Goal: Transaction & Acquisition: Purchase product/service

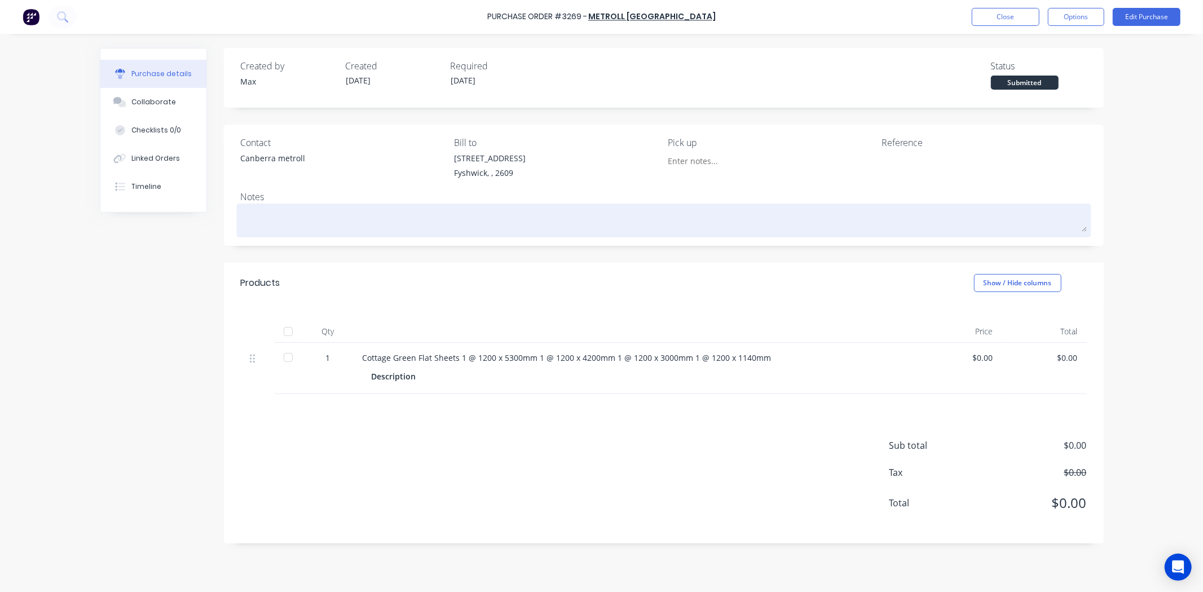
click at [1085, 212] on textarea at bounding box center [664, 218] width 846 height 25
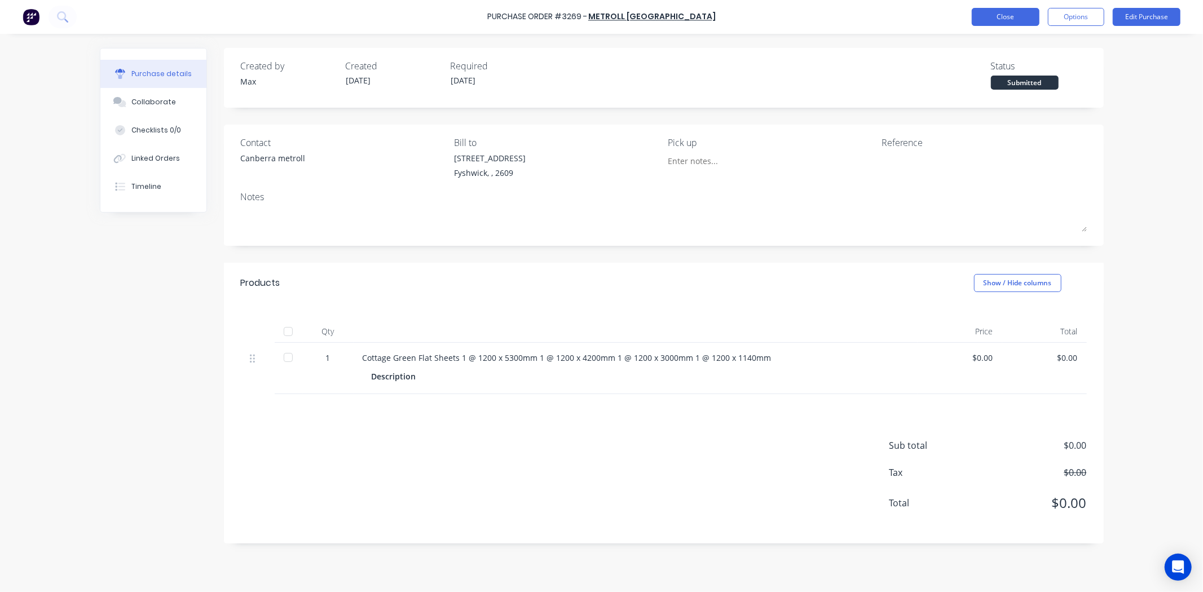
click at [989, 23] on button "Close" at bounding box center [1006, 17] width 68 height 18
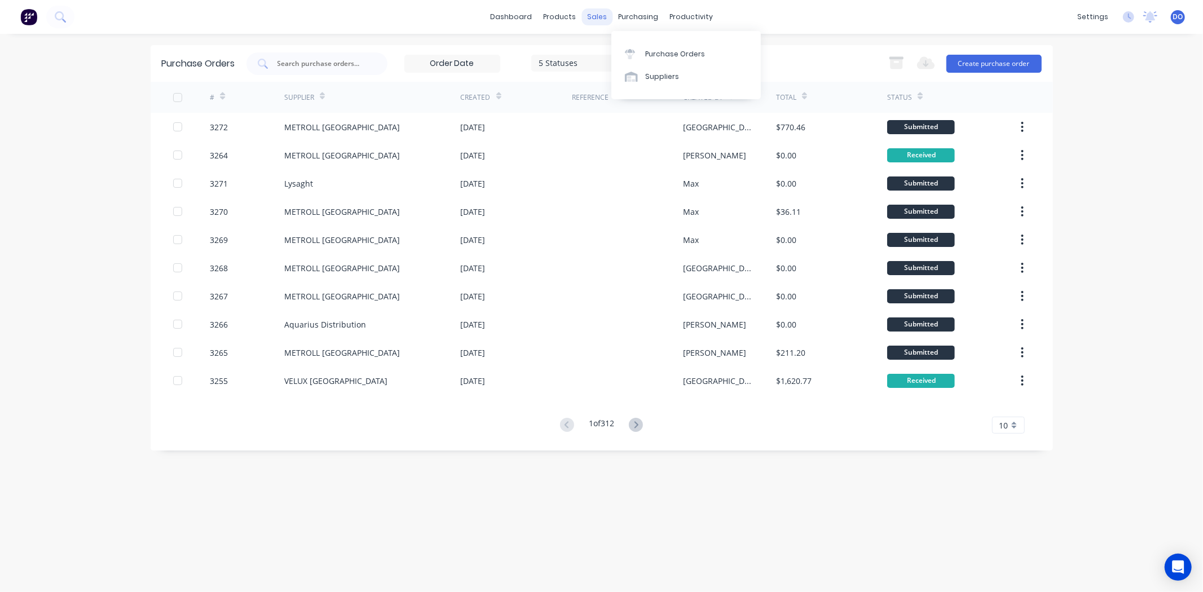
click at [601, 23] on div "sales" at bounding box center [596, 16] width 31 height 17
click at [606, 46] on link "Sales Orders" at bounding box center [656, 53] width 149 height 23
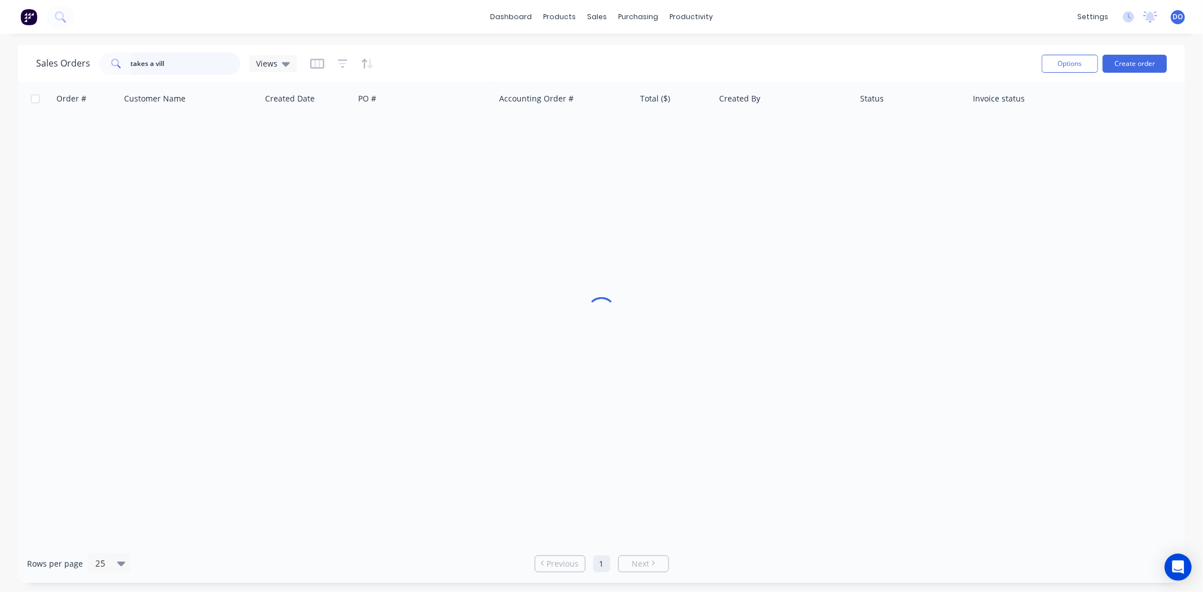
drag, startPoint x: 193, startPoint y: 71, endPoint x: 29, endPoint y: 70, distance: 164.1
click at [29, 70] on div "Sales Orders takes a vill Views Options Create order" at bounding box center [601, 63] width 1167 height 37
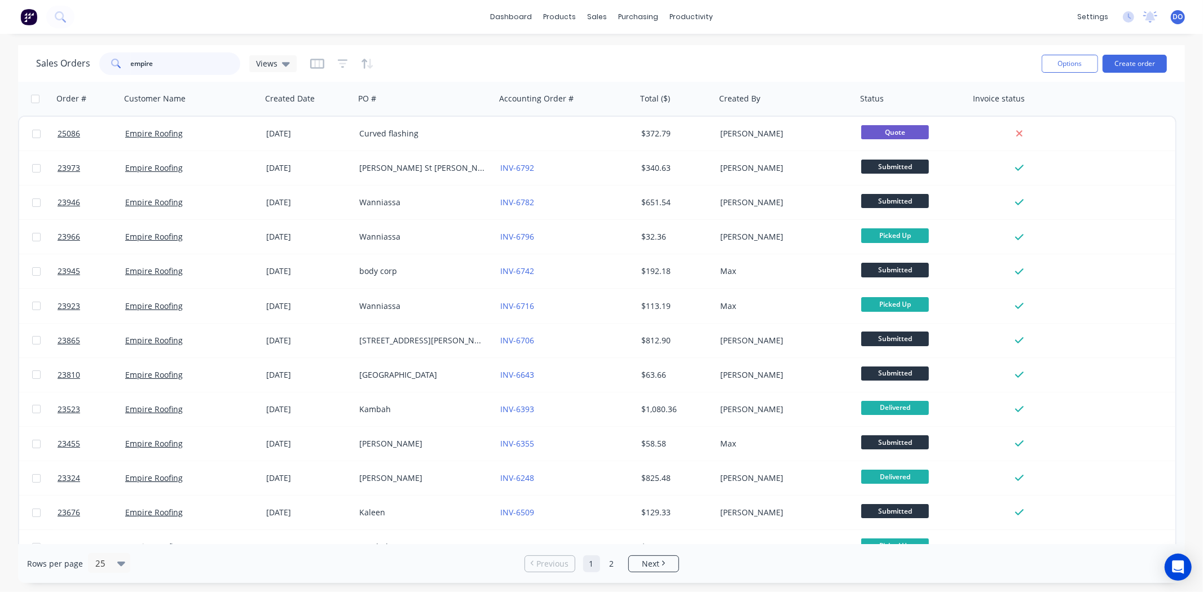
type input "empire"
click at [686, 49] on div at bounding box center [682, 54] width 17 height 10
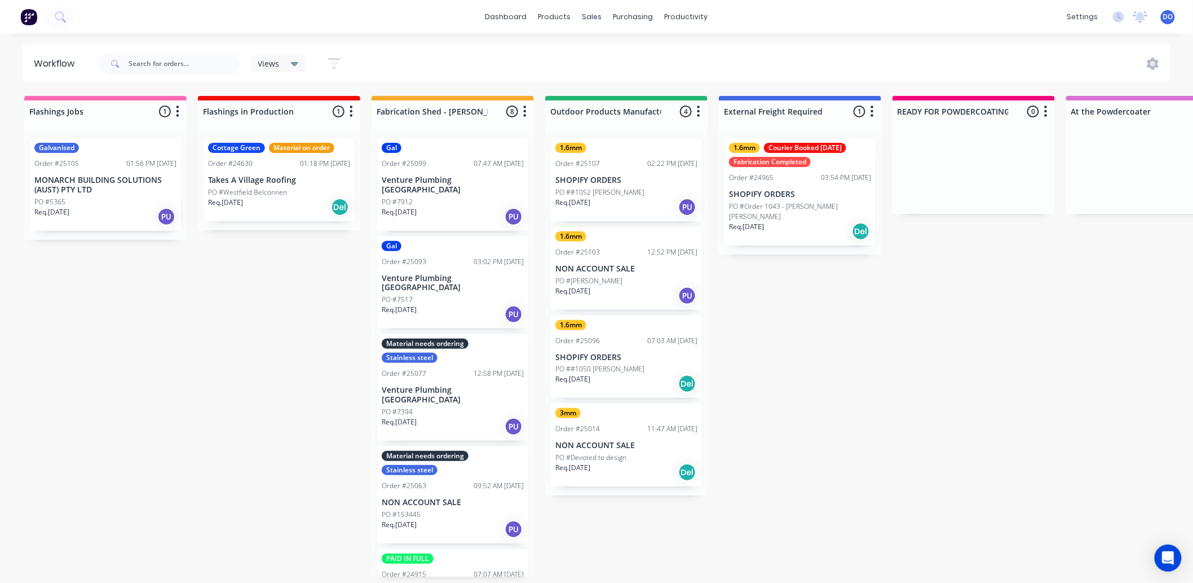
click at [598, 49] on icon at bounding box center [596, 54] width 10 height 10
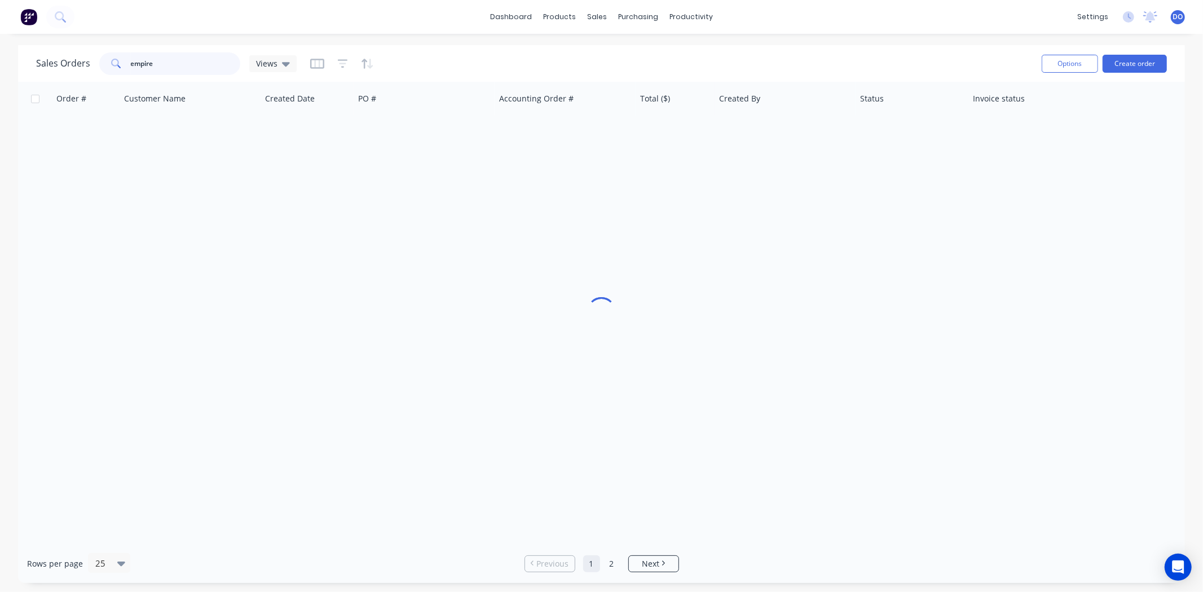
click at [213, 69] on input "empire" at bounding box center [186, 63] width 110 height 23
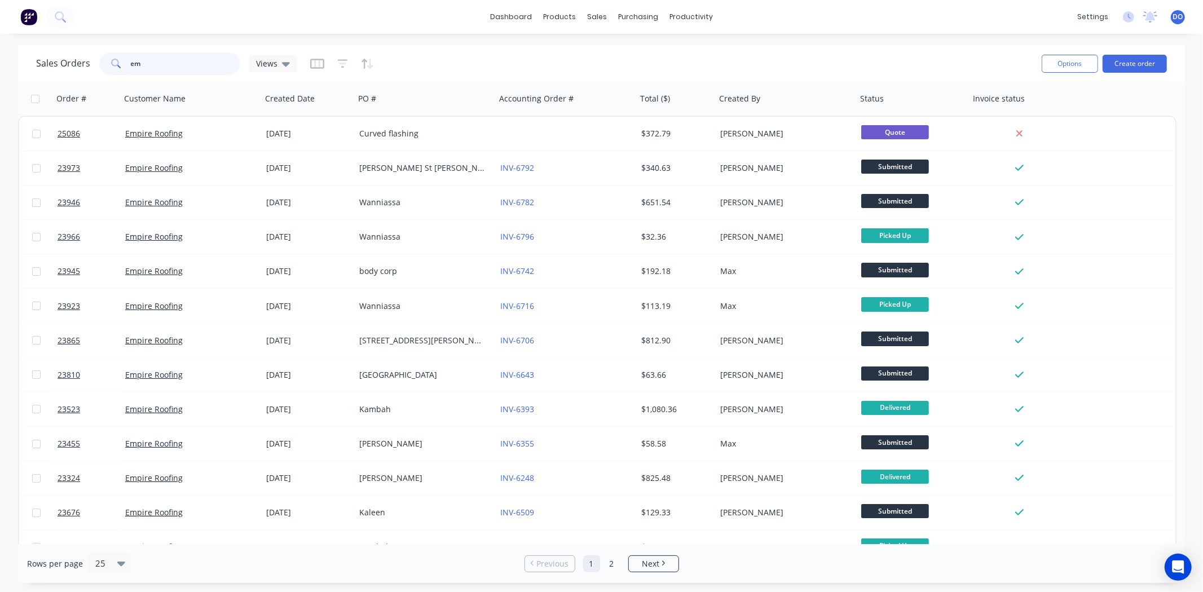
type input "e"
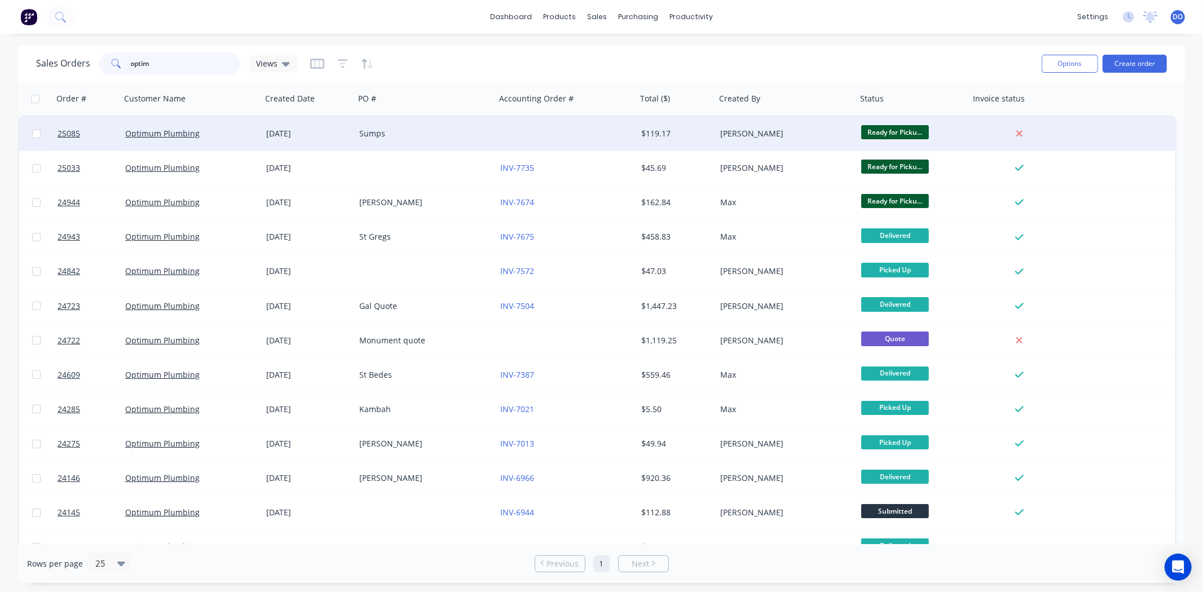
type input "optim"
click at [374, 135] on div "Sumps" at bounding box center [421, 133] width 125 height 11
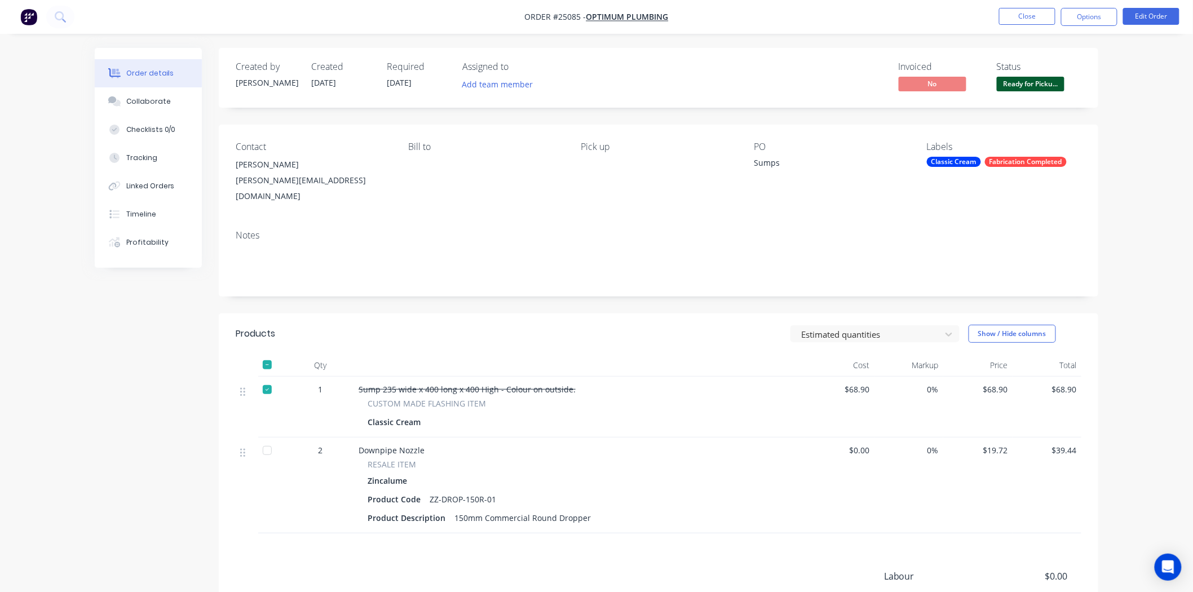
click at [1140, 26] on nav "Order #25085 - Optimum Plumbing Close Options Edit Order" at bounding box center [596, 17] width 1193 height 34
click at [1145, 14] on button "Edit Order" at bounding box center [1151, 16] width 56 height 17
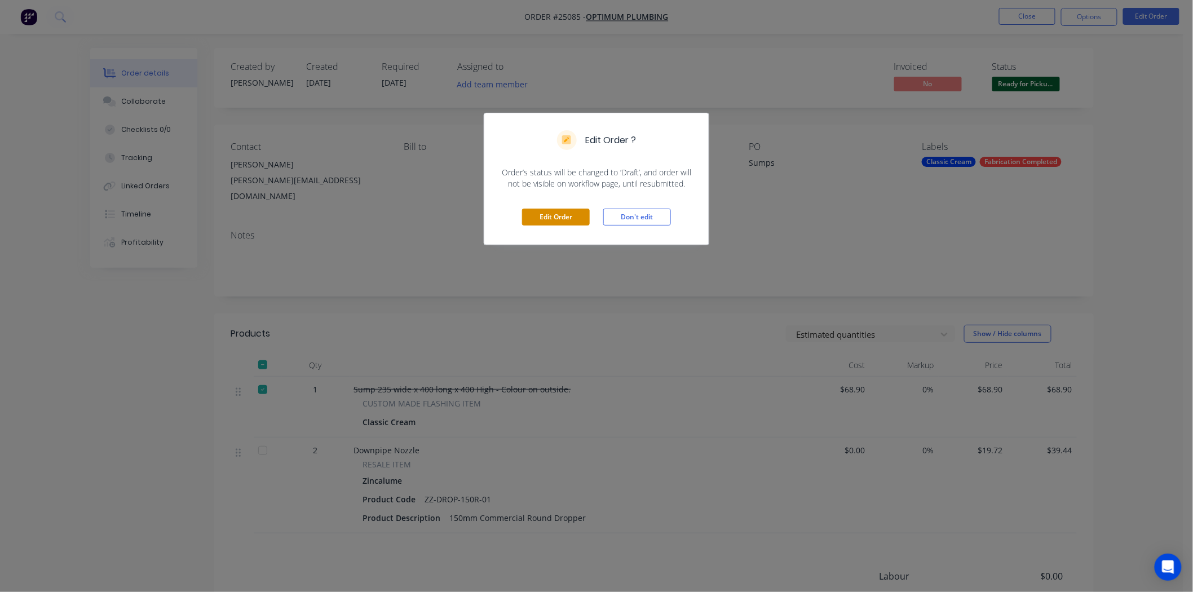
click at [550, 217] on button "Edit Order" at bounding box center [556, 217] width 68 height 17
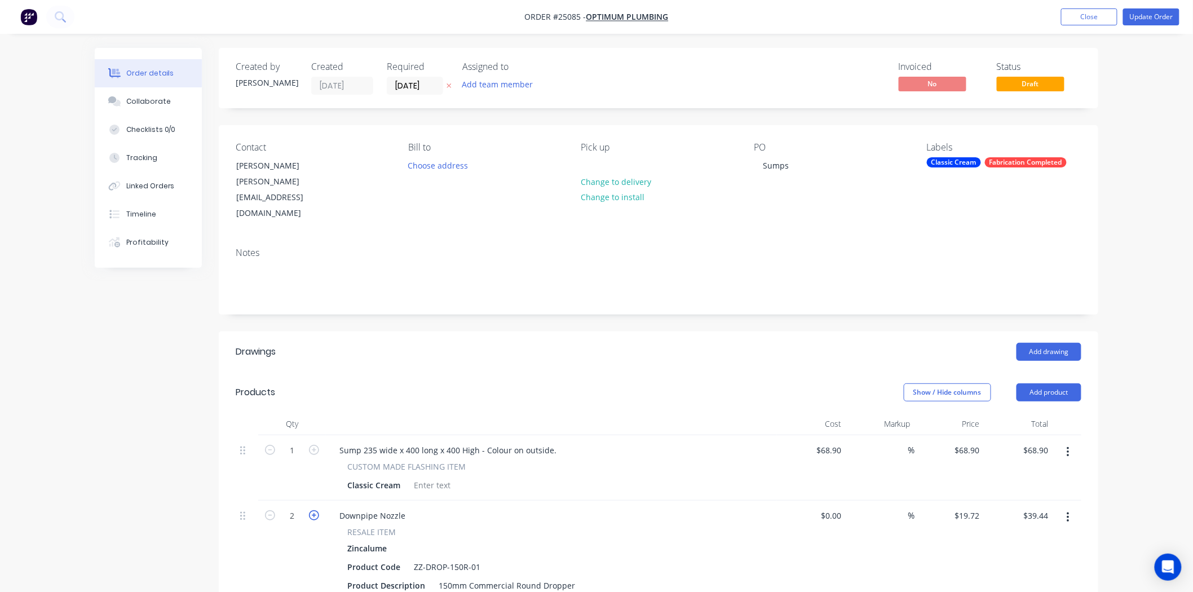
click at [315, 510] on icon "button" at bounding box center [314, 515] width 10 height 10
type input "3"
type input "$59.16"
click at [315, 510] on icon "button" at bounding box center [314, 515] width 10 height 10
type input "4"
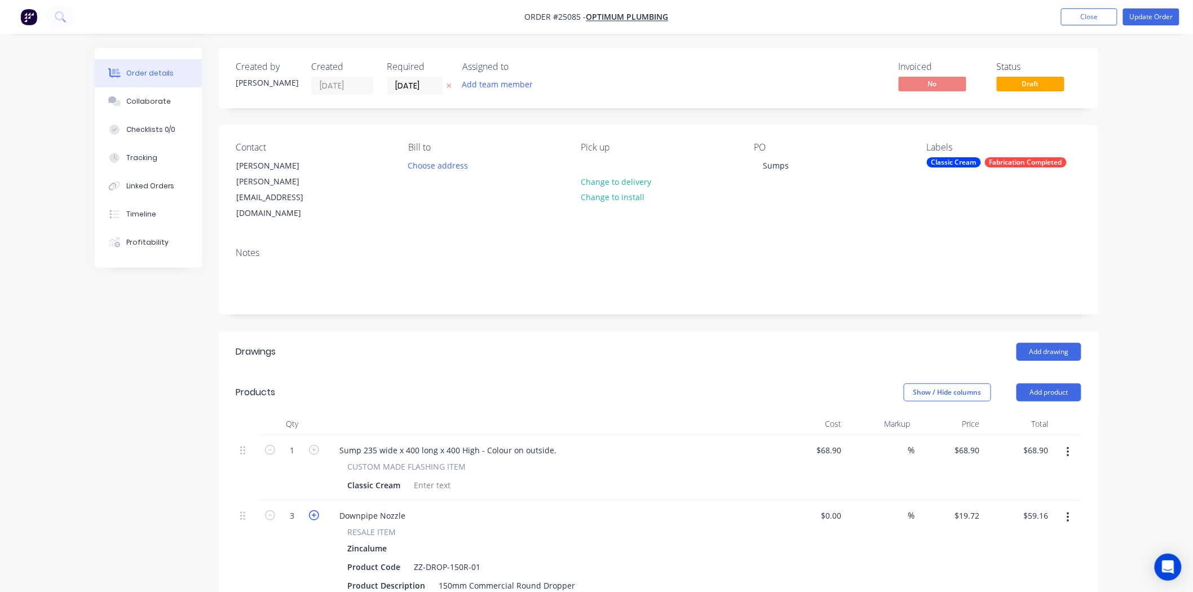
type input "$78.88"
click at [1171, 7] on nav "Order #25085 - Optimum Plumbing Add product Close Update Order" at bounding box center [596, 17] width 1193 height 34
click at [1171, 11] on button "Update Order" at bounding box center [1151, 16] width 56 height 17
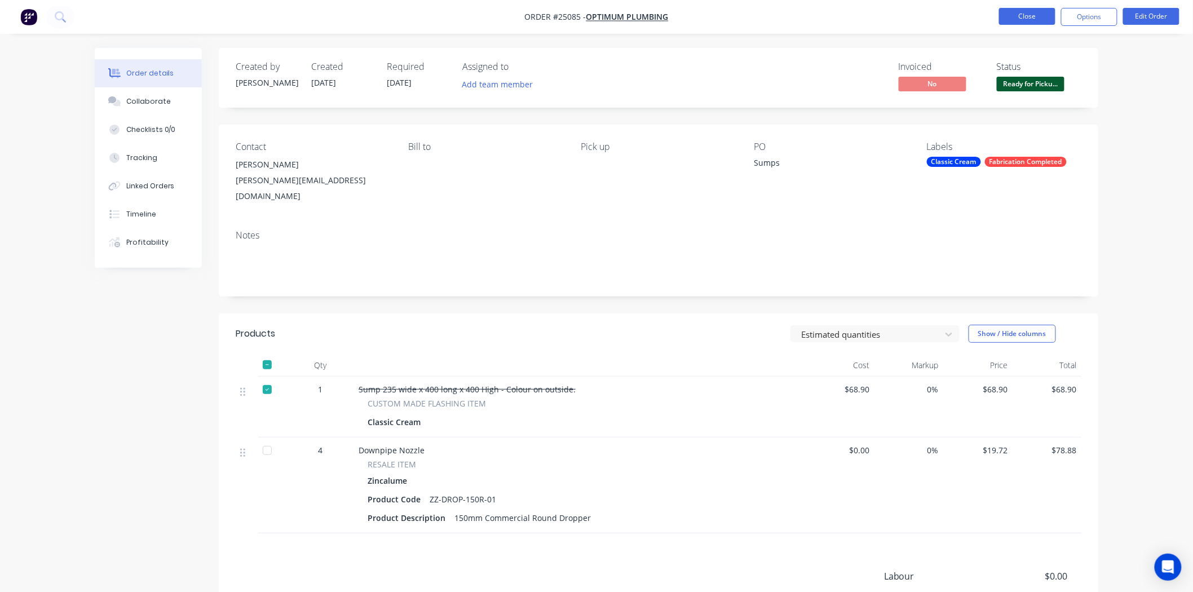
click at [1031, 15] on button "Close" at bounding box center [1027, 16] width 56 height 17
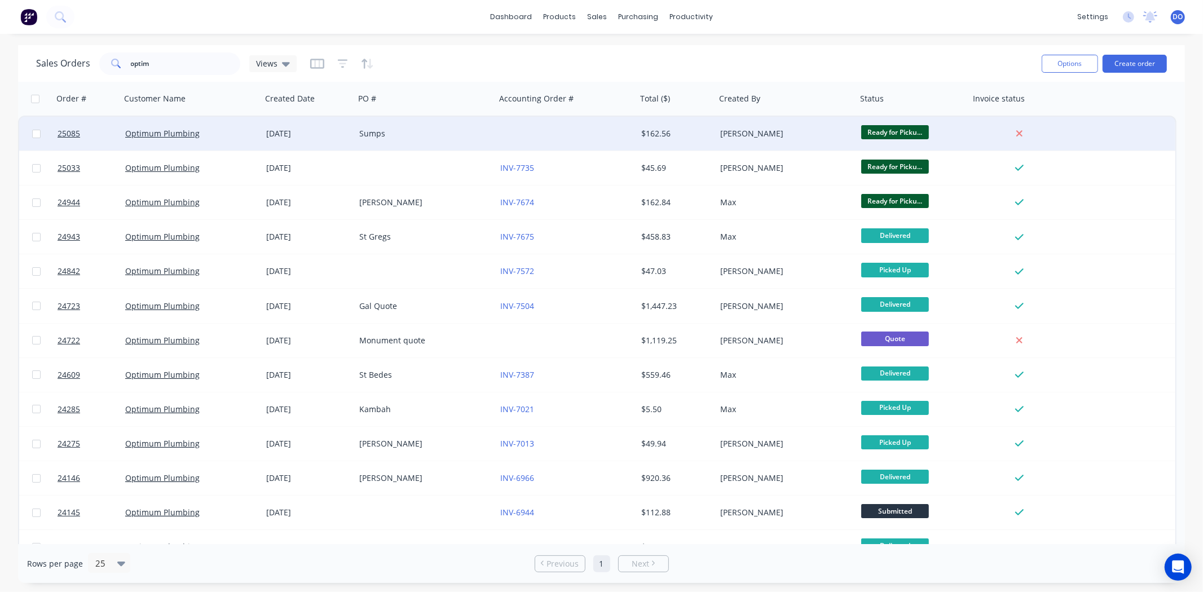
click at [963, 145] on div "Ready for Picku..." at bounding box center [913, 134] width 113 height 34
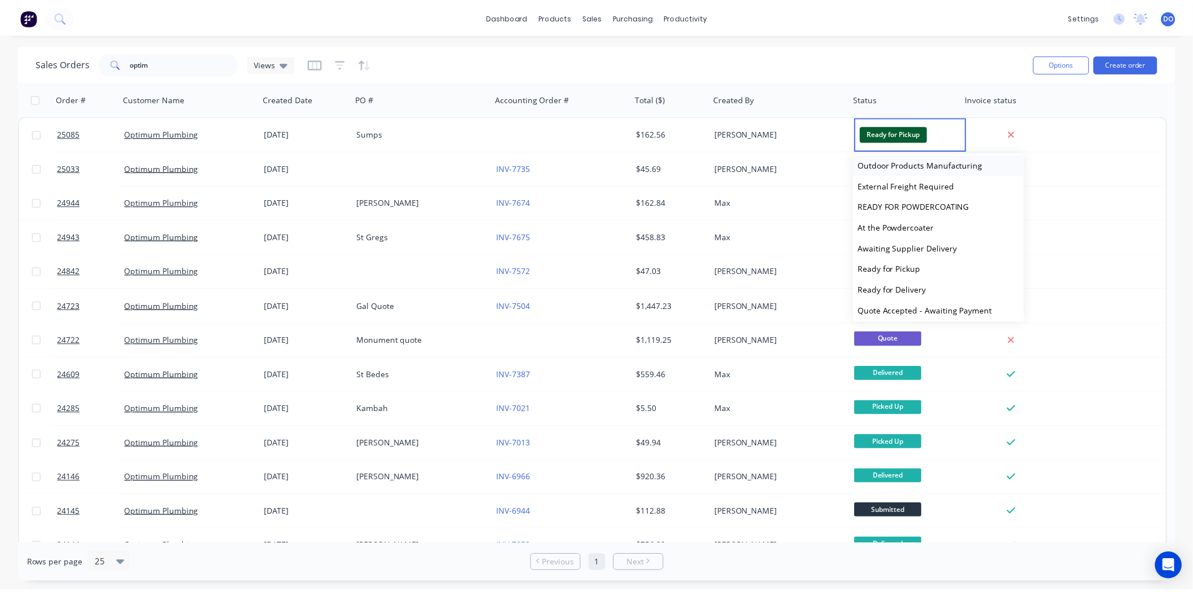
scroll to position [152, 0]
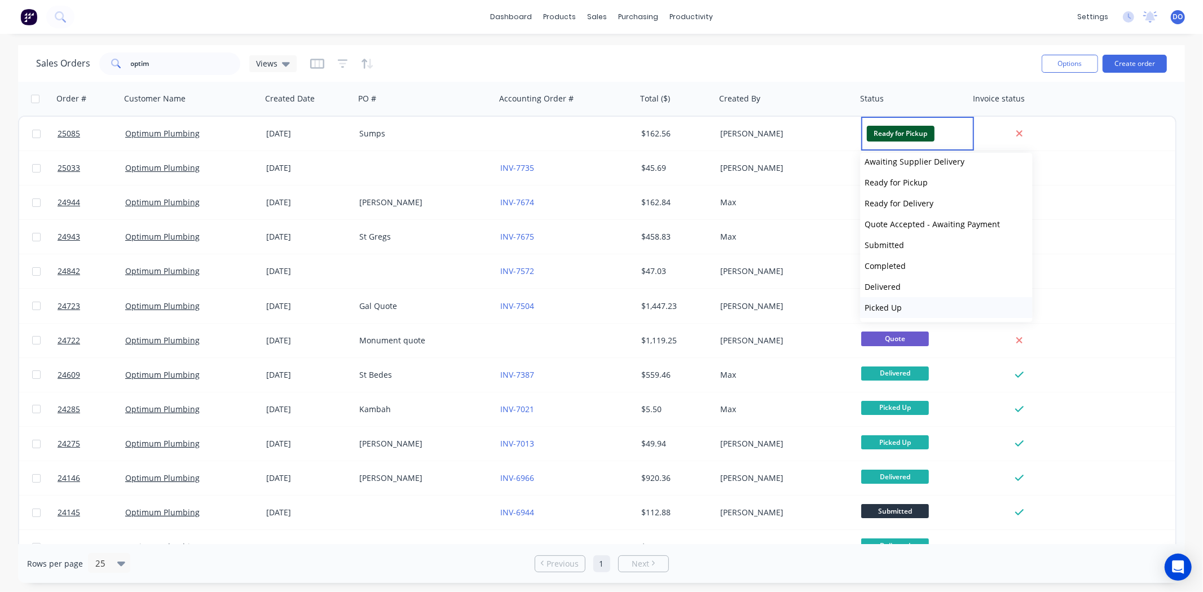
click at [900, 306] on span "Picked Up" at bounding box center [883, 307] width 37 height 11
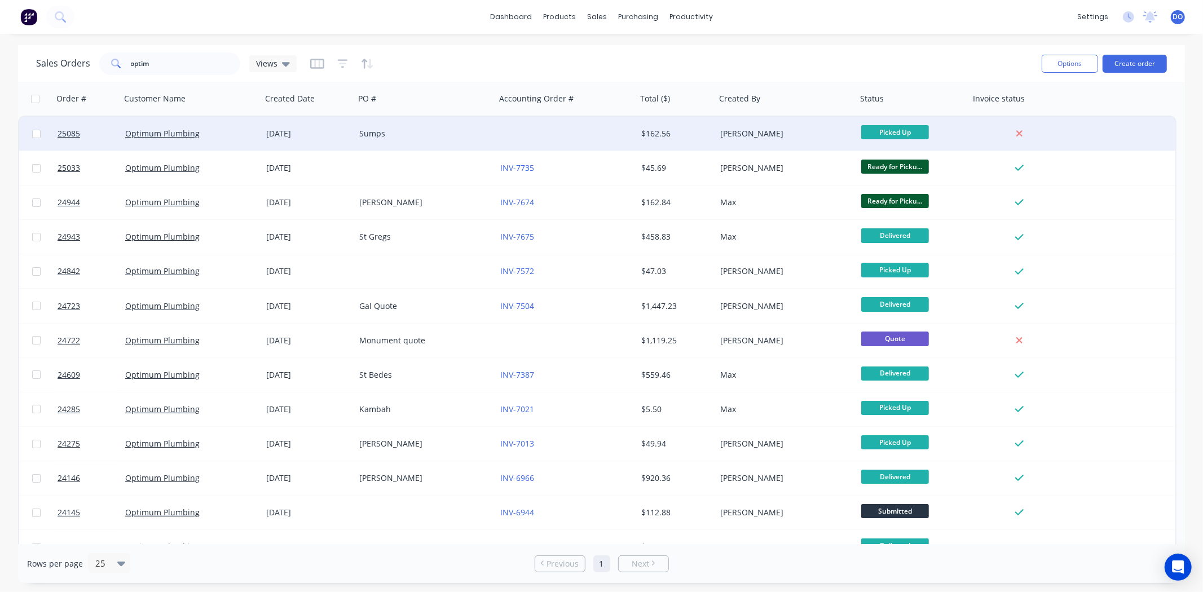
click at [552, 125] on div at bounding box center [566, 134] width 141 height 34
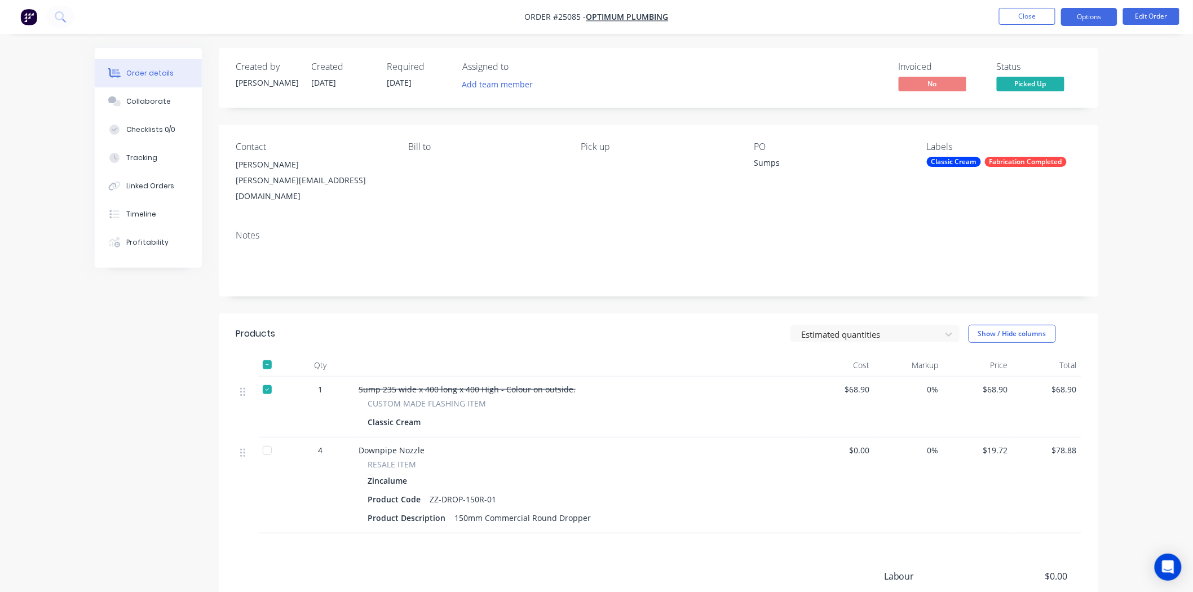
click at [1072, 18] on button "Options" at bounding box center [1089, 17] width 56 height 18
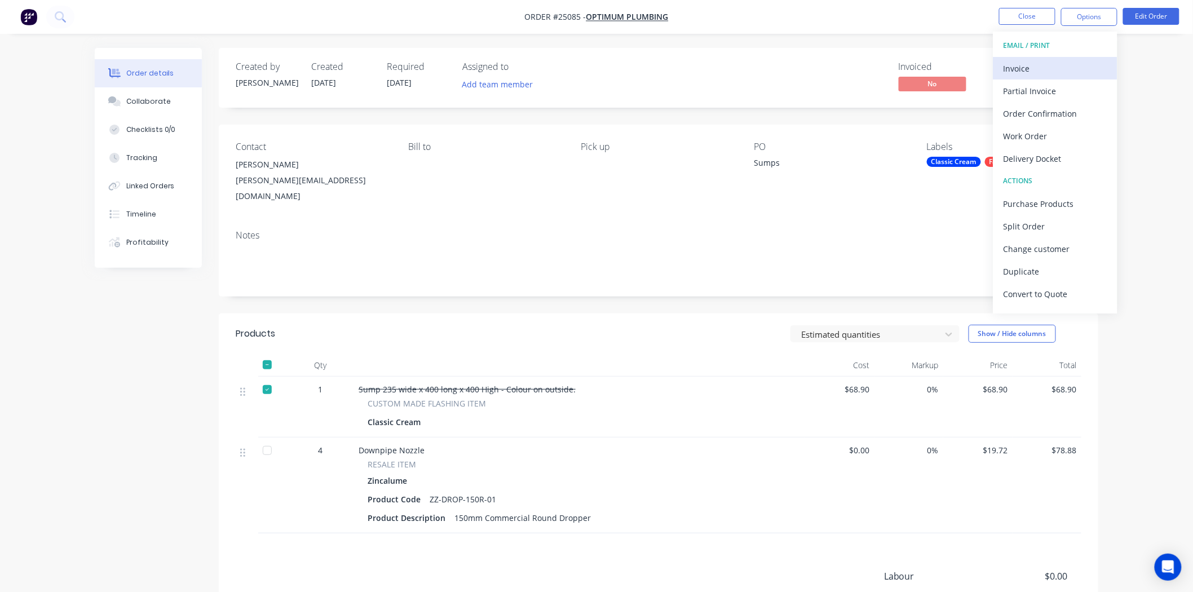
click at [1053, 68] on div "Invoice" at bounding box center [1056, 68] width 104 height 16
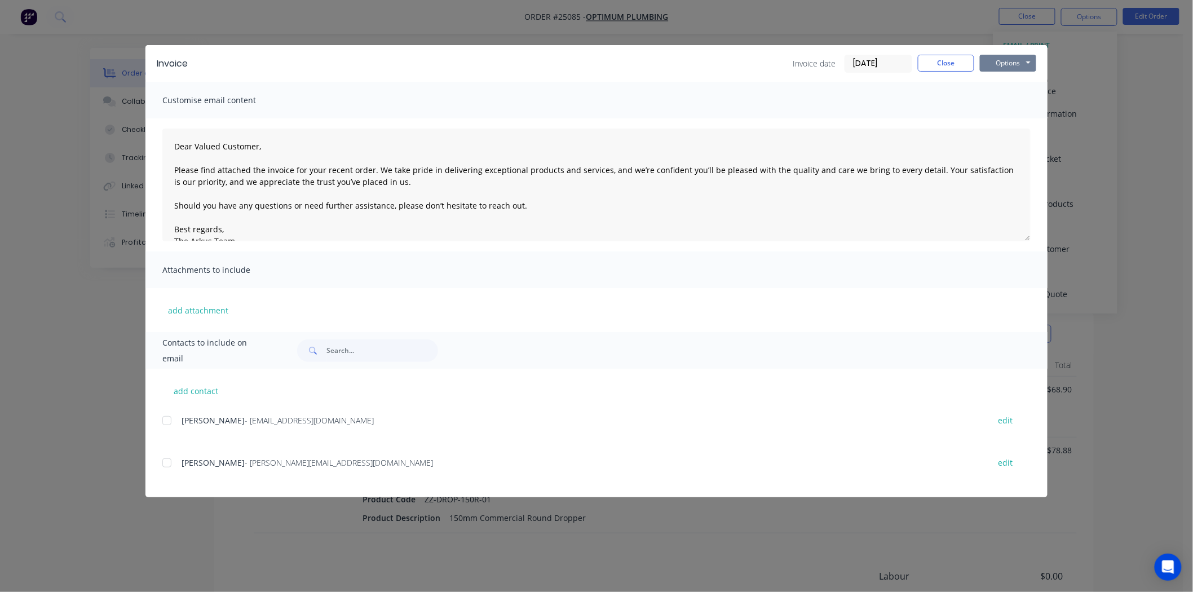
click at [1015, 59] on button "Options" at bounding box center [1008, 63] width 56 height 17
click at [1012, 95] on button "Print" at bounding box center [1016, 101] width 72 height 19
click at [938, 65] on button "Close" at bounding box center [946, 63] width 56 height 17
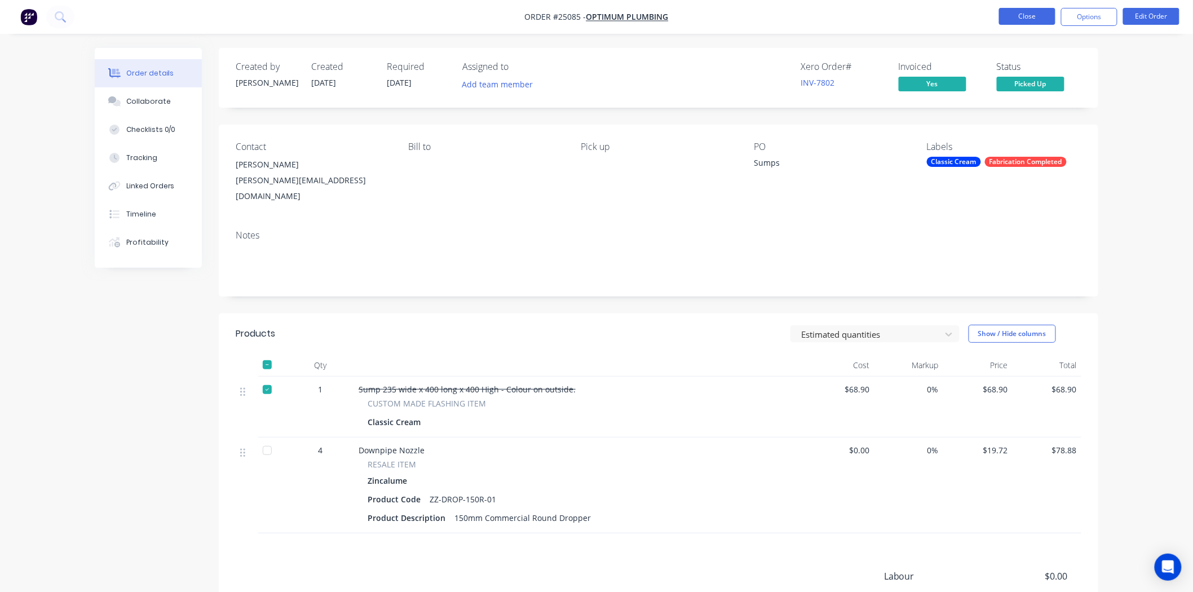
click at [1017, 8] on button "Close" at bounding box center [1027, 16] width 56 height 17
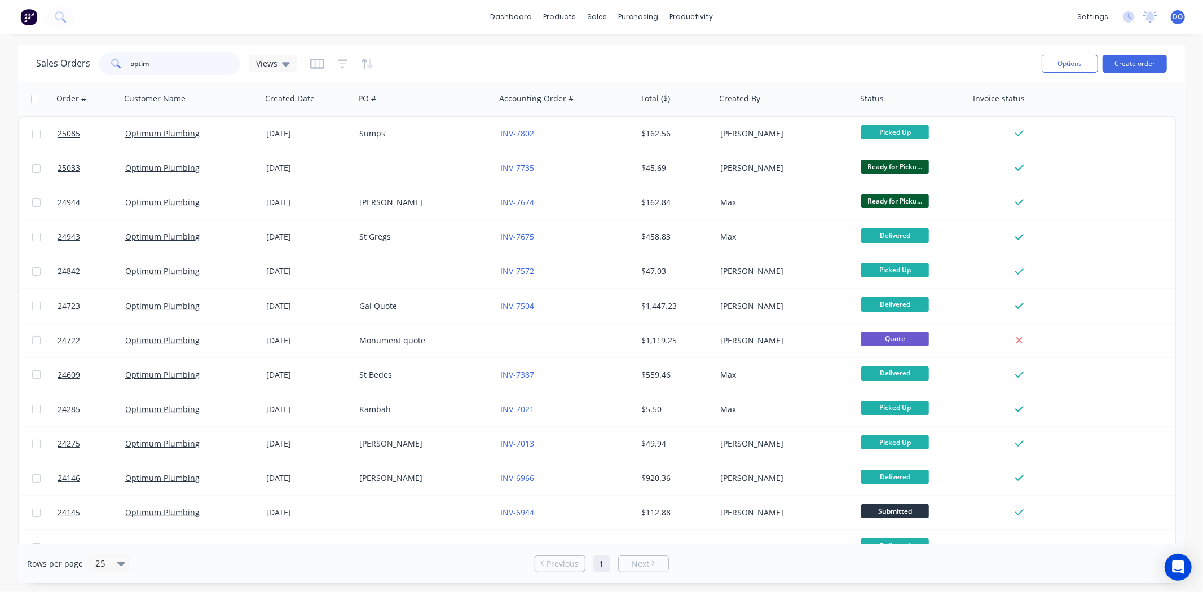
drag, startPoint x: 148, startPoint y: 65, endPoint x: 64, endPoint y: 63, distance: 84.1
click at [64, 63] on div "Sales Orders optim Views" at bounding box center [166, 63] width 261 height 23
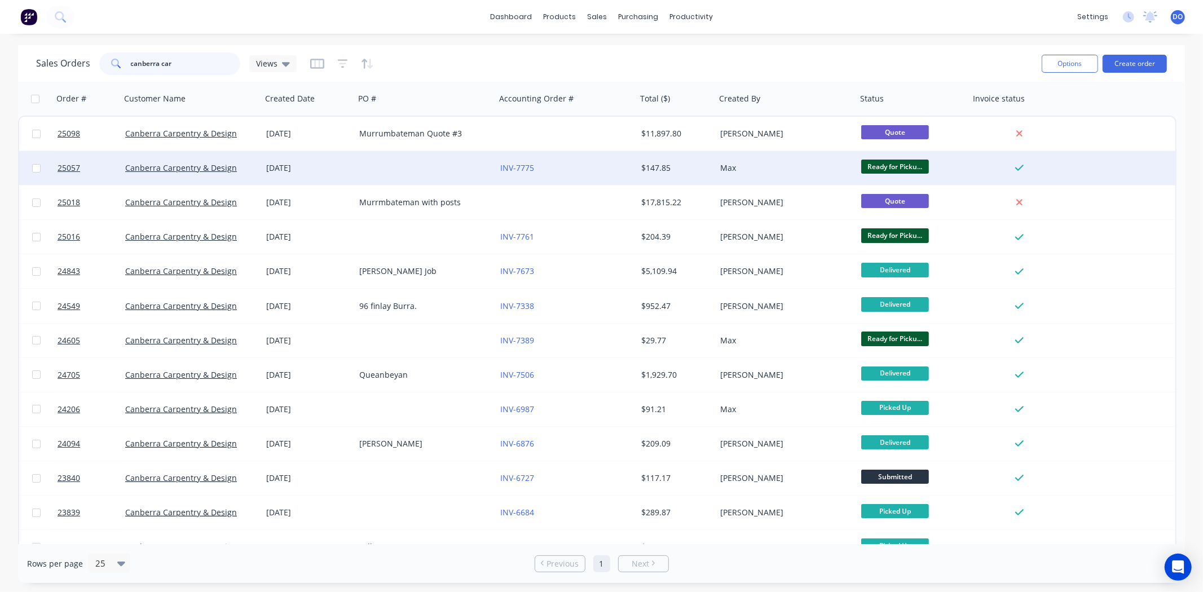
type input "canberra car"
click at [356, 160] on div at bounding box center [425, 168] width 141 height 34
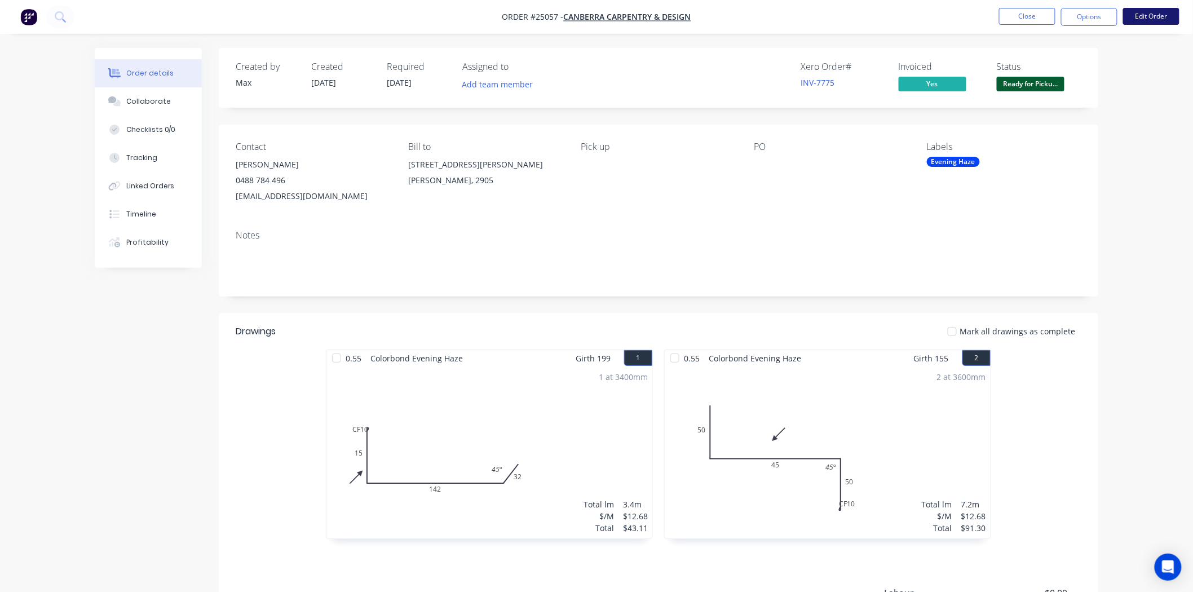
click at [1143, 21] on button "Edit Order" at bounding box center [1151, 16] width 56 height 17
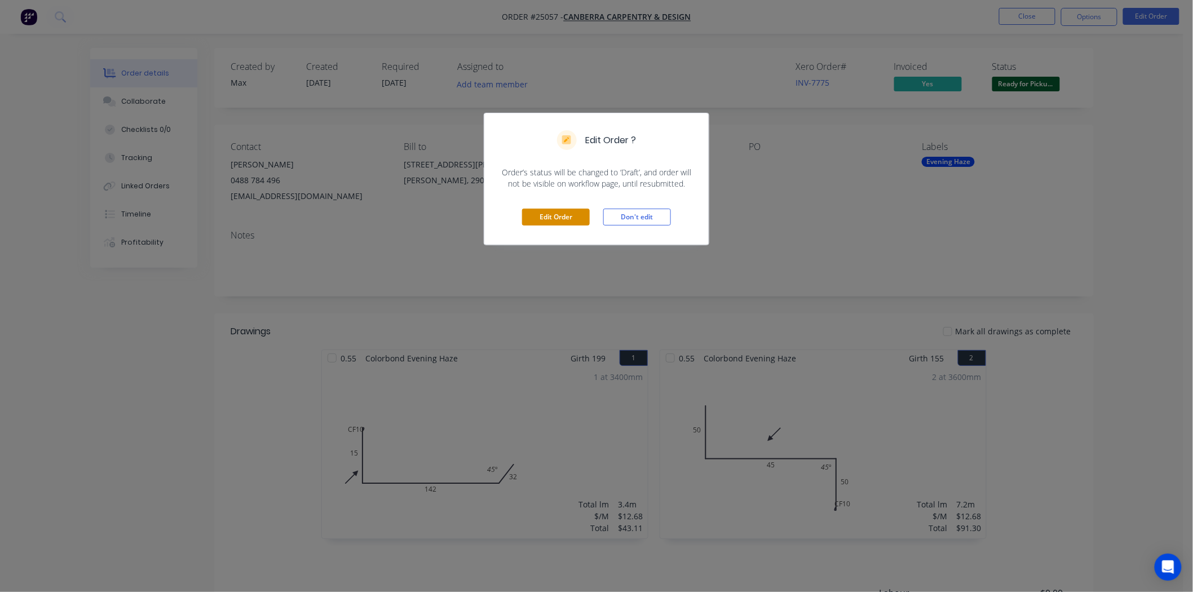
click at [544, 212] on button "Edit Order" at bounding box center [556, 217] width 68 height 17
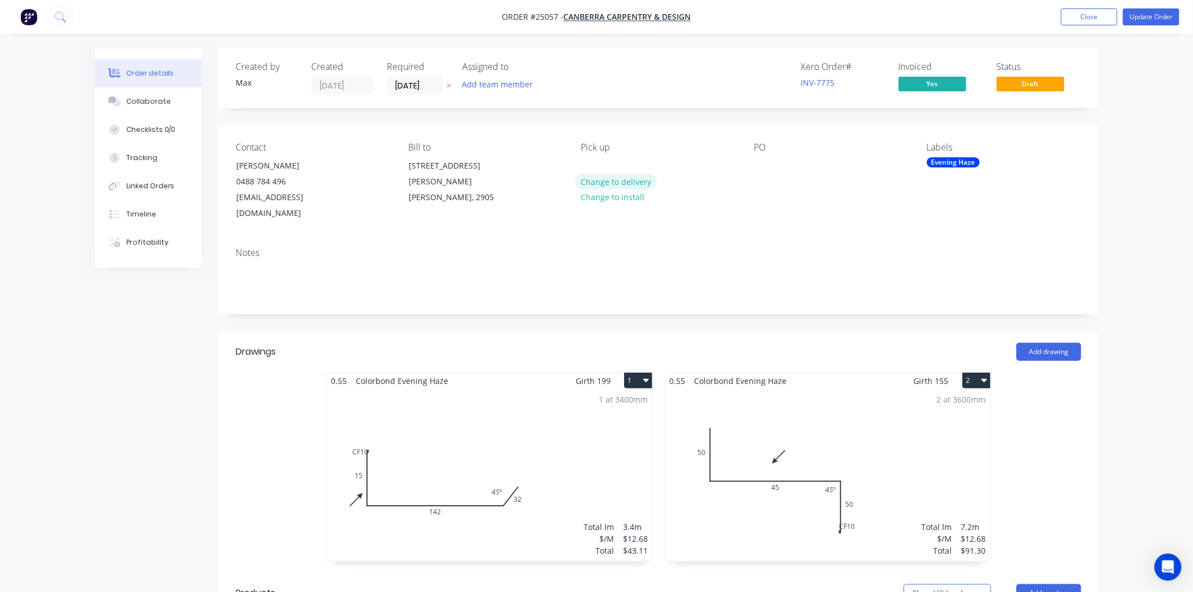
click at [626, 174] on button "Change to delivery" at bounding box center [616, 181] width 82 height 15
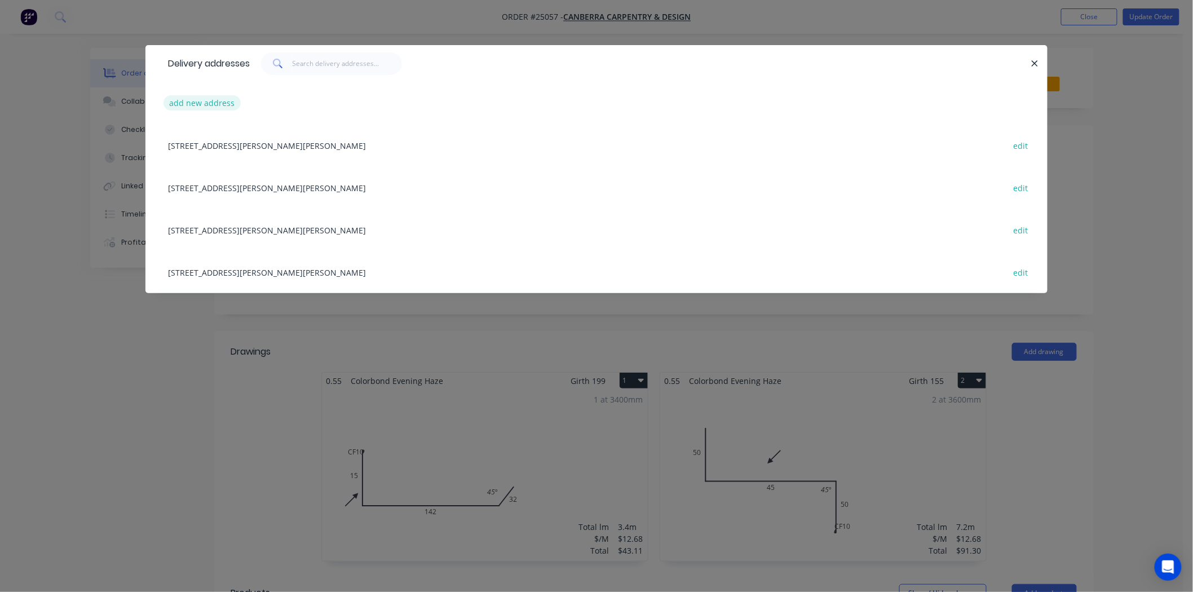
click at [206, 102] on button "add new address" at bounding box center [202, 102] width 77 height 15
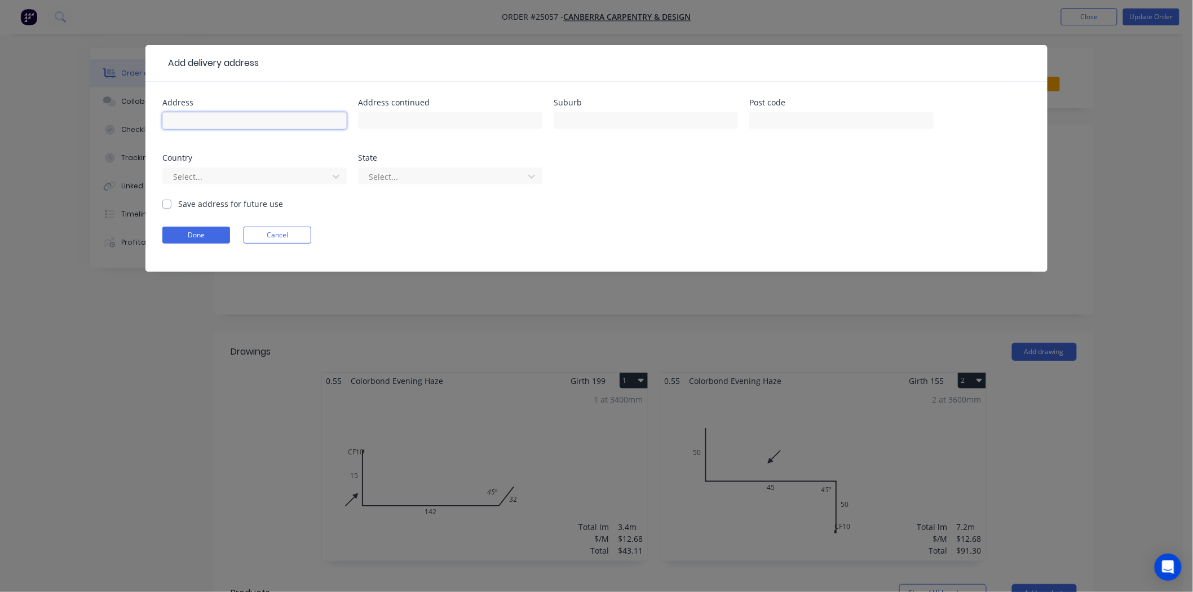
click at [210, 121] on input "text" at bounding box center [254, 120] width 184 height 17
type input "7B Gregory st"
click at [607, 113] on input "text" at bounding box center [646, 120] width 184 height 17
type input "Griffith"
click at [186, 234] on button "Done" at bounding box center [196, 235] width 68 height 17
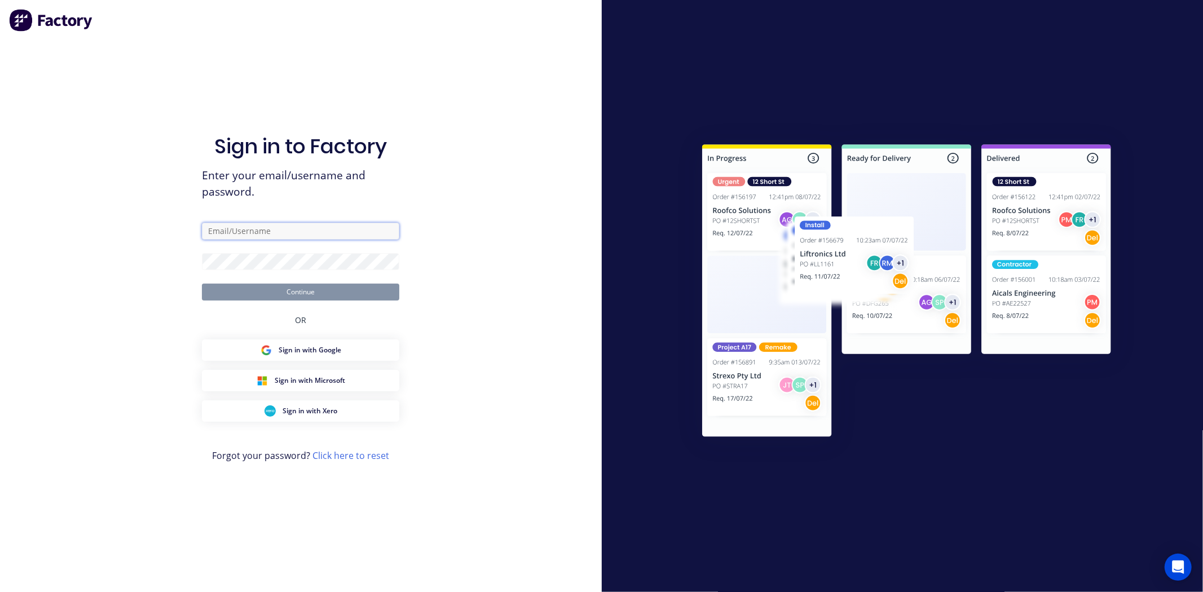
drag, startPoint x: 296, startPoint y: 227, endPoint x: 288, endPoint y: 237, distance: 12.8
click at [296, 227] on input "text" at bounding box center [300, 231] width 197 height 17
type input "Dallas@arkus.com.au"
click at [202, 284] on button "Continue" at bounding box center [300, 292] width 197 height 17
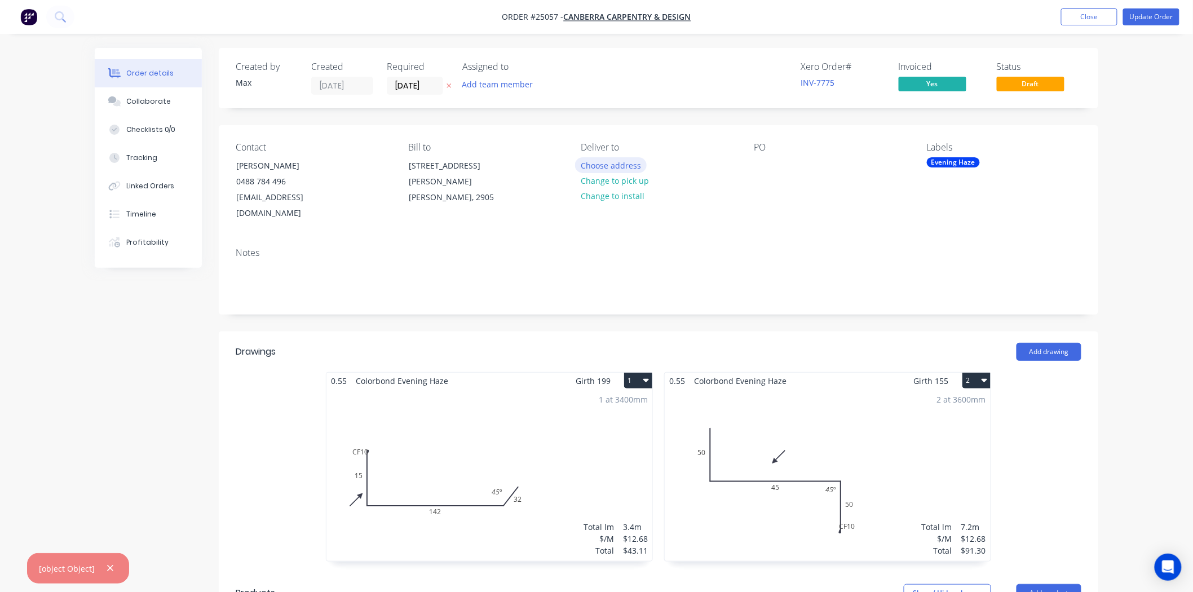
click at [611, 164] on button "Choose address" at bounding box center [611, 164] width 72 height 15
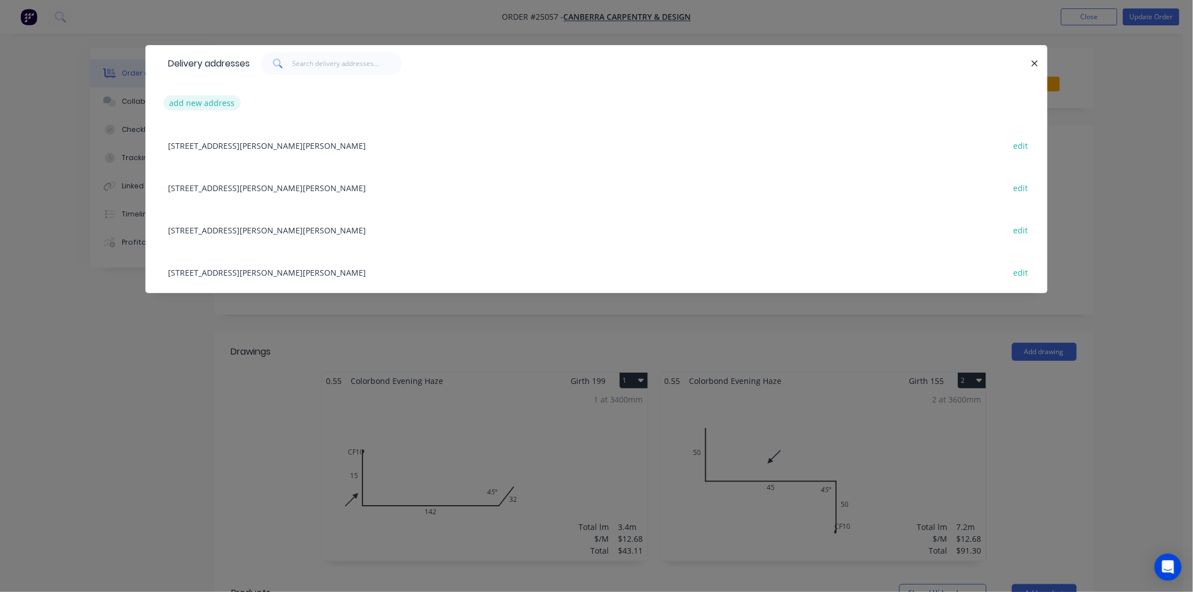
click at [187, 109] on button "add new address" at bounding box center [202, 102] width 77 height 15
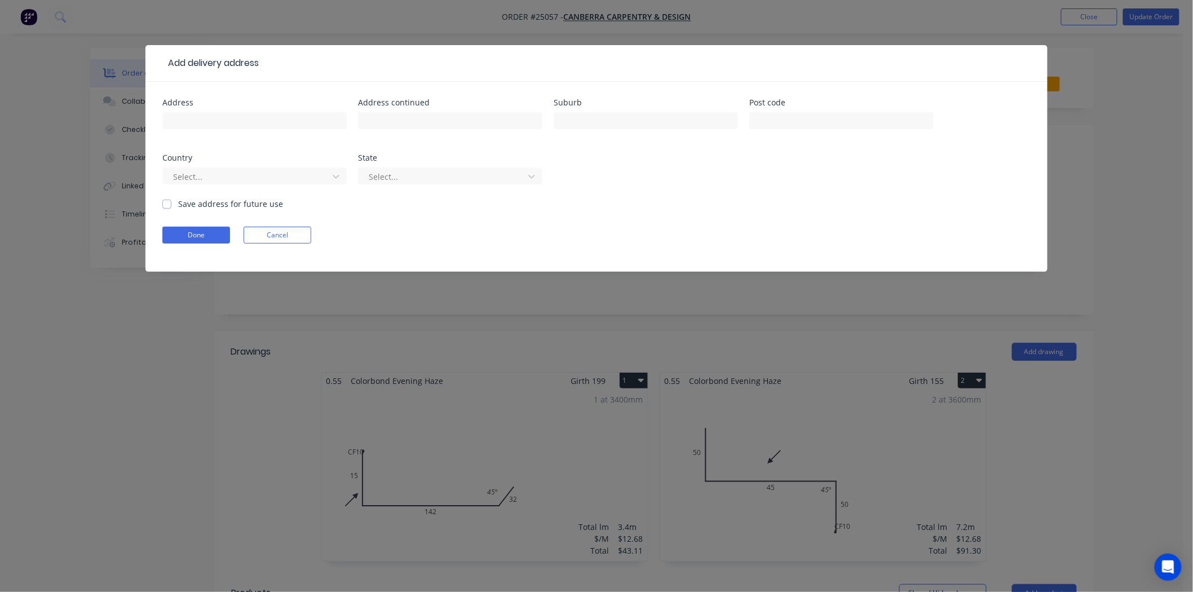
click at [196, 109] on div at bounding box center [254, 125] width 184 height 33
click at [199, 109] on div at bounding box center [254, 125] width 184 height 33
click at [201, 108] on div "Address" at bounding box center [254, 121] width 184 height 44
click at [201, 114] on input "text" at bounding box center [254, 120] width 184 height 17
type input "7B Gregory st"
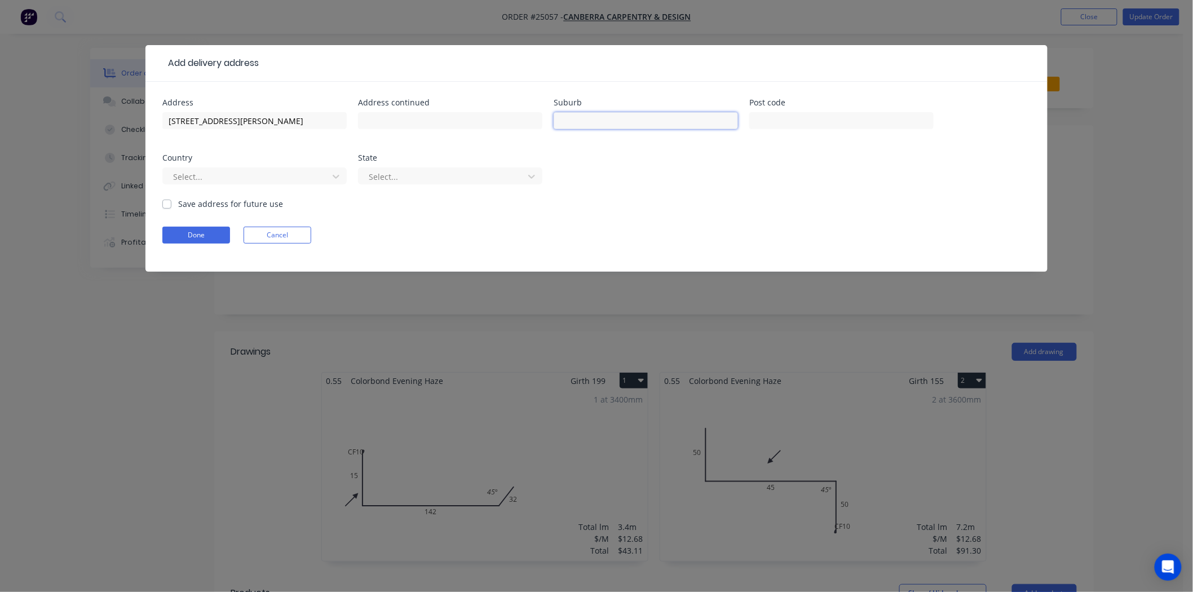
click at [576, 116] on input "text" at bounding box center [646, 120] width 184 height 17
type input "Griffith"
click at [201, 243] on button "Done" at bounding box center [196, 235] width 68 height 17
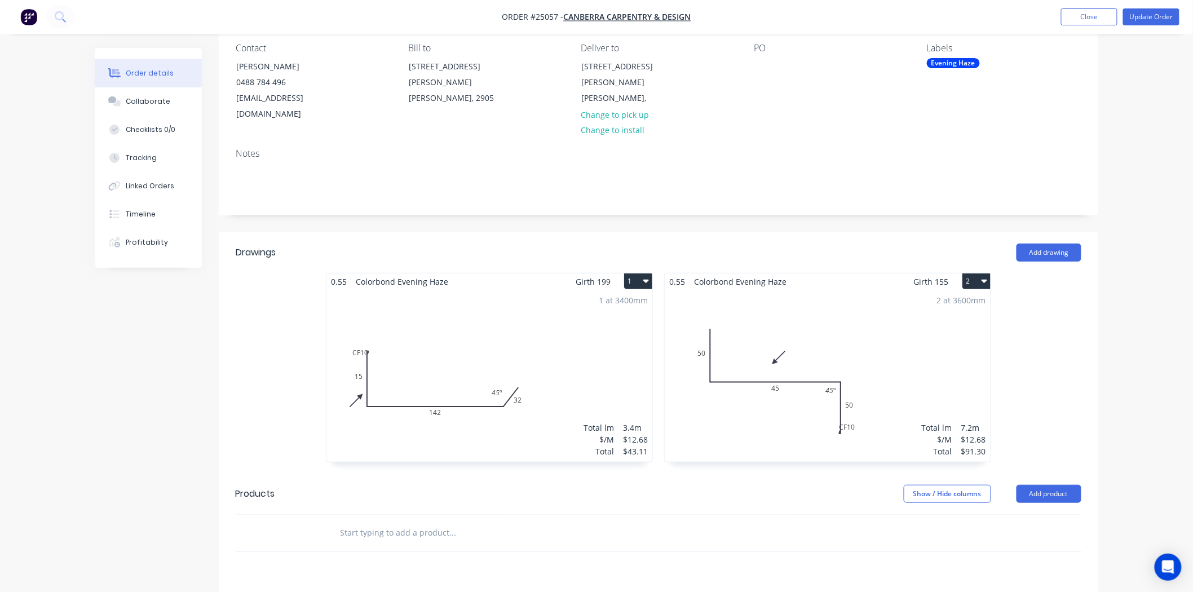
scroll to position [250, 0]
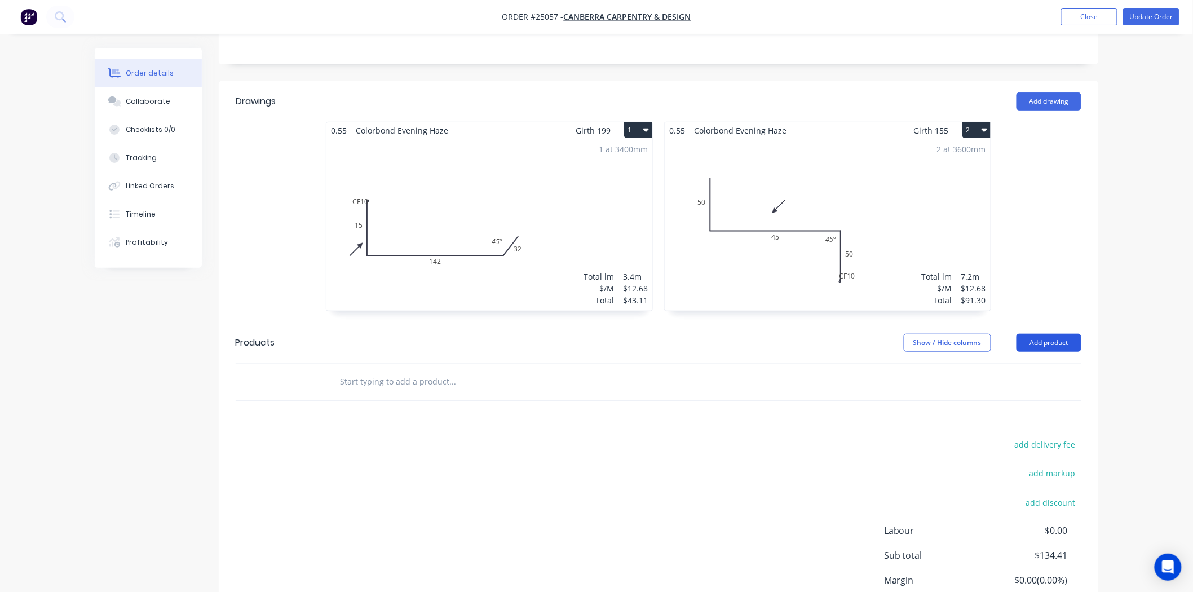
click at [1062, 334] on button "Add product" at bounding box center [1049, 343] width 65 height 18
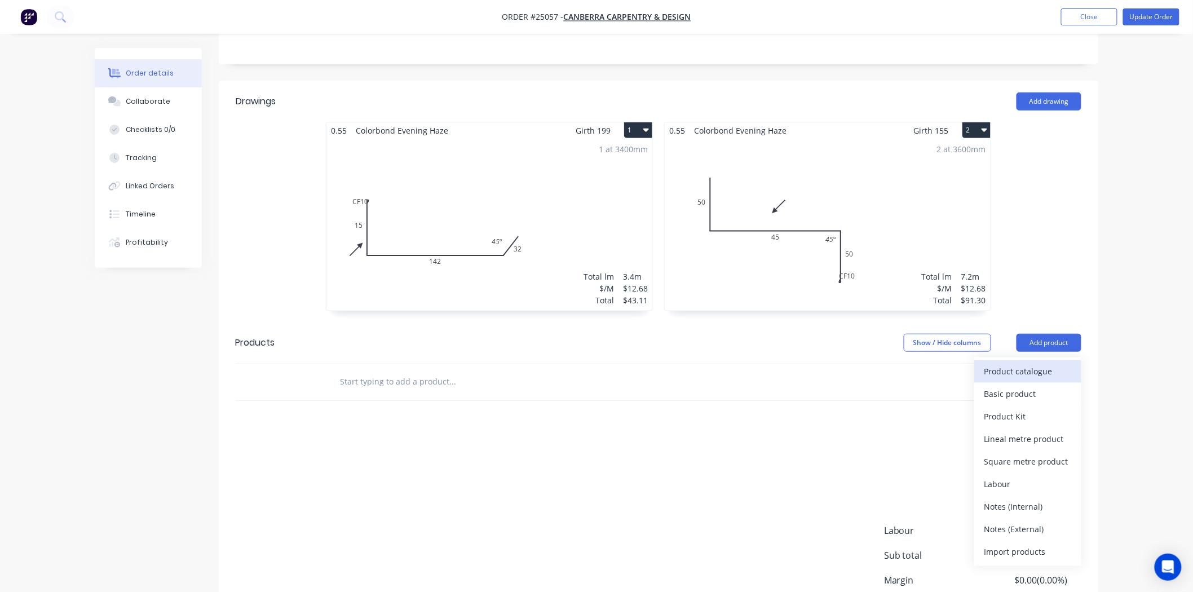
click at [1057, 363] on div "Product catalogue" at bounding box center [1028, 371] width 87 height 16
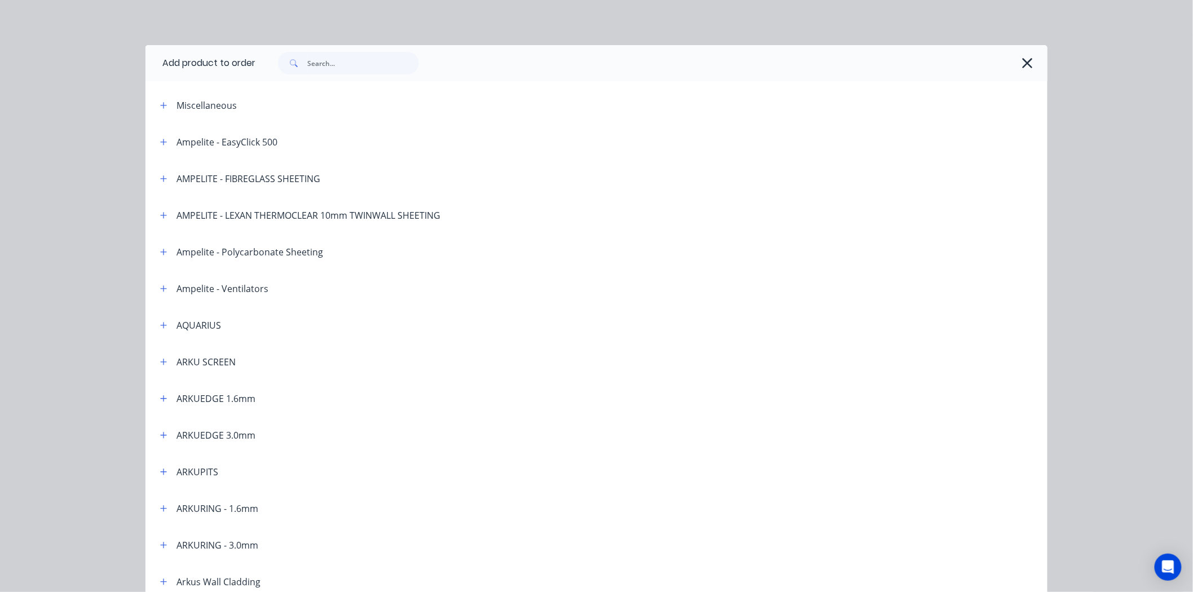
drag, startPoint x: 422, startPoint y: 60, endPoint x: 415, endPoint y: 60, distance: 7.3
click at [416, 60] on div at bounding box center [645, 63] width 781 height 23
click at [396, 60] on input "text" at bounding box center [363, 63] width 112 height 23
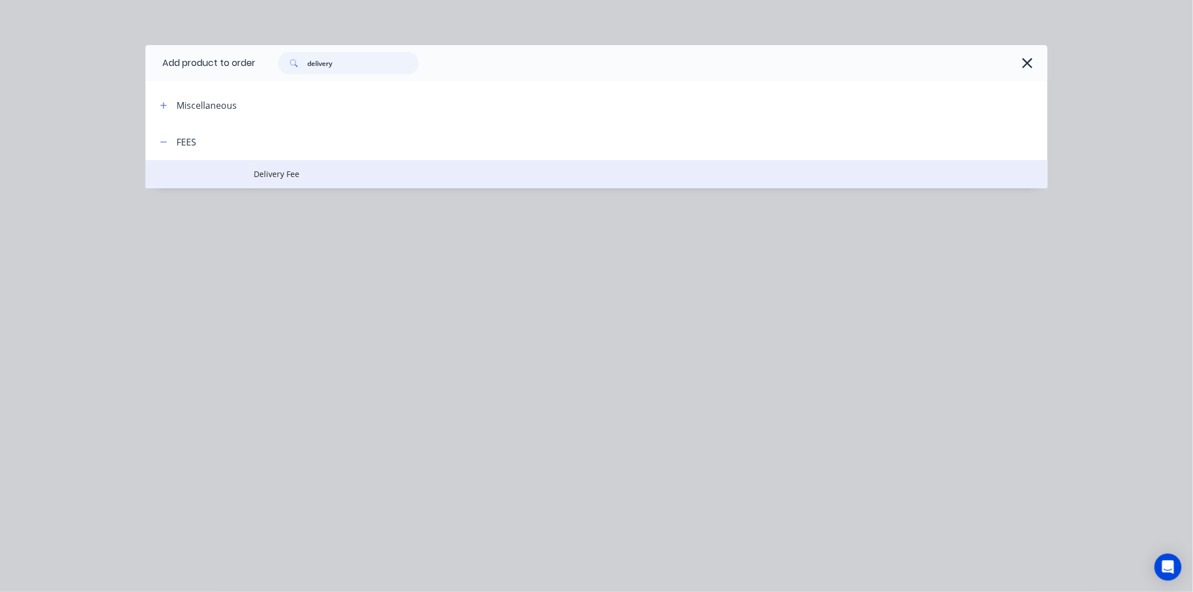
type input "delivery"
click at [346, 181] on td "Delivery Fee" at bounding box center [651, 174] width 794 height 28
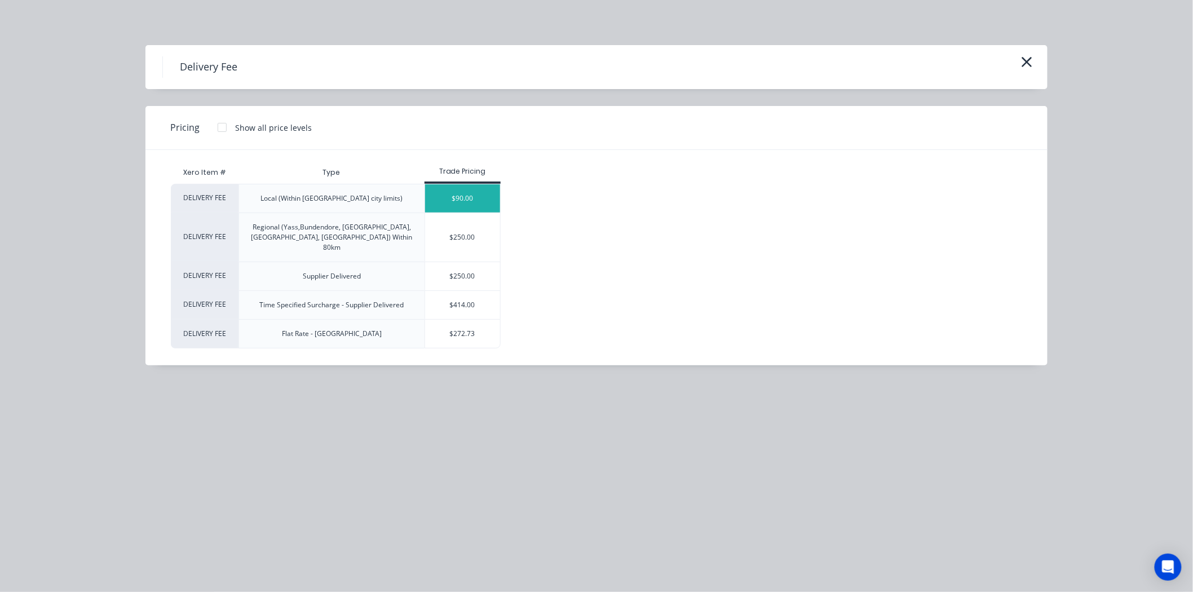
click at [460, 200] on div "$90.00" at bounding box center [462, 198] width 75 height 28
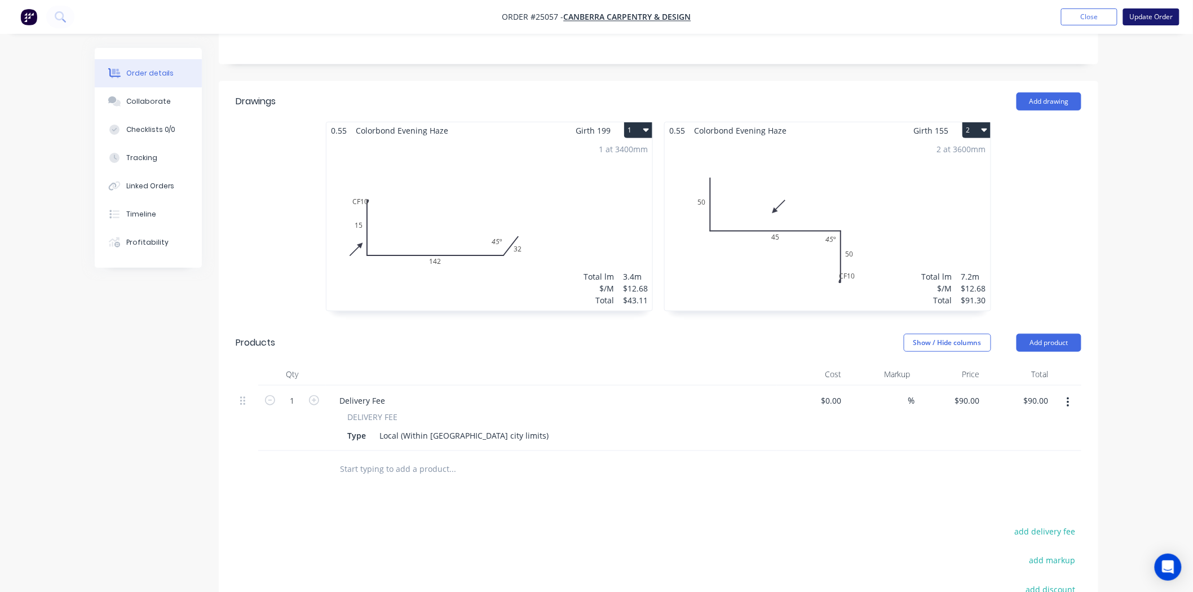
click at [1135, 17] on button "Update Order" at bounding box center [1151, 16] width 56 height 17
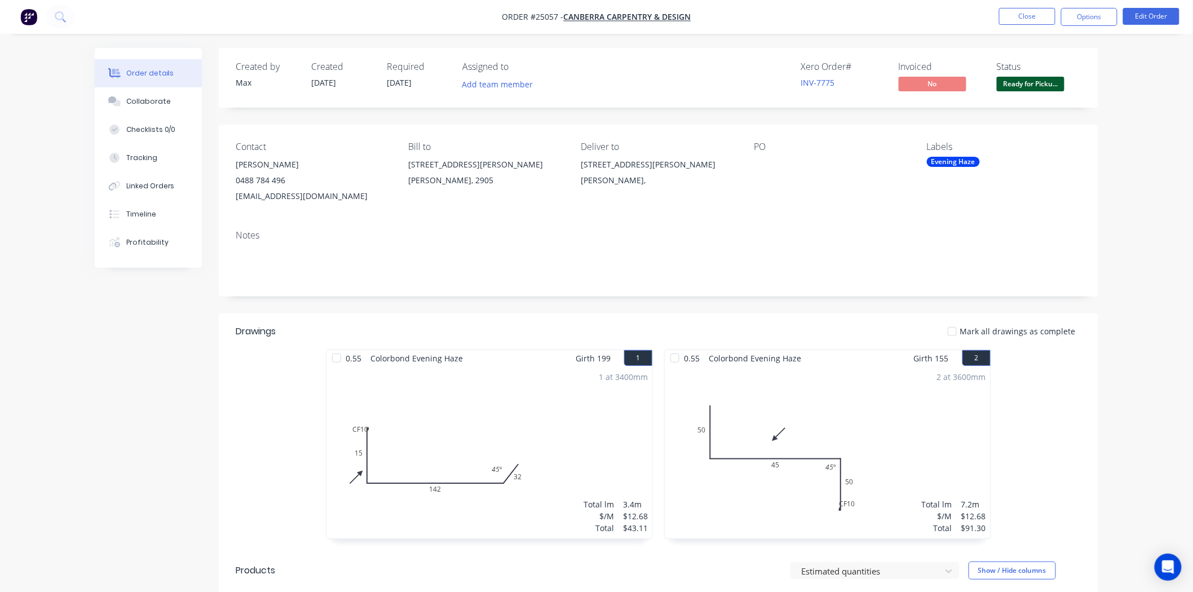
drag, startPoint x: 1163, startPoint y: 37, endPoint x: 1171, endPoint y: 89, distance: 52.4
click at [1171, 87] on div "Order details Collaborate Checklists 0/0 Tracking Linked Orders Timeline Profit…" at bounding box center [596, 437] width 1193 height 875
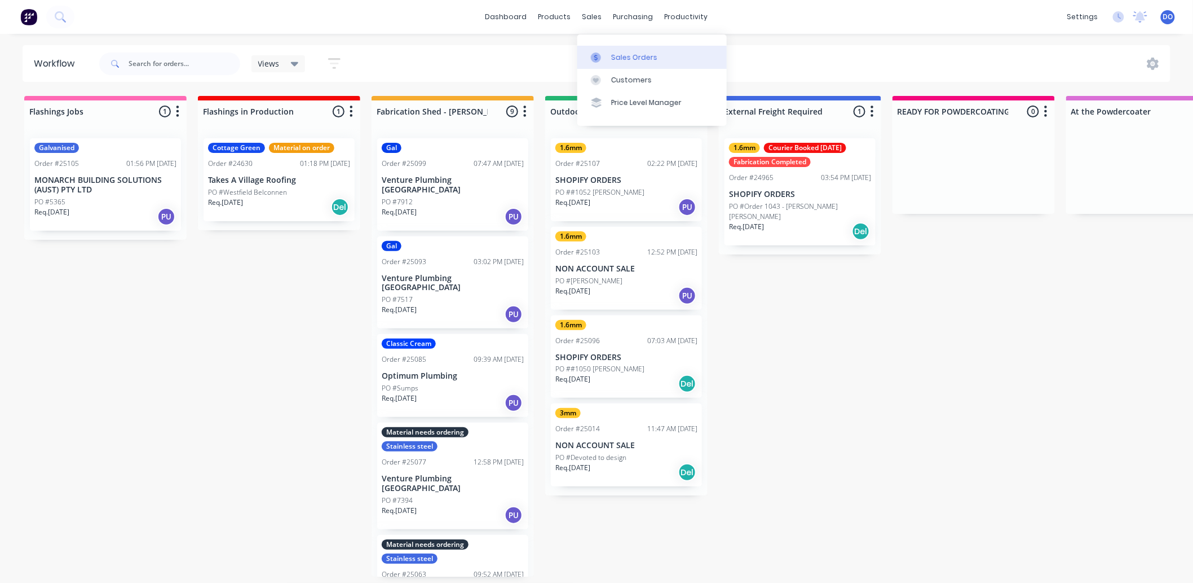
scroll to position [3, 0]
click at [607, 58] on div at bounding box center [599, 57] width 17 height 10
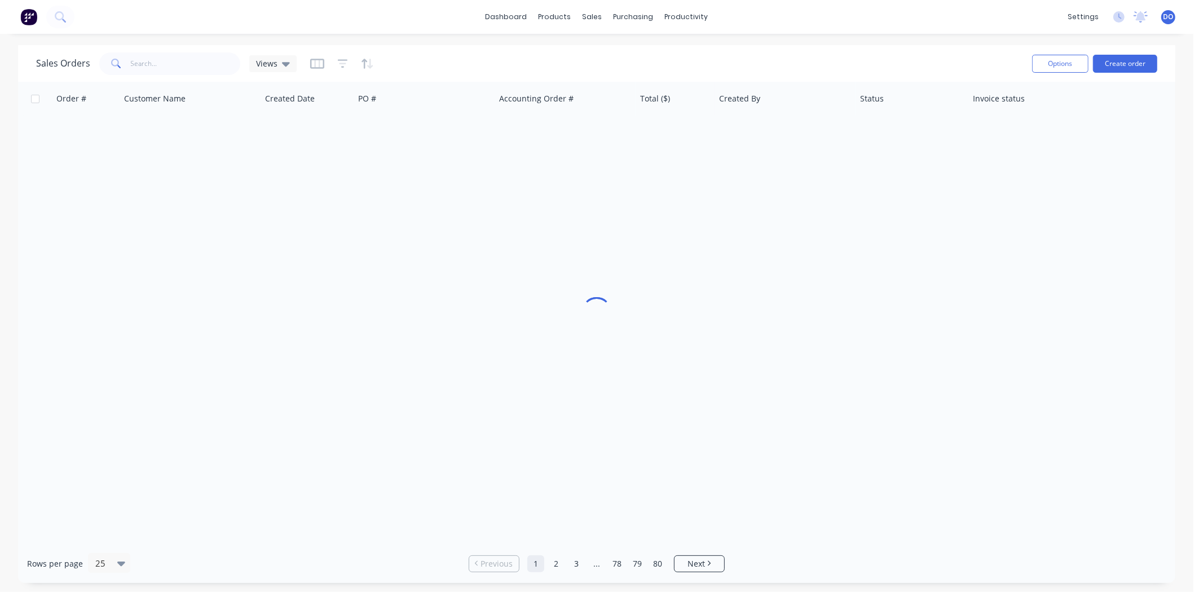
click at [162, 51] on div "Sales Orders Views" at bounding box center [529, 64] width 987 height 28
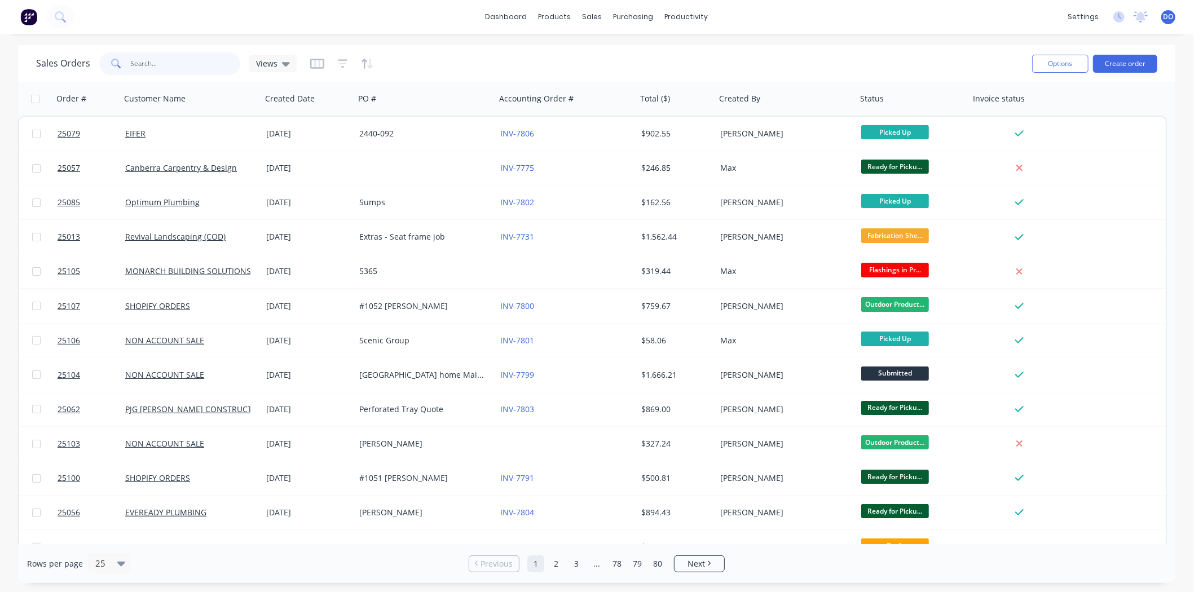
click at [167, 56] on input "text" at bounding box center [186, 63] width 110 height 23
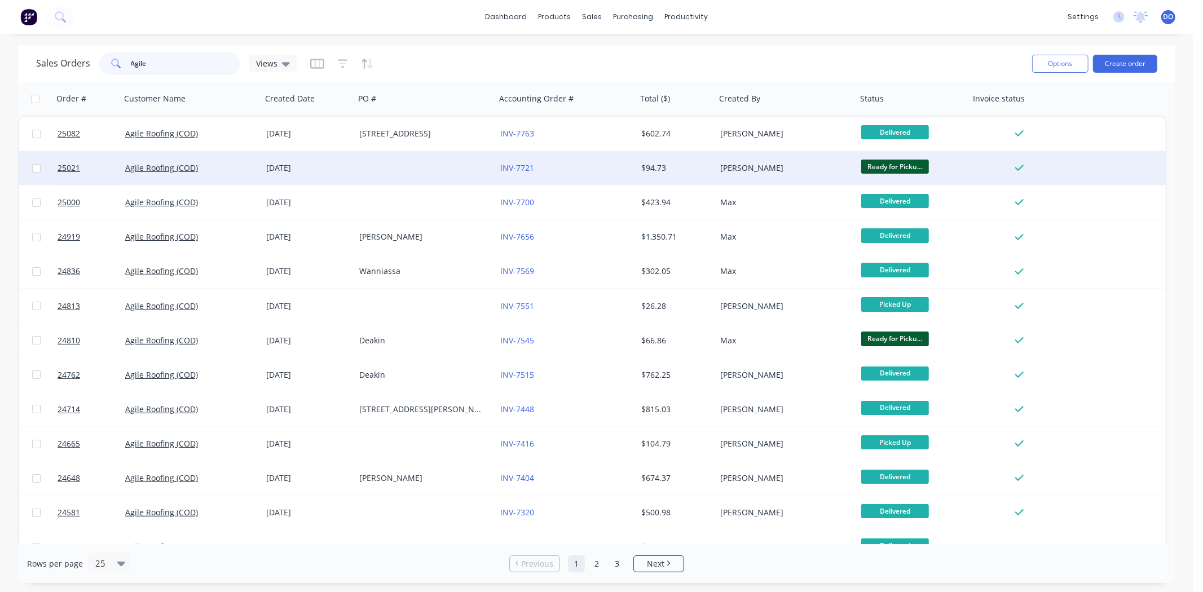
type input "Agile"
click at [371, 164] on div at bounding box center [425, 168] width 141 height 34
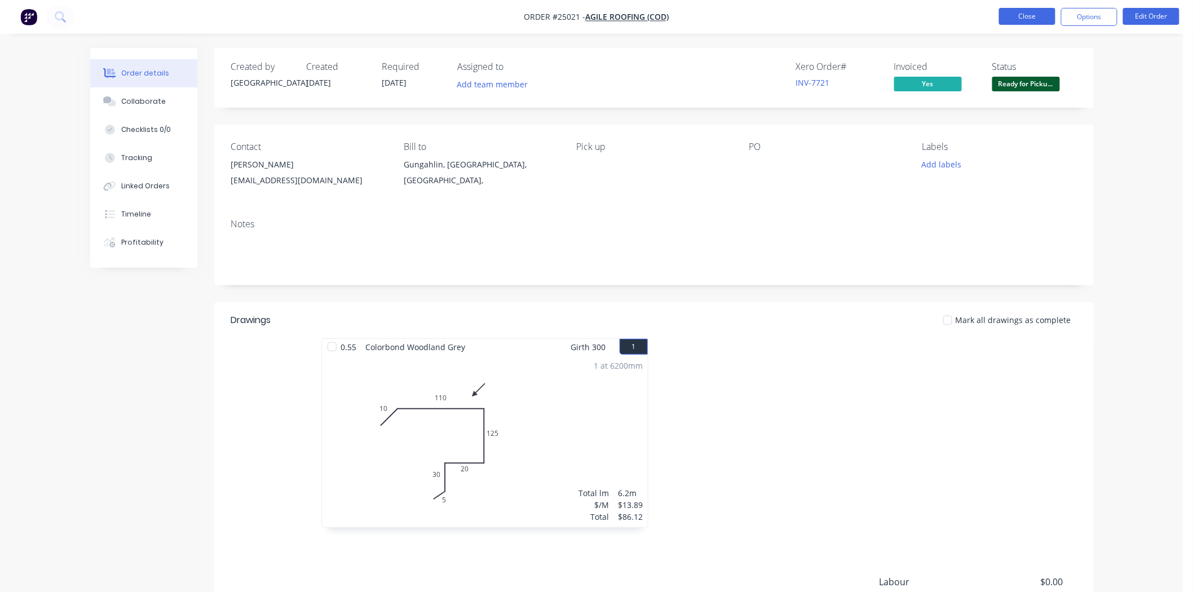
click at [1051, 17] on button "Close" at bounding box center [1027, 16] width 56 height 17
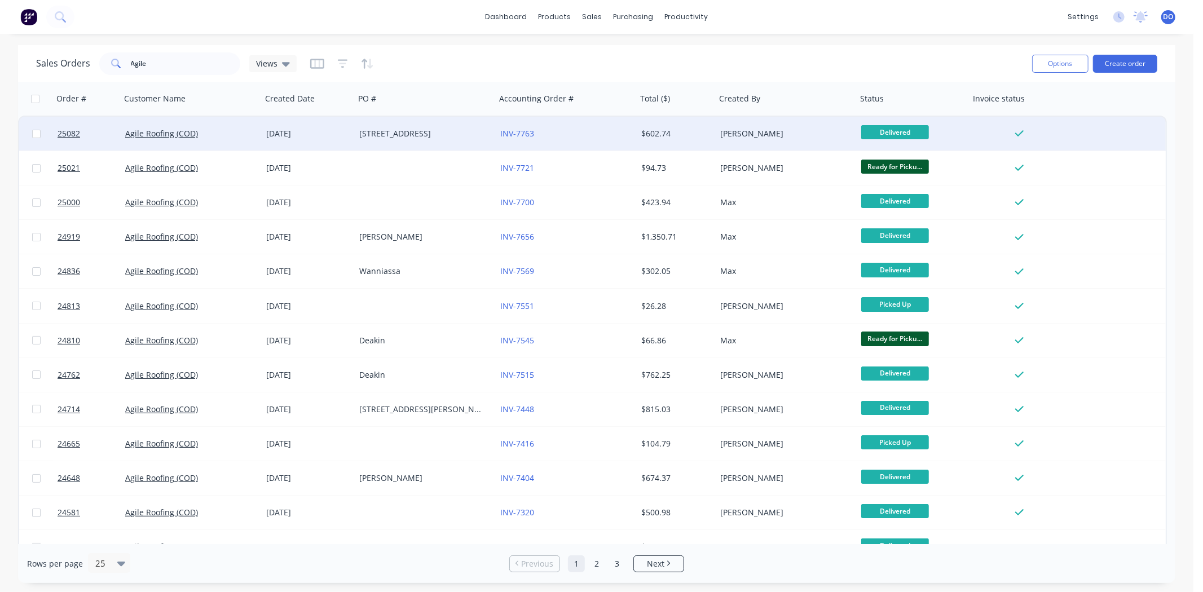
click at [537, 139] on div "INV-7763" at bounding box center [566, 134] width 141 height 34
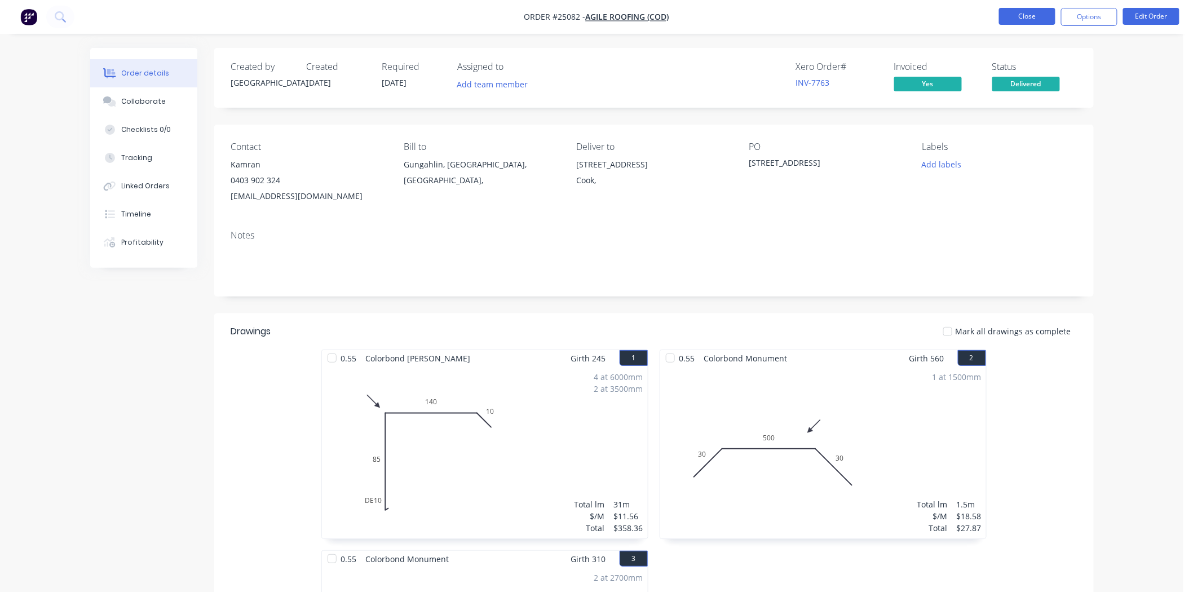
click at [1005, 20] on button "Close" at bounding box center [1027, 16] width 56 height 17
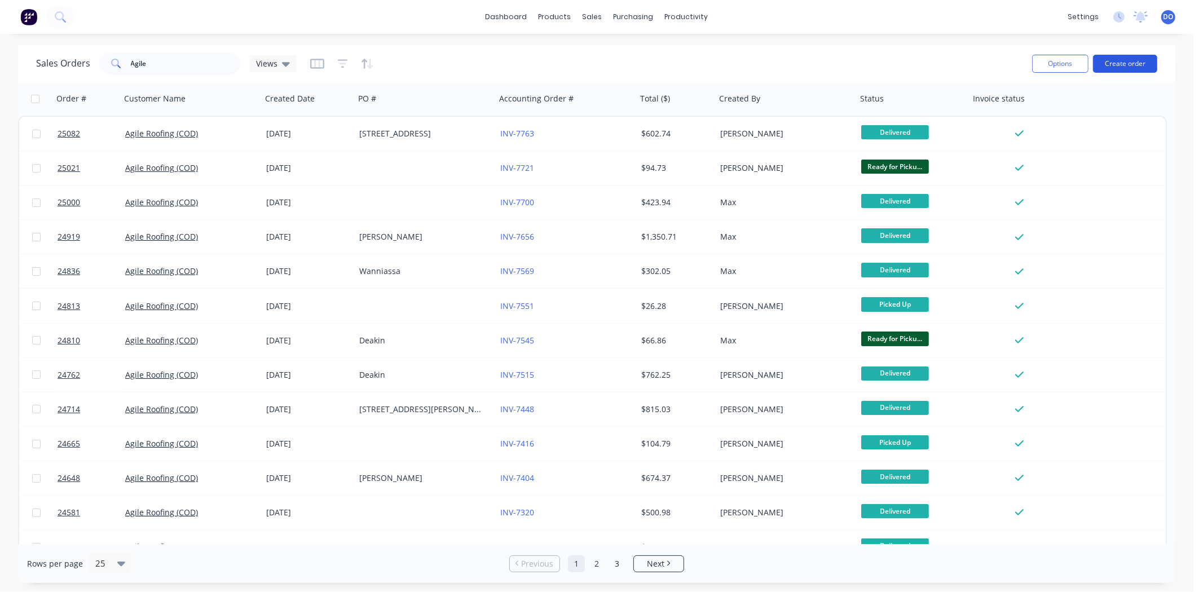
click at [1126, 58] on button "Create order" at bounding box center [1125, 64] width 64 height 18
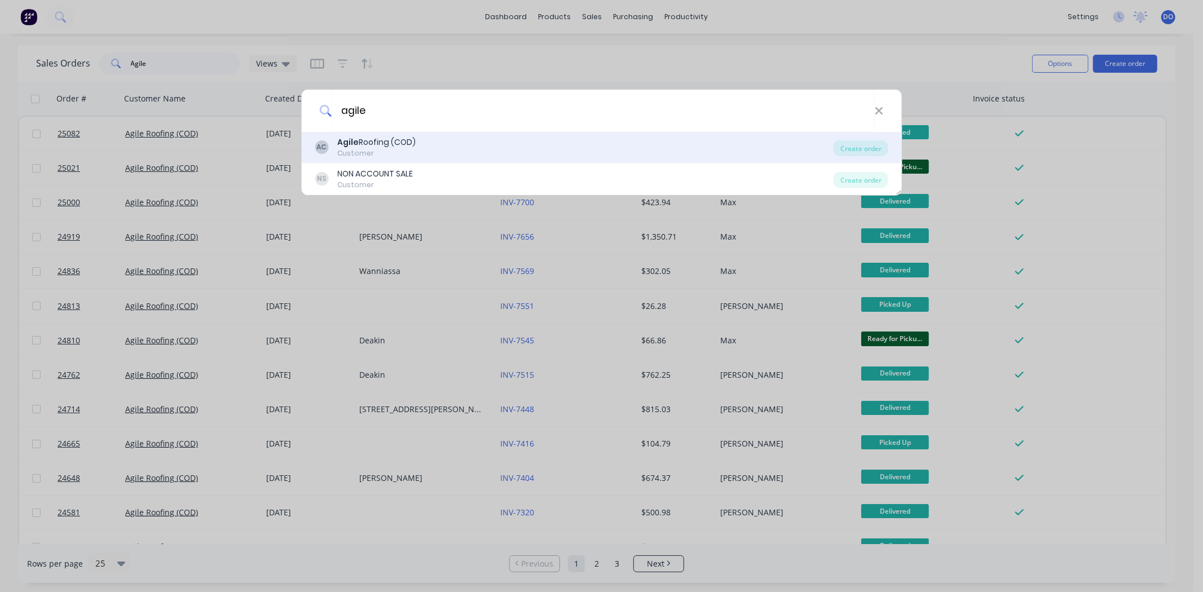
type input "agile"
click at [678, 145] on div "AC Agile Roofing (COD) Customer" at bounding box center [574, 147] width 519 height 22
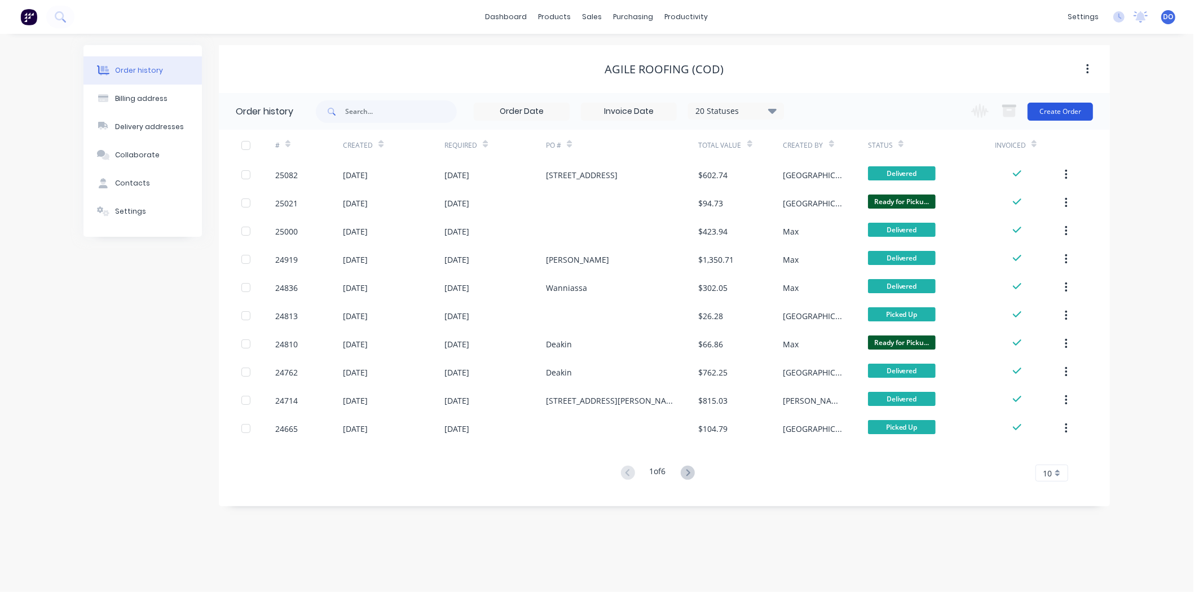
click at [1053, 108] on button "Create Order" at bounding box center [1060, 112] width 65 height 18
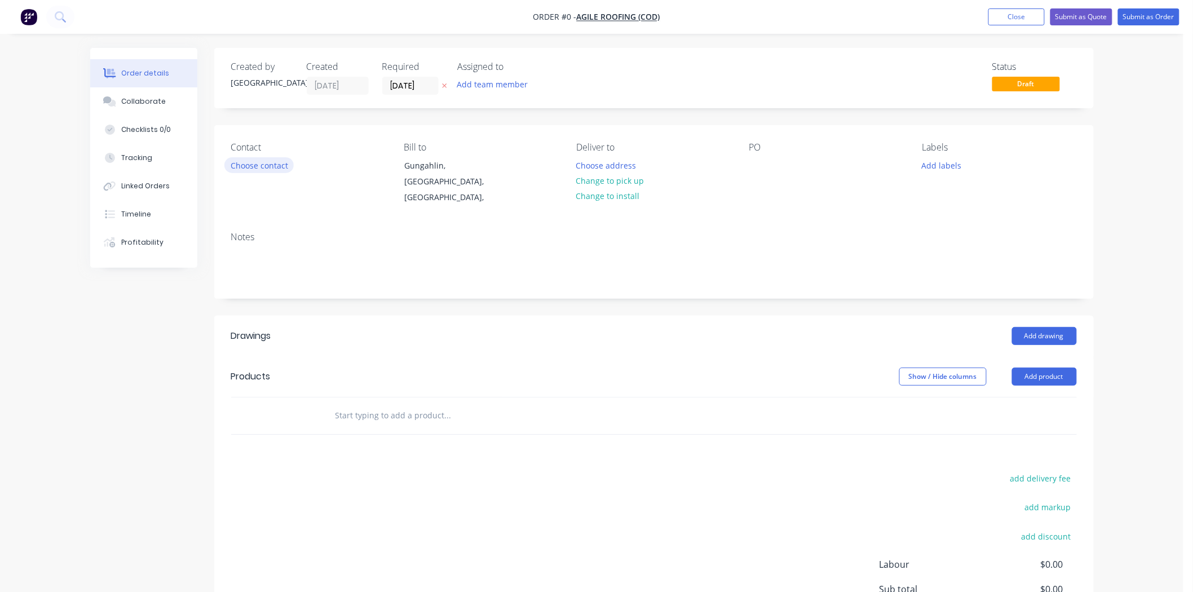
click at [252, 170] on button "Choose contact" at bounding box center [258, 164] width 69 height 15
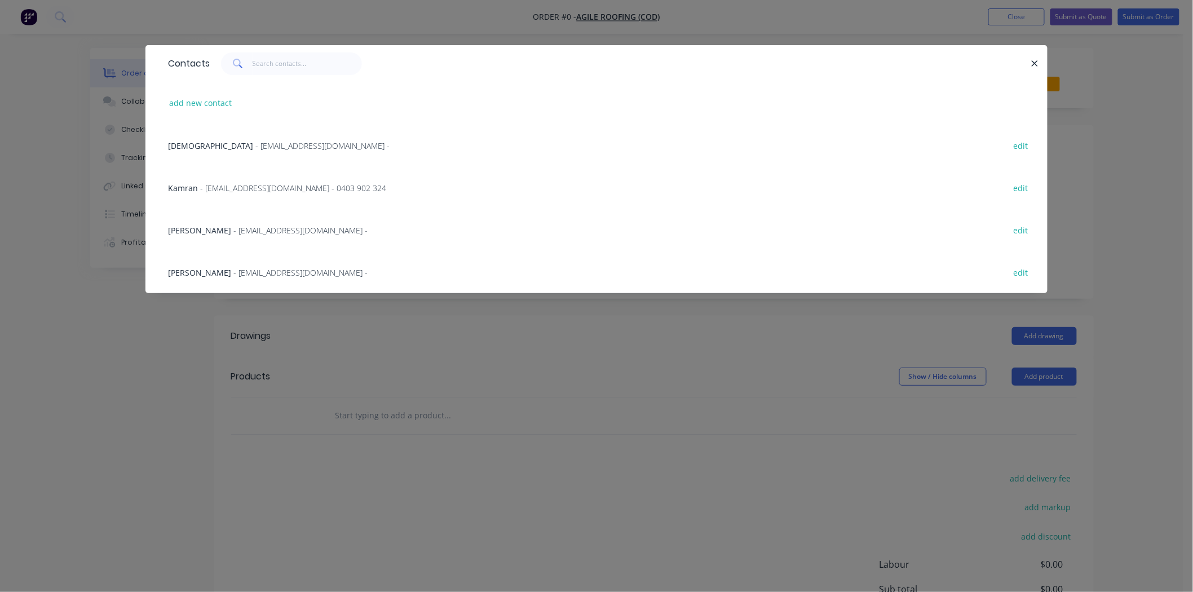
click at [254, 192] on span "- agileroofingcanberra@gmail.com - 0403 902 324" at bounding box center [293, 188] width 186 height 11
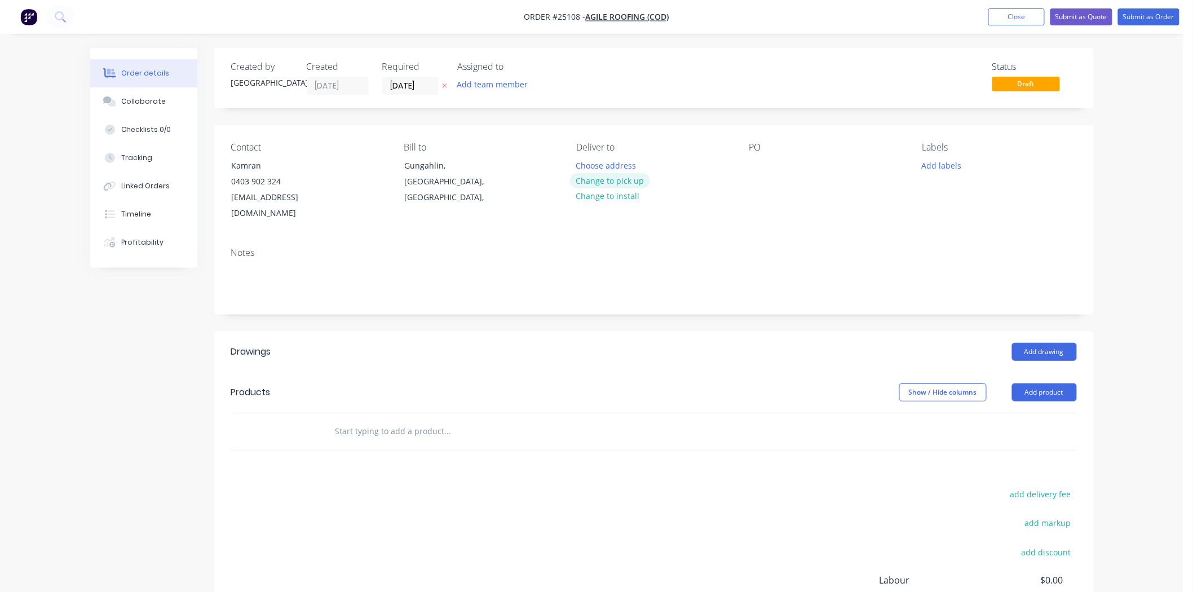
click at [633, 177] on button "Change to pick up" at bounding box center [610, 180] width 80 height 15
click at [1057, 343] on button "Add drawing" at bounding box center [1044, 352] width 65 height 18
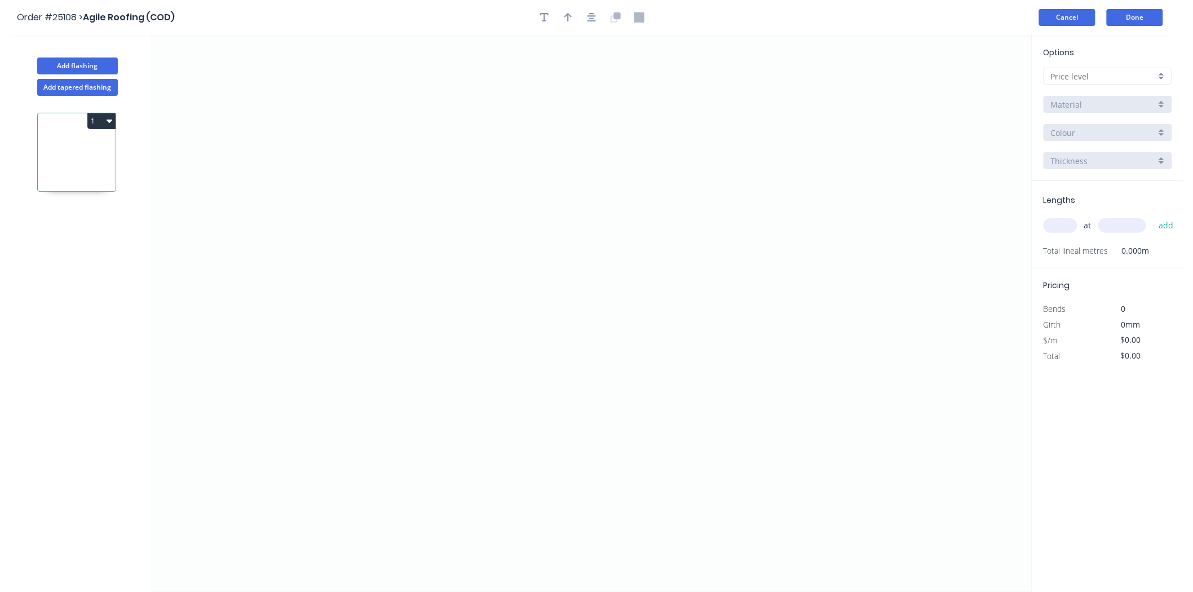
click at [1070, 11] on button "Cancel" at bounding box center [1067, 17] width 56 height 17
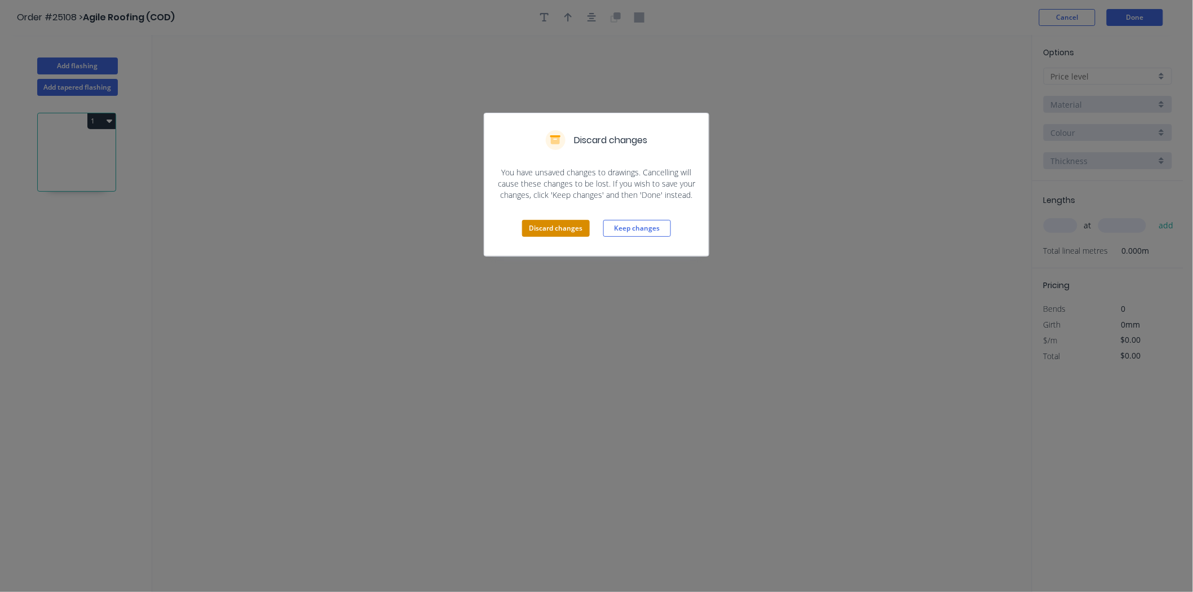
click at [561, 230] on button "Discard changes" at bounding box center [556, 228] width 68 height 17
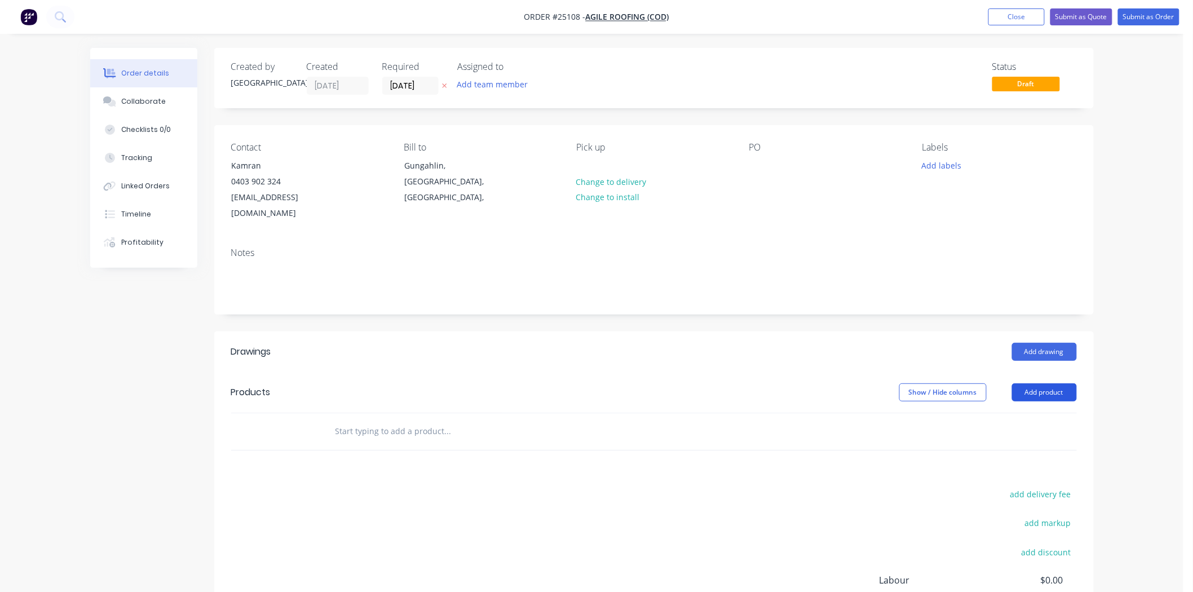
click at [1068, 383] on button "Add product" at bounding box center [1044, 392] width 65 height 18
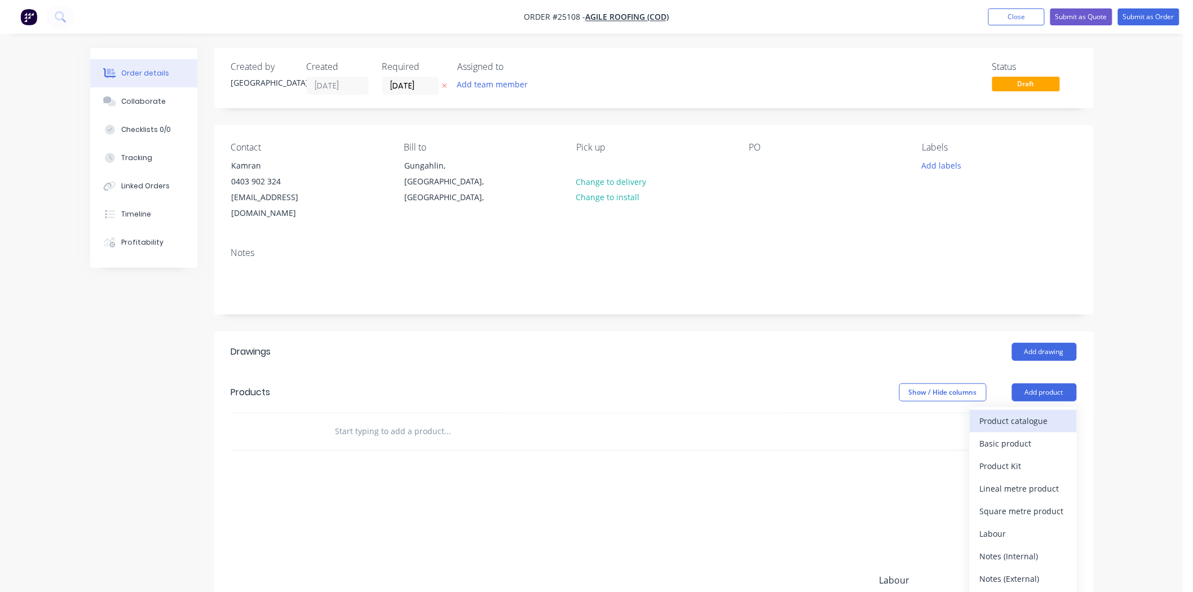
click at [1053, 413] on div "Product catalogue" at bounding box center [1023, 421] width 87 height 16
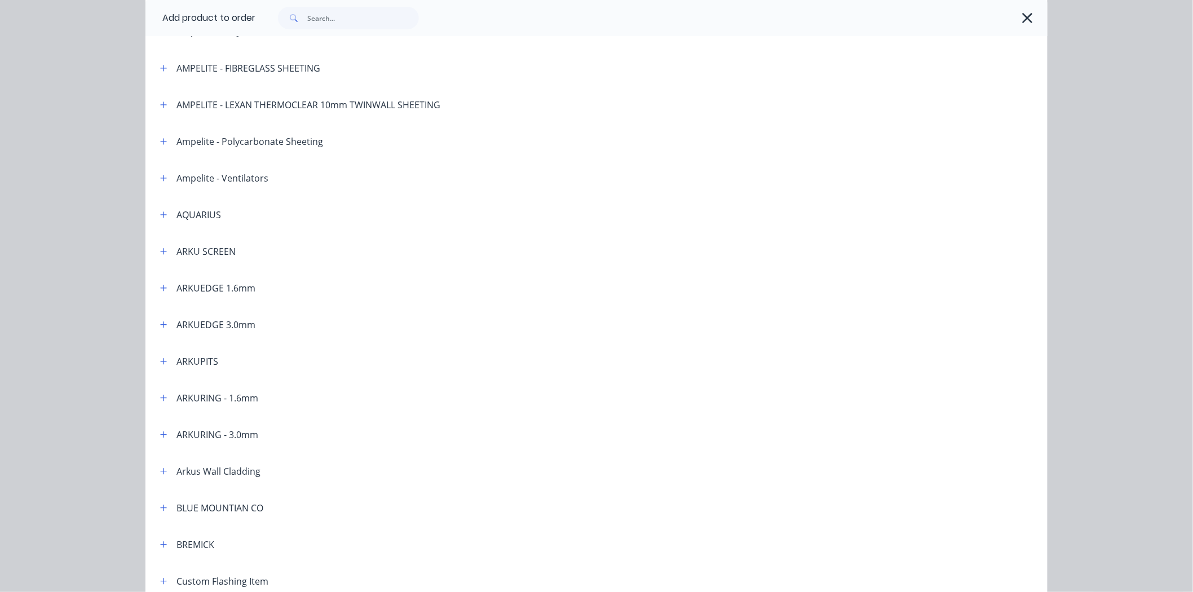
scroll to position [125, 0]
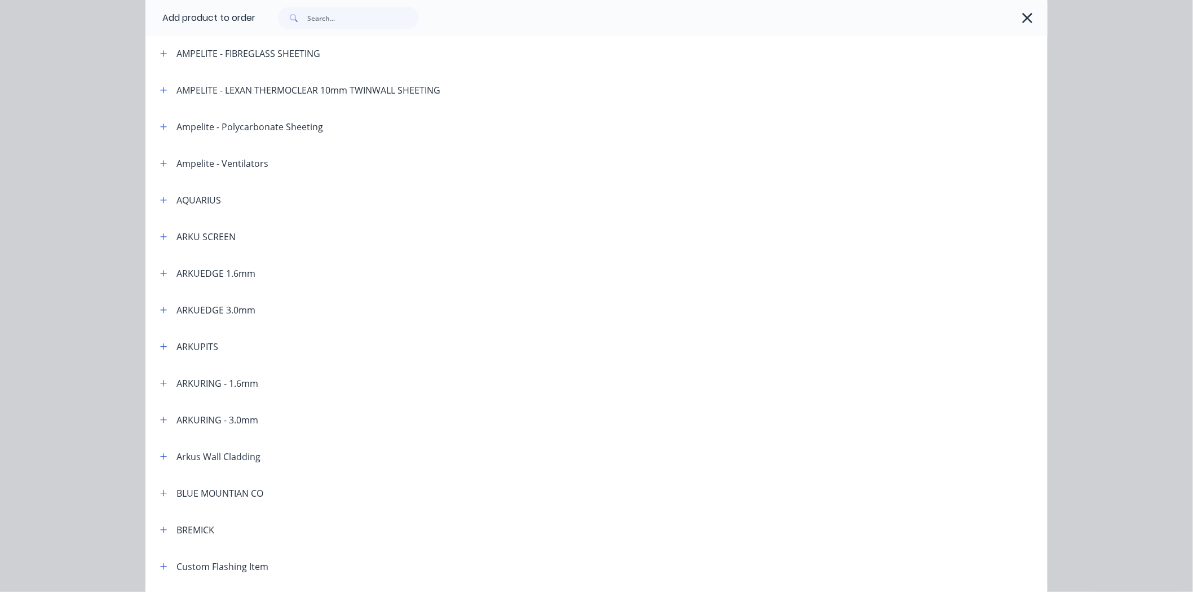
click at [151, 534] on div "BREMICK" at bounding box center [182, 530] width 63 height 14
click at [164, 529] on button "button" at bounding box center [164, 530] width 14 height 14
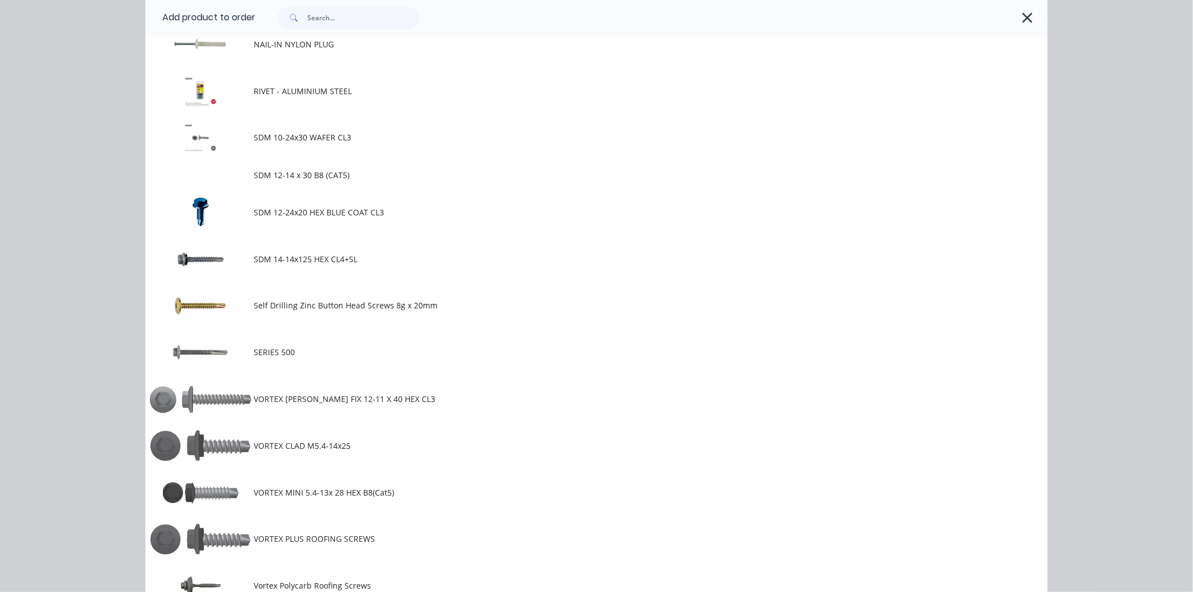
scroll to position [940, 0]
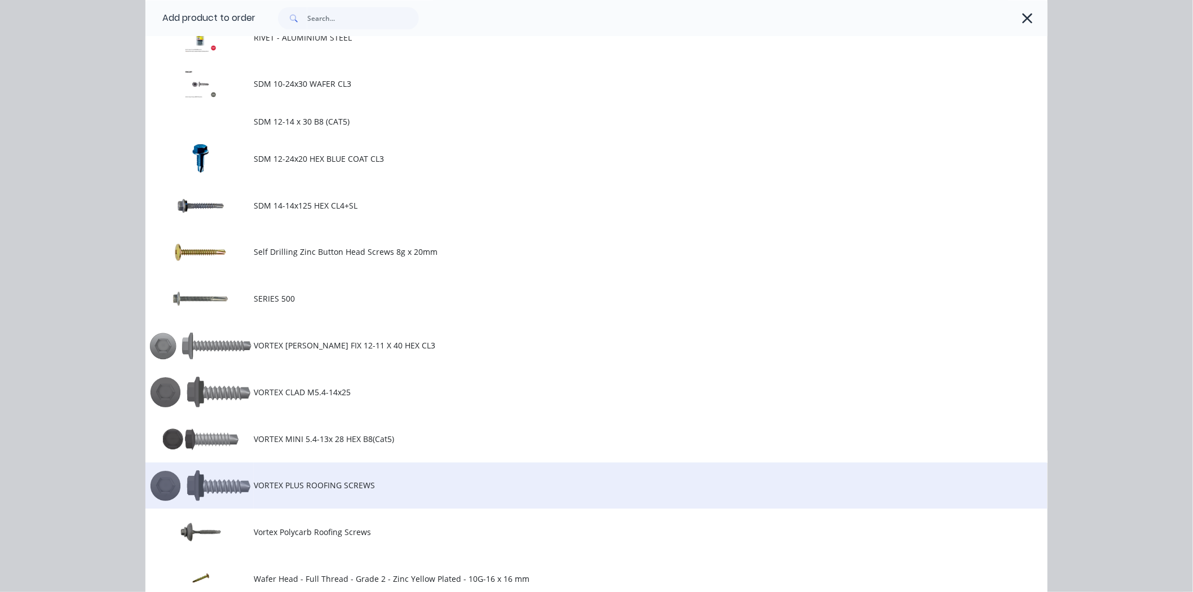
click at [276, 479] on span "VORTEX PLUS ROOFING SCREWS" at bounding box center [571, 485] width 635 height 12
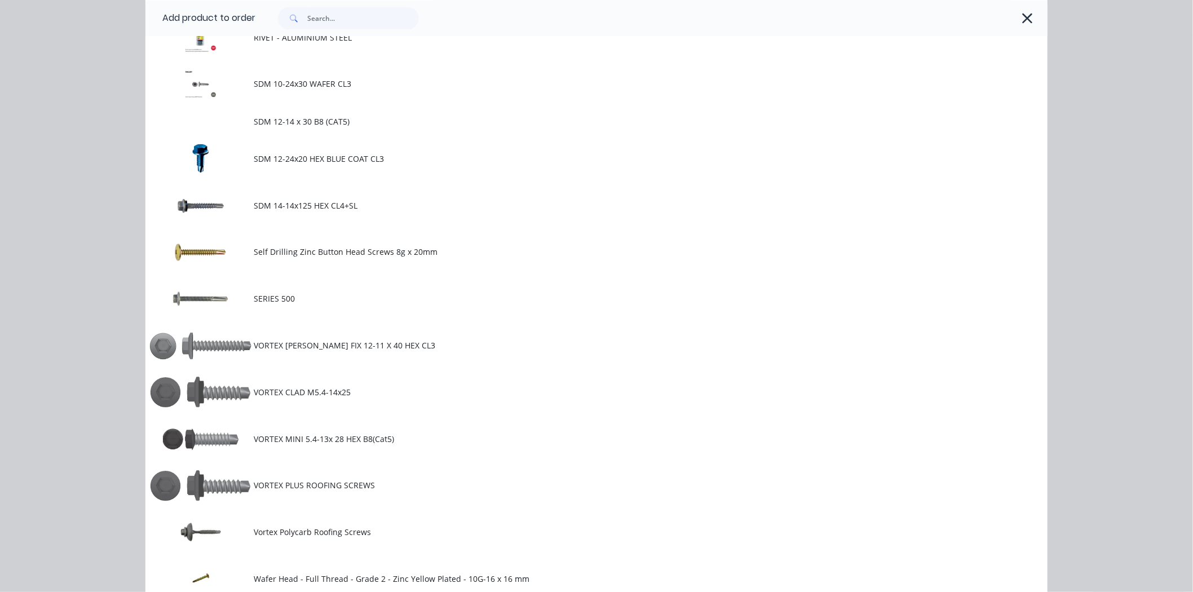
scroll to position [0, 0]
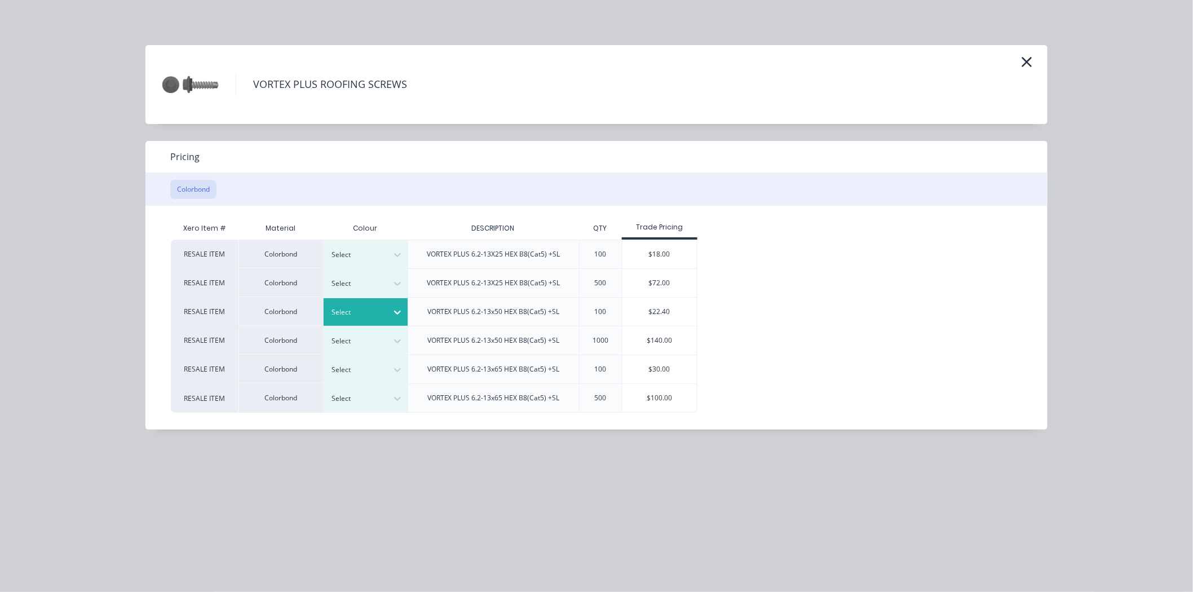
click at [390, 311] on div at bounding box center [397, 312] width 20 height 18
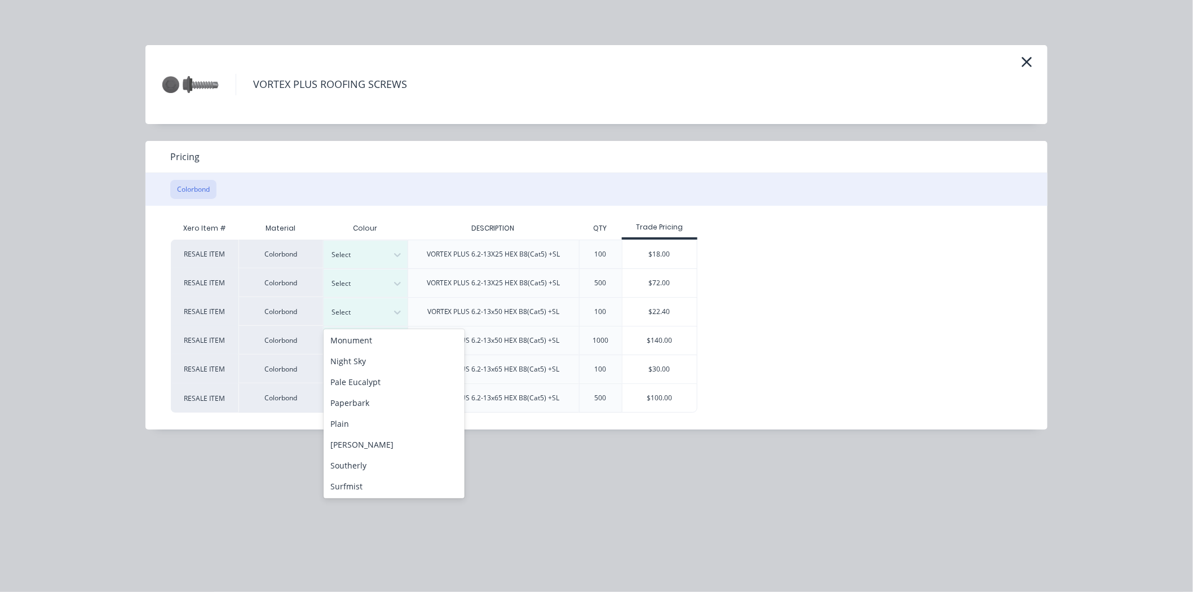
scroll to position [313, 0]
click at [358, 432] on div "[PERSON_NAME]" at bounding box center [394, 425] width 141 height 21
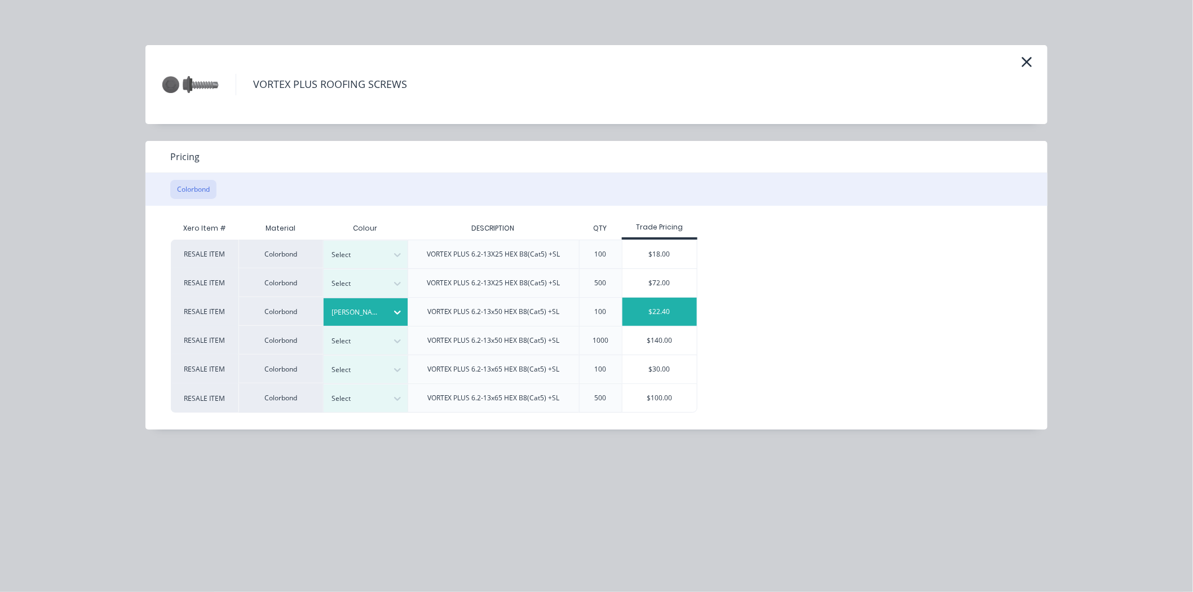
click at [656, 320] on div "$22.40" at bounding box center [660, 312] width 75 height 28
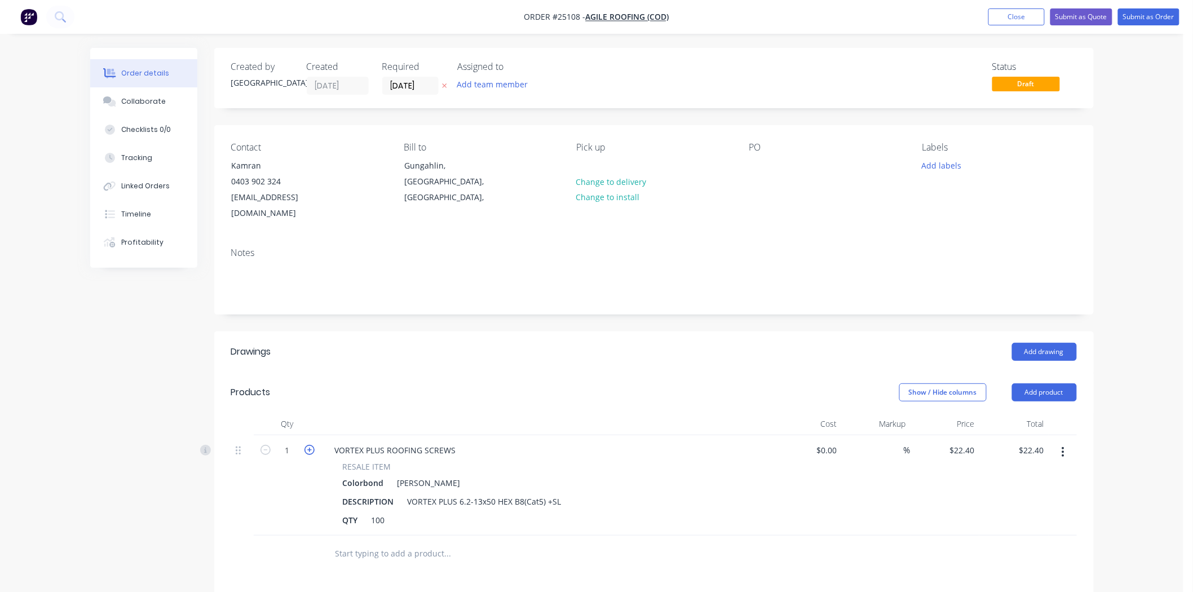
click at [307, 445] on icon "button" at bounding box center [310, 450] width 10 height 10
type input "2"
type input "$44.80"
click at [307, 445] on icon "button" at bounding box center [310, 450] width 10 height 10
type input "3"
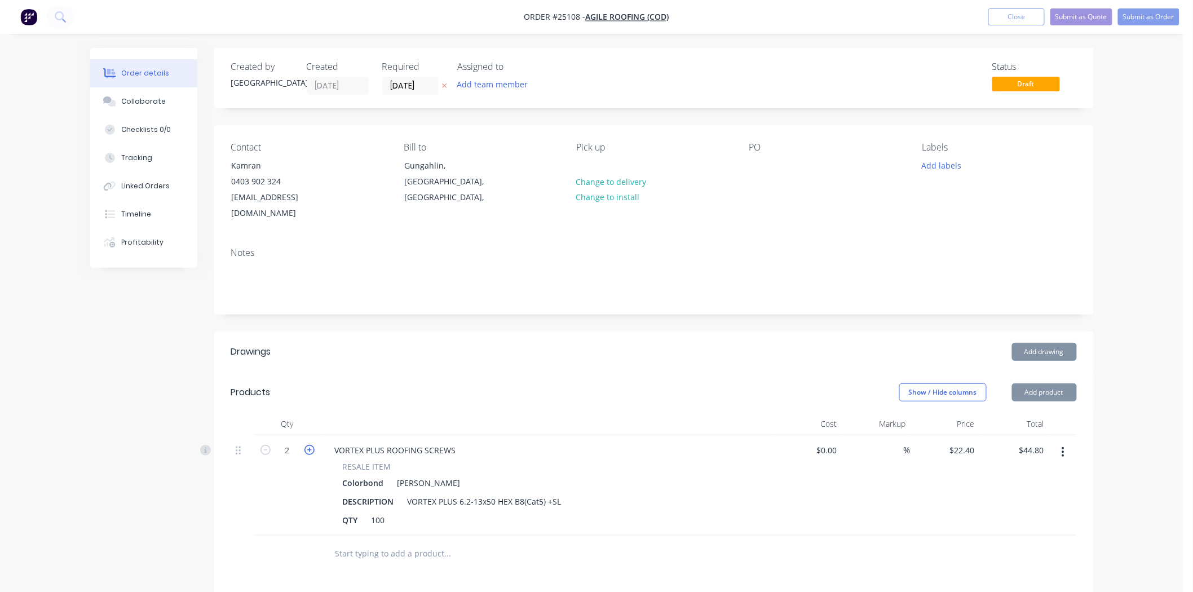
type input "$67.20"
click at [307, 445] on icon "button" at bounding box center [310, 450] width 10 height 10
type input "4"
type input "$89.60"
click at [1152, 20] on button "Submit as Order" at bounding box center [1148, 16] width 61 height 17
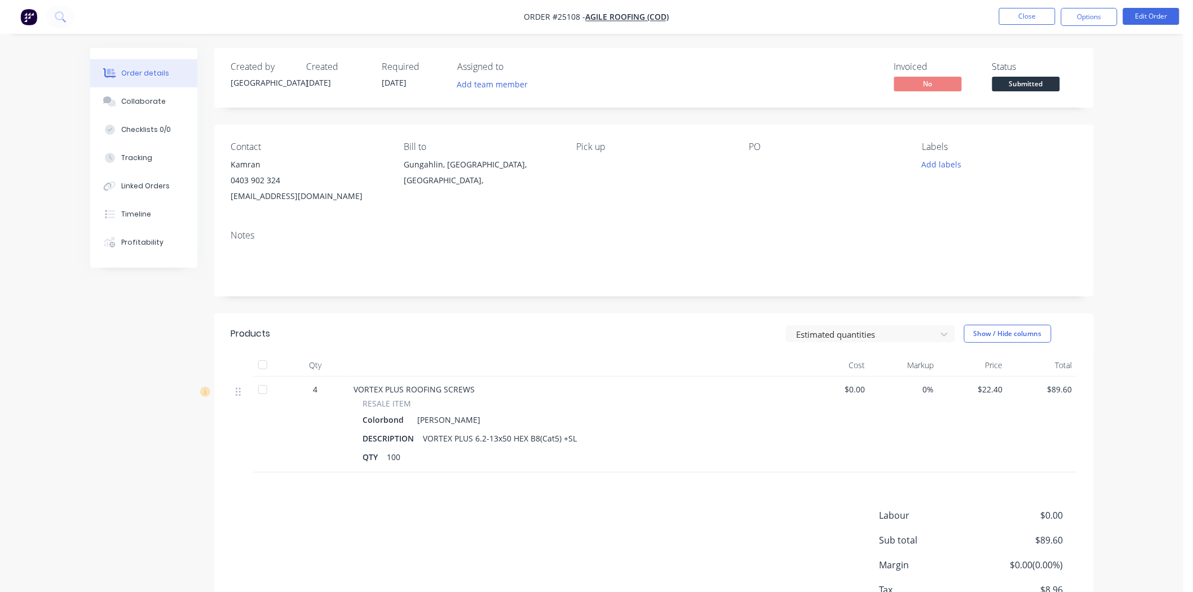
click at [1098, 27] on nav "Order #25108 - Agile Roofing (COD) Close Options Edit Order" at bounding box center [596, 17] width 1193 height 34
click at [1098, 21] on button "Options" at bounding box center [1089, 17] width 56 height 18
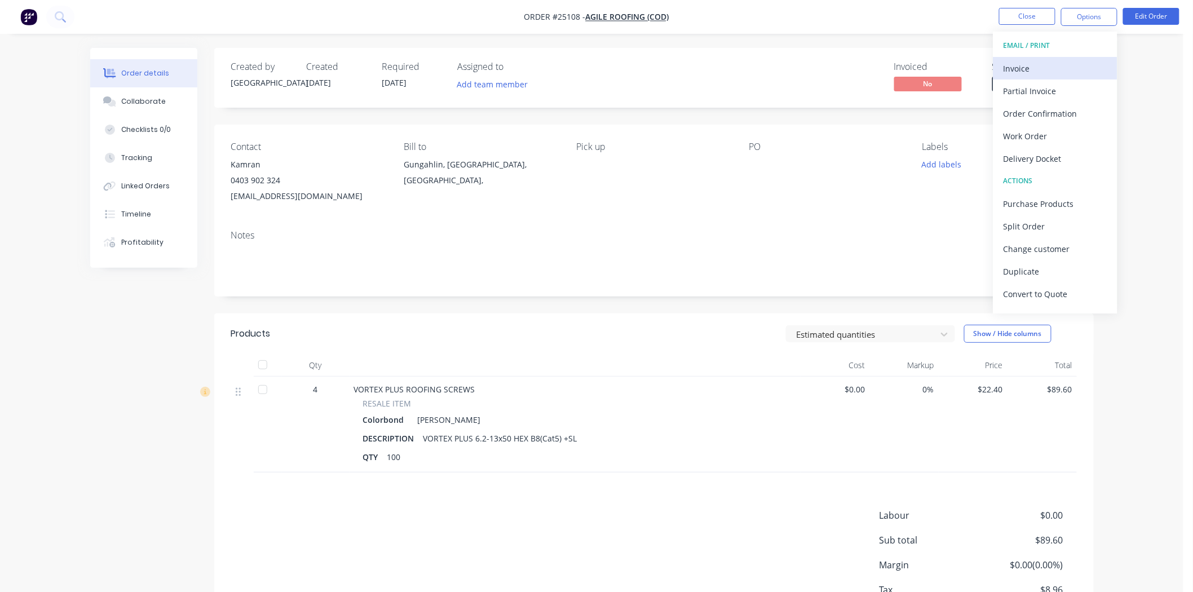
click at [1057, 72] on div "Invoice" at bounding box center [1056, 68] width 104 height 16
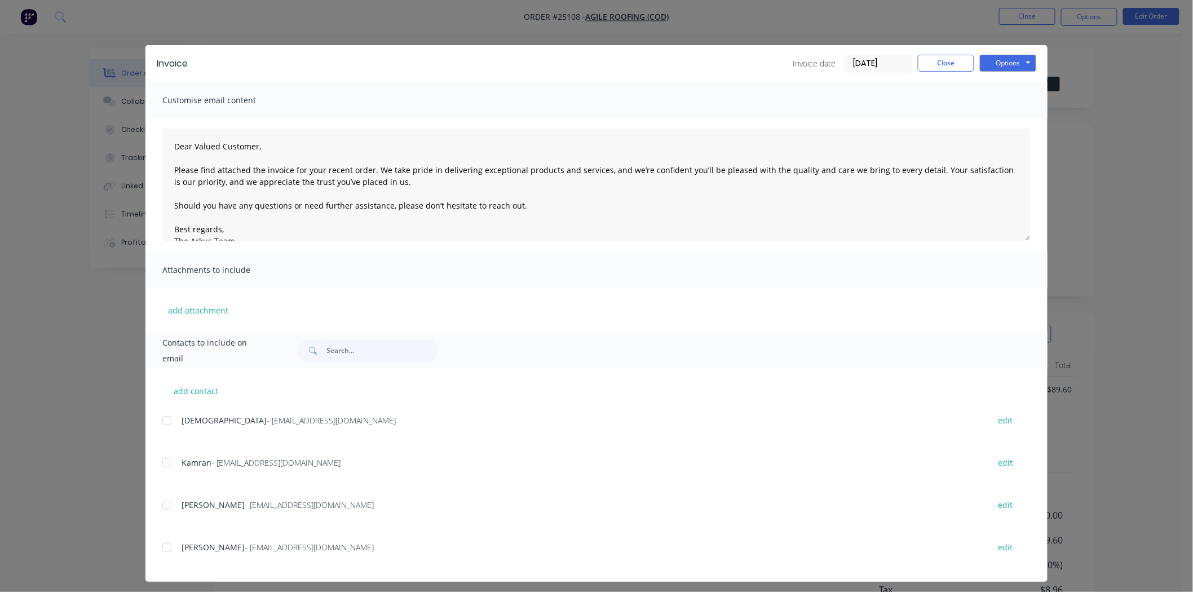
click at [164, 461] on div at bounding box center [167, 463] width 23 height 23
click at [1012, 60] on button "Options" at bounding box center [1008, 63] width 56 height 17
click at [1004, 122] on button "Email" at bounding box center [1016, 120] width 72 height 19
click at [938, 62] on button "Close" at bounding box center [946, 63] width 56 height 17
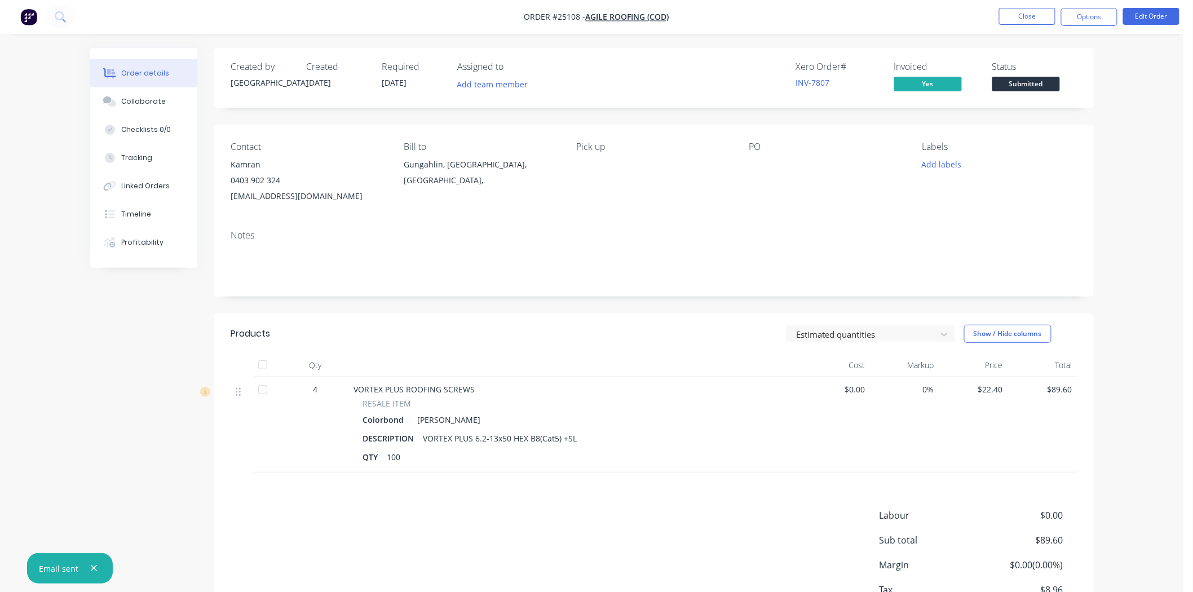
click at [1016, 76] on div "Submitted" at bounding box center [1026, 66] width 41 height 22
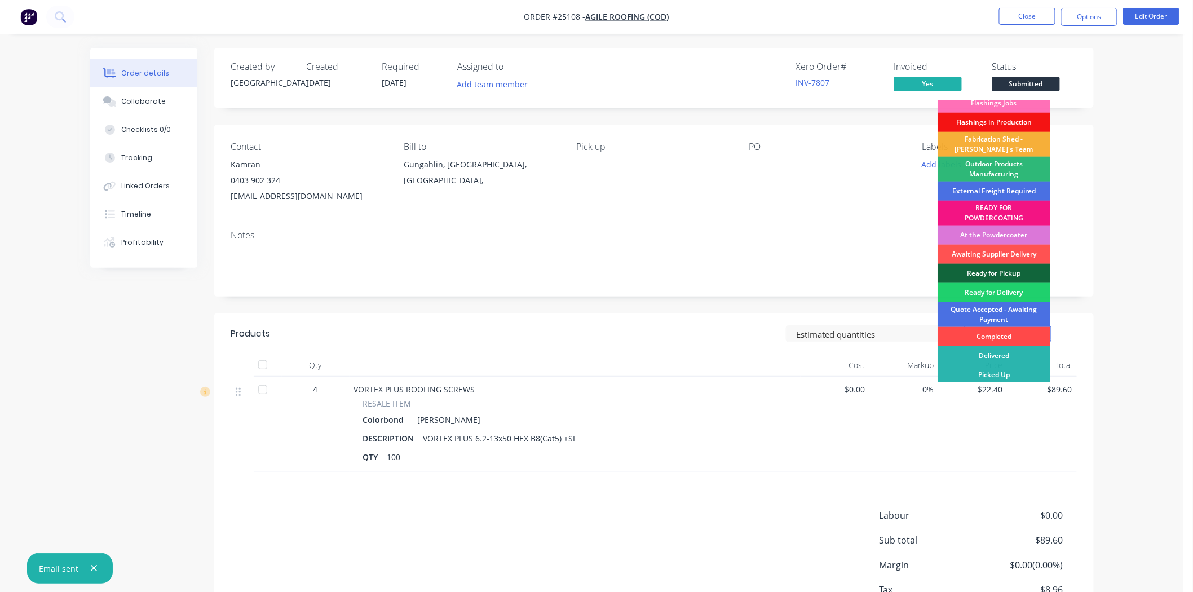
scroll to position [8, 0]
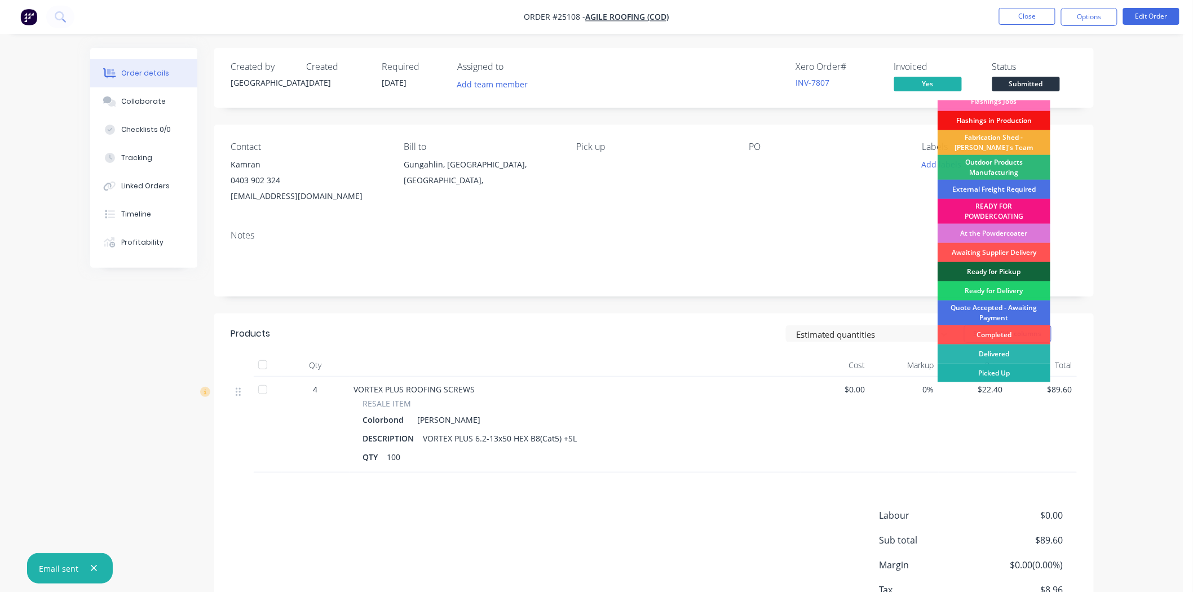
click at [997, 370] on div "Picked Up" at bounding box center [994, 373] width 113 height 19
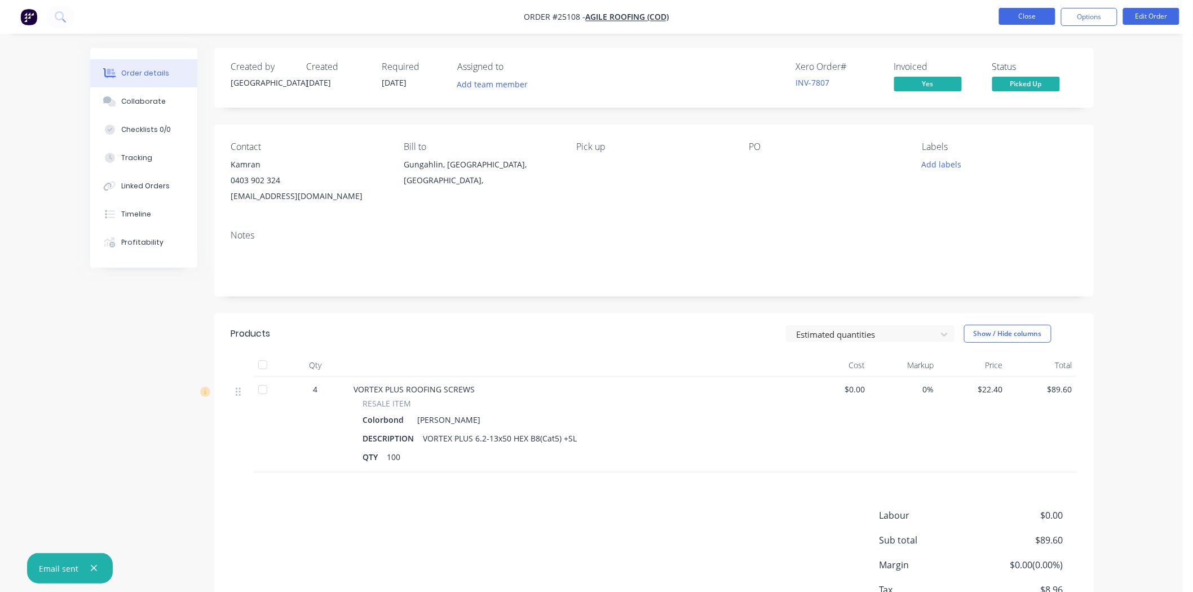
click at [1021, 14] on button "Close" at bounding box center [1027, 16] width 56 height 17
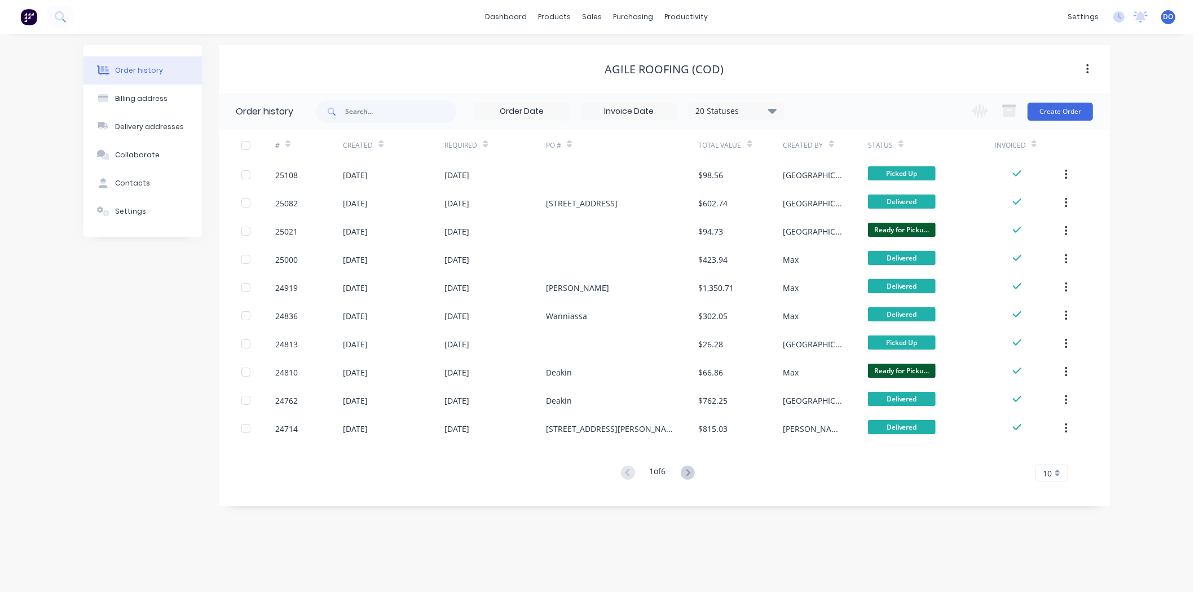
click at [293, 34] on div "Order history Billing address Delivery addresses Collaborate Contacts Settings …" at bounding box center [596, 313] width 1193 height 558
click at [618, 58] on div "Sales Orders" at bounding box center [634, 54] width 46 height 10
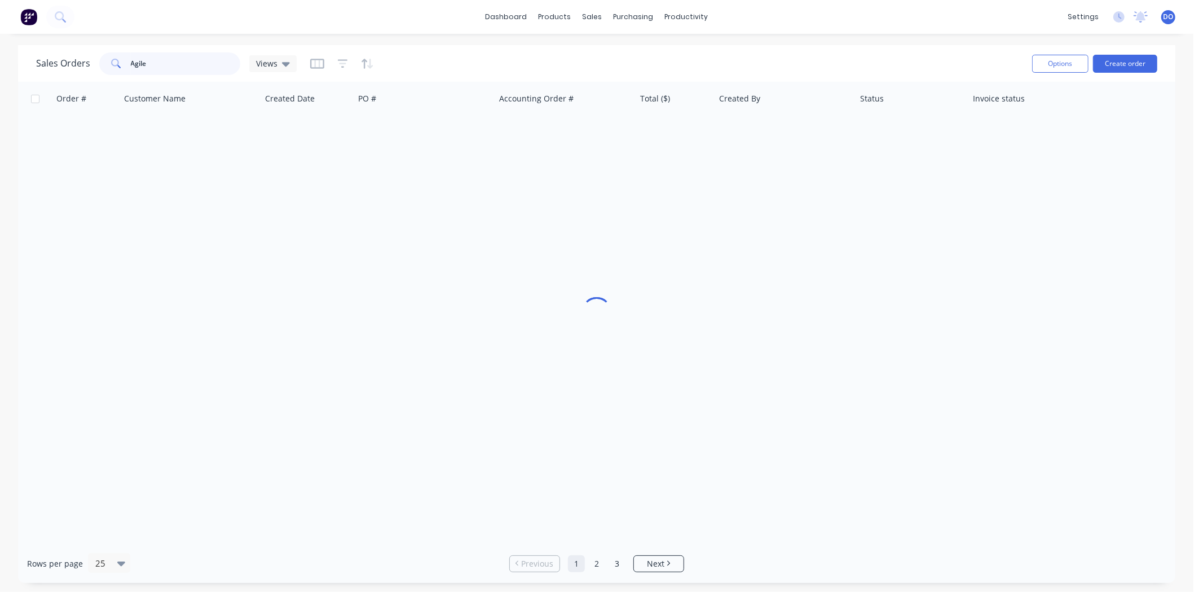
click at [202, 63] on input "Agile" at bounding box center [186, 63] width 110 height 23
type input "A"
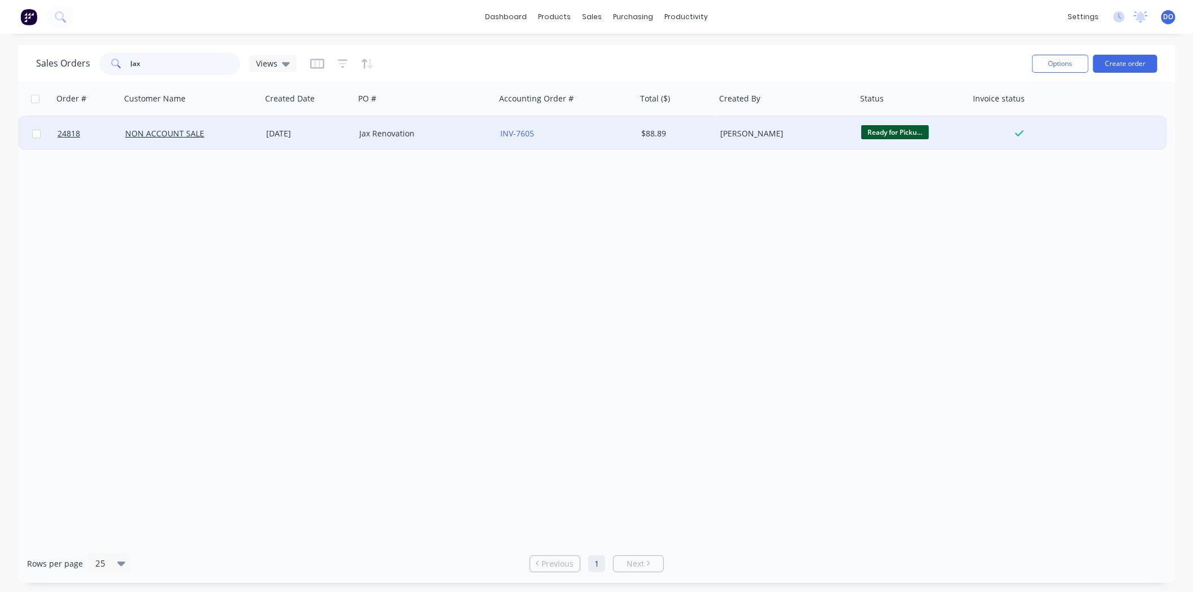
type input "Jax"
click at [417, 131] on div "Jax Renovation" at bounding box center [421, 133] width 125 height 11
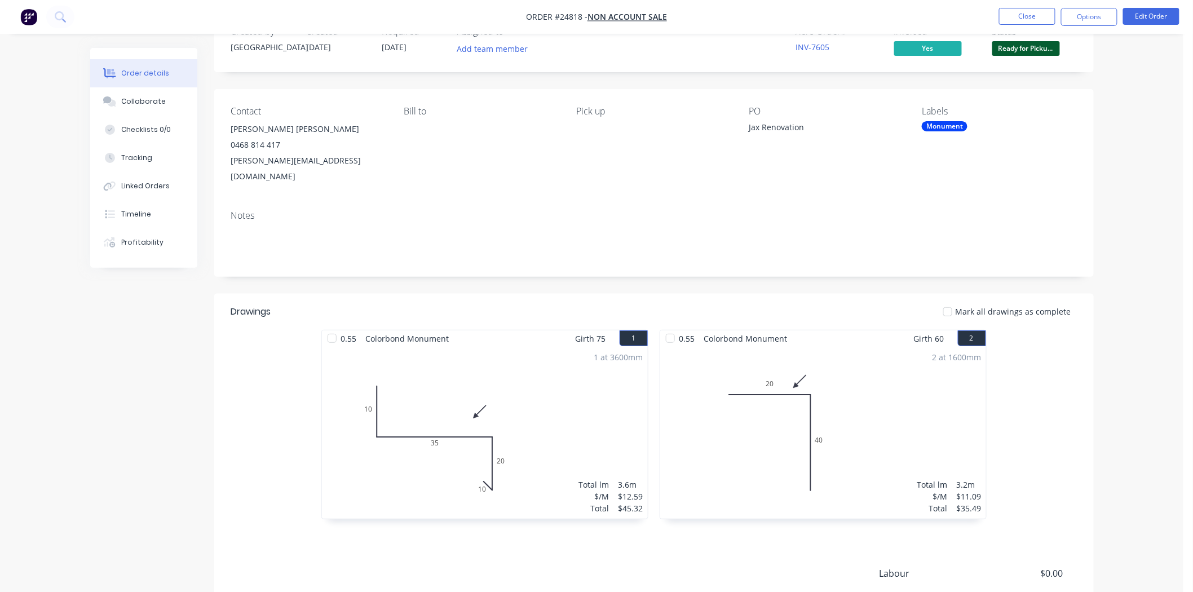
scroll to position [34, 0]
click at [821, 40] on div "Xero Order # INV-7605" at bounding box center [838, 43] width 85 height 33
click at [821, 48] on link "INV-7605" at bounding box center [813, 48] width 34 height 11
click at [1095, 24] on button "Options" at bounding box center [1089, 17] width 56 height 18
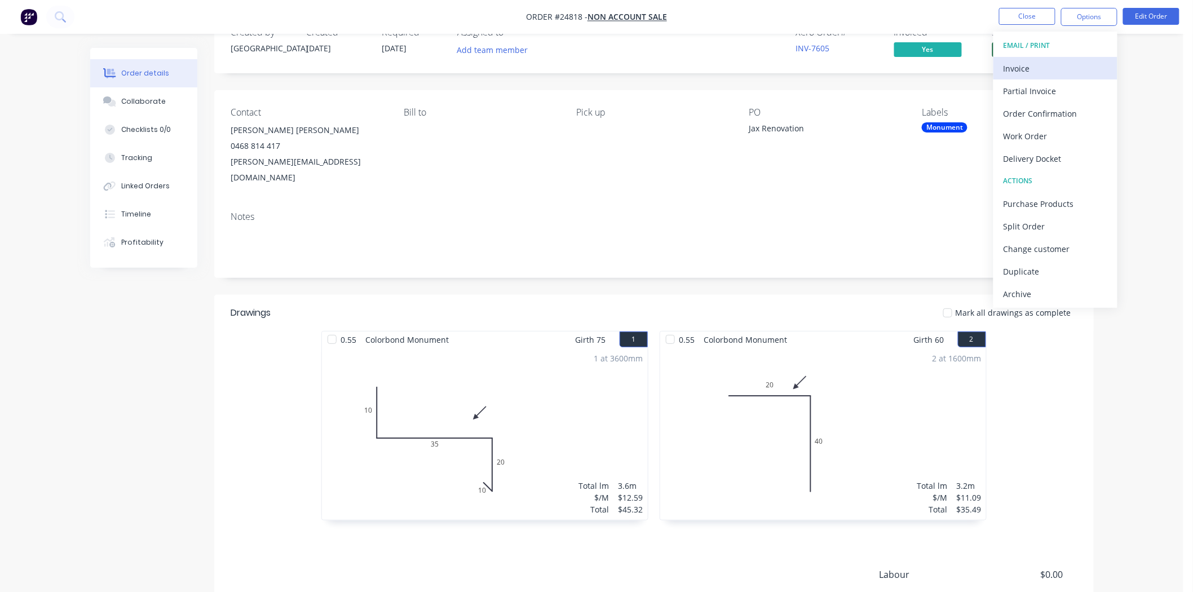
click at [1075, 64] on div "Invoice" at bounding box center [1056, 68] width 104 height 16
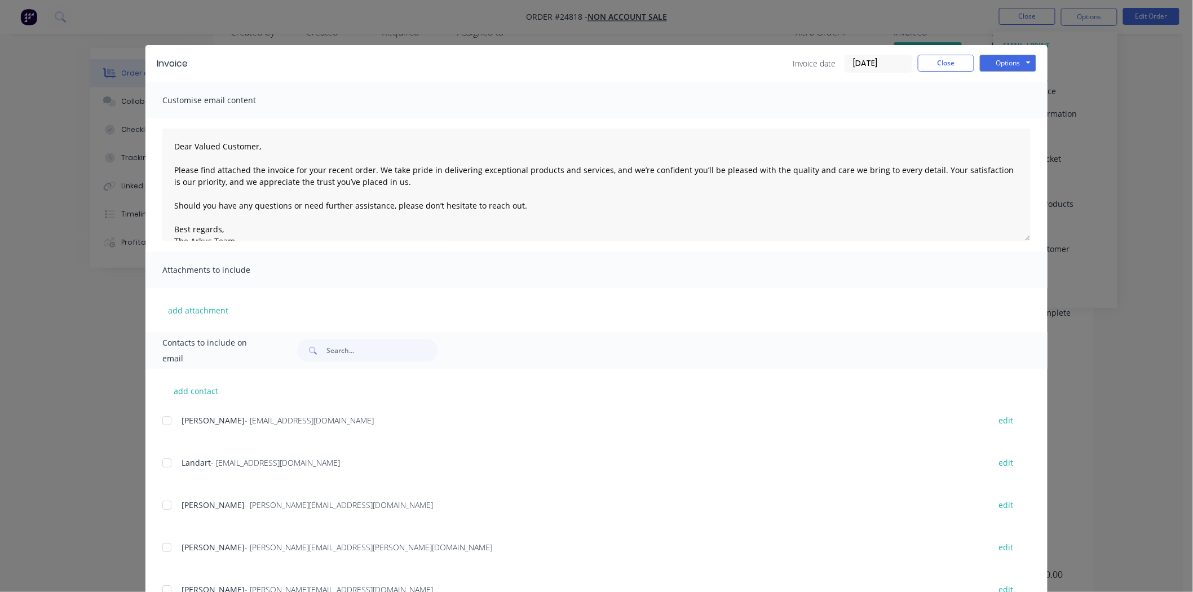
click at [1030, 51] on div "Invoice Invoice date 10/09/25 Close Options Preview Print Email" at bounding box center [596, 63] width 902 height 37
click at [1021, 69] on button "Options" at bounding box center [1008, 63] width 56 height 17
click at [1011, 104] on button "Print" at bounding box center [1016, 101] width 72 height 19
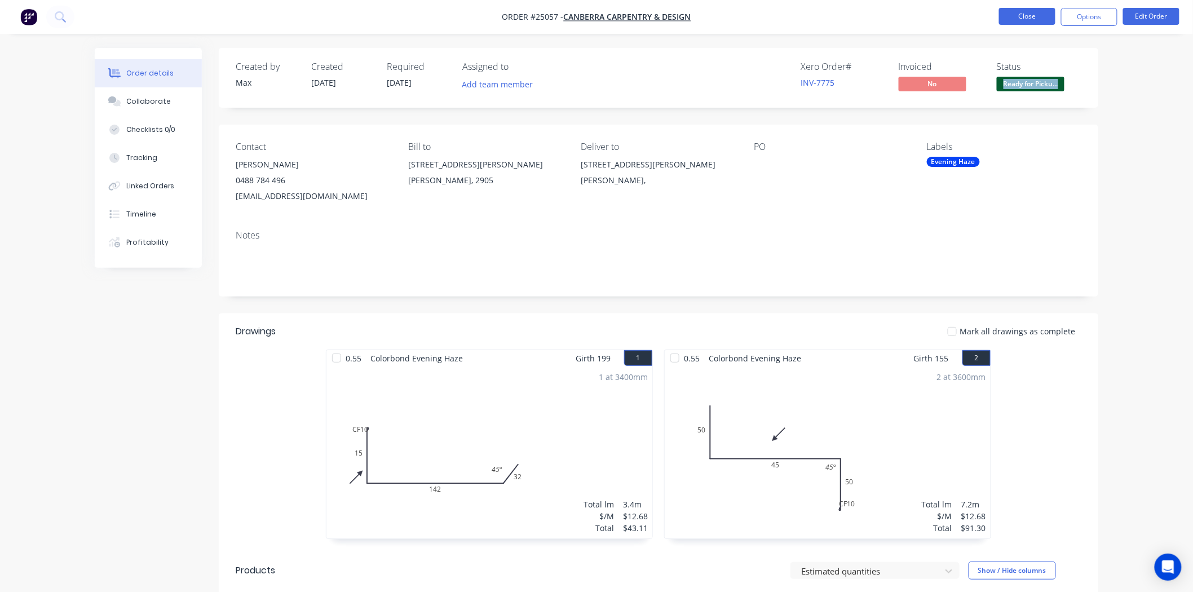
click at [1038, 19] on button "Close" at bounding box center [1027, 16] width 56 height 17
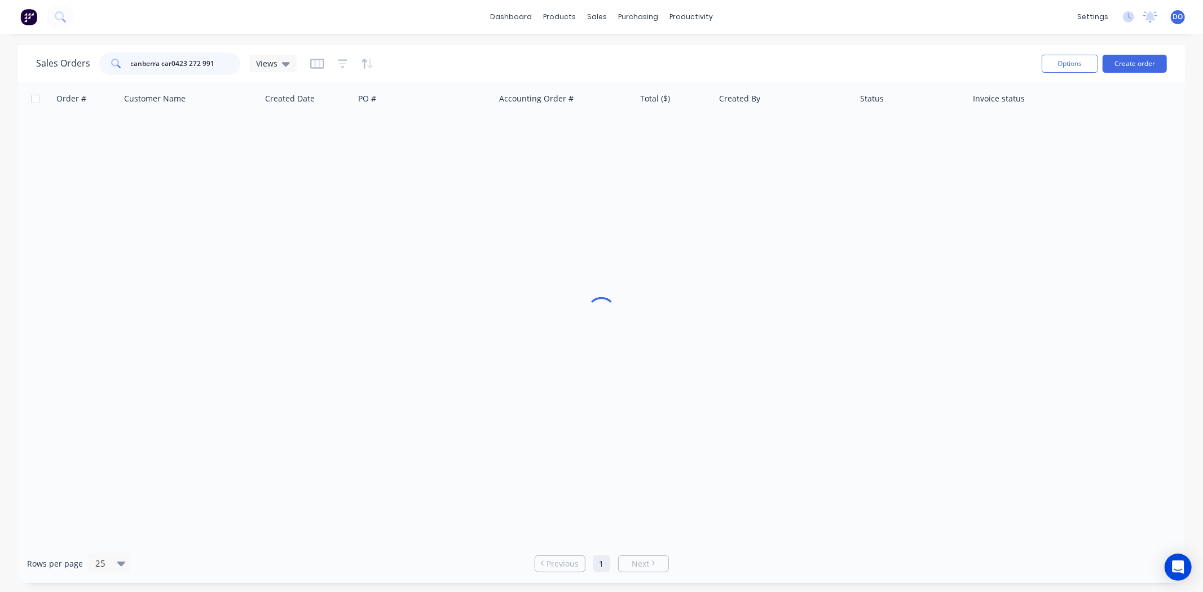
click at [171, 62] on input "canberra car0423 272 991" at bounding box center [186, 63] width 110 height 23
type input "0423 272 991"
click at [684, 50] on icon at bounding box center [682, 54] width 5 height 9
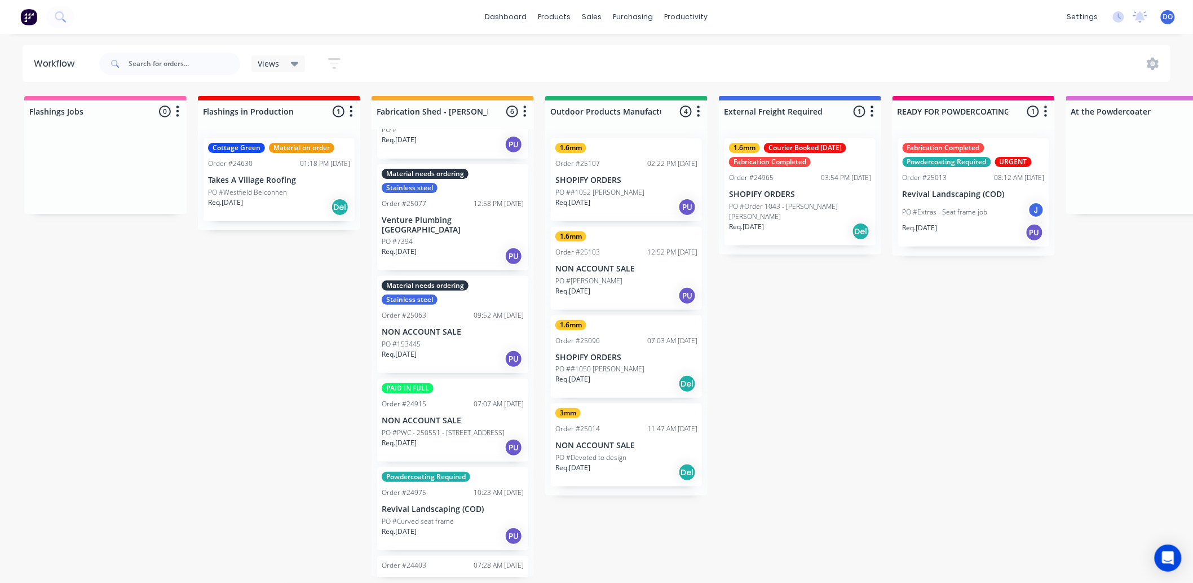
scroll to position [99, 0]
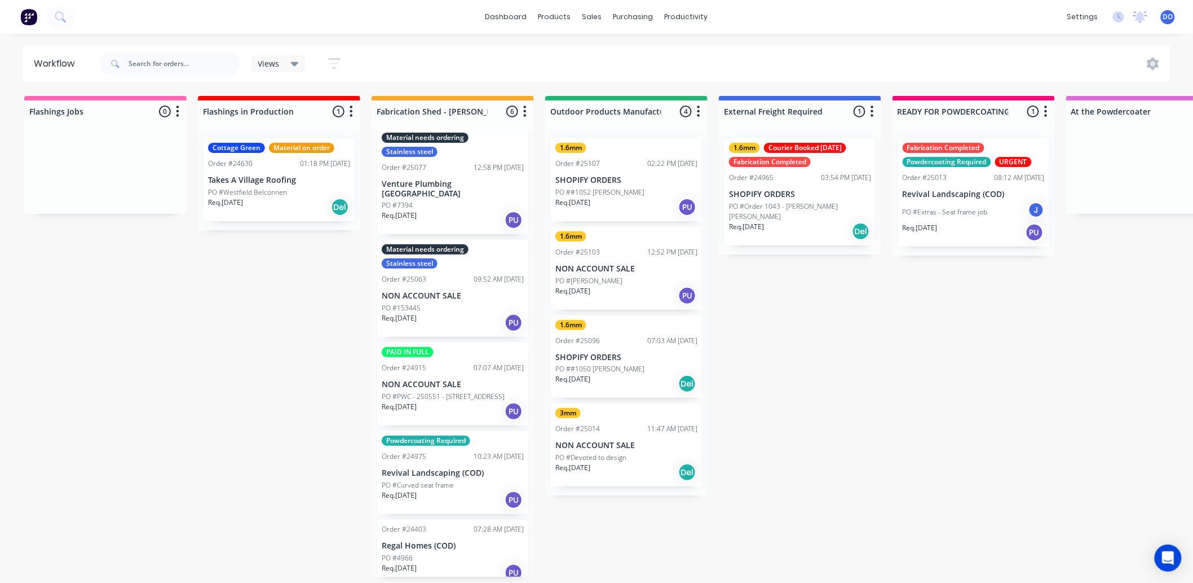
click at [438, 380] on p "NON ACCOUNT SALE" at bounding box center [453, 385] width 142 height 10
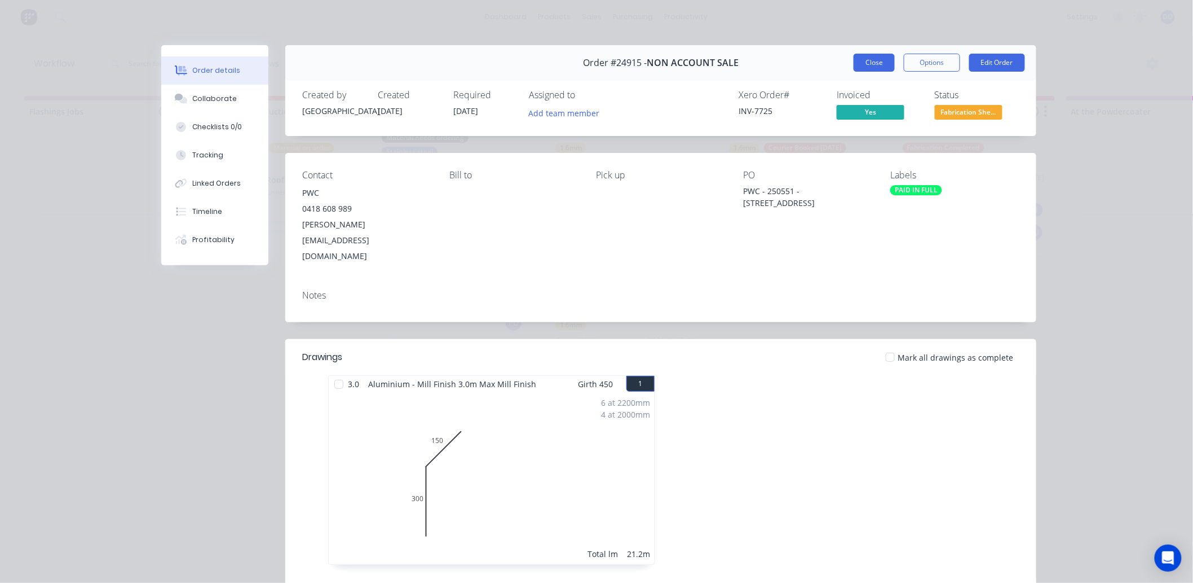
click at [880, 63] on button "Close" at bounding box center [874, 63] width 41 height 18
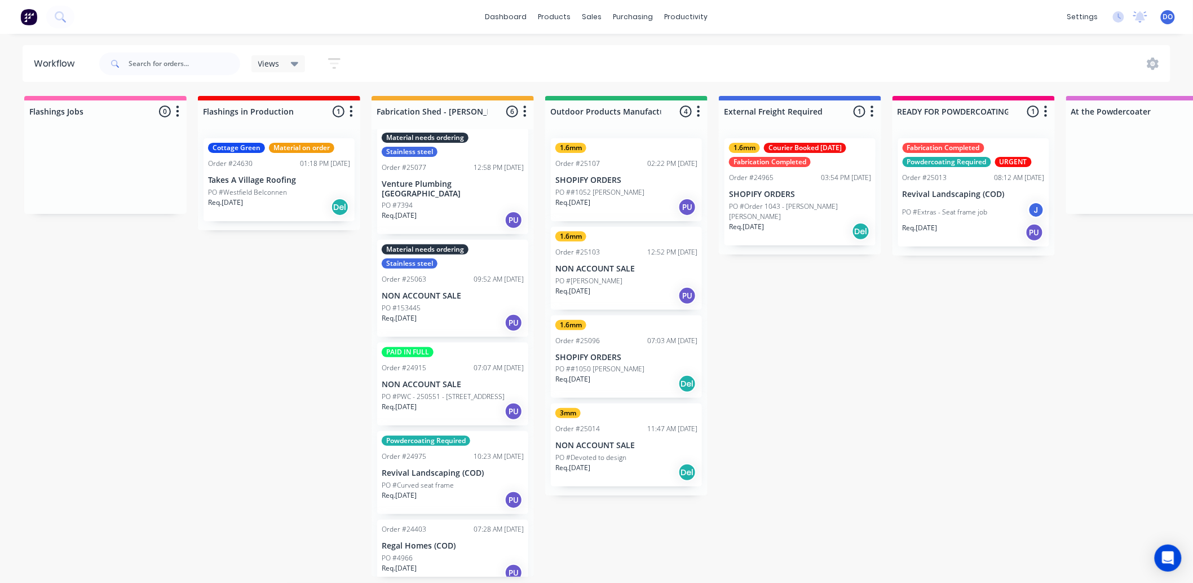
scroll to position [0, 0]
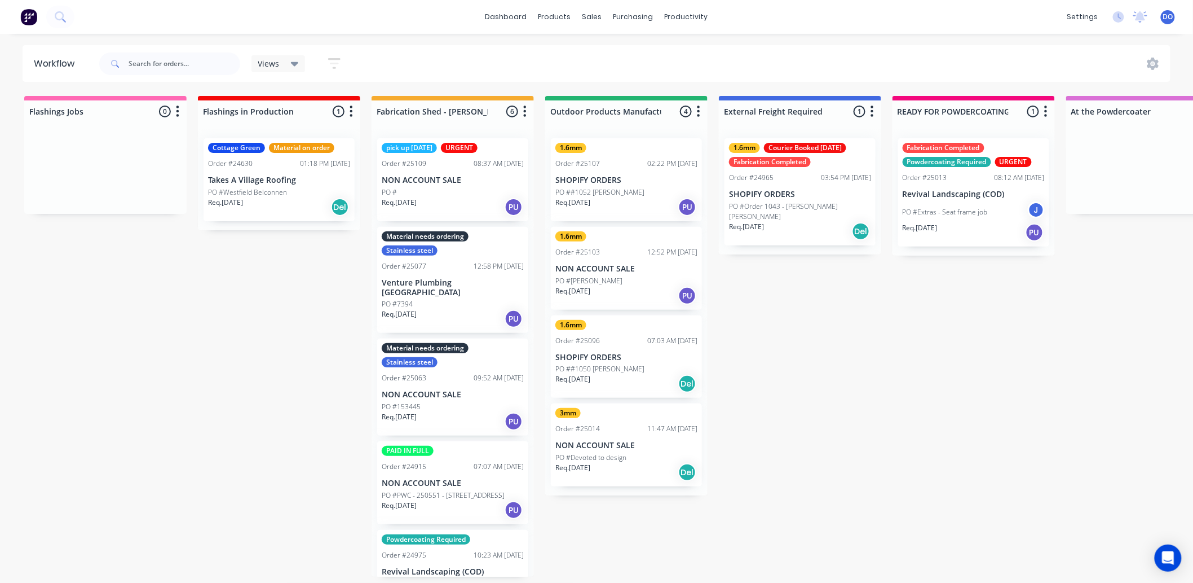
click at [437, 373] on div "Order #25063 09:52 AM 29/09/25" at bounding box center [453, 378] width 142 height 10
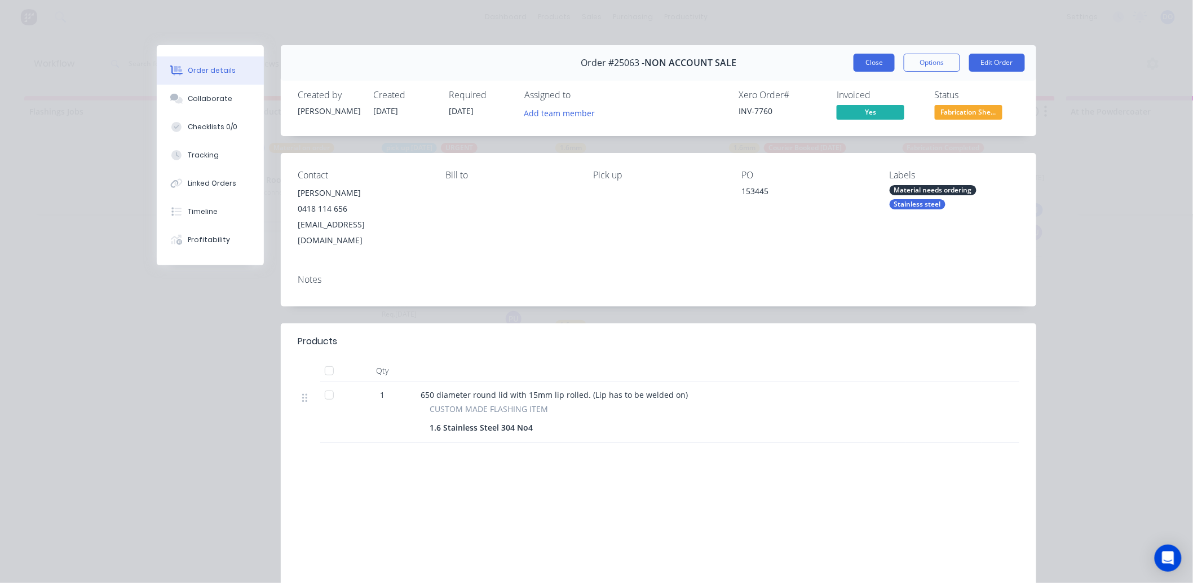
click at [870, 65] on button "Close" at bounding box center [874, 63] width 41 height 18
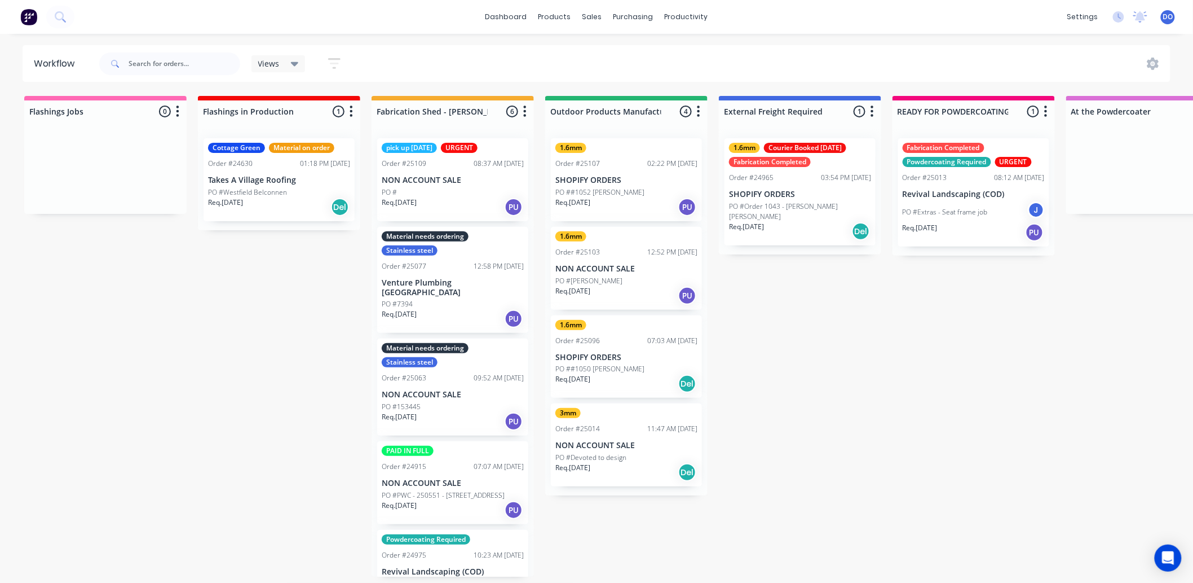
click at [455, 193] on div "PO #" at bounding box center [453, 192] width 142 height 10
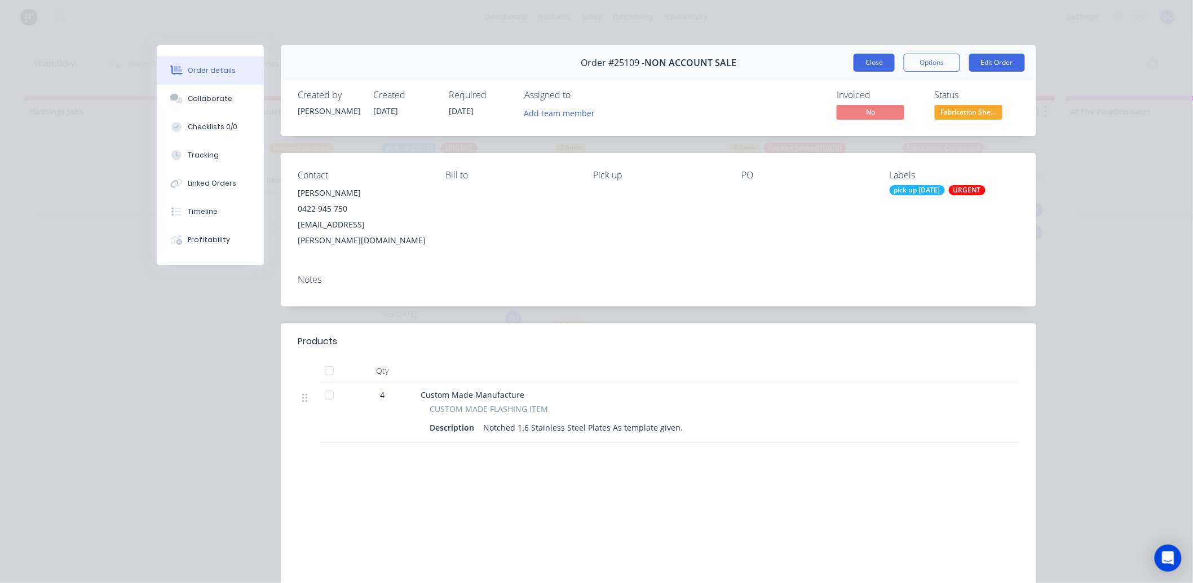
click at [878, 55] on button "Close" at bounding box center [874, 63] width 41 height 18
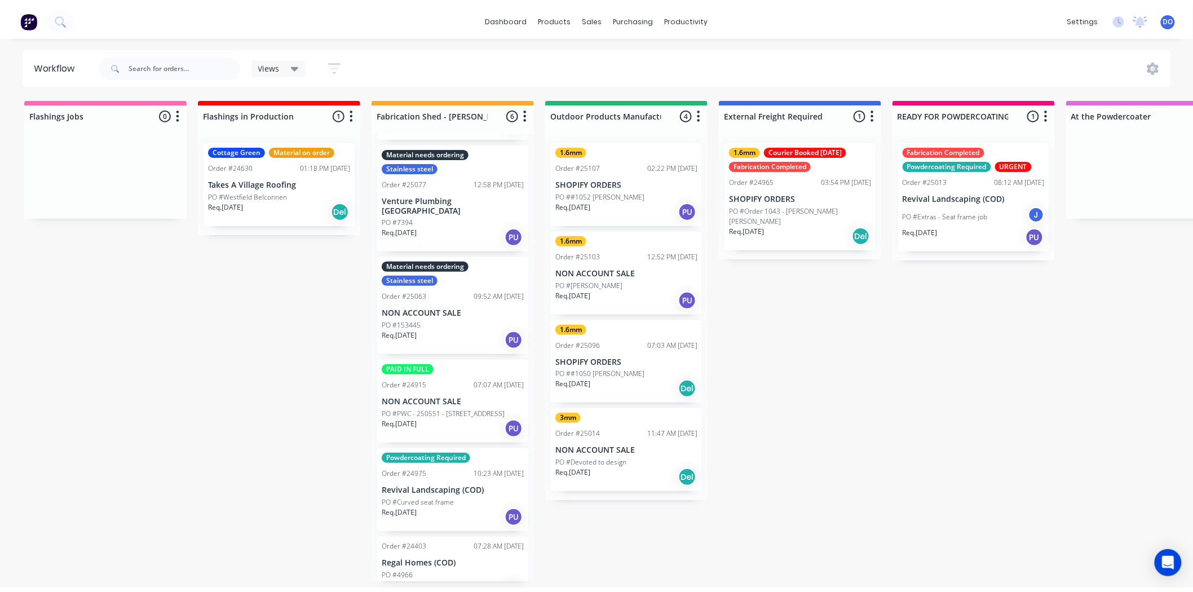
scroll to position [99, 0]
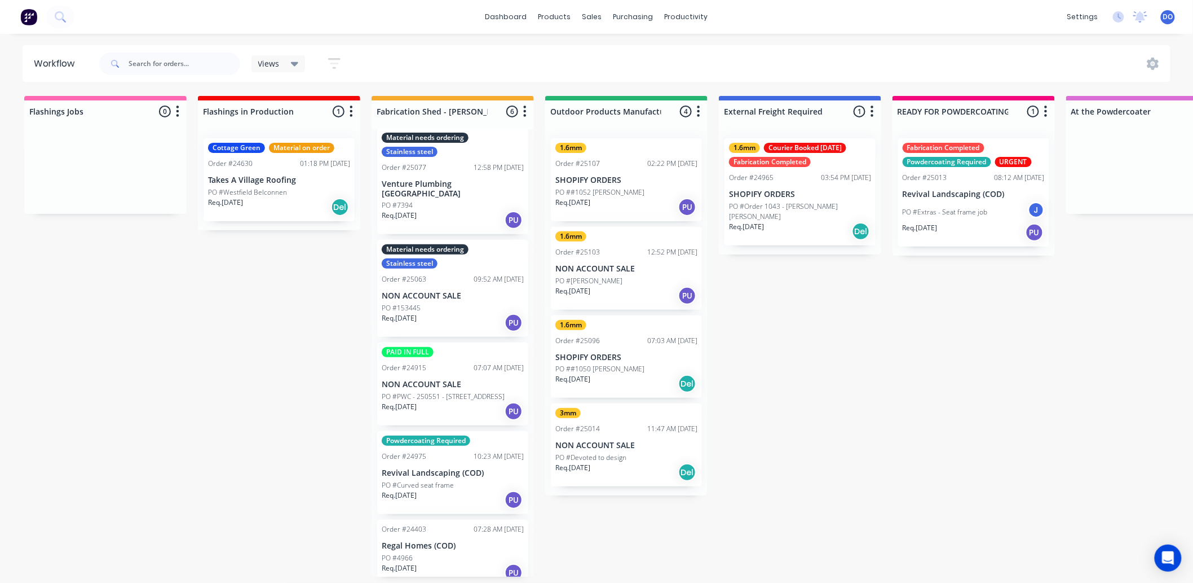
click at [615, 49] on div "Sales Orders" at bounding box center [634, 54] width 46 height 10
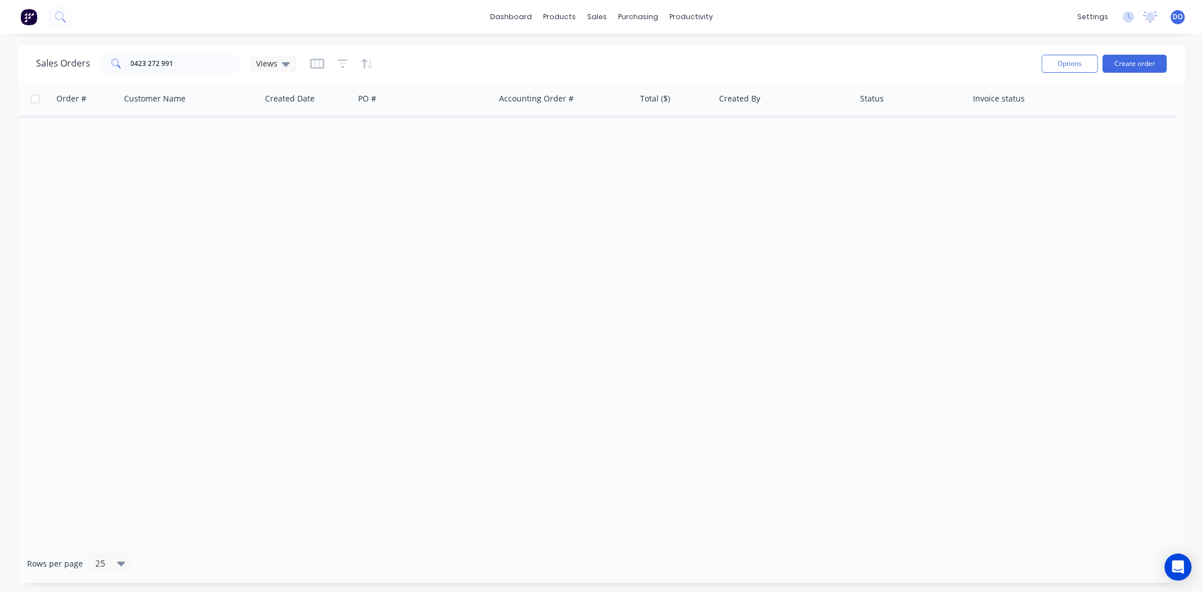
click at [177, 47] on div "Sales Orders 0423 272 991 Views Options Create order" at bounding box center [601, 63] width 1167 height 37
drag, startPoint x: 185, startPoint y: 58, endPoint x: 72, endPoint y: 71, distance: 113.5
click at [72, 71] on div "Sales Orders 0423 272 991 Views" at bounding box center [166, 63] width 261 height 23
type input "n"
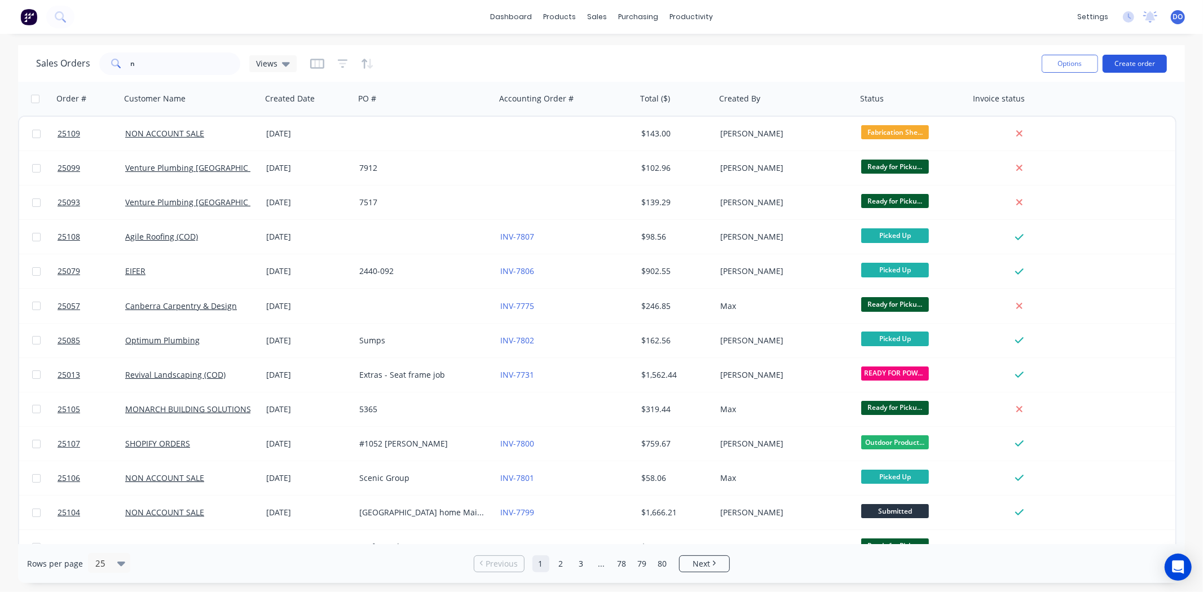
click at [1142, 71] on button "Create order" at bounding box center [1135, 64] width 64 height 18
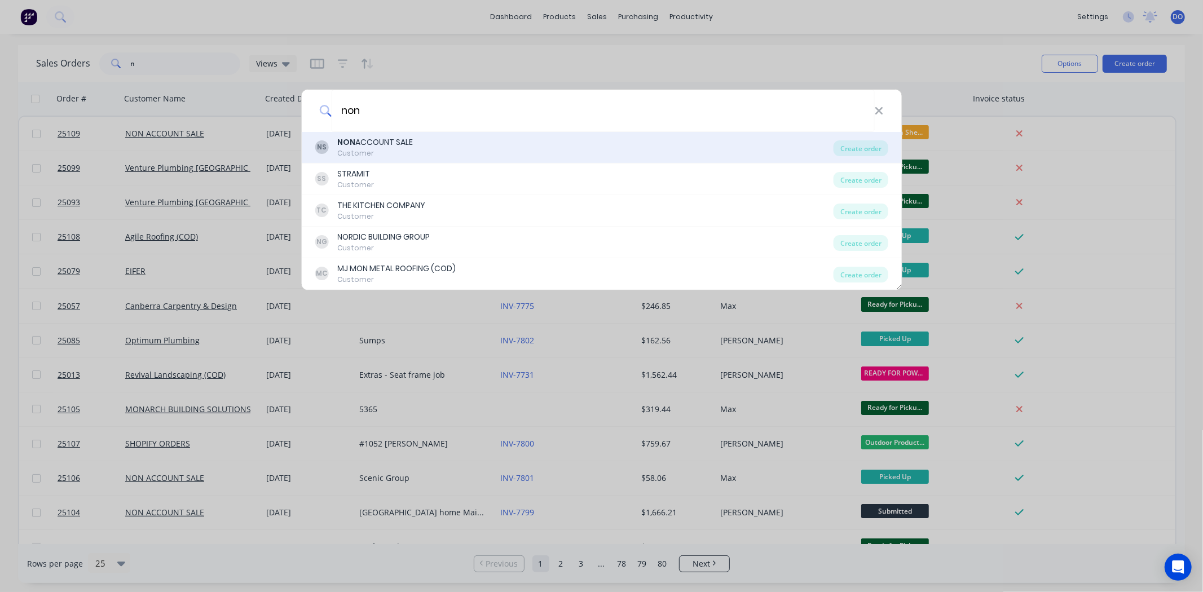
type input "non"
click at [435, 148] on div "NS NON ACCOUNT SALE Customer" at bounding box center [574, 147] width 519 height 22
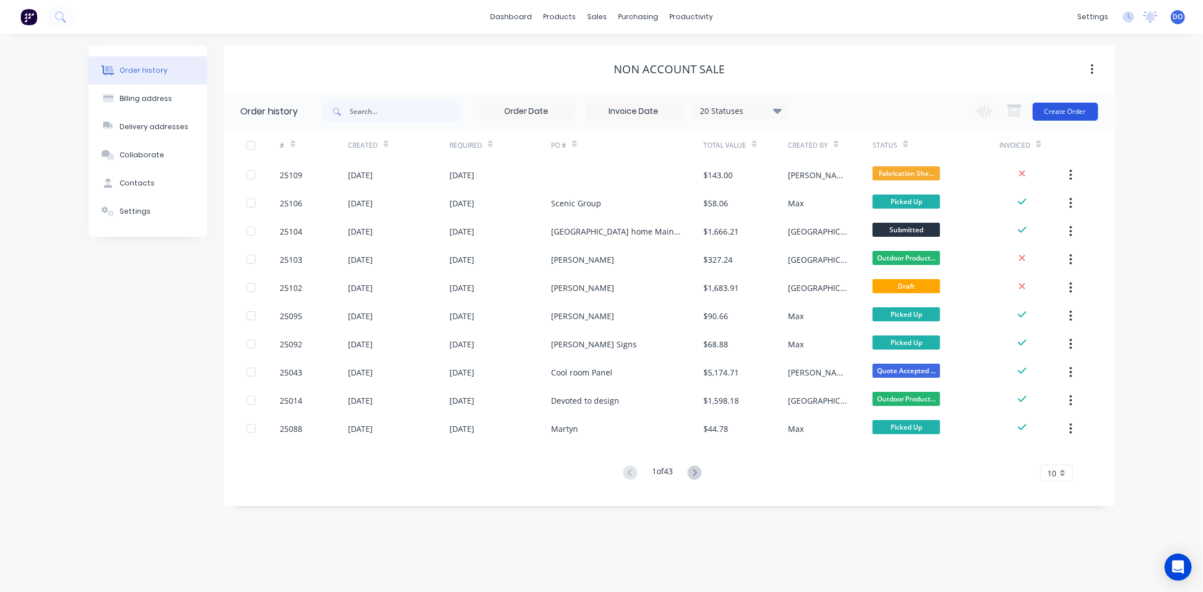
click at [1035, 108] on button "Create Order" at bounding box center [1065, 112] width 65 height 18
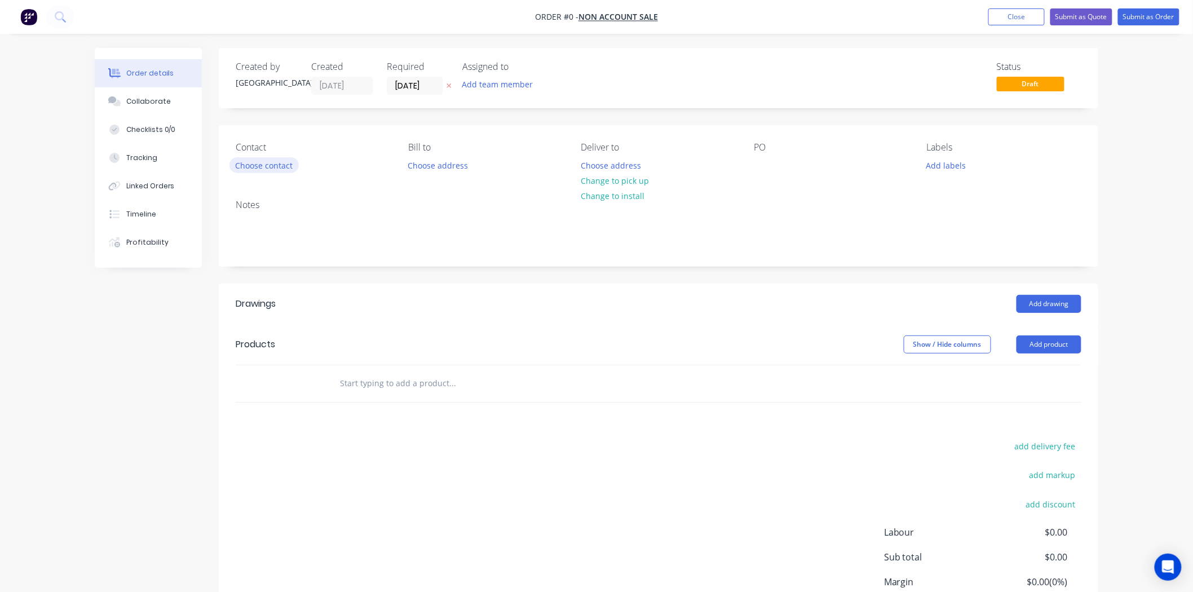
click at [249, 167] on button "Choose contact" at bounding box center [264, 164] width 69 height 15
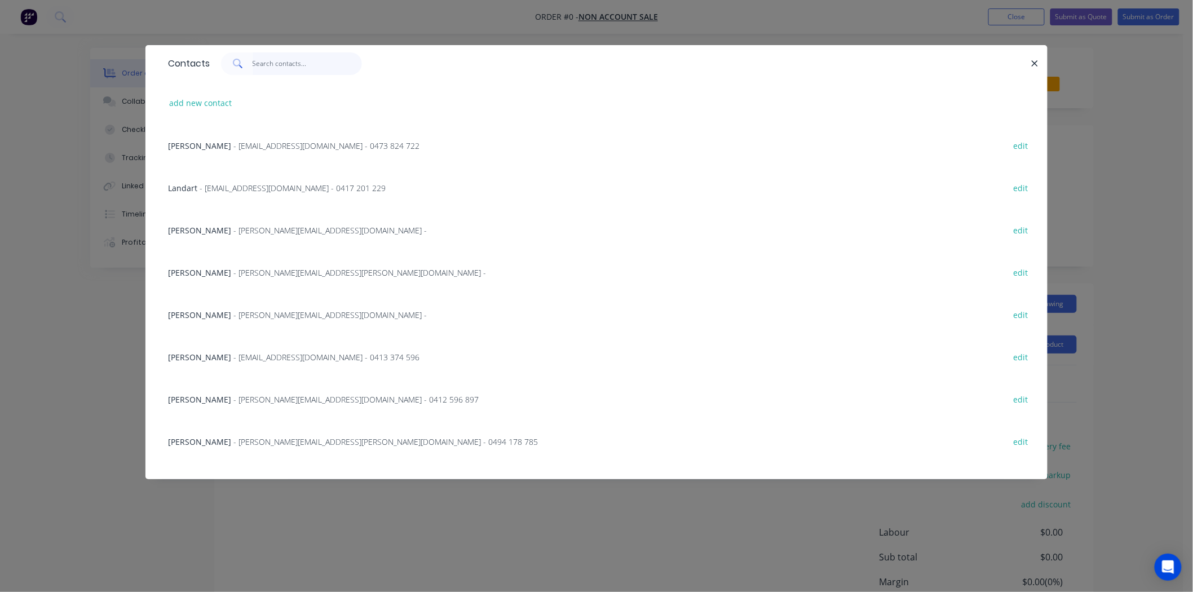
click at [270, 63] on input "text" at bounding box center [308, 63] width 110 height 23
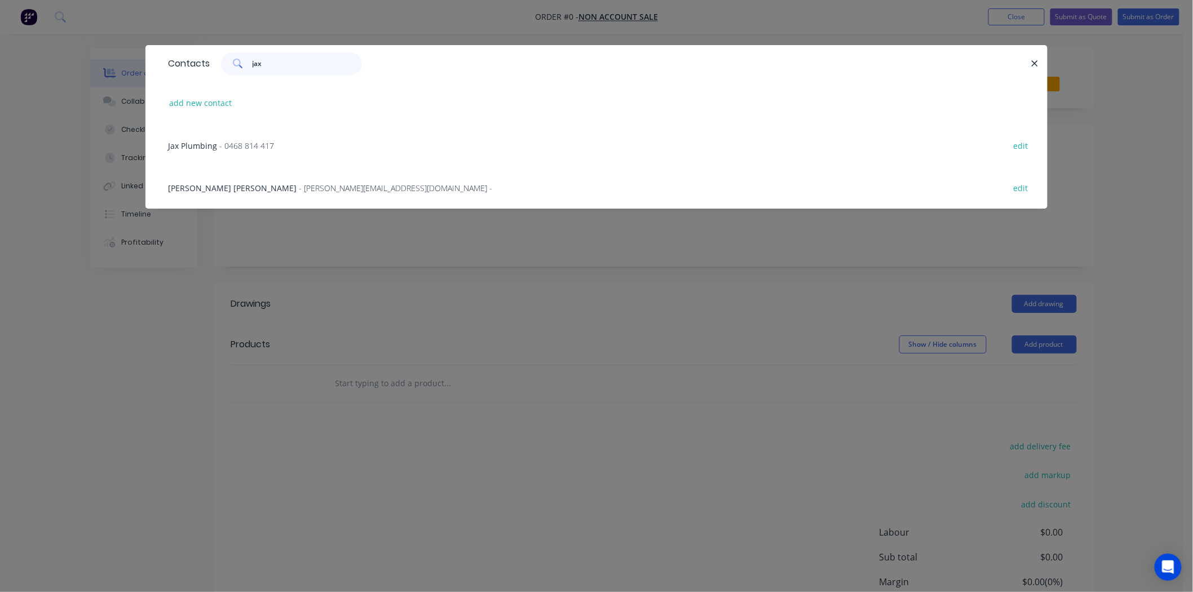
type input "jax"
click at [339, 183] on div "Jackson Holdway - jackson@jaxrenovation.net - edit" at bounding box center [596, 187] width 868 height 42
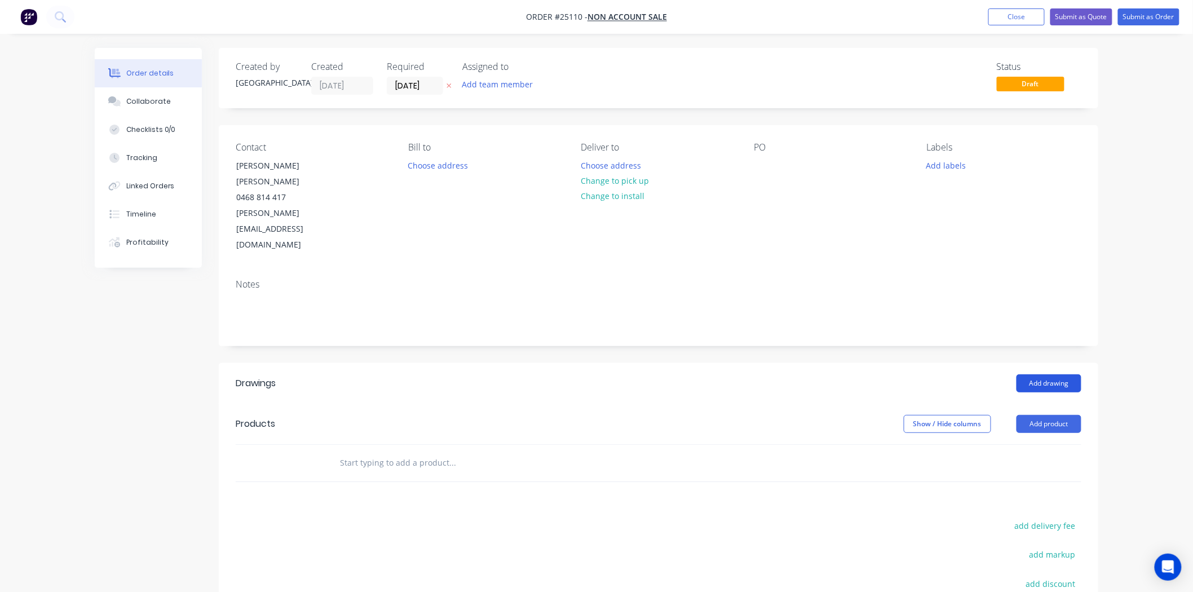
click at [1057, 374] on button "Add drawing" at bounding box center [1049, 383] width 65 height 18
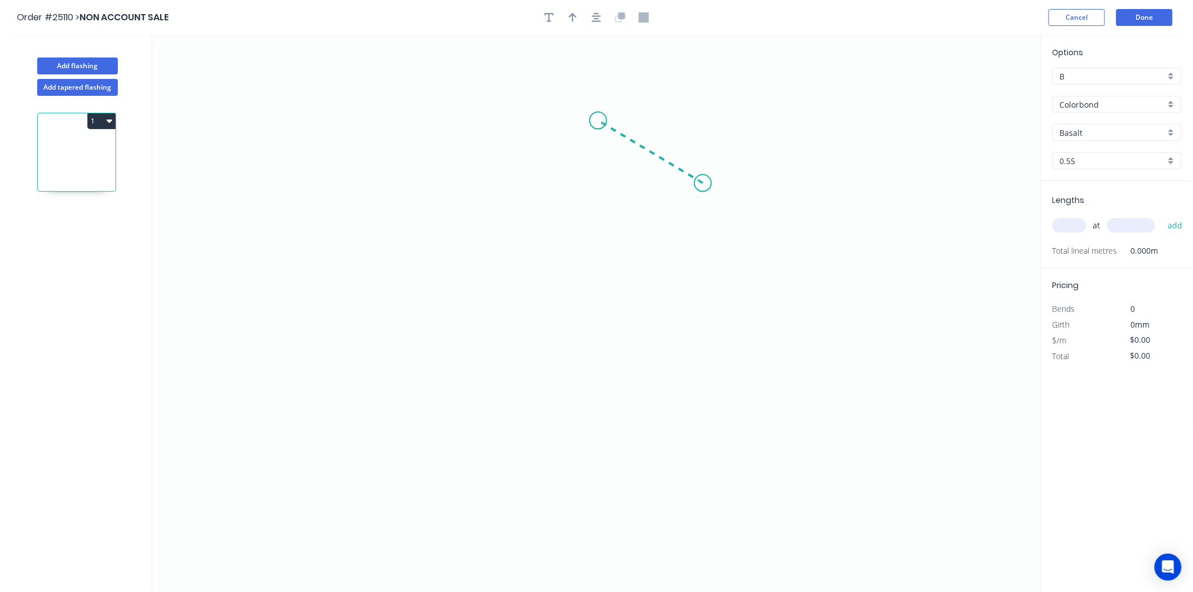
drag, startPoint x: 703, startPoint y: 183, endPoint x: 598, endPoint y: 121, distance: 122.2
click at [598, 121] on icon "0" at bounding box center [596, 313] width 889 height 557
click at [610, 365] on icon "0 ?" at bounding box center [596, 313] width 889 height 557
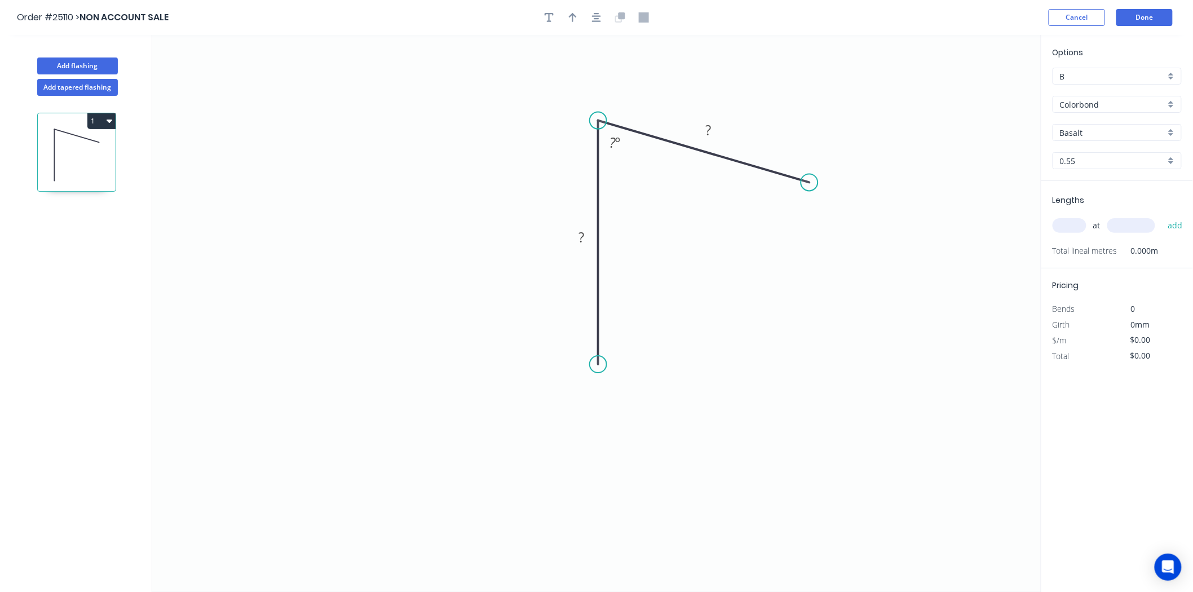
drag, startPoint x: 708, startPoint y: 182, endPoint x: 810, endPoint y: 183, distance: 102.1
click at [810, 183] on circle at bounding box center [809, 182] width 17 height 17
click at [619, 136] on tspan "º" at bounding box center [617, 142] width 5 height 19
click at [551, 24] on button "button" at bounding box center [549, 17] width 17 height 17
click at [205, 64] on textarea at bounding box center [224, 80] width 91 height 42
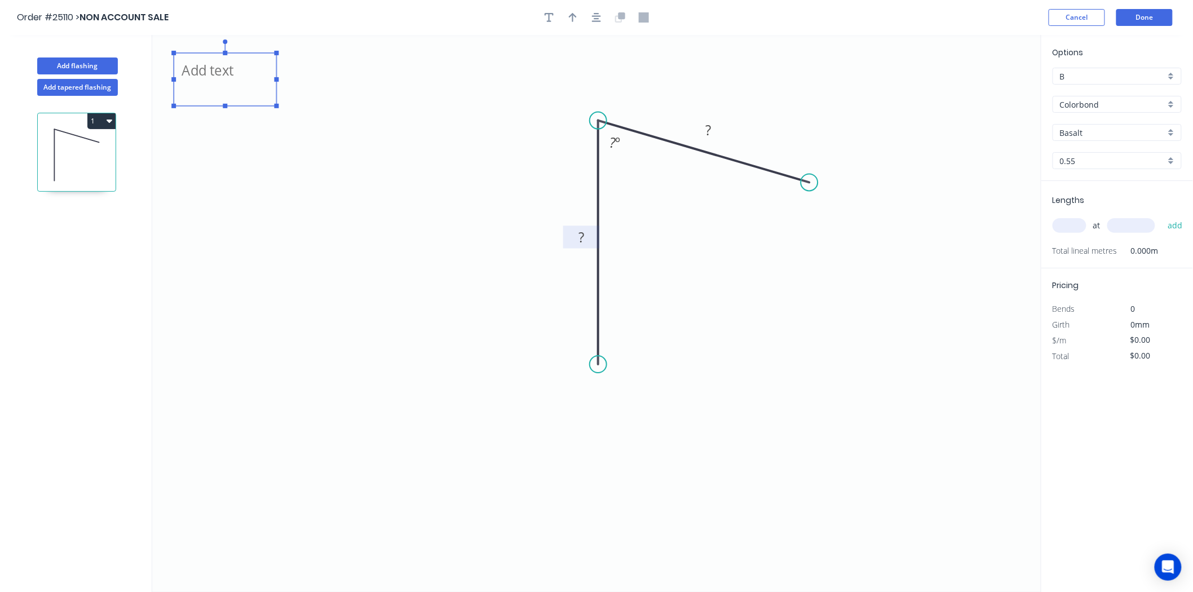
type textarea "Toilet"
click at [584, 244] on tspan "?" at bounding box center [582, 237] width 6 height 19
type input "$25.96"
click at [621, 147] on rect at bounding box center [615, 143] width 23 height 16
click at [1067, 227] on input "text" at bounding box center [1070, 225] width 34 height 15
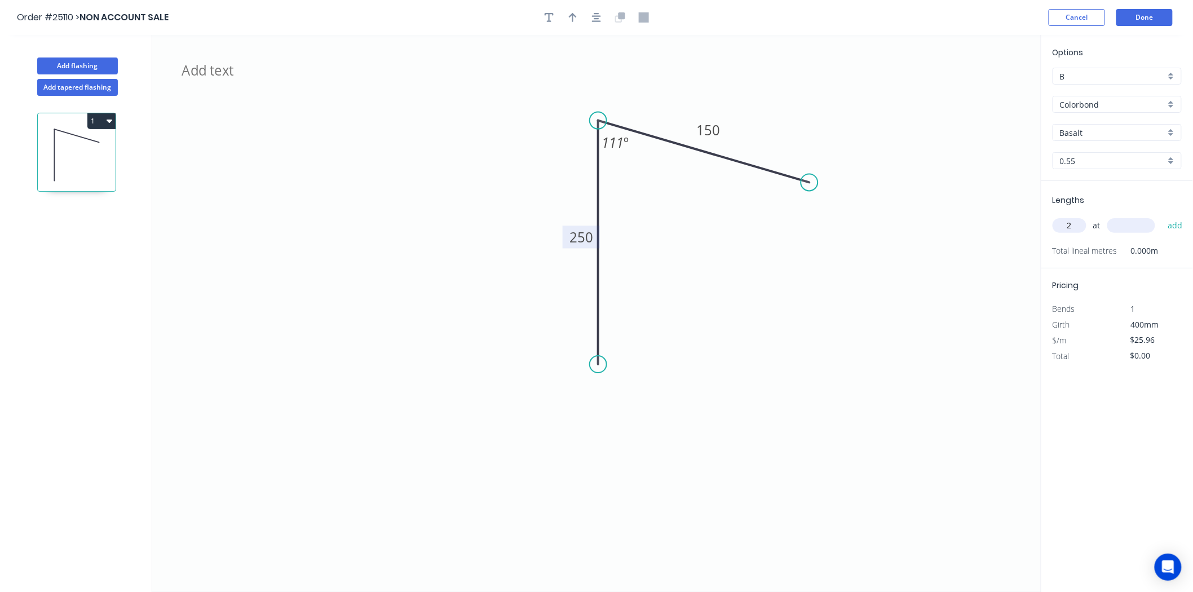
type input "2"
type input "0"
type input "900"
click at [1162, 216] on button "add" at bounding box center [1175, 225] width 27 height 19
type input "$62.30"
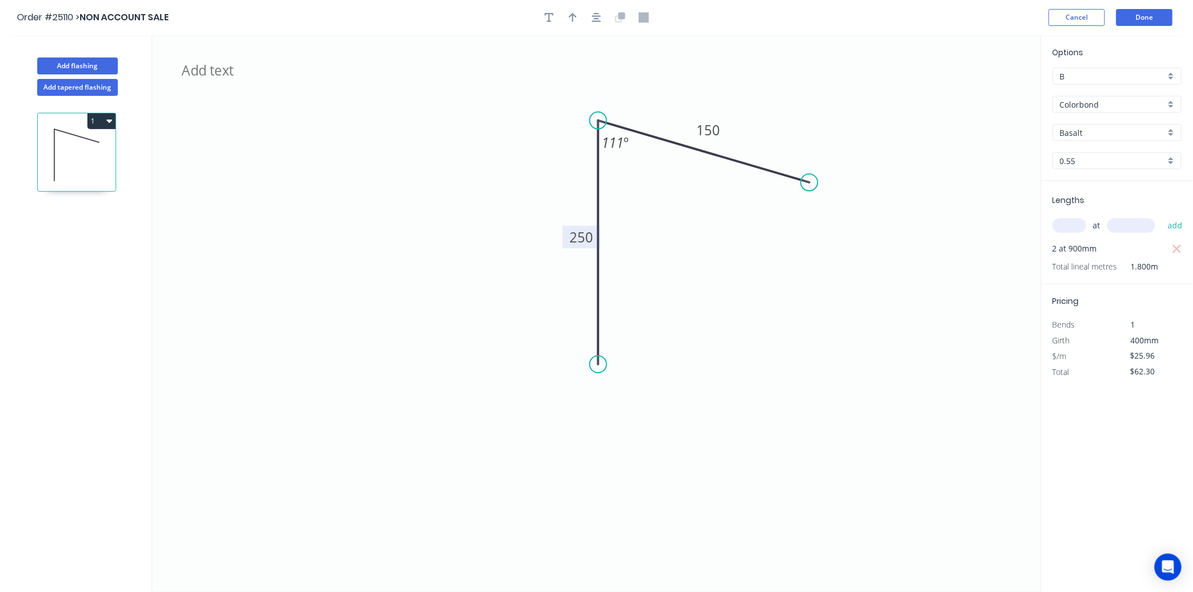
click at [1117, 135] on input "Basalt" at bounding box center [1112, 133] width 105 height 12
click at [1115, 100] on input "Colorbond" at bounding box center [1112, 105] width 105 height 12
click at [1106, 142] on div "Colorbond Matt" at bounding box center [1117, 144] width 128 height 20
type input "Colorbond Matt"
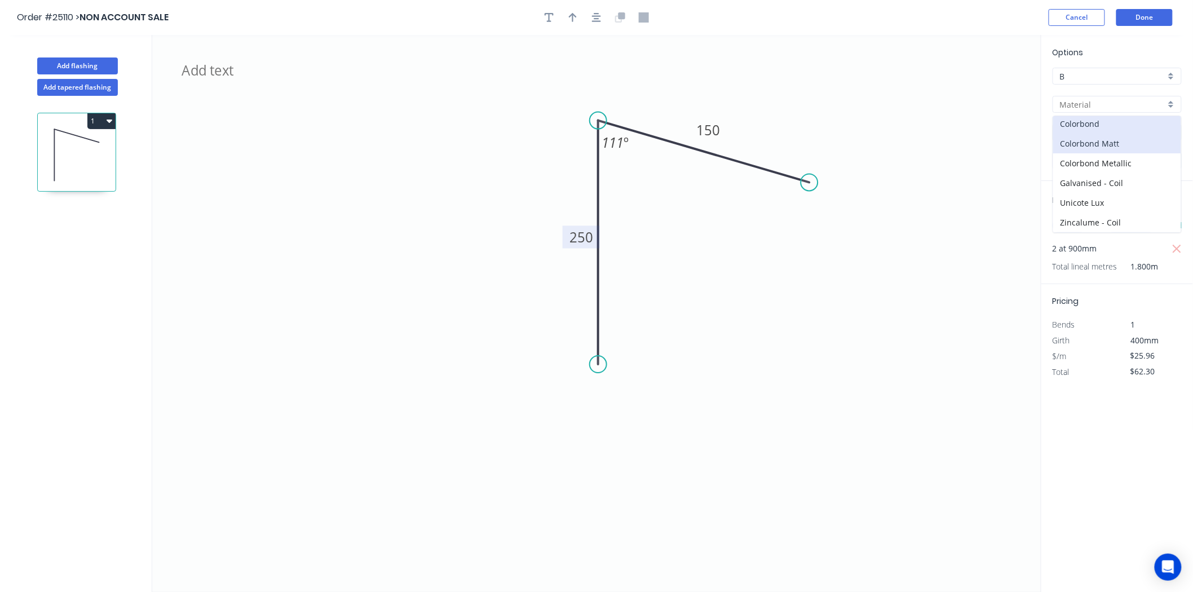
type input "Basalt"
type input "$30.80"
type input "$73.92"
click at [1108, 135] on input "Basalt" at bounding box center [1112, 133] width 105 height 12
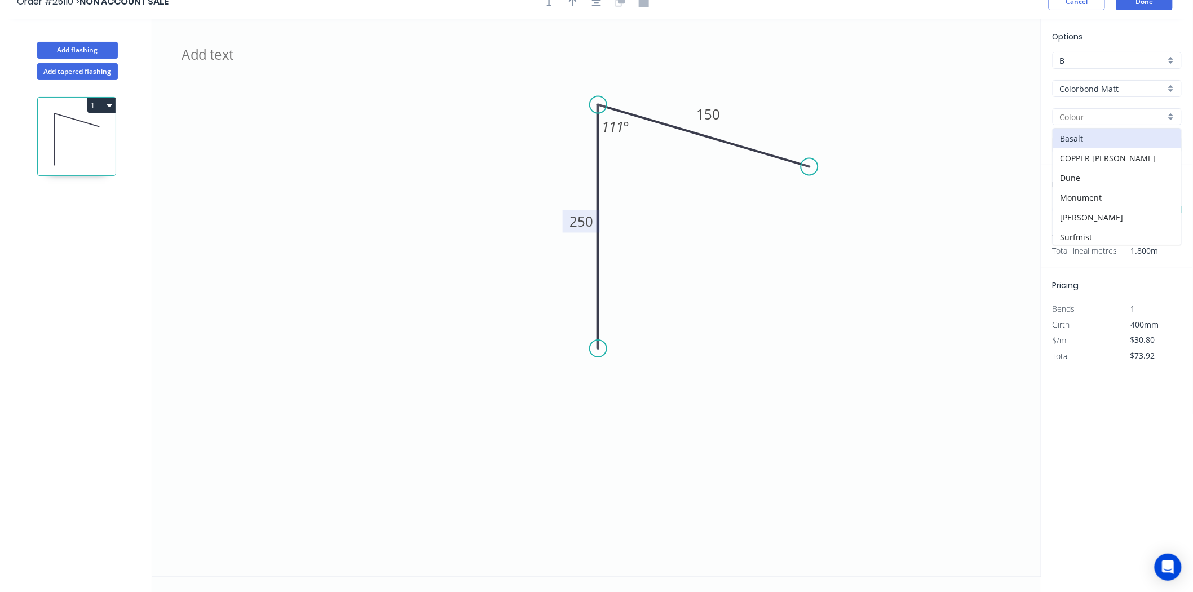
scroll to position [0, 0]
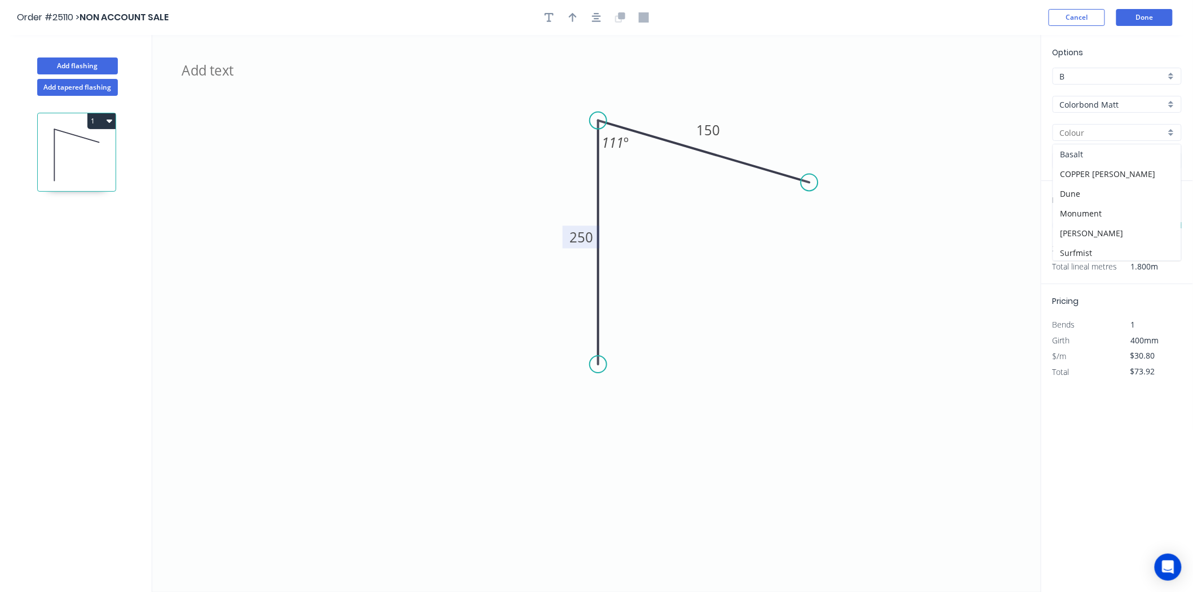
click at [1083, 149] on div "Basalt" at bounding box center [1117, 154] width 128 height 20
type input "Basalt"
click at [574, 16] on icon "button" at bounding box center [573, 17] width 8 height 10
click at [557, 150] on icon at bounding box center [557, 137] width 10 height 36
click at [239, 86] on textarea "Toilet" at bounding box center [224, 80] width 91 height 42
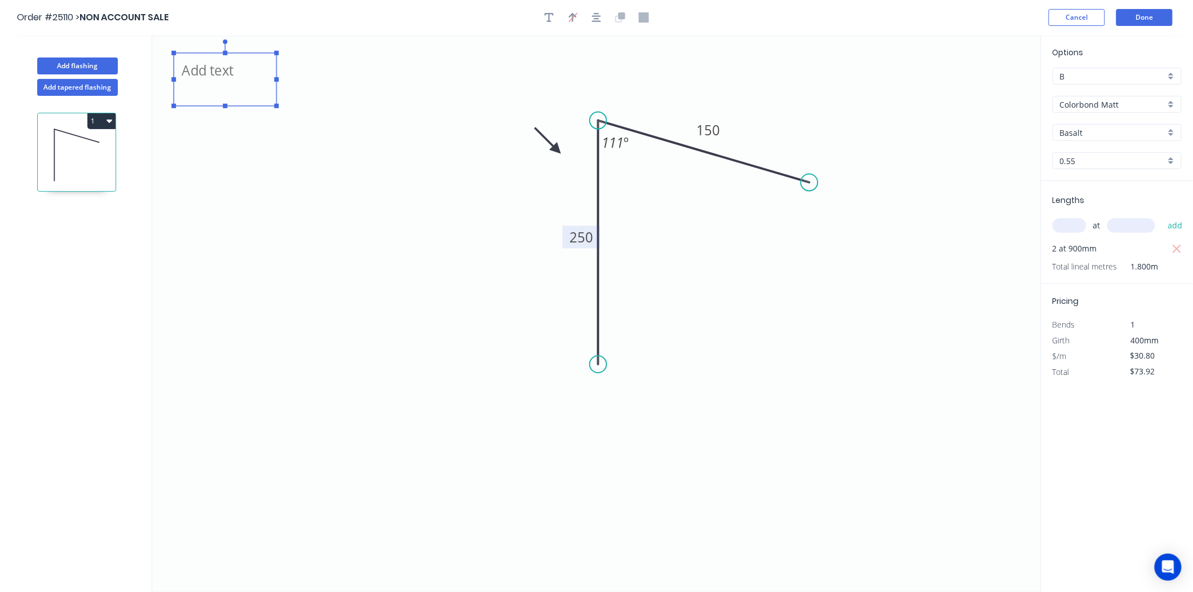
click at [239, 86] on textarea "Toilet" at bounding box center [224, 80] width 91 height 42
drag, startPoint x: 277, startPoint y: 104, endPoint x: 343, endPoint y: 142, distance: 76.3
click at [343, 142] on rect at bounding box center [343, 144] width 5 height 5
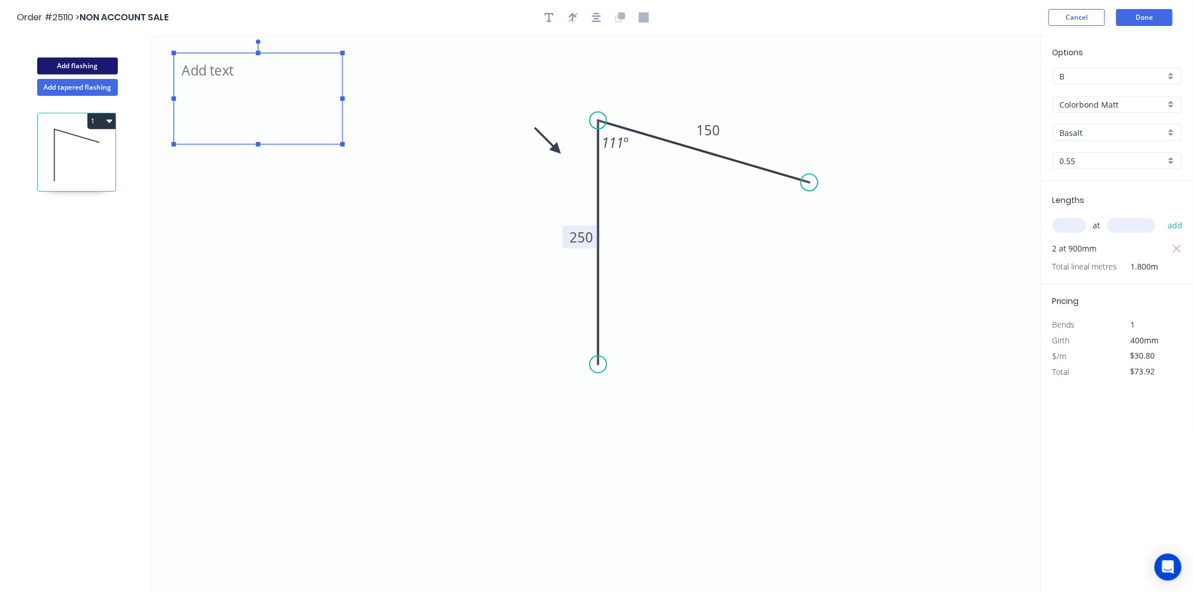
type textarea "Toilet Matt Night Sky"
click at [89, 70] on button "Add flashing" at bounding box center [77, 66] width 81 height 17
click at [96, 63] on button "Add flashing" at bounding box center [77, 66] width 81 height 17
type input "$0.00"
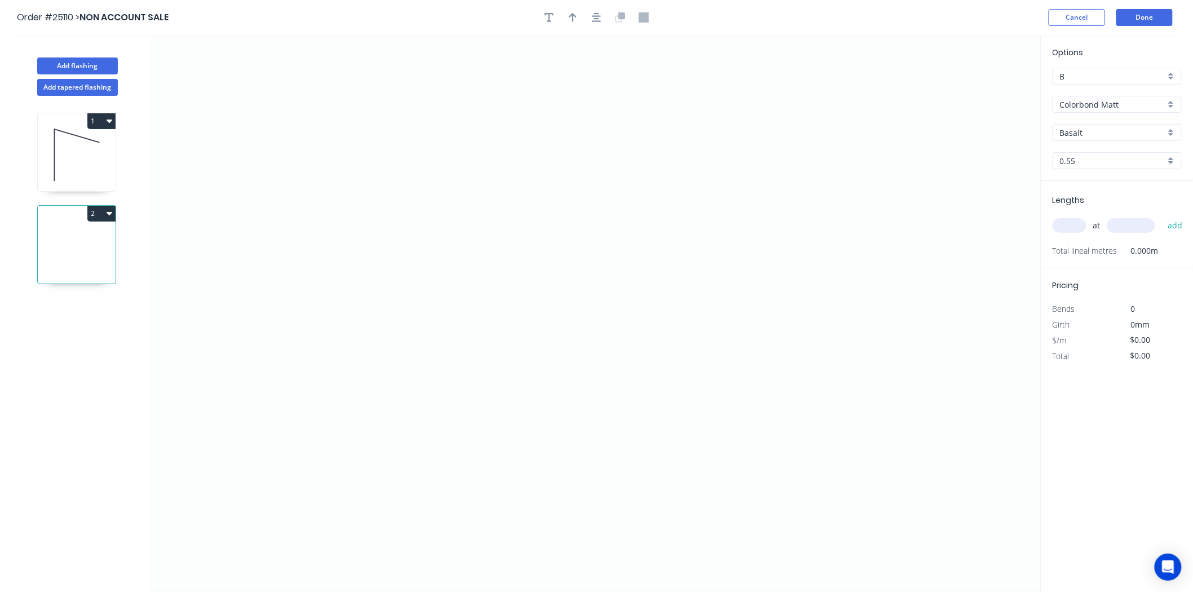
click at [108, 206] on button "2" at bounding box center [101, 214] width 28 height 16
click at [59, 259] on div "Delete" at bounding box center [62, 264] width 87 height 16
type input "$30.80"
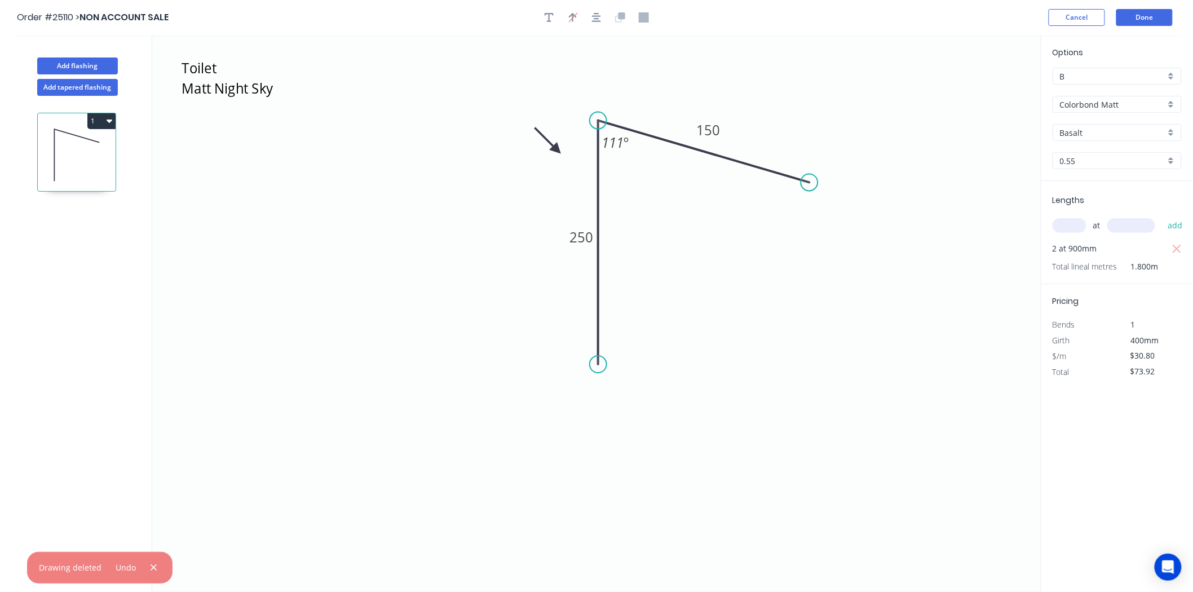
click at [103, 121] on button "1" at bounding box center [101, 121] width 28 height 16
click at [79, 148] on div "Duplicate" at bounding box center [62, 149] width 87 height 16
type input "$0.00"
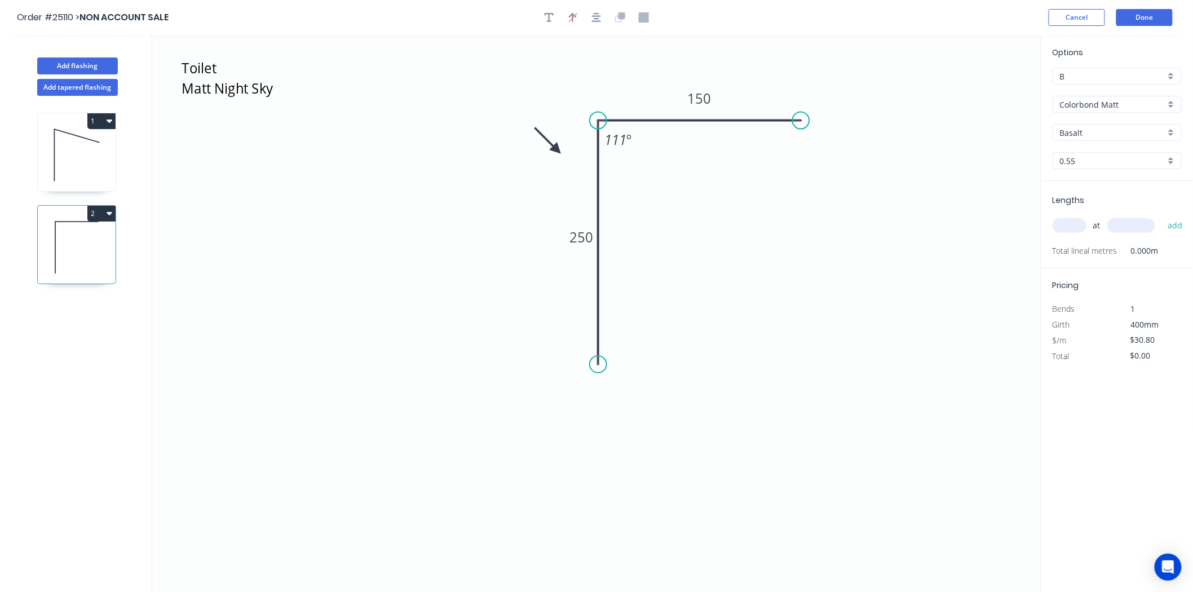
drag, startPoint x: 809, startPoint y: 178, endPoint x: 801, endPoint y: 119, distance: 59.2
click at [801, 119] on circle at bounding box center [801, 120] width 17 height 17
click at [657, 184] on div "Hide angle" at bounding box center [691, 185] width 113 height 23
click at [588, 236] on tspan "250" at bounding box center [582, 237] width 24 height 19
click at [1075, 218] on input "text" at bounding box center [1070, 225] width 34 height 15
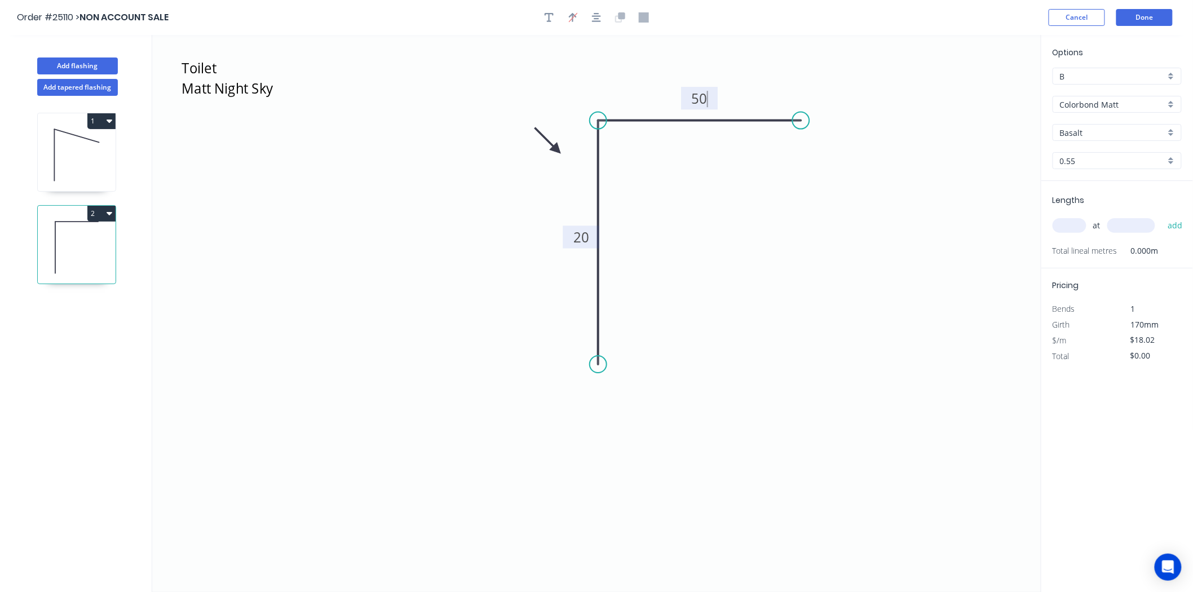
type input "$11.63"
type input "1"
type input "1500"
click at [1162, 216] on button "add" at bounding box center [1175, 225] width 27 height 19
click at [109, 220] on button "2" at bounding box center [101, 214] width 28 height 16
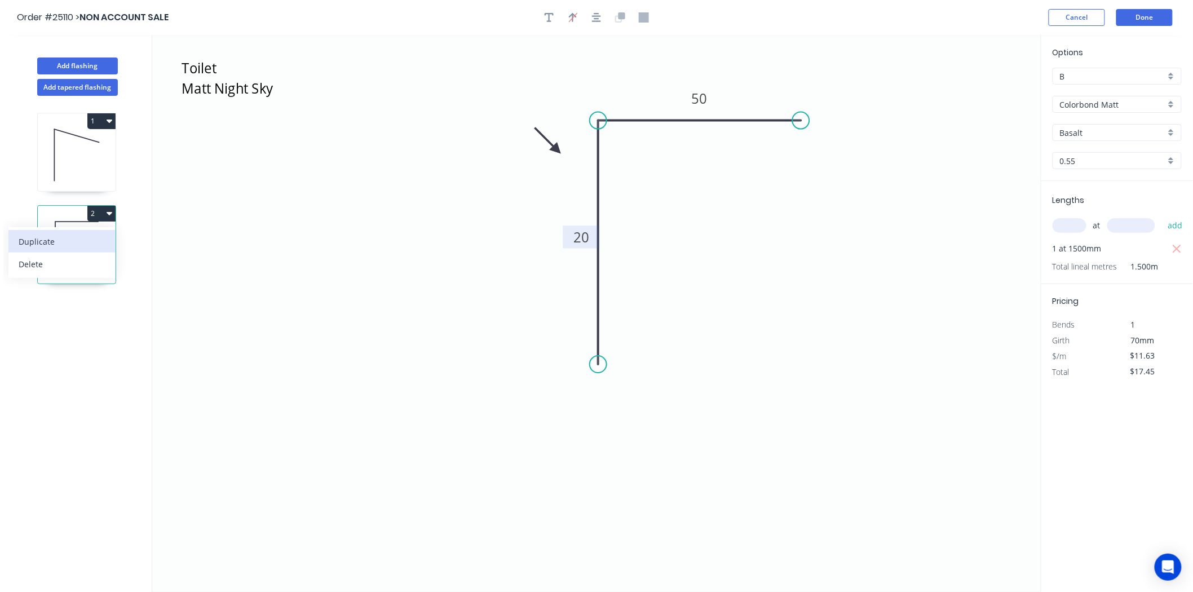
click at [92, 237] on div "Duplicate" at bounding box center [62, 241] width 87 height 16
type input "$0.00"
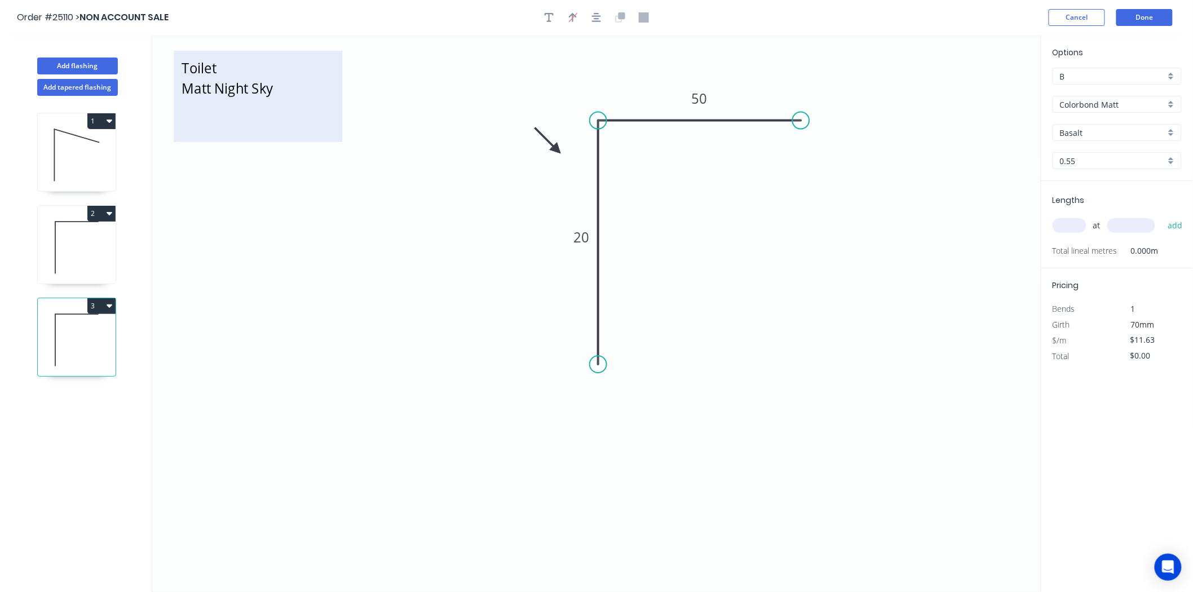
click at [223, 64] on textarea "Toilet Matt Night Sky" at bounding box center [257, 96] width 157 height 80
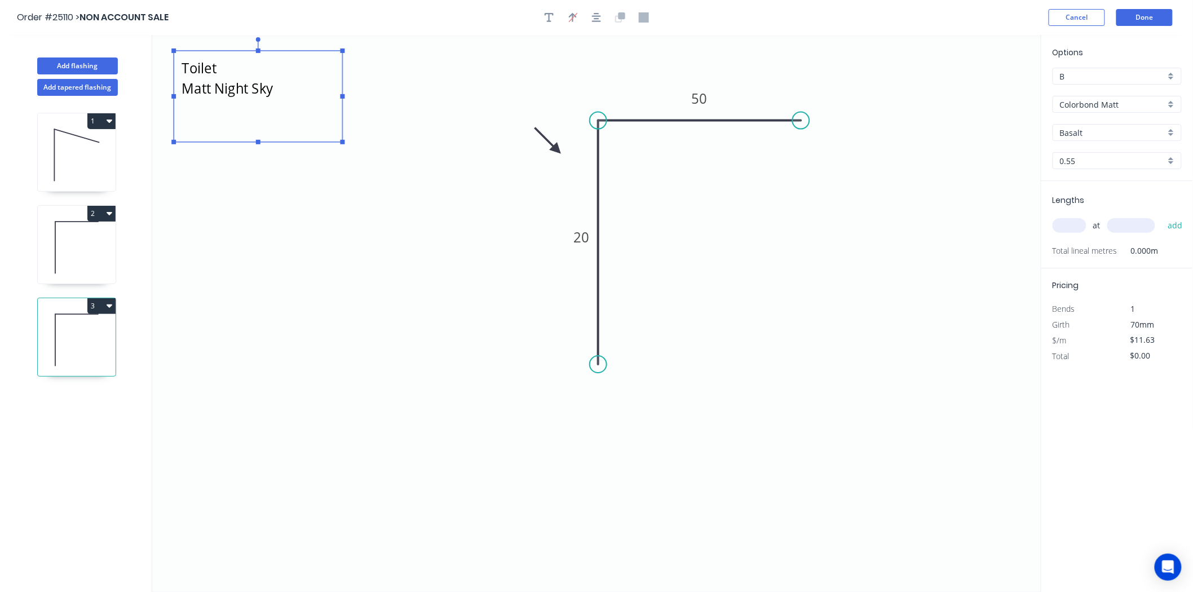
click at [223, 74] on textarea "Toilet Matt Night Sky" at bounding box center [257, 96] width 157 height 80
type textarea "laundry door Matt Night Sky"
click at [706, 106] on tspan "50" at bounding box center [700, 98] width 16 height 19
click at [1074, 224] on input "text" at bounding box center [1070, 225] width 34 height 15
type input "1"
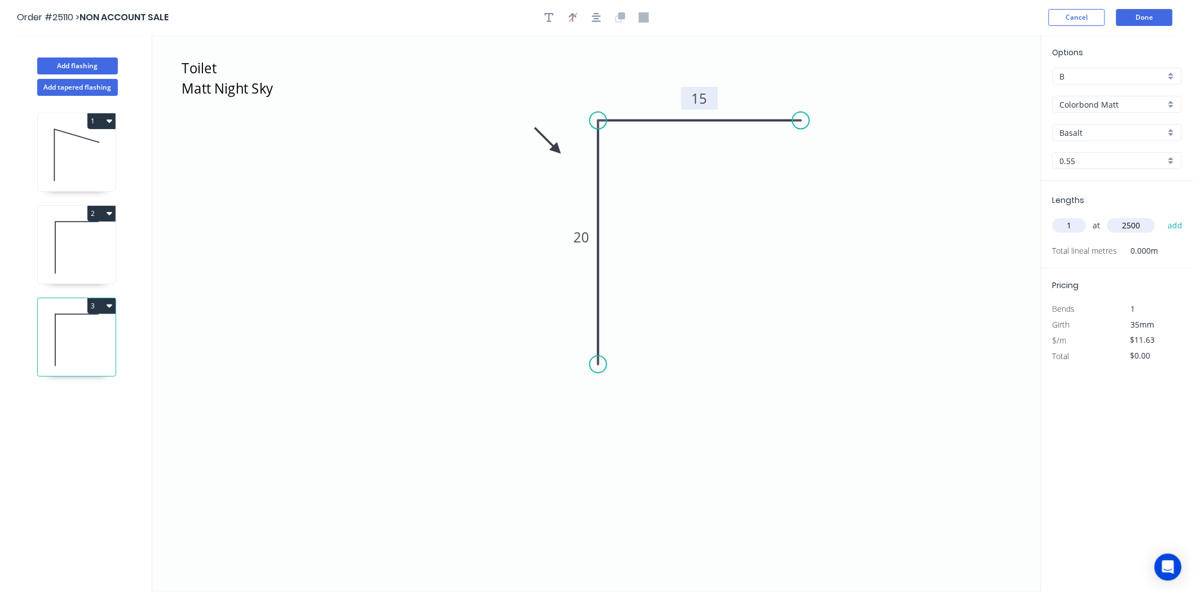
type input "2500"
click at [1162, 216] on button "add" at bounding box center [1175, 225] width 27 height 19
click at [92, 307] on button "3" at bounding box center [101, 306] width 28 height 16
click at [88, 332] on div "Duplicate" at bounding box center [62, 334] width 87 height 16
type input "$0.00"
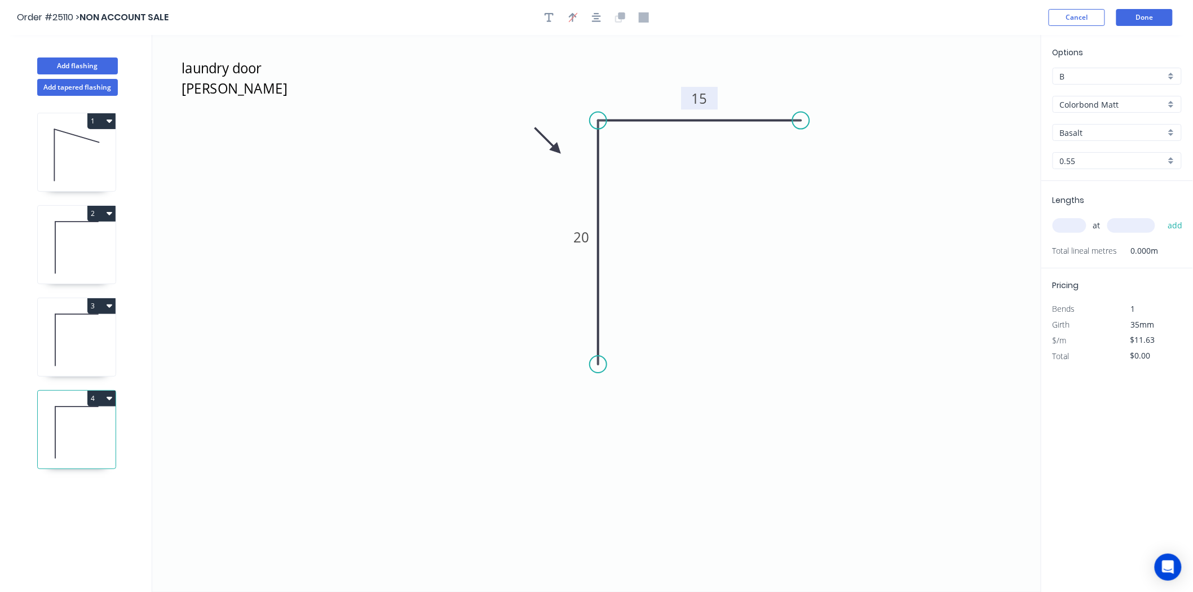
click at [707, 96] on tspan "15" at bounding box center [700, 98] width 16 height 19
click at [1057, 221] on input "text" at bounding box center [1070, 225] width 34 height 15
type input "1"
type input "2500"
click at [1162, 216] on button "add" at bounding box center [1175, 225] width 27 height 19
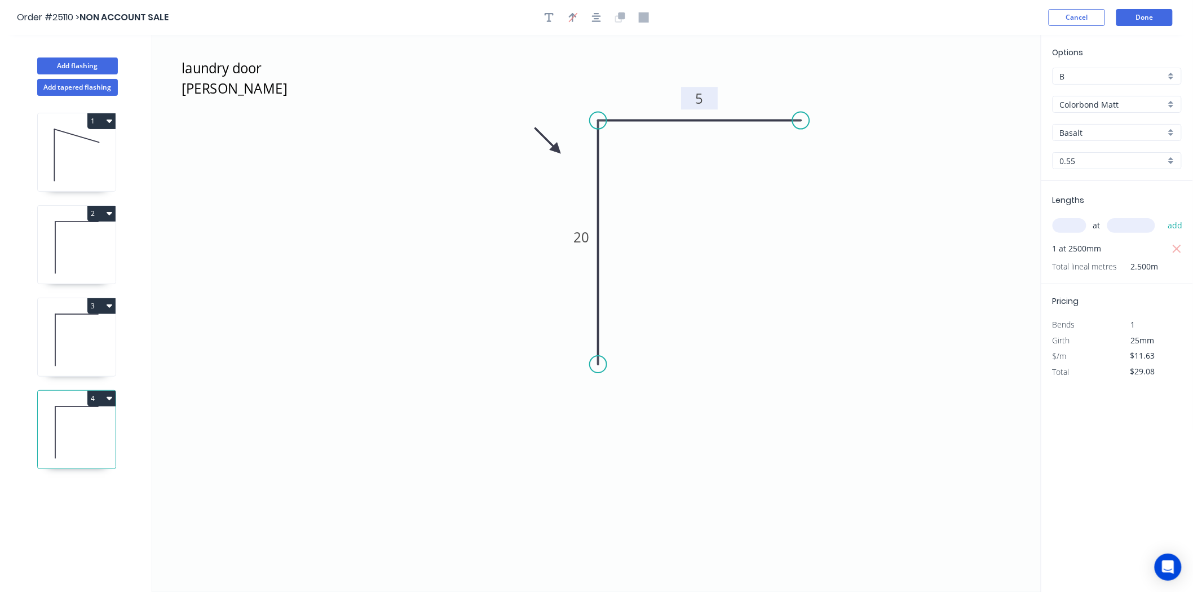
click at [98, 404] on button "4" at bounding box center [101, 399] width 28 height 16
click at [57, 427] on div "Duplicate" at bounding box center [62, 426] width 87 height 16
type input "$0.00"
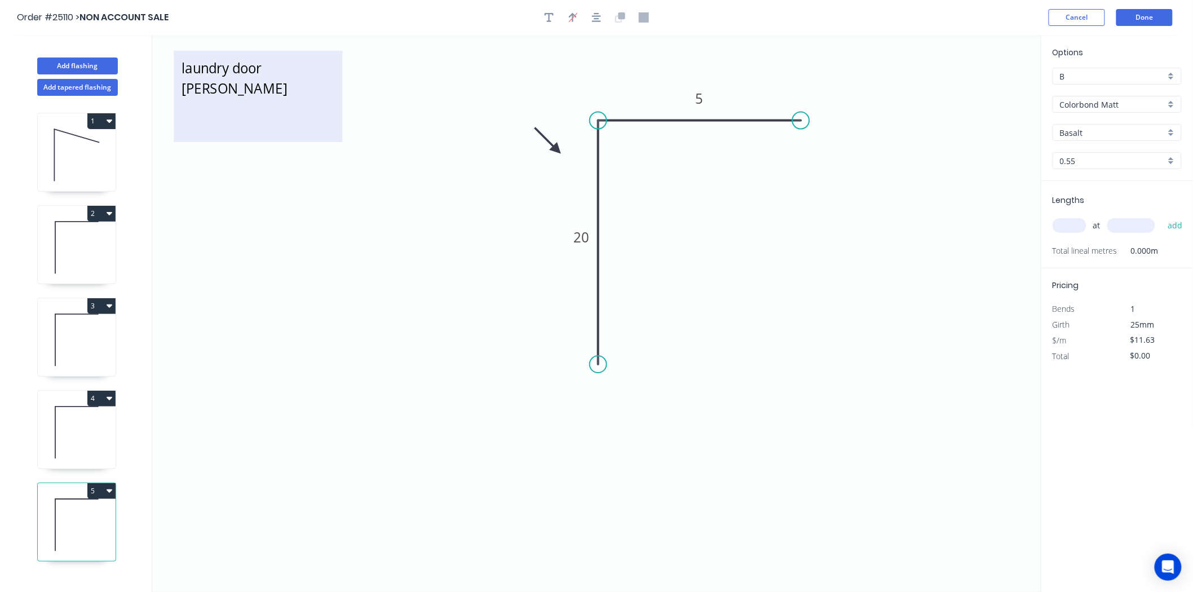
click at [272, 63] on textarea "laundry door Matt Night Sky" at bounding box center [257, 96] width 157 height 80
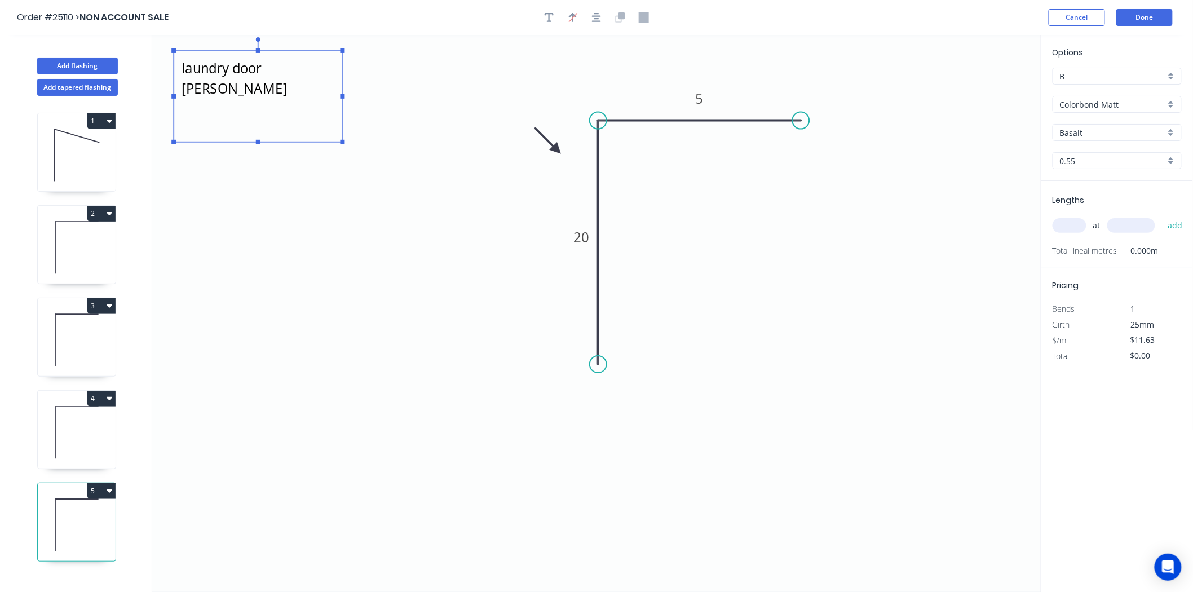
click at [272, 70] on textarea "laundry door Matt Night Sky" at bounding box center [257, 96] width 157 height 80
click at [697, 109] on rect at bounding box center [699, 98] width 37 height 23
type textarea "Spare door Matt Night Sky"
click at [698, 102] on tspan "5" at bounding box center [700, 98] width 8 height 19
click at [1079, 219] on input "text" at bounding box center [1070, 225] width 34 height 15
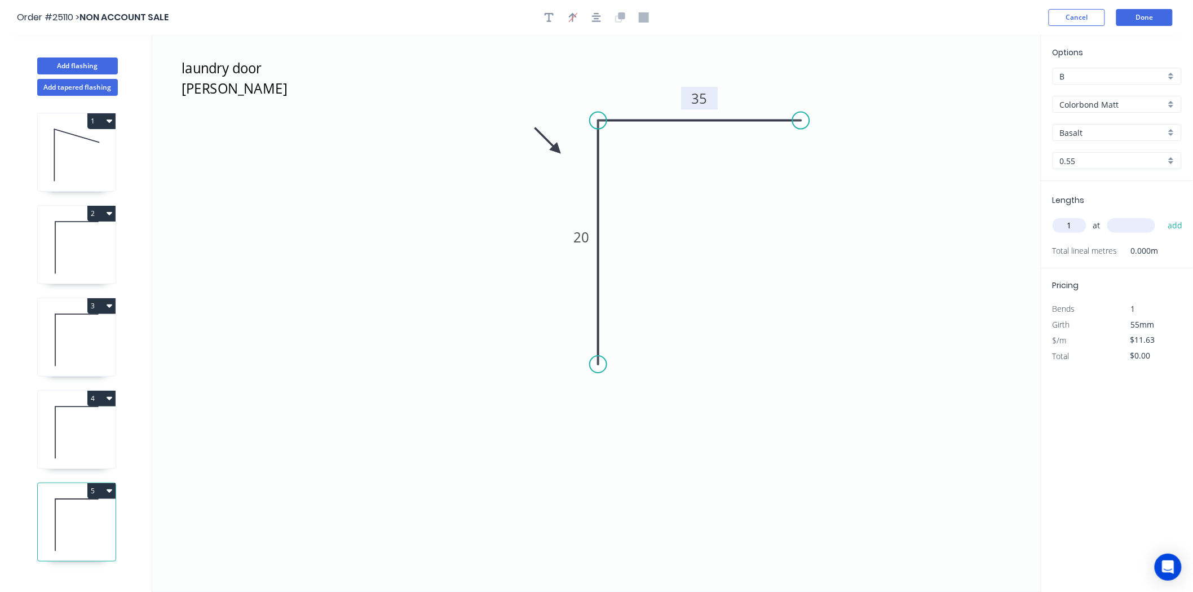
type input "1"
type input "1800"
click at [1162, 216] on button "add" at bounding box center [1175, 225] width 27 height 19
click at [103, 490] on button "5" at bounding box center [101, 491] width 28 height 16
click at [87, 514] on div "Duplicate" at bounding box center [62, 519] width 87 height 16
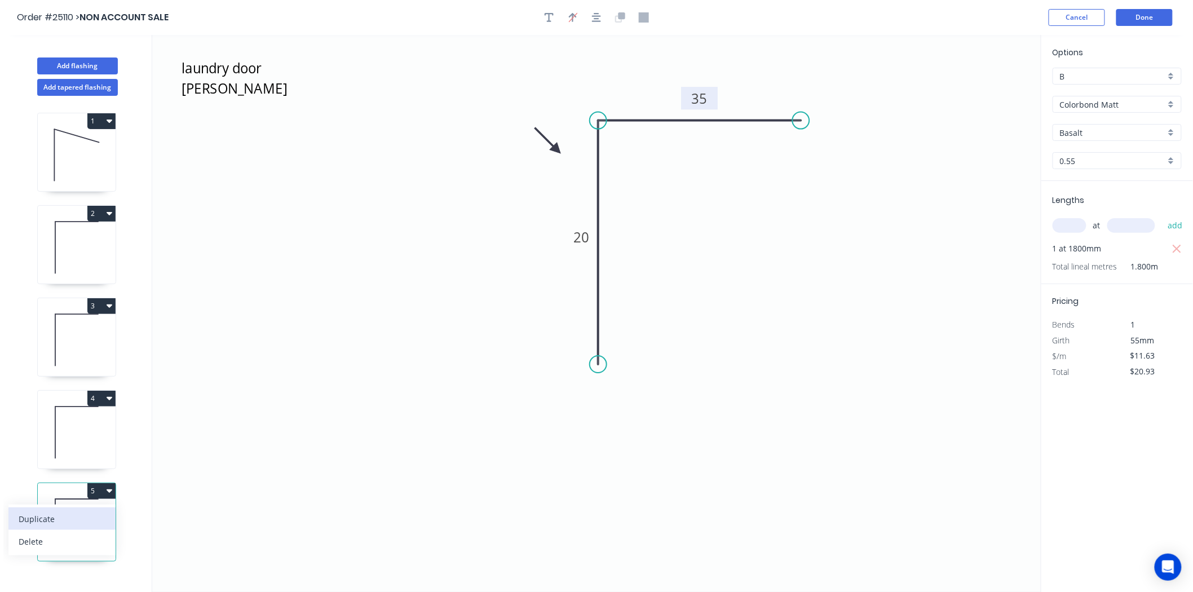
type input "$0.00"
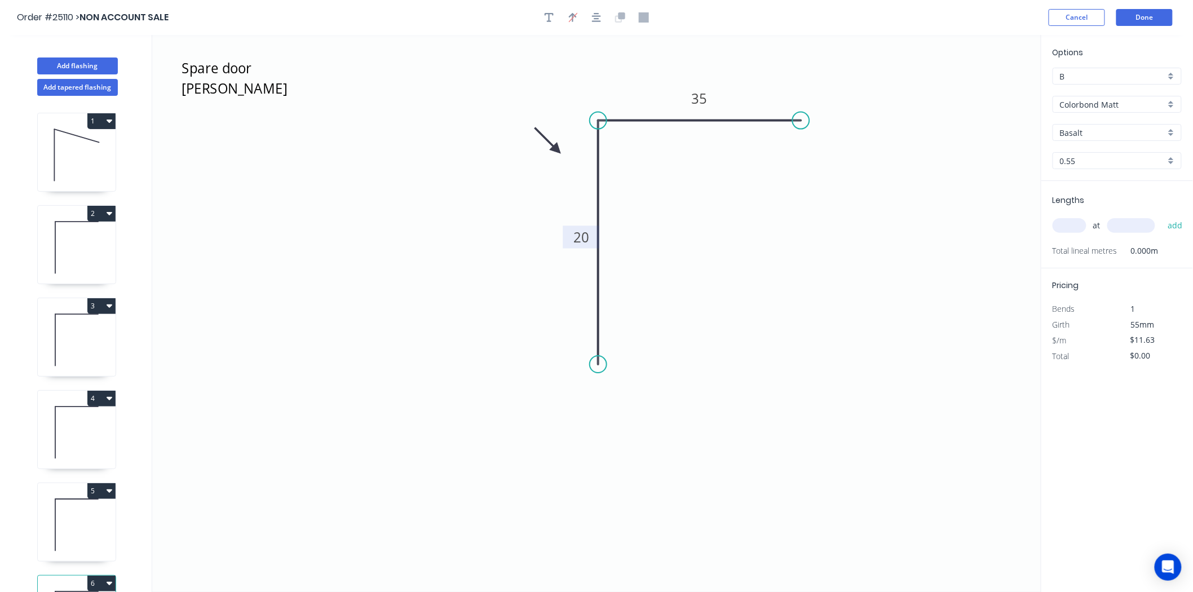
click at [593, 237] on rect at bounding box center [581, 237] width 37 height 23
click at [590, 239] on rect at bounding box center [581, 237] width 37 height 23
click at [588, 239] on rect at bounding box center [578, 239] width 23 height 16
type input "$18.02"
click at [1075, 220] on input "text" at bounding box center [1070, 225] width 34 height 15
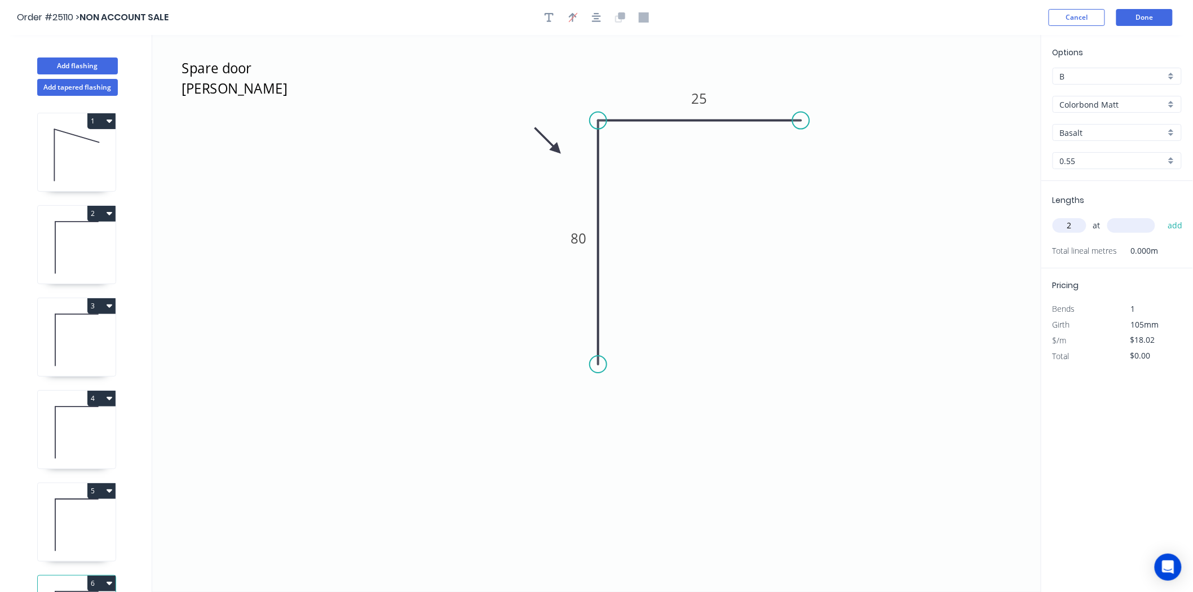
type input "2"
type input "2000"
click at [1162, 216] on button "add" at bounding box center [1175, 225] width 27 height 19
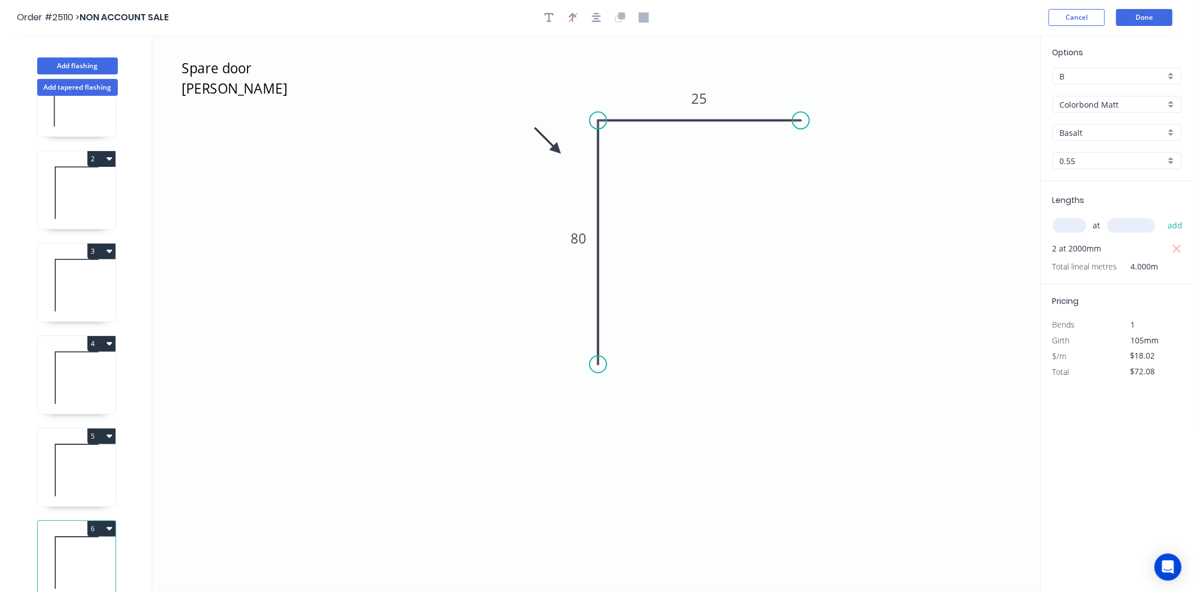
scroll to position [21, 0]
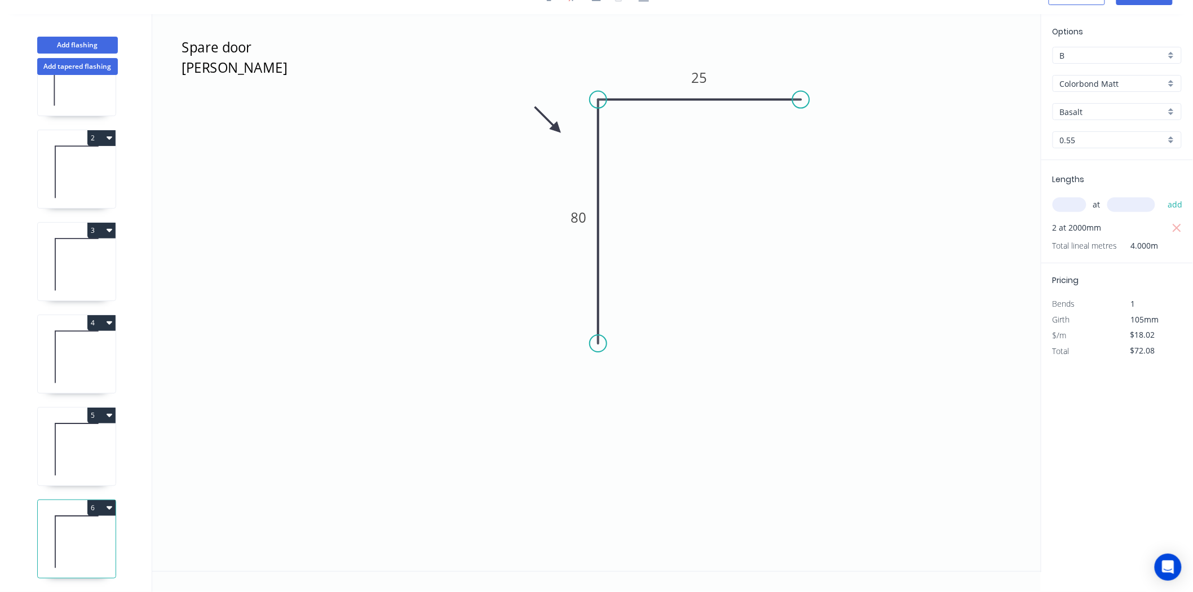
click at [96, 500] on button "6" at bounding box center [101, 508] width 28 height 16
click at [66, 528] on div "Duplicate" at bounding box center [62, 536] width 87 height 16
type input "$0.00"
click at [585, 211] on tspan "80" at bounding box center [579, 217] width 16 height 19
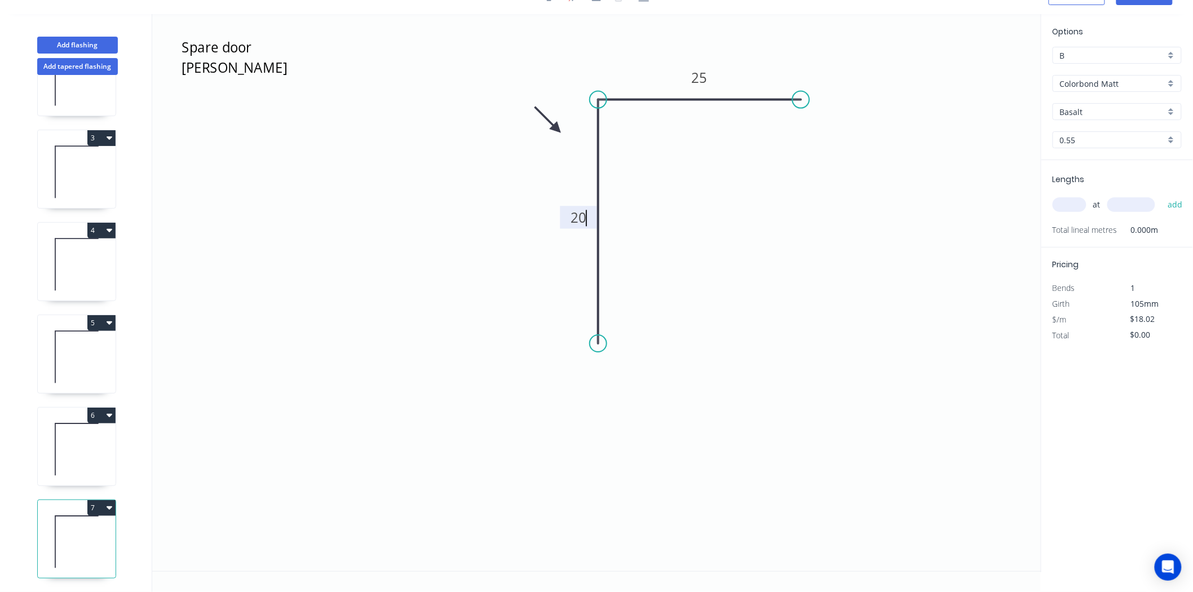
type input "$11.63"
click at [1083, 196] on div "at add" at bounding box center [1118, 204] width 131 height 19
click at [1084, 196] on div "at add" at bounding box center [1118, 204] width 131 height 19
click at [1083, 204] on input "text" at bounding box center [1070, 204] width 34 height 15
type input "1"
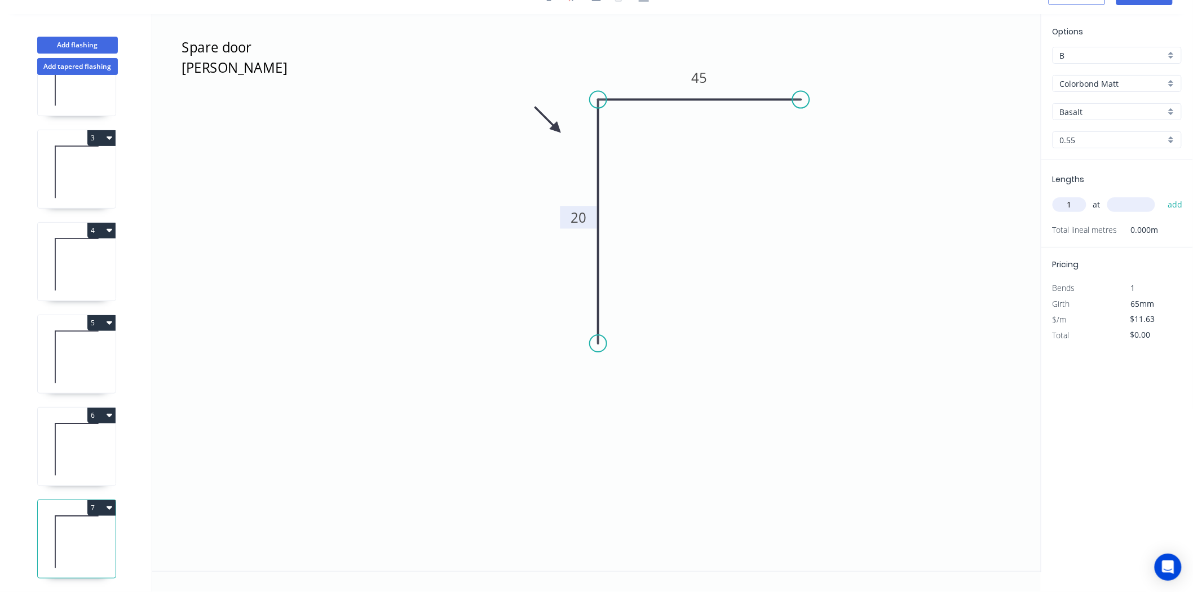
type input "6"
type input "1600"
click at [1162, 195] on button "add" at bounding box center [1175, 204] width 27 height 19
click at [104, 500] on button "7" at bounding box center [101, 508] width 28 height 16
click at [65, 528] on div "Duplicate" at bounding box center [62, 536] width 87 height 16
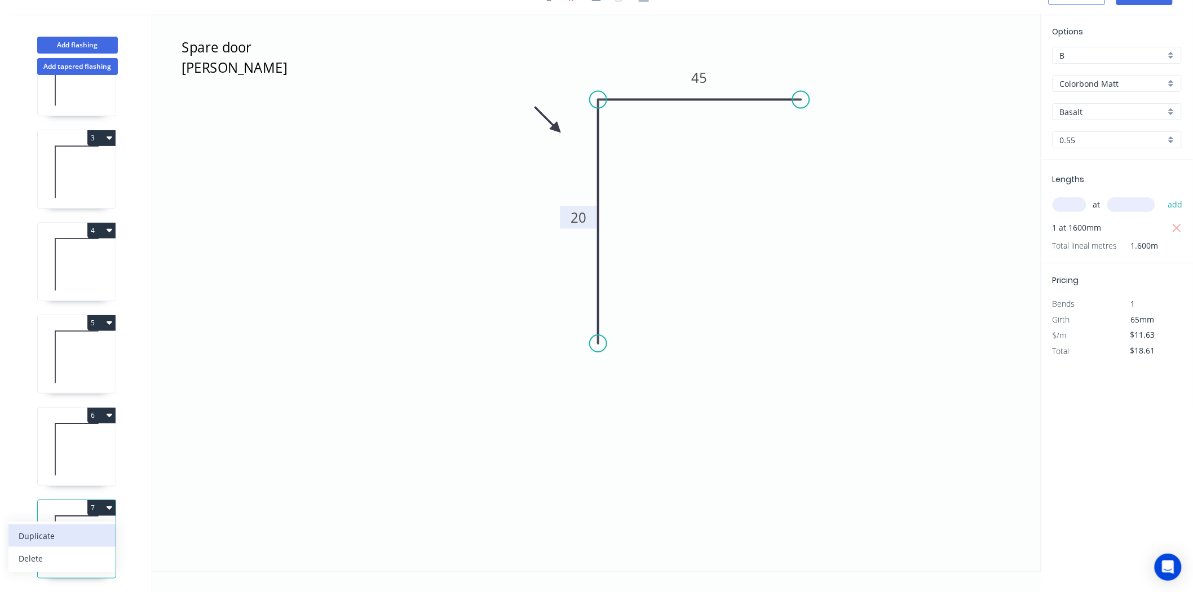
type input "$0.00"
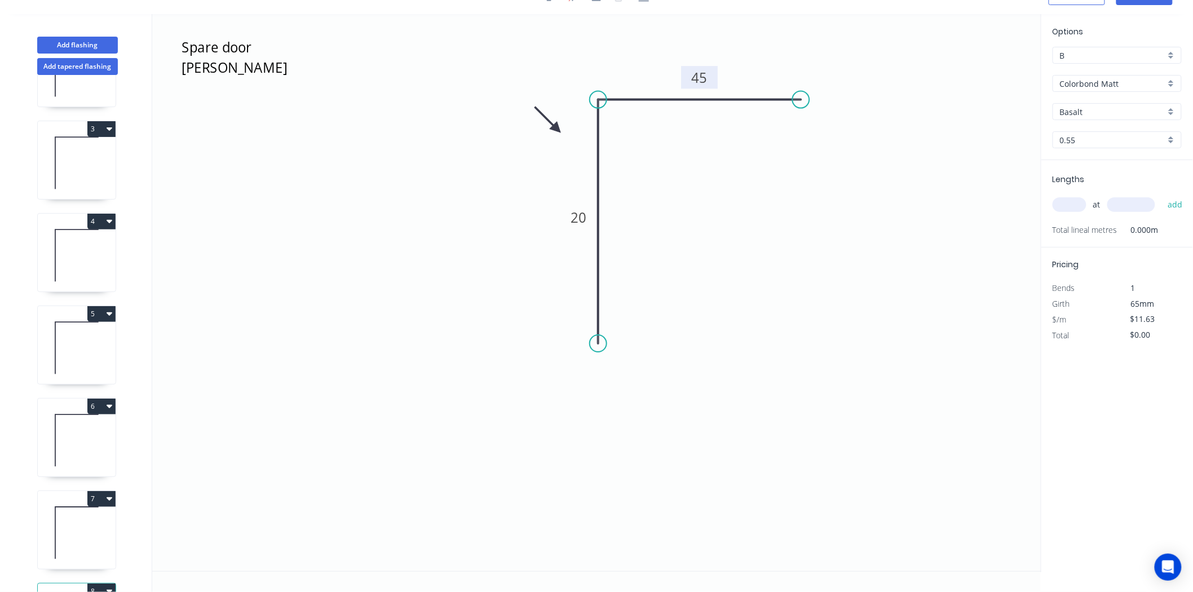
click at [708, 76] on rect at bounding box center [700, 78] width 23 height 16
click at [1073, 210] on input "text" at bounding box center [1070, 204] width 34 height 15
type input "1"
type input "1600"
click at [1162, 195] on button "add" at bounding box center [1175, 204] width 27 height 19
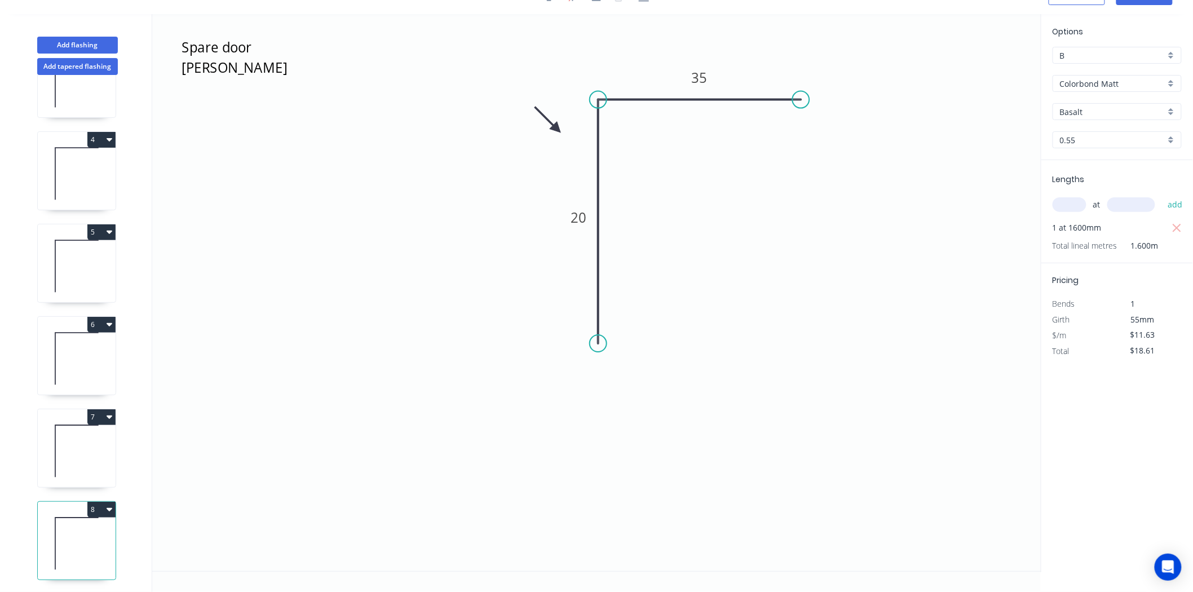
scroll to position [249, 0]
click at [109, 486] on div "1 2 3 4 5 6 7 8" at bounding box center [77, 333] width 148 height 517
click at [109, 503] on icon "button" at bounding box center [110, 507] width 6 height 9
click at [41, 524] on button "Duplicate" at bounding box center [61, 535] width 107 height 23
type input "$0.00"
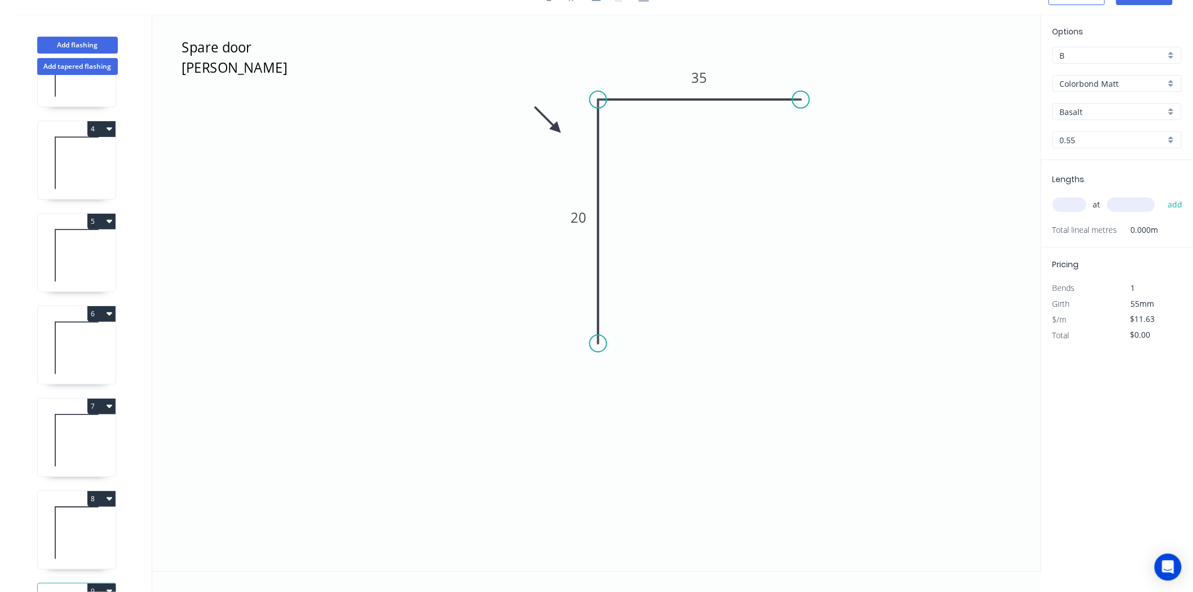
scroll to position [341, 0]
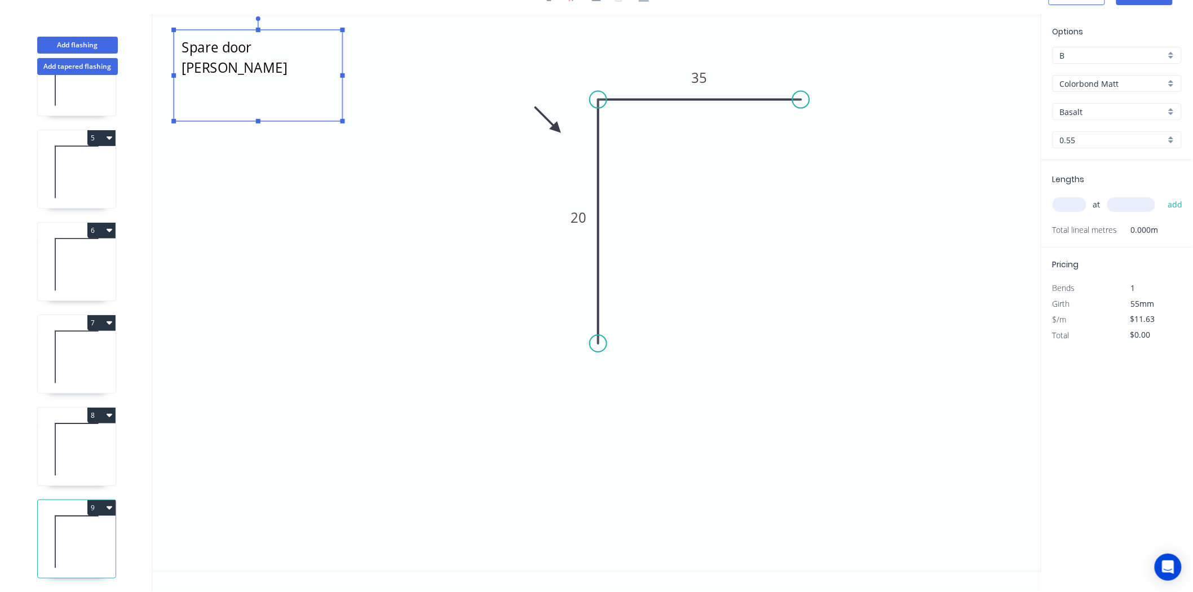
click at [252, 41] on textarea "Spare door Matt Night Sky" at bounding box center [257, 76] width 157 height 80
click at [255, 51] on textarea "Spare door Matt Night Sky" at bounding box center [257, 76] width 157 height 80
type textarea "office Matt Night Sky"
click at [78, 451] on icon at bounding box center [77, 449] width 78 height 72
click at [76, 424] on icon at bounding box center [77, 449] width 78 height 72
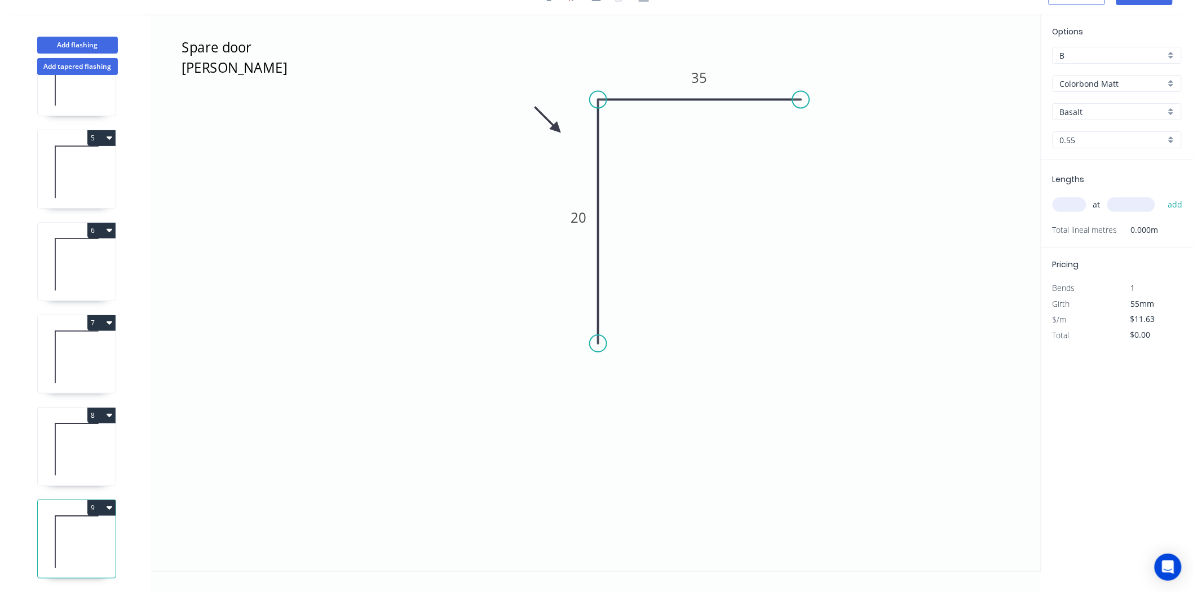
type input "$18.61"
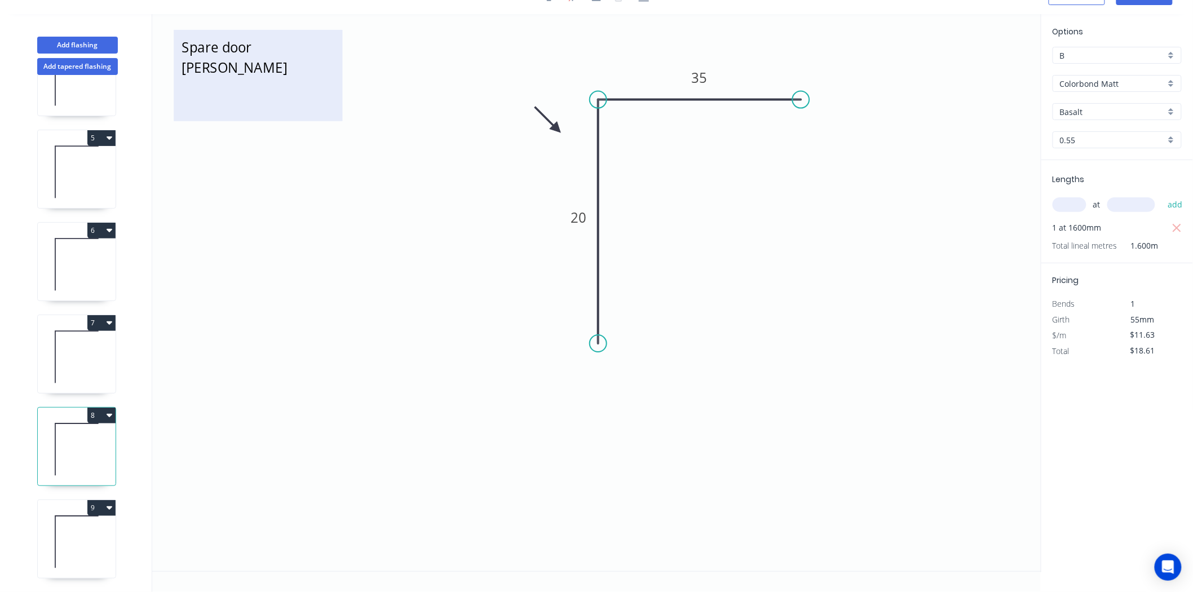
click at [247, 34] on rect at bounding box center [258, 75] width 169 height 91
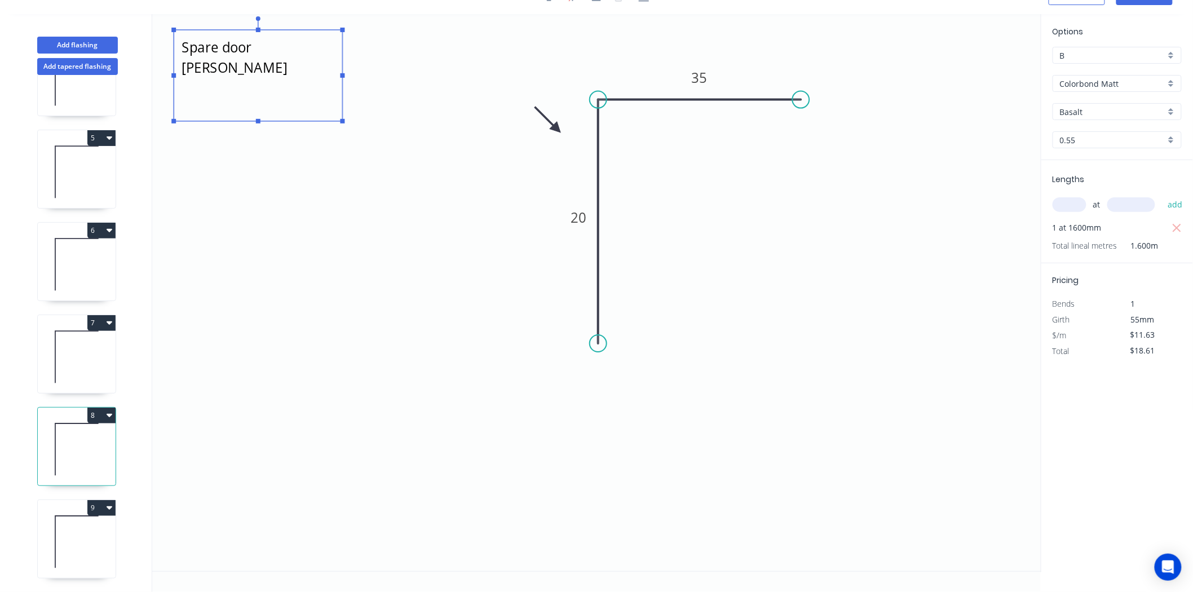
click at [260, 49] on textarea "Spare door Matt Night Sky" at bounding box center [257, 76] width 157 height 80
click at [255, 44] on textarea "Spare door Matt Night Sky" at bounding box center [257, 76] width 157 height 80
type textarea "Spare bed Matt Night Sky"
click at [75, 355] on icon at bounding box center [77, 357] width 78 height 72
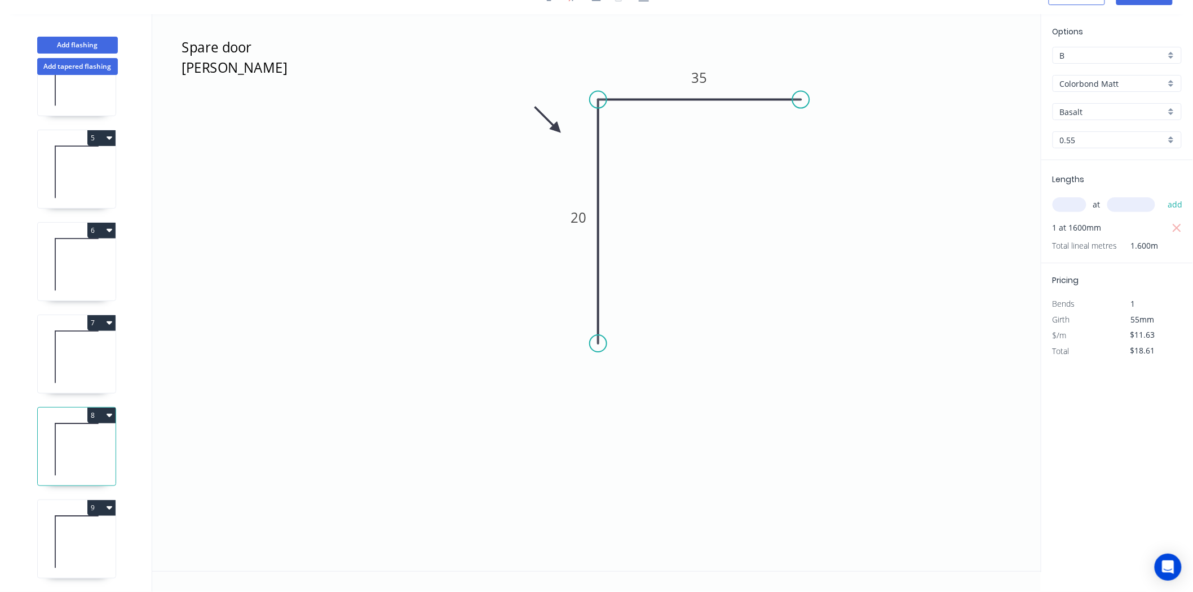
click at [82, 345] on icon at bounding box center [77, 357] width 78 height 72
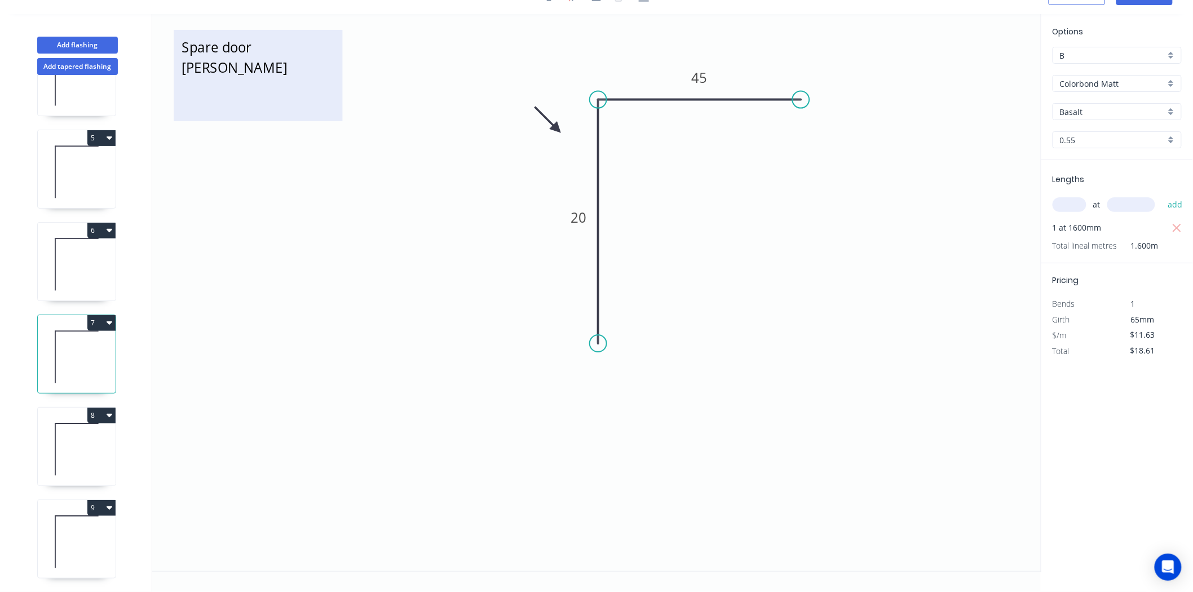
click at [254, 43] on textarea "Spare door Matt Night Sky" at bounding box center [257, 76] width 157 height 80
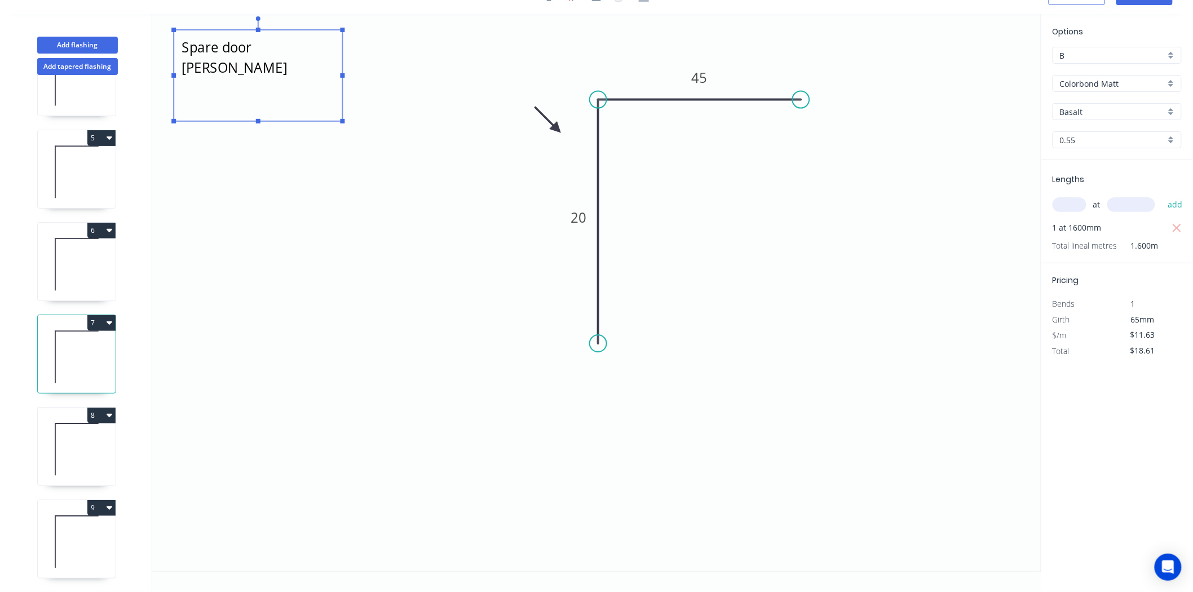
click at [256, 47] on textarea "Spare door Matt Night Sky" at bounding box center [257, 76] width 157 height 80
type textarea "Spare bed Matt Night Sky"
click at [98, 262] on icon at bounding box center [77, 264] width 78 height 72
click at [95, 266] on icon at bounding box center [77, 264] width 78 height 72
type input "$18.02"
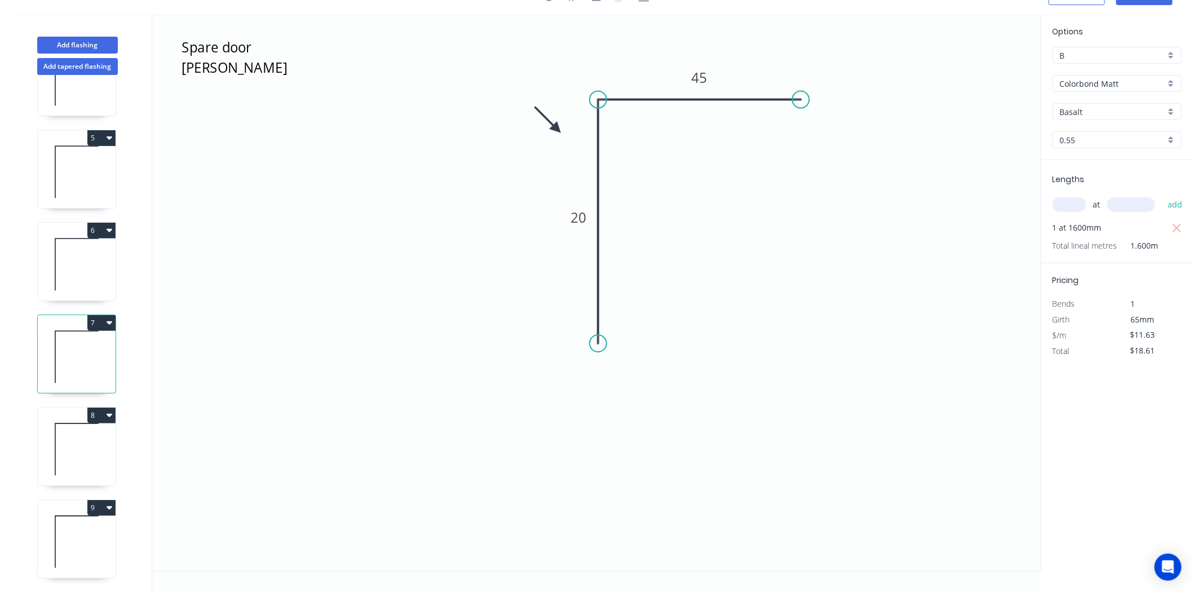
type input "$72.08"
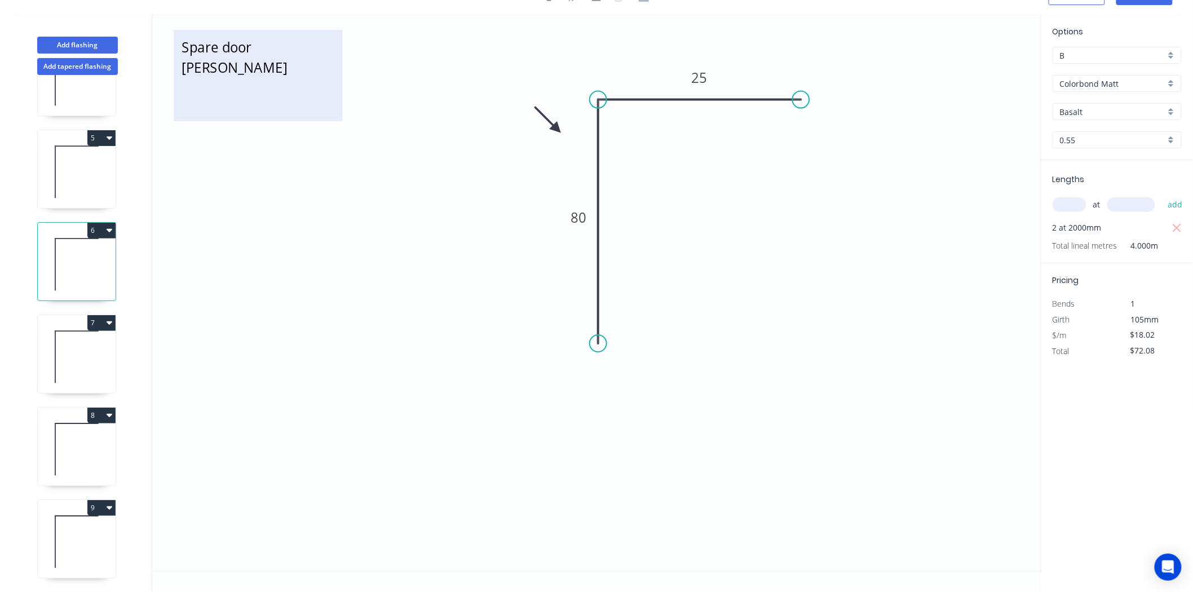
click at [249, 47] on textarea "Spare door Matt Night Sky" at bounding box center [257, 76] width 157 height 80
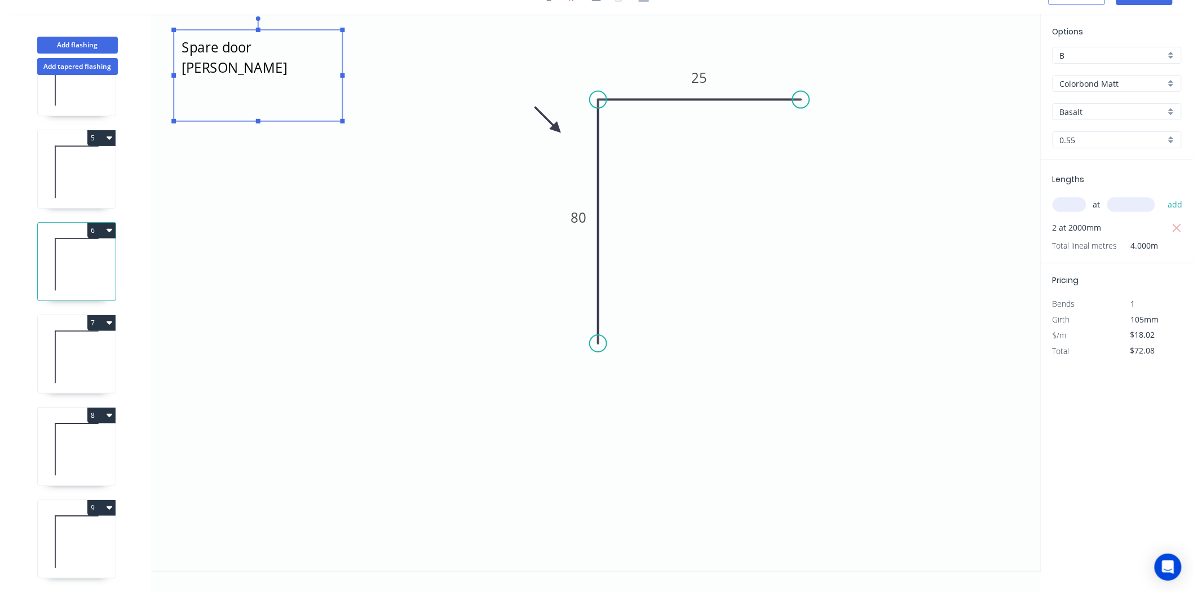
click at [252, 47] on textarea "Spare door Matt Night Sky" at bounding box center [257, 76] width 157 height 80
type textarea "Spare bed Matt Night Sky"
click at [98, 179] on icon at bounding box center [77, 172] width 78 height 72
type input "$11.63"
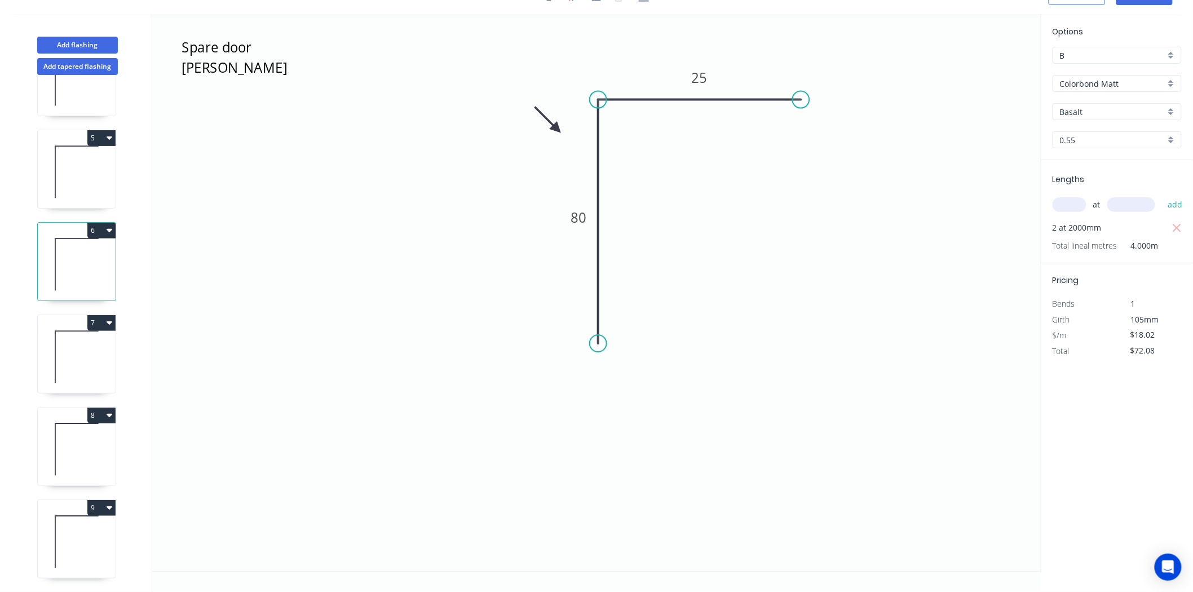
type input "$20.93"
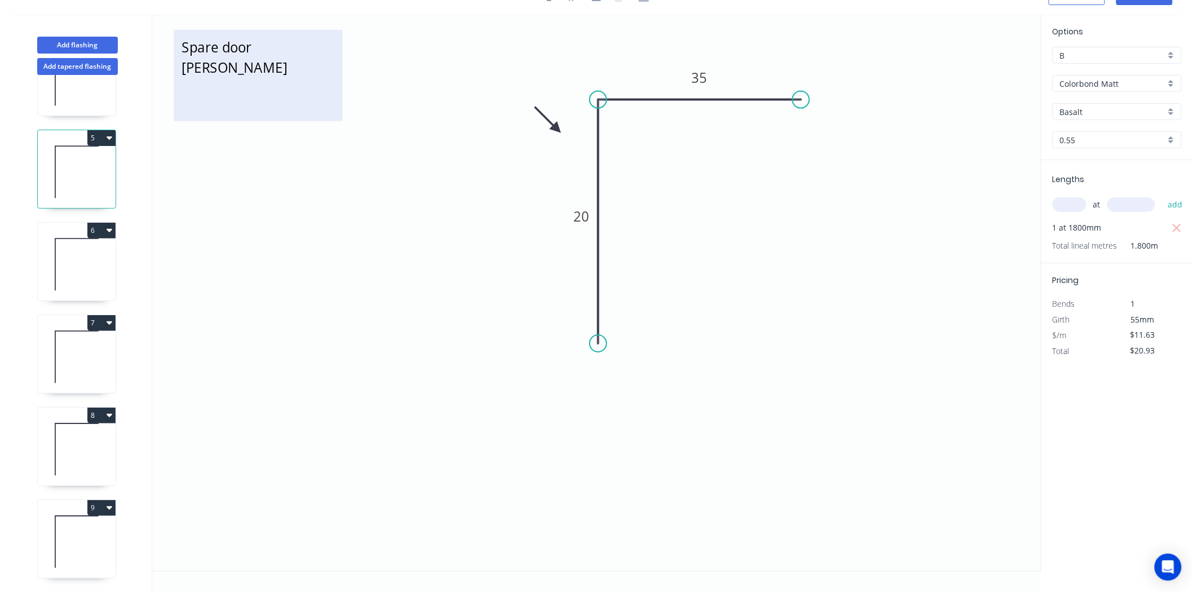
click at [265, 49] on textarea "Spare door Matt Night Sky" at bounding box center [257, 76] width 157 height 80
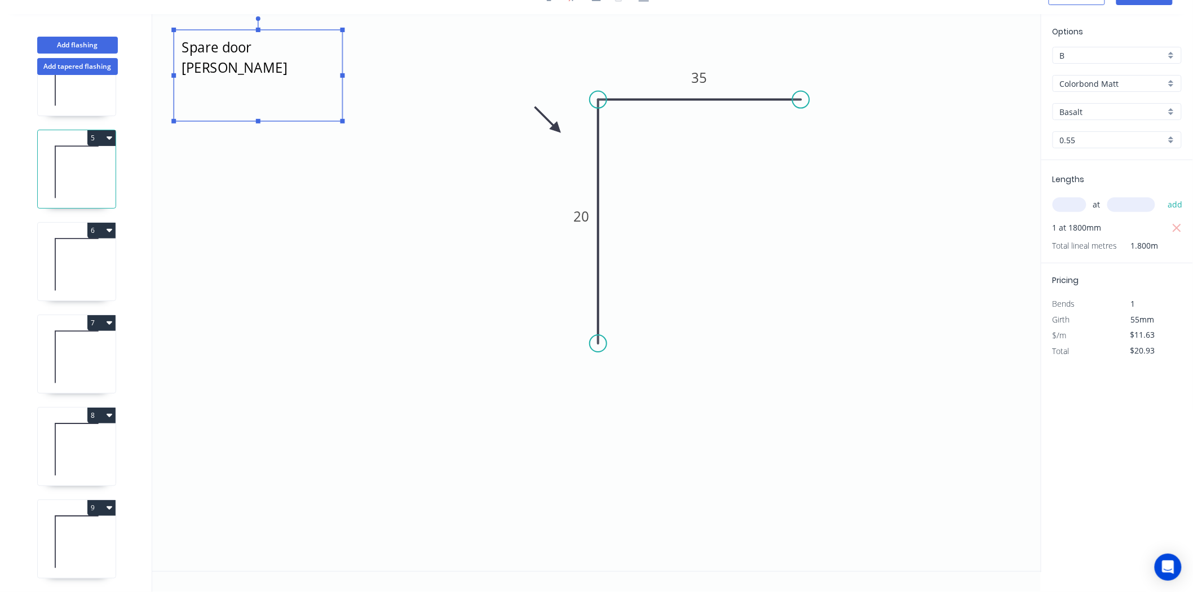
click at [258, 33] on rect at bounding box center [258, 75] width 169 height 91
click at [259, 47] on textarea "Spare door Matt Night Sky" at bounding box center [257, 76] width 157 height 80
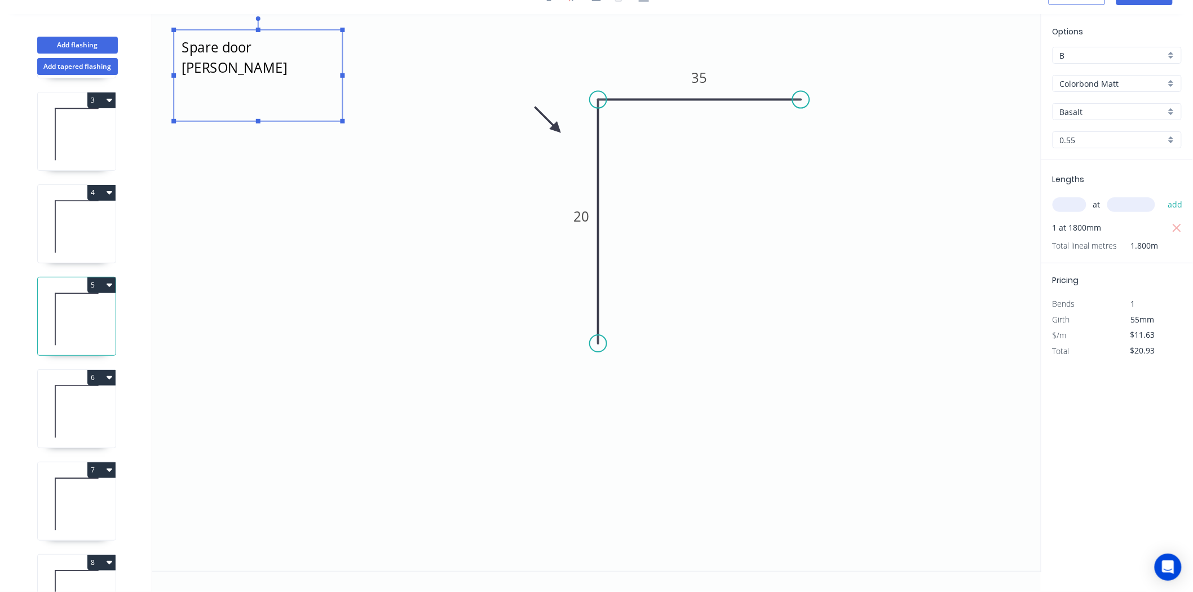
scroll to position [153, 0]
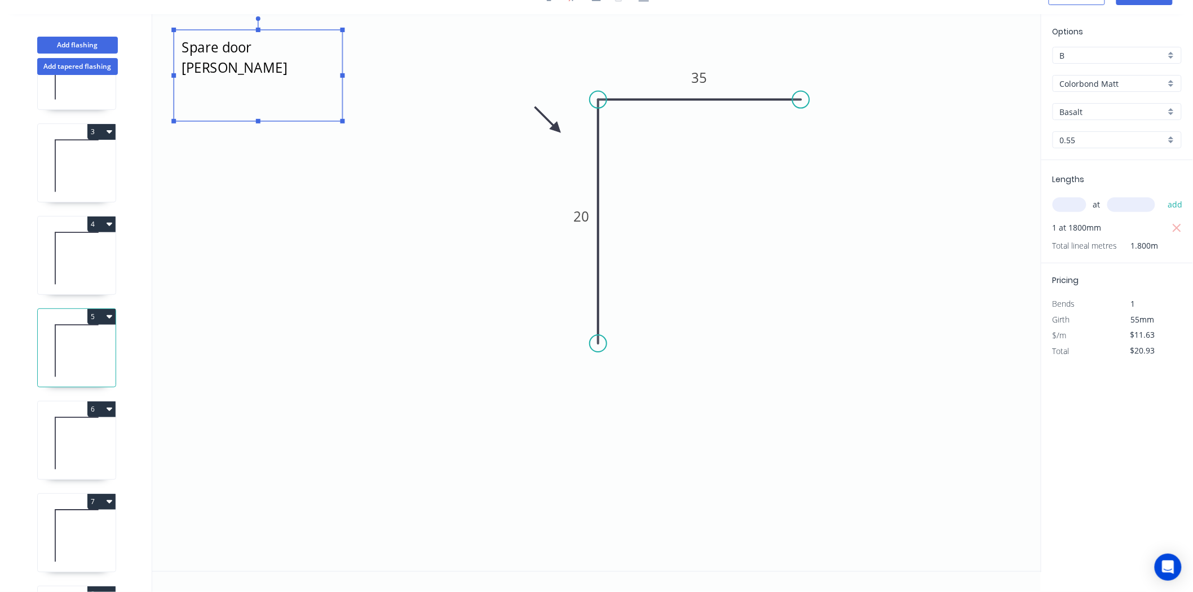
type textarea "Spare bed Matt Night Sky"
click at [73, 249] on icon at bounding box center [77, 258] width 78 height 72
click at [57, 342] on icon at bounding box center [77, 351] width 78 height 72
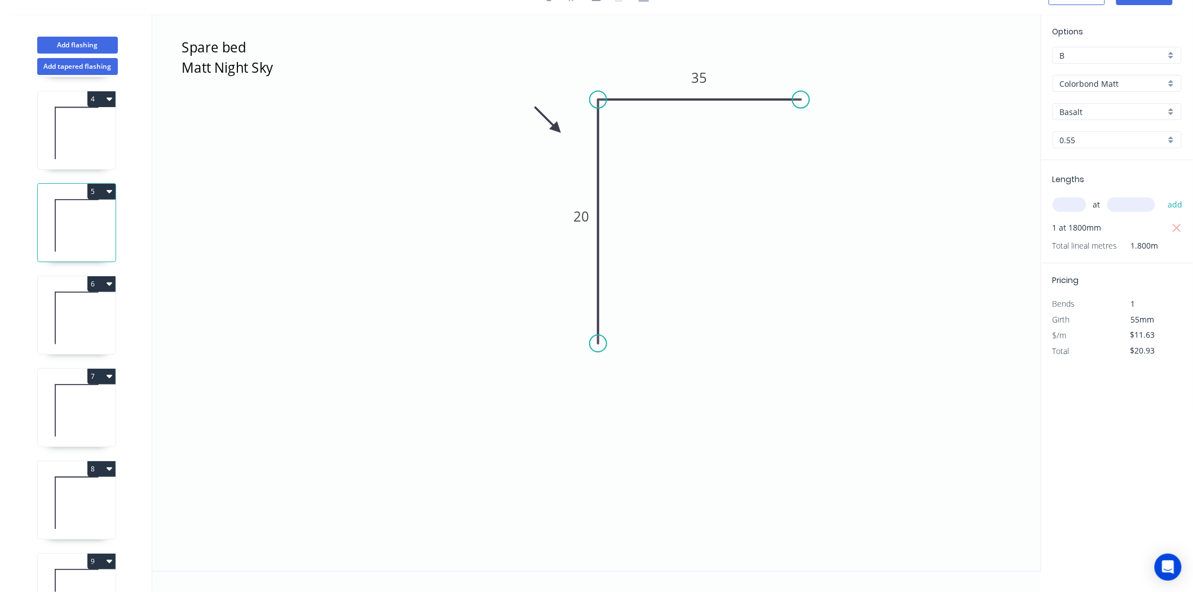
scroll to position [341, 0]
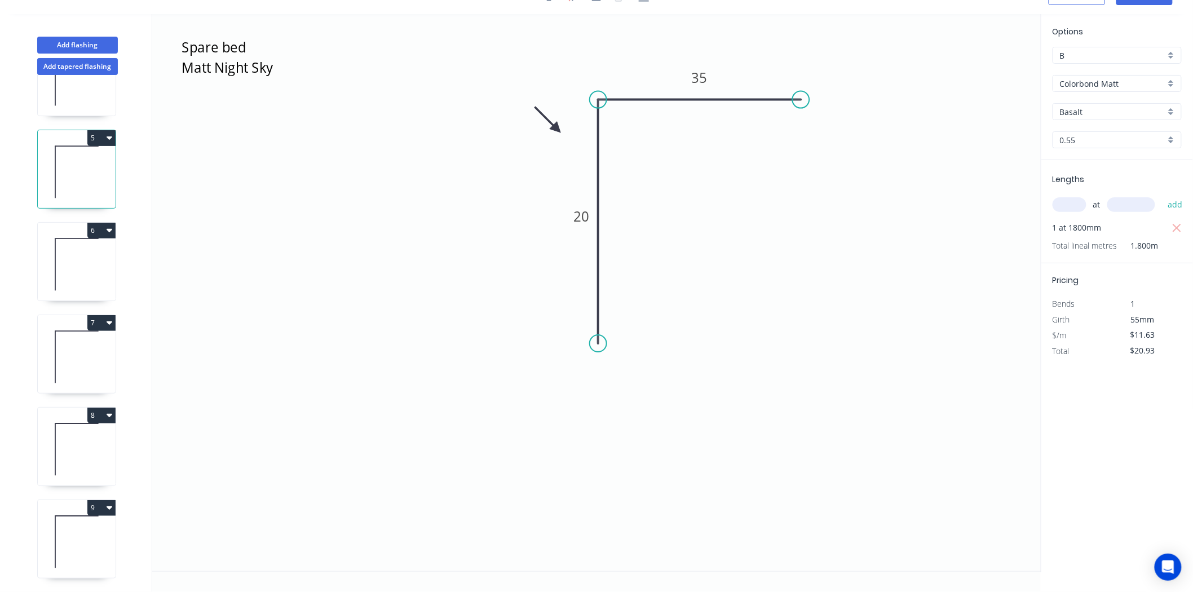
click at [88, 516] on icon at bounding box center [77, 542] width 78 height 72
click at [77, 443] on icon at bounding box center [77, 449] width 78 height 72
click at [59, 512] on icon at bounding box center [77, 542] width 78 height 72
type input "$0.00"
click at [584, 218] on tspan "20" at bounding box center [579, 217] width 16 height 19
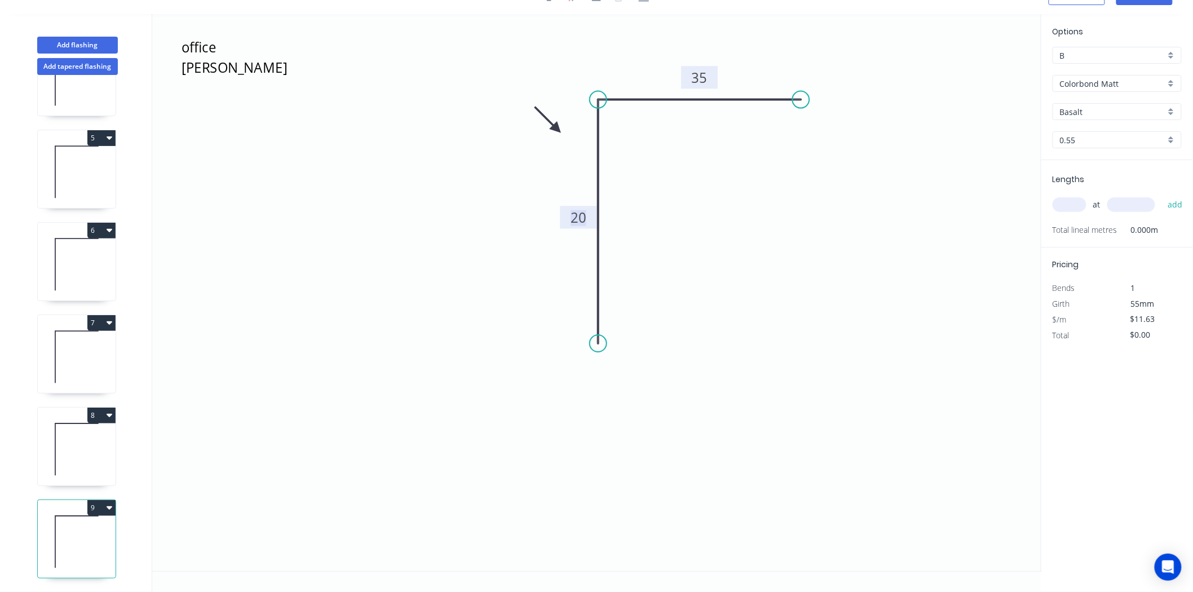
click at [713, 70] on rect at bounding box center [699, 77] width 37 height 23
click at [709, 80] on rect at bounding box center [699, 78] width 23 height 16
click at [1069, 210] on input "text" at bounding box center [1070, 204] width 34 height 15
type input "1"
type input "1600"
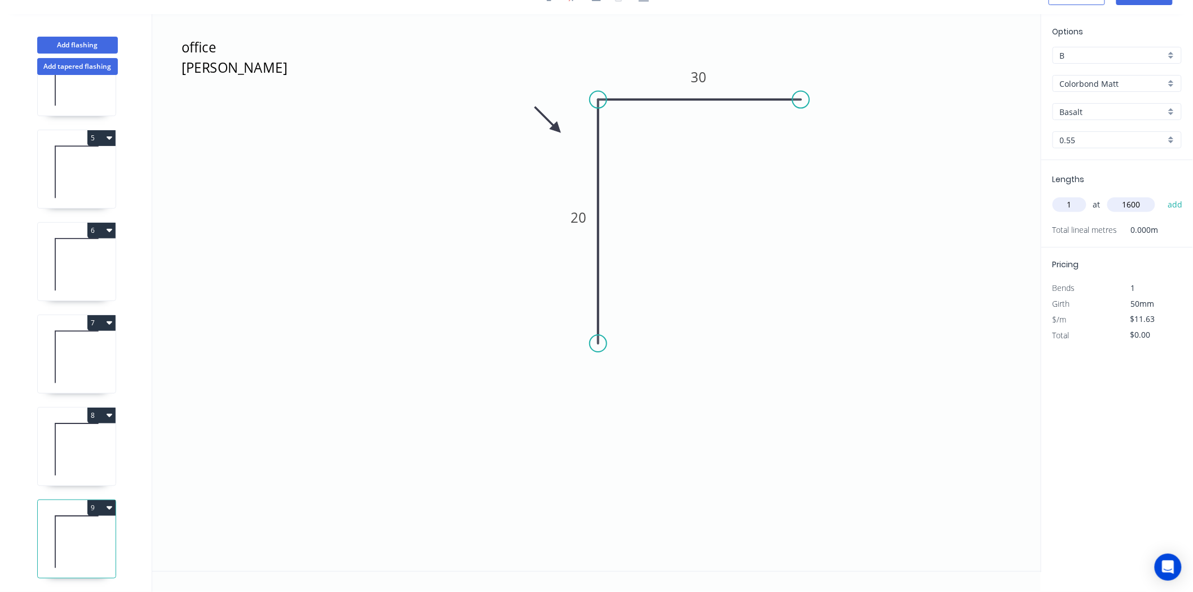
click at [1162, 195] on button "add" at bounding box center [1175, 204] width 27 height 19
click at [1119, 454] on div "Options B B Colorbond Matt Colorbond Matt Basalt Basalt 0.55 0.55 Lengths at ad…" at bounding box center [1117, 293] width 152 height 558
click at [105, 438] on icon at bounding box center [77, 449] width 78 height 72
click at [72, 508] on icon at bounding box center [77, 542] width 78 height 72
click at [108, 506] on icon "button" at bounding box center [110, 507] width 6 height 3
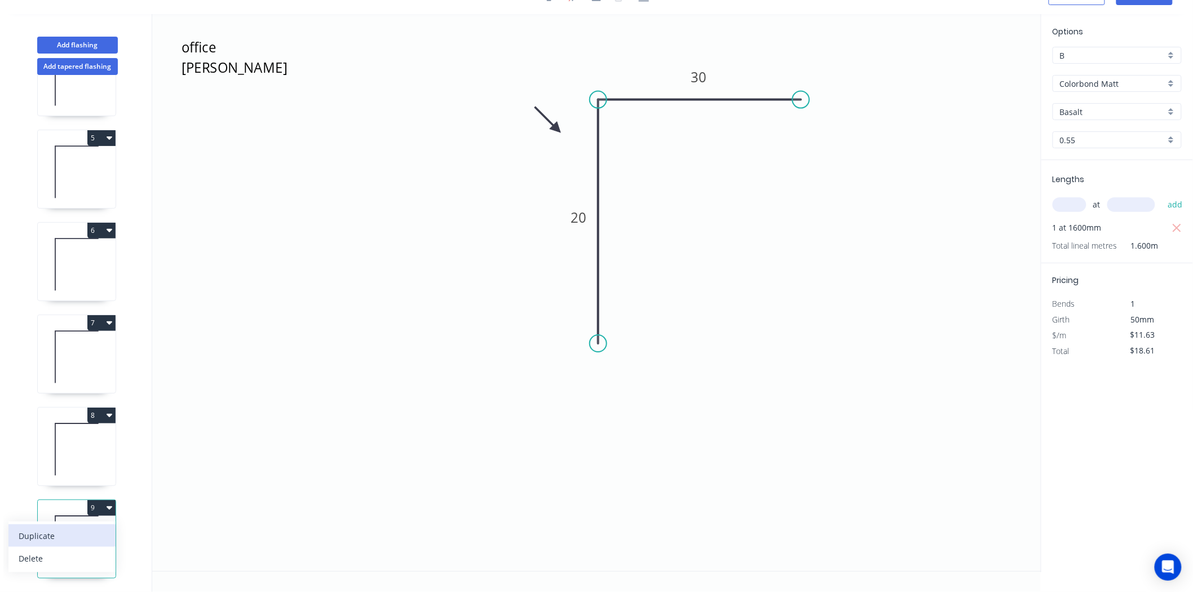
click at [57, 528] on div "Duplicate" at bounding box center [62, 536] width 87 height 16
type input "$0.00"
click at [709, 72] on rect at bounding box center [699, 78] width 23 height 16
click at [1083, 201] on input "text" at bounding box center [1070, 204] width 34 height 15
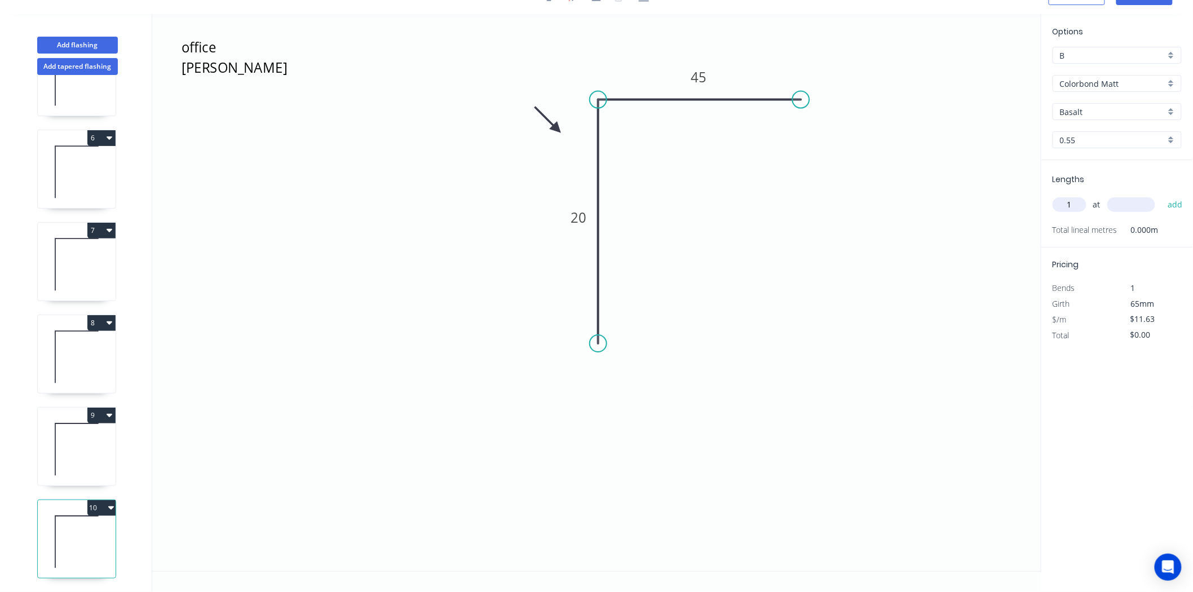
type input "1"
type input "600"
click at [1162, 195] on button "add" at bounding box center [1175, 204] width 27 height 19
click at [96, 500] on button "10" at bounding box center [101, 508] width 28 height 16
click at [90, 524] on button "Duplicate" at bounding box center [61, 535] width 107 height 23
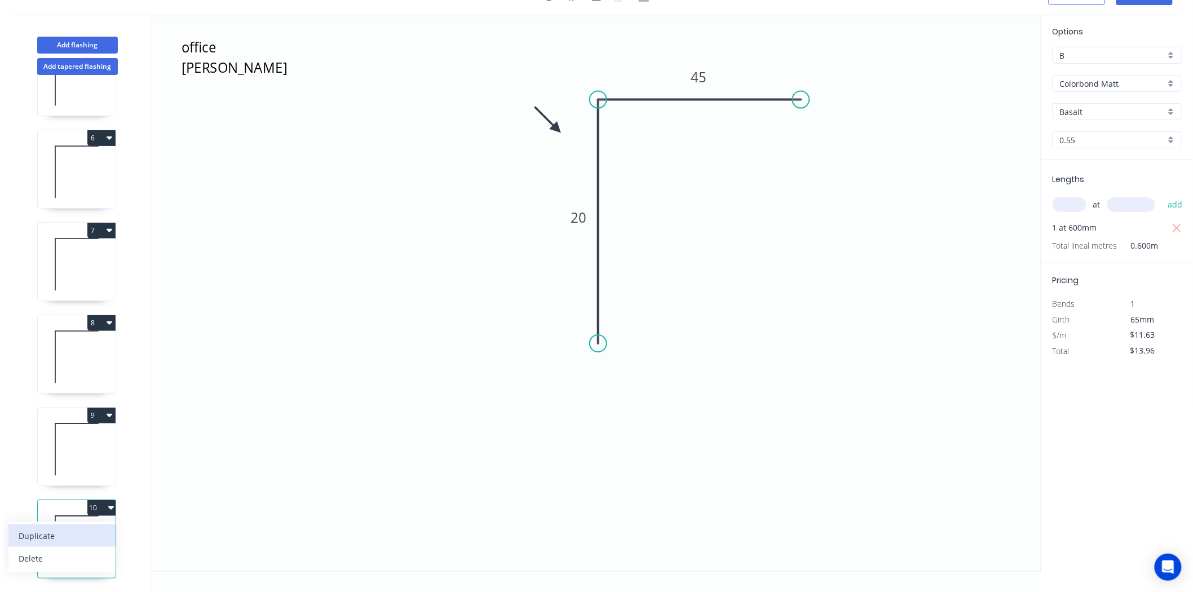
type input "$0.00"
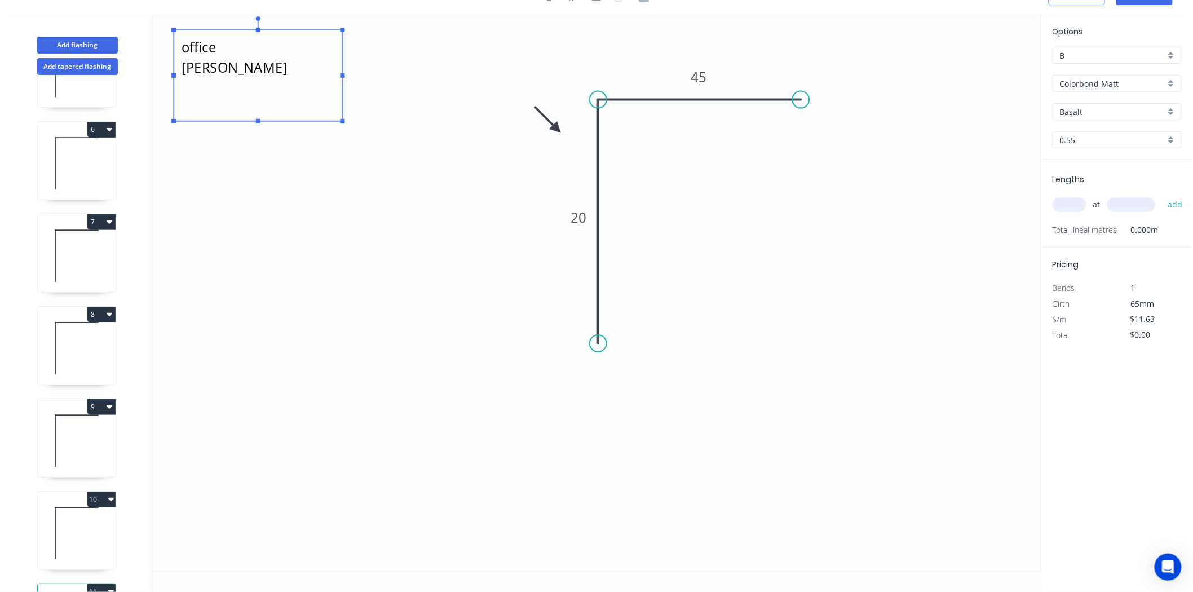
click at [239, 39] on textarea "office Matt Night Sky" at bounding box center [257, 76] width 157 height 80
click at [231, 52] on textarea "office Matt Night Sky" at bounding box center [257, 76] width 157 height 80
click at [398, 299] on icon "living room door Matt Night Sky 20 45" at bounding box center [596, 292] width 889 height 557
type textarea "living room door Matt Night Sky"
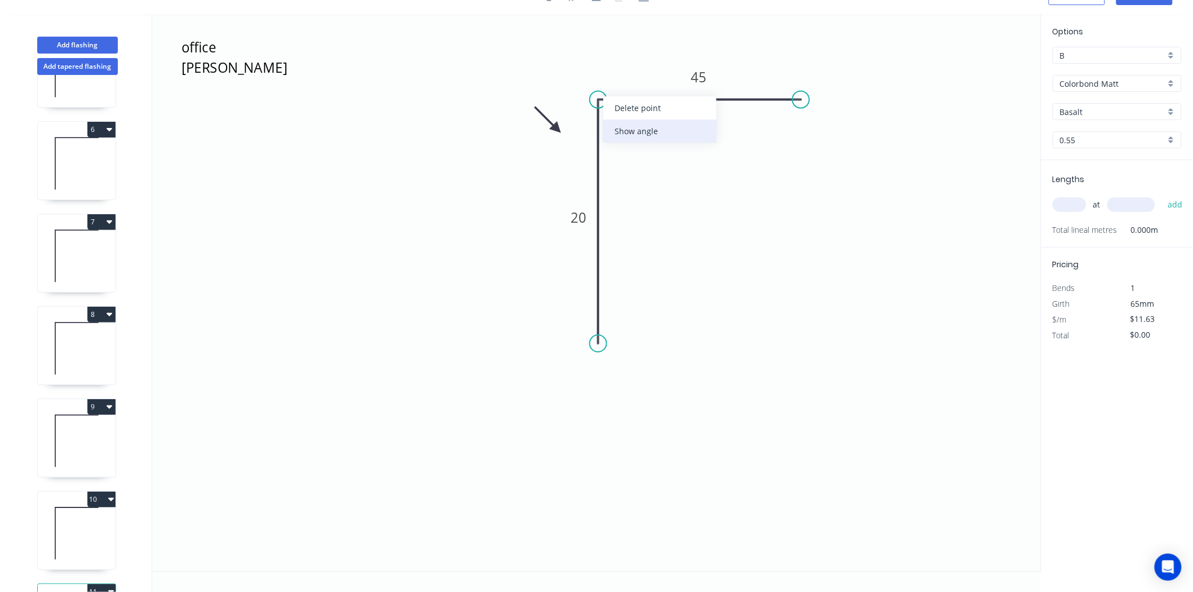
click at [623, 133] on div "Show angle" at bounding box center [659, 131] width 113 height 23
click at [625, 120] on tspan "111" at bounding box center [616, 118] width 22 height 19
click at [589, 220] on rect at bounding box center [578, 218] width 23 height 16
click at [1066, 205] on input "text" at bounding box center [1070, 204] width 34 height 15
type input "$24.41"
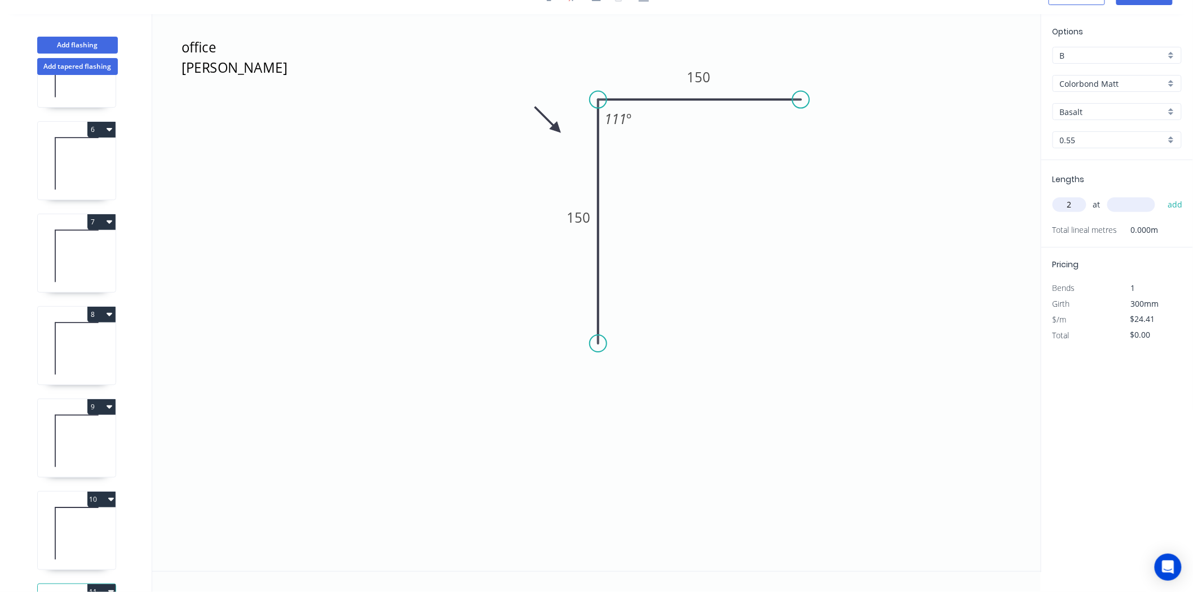
type input "2"
type input "3000"
click at [1162, 195] on button "add" at bounding box center [1175, 204] width 27 height 19
type input "$146.46"
click at [90, 500] on button "10" at bounding box center [101, 500] width 28 height 16
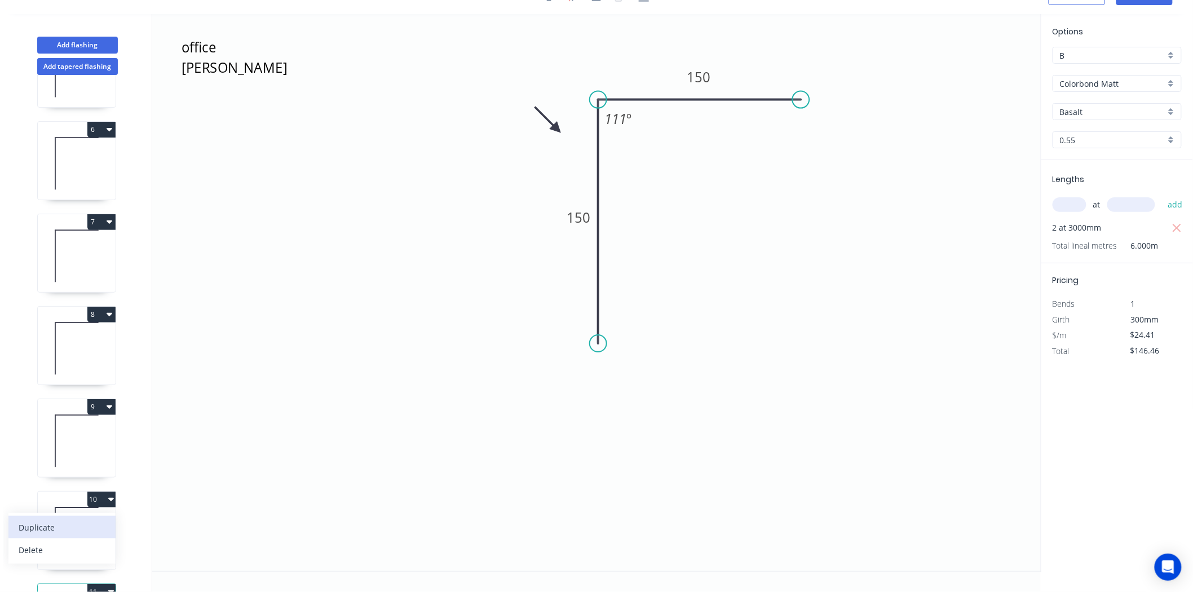
click at [81, 523] on div "Duplicate" at bounding box center [62, 527] width 87 height 16
type input "$11.63"
type input "$0.00"
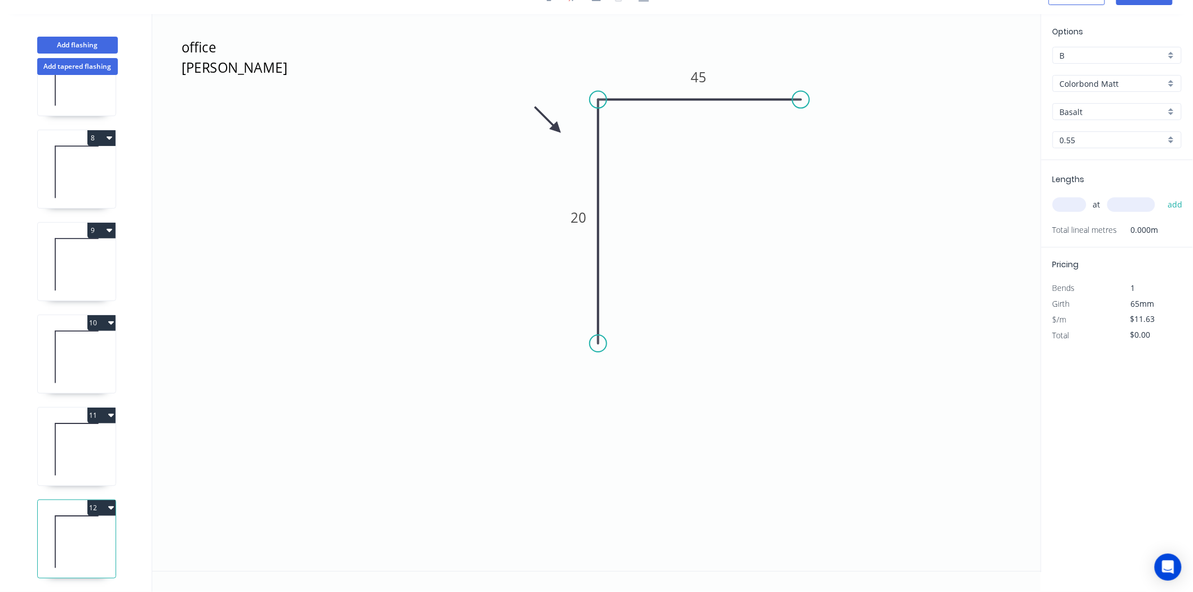
click at [87, 500] on button "12" at bounding box center [101, 508] width 28 height 16
click at [72, 547] on button "Delete" at bounding box center [61, 558] width 107 height 23
type input "$24.41"
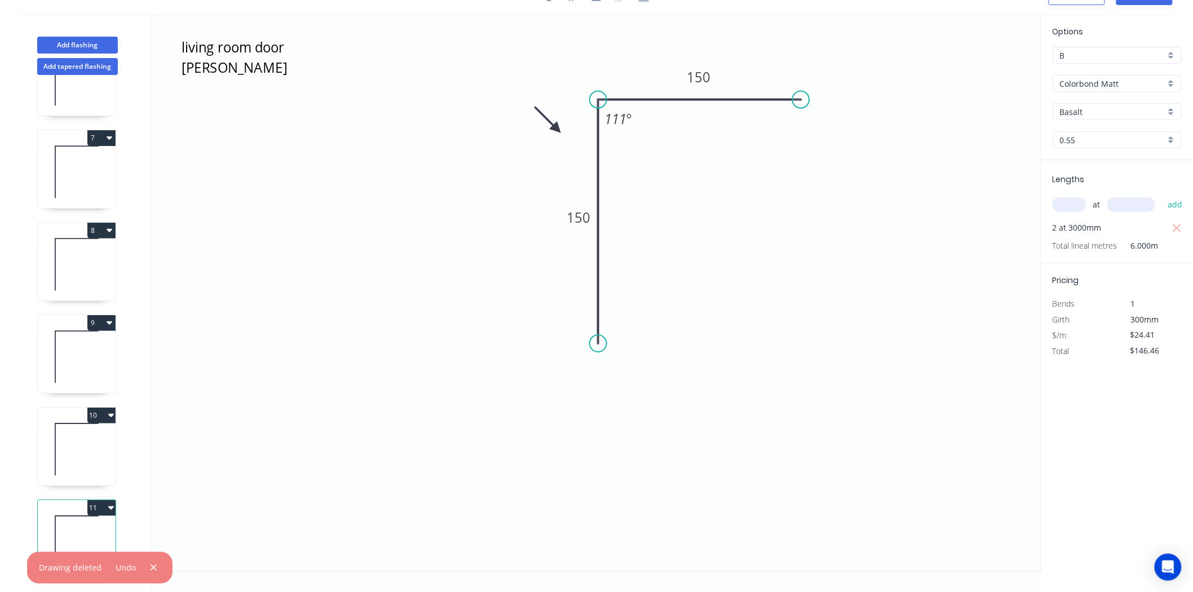
click at [98, 500] on button "11" at bounding box center [101, 508] width 28 height 16
click at [63, 528] on div "Duplicate" at bounding box center [62, 536] width 87 height 16
type input "$0.00"
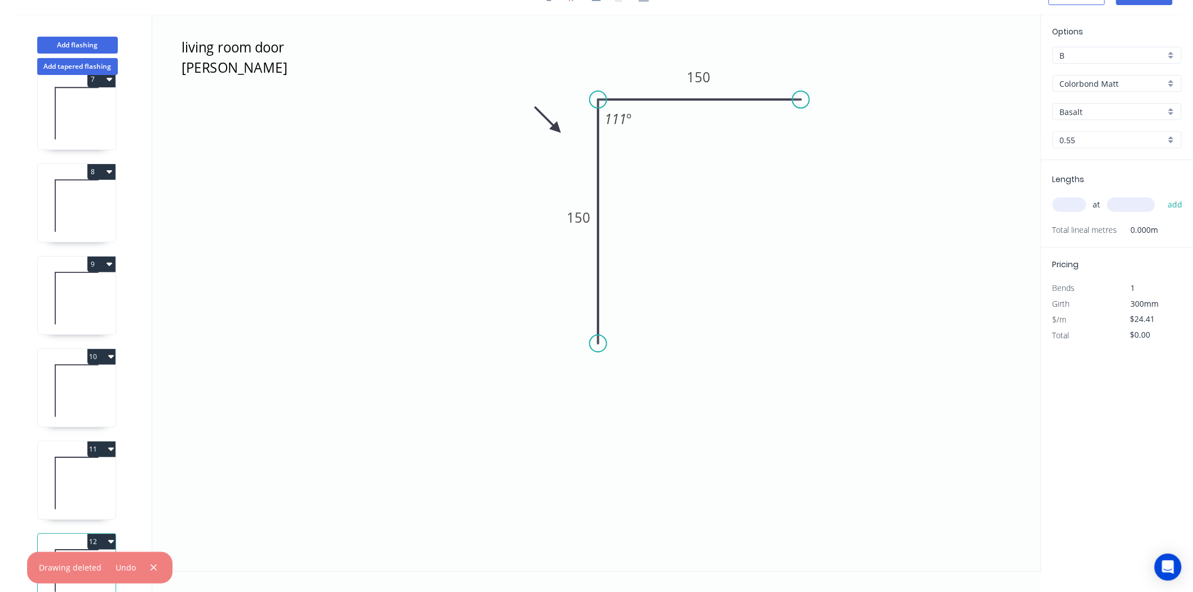
scroll to position [619, 0]
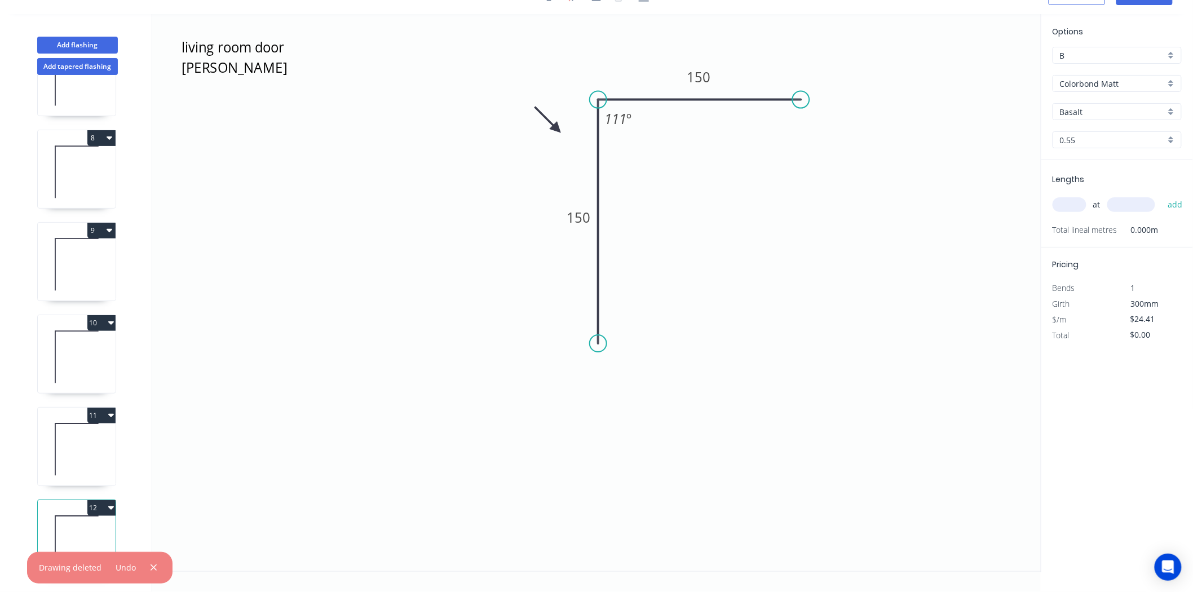
click at [63, 517] on icon at bounding box center [77, 542] width 78 height 72
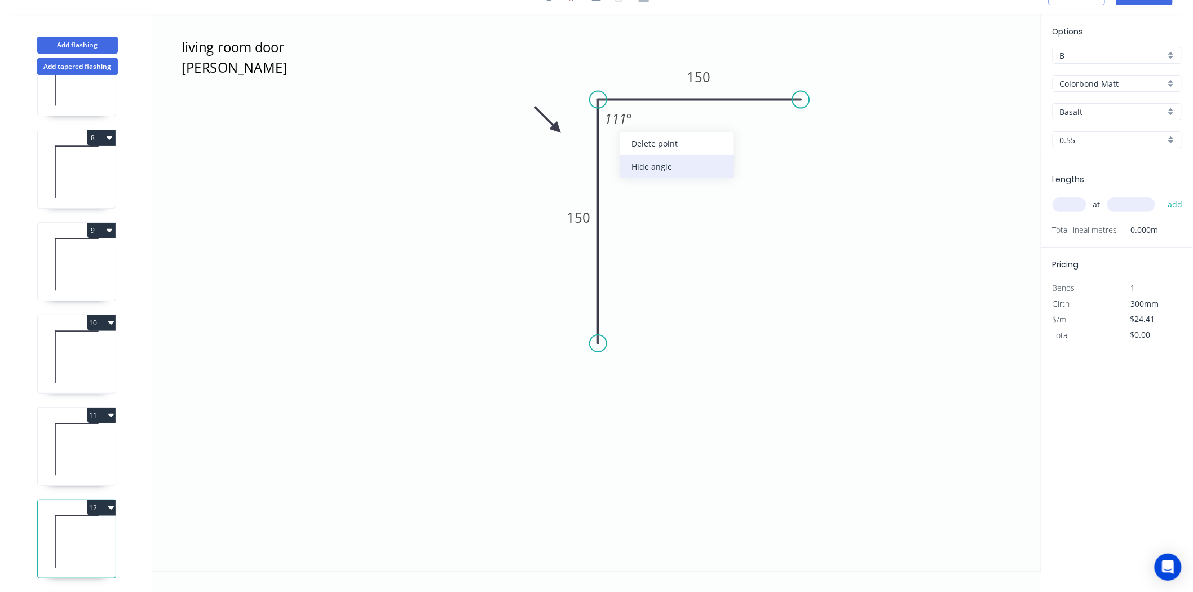
click at [643, 166] on div "Hide angle" at bounding box center [676, 166] width 113 height 23
click at [562, 228] on icon "living room door Matt Night Sky 150 150" at bounding box center [596, 292] width 889 height 557
click at [579, 222] on tspan "150" at bounding box center [579, 219] width 24 height 19
click at [1064, 207] on input "text" at bounding box center [1070, 204] width 34 height 15
type input "$11.63"
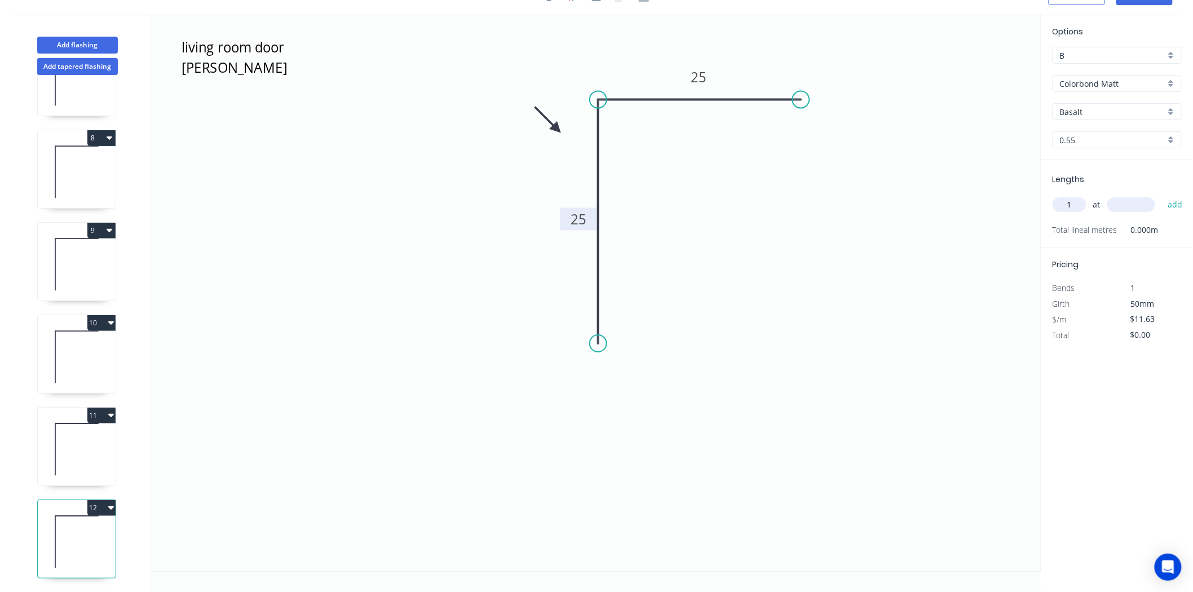
type input "1"
type input "2500"
click at [1162, 195] on button "add" at bounding box center [1175, 204] width 27 height 19
click at [95, 500] on button "12" at bounding box center [101, 508] width 28 height 16
click at [39, 528] on div "Duplicate" at bounding box center [62, 536] width 87 height 16
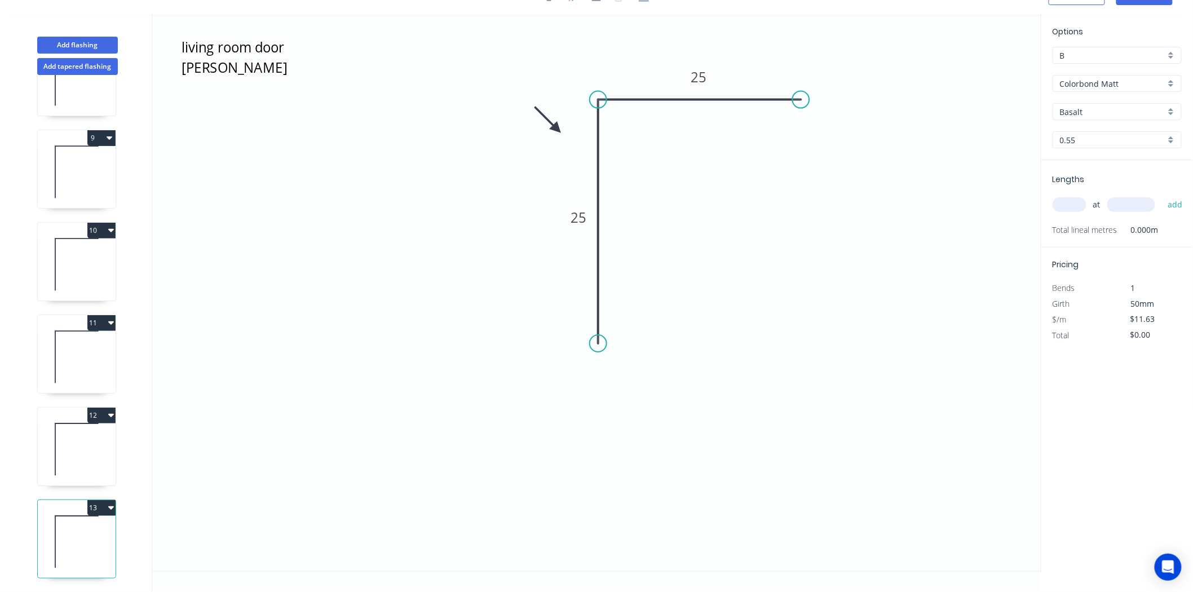
scroll to position [711, 0]
click at [99, 417] on icon at bounding box center [77, 449] width 78 height 72
click at [73, 517] on icon at bounding box center [77, 542] width 78 height 72
type input "$0.00"
click at [565, 222] on rect at bounding box center [579, 217] width 37 height 23
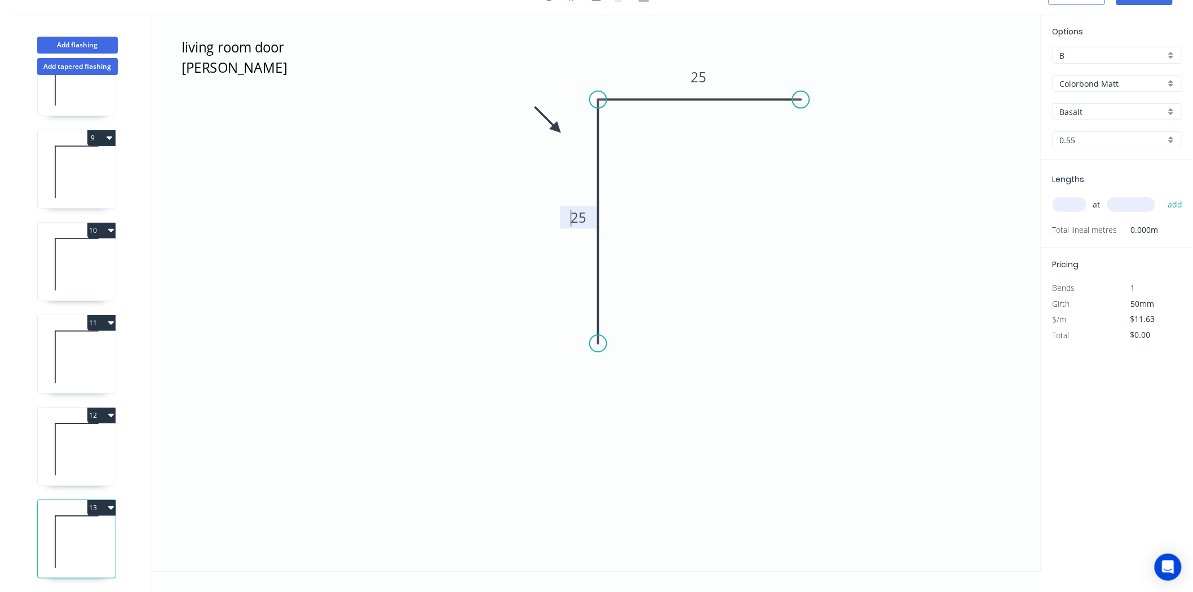
click at [574, 210] on tspan "25" at bounding box center [579, 217] width 16 height 19
click at [584, 211] on tspan "25" at bounding box center [579, 217] width 16 height 19
click at [589, 232] on icon "living room door Matt Night Sky 25 25" at bounding box center [596, 292] width 889 height 557
click at [589, 223] on rect at bounding box center [578, 218] width 23 height 16
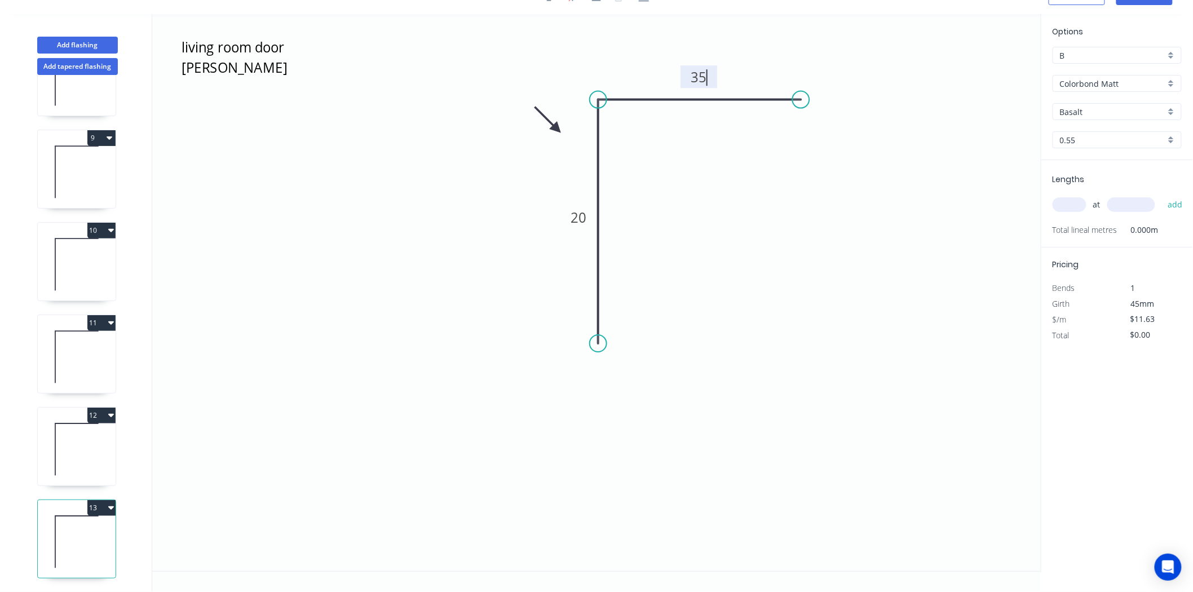
click at [1068, 203] on input "text" at bounding box center [1070, 204] width 34 height 15
type input "1"
type input "2500"
click at [1162, 195] on button "add" at bounding box center [1175, 204] width 27 height 19
click at [100, 501] on button "13" at bounding box center [101, 508] width 28 height 16
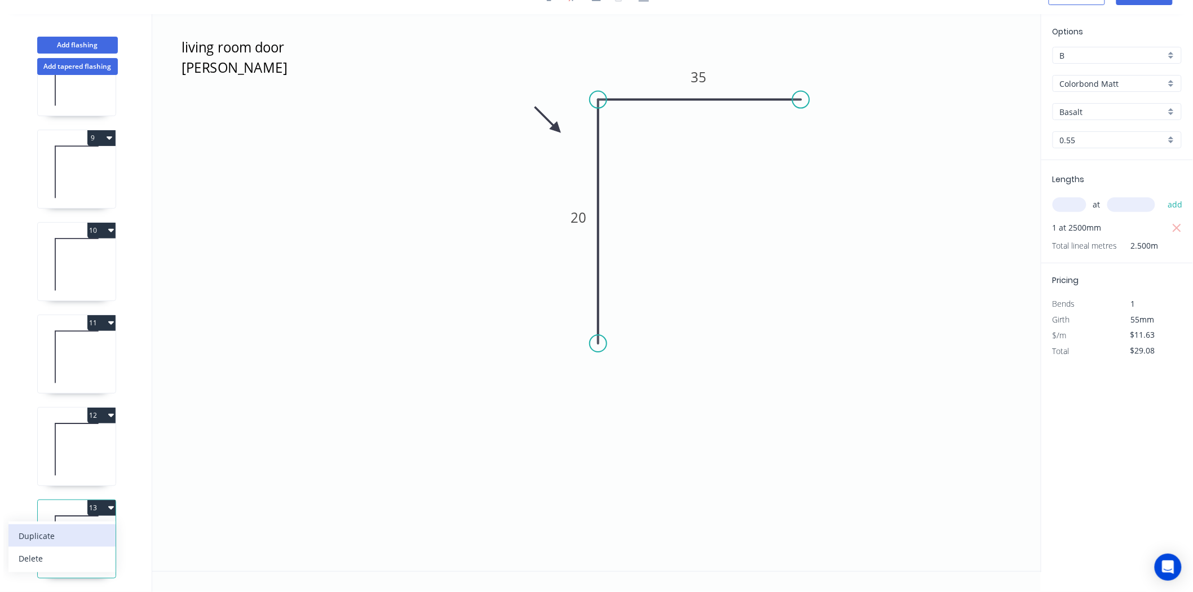
click at [82, 529] on div "Duplicate" at bounding box center [62, 536] width 87 height 16
type input "$0.00"
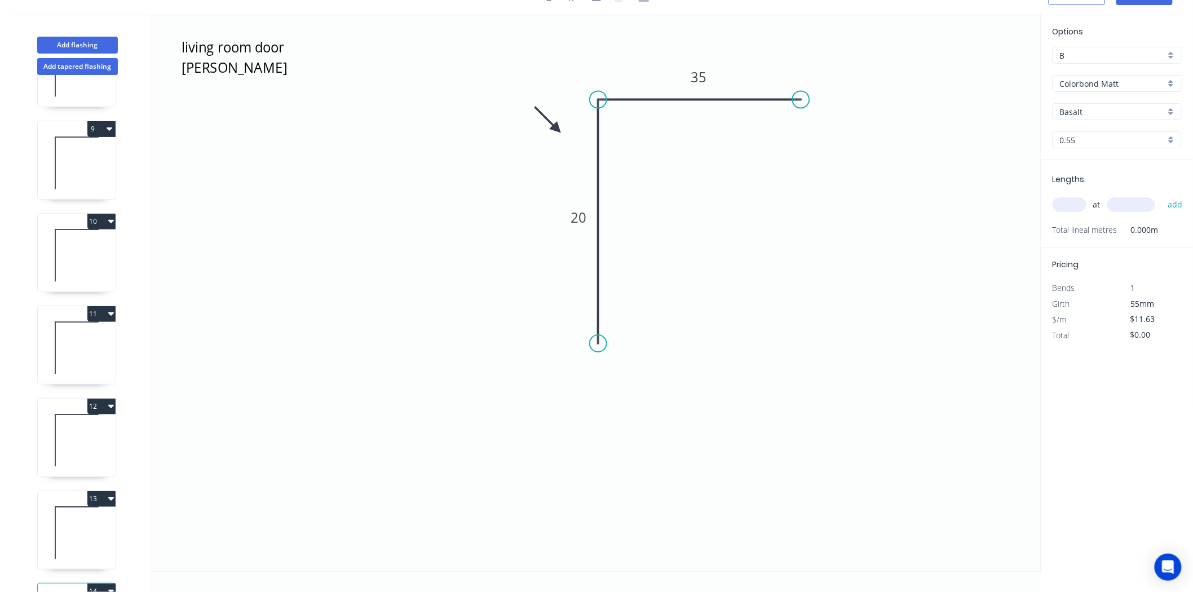
scroll to position [804, 0]
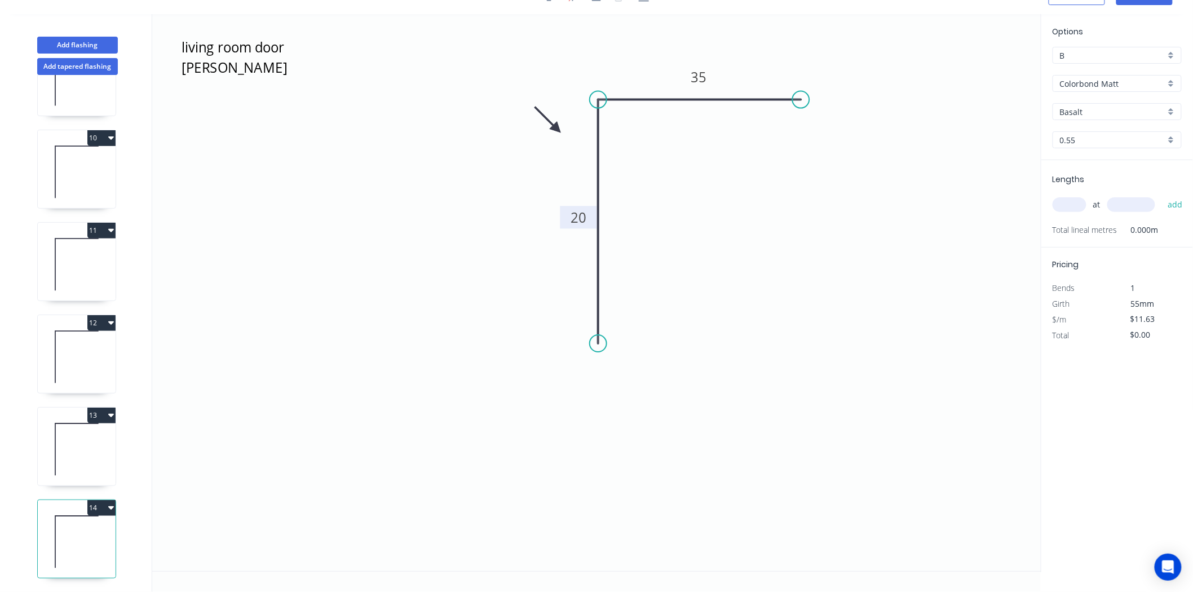
click at [578, 206] on rect at bounding box center [579, 217] width 37 height 23
click at [582, 221] on tspan "20" at bounding box center [579, 217] width 16 height 19
click at [98, 257] on icon at bounding box center [77, 264] width 78 height 72
type input "$24.41"
click at [109, 226] on icon "button" at bounding box center [111, 230] width 6 height 9
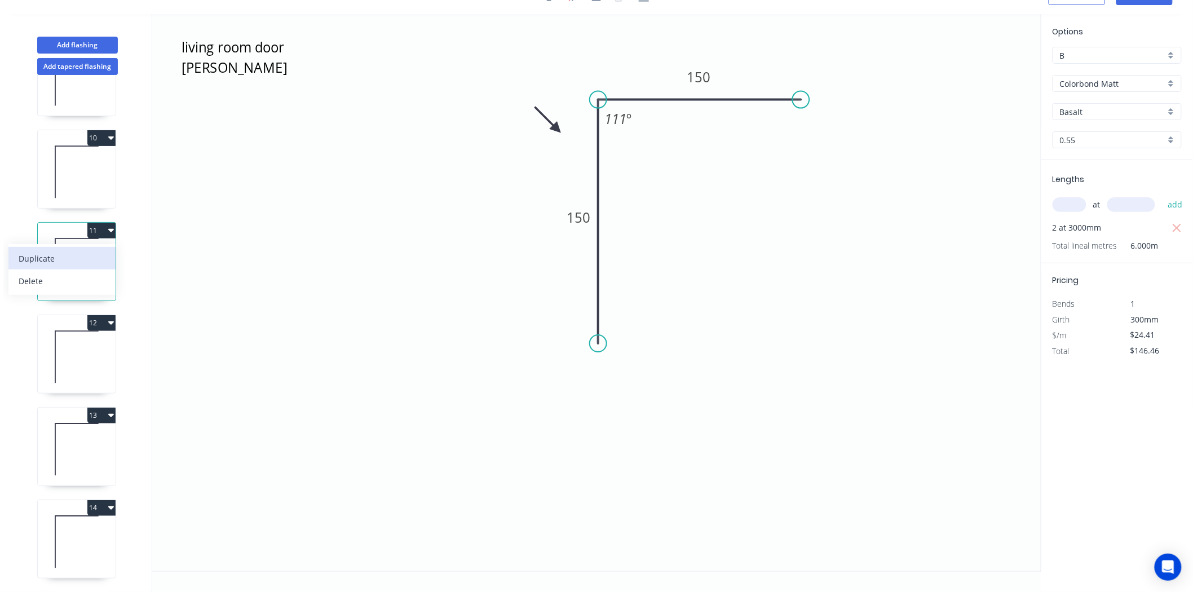
click at [88, 250] on div "Duplicate" at bounding box center [62, 258] width 87 height 16
type input "$0.00"
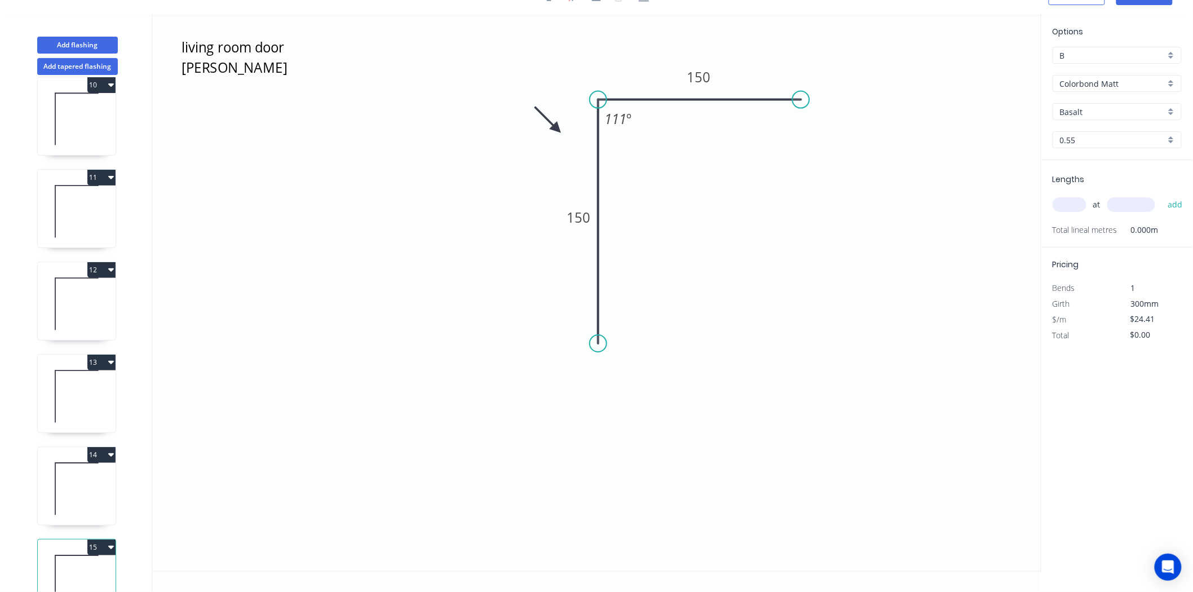
scroll to position [896, 0]
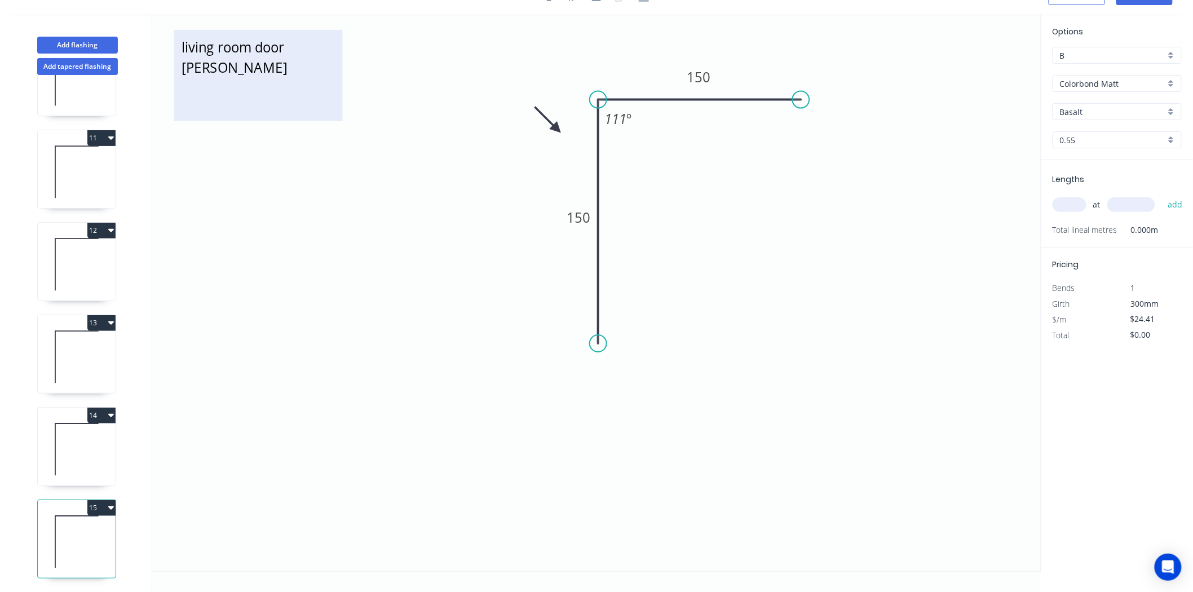
click at [270, 44] on textarea "living room door Matt Night Sky" at bounding box center [257, 76] width 157 height 80
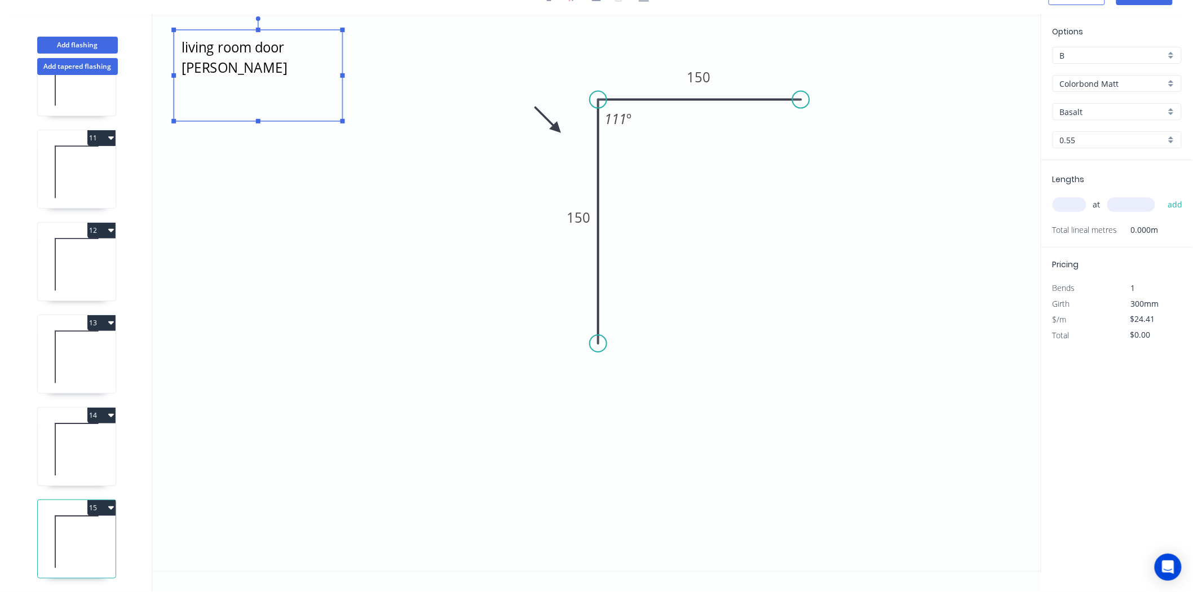
click at [291, 51] on textarea "living room door Matt Night Sky" at bounding box center [257, 76] width 157 height 80
click at [297, 42] on textarea "living room door Matt Night Sky" at bounding box center [257, 76] width 157 height 80
type textarea "studio Matt Night Sky"
click at [570, 223] on tspan "150" at bounding box center [579, 217] width 24 height 19
type input "$30.80"
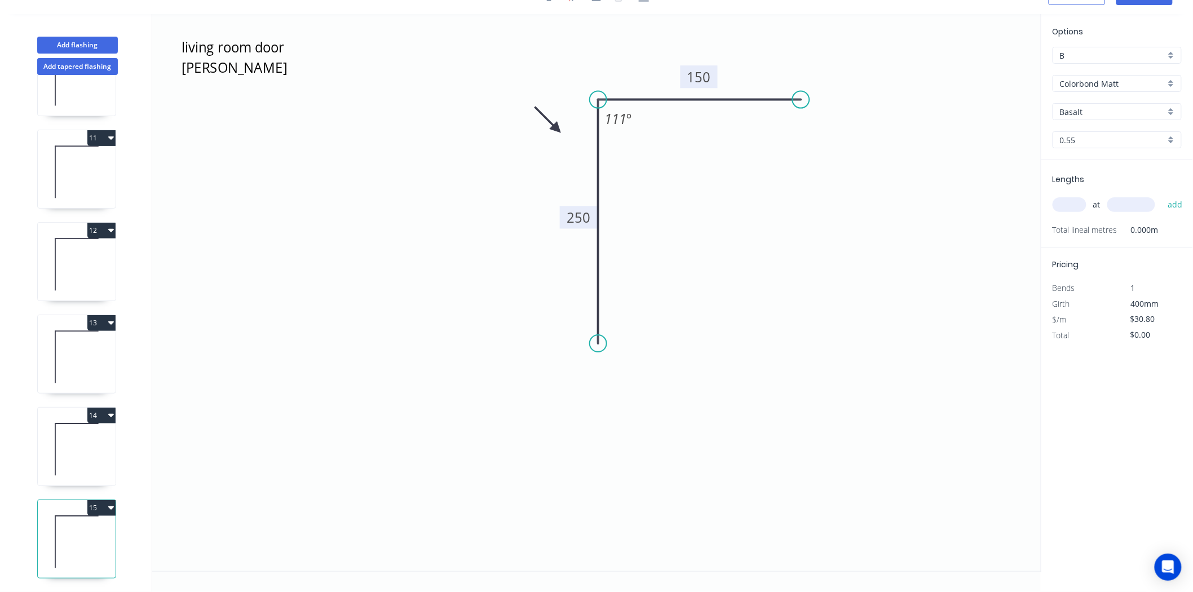
click at [1070, 207] on input "text" at bounding box center [1070, 204] width 34 height 15
type input "2"
type input "2000"
click at [1162, 195] on button "add" at bounding box center [1175, 204] width 27 height 19
click at [91, 502] on button "15" at bounding box center [101, 508] width 28 height 16
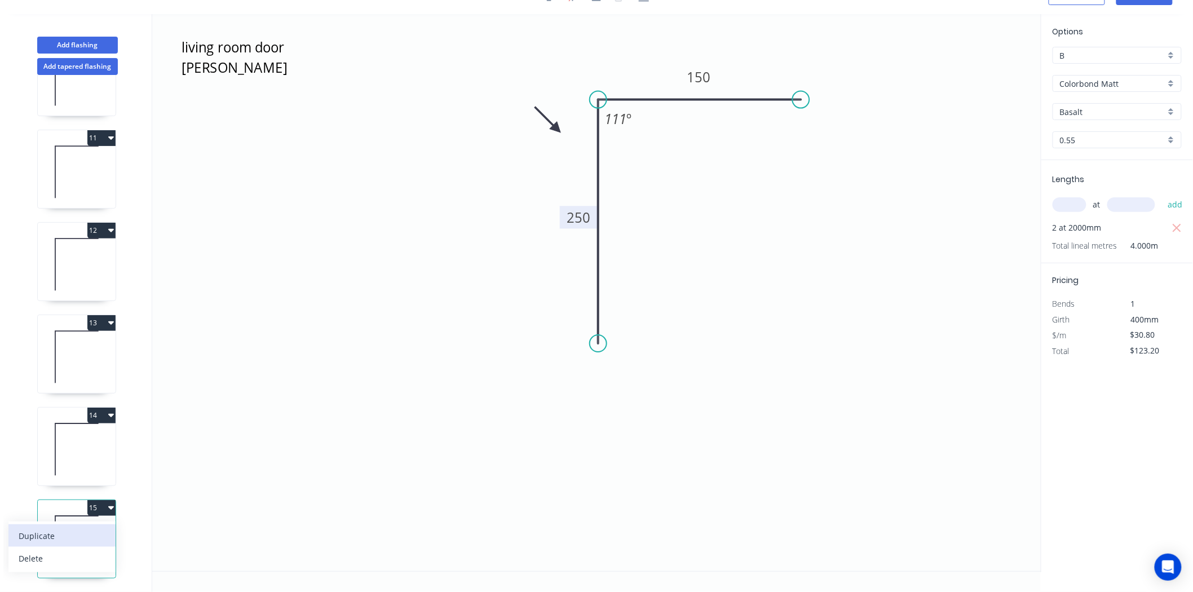
click at [72, 528] on div "Duplicate" at bounding box center [62, 536] width 87 height 16
type input "$0.00"
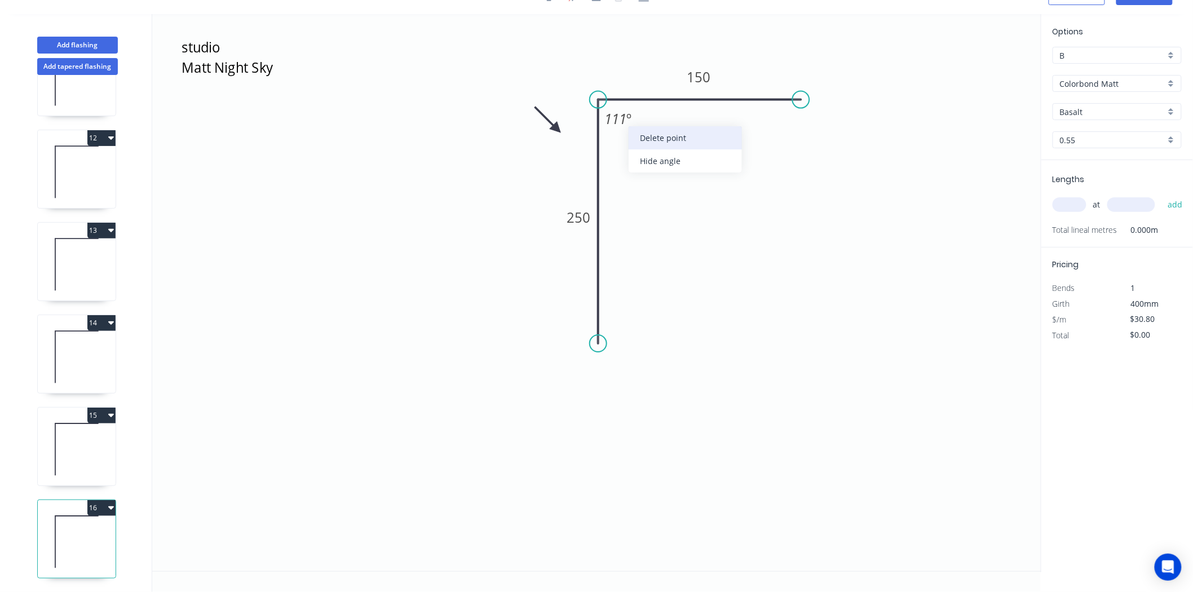
click at [632, 143] on div "Delete point" at bounding box center [685, 137] width 113 height 23
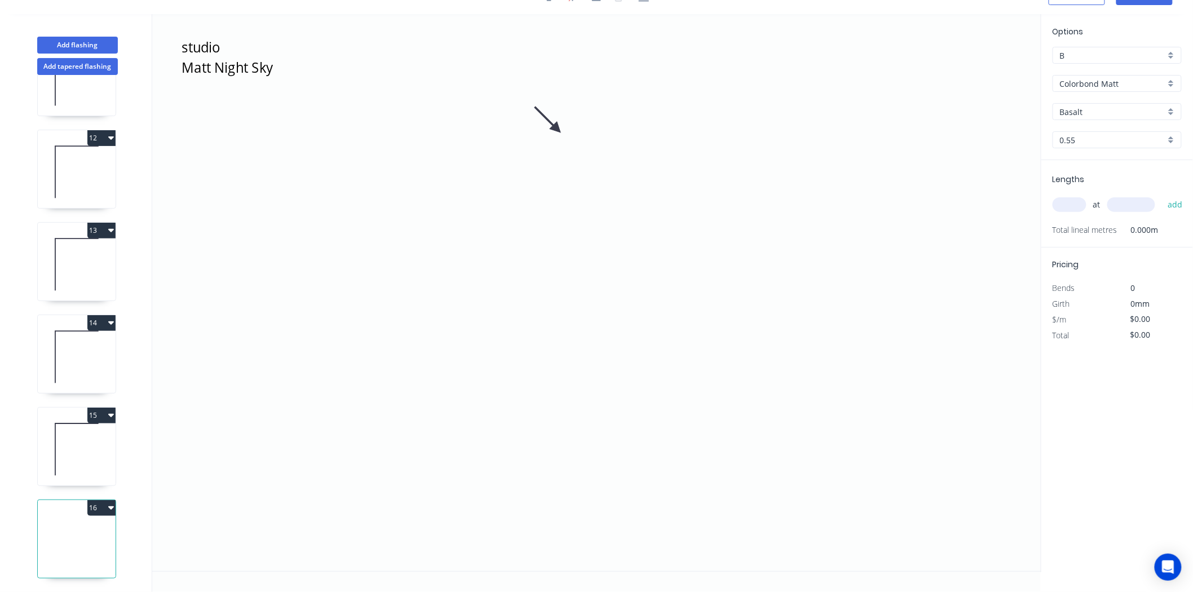
click at [104, 504] on button "16" at bounding box center [101, 508] width 28 height 16
click at [61, 550] on div "Delete" at bounding box center [62, 558] width 87 height 16
type input "$30.80"
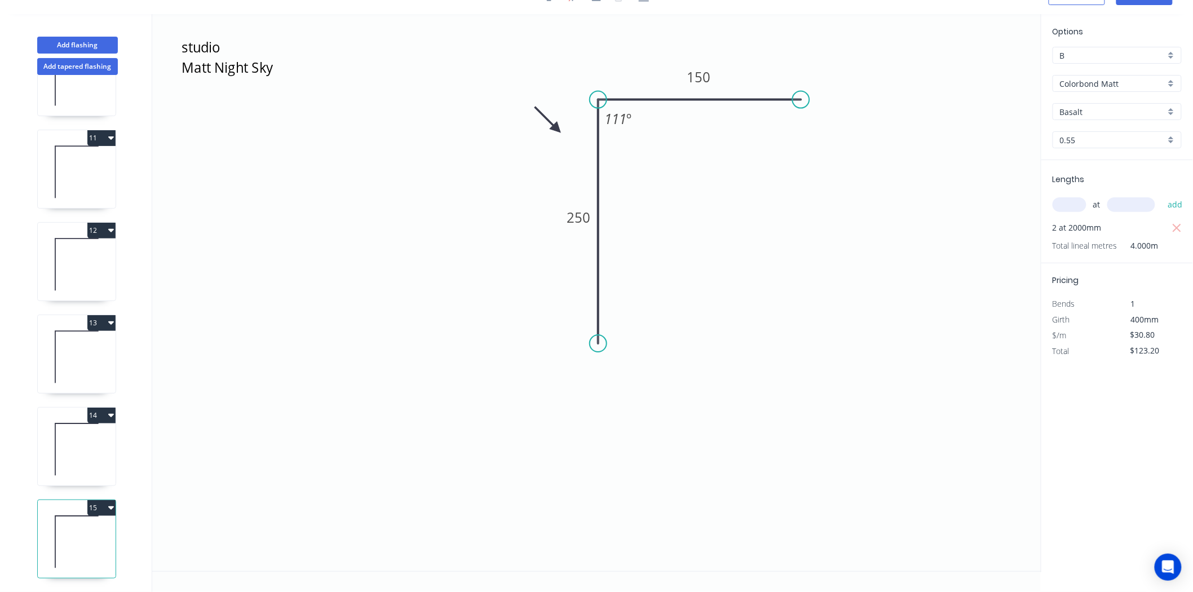
scroll to position [897, 0]
click at [102, 500] on button "15" at bounding box center [101, 508] width 28 height 16
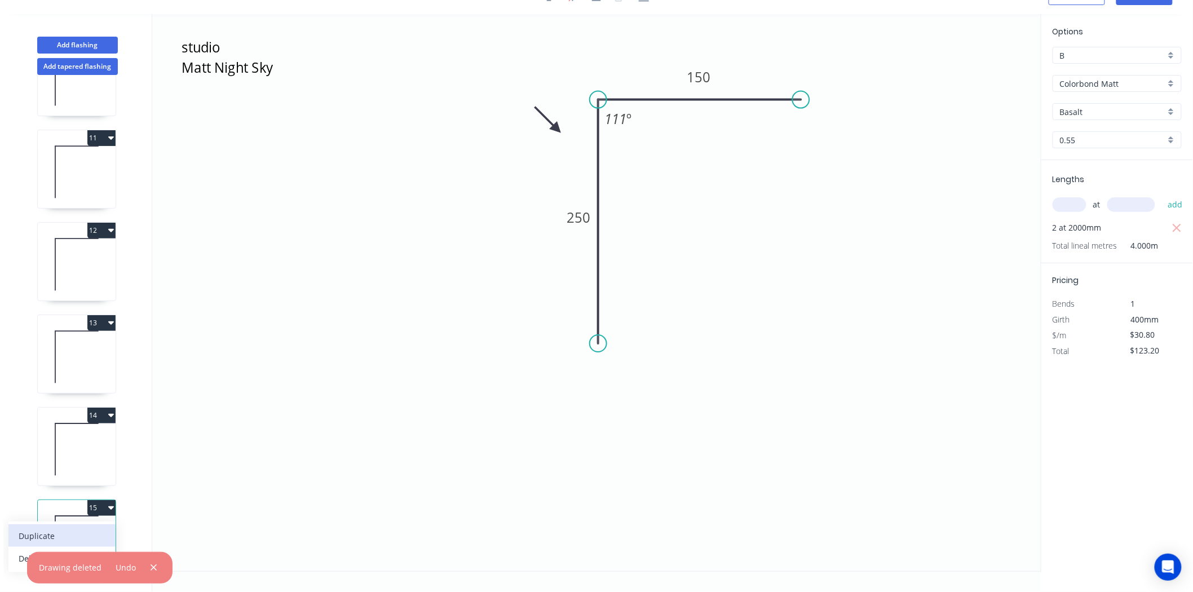
click at [57, 532] on div "Duplicate" at bounding box center [62, 536] width 87 height 16
type input "$0.00"
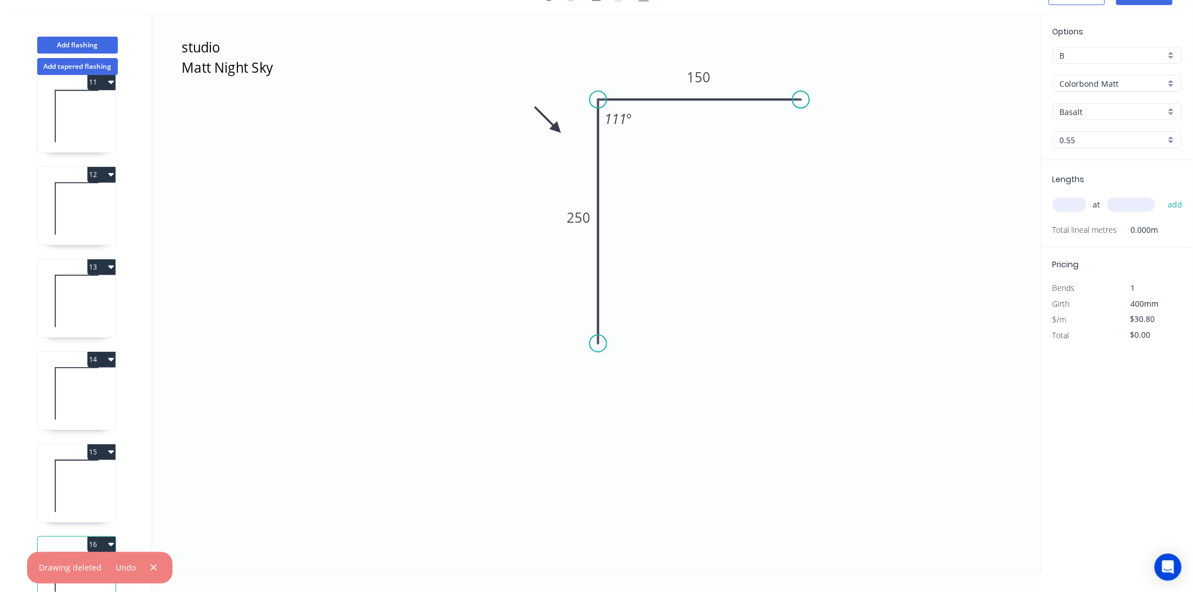
scroll to position [989, 0]
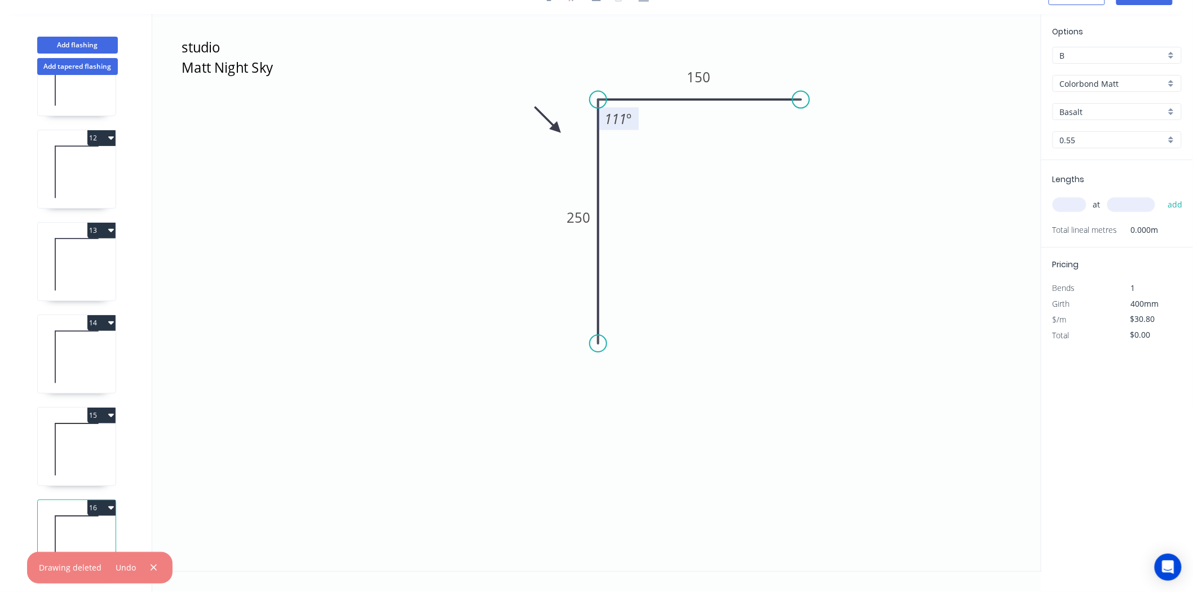
click at [615, 126] on tspan "111" at bounding box center [616, 118] width 22 height 19
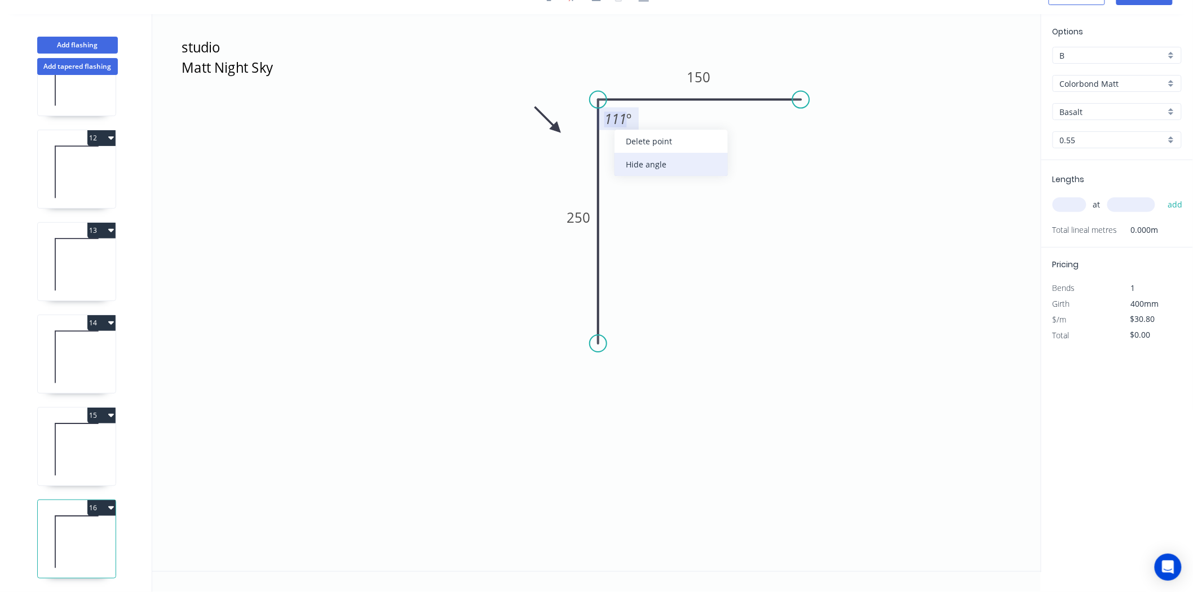
click at [628, 164] on div "Hide angle" at bounding box center [671, 164] width 113 height 23
click at [576, 219] on tspan "250" at bounding box center [579, 217] width 24 height 19
click at [1076, 209] on input "text" at bounding box center [1070, 204] width 34 height 15
type input "$11.63"
type input "2"
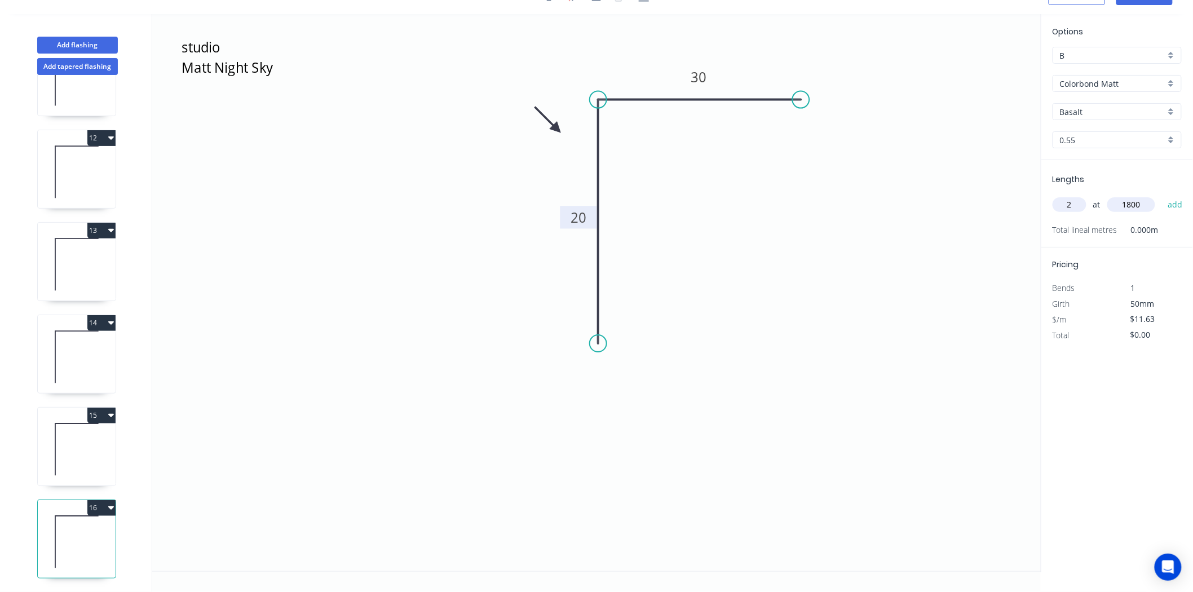
type input "1800"
click at [1162, 195] on button "add" at bounding box center [1175, 204] width 27 height 19
click at [100, 500] on button "16" at bounding box center [101, 508] width 28 height 16
click at [51, 528] on div "Duplicate" at bounding box center [62, 536] width 87 height 16
type input "$0.00"
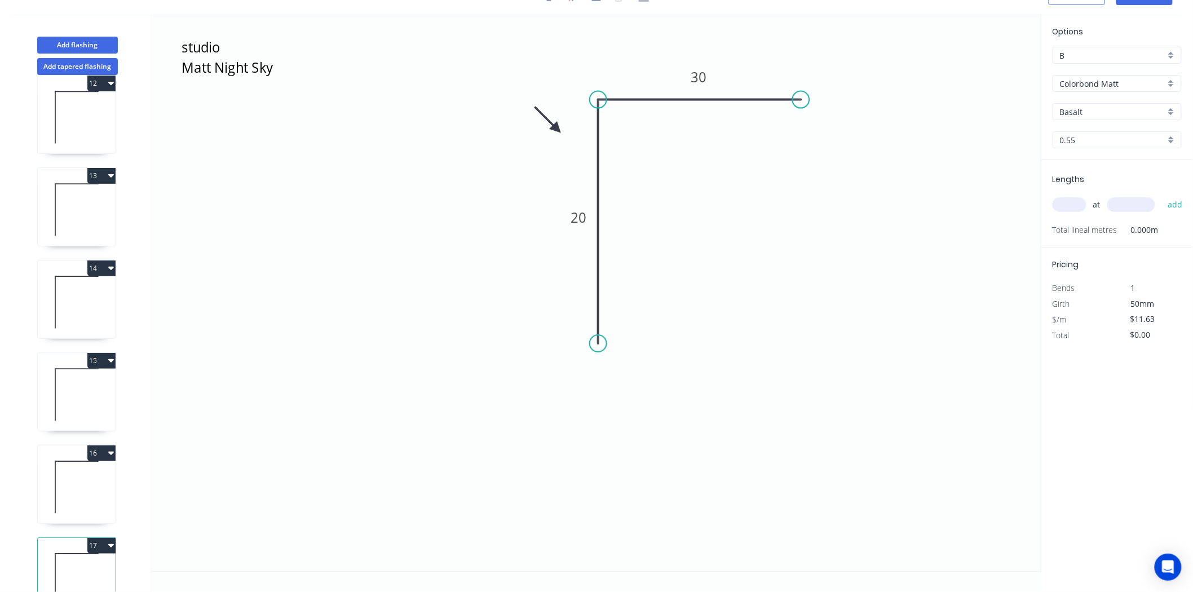
scroll to position [1081, 0]
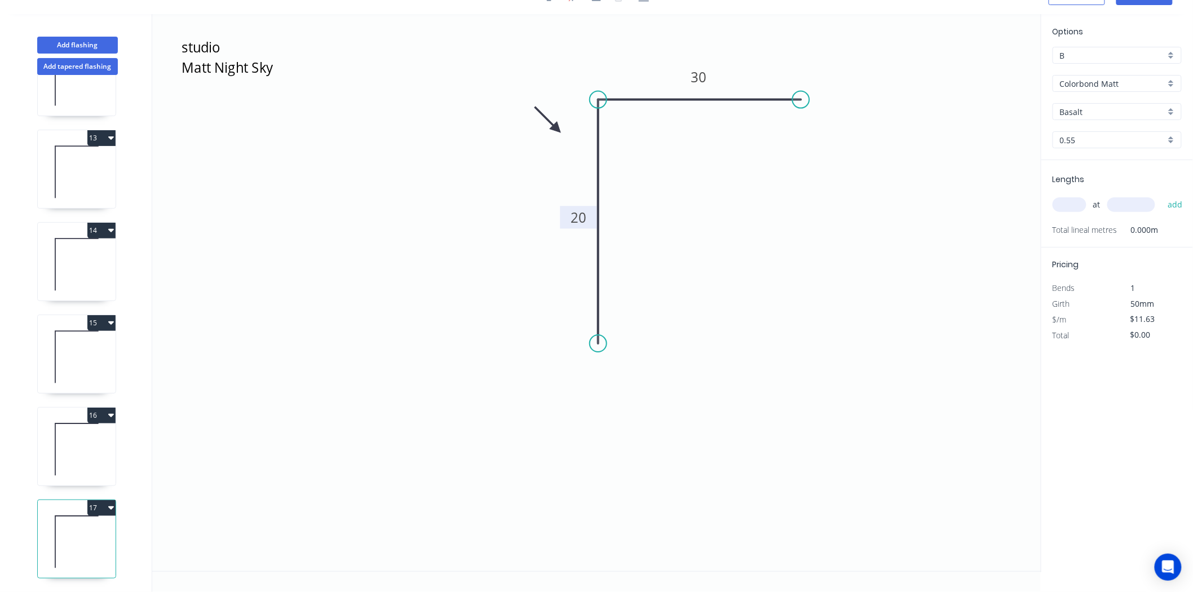
click at [579, 228] on rect at bounding box center [579, 217] width 37 height 23
click at [695, 78] on tspan "30" at bounding box center [699, 77] width 16 height 19
click at [1062, 197] on input "text" at bounding box center [1070, 204] width 34 height 15
type input "1"
type input "1800"
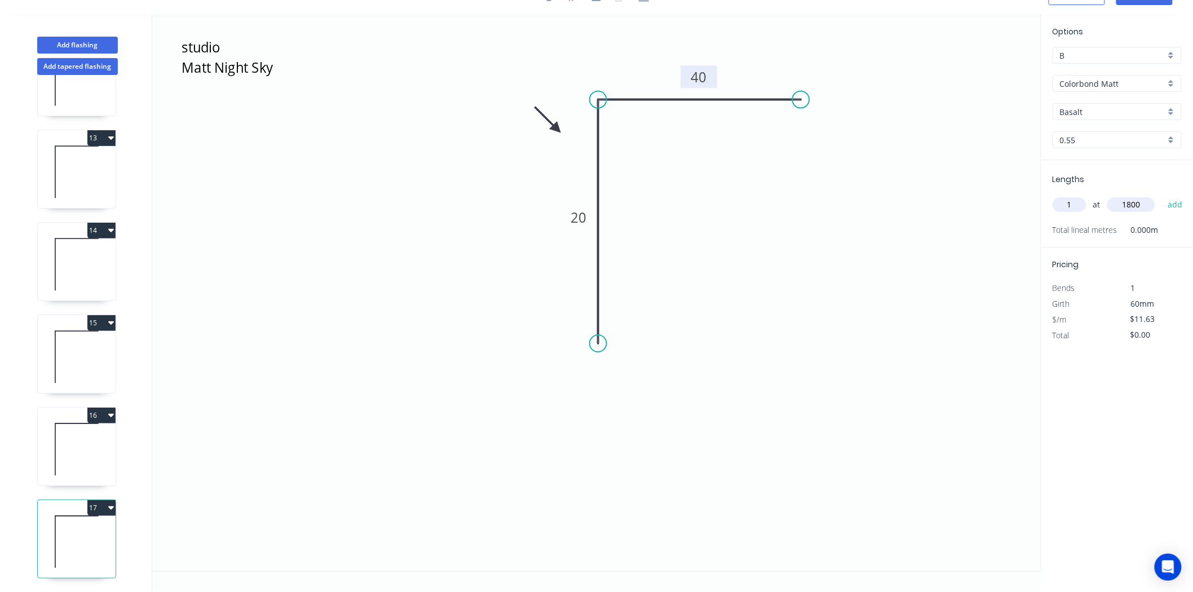
click at [1162, 195] on button "add" at bounding box center [1175, 204] width 27 height 19
click at [95, 501] on button "17" at bounding box center [101, 508] width 28 height 16
click at [51, 528] on div "Duplicate" at bounding box center [62, 536] width 87 height 16
type input "$0.00"
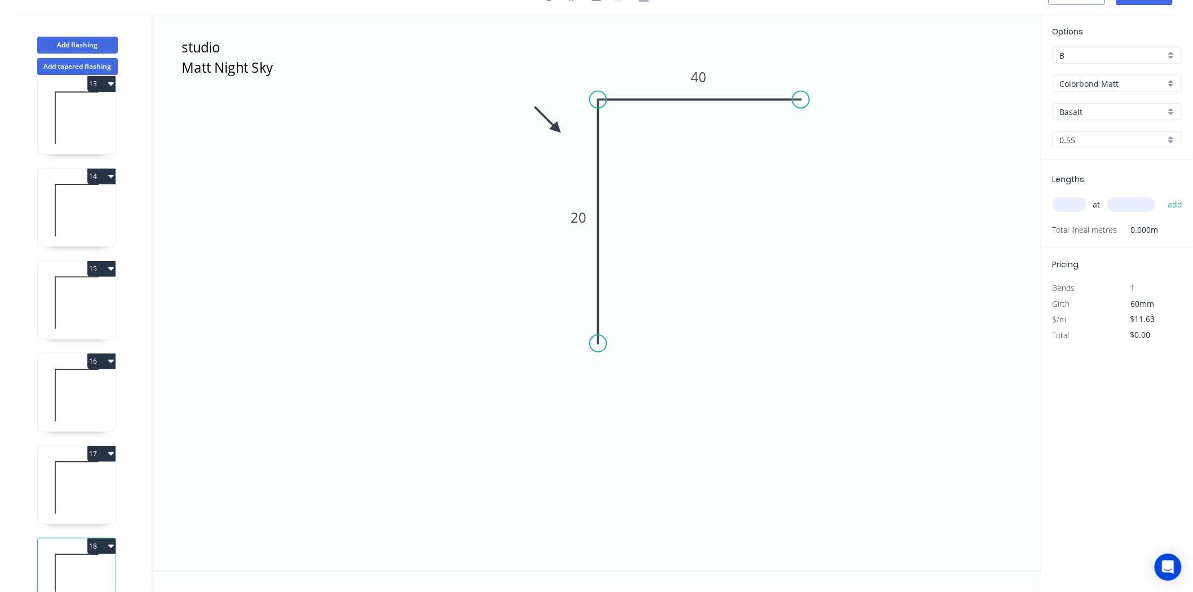
scroll to position [1174, 0]
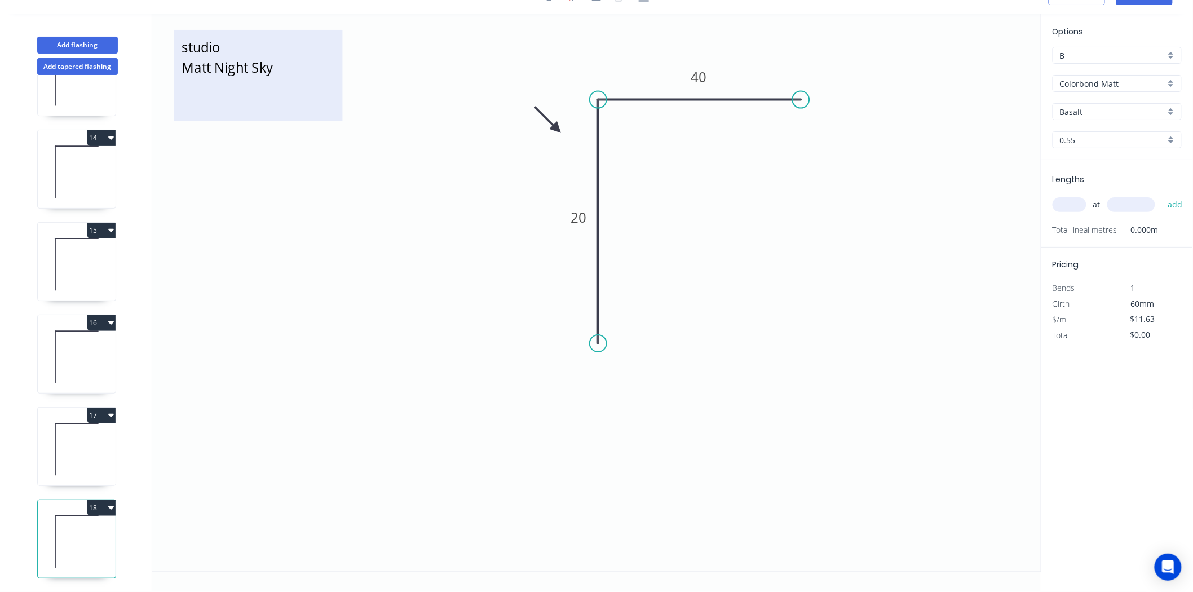
click at [205, 42] on textarea "studio Matt Night Sky" at bounding box center [257, 76] width 157 height 80
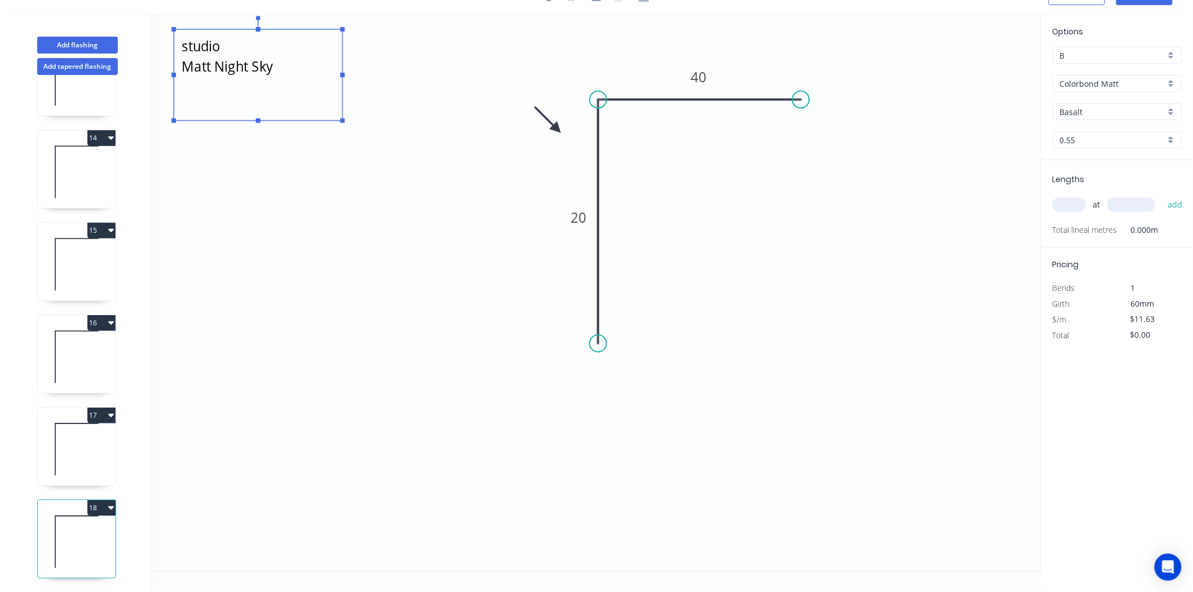
click at [243, 46] on textarea "studio Matt Night Sky" at bounding box center [257, 75] width 157 height 80
click at [557, 209] on icon "entry Matt Night Sky 20 40" at bounding box center [596, 292] width 889 height 557
type textarea "entry Matt Night Sky"
click at [575, 212] on tspan "20" at bounding box center [579, 217] width 16 height 19
click at [588, 210] on rect at bounding box center [578, 218] width 23 height 16
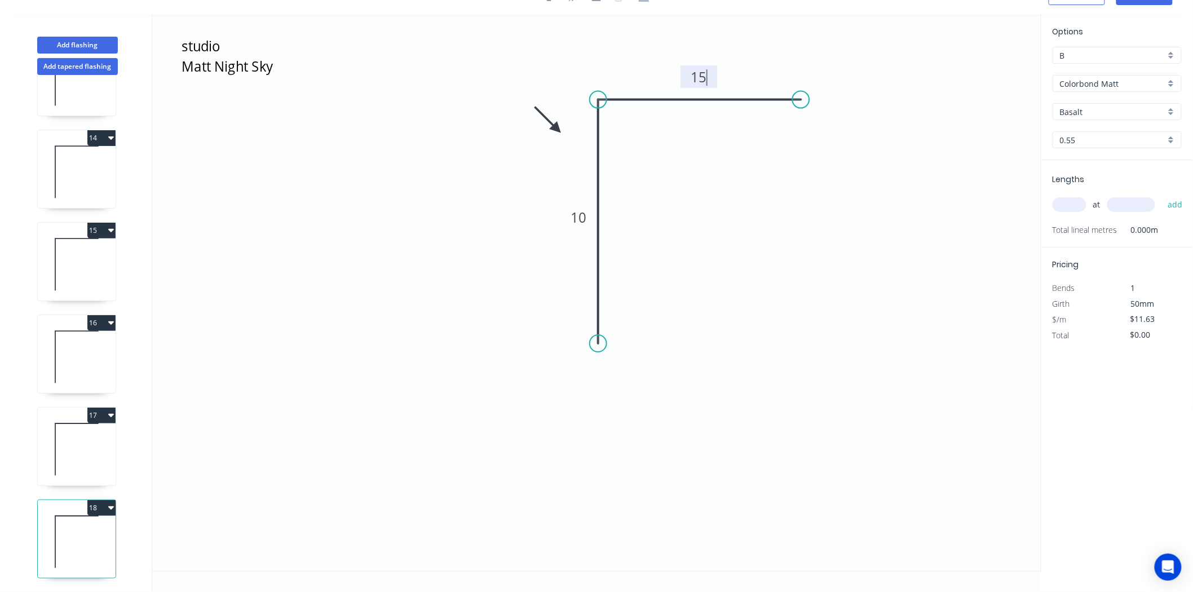
click at [1069, 197] on input "text" at bounding box center [1070, 204] width 34 height 15
type input "1"
type input "2500"
click at [1162, 195] on button "add" at bounding box center [1175, 204] width 27 height 19
click at [100, 505] on button "18" at bounding box center [101, 508] width 28 height 16
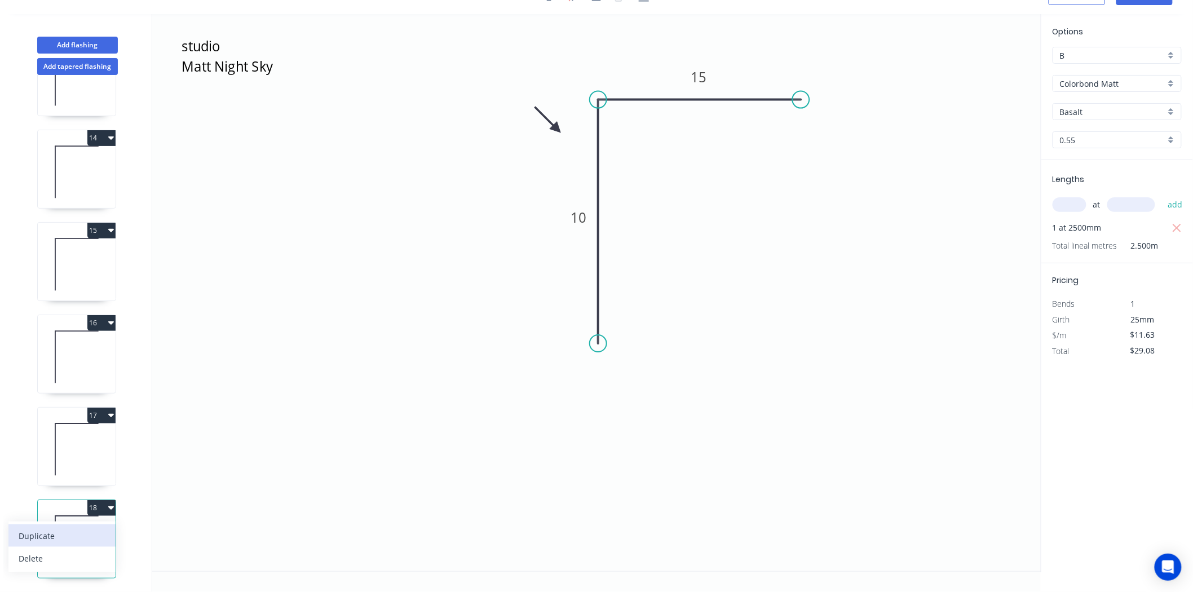
click at [68, 528] on div "Duplicate" at bounding box center [62, 536] width 87 height 16
type input "$0.00"
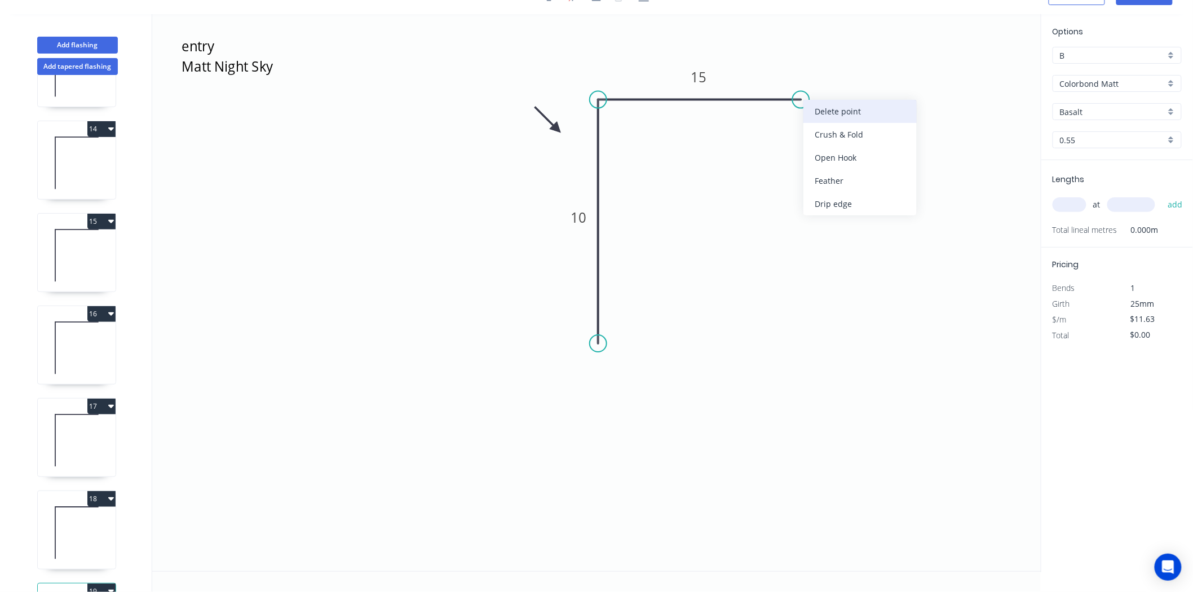
click at [854, 109] on div "Delete point" at bounding box center [860, 111] width 113 height 23
type input "$0.00"
click at [1066, 209] on input "text" at bounding box center [1070, 204] width 34 height 15
type input "1"
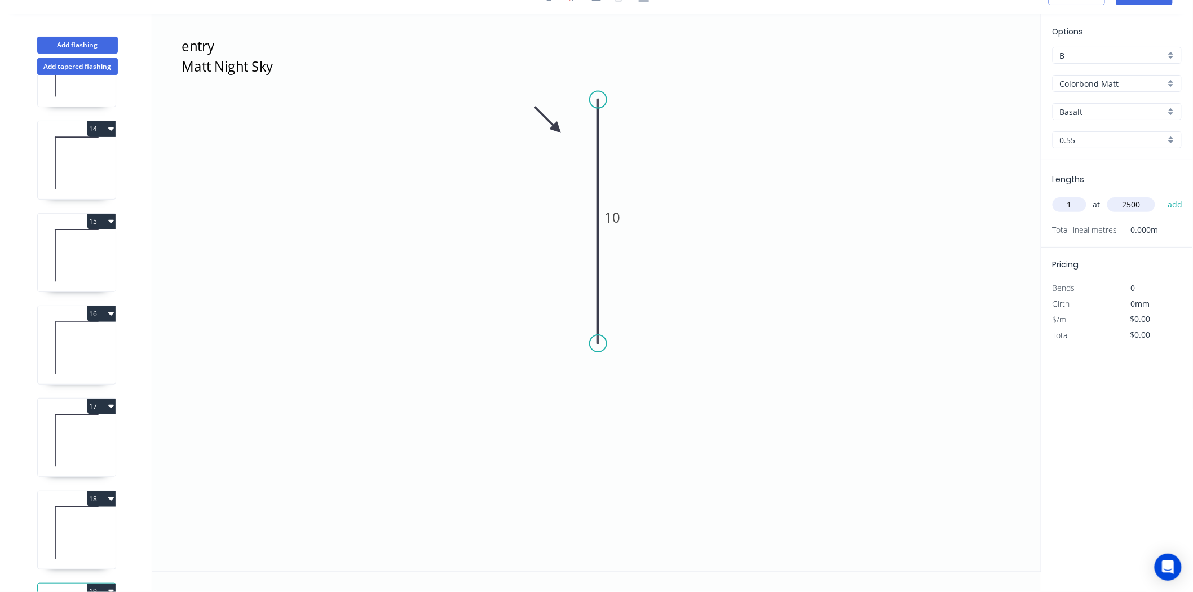
type input "2500"
click at [1162, 195] on button "add" at bounding box center [1175, 204] width 27 height 19
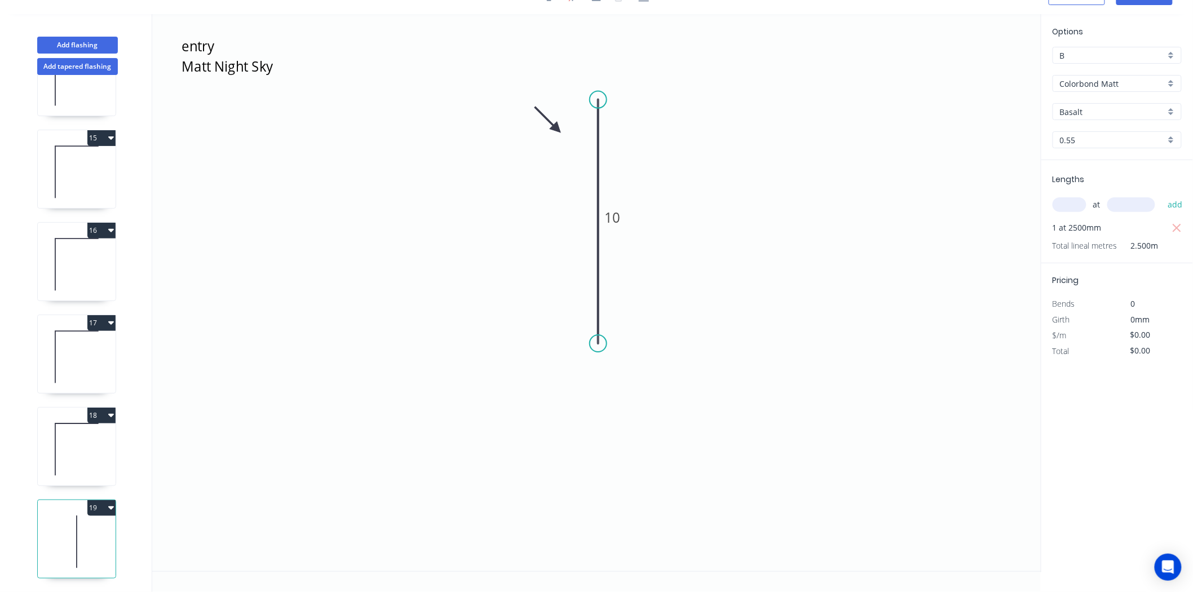
scroll to position [1266, 0]
click at [103, 408] on button "18" at bounding box center [101, 416] width 28 height 16
click at [47, 435] on div "Duplicate" at bounding box center [62, 443] width 87 height 16
type input "$11.63"
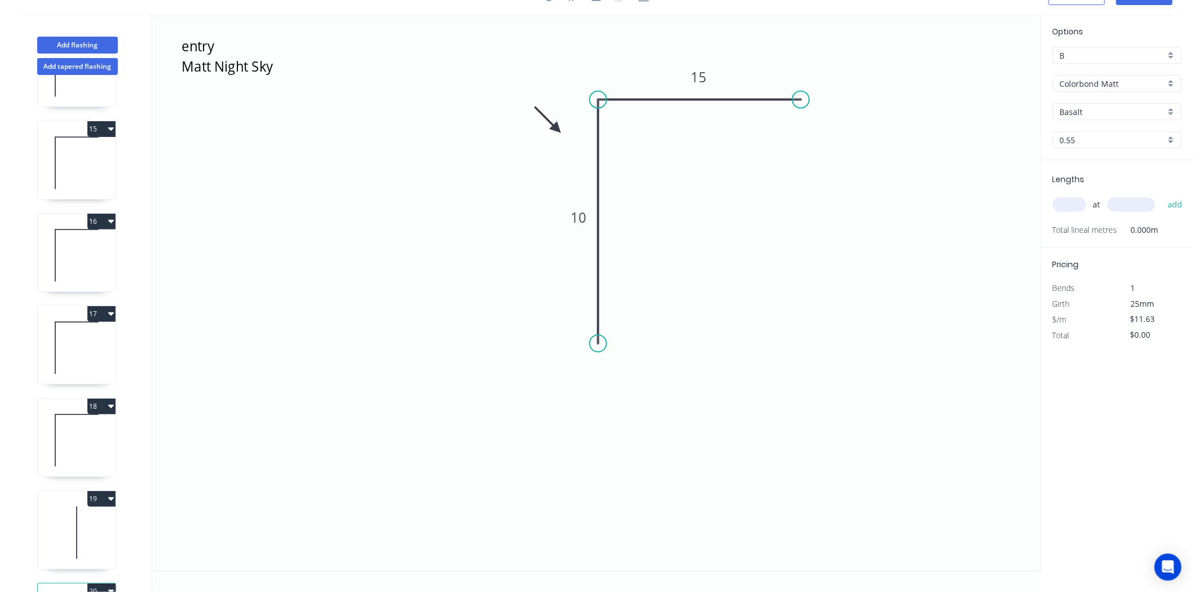
scroll to position [1358, 0]
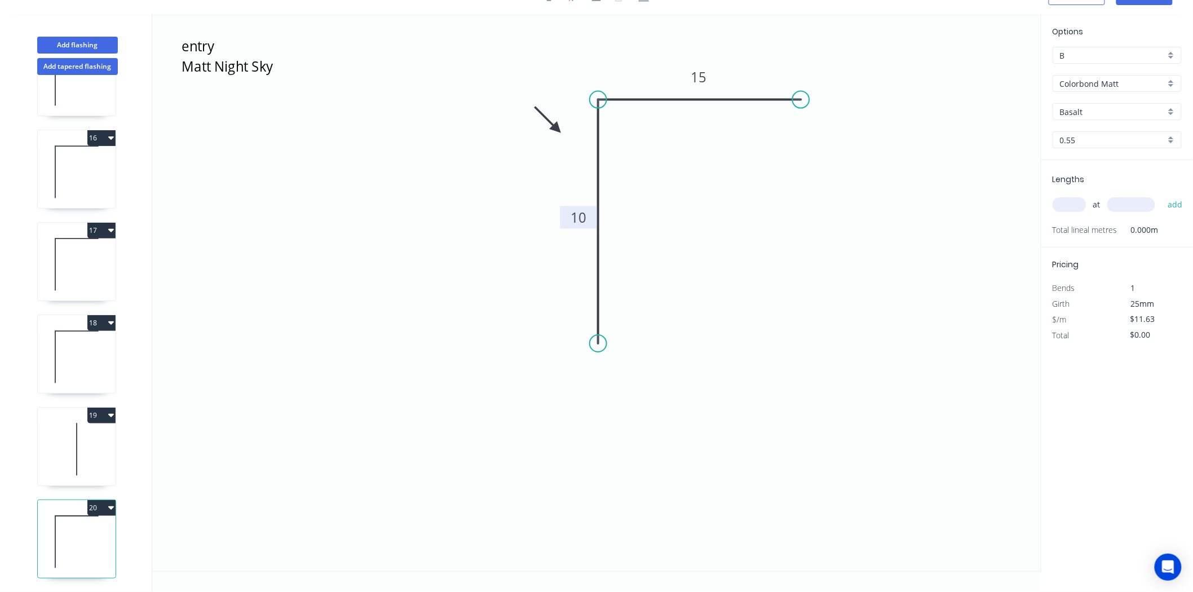
click at [567, 223] on rect at bounding box center [578, 218] width 23 height 16
click at [1063, 191] on div "at add" at bounding box center [1118, 204] width 131 height 30
click at [1064, 195] on div "at add" at bounding box center [1118, 204] width 131 height 19
click at [1066, 199] on input "text" at bounding box center [1070, 204] width 34 height 15
type input "1"
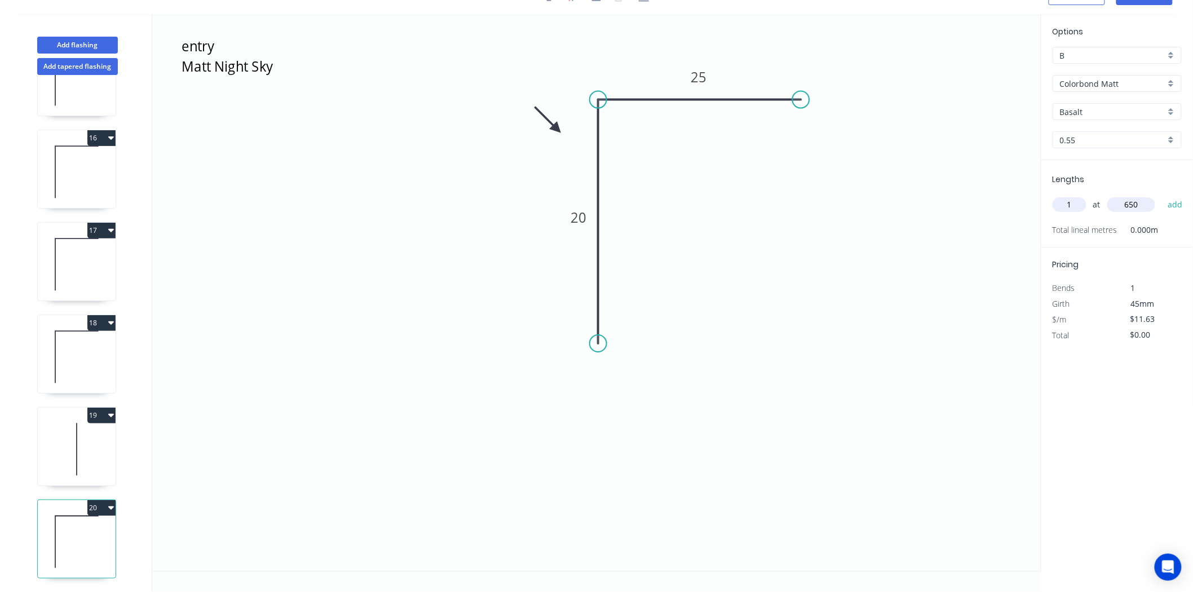
type input "650"
click at [1162, 195] on button "add" at bounding box center [1175, 204] width 27 height 19
click at [99, 501] on button "20" at bounding box center [101, 508] width 28 height 16
click at [68, 531] on div "Duplicate" at bounding box center [62, 536] width 87 height 16
type input "$0.00"
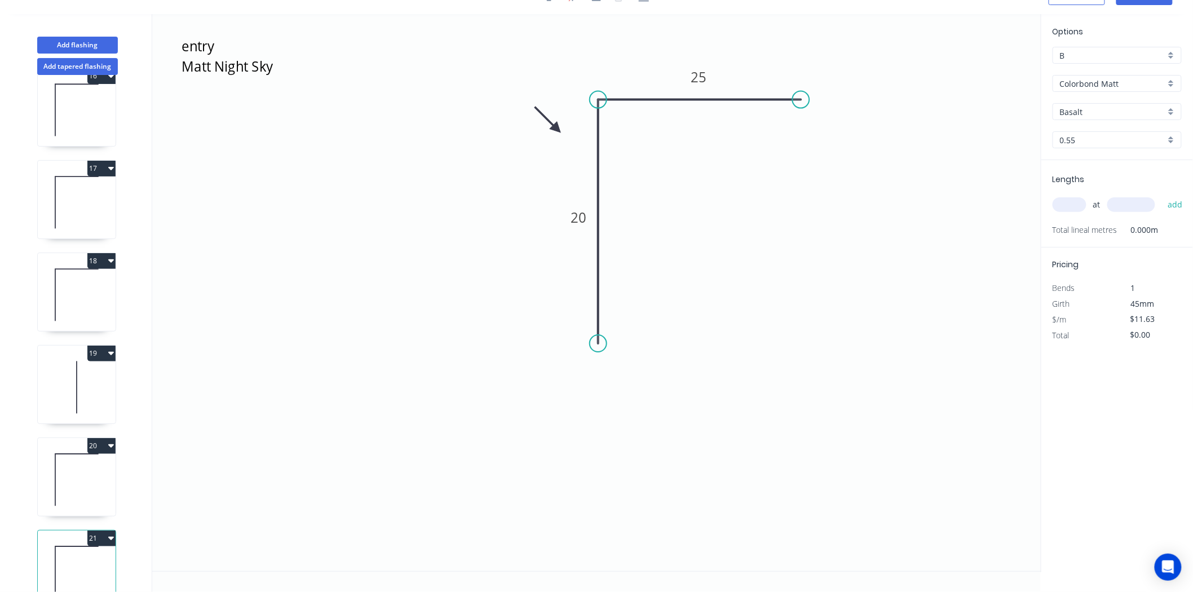
scroll to position [1451, 0]
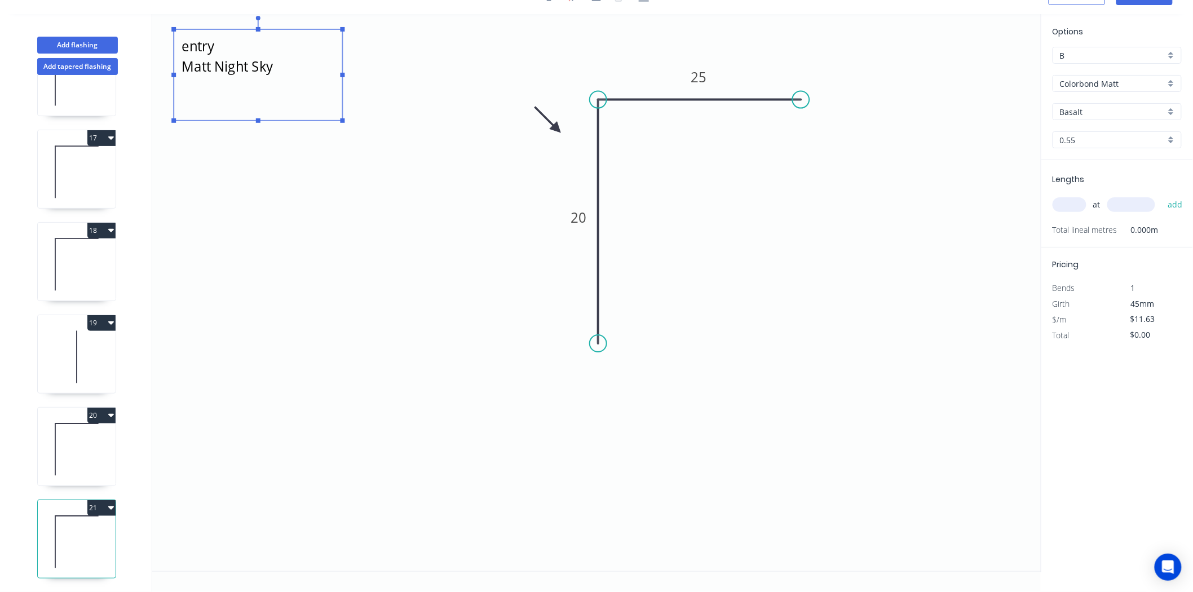
click at [223, 46] on textarea "entry Matt Night Sky" at bounding box center [257, 75] width 157 height 80
click at [224, 46] on textarea "entry Matt Night Sky" at bounding box center [257, 75] width 157 height 80
drag, startPoint x: 601, startPoint y: 98, endPoint x: 597, endPoint y: 208, distance: 110.0
click at [597, 224] on icon "kitchen window Matt Night Sky 20 25" at bounding box center [596, 292] width 889 height 557
type textarea "kitchen window Matt Night Sky"
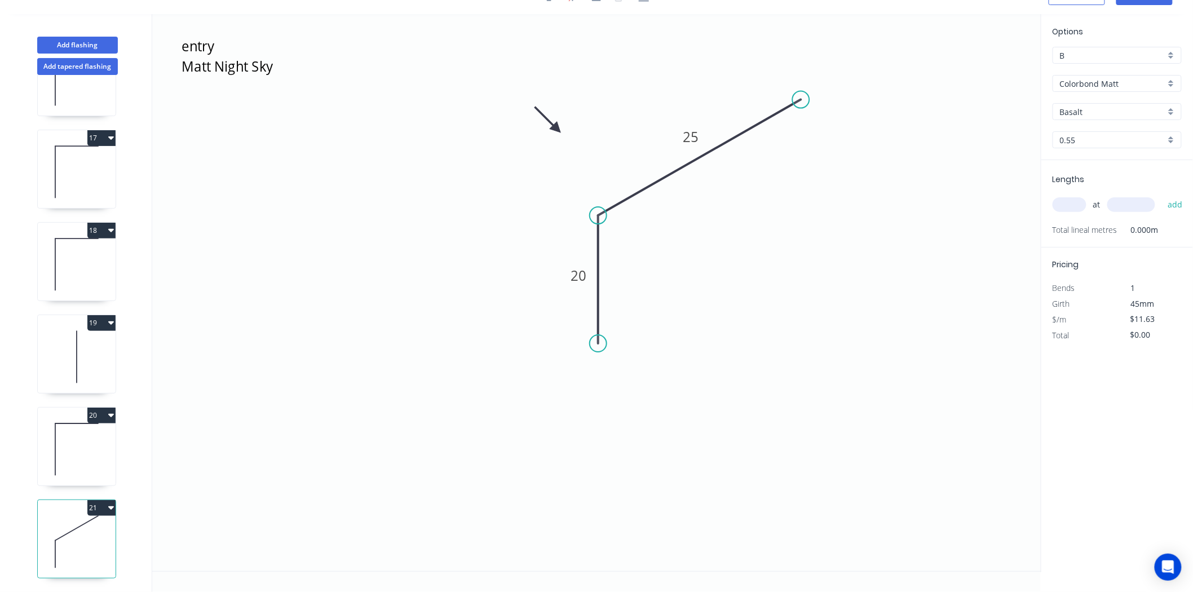
drag, startPoint x: 598, startPoint y: 107, endPoint x: 605, endPoint y: 218, distance: 111.3
click at [605, 218] on circle at bounding box center [598, 215] width 17 height 17
drag, startPoint x: 808, startPoint y: 98, endPoint x: 832, endPoint y: 235, distance: 138.5
click at [832, 235] on icon "kitchen window Matt Night Sky 20 25" at bounding box center [596, 292] width 889 height 557
click at [833, 220] on circle at bounding box center [831, 218] width 17 height 17
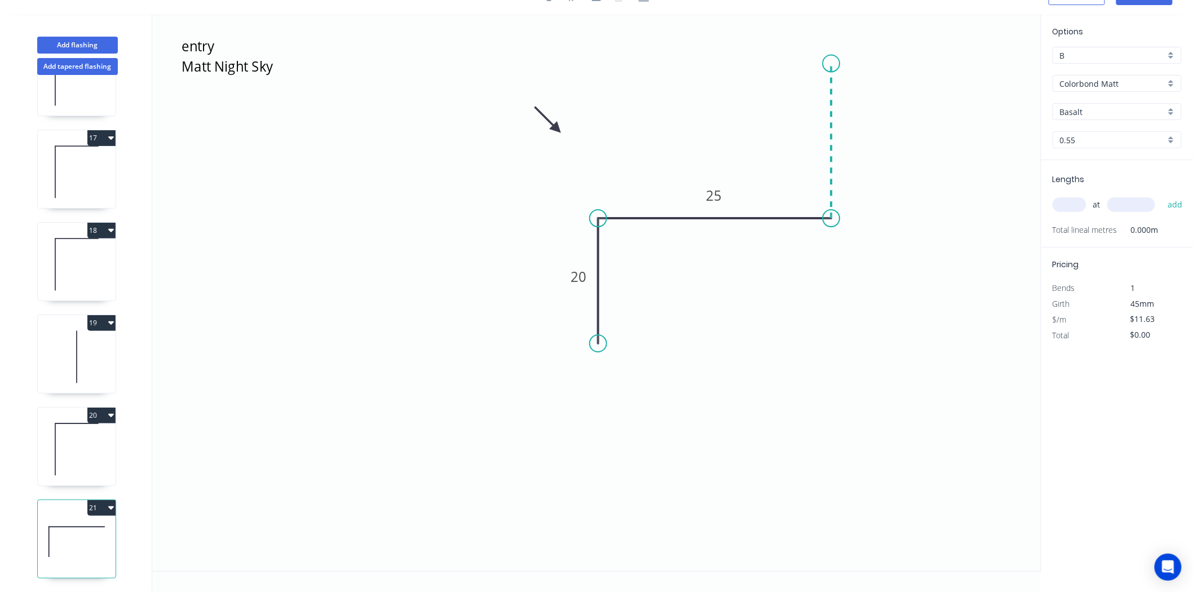
click at [829, 63] on icon "kitchen window Matt Night Sky 20 25" at bounding box center [596, 292] width 889 height 557
click at [568, 276] on rect at bounding box center [578, 278] width 23 height 16
click at [1074, 199] on input "text" at bounding box center [1070, 204] width 34 height 15
type input "$18.02"
type input "1"
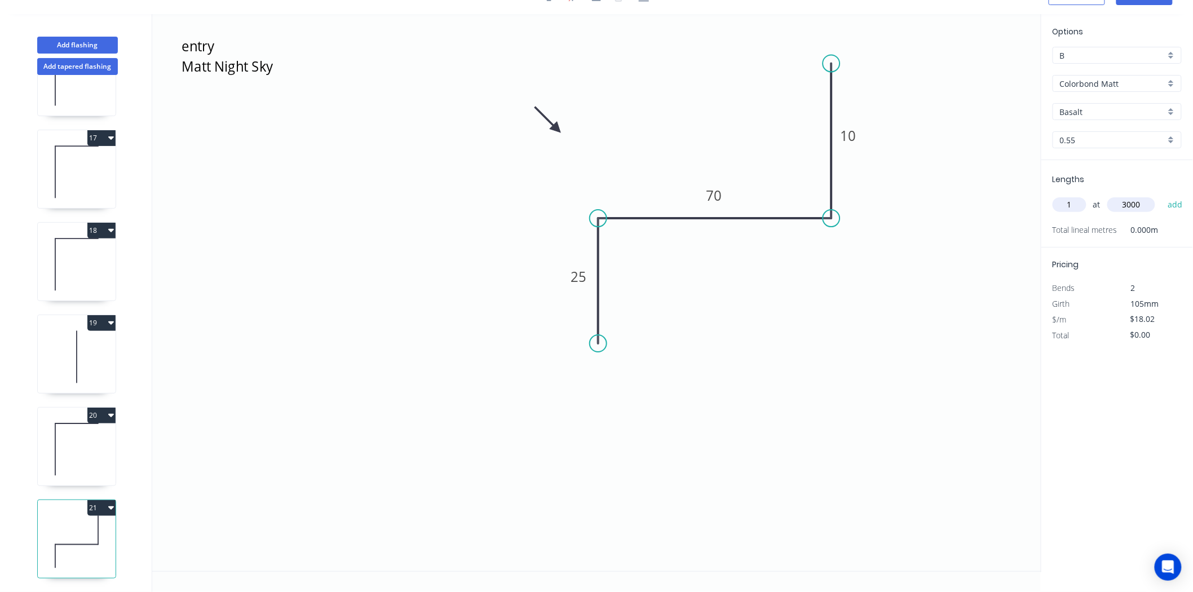
type input "3000"
click at [1162, 195] on button "add" at bounding box center [1175, 204] width 27 height 19
type input "$54.06"
click at [93, 408] on button "20" at bounding box center [101, 416] width 28 height 16
click at [57, 435] on div "Duplicate" at bounding box center [62, 443] width 87 height 16
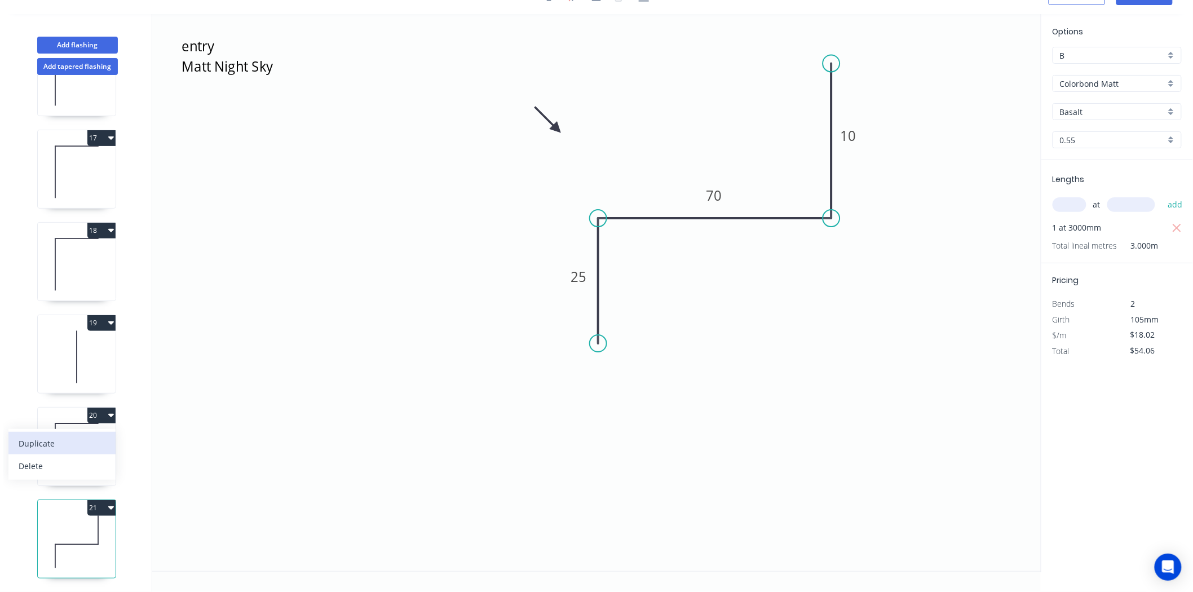
type input "$11.63"
type input "$0.00"
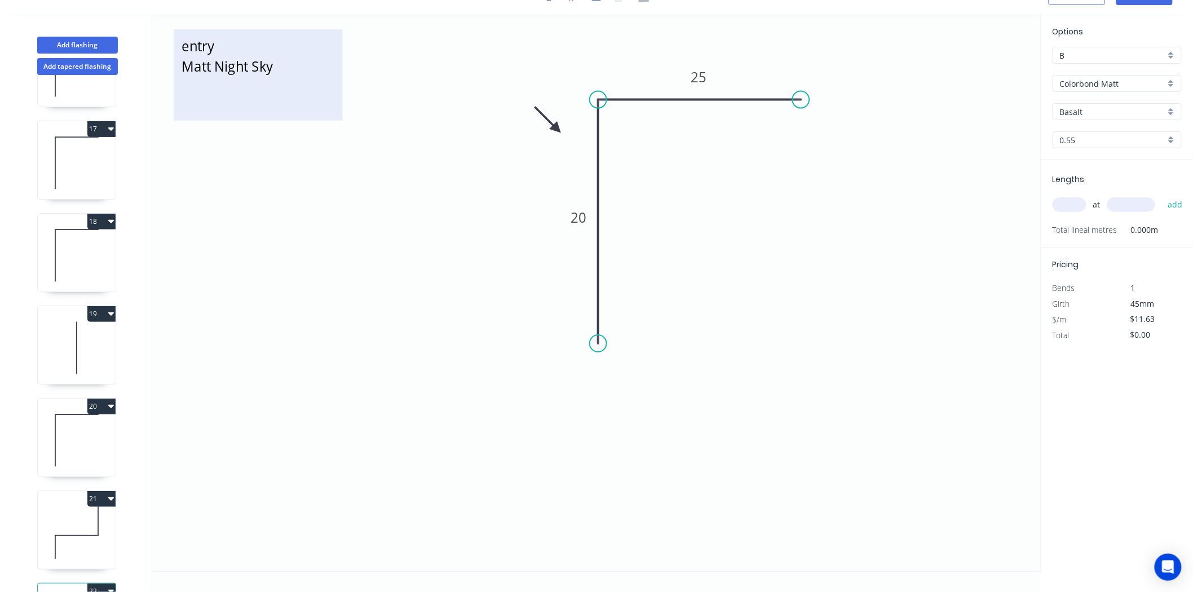
click at [254, 57] on textarea "entry Matt Night Sky" at bounding box center [257, 75] width 157 height 80
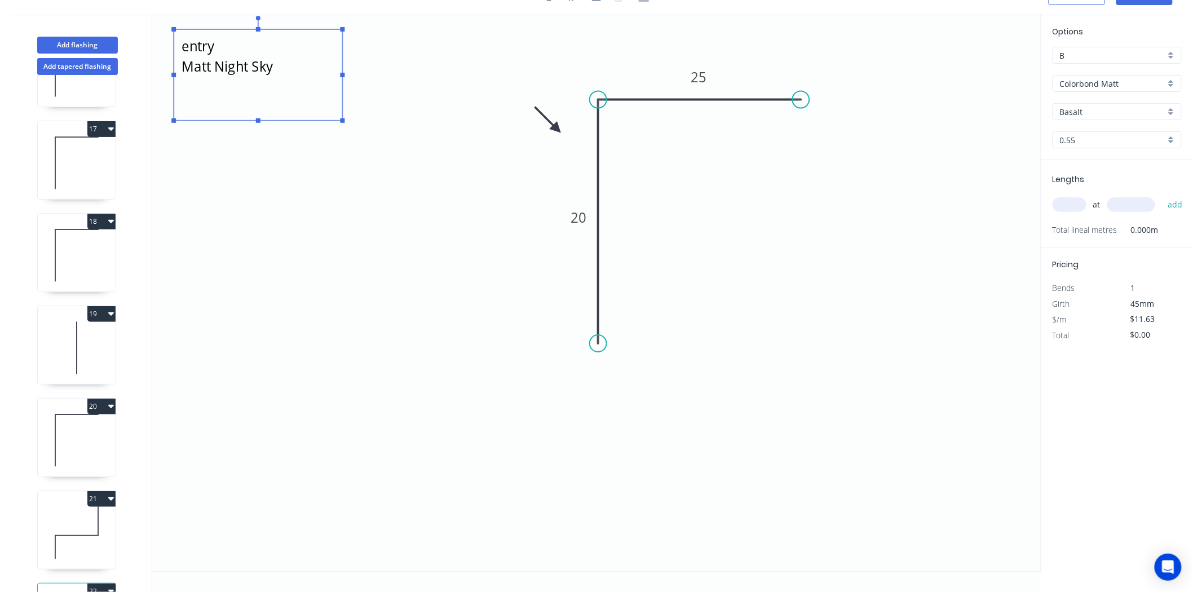
click at [253, 51] on textarea "entry Matt Night Sky" at bounding box center [257, 75] width 157 height 80
type textarea "Kitchen window Matt Night Sky"
click at [577, 223] on tspan "20" at bounding box center [579, 217] width 16 height 19
click at [1075, 196] on div "at add" at bounding box center [1118, 204] width 131 height 19
click at [1078, 199] on input "text" at bounding box center [1070, 204] width 34 height 15
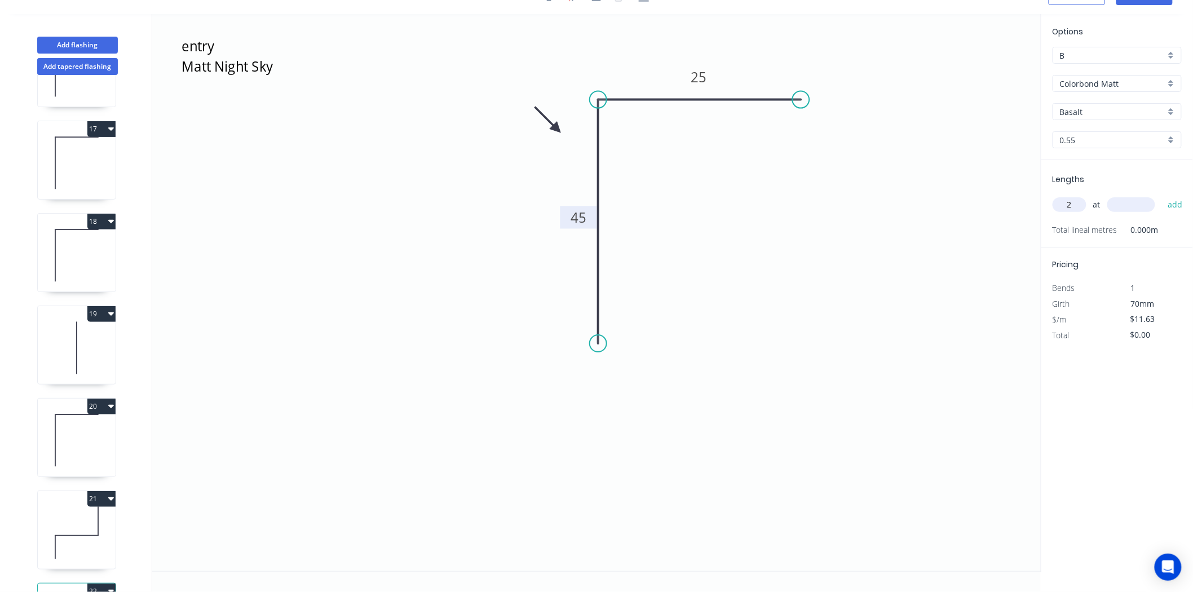
type input "2"
type input "800"
click at [1162, 195] on button "add" at bounding box center [1175, 204] width 27 height 19
click at [78, 181] on icon at bounding box center [77, 163] width 78 height 72
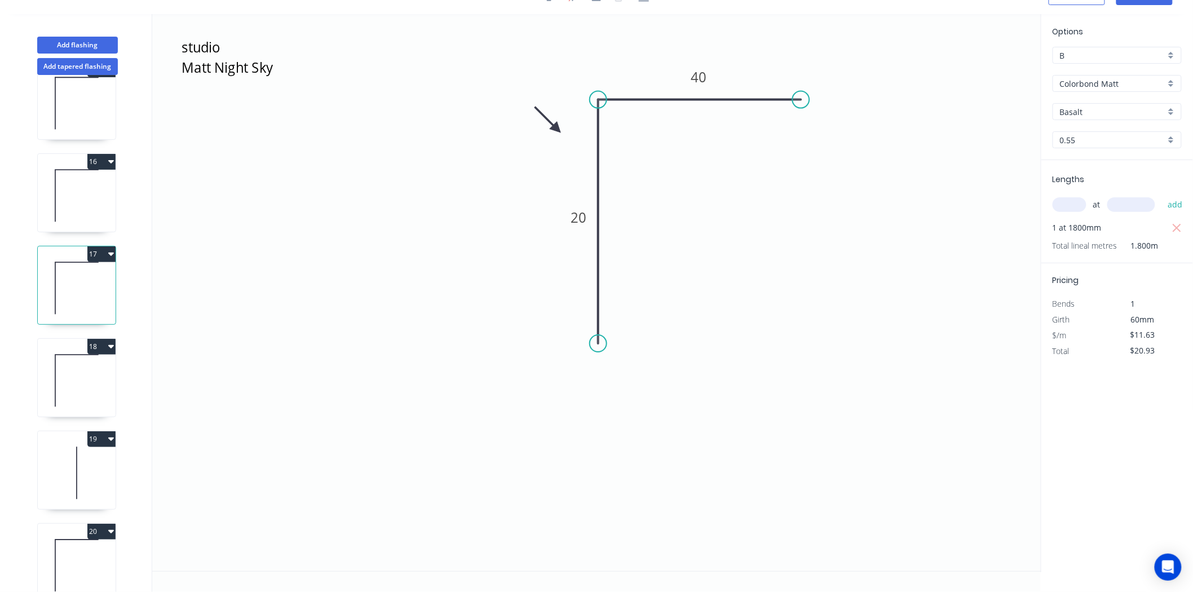
click at [78, 181] on icon at bounding box center [77, 196] width 78 height 72
type input "$41.87"
click at [87, 117] on icon at bounding box center [77, 103] width 78 height 72
type input "$30.80"
type input "$123.20"
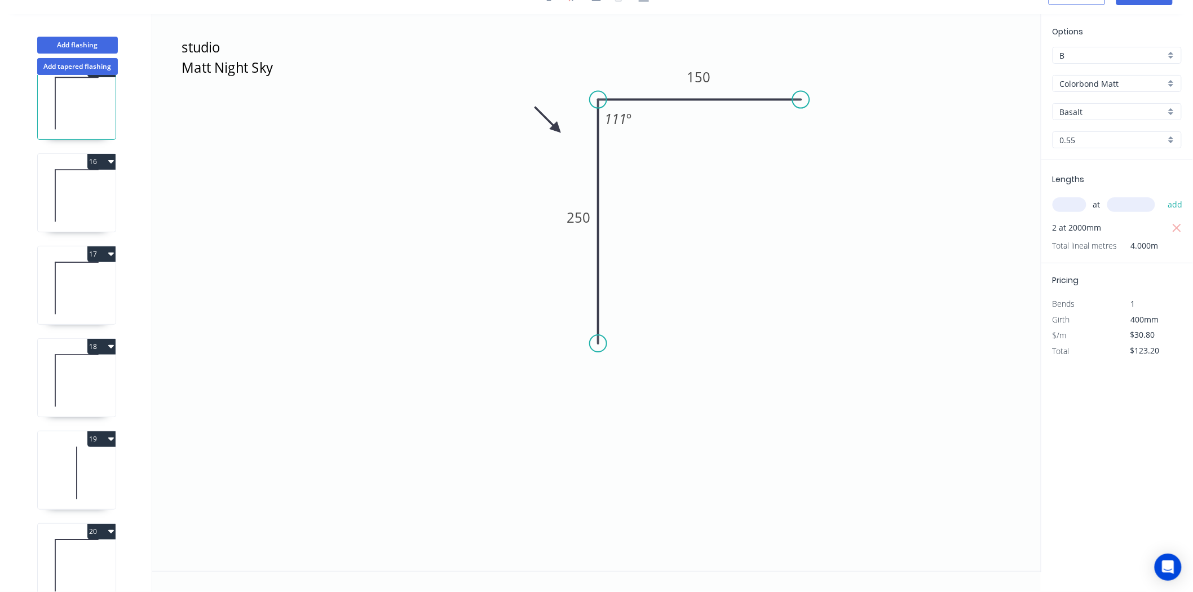
click at [86, 382] on icon at bounding box center [77, 381] width 78 height 72
type input "$11.63"
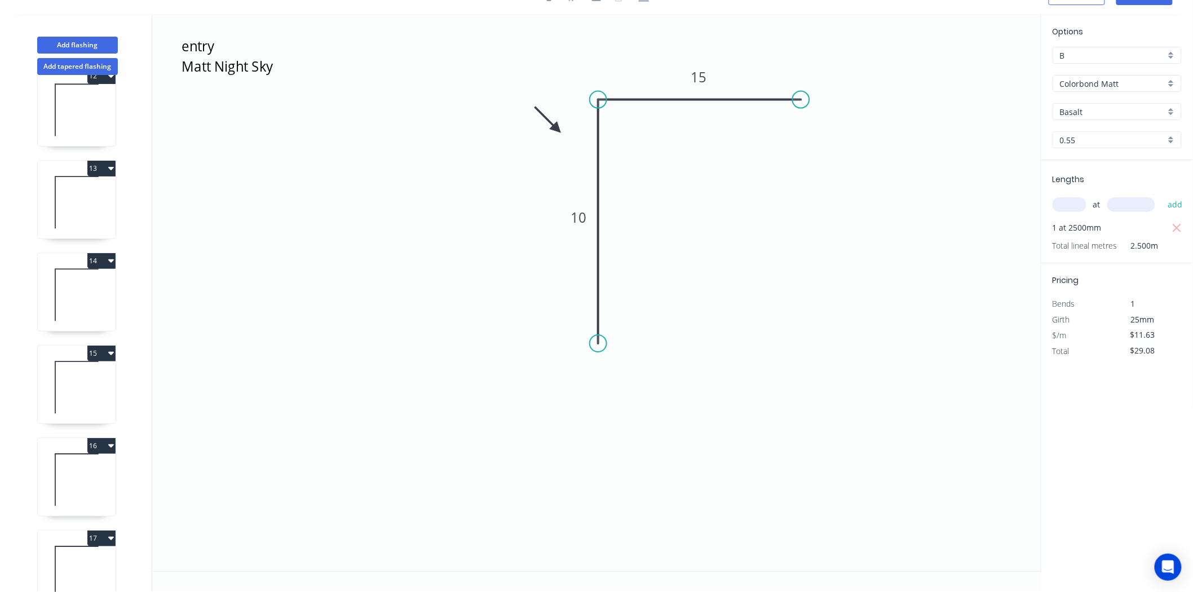
scroll to position [1012, 0]
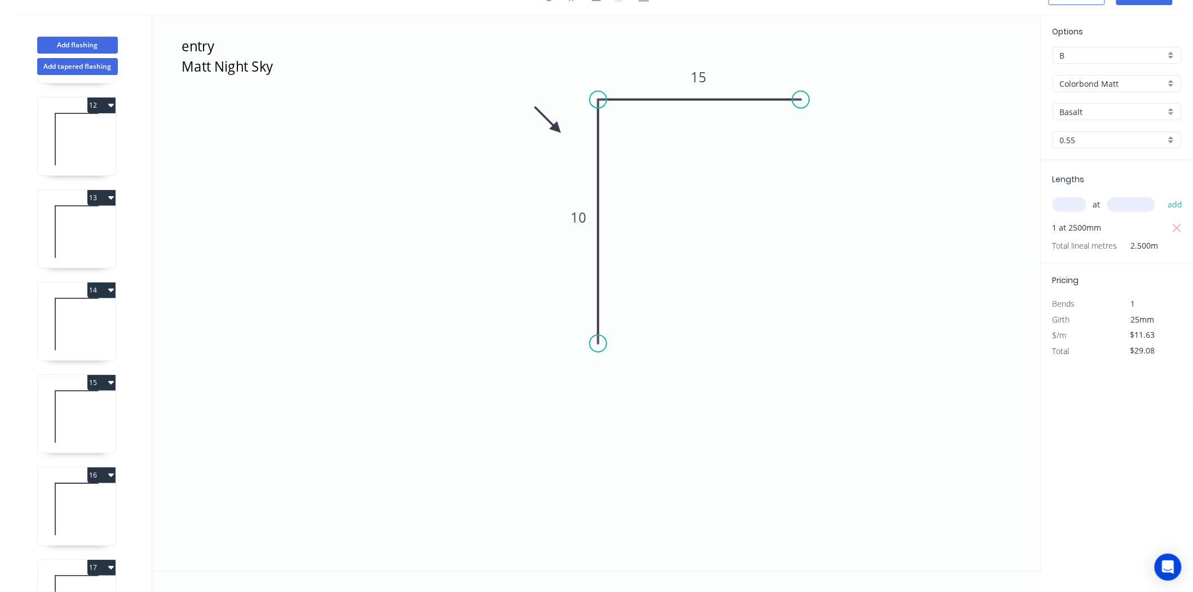
click at [97, 325] on icon at bounding box center [77, 324] width 78 height 72
type input "$0.00"
click at [1141, 412] on div "Options B B Colorbond Matt Colorbond Matt Basalt Basalt 0.55 0.55 Lengths at ad…" at bounding box center [1117, 293] width 152 height 558
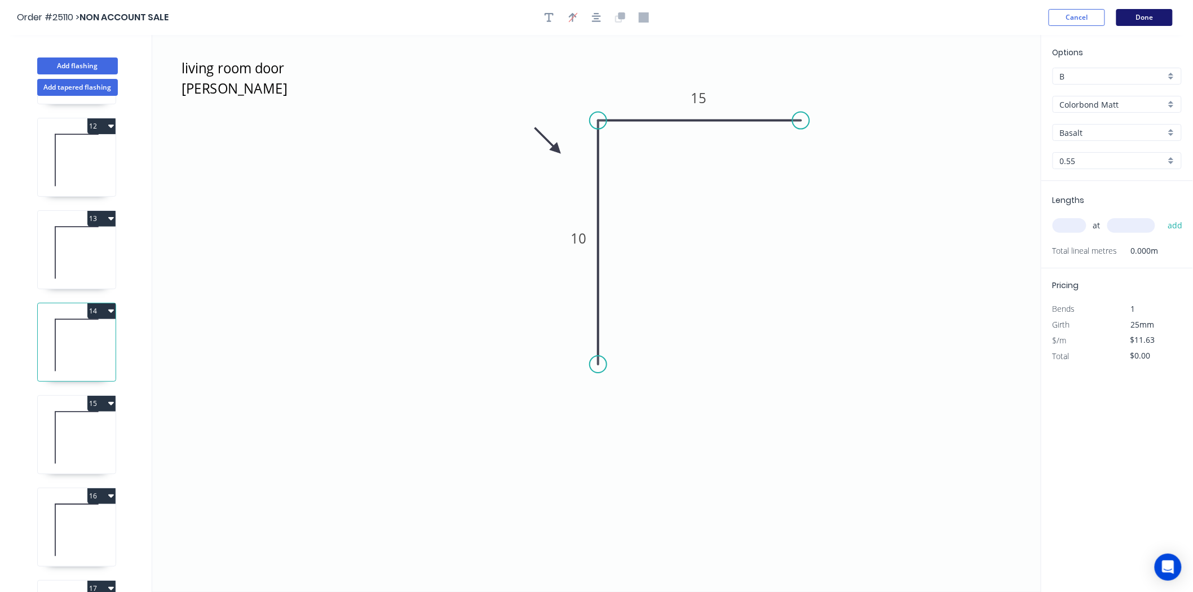
click at [1143, 20] on button "Done" at bounding box center [1145, 17] width 56 height 17
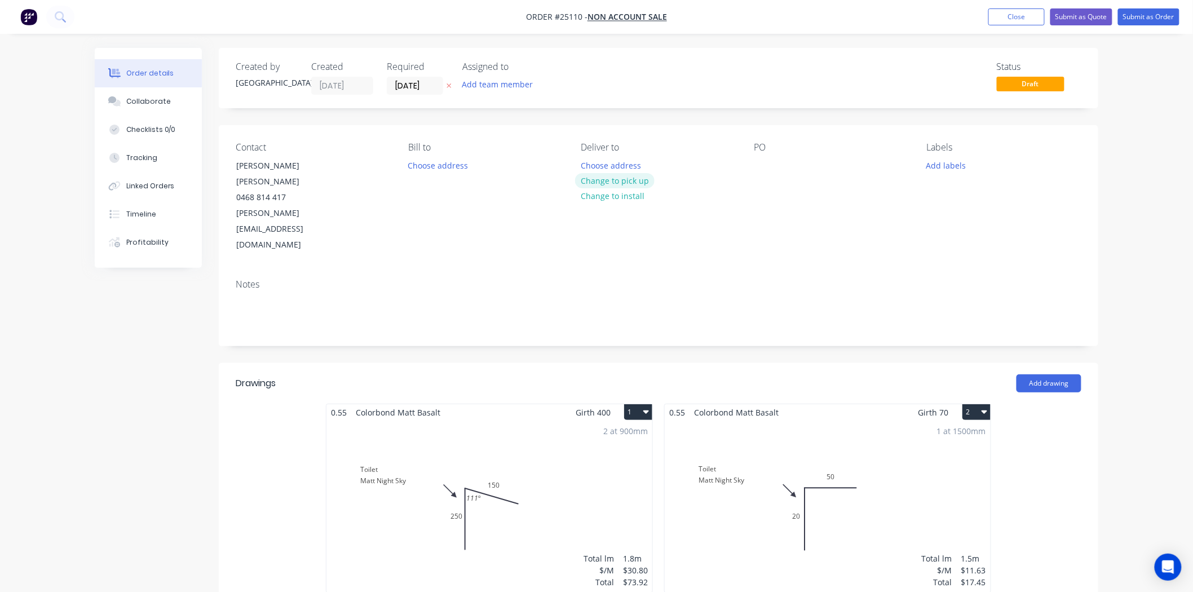
click at [606, 178] on button "Change to pick up" at bounding box center [615, 180] width 80 height 15
click at [606, 178] on button "Change to delivery" at bounding box center [616, 181] width 82 height 15
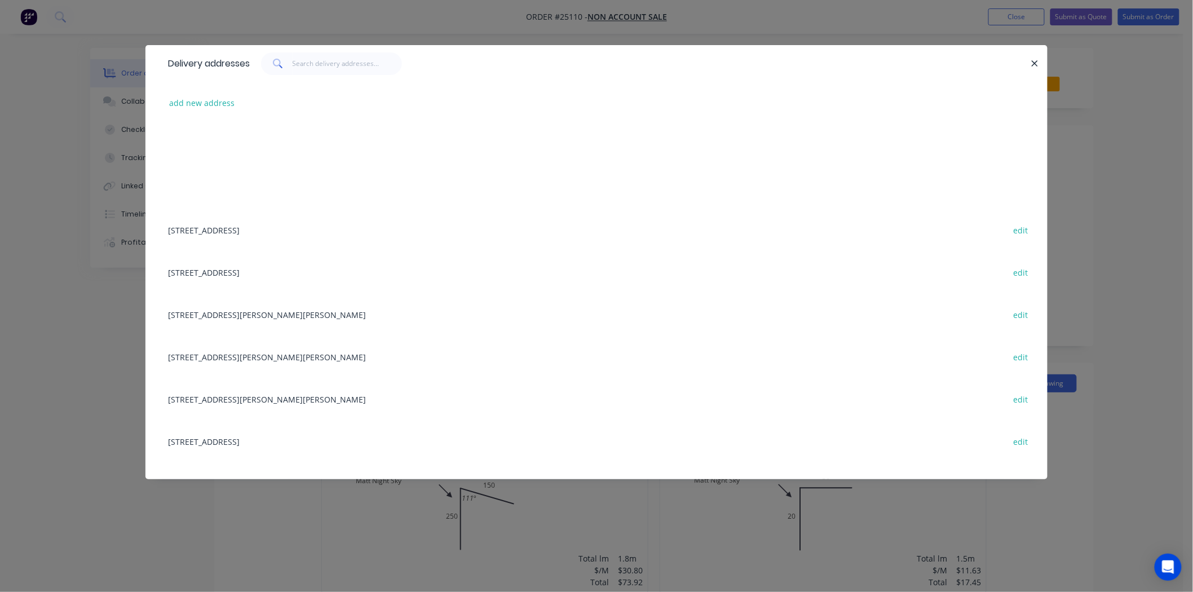
click at [198, 113] on div "add new address" at bounding box center [596, 103] width 868 height 42
click at [201, 104] on button "add new address" at bounding box center [202, 102] width 77 height 15
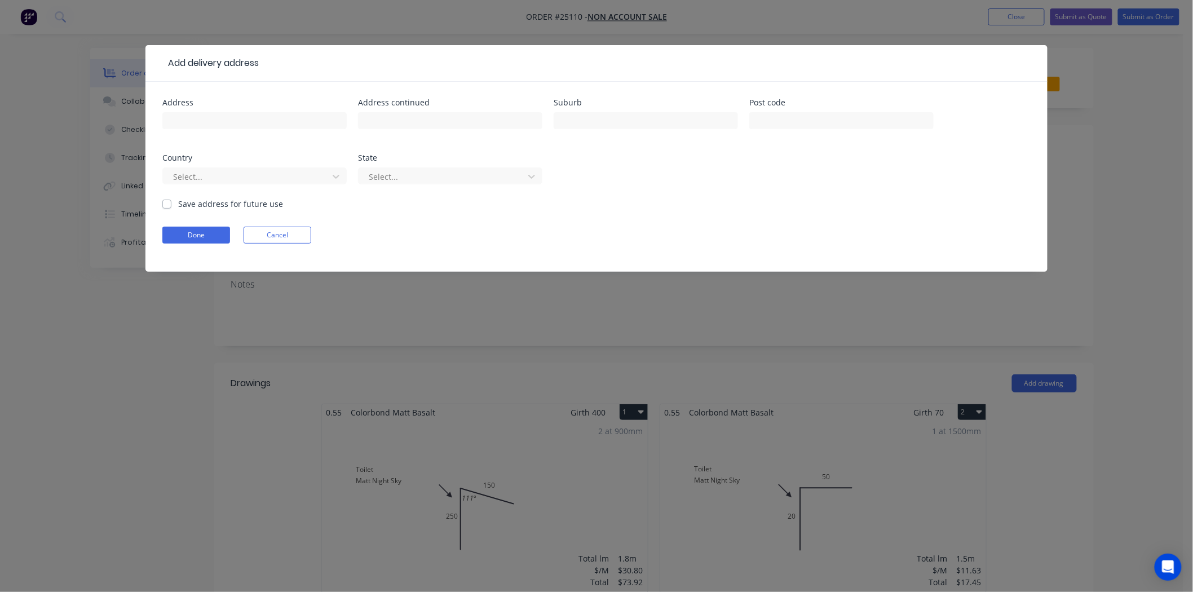
click at [1070, 297] on div "Add delivery address Address Address continued Suburb Post code Country Select.…" at bounding box center [596, 296] width 1193 height 592
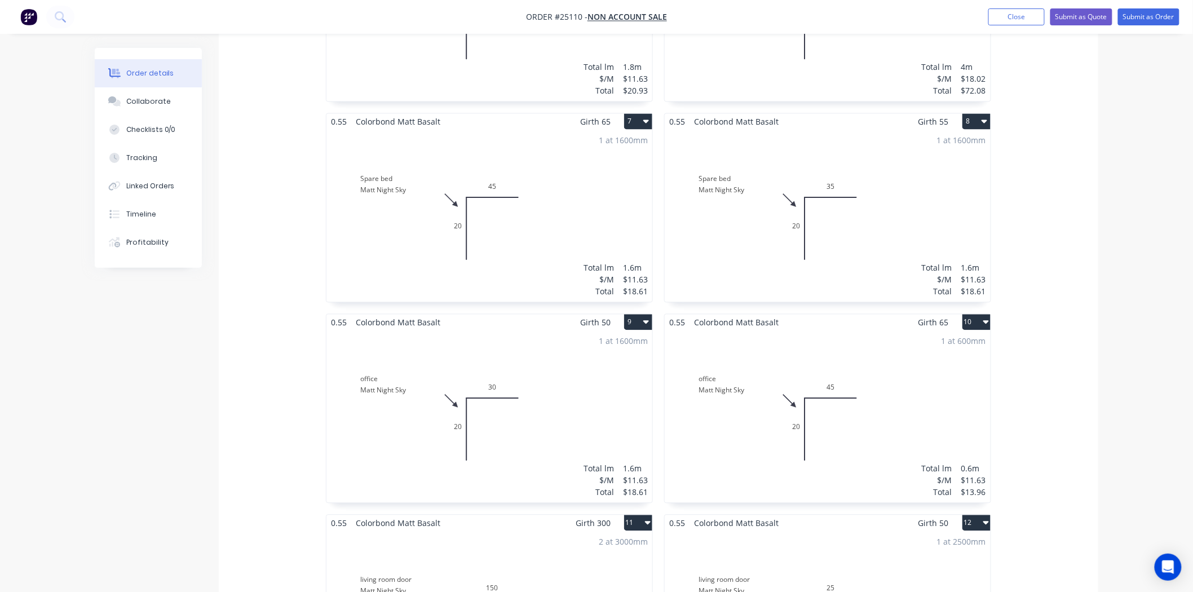
scroll to position [1002, 0]
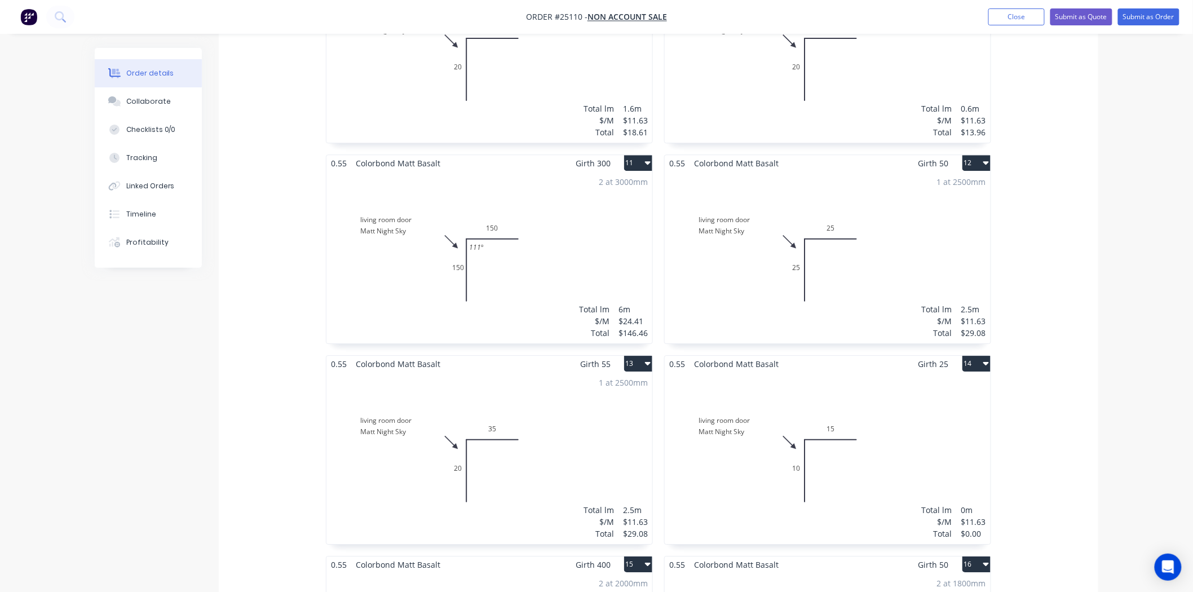
click at [863, 372] on div "Total lm $/M Total 0m $11.63 $0.00" at bounding box center [828, 458] width 326 height 172
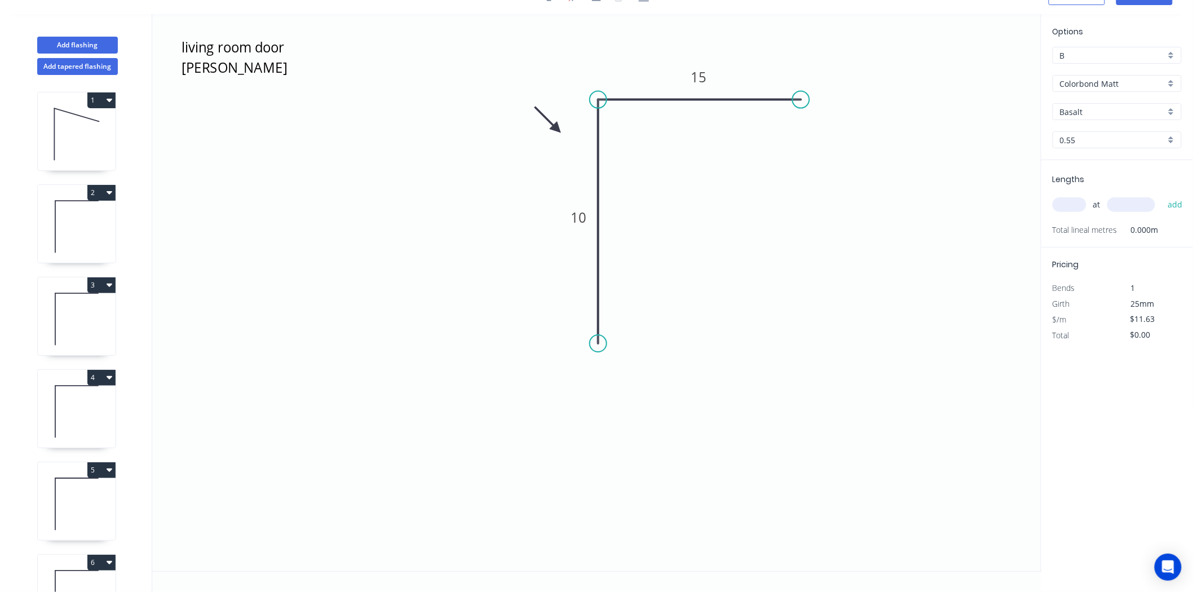
scroll to position [21, 0]
click at [1074, 207] on input "text" at bounding box center [1070, 204] width 34 height 15
type input "1"
type input "2500"
click at [1162, 195] on button "add" at bounding box center [1175, 204] width 27 height 19
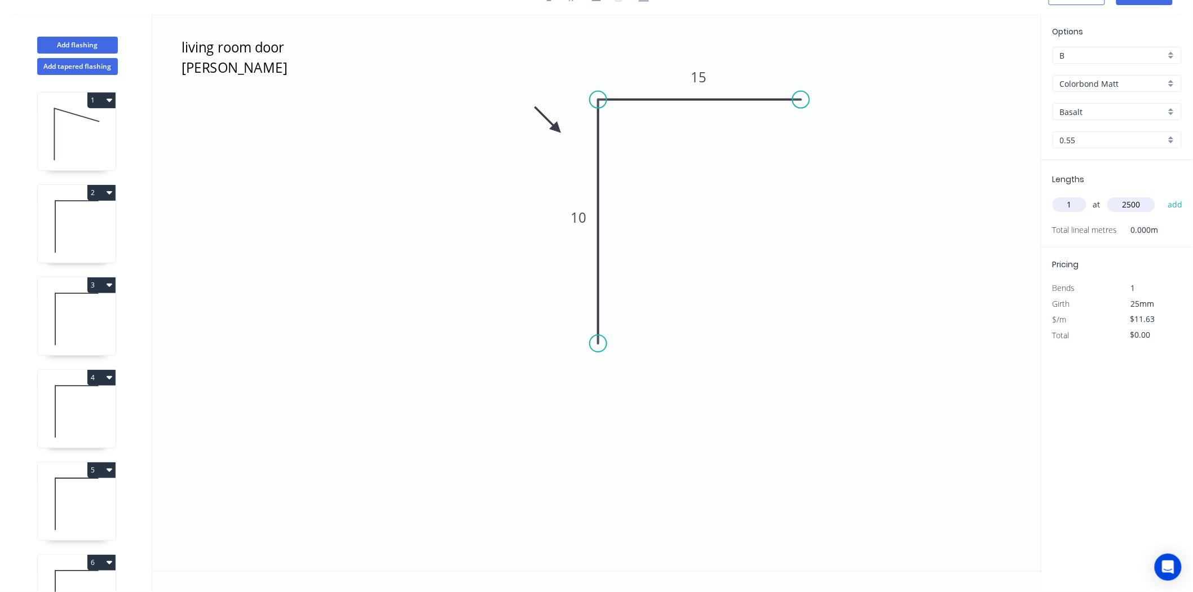
type input "$29.08"
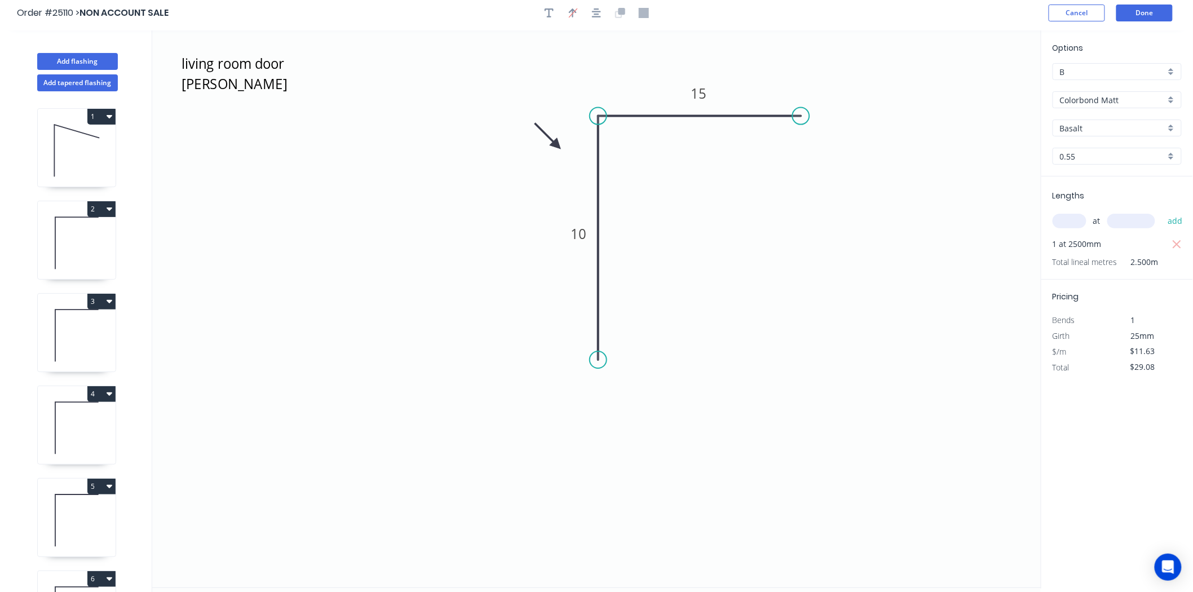
scroll to position [0, 0]
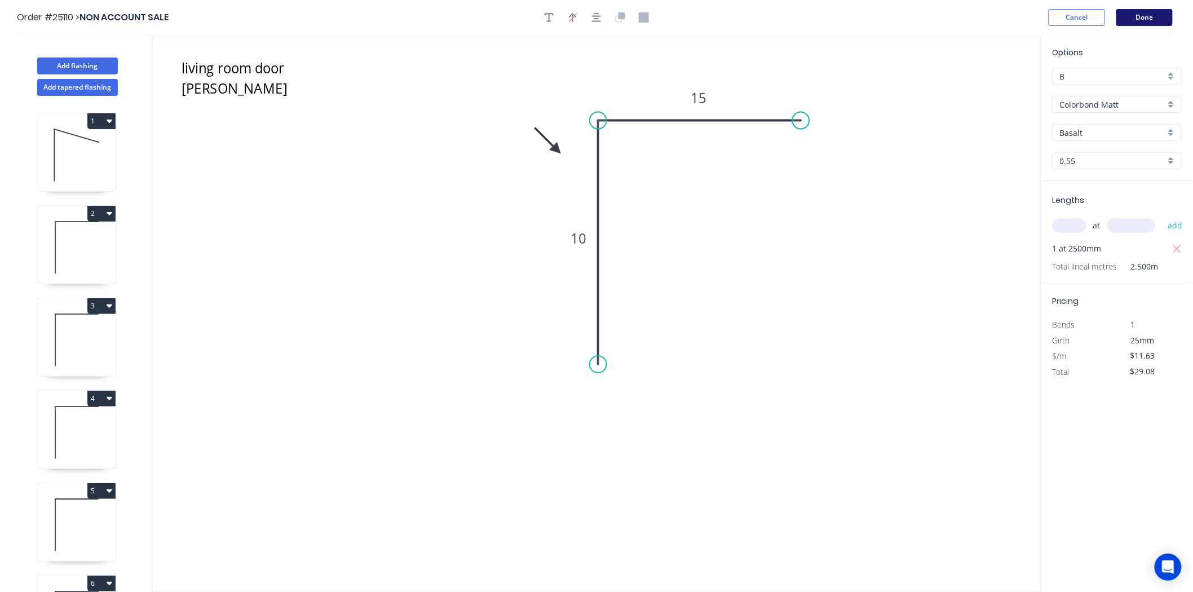
click at [1150, 25] on button "Done" at bounding box center [1145, 17] width 56 height 17
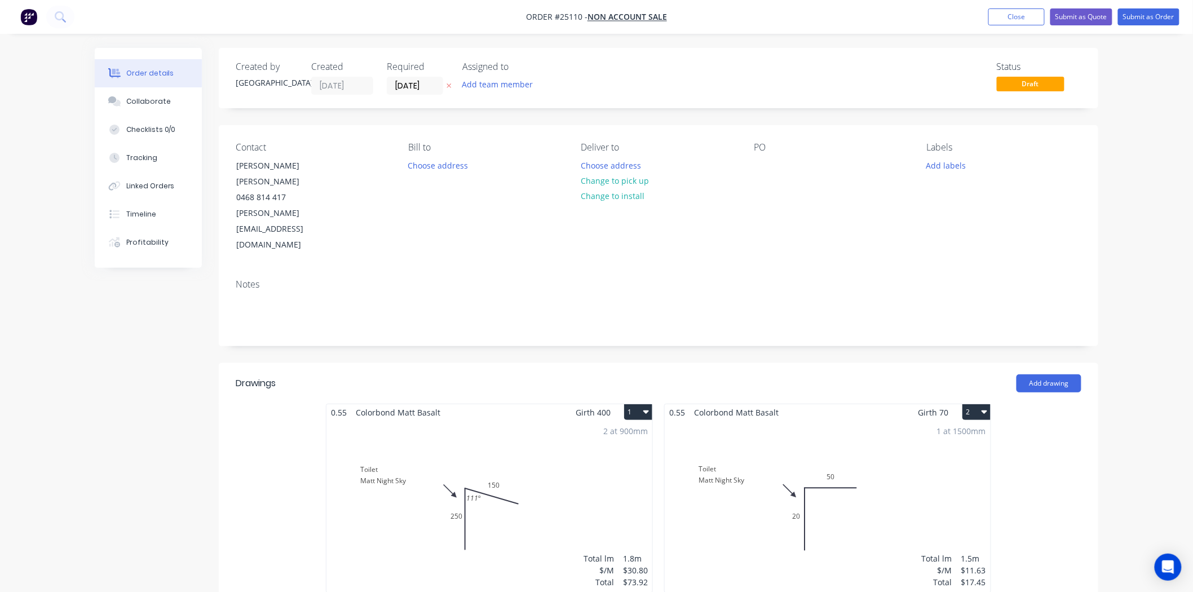
drag, startPoint x: 1056, startPoint y: 414, endPoint x: 1061, endPoint y: 413, distance: 5.8
click at [595, 159] on button "Choose address" at bounding box center [611, 164] width 72 height 15
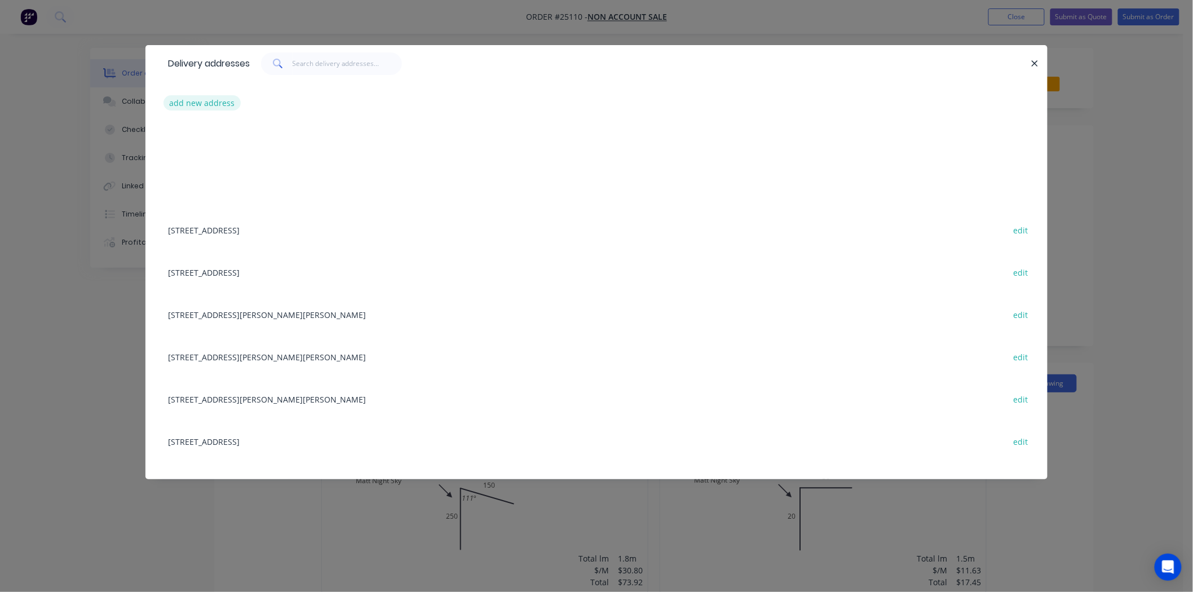
click at [222, 105] on button "add new address" at bounding box center [202, 102] width 77 height 15
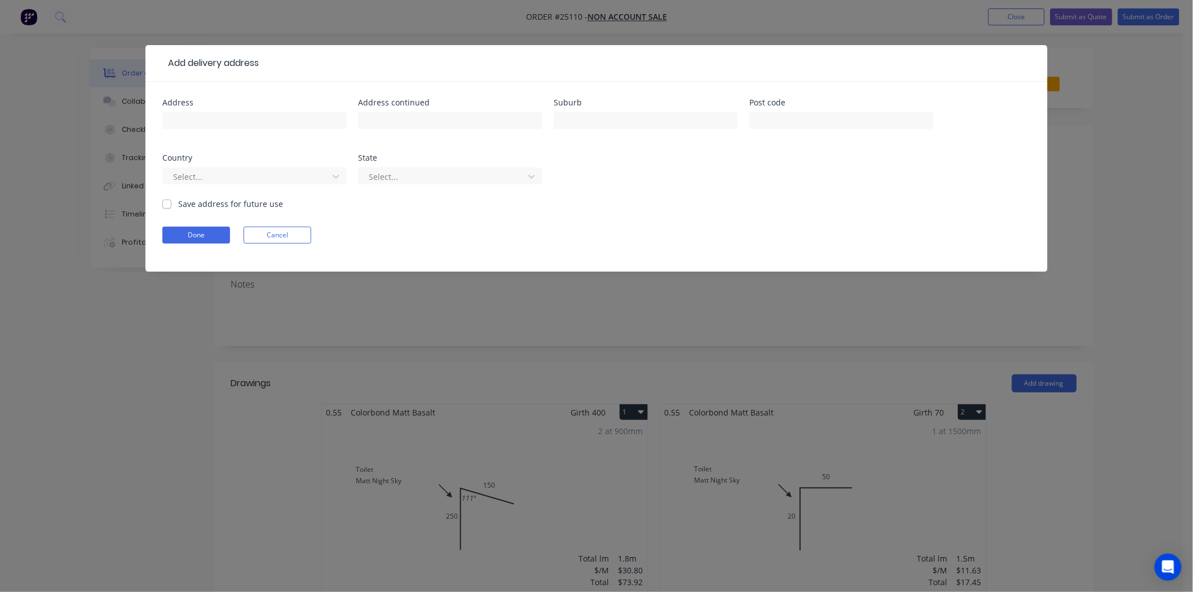
click at [223, 105] on div "Address" at bounding box center [254, 103] width 184 height 8
click at [230, 109] on div "Address" at bounding box center [254, 121] width 184 height 44
click at [235, 113] on input "text" at bounding box center [254, 120] width 184 height 17
type input "9 Bage place"
click at [640, 111] on div at bounding box center [646, 125] width 184 height 33
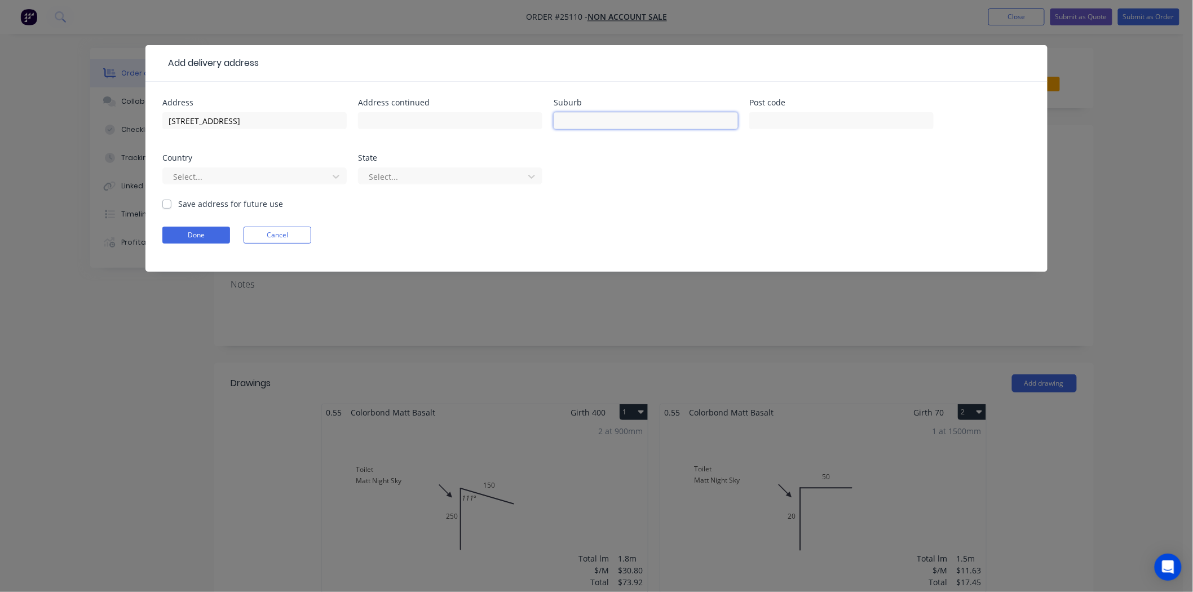
click at [647, 113] on input "text" at bounding box center [646, 120] width 184 height 17
type input "mawson"
click at [189, 230] on button "Done" at bounding box center [196, 235] width 68 height 17
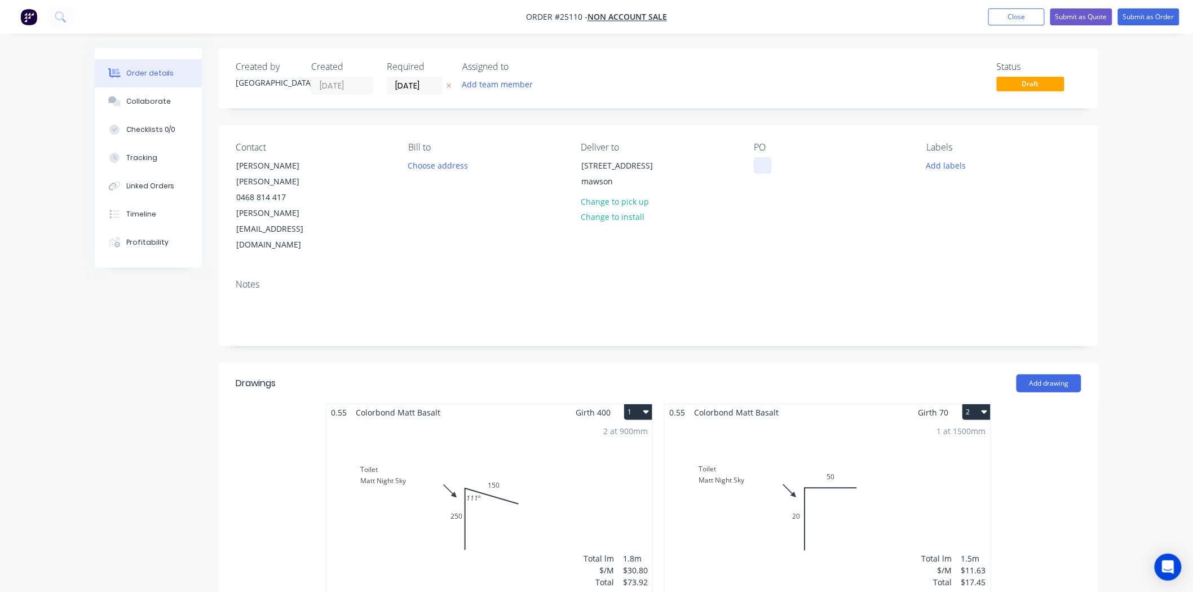
click at [767, 169] on div at bounding box center [763, 165] width 18 height 16
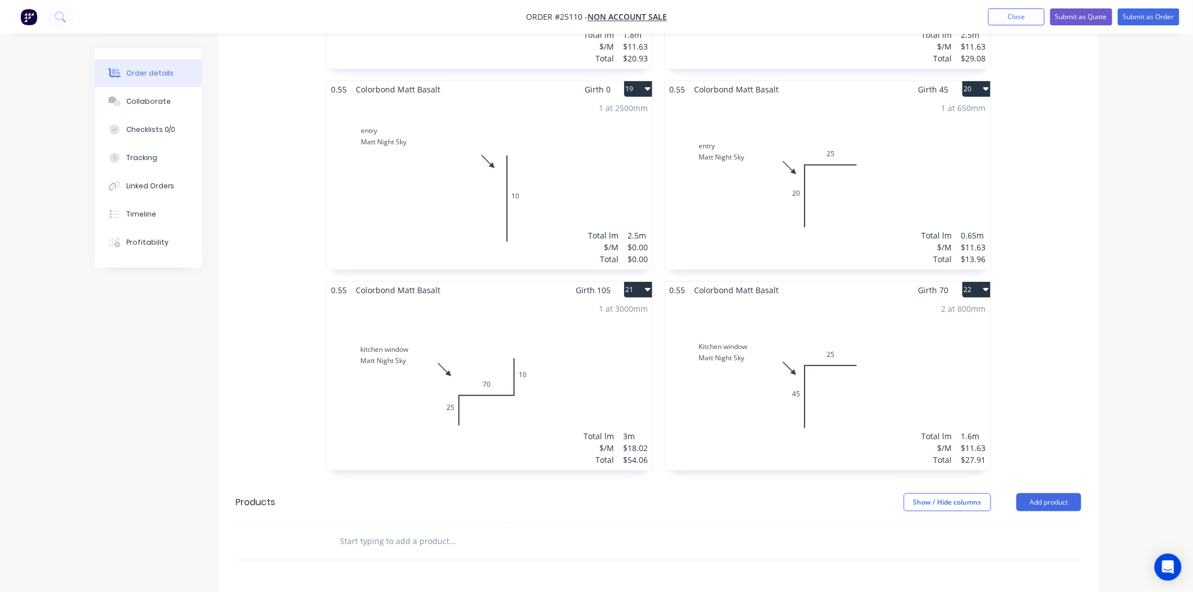
scroll to position [2340, 0]
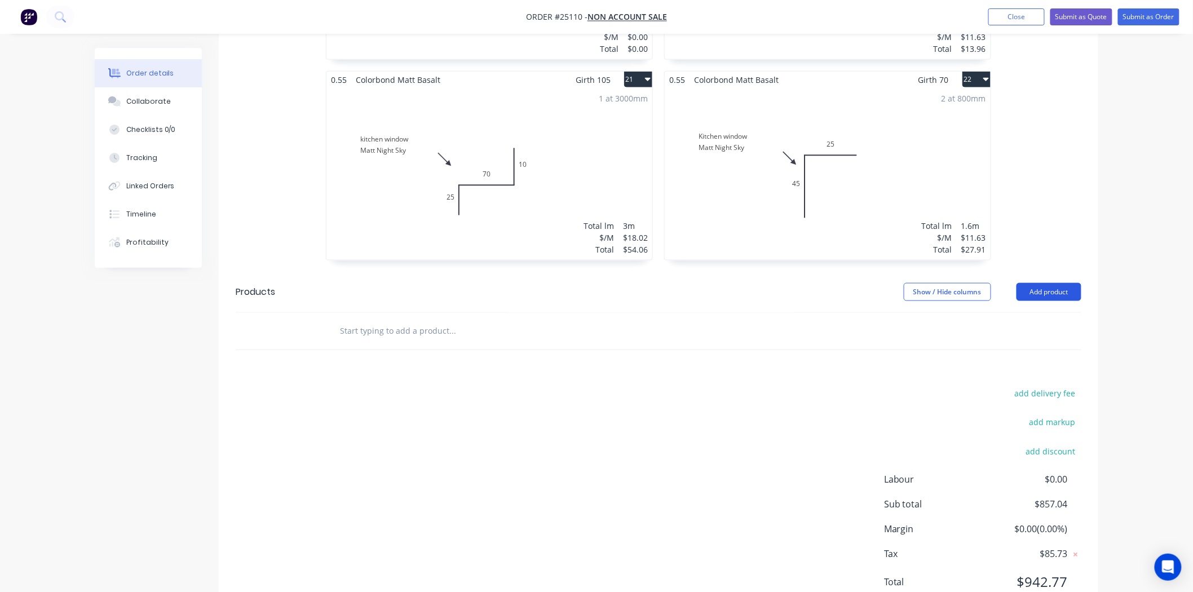
click at [1046, 283] on button "Add product" at bounding box center [1049, 292] width 65 height 18
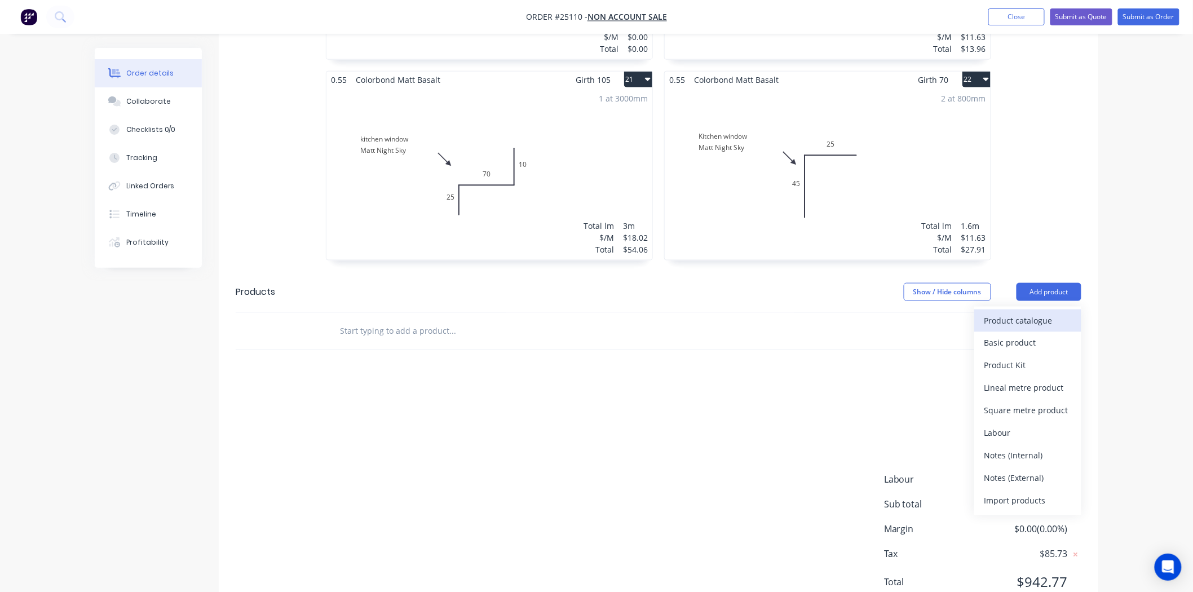
click at [1012, 312] on div "Product catalogue" at bounding box center [1028, 320] width 87 height 16
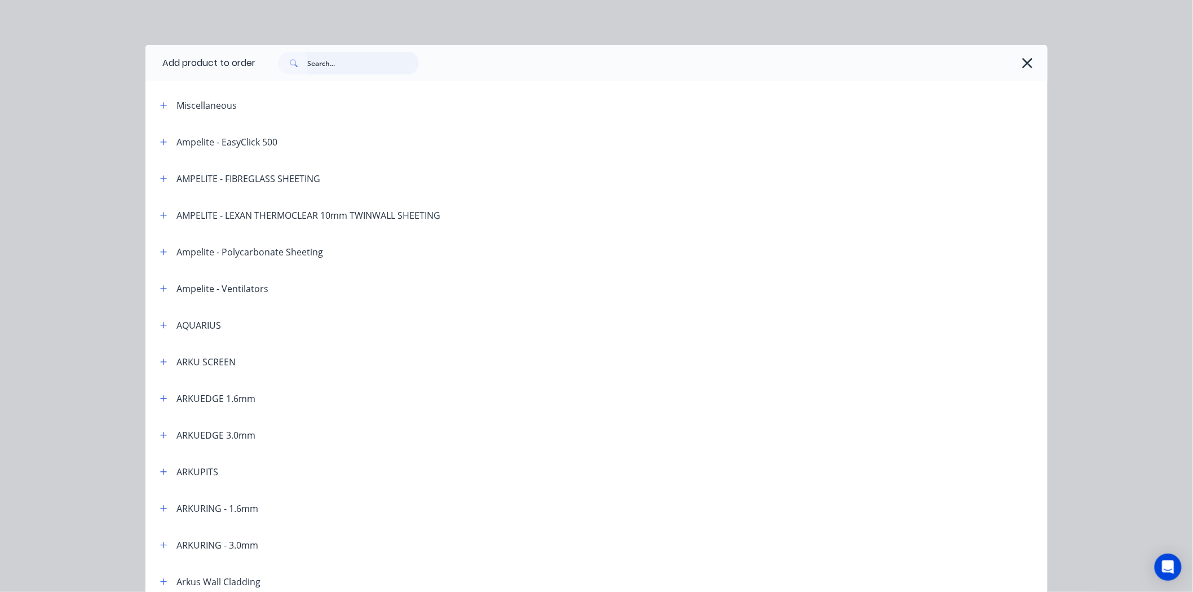
click at [341, 65] on input "text" at bounding box center [363, 63] width 112 height 23
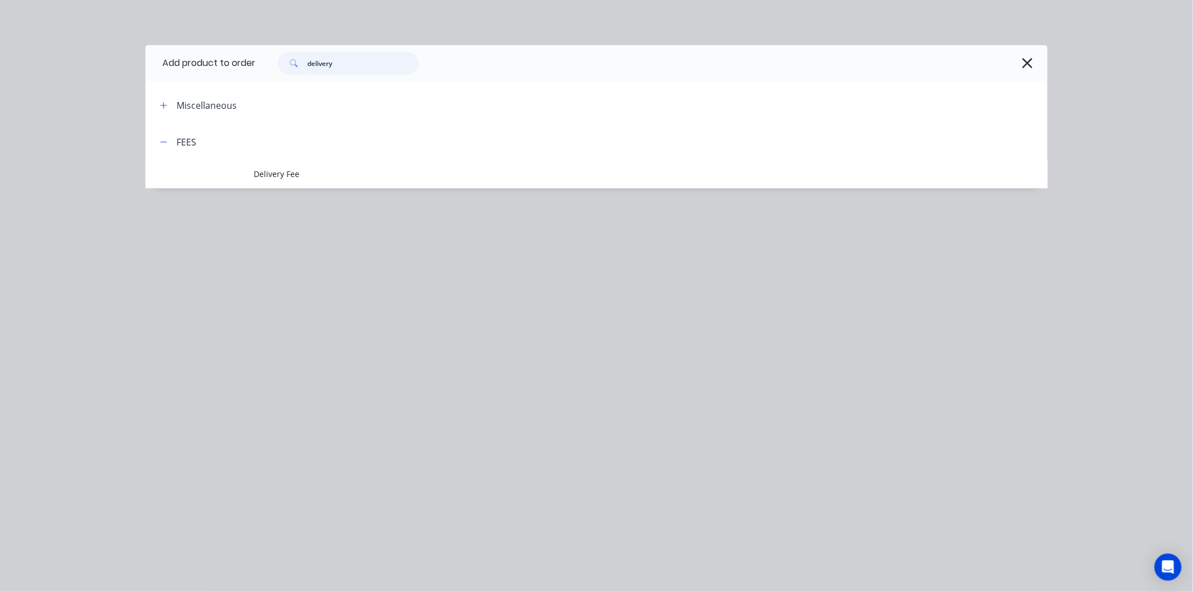
type input "delivery"
click at [316, 176] on span "Delivery Fee" at bounding box center [571, 174] width 635 height 12
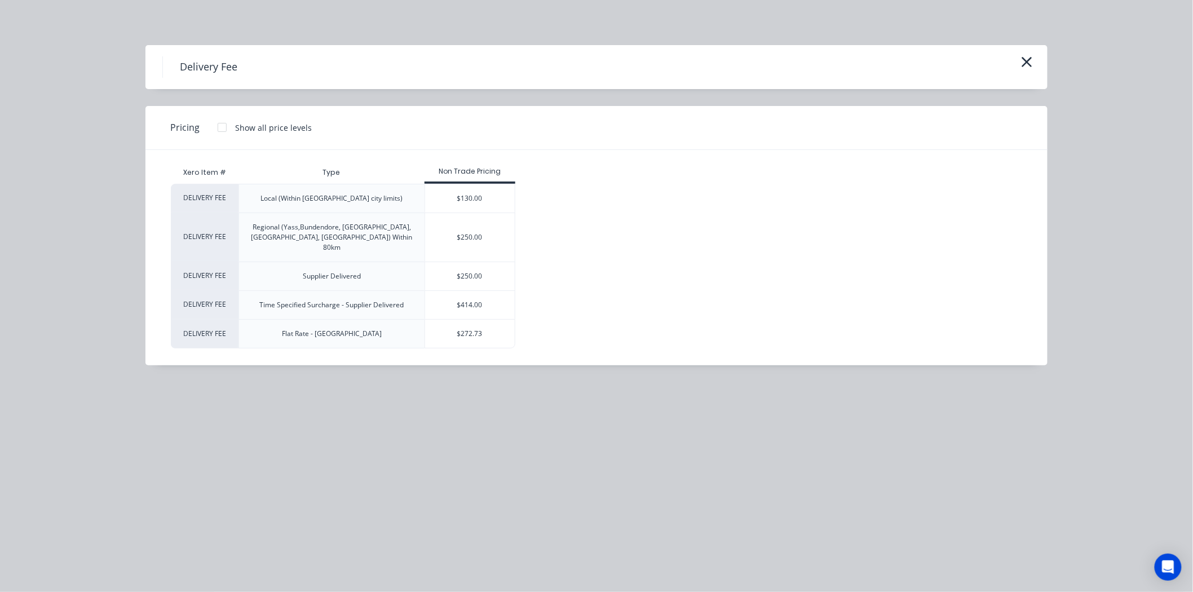
click at [455, 195] on div "$130.00" at bounding box center [470, 198] width 90 height 28
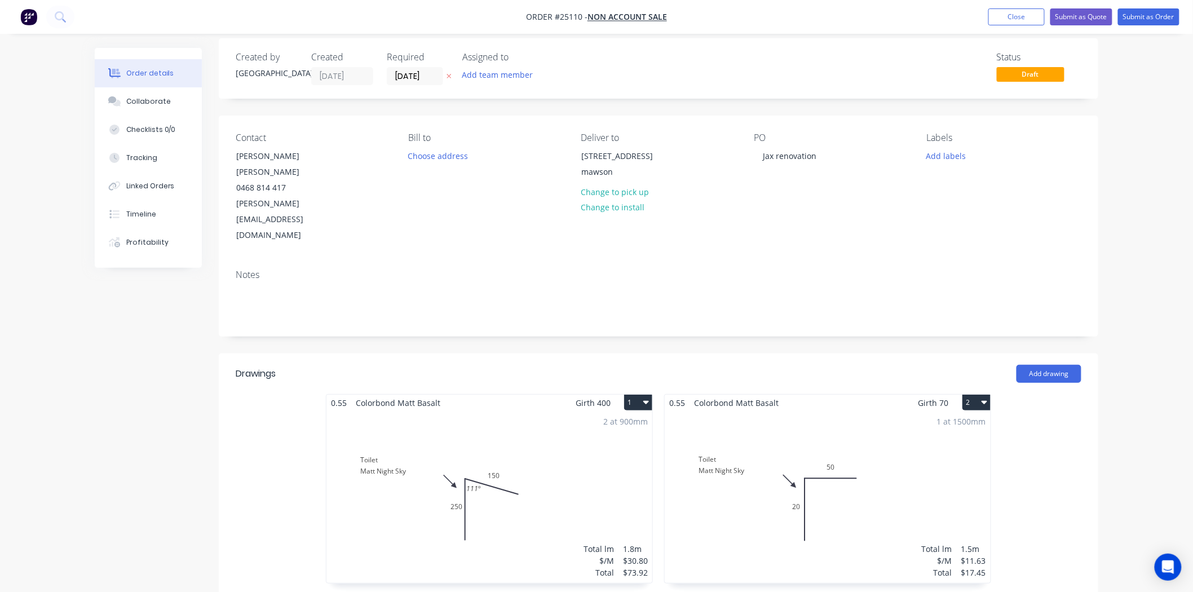
scroll to position [0, 0]
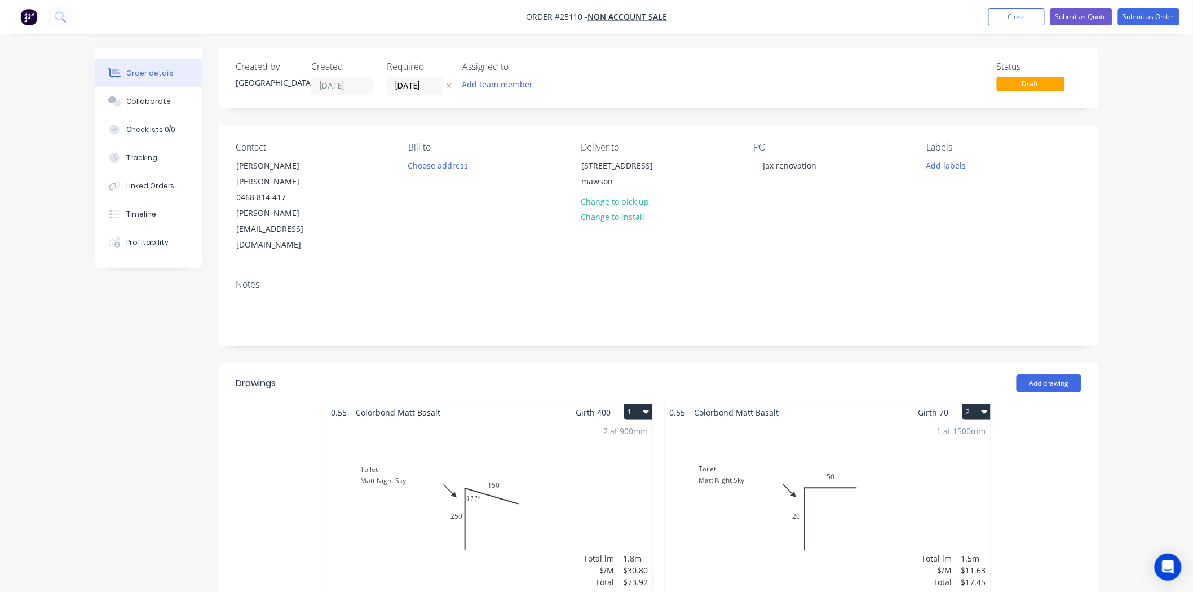
click at [447, 433] on div "2 at 900mm Total lm $/M Total 1.8m $30.80 $73.92" at bounding box center [490, 507] width 326 height 172
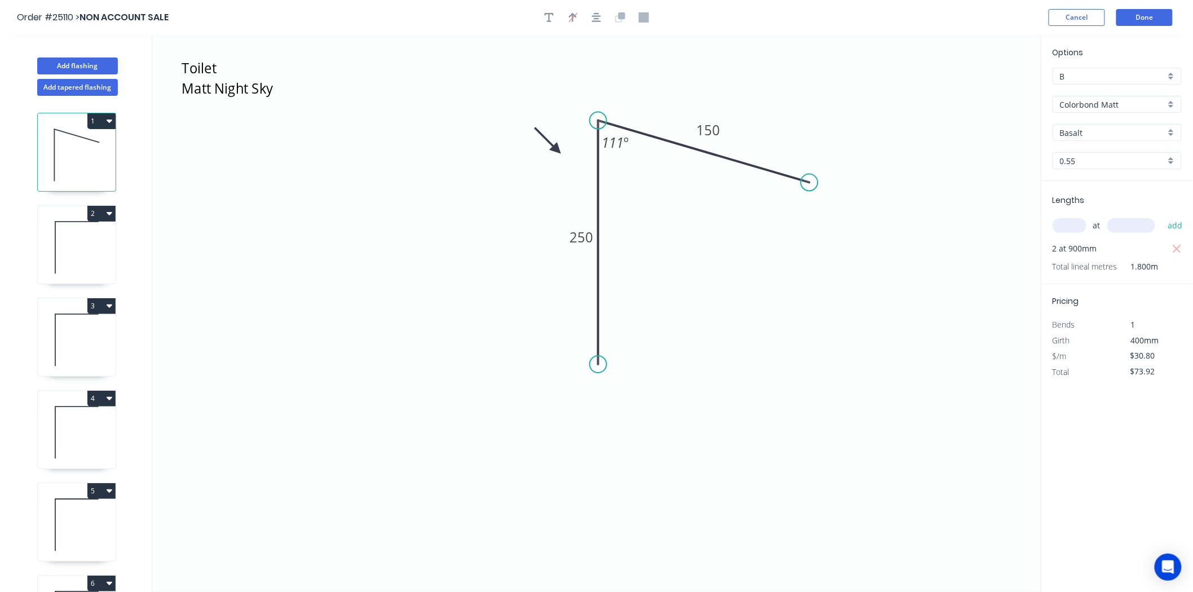
click at [1119, 74] on input "B" at bounding box center [1112, 76] width 105 height 12
click at [1088, 134] on div "C" at bounding box center [1117, 137] width 128 height 20
type input "C"
type input "$25.37"
type input "$60.89"
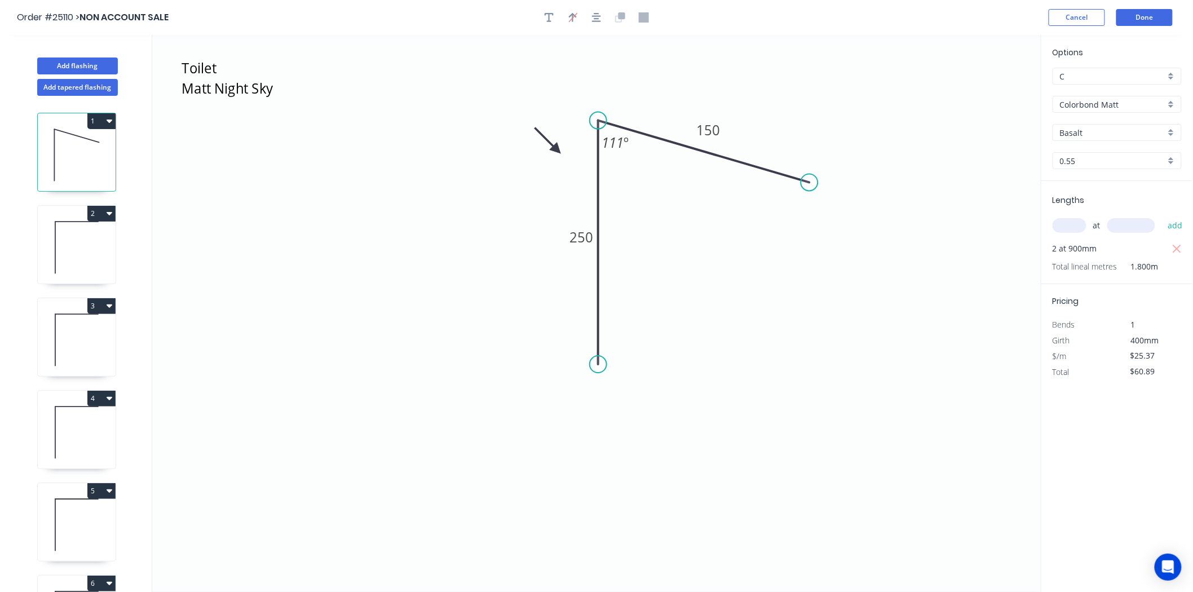
click at [118, 244] on div "1 2 3 4 5 6 7 8 9 10 11 12 13 14 15 16 17 18 19 20 21 22" at bounding box center [77, 354] width 148 height 517
click at [81, 241] on icon at bounding box center [77, 247] width 78 height 72
type input "B"
type input "$11.63"
type input "$17.45"
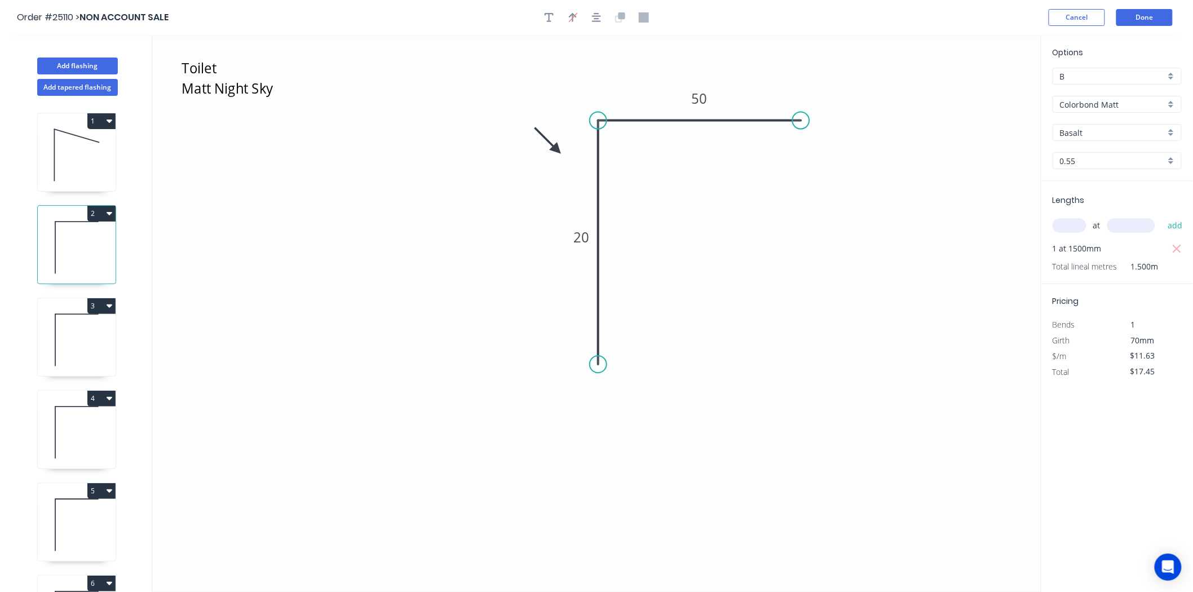
click at [1125, 72] on input "B" at bounding box center [1112, 76] width 105 height 12
click at [1056, 138] on div "C" at bounding box center [1117, 137] width 128 height 20
type input "C"
type input "$9.58"
type input "$14.37"
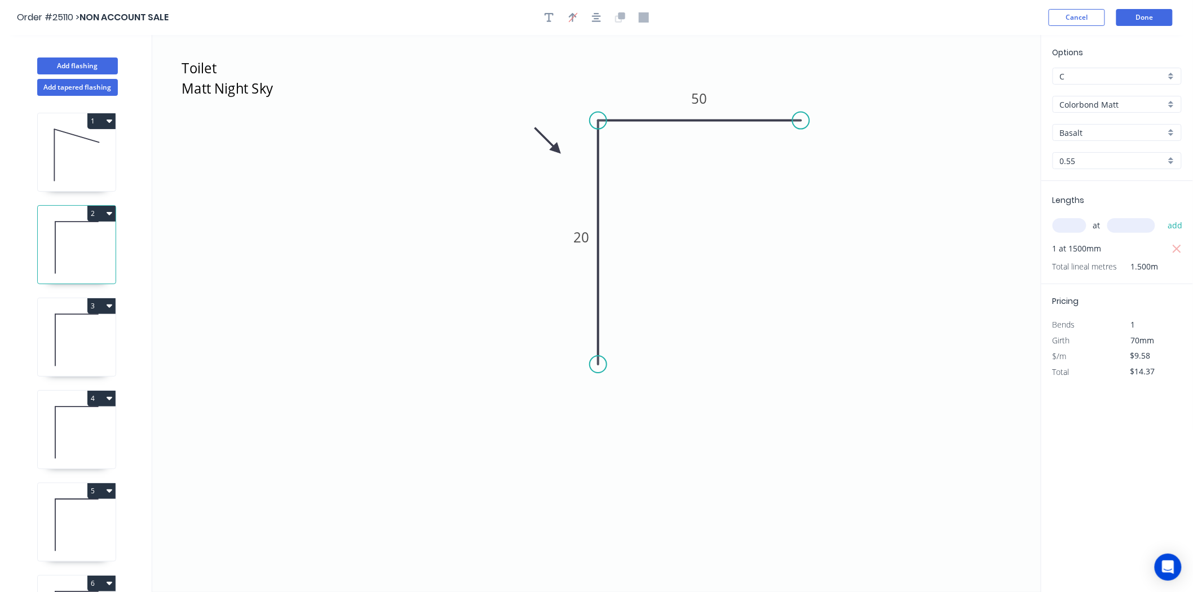
click at [89, 345] on icon at bounding box center [77, 340] width 78 height 72
type input "B"
type input "$11.63"
type input "$29.08"
click at [1131, 82] on div "B" at bounding box center [1117, 76] width 129 height 17
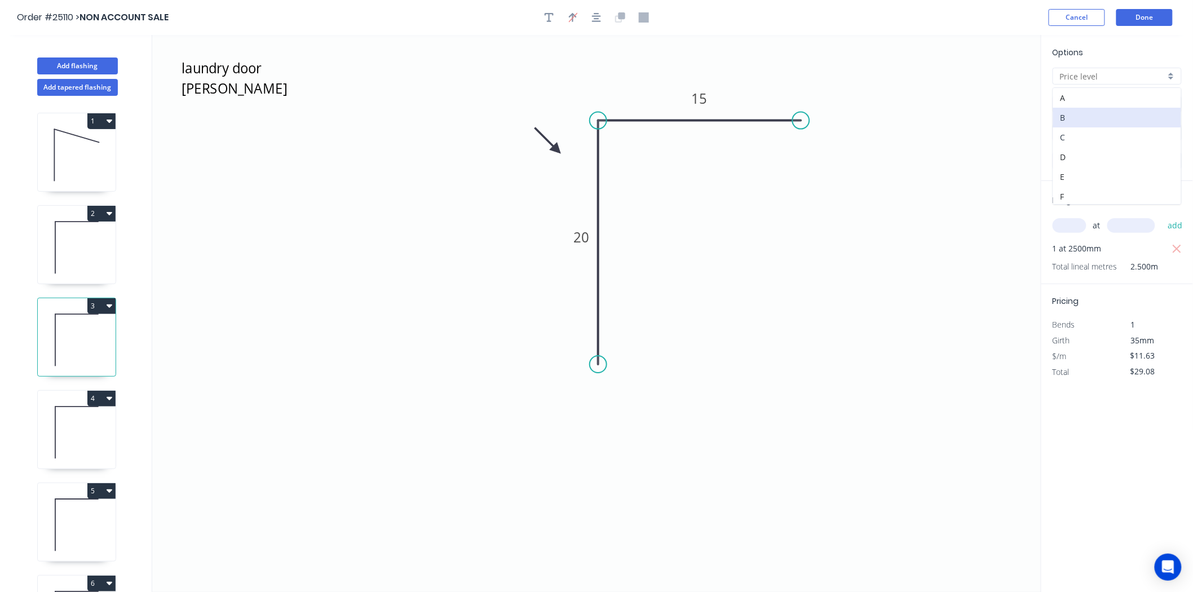
click at [1092, 138] on div "C" at bounding box center [1117, 137] width 128 height 20
type input "C"
type input "$9.58"
type input "$23.95"
click at [76, 441] on icon at bounding box center [77, 432] width 78 height 72
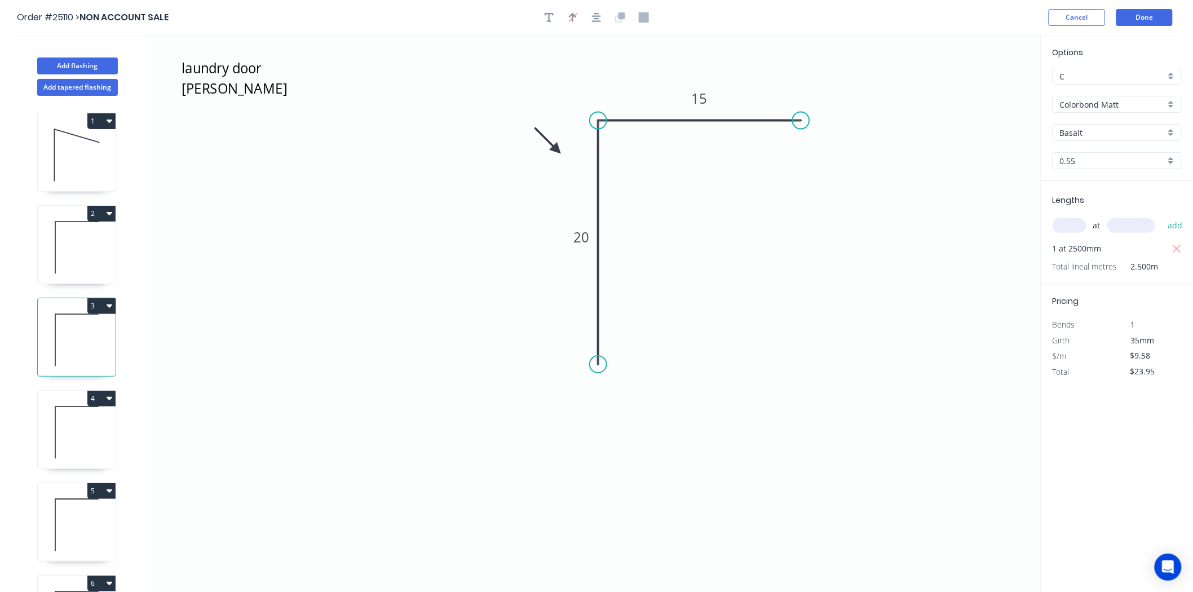
type input "B"
type input "$11.63"
type input "$29.08"
click at [1117, 78] on input "B" at bounding box center [1112, 76] width 105 height 12
click at [1074, 133] on div "C" at bounding box center [1117, 137] width 128 height 20
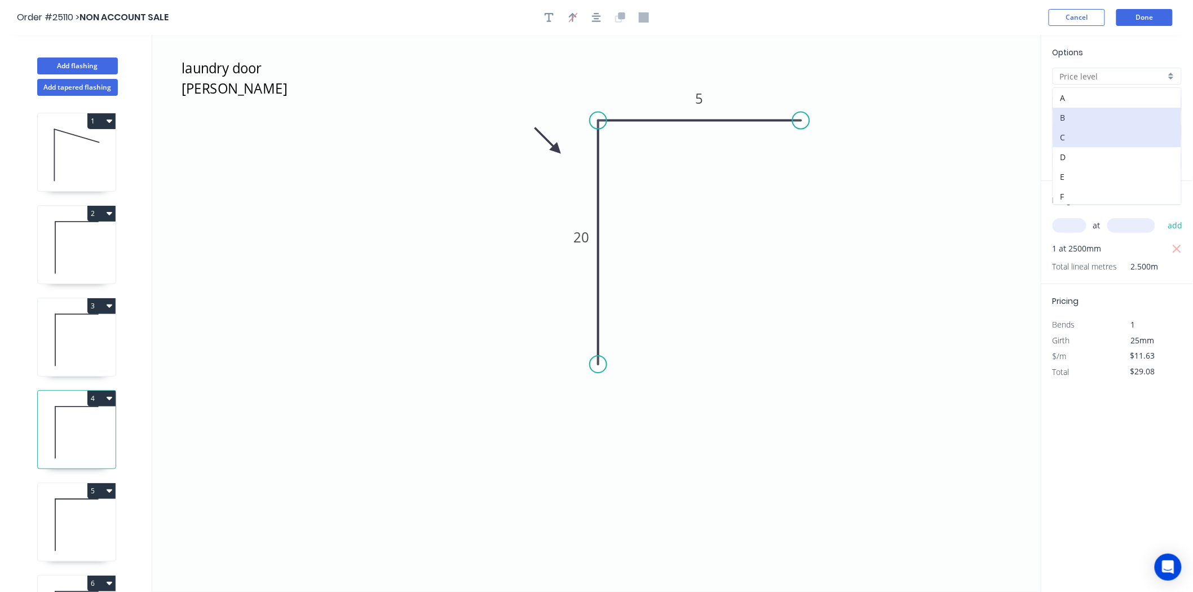
type input "C"
type input "$9.58"
type input "$23.95"
click at [64, 525] on icon at bounding box center [77, 525] width 78 height 72
type input "B"
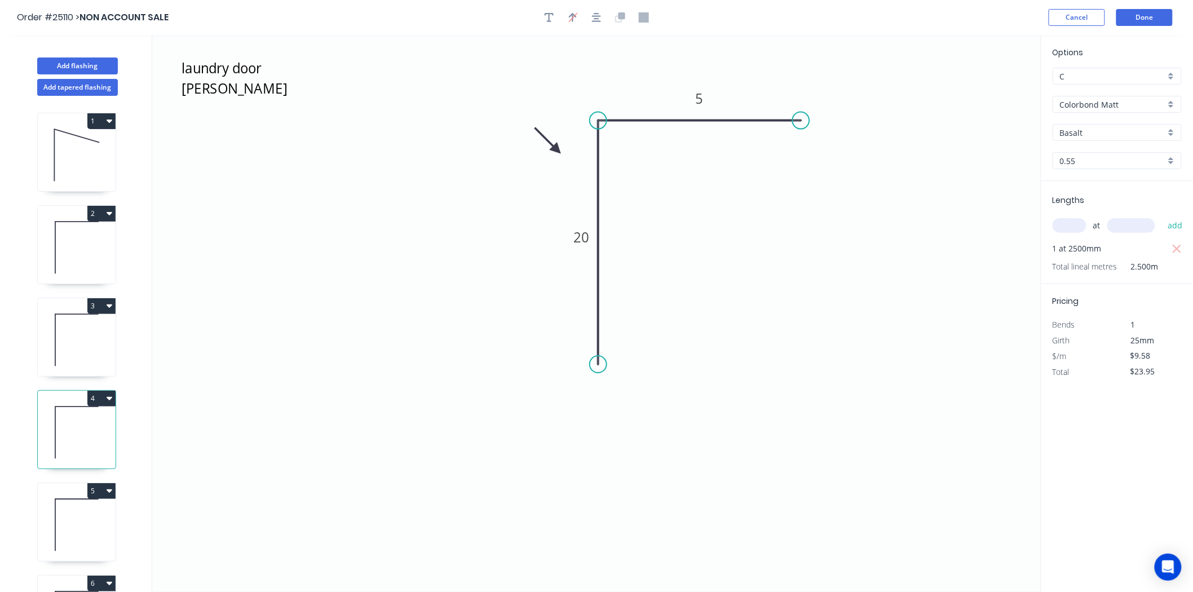
type input "$11.63"
type input "$20.93"
click at [1123, 74] on input "B" at bounding box center [1112, 76] width 105 height 12
click at [1069, 143] on div "C" at bounding box center [1117, 137] width 128 height 20
type input "C"
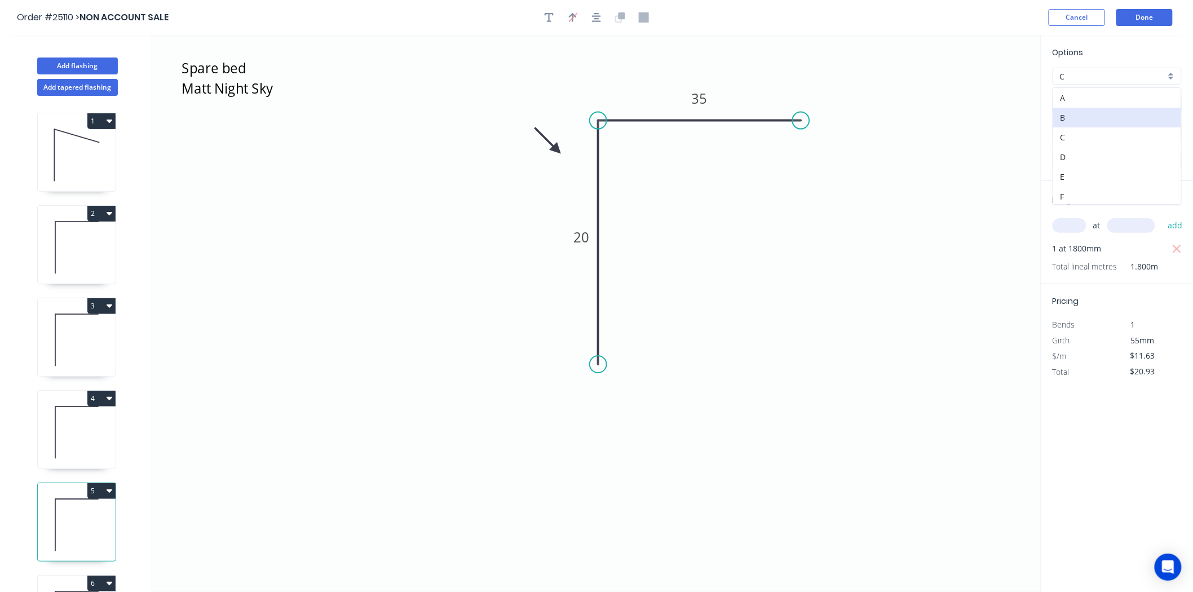
type input "$9.58"
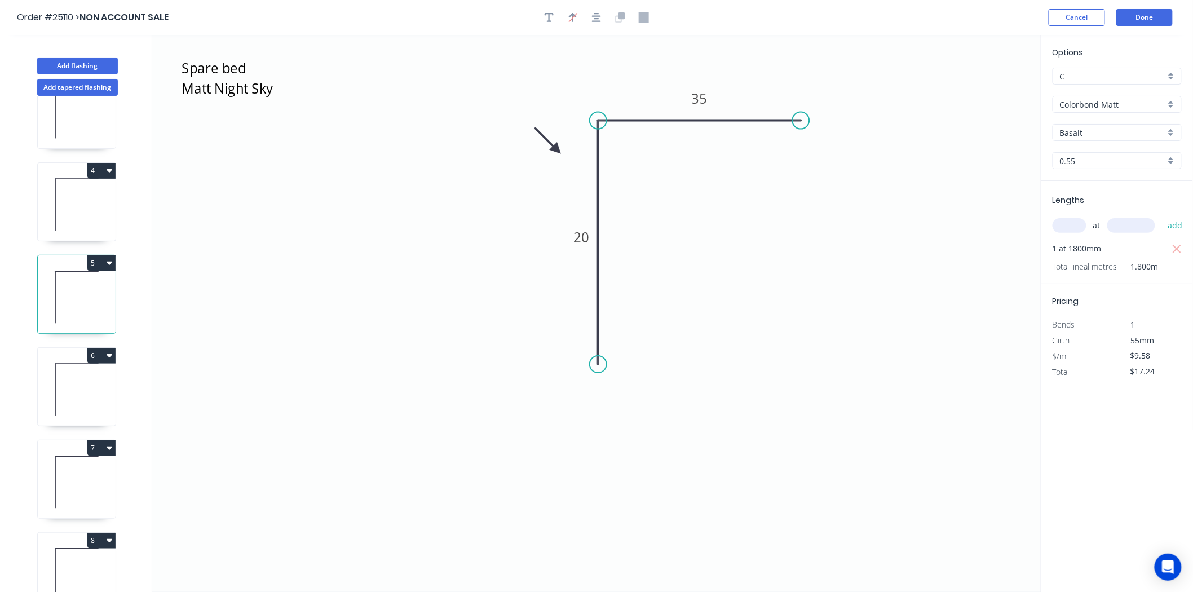
scroll to position [250, 0]
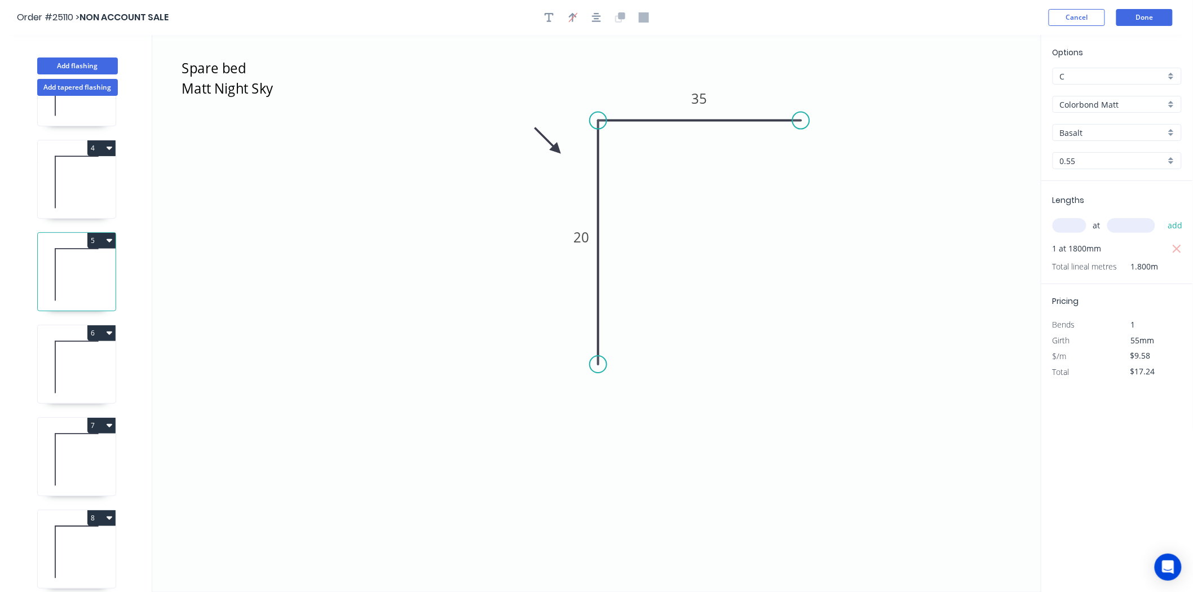
click at [83, 353] on icon at bounding box center [77, 367] width 78 height 72
click at [1102, 82] on div "B" at bounding box center [1117, 76] width 129 height 17
click at [1078, 137] on div "C" at bounding box center [1117, 137] width 128 height 20
click at [80, 462] on icon at bounding box center [77, 460] width 78 height 72
click at [1069, 82] on div "B" at bounding box center [1117, 76] width 129 height 17
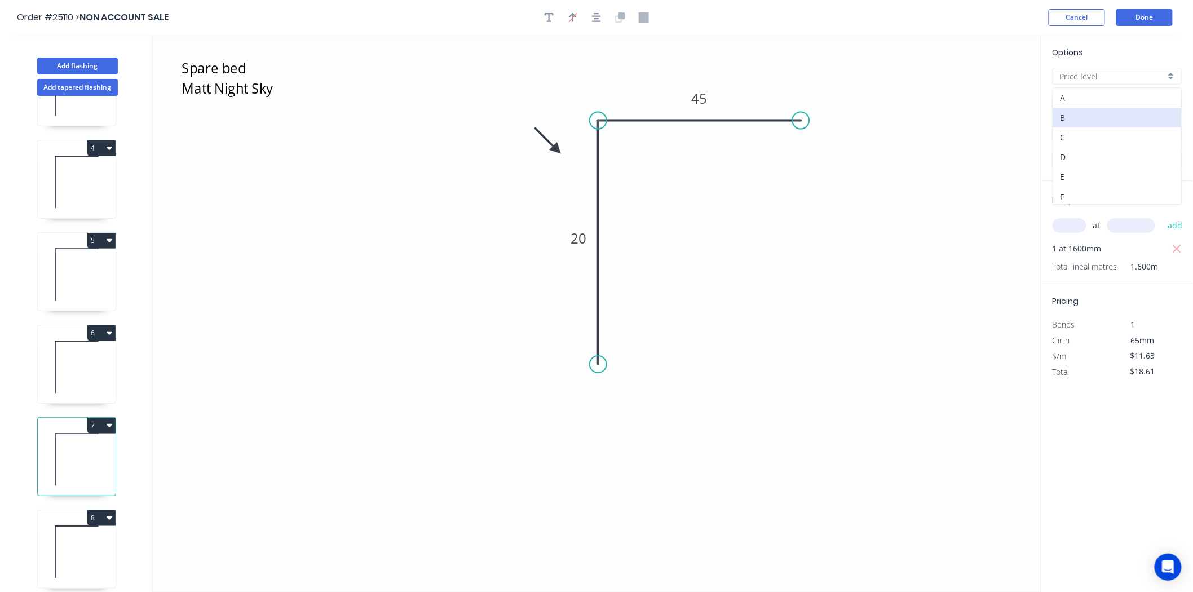
click at [1079, 142] on div "C" at bounding box center [1117, 137] width 128 height 20
drag, startPoint x: 27, startPoint y: 548, endPoint x: 47, endPoint y: 555, distance: 20.9
click at [28, 551] on div "1 2 3 4 5 6 7 8 9 10 11 12 13 14 15 16 17 18 19 20 21 22" at bounding box center [77, 354] width 148 height 517
click at [48, 555] on icon at bounding box center [77, 552] width 78 height 72
click at [1098, 75] on input "B" at bounding box center [1112, 76] width 105 height 12
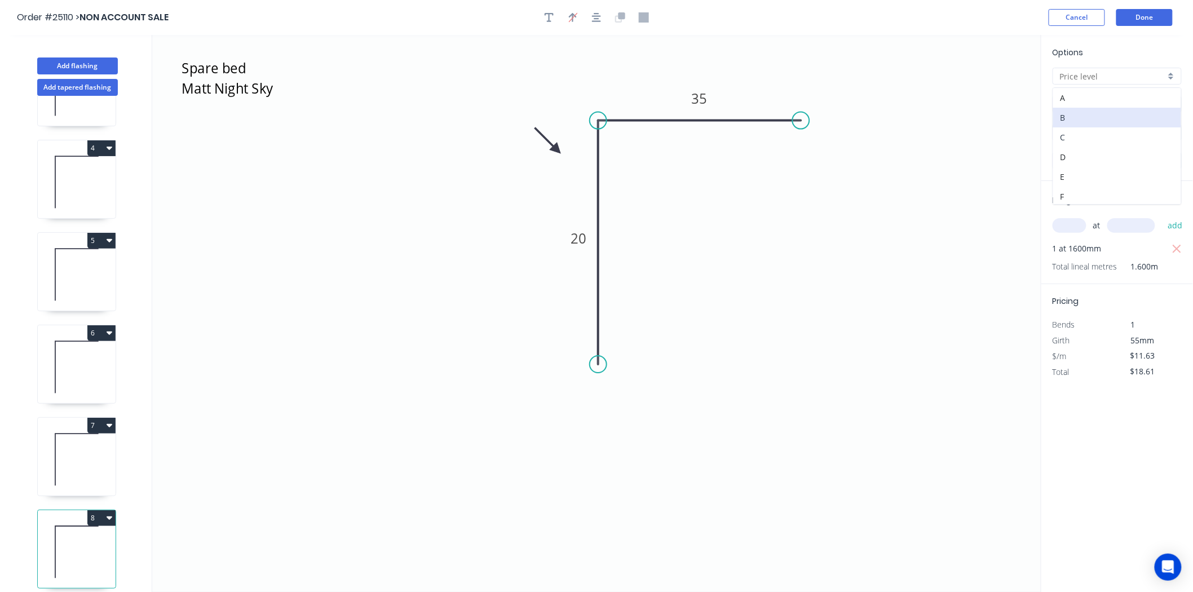
click at [1091, 130] on div "C" at bounding box center [1117, 137] width 128 height 20
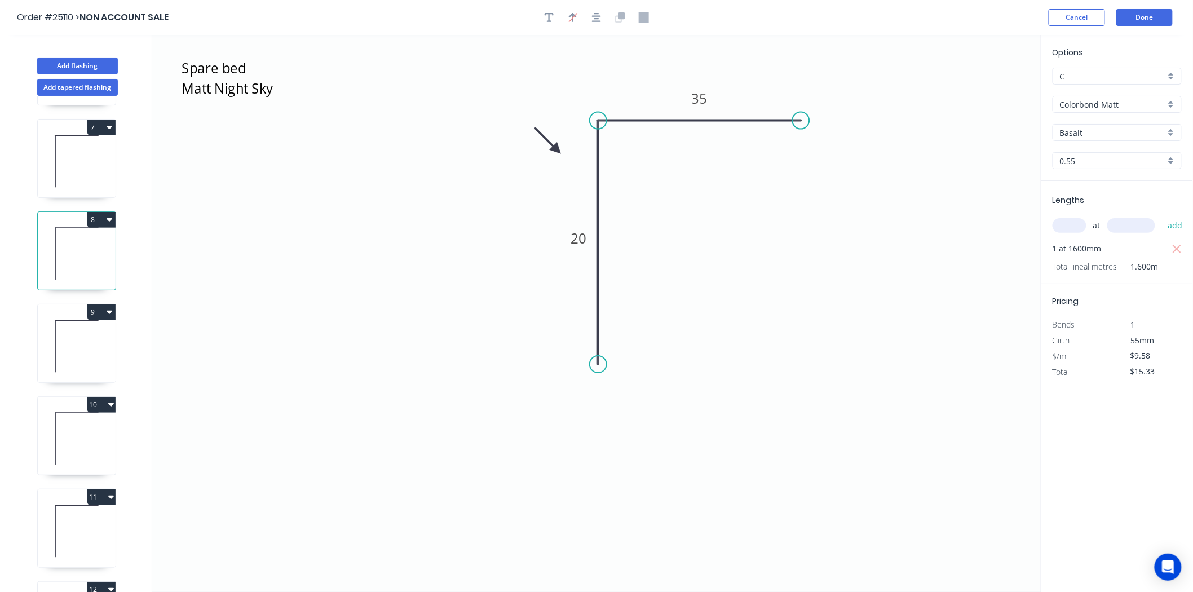
scroll to position [564, 0]
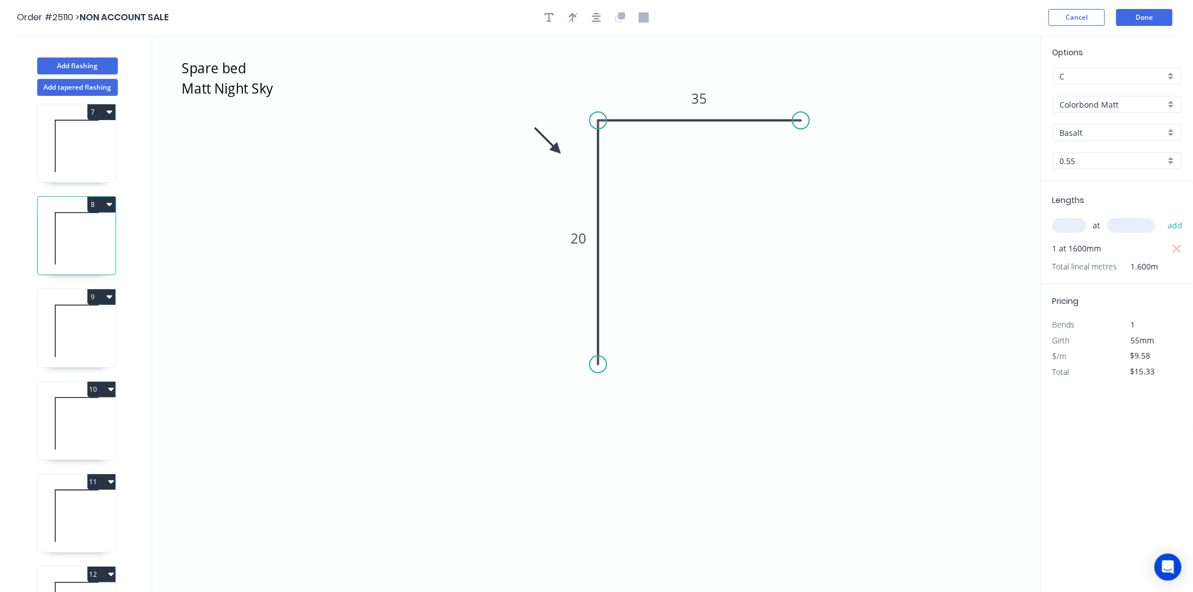
click at [69, 327] on icon at bounding box center [77, 331] width 78 height 72
click at [1114, 75] on input "B" at bounding box center [1112, 76] width 105 height 12
click at [1079, 134] on div "C" at bounding box center [1117, 137] width 128 height 20
click at [67, 443] on icon at bounding box center [77, 423] width 78 height 72
click at [1102, 80] on input "B" at bounding box center [1112, 76] width 105 height 12
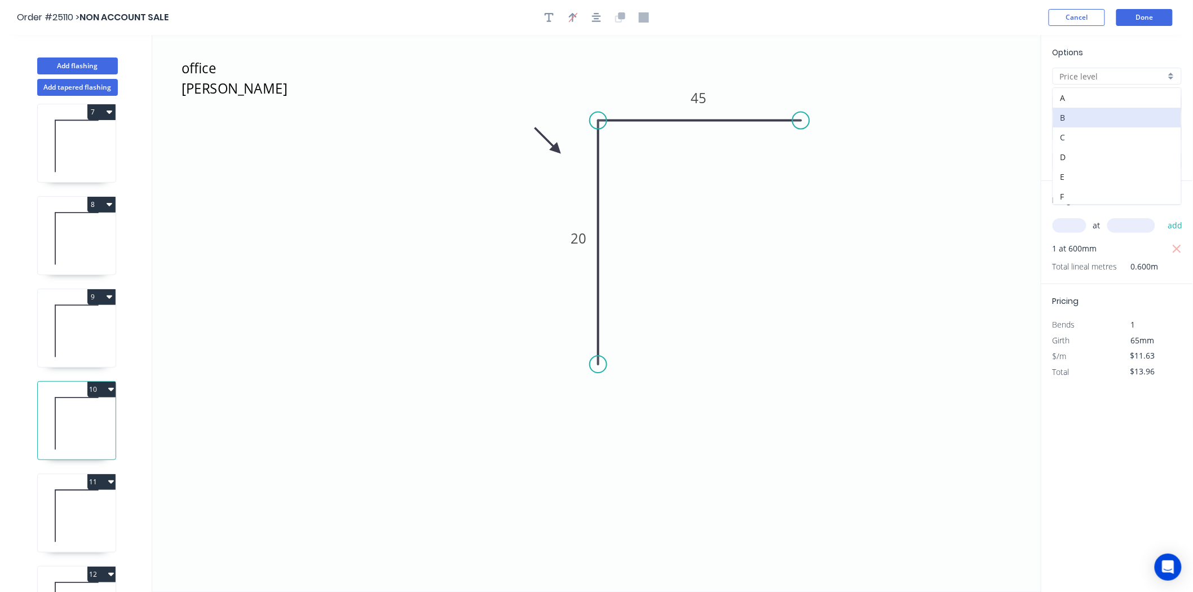
click at [1068, 133] on div "C" at bounding box center [1117, 137] width 128 height 20
click at [91, 502] on icon at bounding box center [77, 516] width 78 height 72
click at [1149, 77] on input "B" at bounding box center [1112, 76] width 105 height 12
click at [1093, 143] on div "C" at bounding box center [1117, 137] width 128 height 20
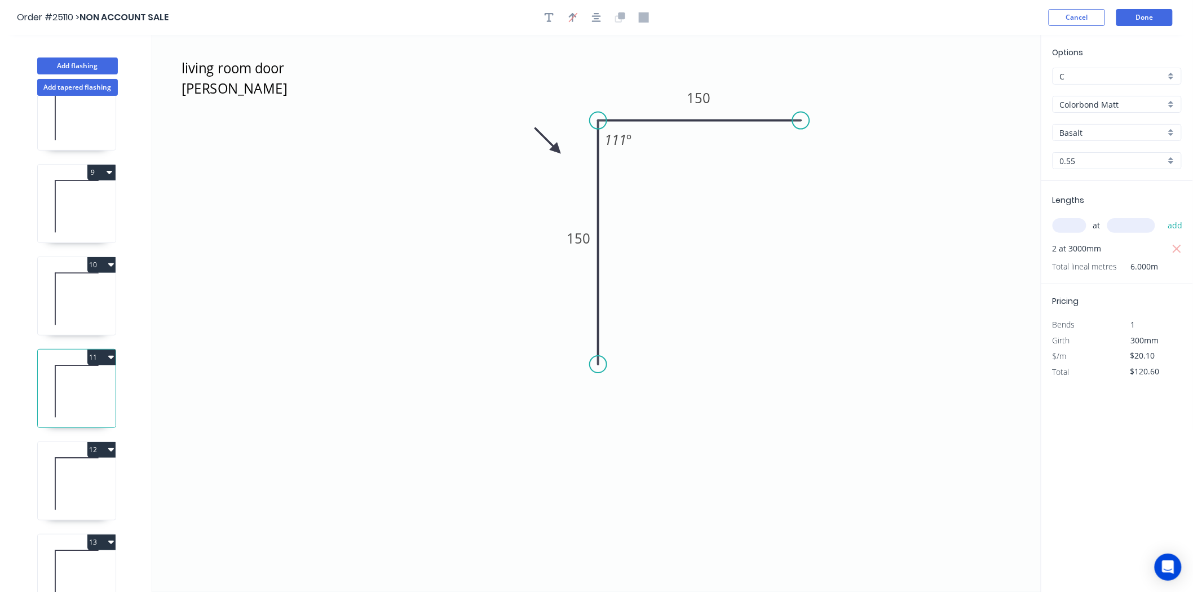
scroll to position [689, 0]
click at [88, 478] on icon at bounding box center [77, 483] width 78 height 72
click at [1128, 85] on div "Options B B Colorbond Matt Colorbond Matt Basalt Basalt 0.55 0.55" at bounding box center [1118, 113] width 152 height 135
click at [1128, 82] on div "Options B B Colorbond Matt Colorbond Matt Basalt Basalt 0.55 0.55" at bounding box center [1118, 113] width 152 height 135
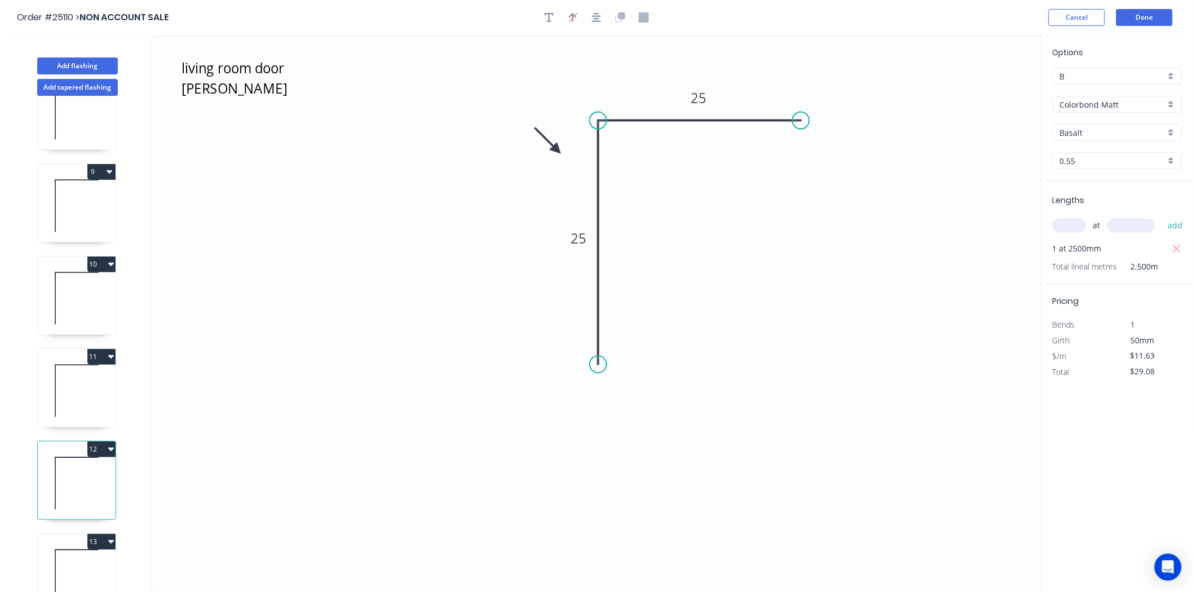
click at [1128, 81] on input "B" at bounding box center [1112, 76] width 105 height 12
click at [1084, 132] on div "C" at bounding box center [1117, 137] width 128 height 20
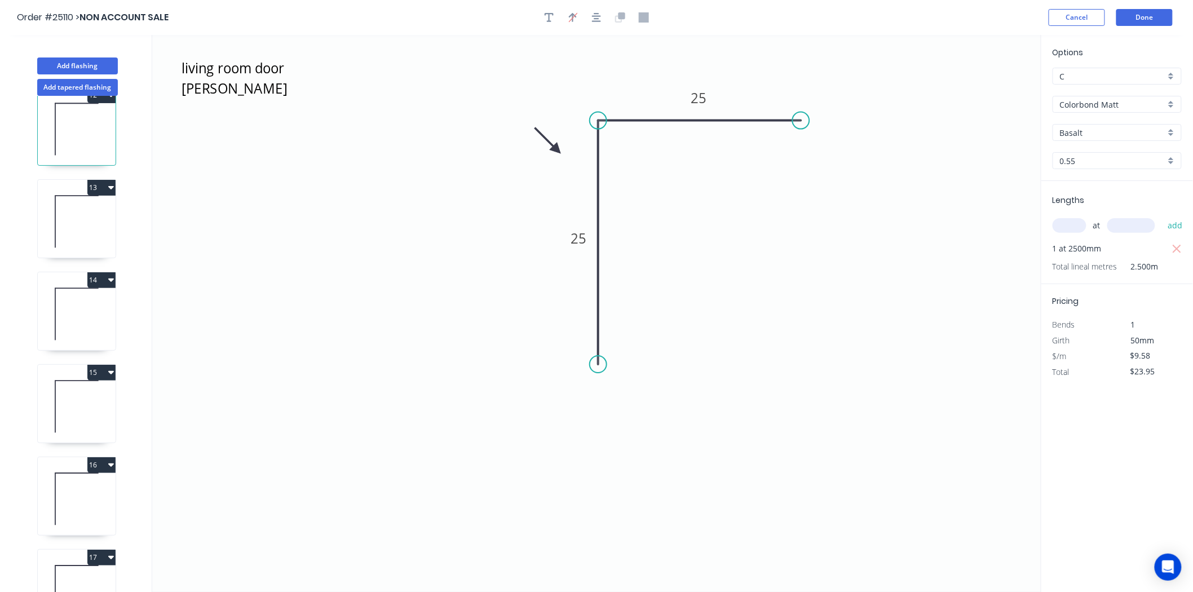
scroll to position [1065, 0]
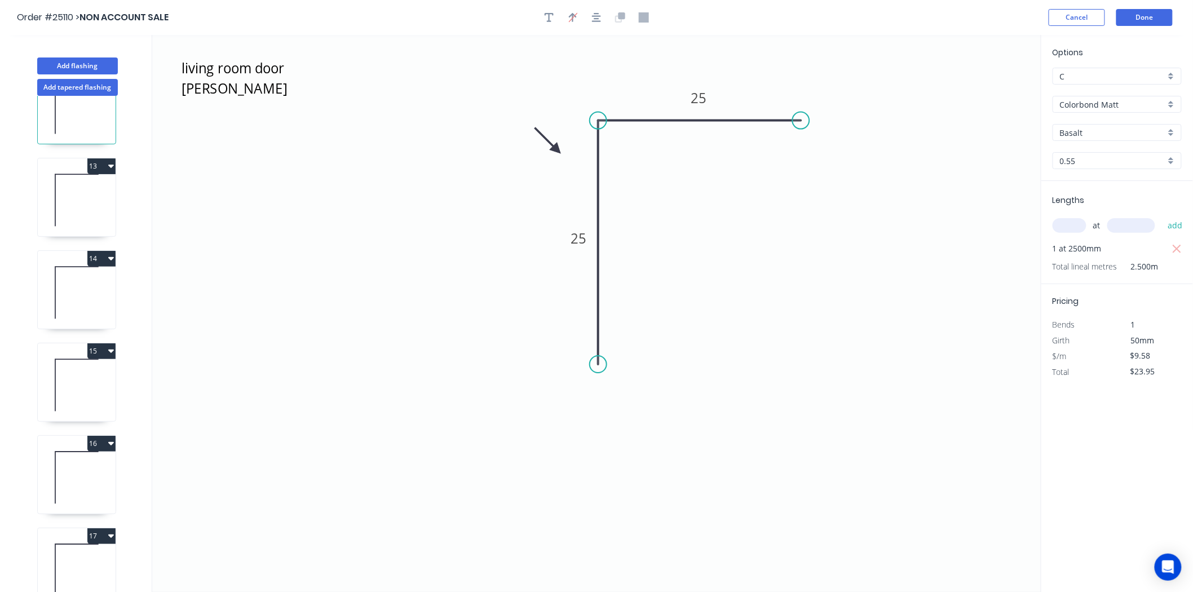
click at [90, 204] on icon at bounding box center [77, 200] width 78 height 72
click at [1111, 77] on input "B" at bounding box center [1112, 76] width 105 height 12
click at [1073, 130] on div "C" at bounding box center [1117, 137] width 128 height 20
click at [76, 297] on icon at bounding box center [77, 293] width 78 height 72
click at [1141, 77] on input "B" at bounding box center [1112, 76] width 105 height 12
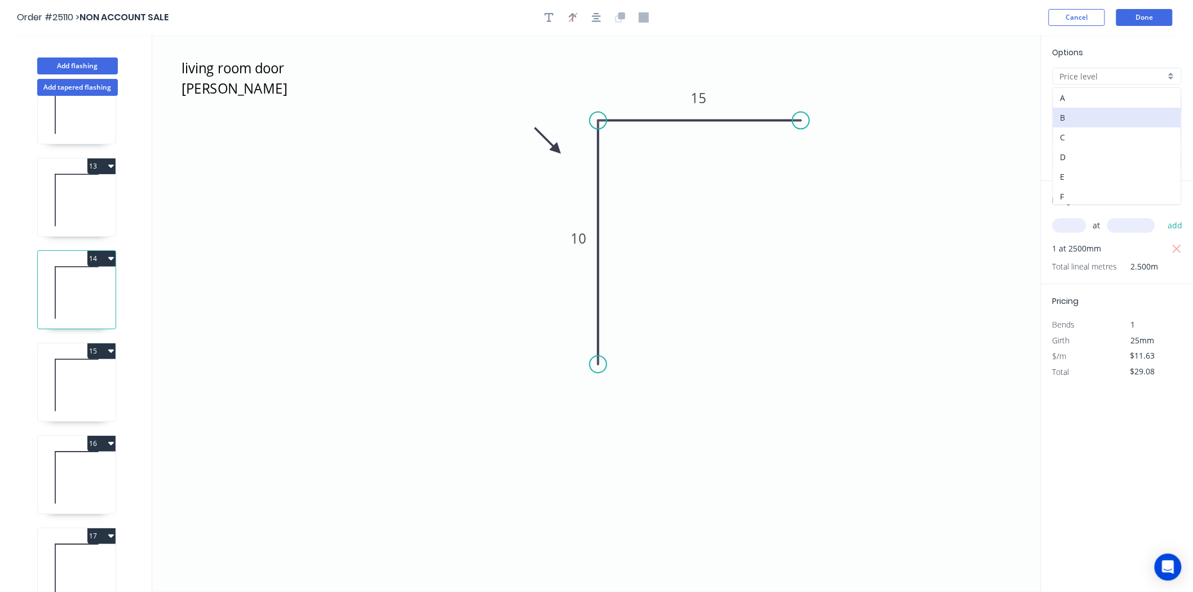
click at [1077, 131] on div "C" at bounding box center [1117, 137] width 128 height 20
click at [92, 377] on icon at bounding box center [77, 385] width 78 height 72
click at [1171, 74] on div "B" at bounding box center [1117, 76] width 129 height 17
click at [1113, 136] on div "C" at bounding box center [1117, 137] width 128 height 20
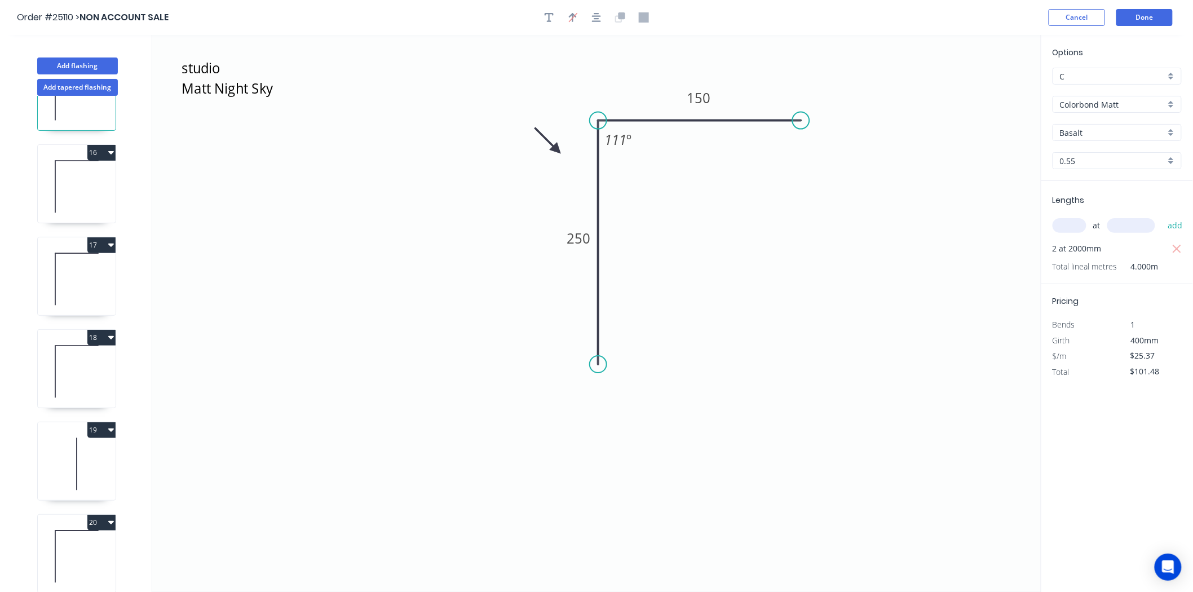
scroll to position [1378, 0]
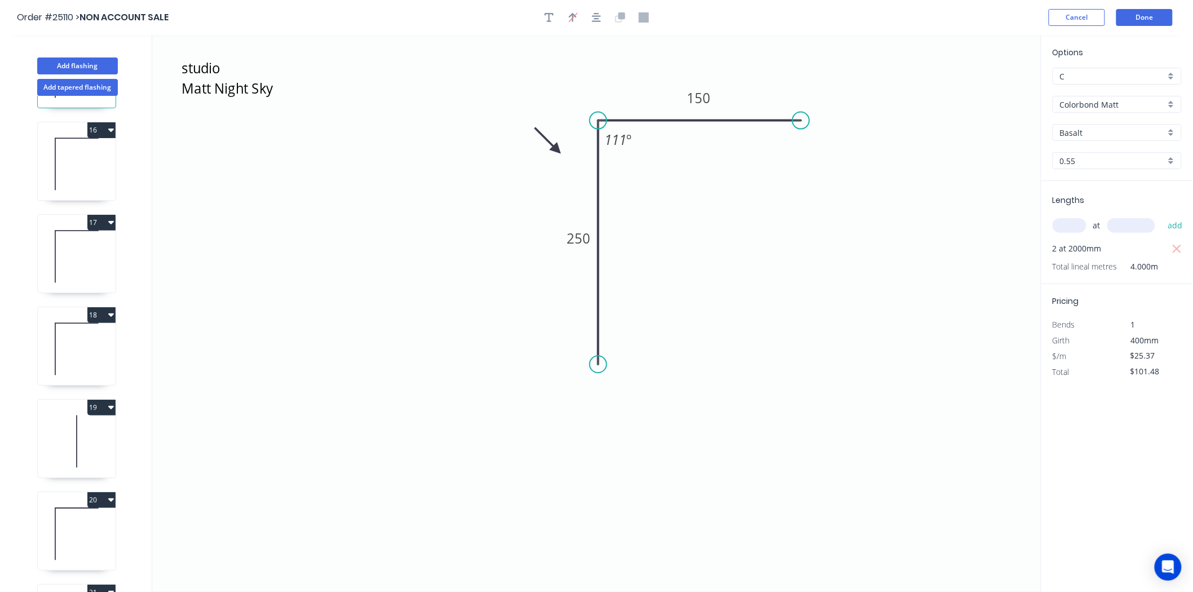
click at [66, 160] on icon at bounding box center [77, 164] width 78 height 72
click at [1084, 74] on input "B" at bounding box center [1112, 76] width 105 height 12
click at [1085, 130] on div "C" at bounding box center [1117, 137] width 128 height 20
click at [55, 263] on icon at bounding box center [55, 256] width 0 height 51
click at [1072, 75] on input "B" at bounding box center [1112, 76] width 105 height 12
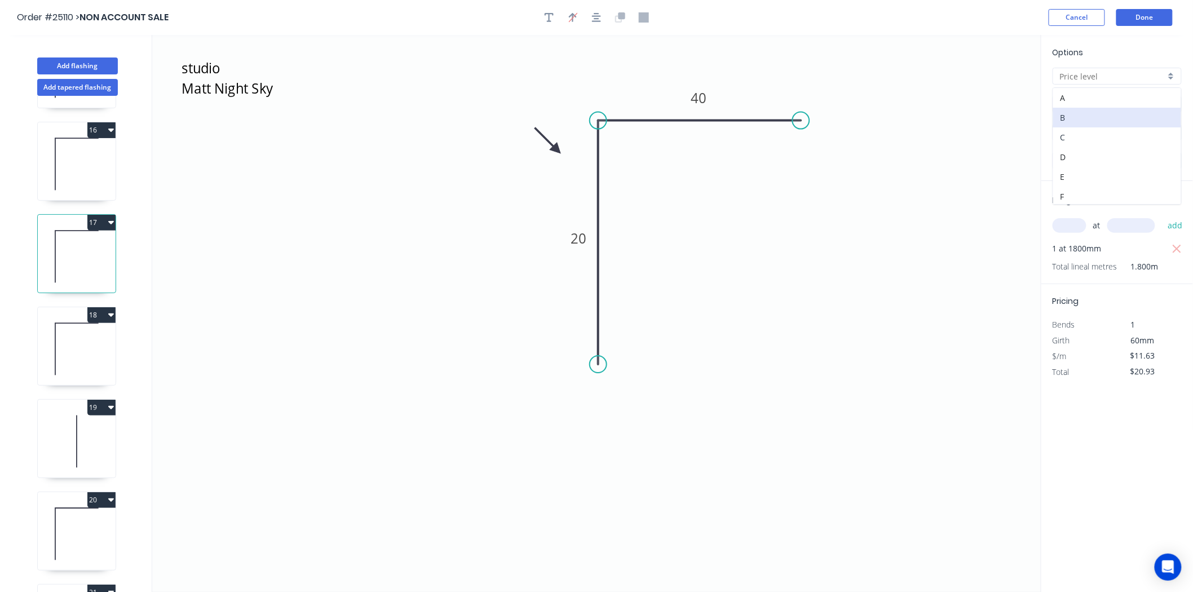
click at [1074, 134] on div "C" at bounding box center [1117, 137] width 128 height 20
drag, startPoint x: 82, startPoint y: 368, endPoint x: 100, endPoint y: 355, distance: 21.9
click at [82, 367] on icon at bounding box center [77, 349] width 78 height 72
click at [1118, 70] on input "B" at bounding box center [1112, 76] width 105 height 12
click at [1091, 144] on div "C" at bounding box center [1117, 137] width 128 height 20
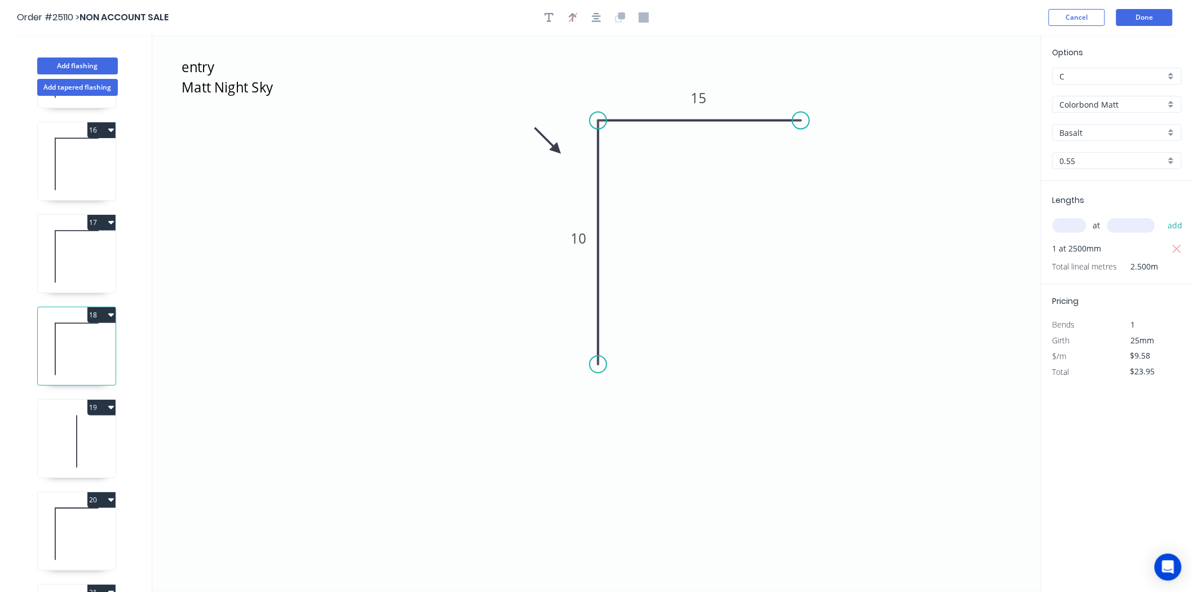
click at [83, 425] on icon at bounding box center [77, 441] width 78 height 72
click at [1117, 70] on input "B" at bounding box center [1112, 76] width 105 height 12
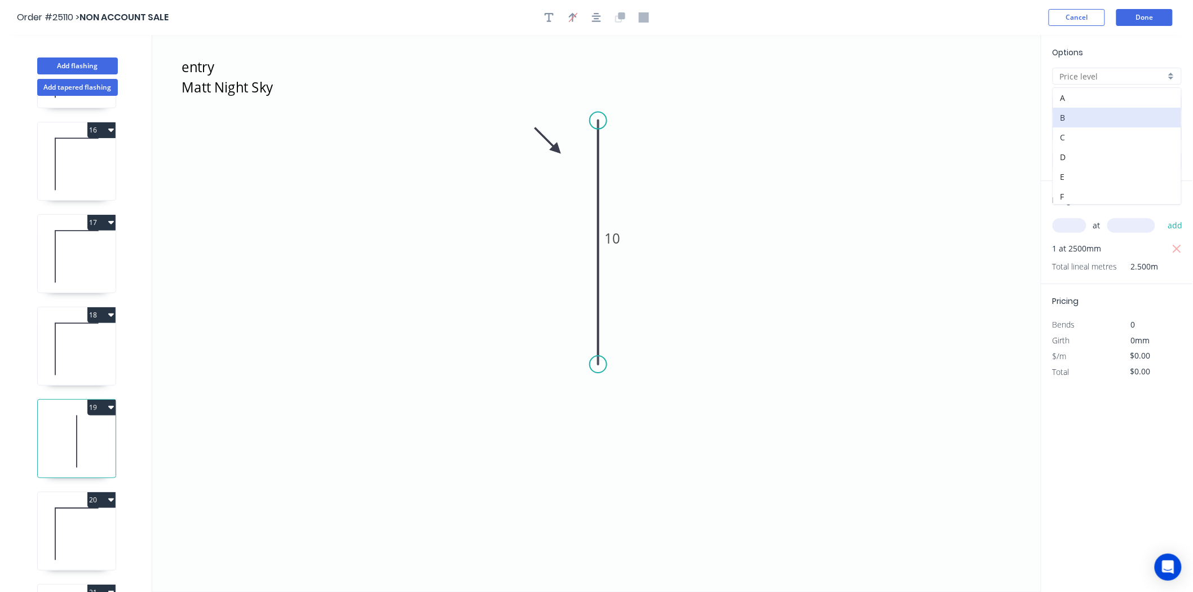
click at [1104, 141] on div "C" at bounding box center [1117, 137] width 128 height 20
click at [96, 501] on button "20" at bounding box center [101, 500] width 28 height 16
click at [61, 506] on div "20" at bounding box center [77, 500] width 78 height 16
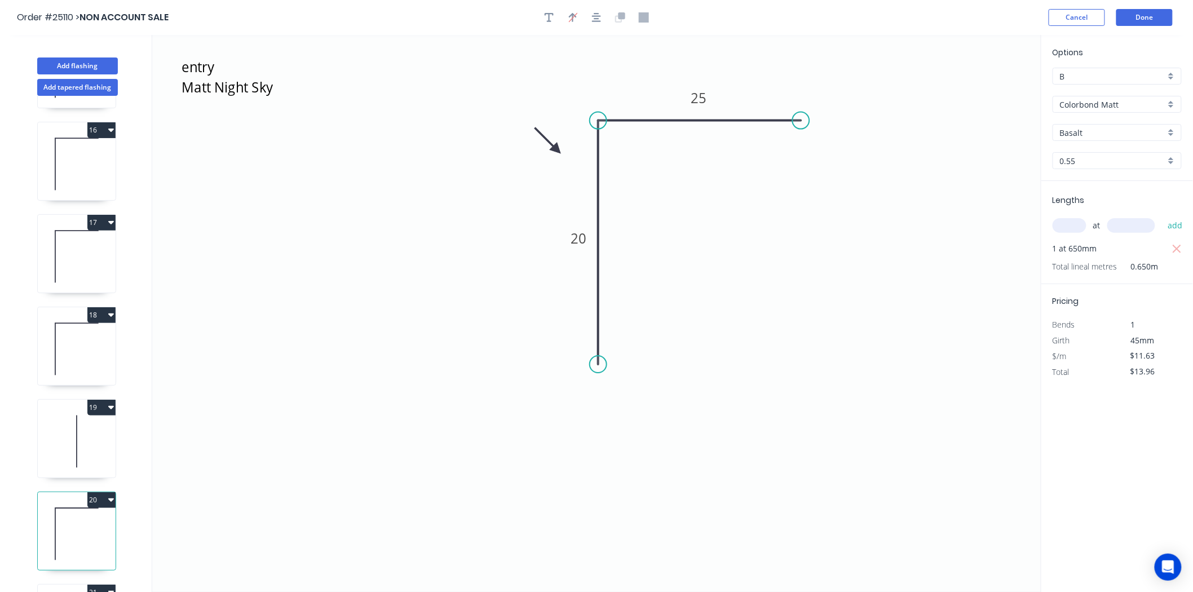
click at [1101, 68] on div "B" at bounding box center [1117, 76] width 129 height 17
click at [1096, 139] on div "C" at bounding box center [1117, 137] width 128 height 20
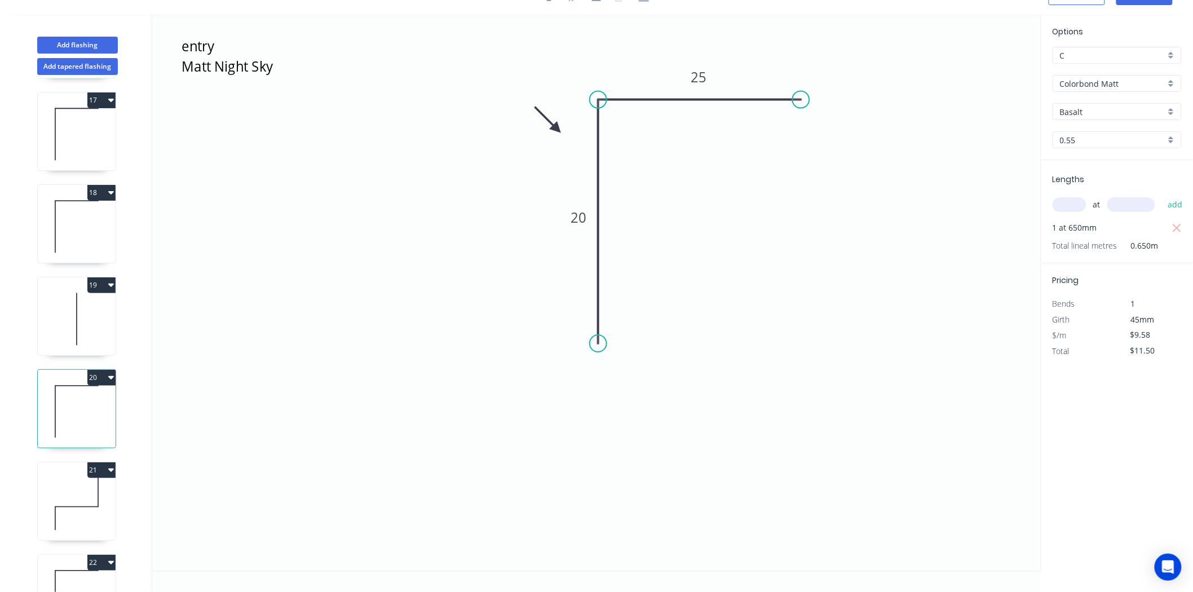
scroll to position [1544, 0]
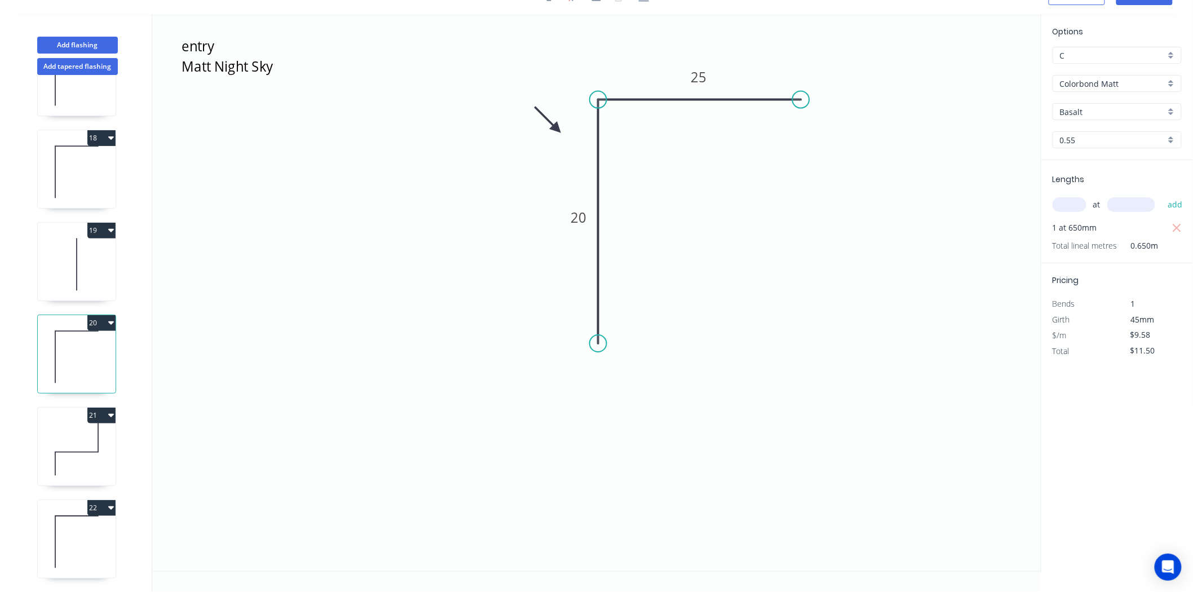
click at [63, 412] on div "21" at bounding box center [77, 416] width 78 height 16
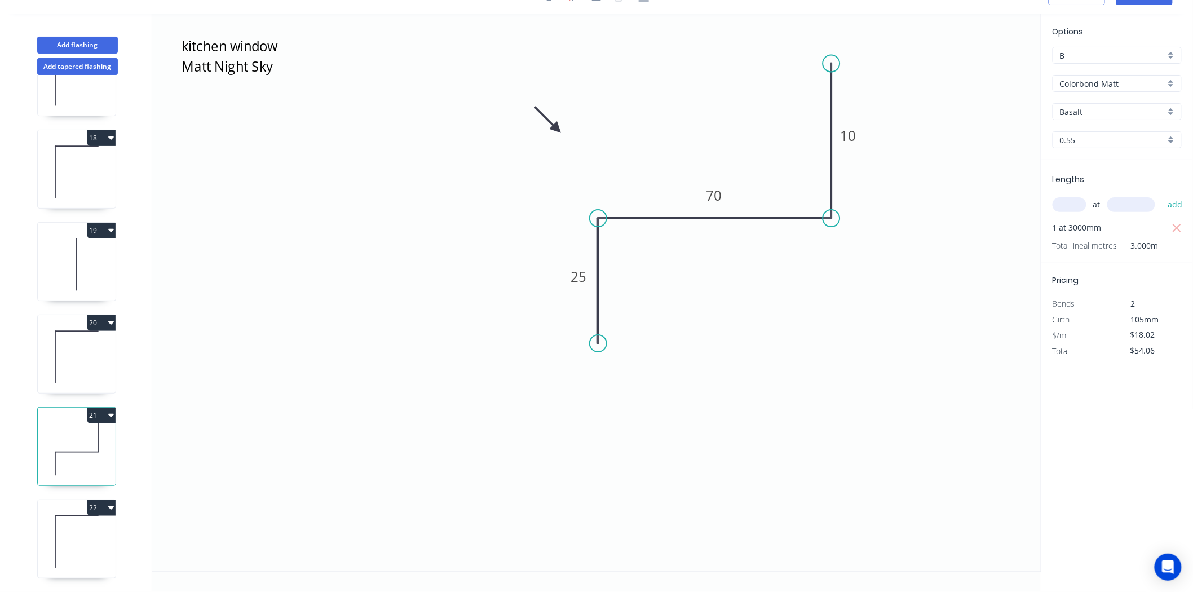
click at [1147, 57] on input "B" at bounding box center [1112, 56] width 105 height 12
click at [1090, 119] on div "C" at bounding box center [1117, 117] width 128 height 20
click at [83, 526] on icon at bounding box center [77, 542] width 78 height 72
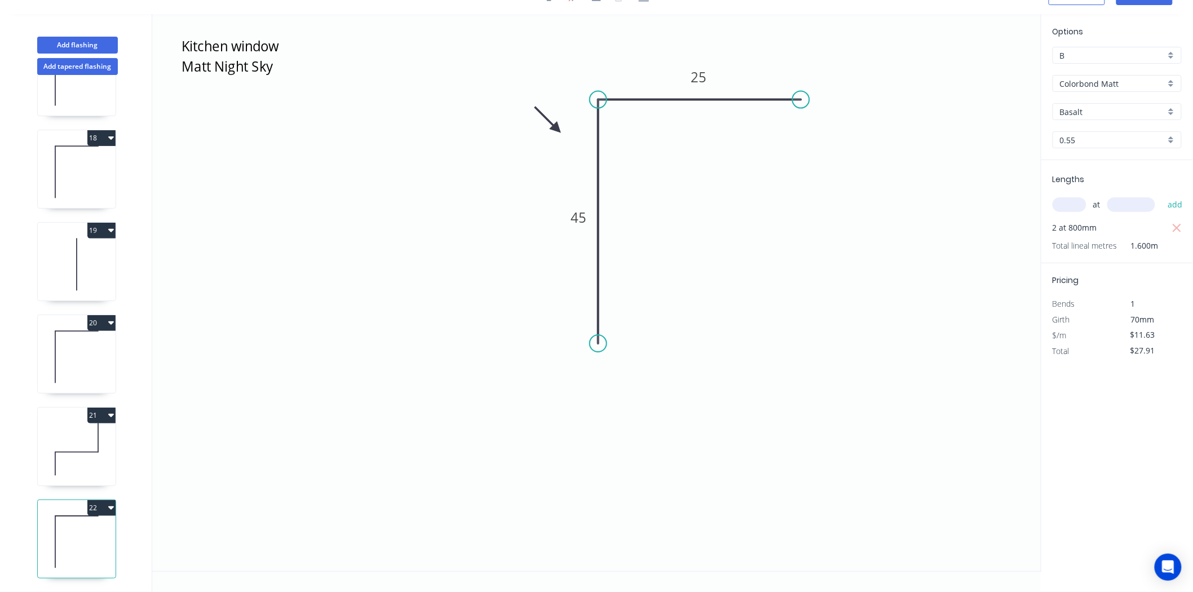
click at [1113, 52] on input "B" at bounding box center [1112, 56] width 105 height 12
click at [1073, 116] on div "C" at bounding box center [1117, 117] width 128 height 20
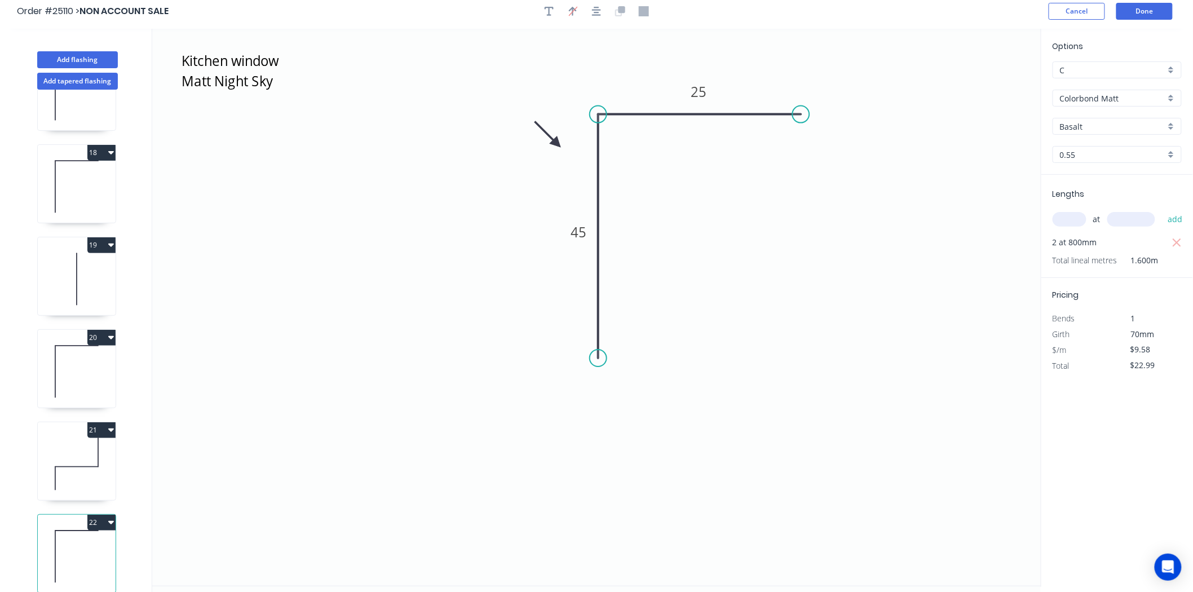
scroll to position [0, 0]
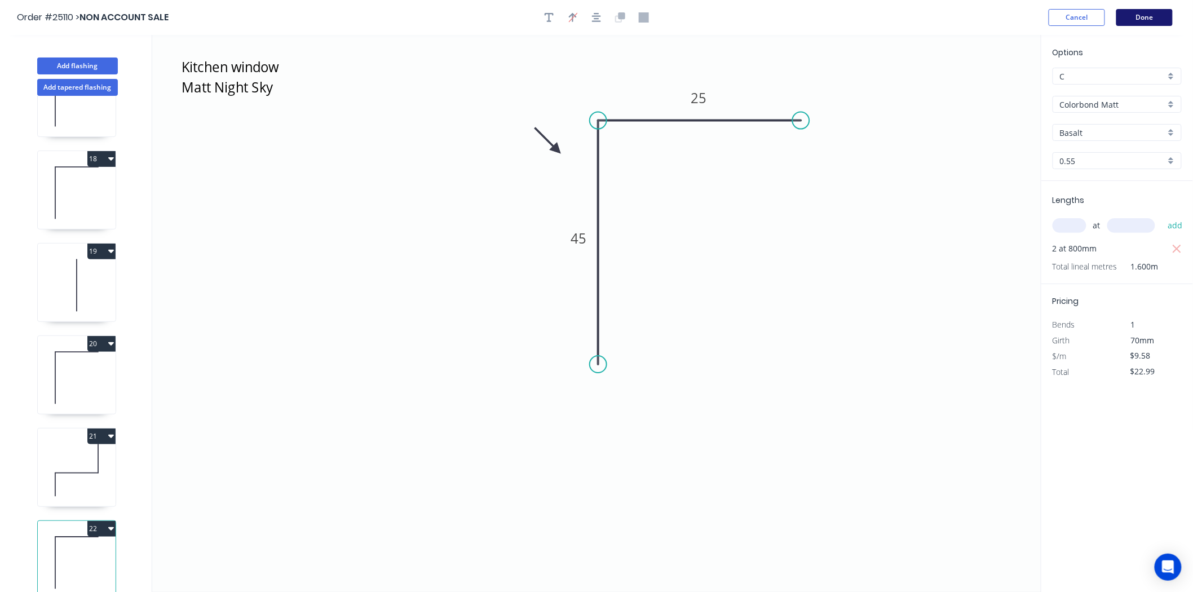
click at [1128, 17] on button "Done" at bounding box center [1145, 17] width 56 height 17
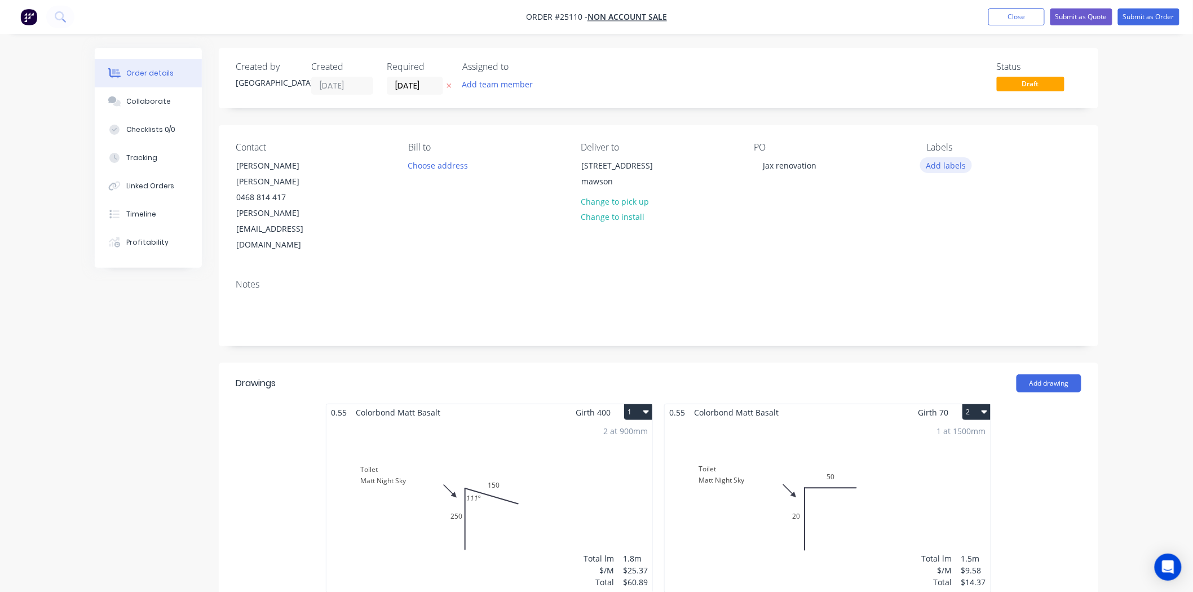
click at [949, 162] on button "Add labels" at bounding box center [946, 164] width 52 height 15
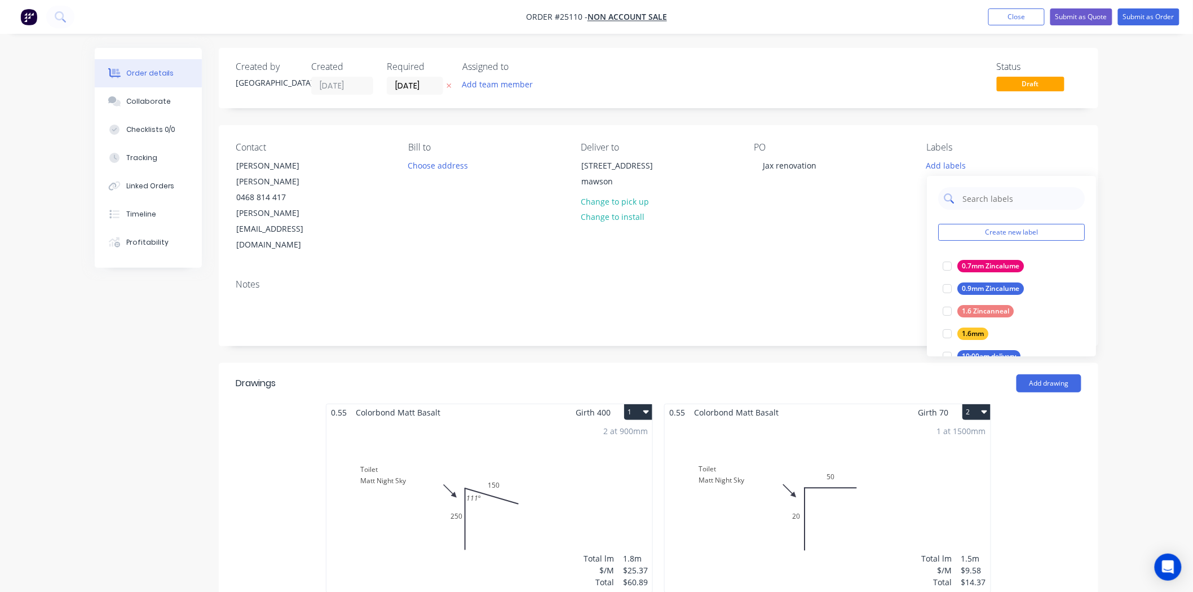
click at [985, 195] on input "text" at bounding box center [1021, 198] width 118 height 23
click at [963, 328] on div "ON HOLD" at bounding box center [978, 334] width 40 height 12
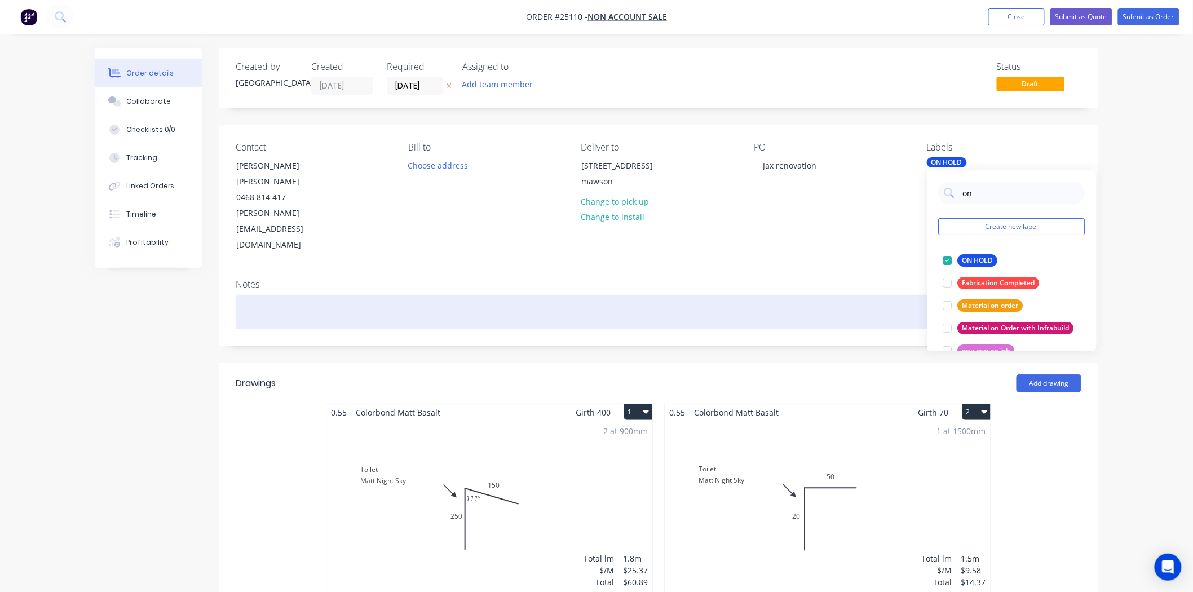
click at [830, 270] on div "Notes" at bounding box center [659, 308] width 880 height 76
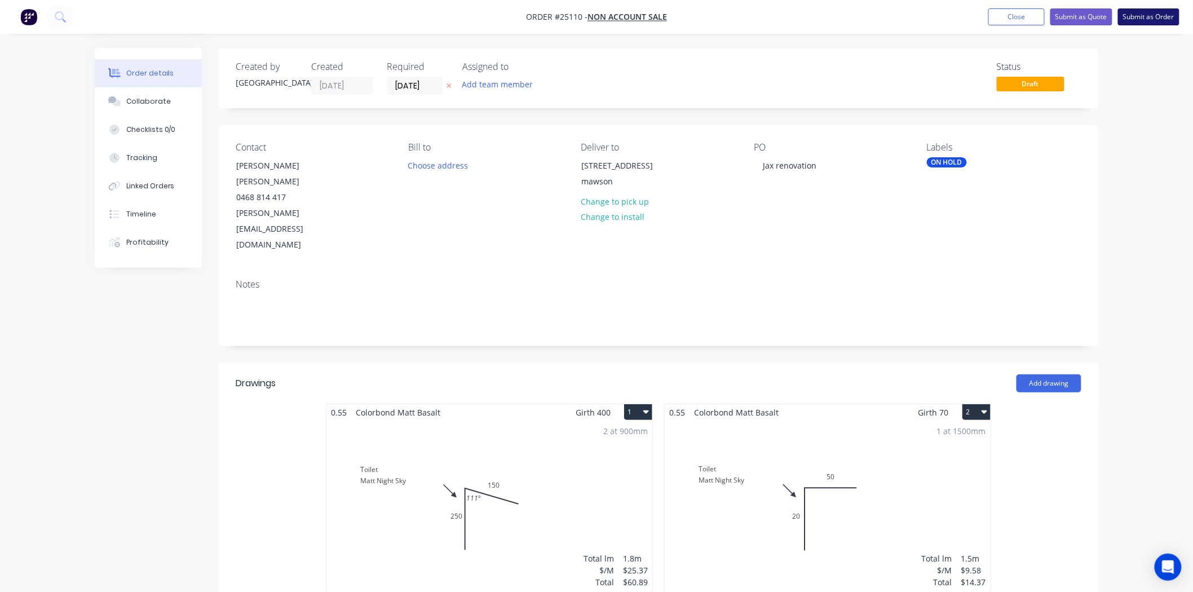
click at [1149, 16] on button "Submit as Order" at bounding box center [1148, 16] width 61 height 17
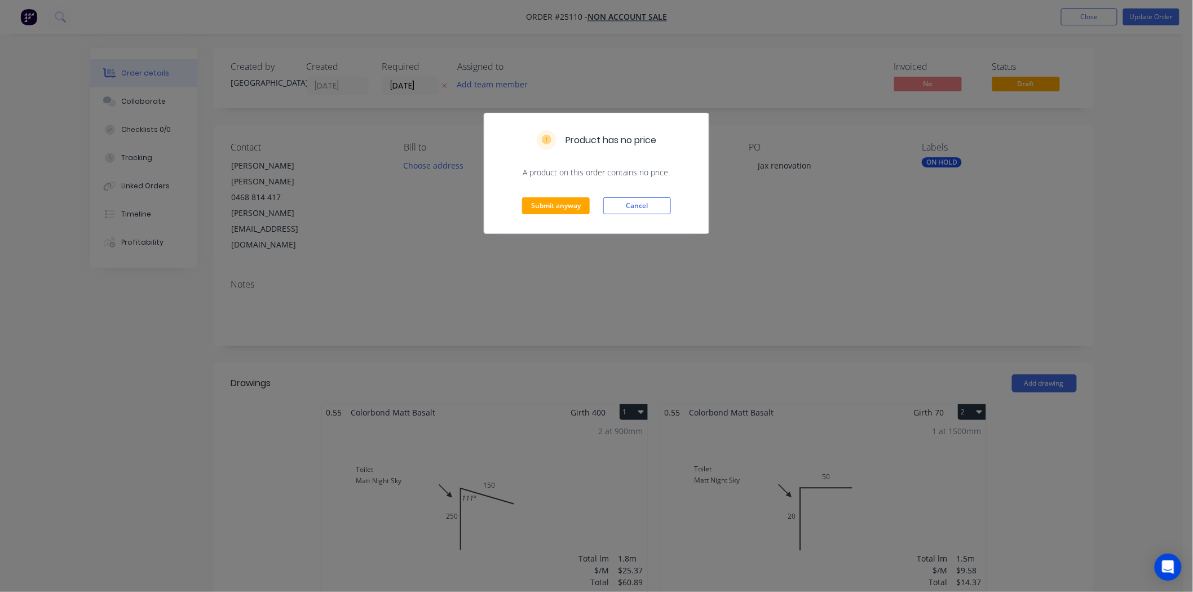
click at [591, 243] on div "Product has no price A product on this order contains no price. Submit anyway C…" at bounding box center [596, 296] width 1193 height 592
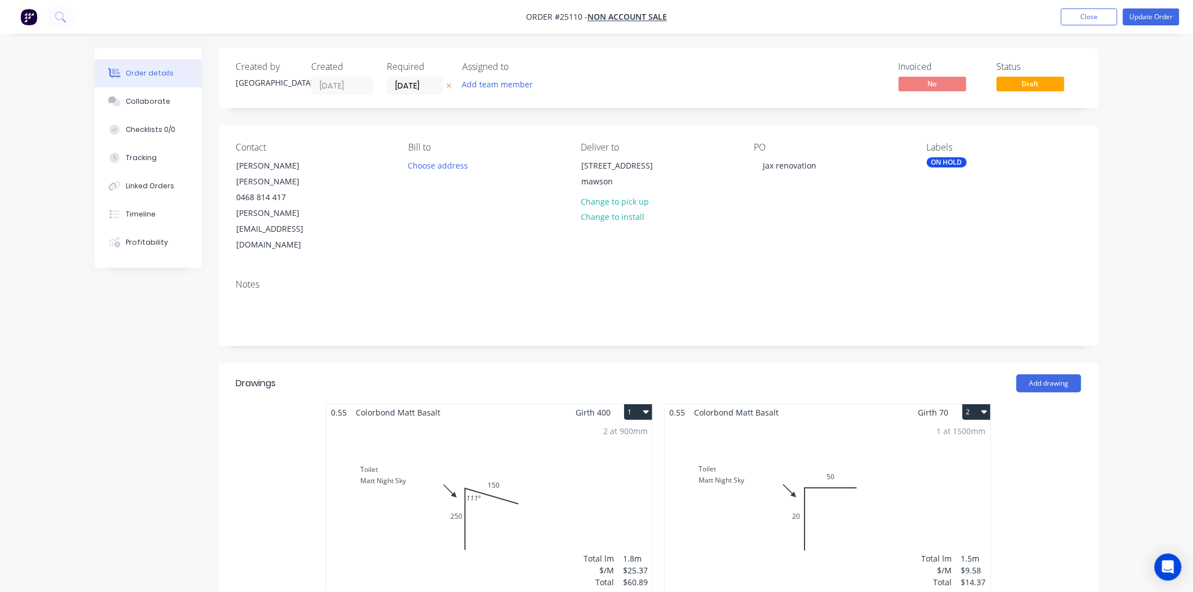
scroll to position [63, 0]
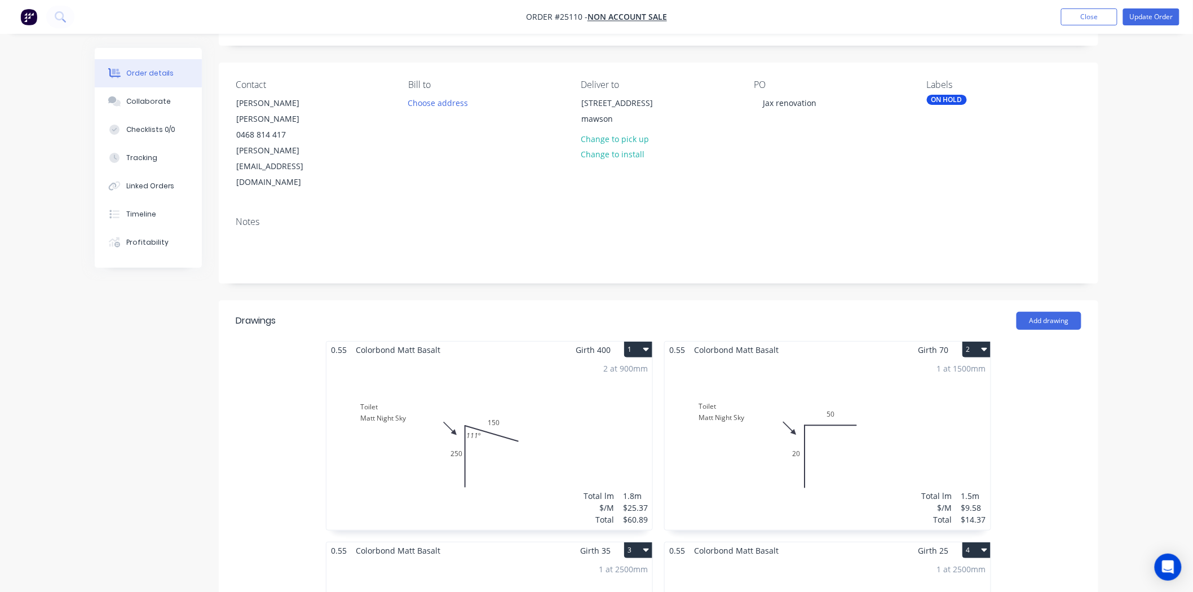
click at [1027, 142] on div "Labels ON HOLD" at bounding box center [1004, 135] width 155 height 111
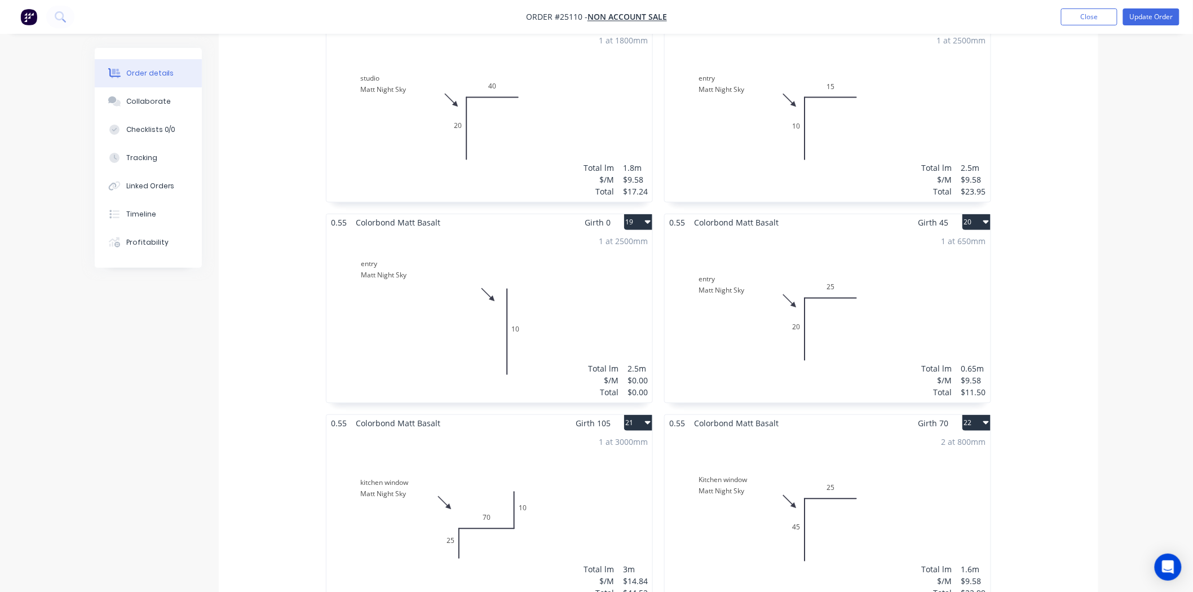
scroll to position [2005, 0]
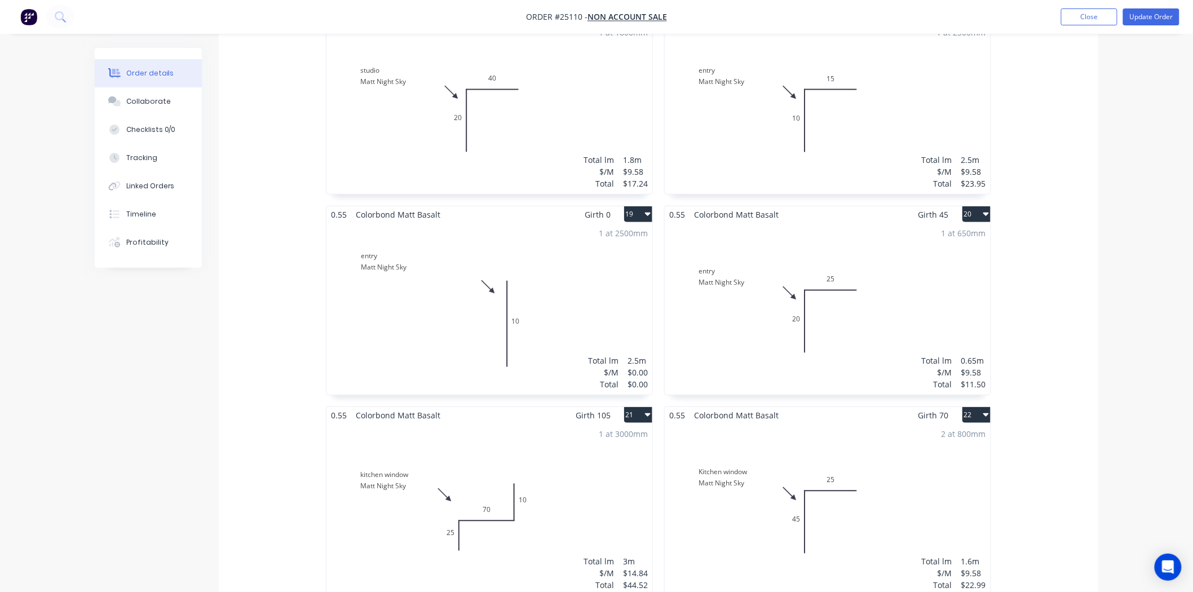
click at [594, 241] on div "1 at 2500mm Total lm $/M Total 2.5m $0.00 $0.00" at bounding box center [490, 309] width 326 height 172
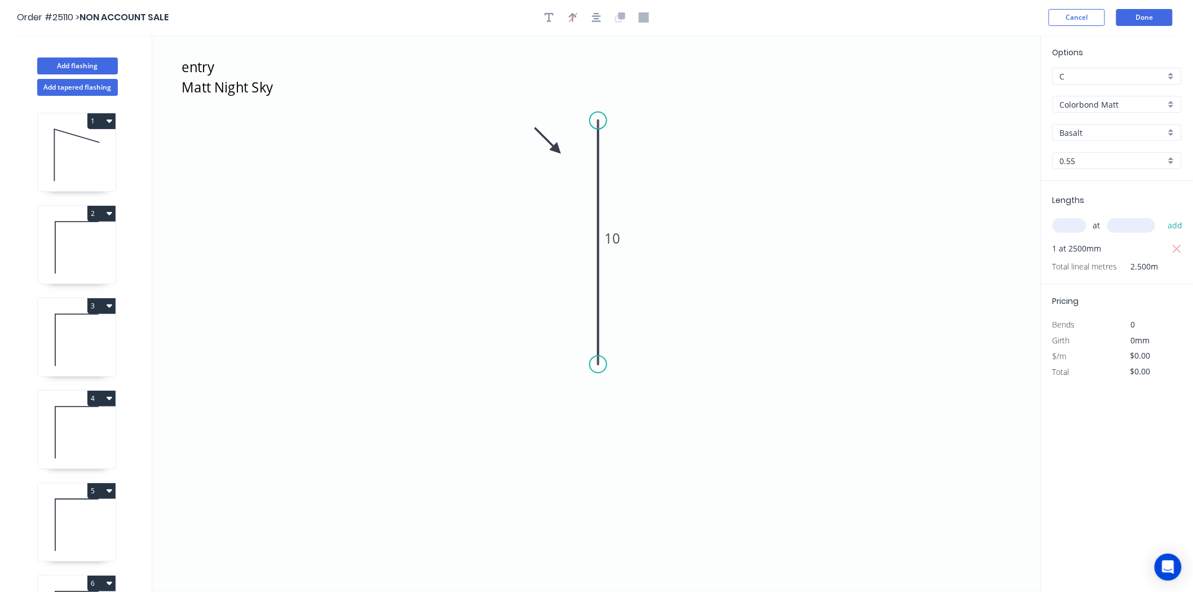
click at [1126, 72] on input "C" at bounding box center [1112, 76] width 105 height 12
click at [1081, 117] on div "B" at bounding box center [1117, 118] width 128 height 20
click at [1090, 76] on input "B" at bounding box center [1112, 76] width 105 height 12
click at [1077, 129] on div "C" at bounding box center [1117, 137] width 128 height 20
click at [1169, 243] on div "1 at 2500mm" at bounding box center [1118, 249] width 131 height 16
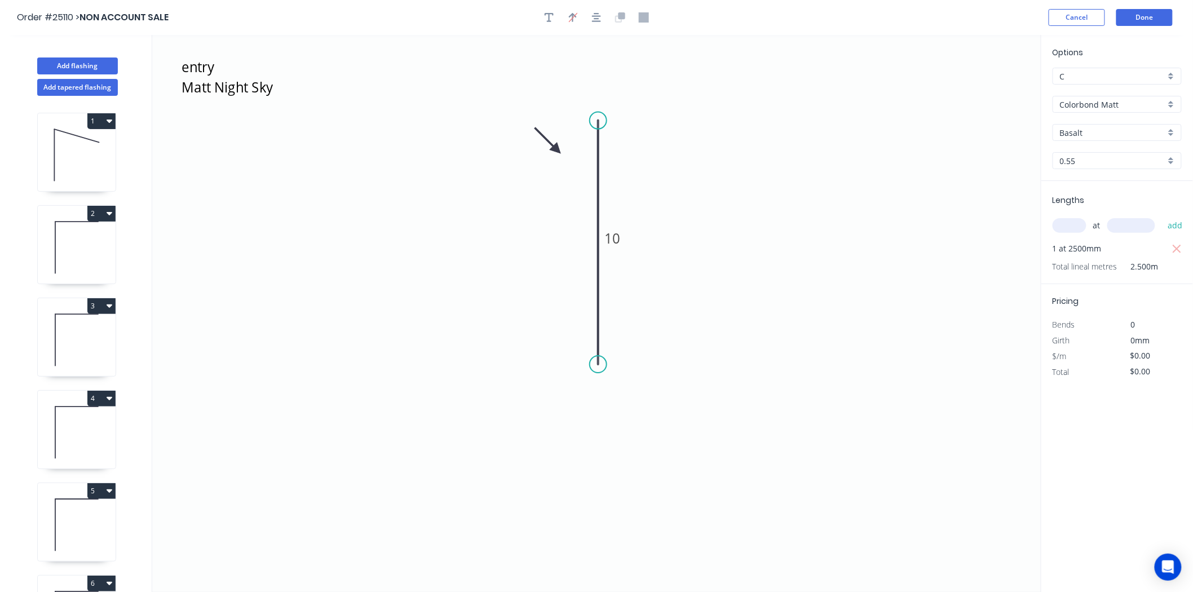
click at [1170, 252] on div "1 at 2500mm" at bounding box center [1118, 249] width 131 height 16
click at [1176, 244] on icon "button" at bounding box center [1177, 249] width 10 height 14
click at [1056, 229] on input "text" at bounding box center [1070, 225] width 34 height 15
click at [1162, 216] on button "add" at bounding box center [1175, 225] width 27 height 19
click at [610, 239] on tspan "10" at bounding box center [613, 238] width 16 height 19
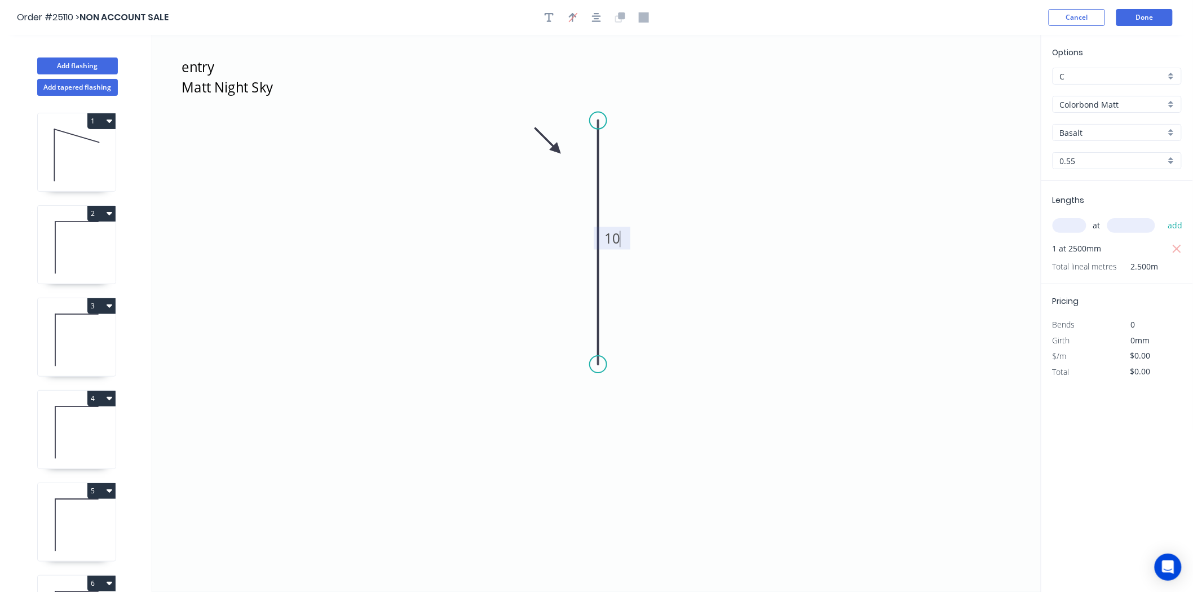
click at [698, 485] on icon "entry Matt Night Sky 10" at bounding box center [596, 313] width 889 height 557
click at [1158, 19] on button "Done" at bounding box center [1145, 17] width 56 height 17
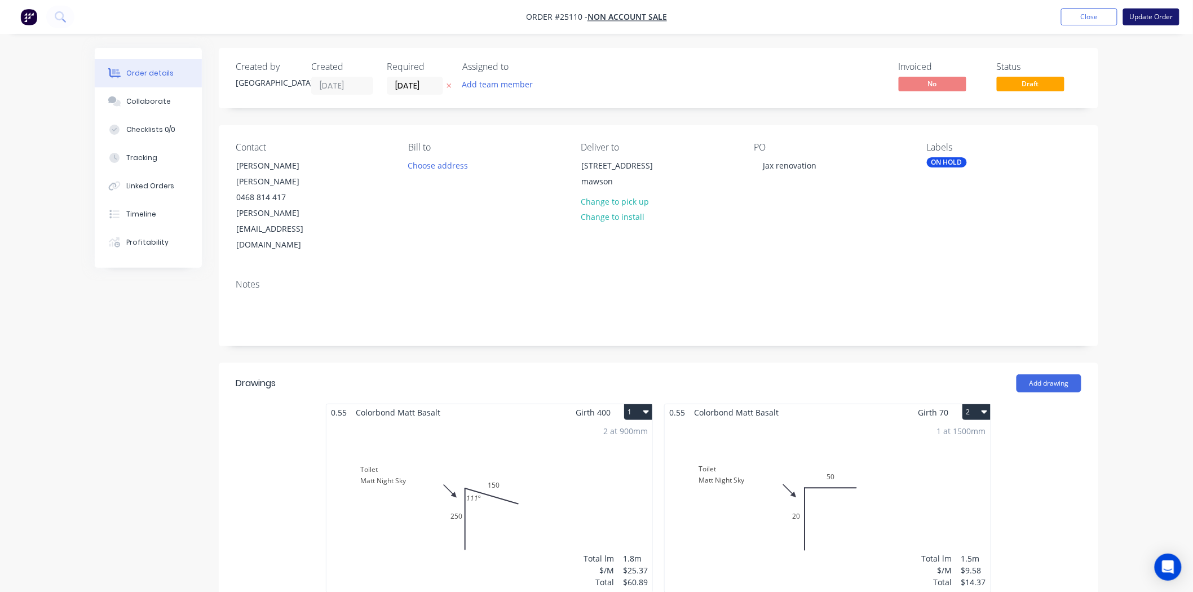
click at [1134, 19] on button "Update Order" at bounding box center [1151, 16] width 56 height 17
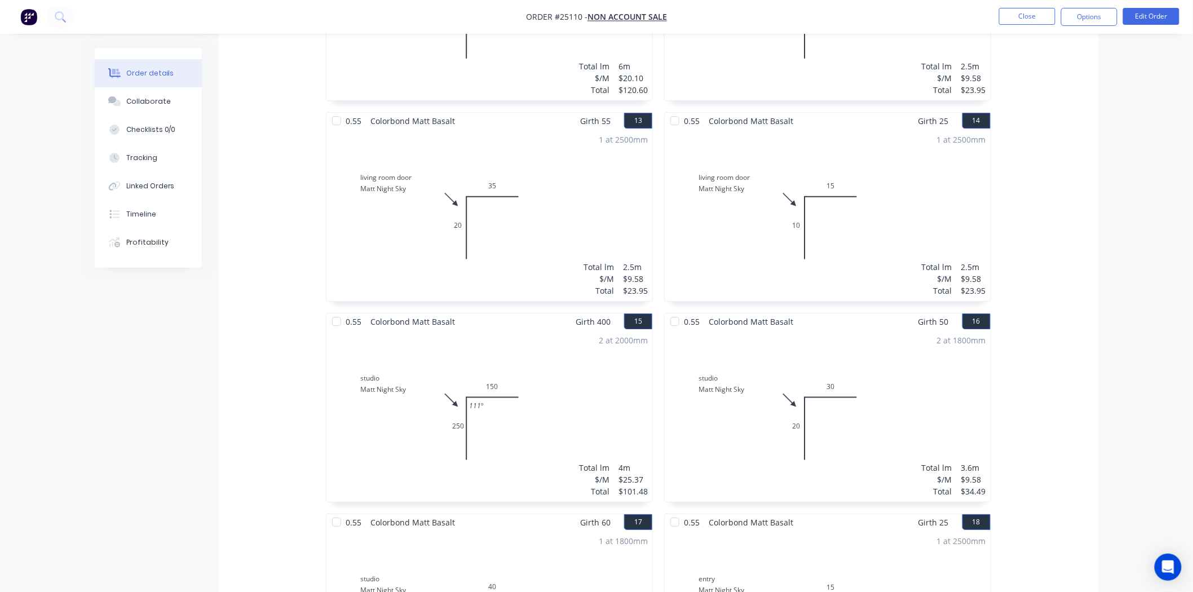
scroll to position [1566, 0]
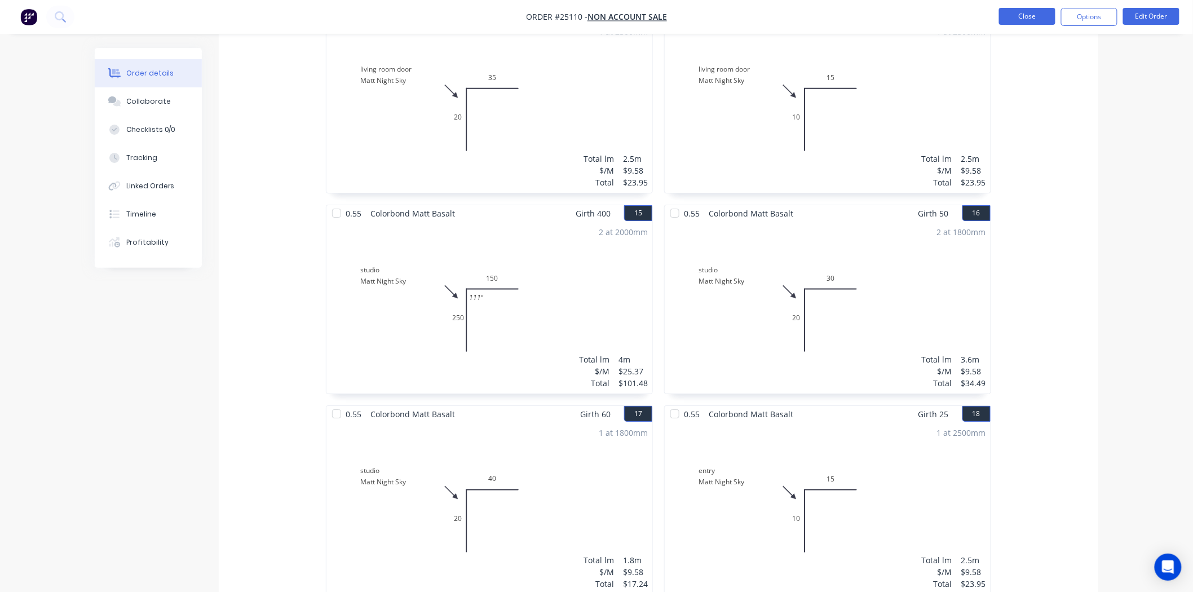
click at [1038, 14] on button "Close" at bounding box center [1027, 16] width 56 height 17
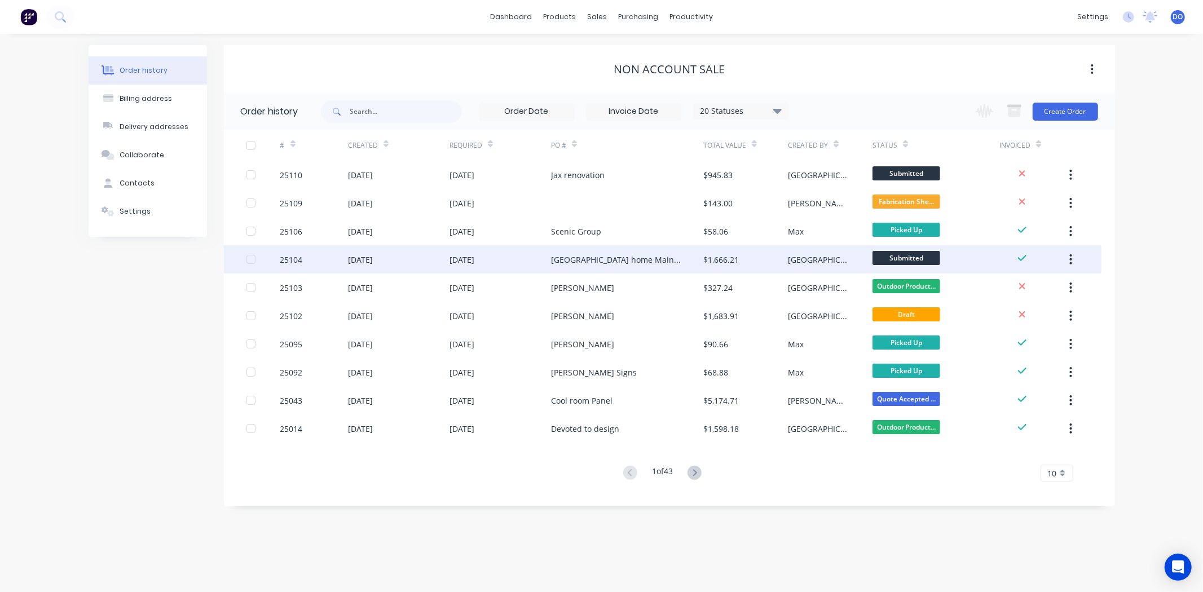
click at [594, 254] on div "[GEOGRAPHIC_DATA] home Maintenance" at bounding box center [616, 260] width 130 height 12
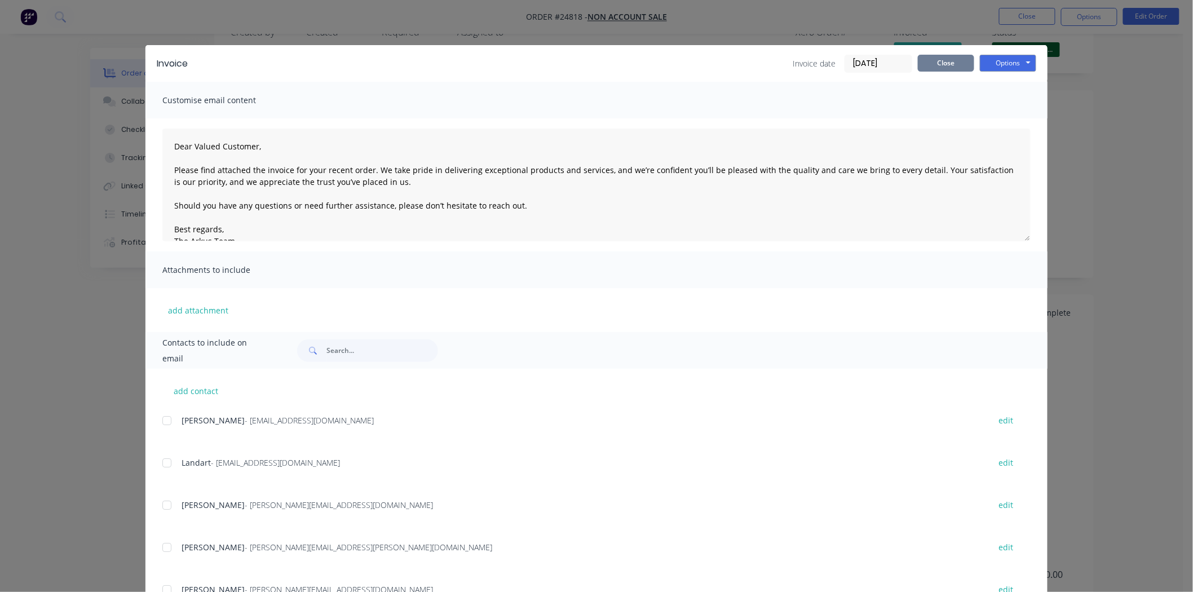
scroll to position [34, 0]
click at [945, 59] on button "Close" at bounding box center [946, 63] width 56 height 17
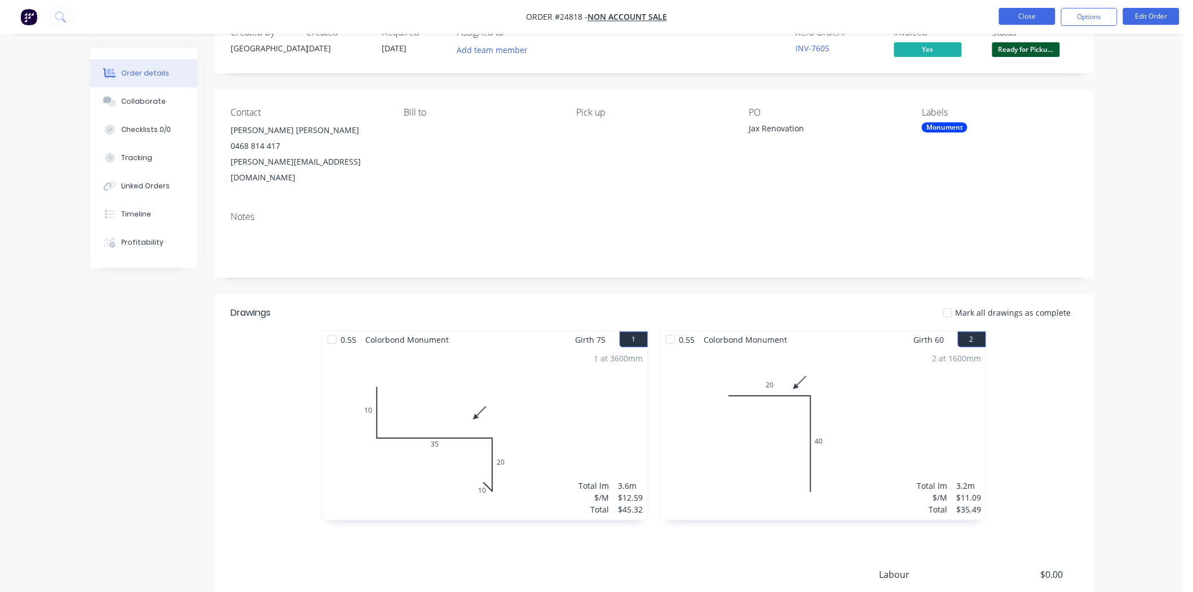
click at [1038, 10] on button "Close" at bounding box center [1027, 16] width 56 height 17
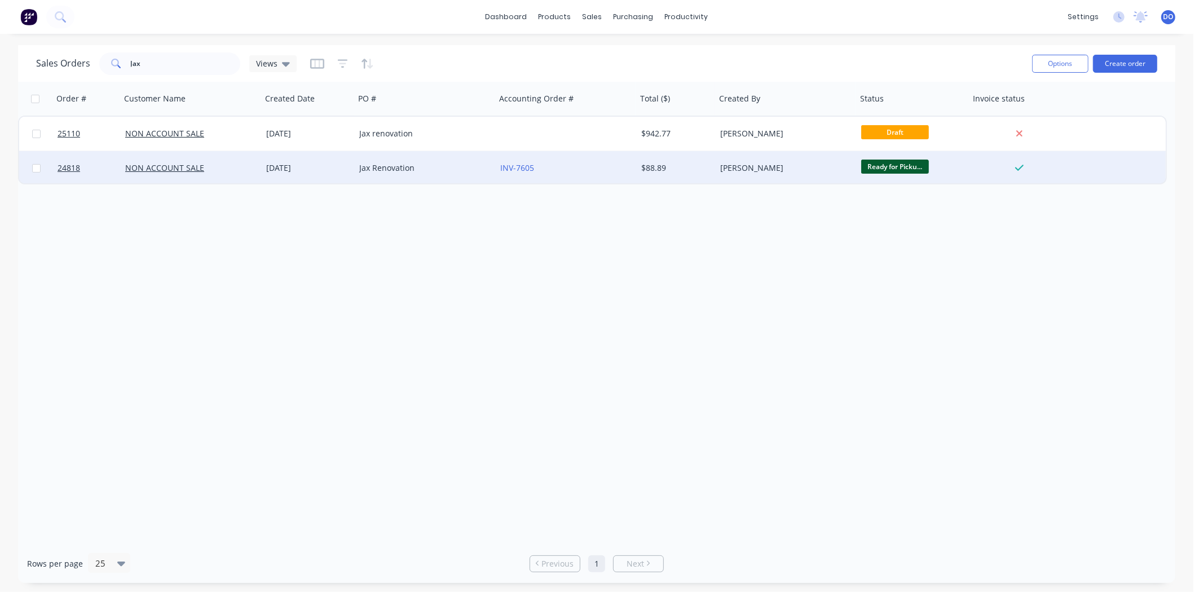
click at [252, 164] on div "NON ACCOUNT SALE" at bounding box center [191, 167] width 132 height 11
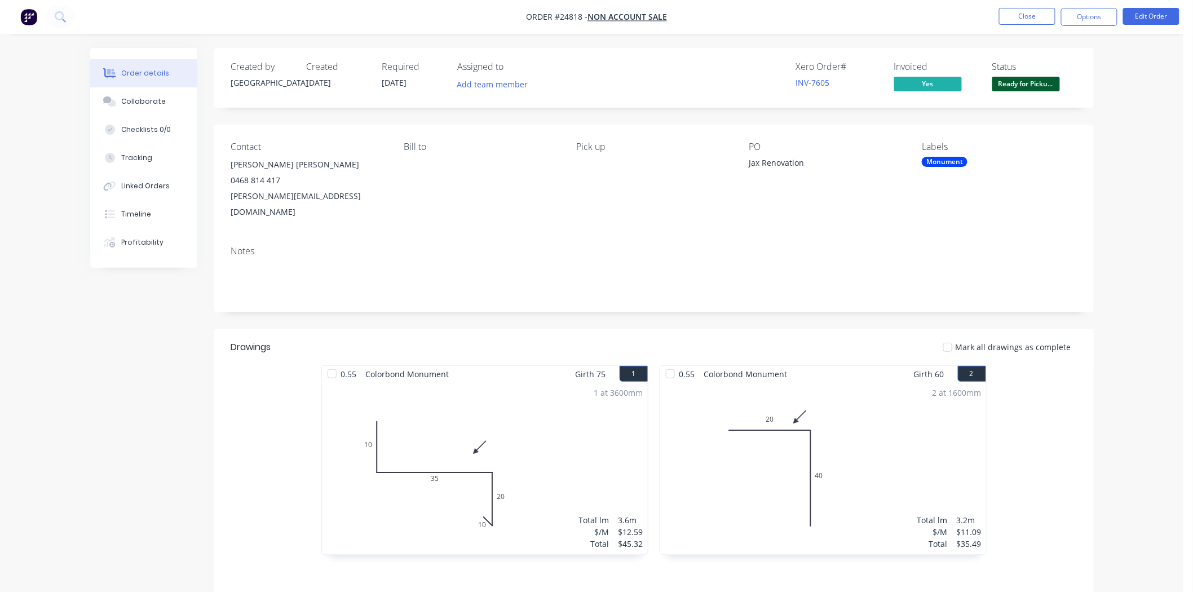
click at [1042, 86] on span "Ready for Picku..." at bounding box center [1027, 84] width 68 height 14
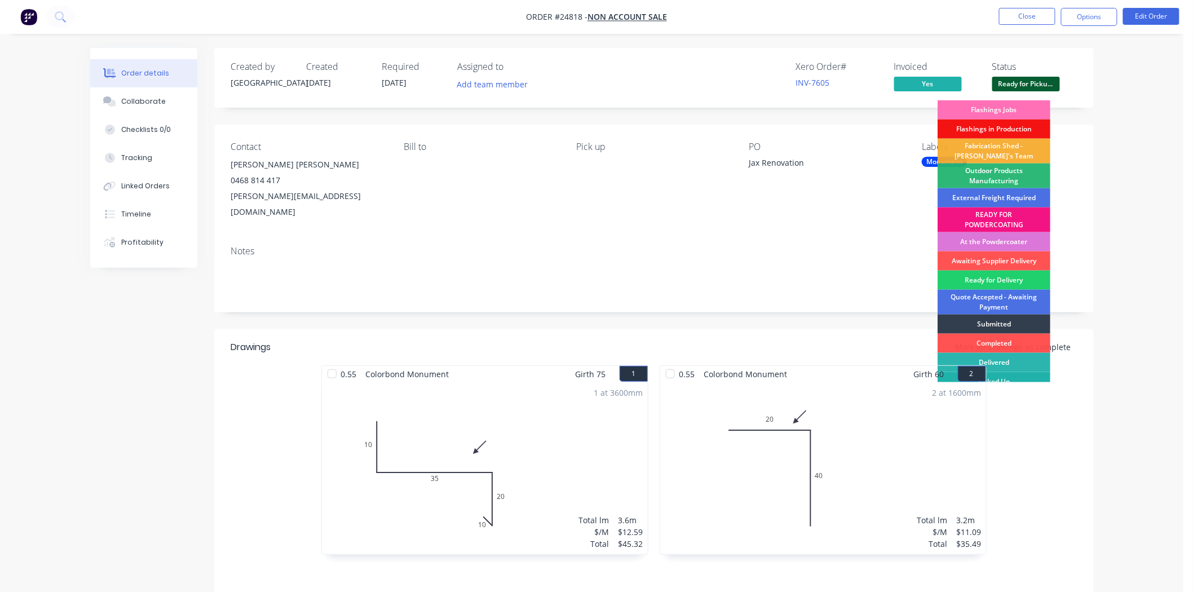
click at [1023, 374] on div "Picked Up" at bounding box center [994, 381] width 113 height 19
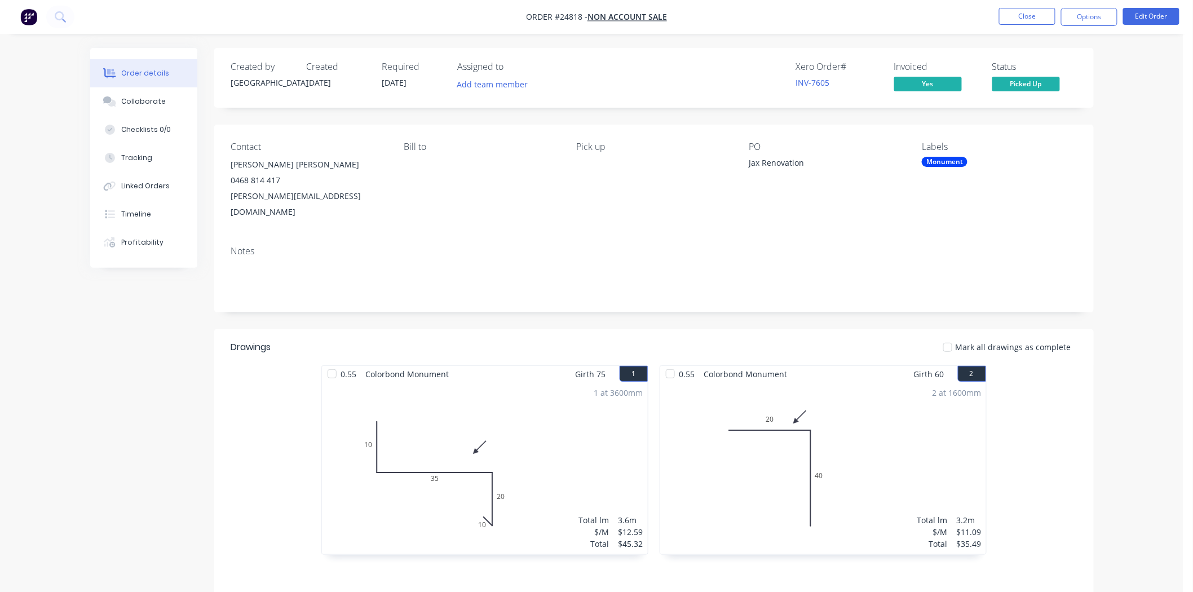
click at [601, 156] on div "Pick up" at bounding box center [653, 181] width 155 height 78
click at [599, 170] on div "Pick up" at bounding box center [653, 181] width 155 height 78
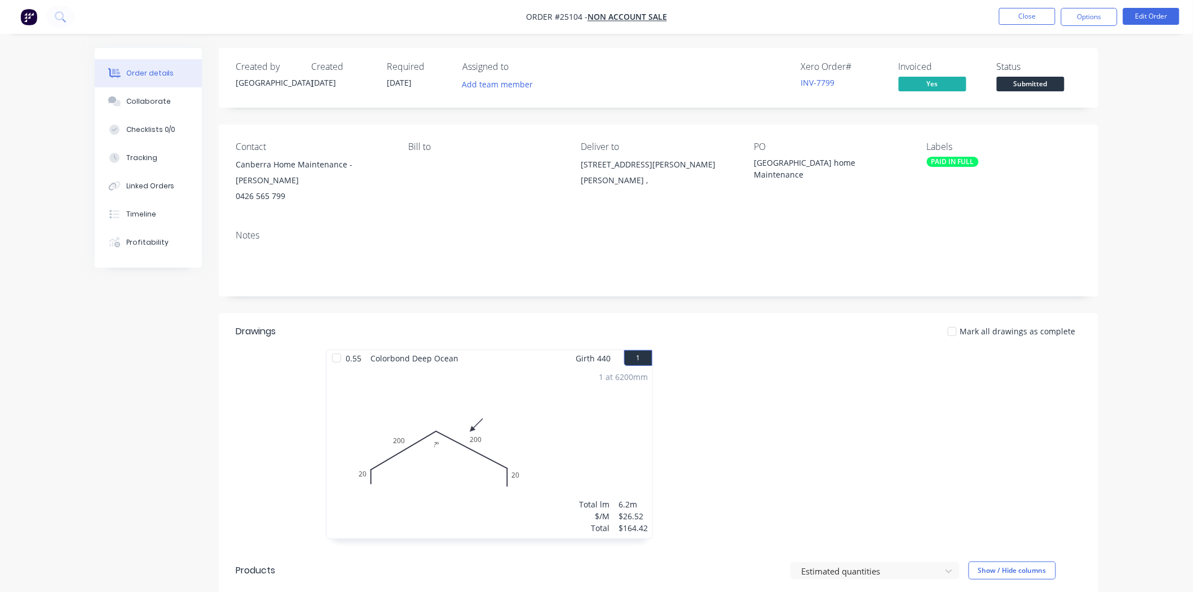
click at [1036, 80] on span "Submitted" at bounding box center [1031, 84] width 68 height 14
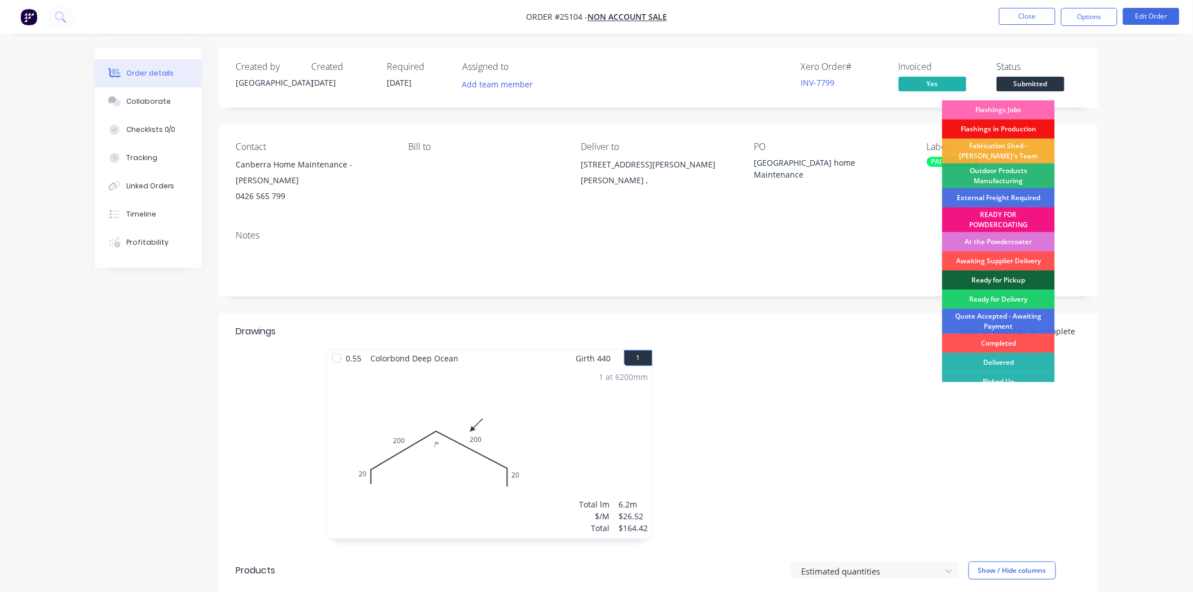
click at [1024, 113] on div "Flashings Jobs" at bounding box center [998, 109] width 113 height 19
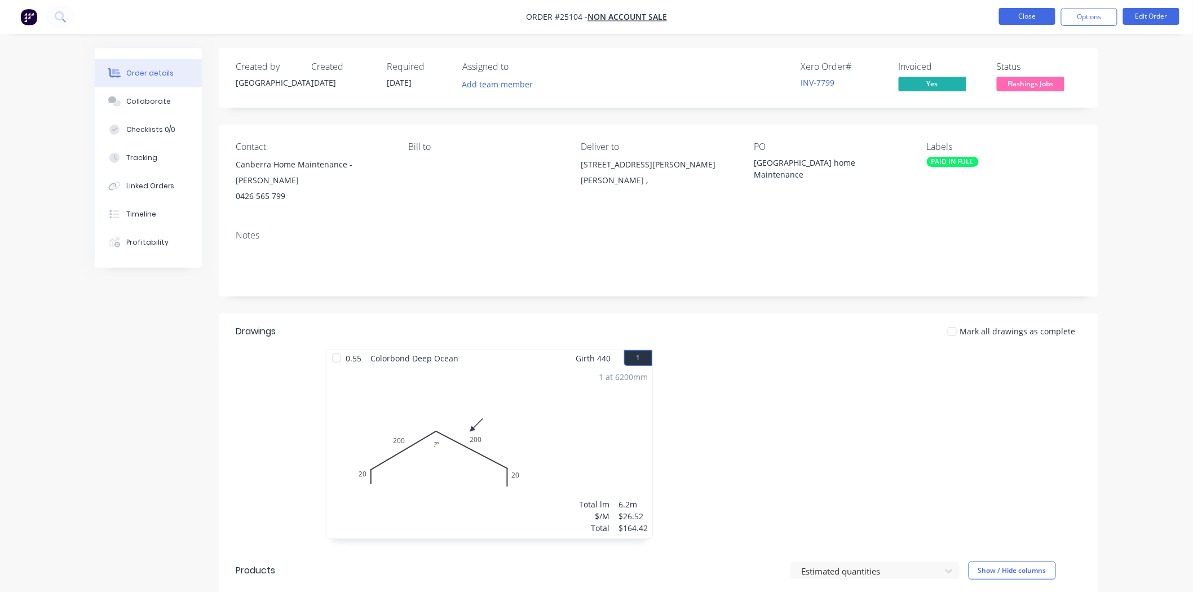
click at [1016, 9] on button "Close" at bounding box center [1027, 16] width 56 height 17
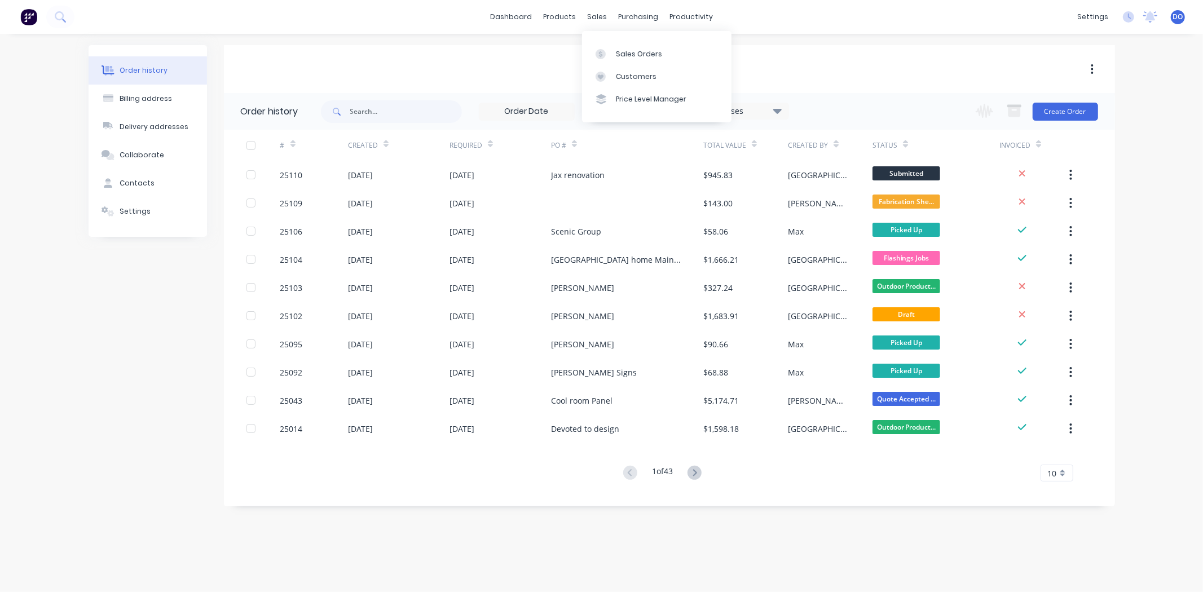
click at [608, 39] on div "Sales Orders Customers Price Level Manager" at bounding box center [656, 76] width 149 height 91
click at [610, 46] on link "Sales Orders" at bounding box center [656, 53] width 149 height 23
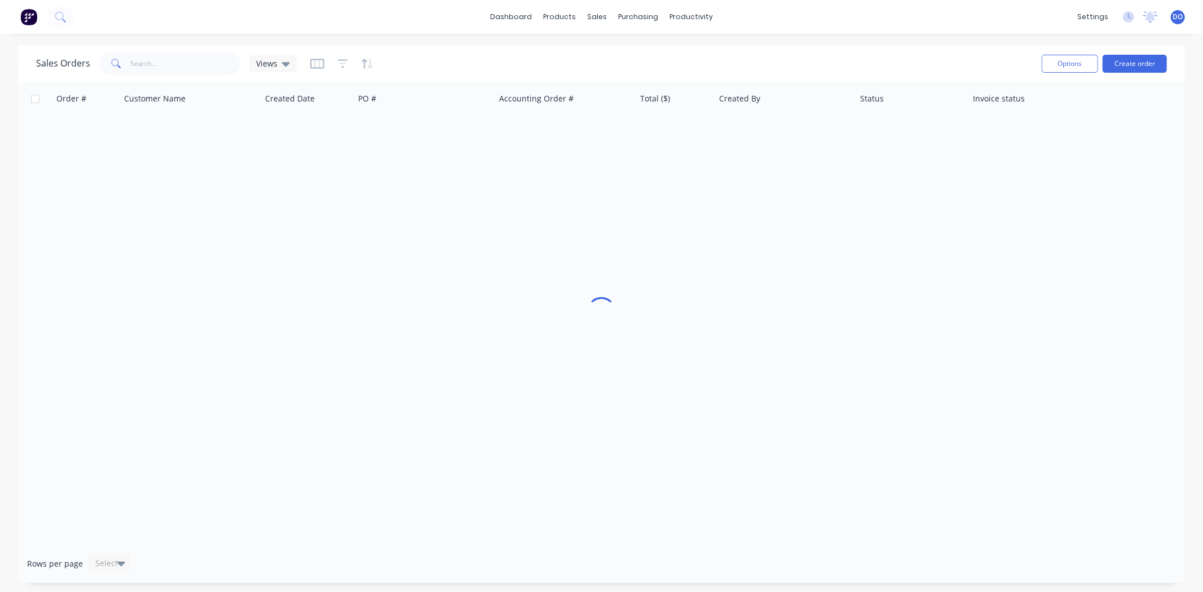
click at [1129, 77] on div "Sales Orders Views Options Create order" at bounding box center [601, 63] width 1167 height 37
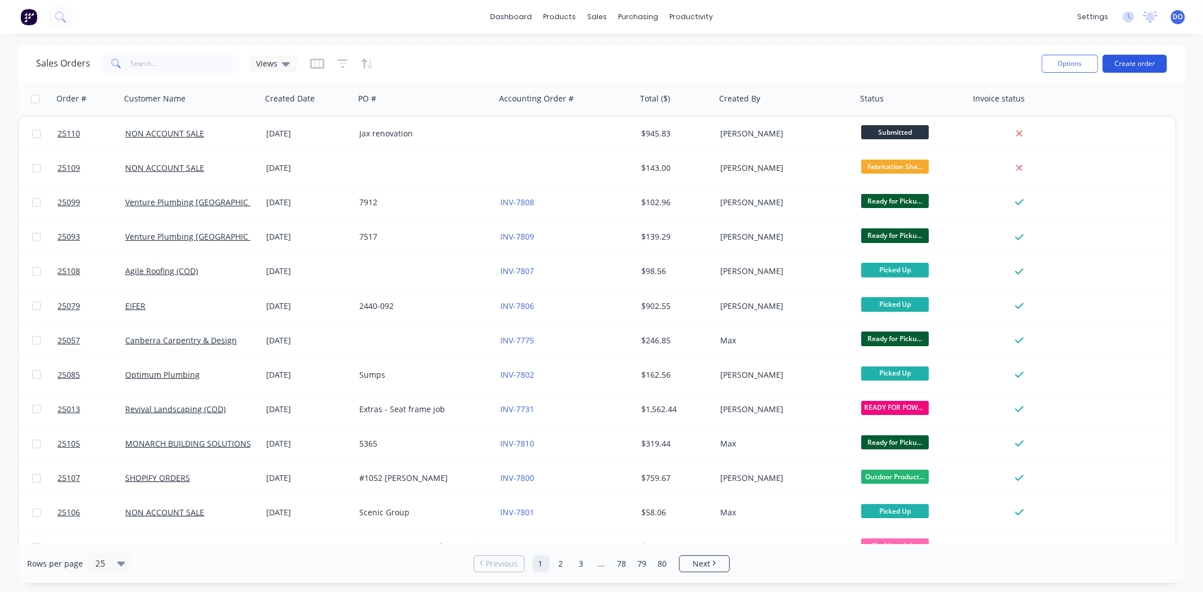
click at [1132, 66] on button "Create order" at bounding box center [1135, 64] width 64 height 18
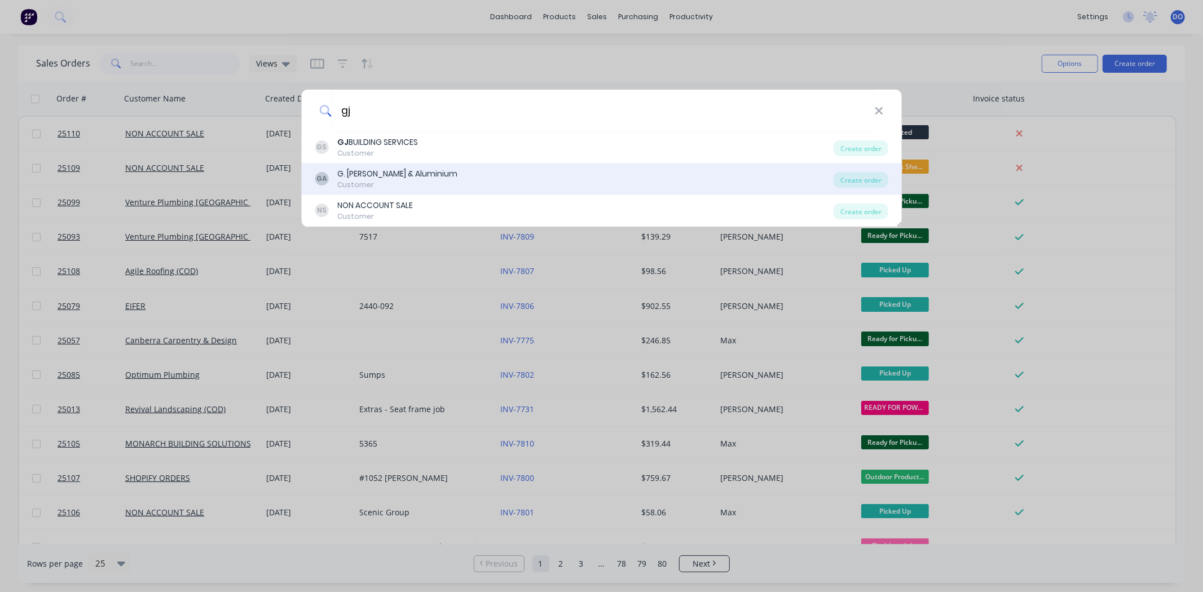
type input "gj"
click at [531, 177] on div "GA G. [PERSON_NAME] & Aluminium Customer" at bounding box center [574, 179] width 519 height 22
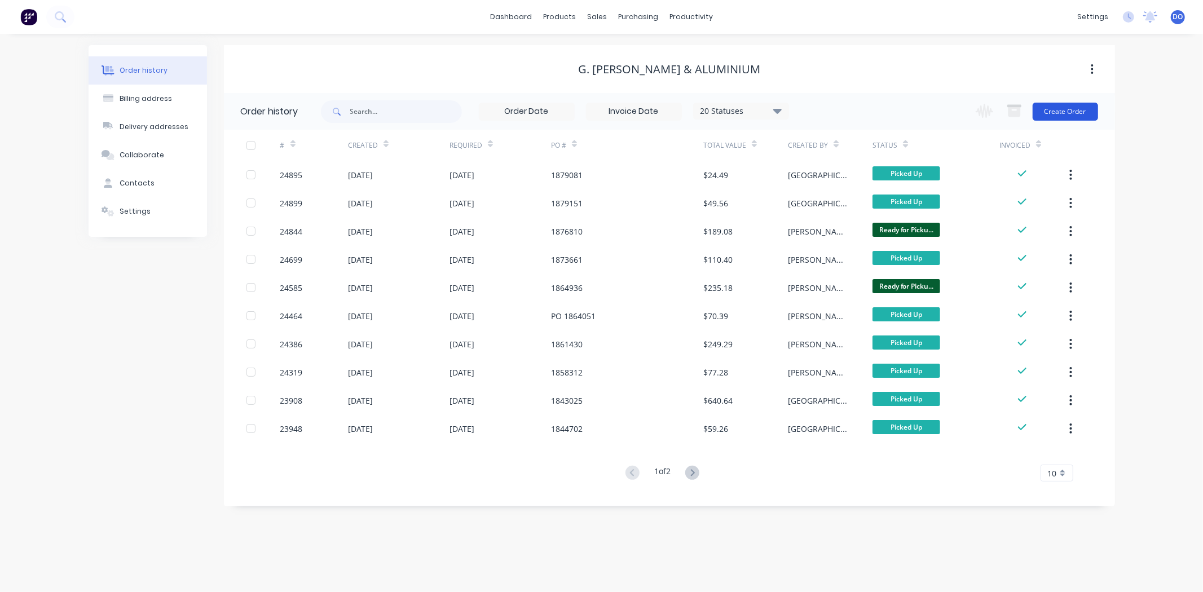
click at [1052, 105] on button "Create Order" at bounding box center [1065, 112] width 65 height 18
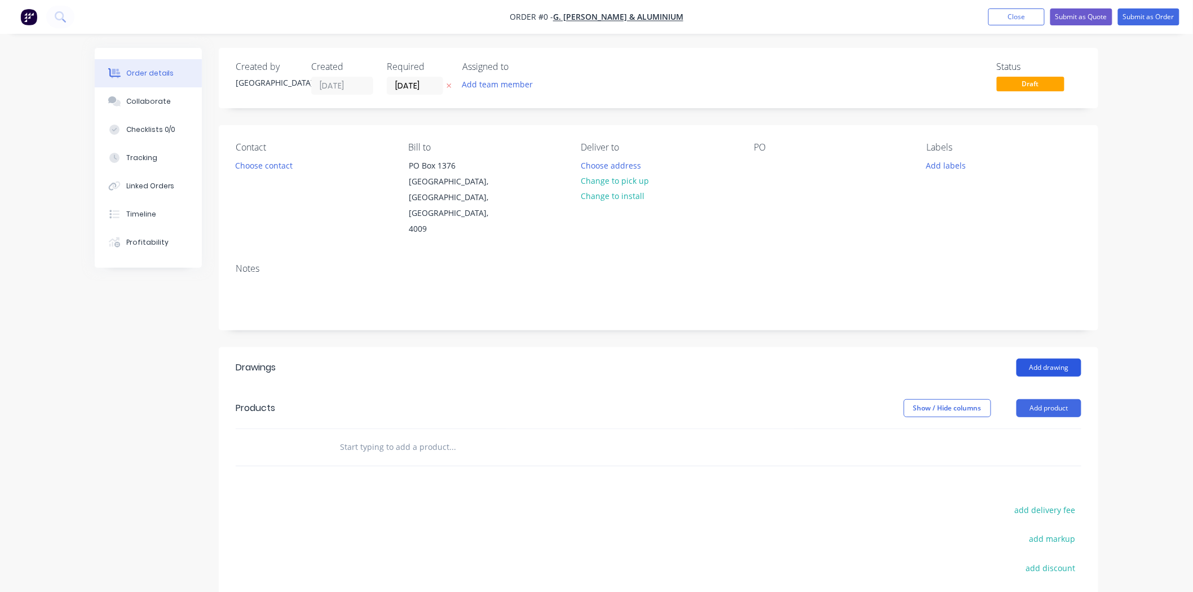
click at [1049, 359] on button "Add drawing" at bounding box center [1049, 368] width 65 height 18
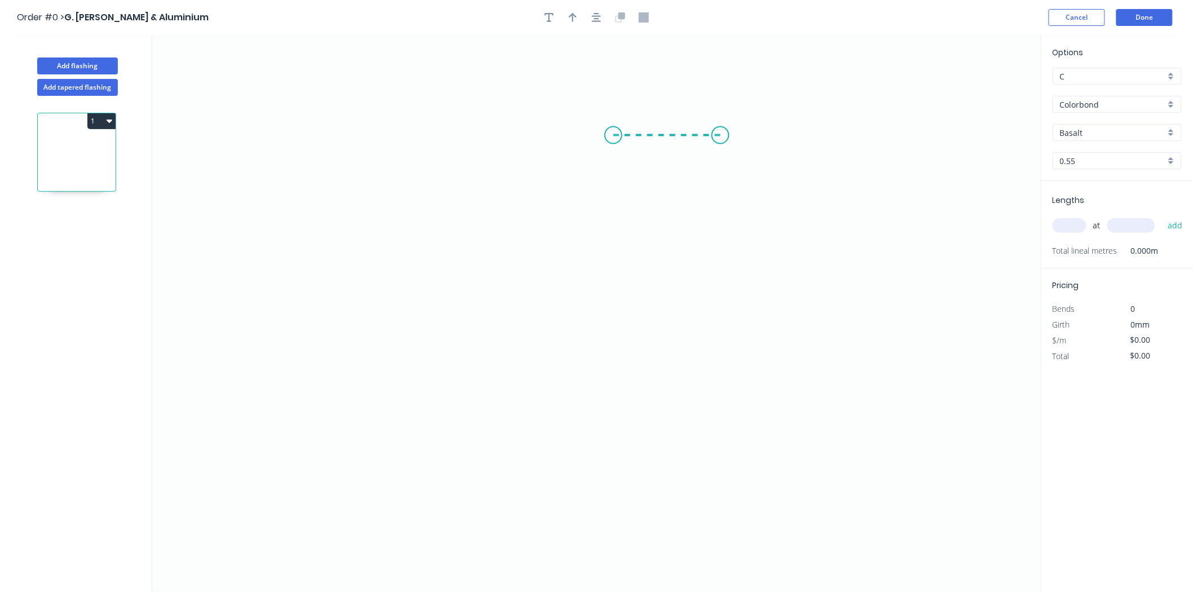
drag, startPoint x: 614, startPoint y: 135, endPoint x: 721, endPoint y: 143, distance: 107.4
click at [721, 143] on icon "0" at bounding box center [596, 313] width 889 height 557
click at [734, 427] on icon "0 ?" at bounding box center [596, 313] width 889 height 557
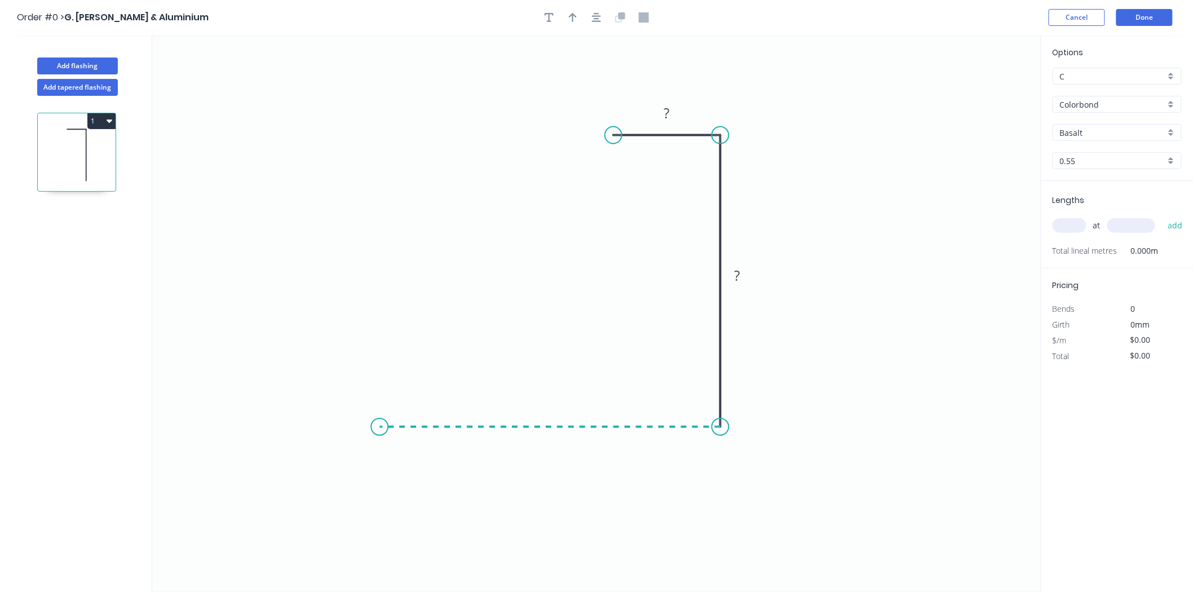
click at [380, 418] on icon "0 ? ?" at bounding box center [596, 313] width 889 height 557
click at [384, 336] on icon "0 ? ? ?" at bounding box center [596, 313] width 889 height 557
click at [674, 105] on rect at bounding box center [667, 113] width 37 height 23
click at [673, 116] on rect at bounding box center [667, 114] width 23 height 16
click at [1075, 226] on input "text" at bounding box center [1070, 225] width 34 height 15
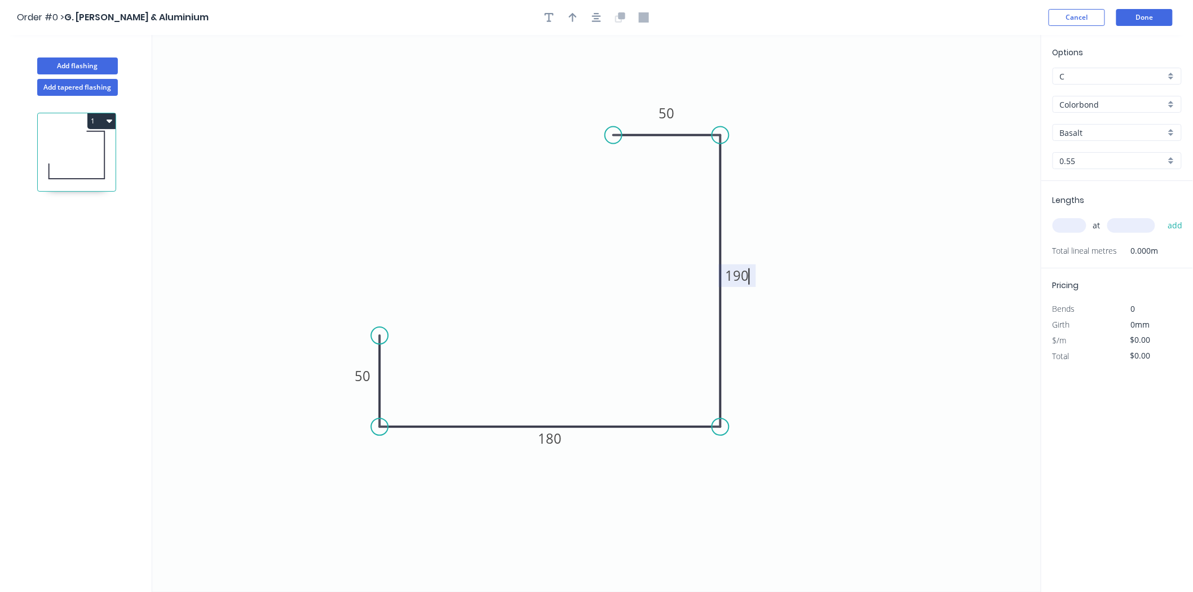
type input "$26.52"
type input "1"
type input "2720"
click at [1162, 216] on button "add" at bounding box center [1175, 225] width 27 height 19
type input "$72.13"
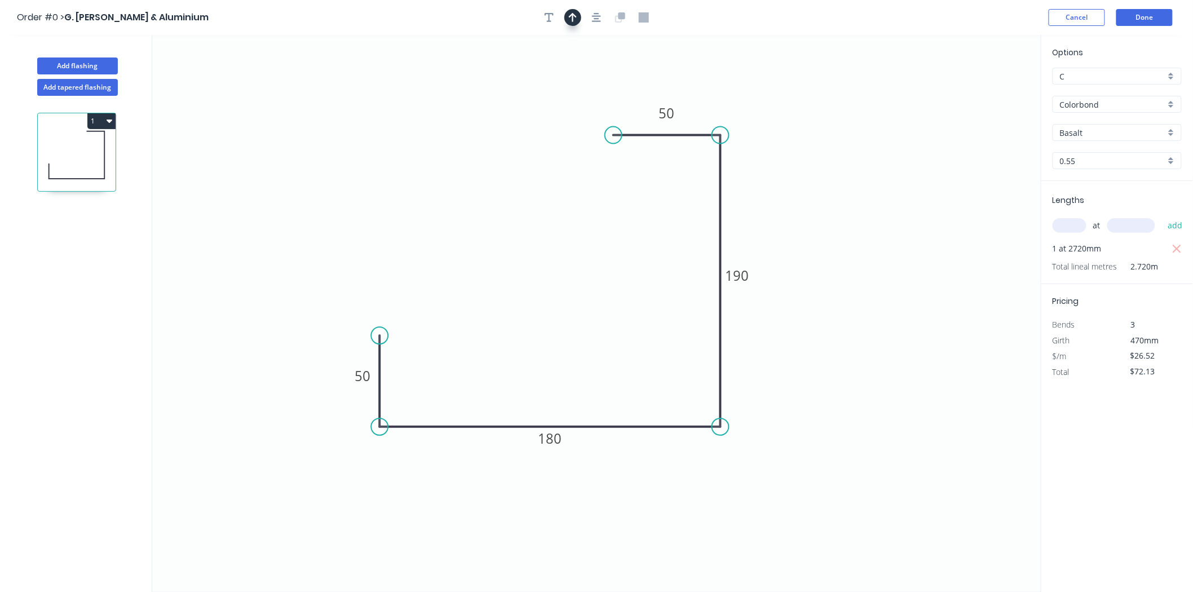
click at [572, 20] on icon "button" at bounding box center [573, 17] width 8 height 9
click at [983, 89] on icon at bounding box center [985, 78] width 10 height 36
drag, startPoint x: 983, startPoint y: 89, endPoint x: 786, endPoint y: 177, distance: 216.1
click at [786, 177] on icon at bounding box center [794, 167] width 33 height 33
click at [1134, 124] on div "Basalt" at bounding box center [1117, 132] width 129 height 17
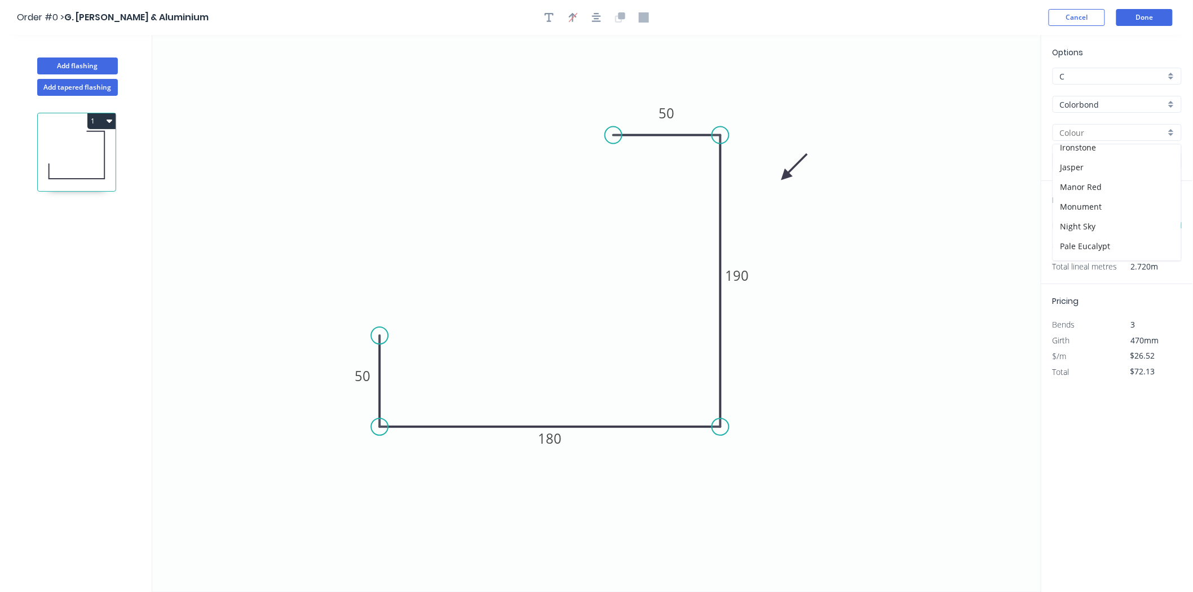
scroll to position [188, 0]
click at [1112, 204] on div "Monument" at bounding box center [1117, 203] width 128 height 20
type input "Monument"
click at [108, 118] on icon "button" at bounding box center [110, 120] width 6 height 9
click at [71, 147] on div "Duplicate" at bounding box center [62, 149] width 87 height 16
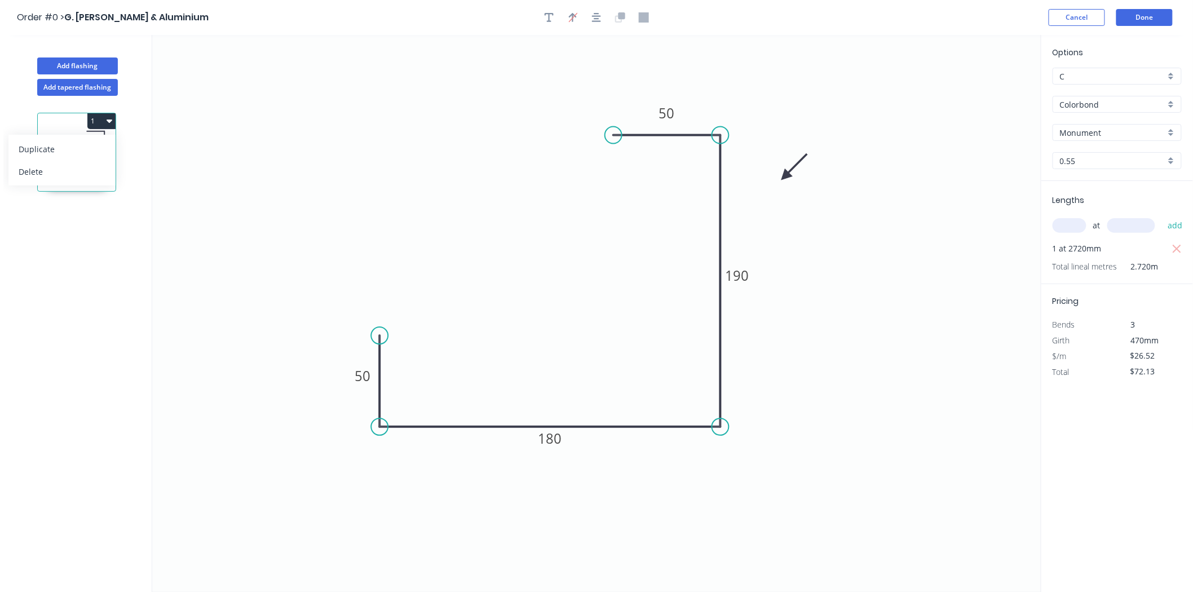
type input "$0.00"
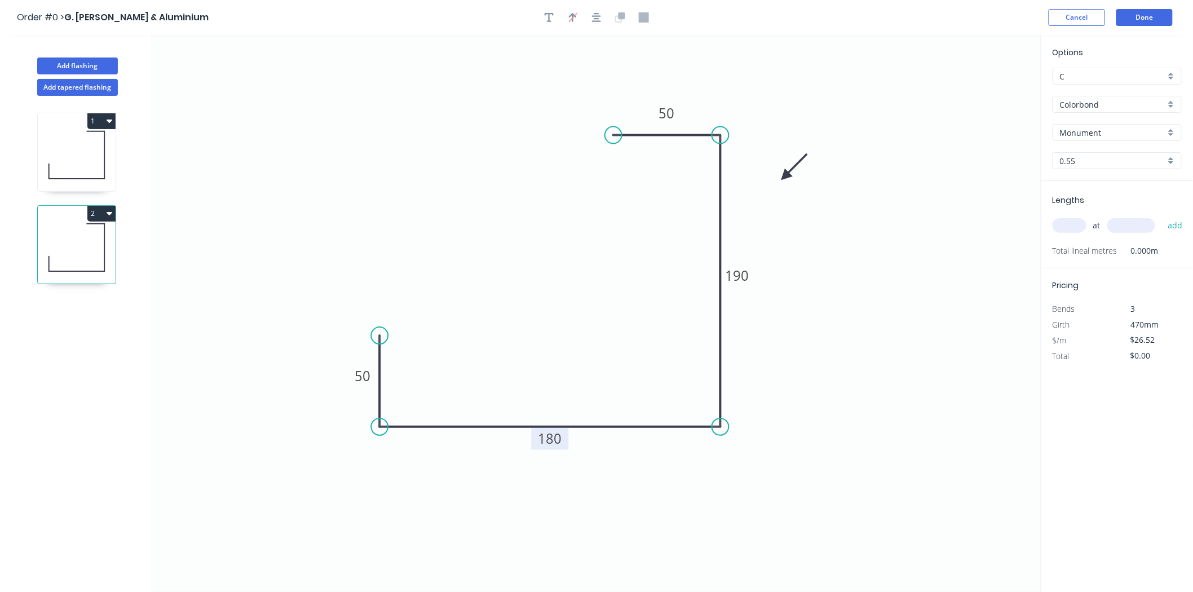
click at [557, 442] on tspan "180" at bounding box center [551, 438] width 24 height 19
click at [1083, 227] on input "text" at bounding box center [1070, 225] width 34 height 15
type input "2"
type input "2720"
click at [1162, 216] on button "add" at bounding box center [1175, 225] width 27 height 19
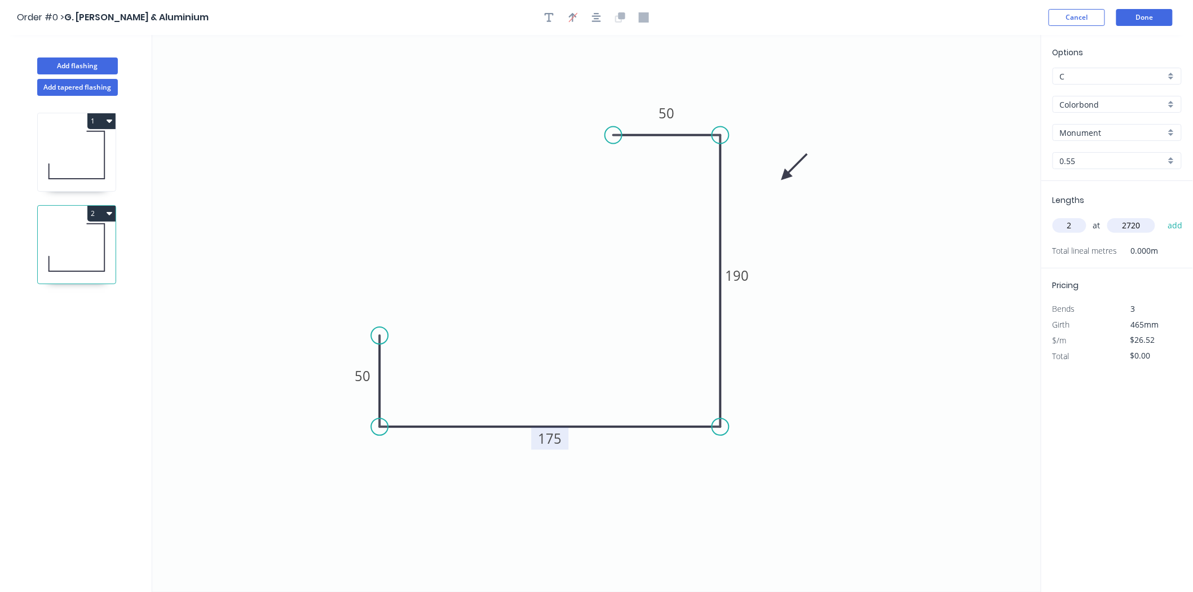
type input "$144.27"
click at [59, 55] on div "Add flashing" at bounding box center [77, 58] width 148 height 34
click at [60, 61] on button "Add flashing" at bounding box center [77, 66] width 81 height 17
type input "$0.00"
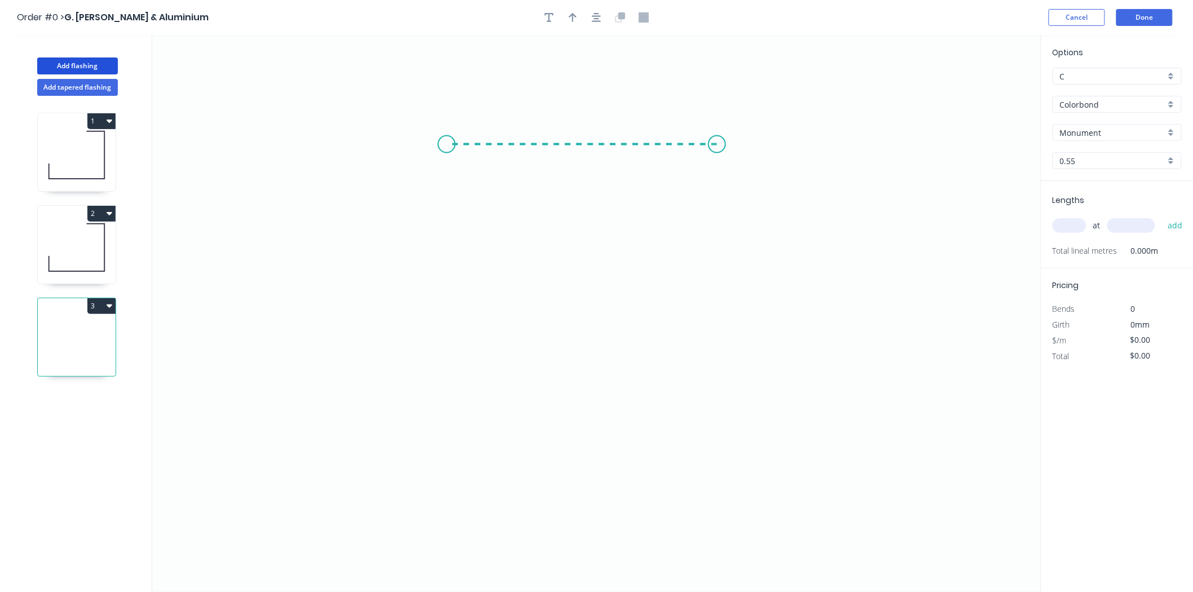
drag, startPoint x: 717, startPoint y: 144, endPoint x: 447, endPoint y: 136, distance: 270.8
click at [447, 136] on icon "0" at bounding box center [596, 313] width 889 height 557
click at [455, 387] on icon "0 ?" at bounding box center [596, 313] width 889 height 557
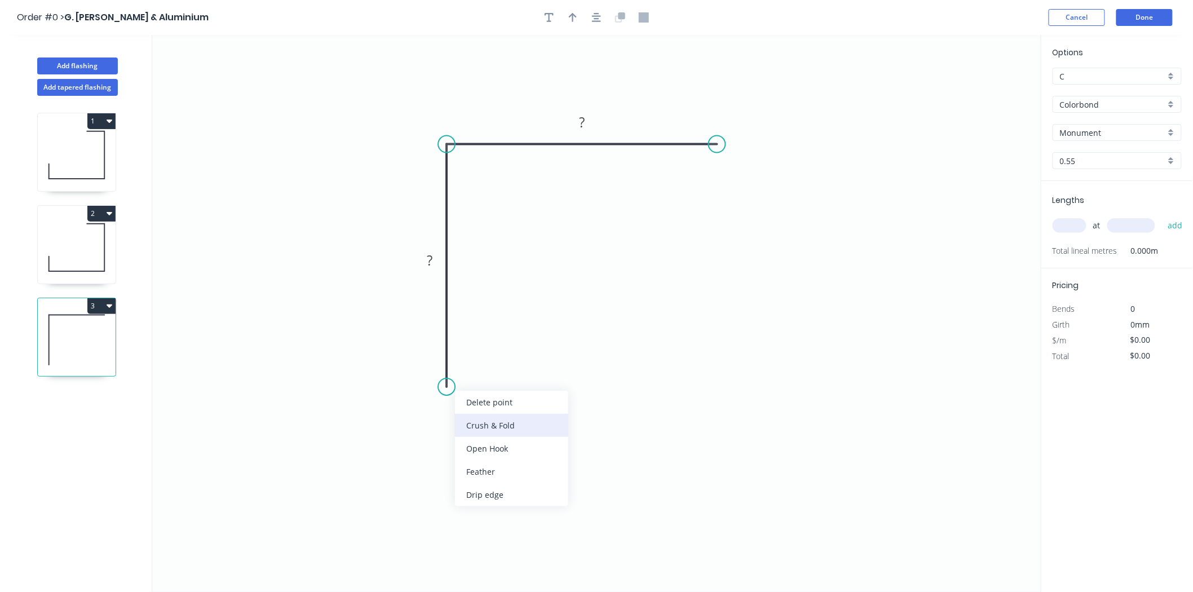
click at [482, 427] on div "Crush & Fold" at bounding box center [511, 425] width 113 height 23
click at [746, 186] on div "Crush & Fold" at bounding box center [781, 179] width 113 height 23
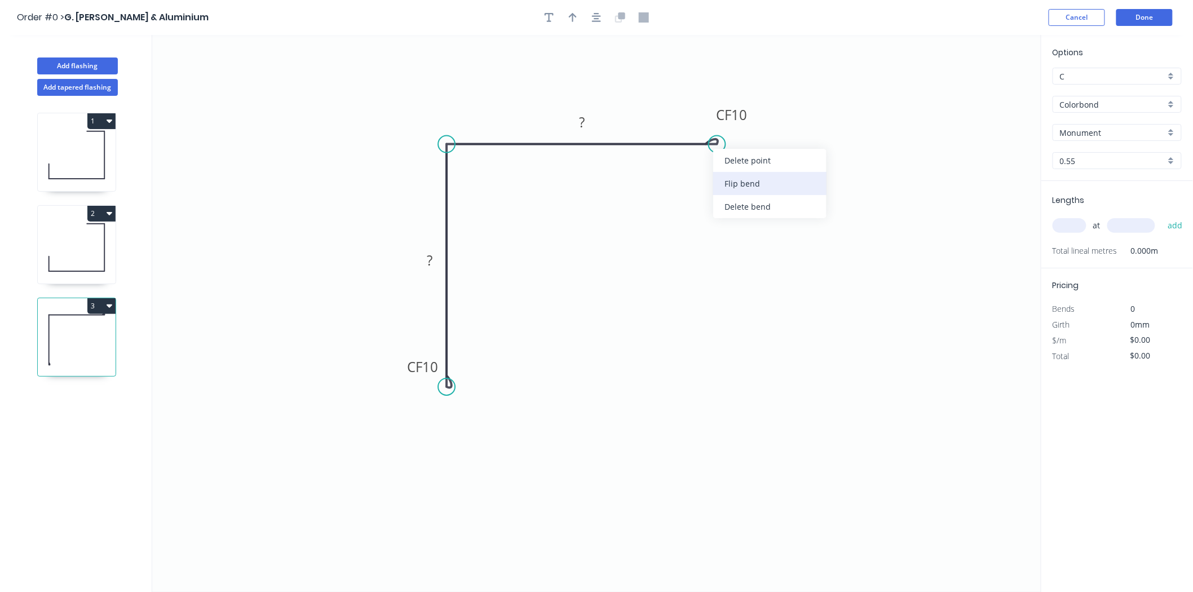
click at [727, 179] on div "Flip bend" at bounding box center [769, 183] width 113 height 23
click at [590, 122] on rect at bounding box center [582, 123] width 23 height 16
click at [429, 262] on g "?" at bounding box center [429, 260] width 23 height 19
click at [1074, 228] on input "text" at bounding box center [1070, 225] width 34 height 15
type input "$26.44"
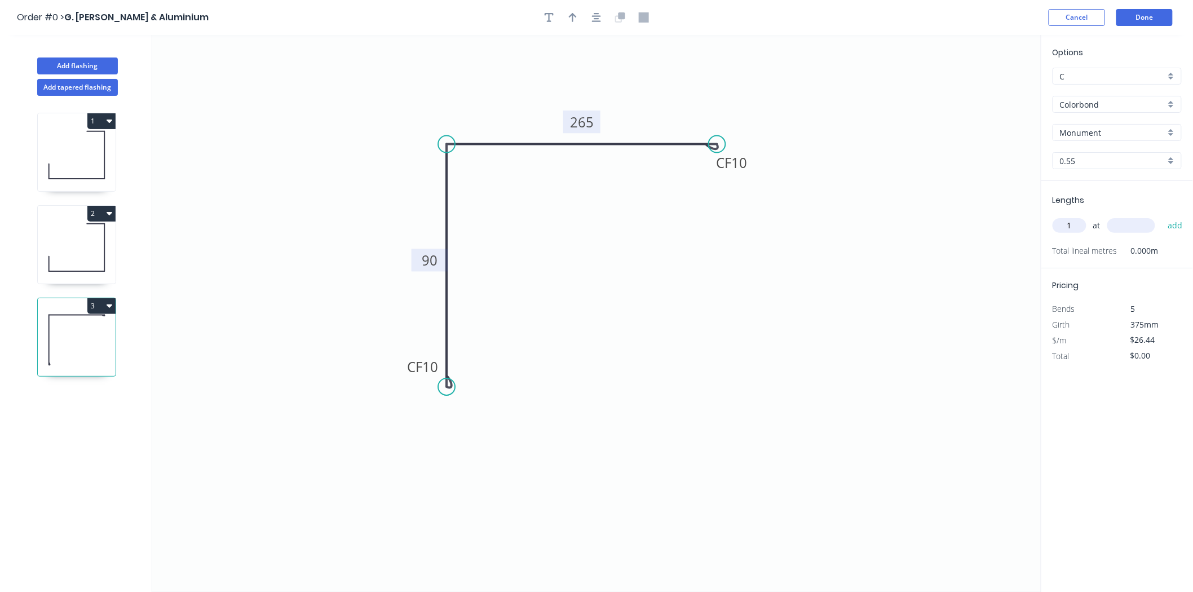
type input "1"
type input "4000"
click at [1162, 216] on button "add" at bounding box center [1175, 225] width 27 height 19
click at [574, 13] on icon "button" at bounding box center [573, 17] width 8 height 10
drag, startPoint x: 987, startPoint y: 89, endPoint x: 843, endPoint y: 80, distance: 144.6
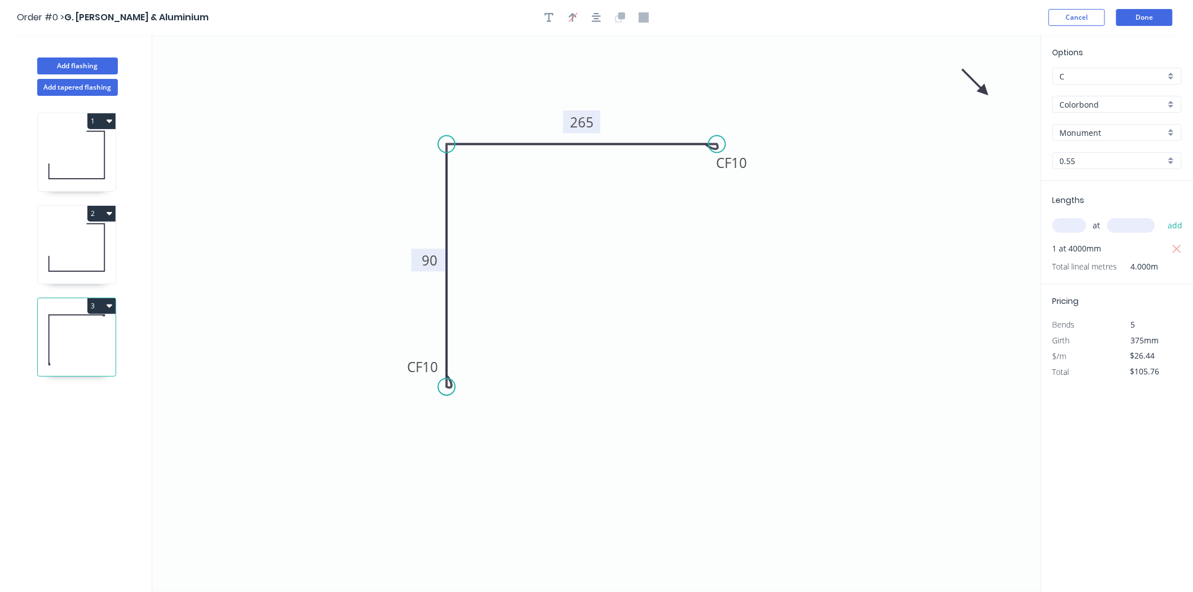
click at [498, 116] on icon "0 CF 10 90 CF 10 265" at bounding box center [596, 313] width 889 height 557
drag, startPoint x: 984, startPoint y: 87, endPoint x: 397, endPoint y: 156, distance: 590.5
click at [397, 156] on icon at bounding box center [388, 146] width 33 height 33
click at [91, 302] on button "3" at bounding box center [101, 306] width 28 height 16
click at [89, 327] on div "Duplicate" at bounding box center [62, 334] width 87 height 16
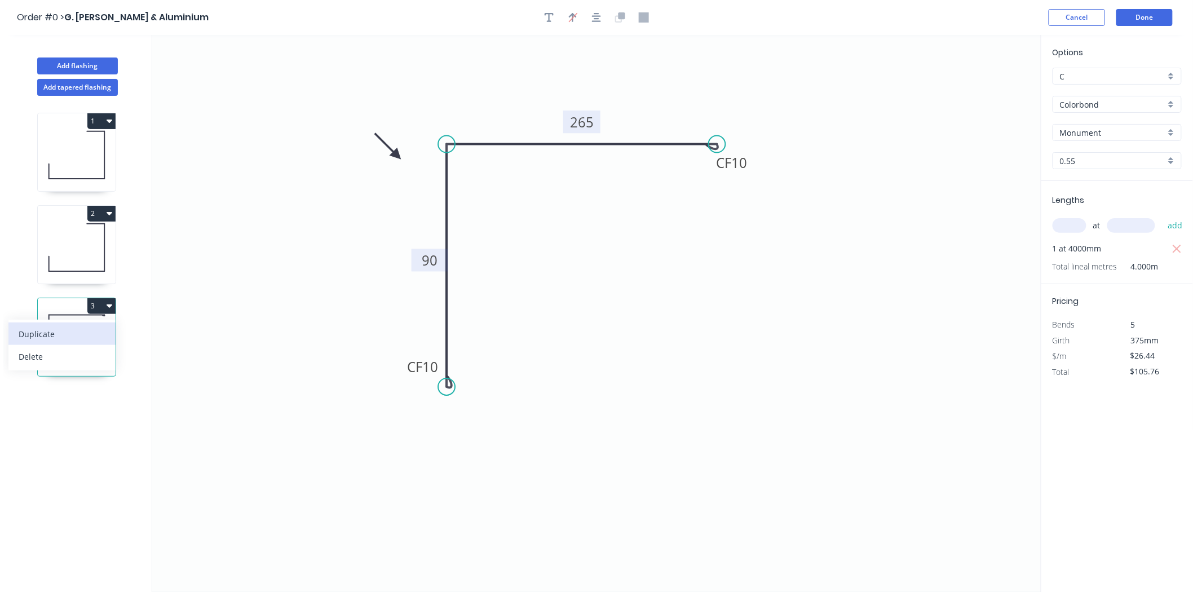
type input "$0.00"
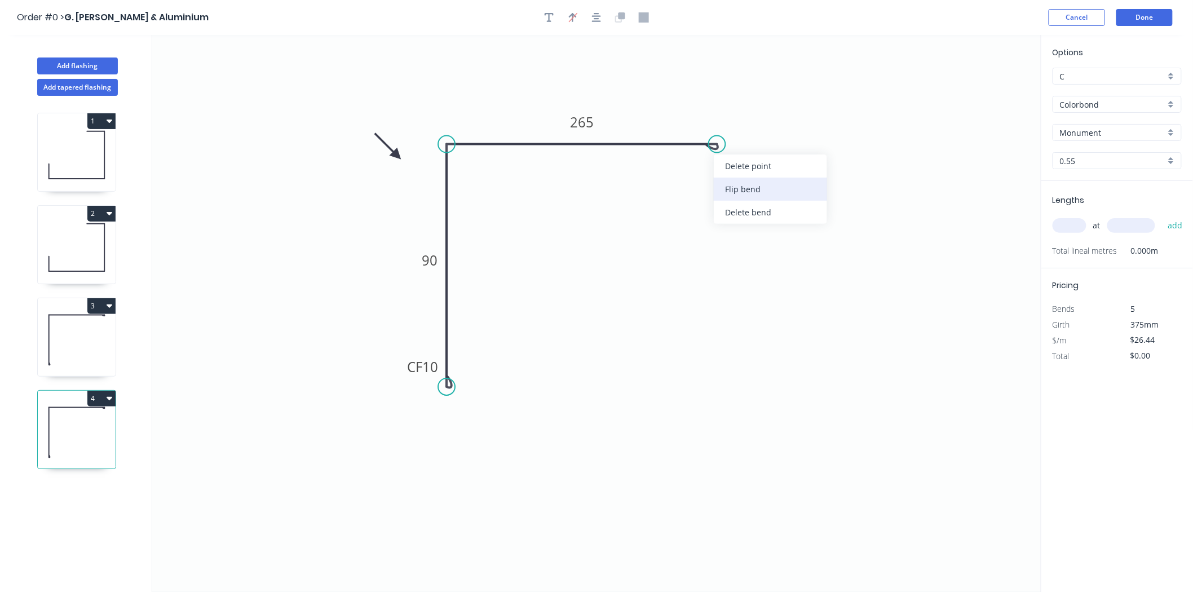
click at [723, 187] on div "Flip bend" at bounding box center [770, 189] width 113 height 23
click at [453, 413] on div "Flip bend" at bounding box center [504, 423] width 113 height 23
drag, startPoint x: 399, startPoint y: 153, endPoint x: 620, endPoint y: 296, distance: 263.6
click at [620, 296] on icon at bounding box center [611, 286] width 33 height 33
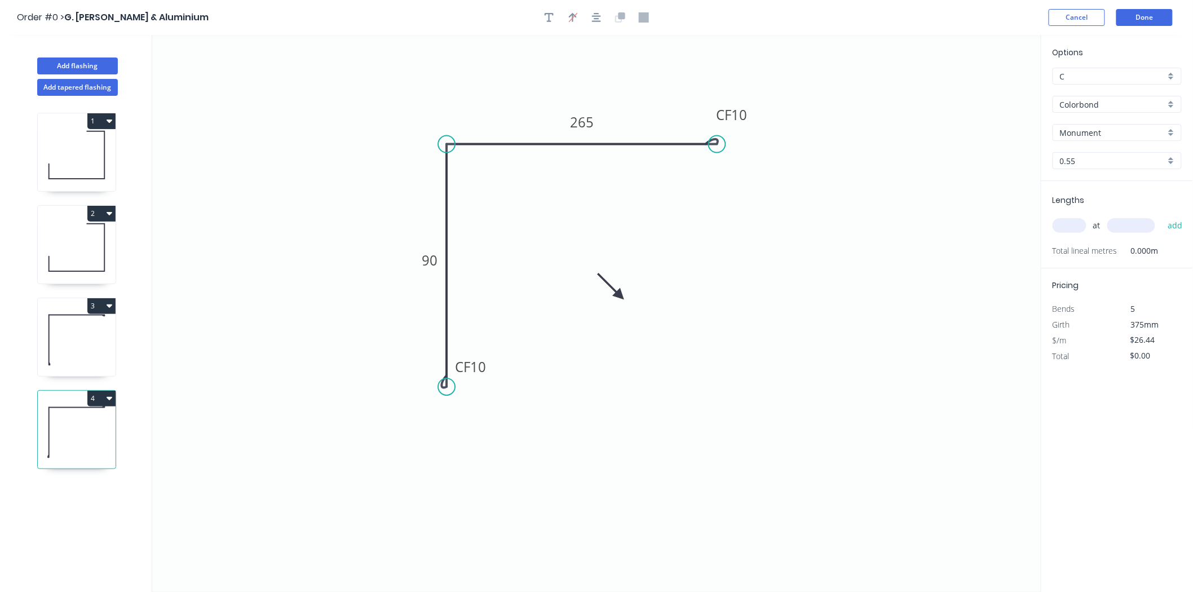
click at [620, 296] on icon at bounding box center [611, 286] width 33 height 33
click at [620, 296] on icon at bounding box center [629, 286] width 33 height 33
click at [620, 296] on icon at bounding box center [633, 295] width 36 height 10
click at [1076, 221] on input "text" at bounding box center [1070, 225] width 34 height 15
type input "1"
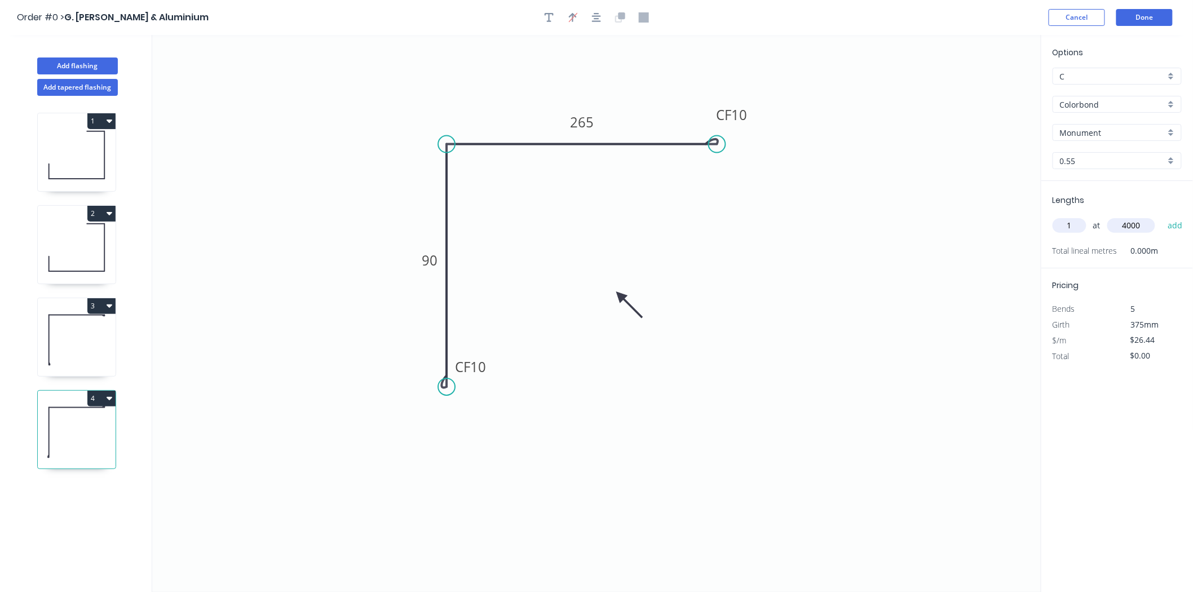
type input "4000"
click at [1162, 216] on button "add" at bounding box center [1175, 225] width 27 height 19
type input "$105.76"
click at [1129, 12] on button "Done" at bounding box center [1145, 17] width 56 height 17
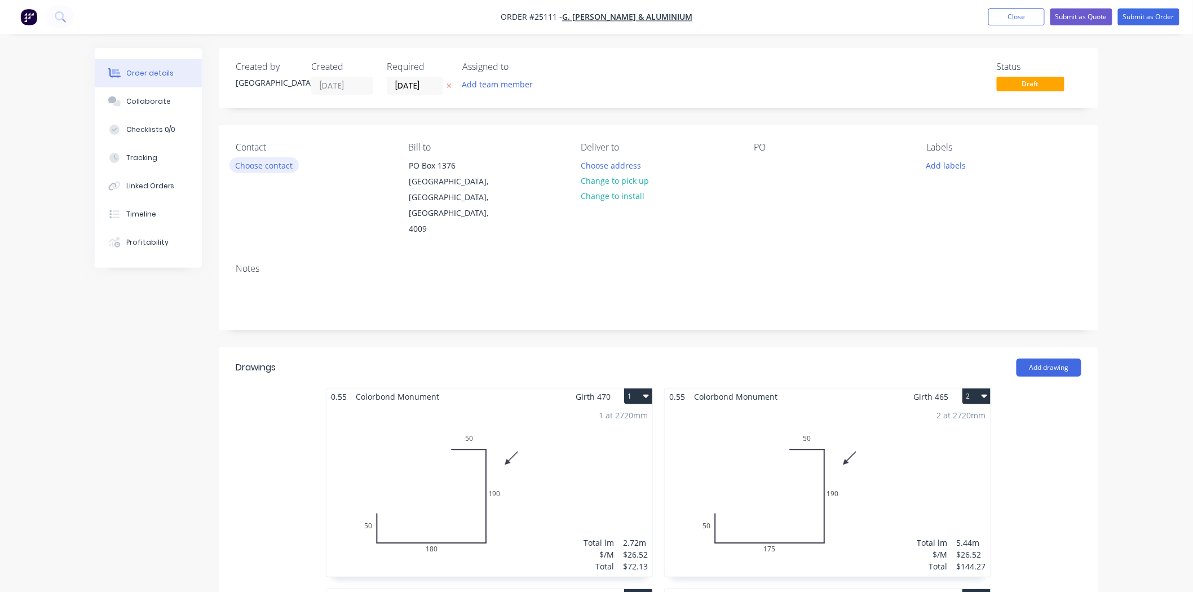
click at [249, 164] on button "Choose contact" at bounding box center [264, 164] width 69 height 15
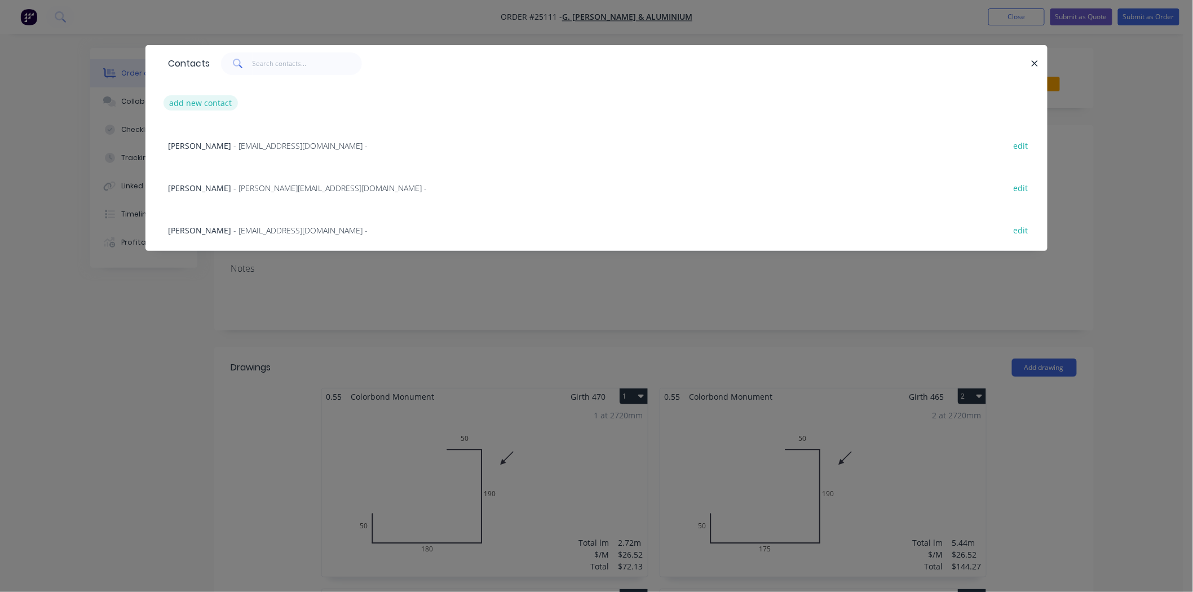
click at [197, 102] on button "add new contact" at bounding box center [201, 102] width 74 height 15
select select "AU"
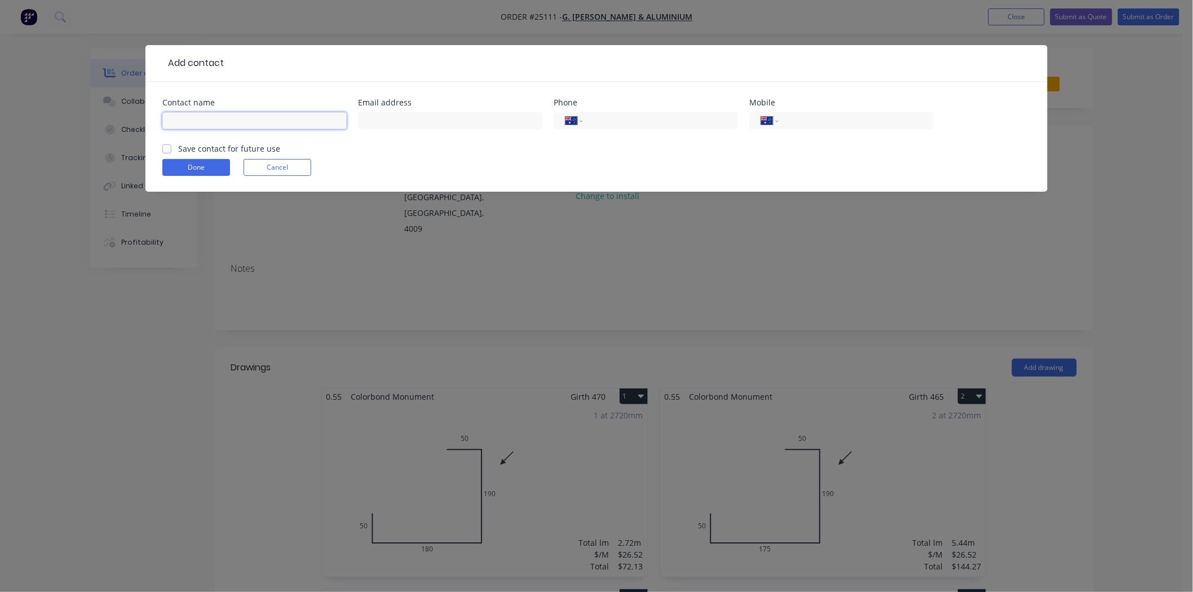
click at [192, 120] on input "text" at bounding box center [254, 120] width 184 height 17
click at [233, 127] on input "[PERSON_NAME]" at bounding box center [254, 120] width 184 height 17
type input "[PERSON_NAME]"
type input "[PHONE_NUMBER]"
drag, startPoint x: 400, startPoint y: 111, endPoint x: 378, endPoint y: 117, distance: 23.0
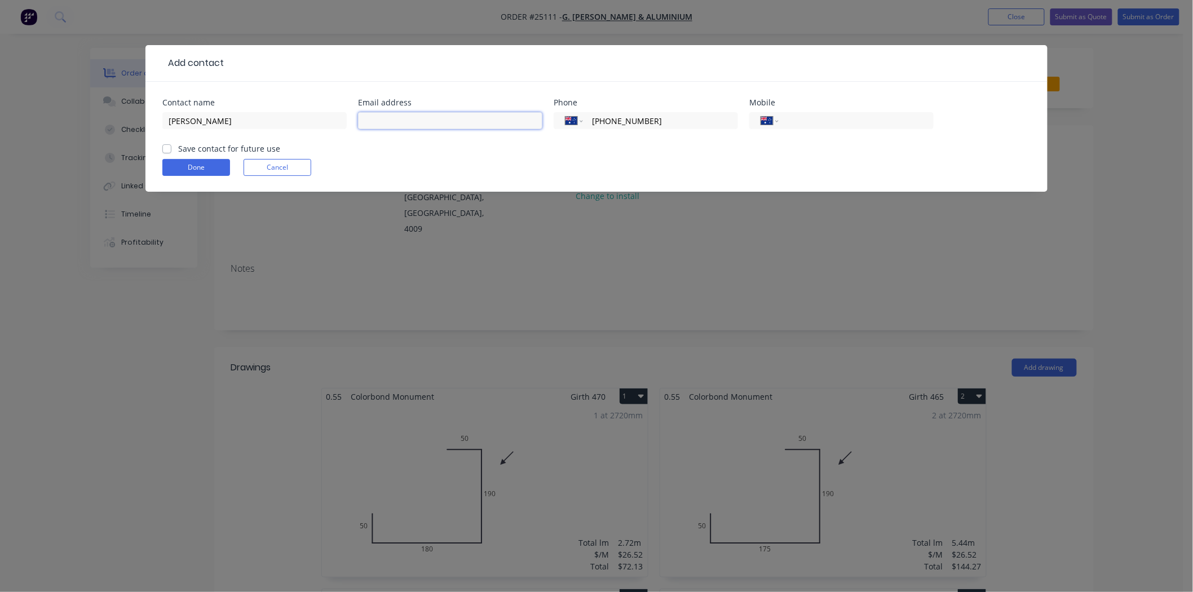
click at [378, 117] on input "text" at bounding box center [450, 120] width 184 height 17
paste input "[PERSON_NAME][EMAIL_ADDRESS][DOMAIN_NAME]"
type input "[PERSON_NAME][EMAIL_ADDRESS][DOMAIN_NAME]"
click at [186, 164] on button "Done" at bounding box center [196, 167] width 68 height 17
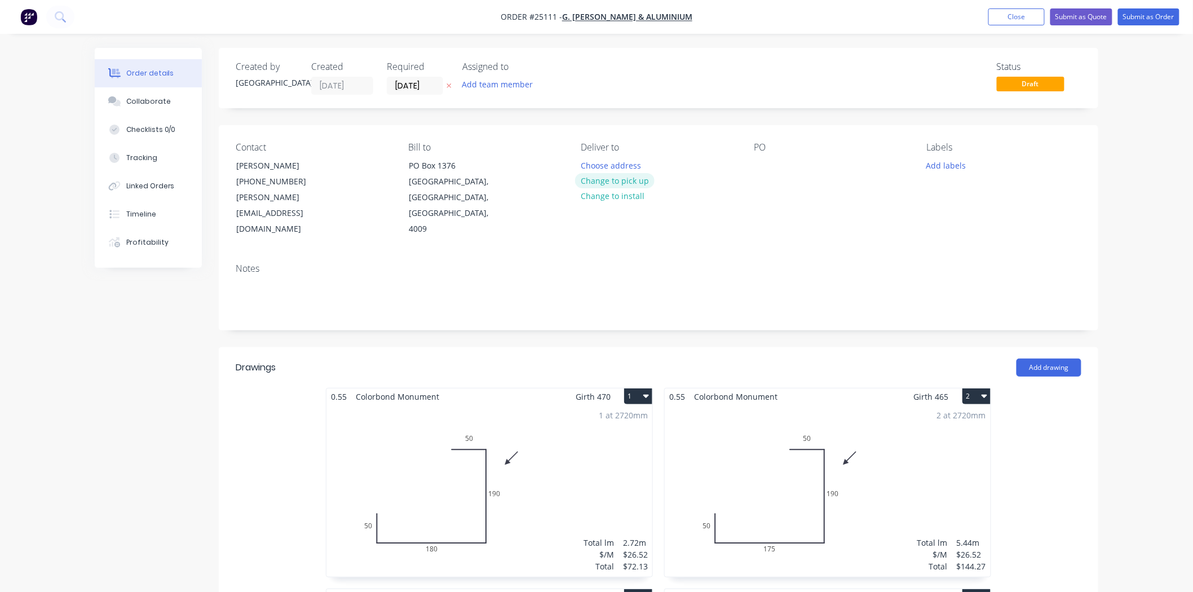
click at [606, 183] on button "Change to pick up" at bounding box center [615, 180] width 80 height 15
click at [767, 166] on div at bounding box center [763, 165] width 18 height 16
click at [965, 161] on button "Add labels" at bounding box center [946, 164] width 52 height 15
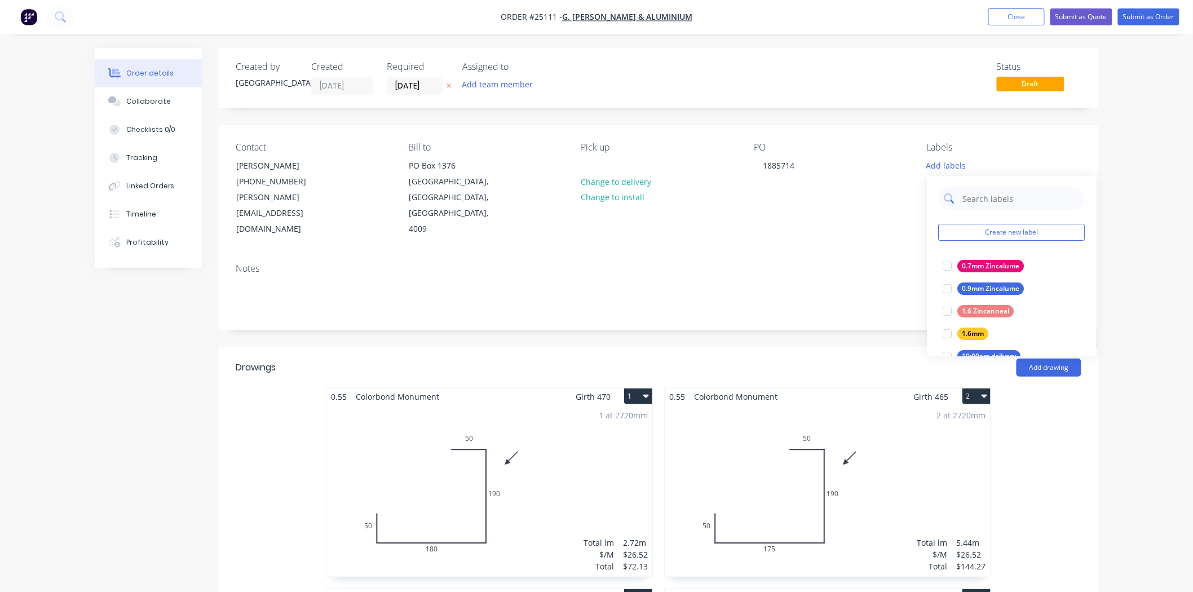
click at [991, 188] on input "text" at bounding box center [1021, 198] width 118 height 23
type input "monument"
click at [953, 288] on div at bounding box center [947, 288] width 23 height 23
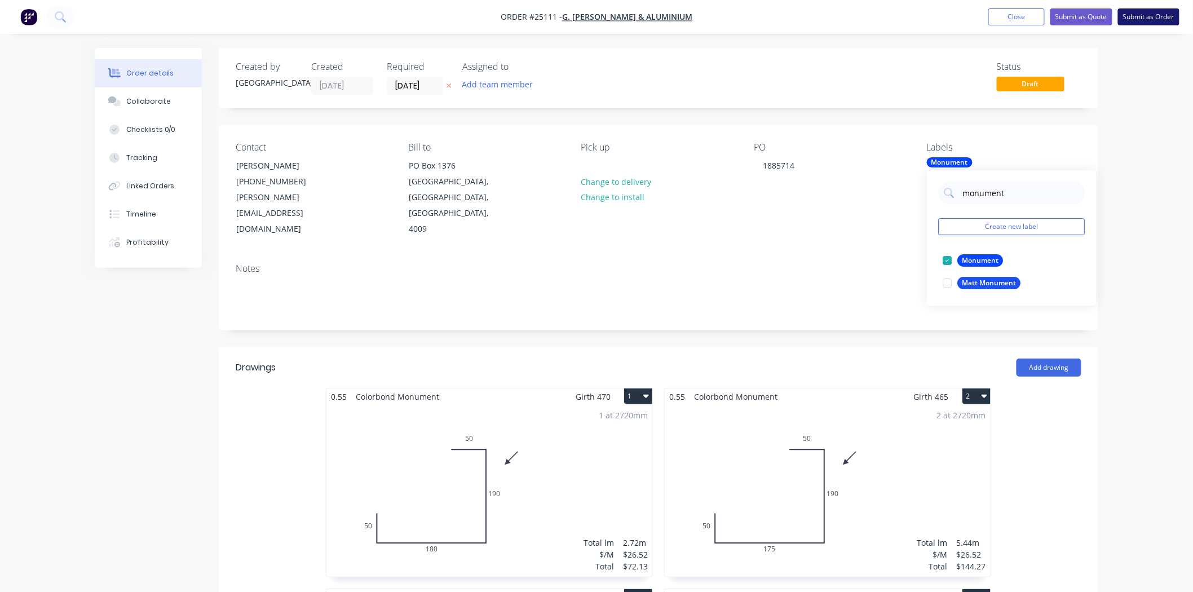
click at [1129, 12] on button "Submit as Order" at bounding box center [1148, 16] width 61 height 17
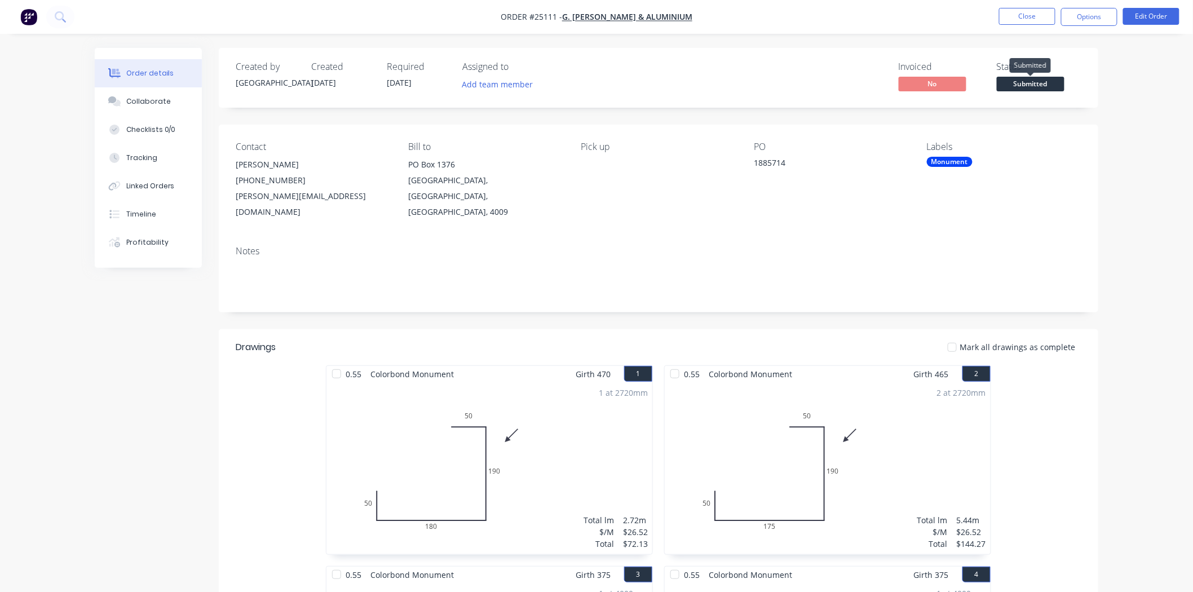
click at [1037, 83] on span "Submitted" at bounding box center [1031, 84] width 68 height 14
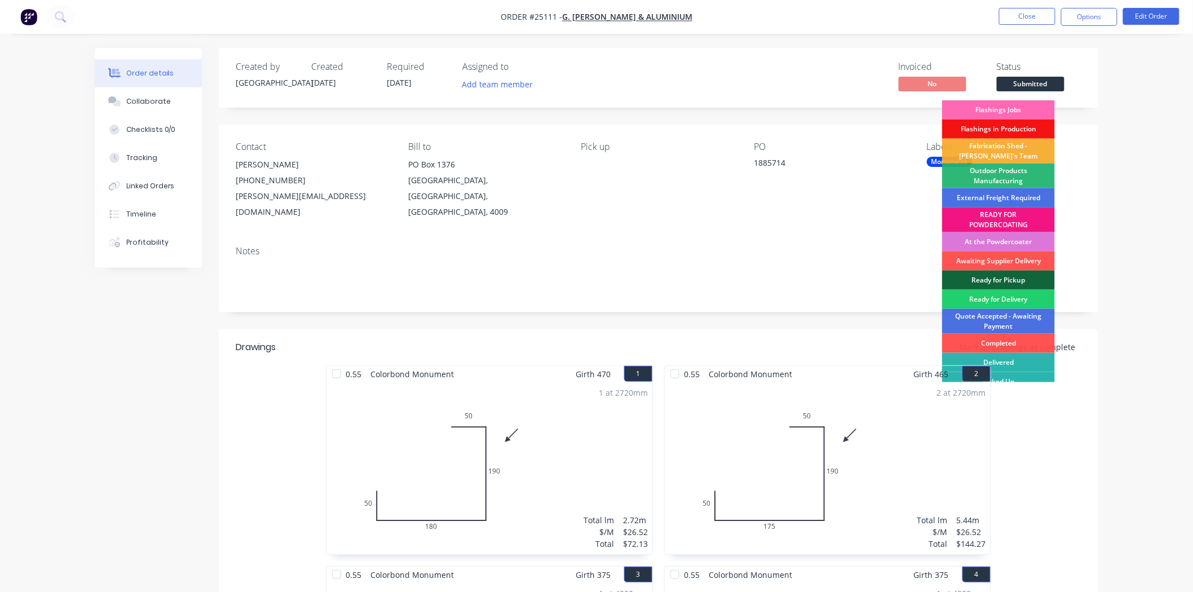
click at [1035, 105] on div "Flashings Jobs" at bounding box center [998, 109] width 113 height 19
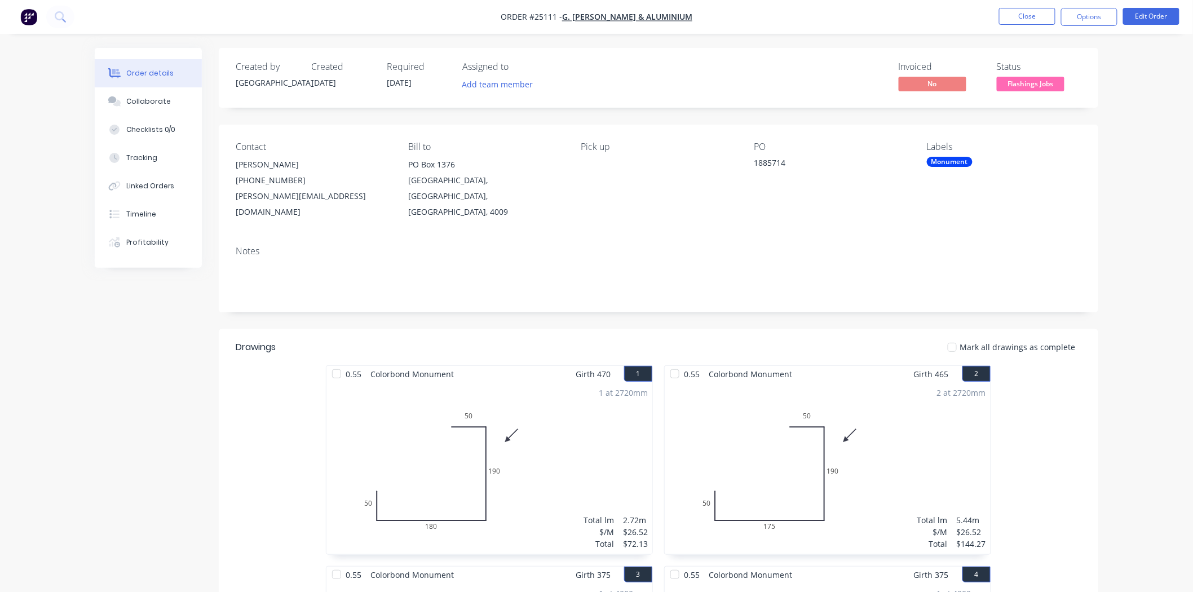
click at [1016, 25] on li "Close" at bounding box center [1027, 17] width 56 height 18
click at [1016, 24] on button "Close" at bounding box center [1027, 16] width 56 height 17
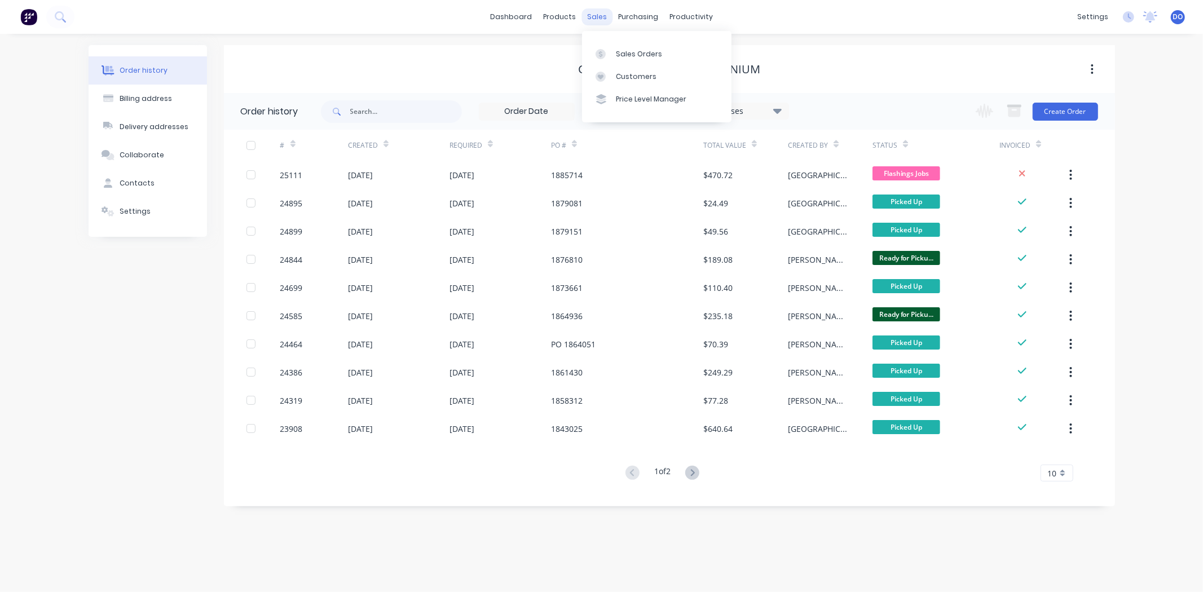
click at [601, 15] on div "sales" at bounding box center [596, 16] width 31 height 17
click at [615, 60] on link "Sales Orders" at bounding box center [656, 53] width 149 height 23
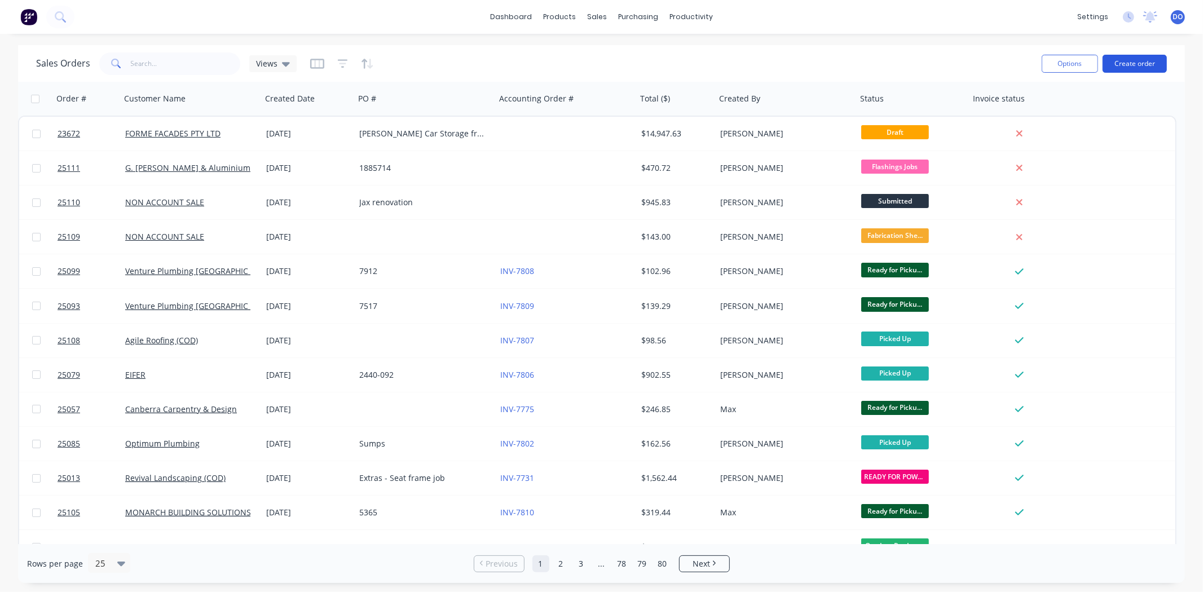
click at [1127, 64] on button "Create order" at bounding box center [1135, 64] width 64 height 18
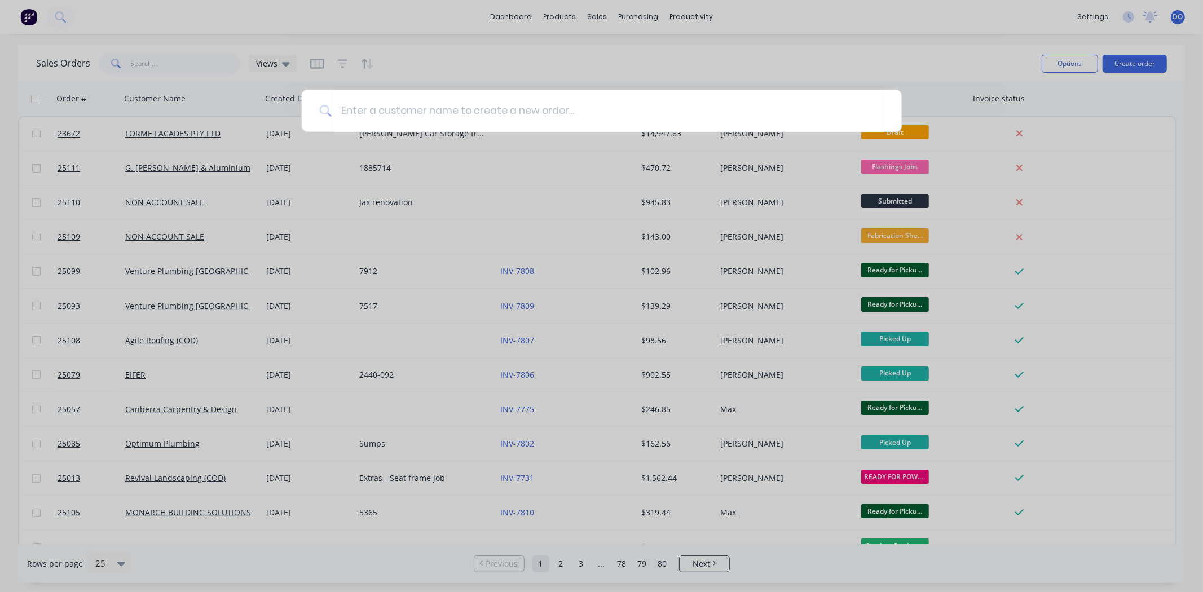
type input "p"
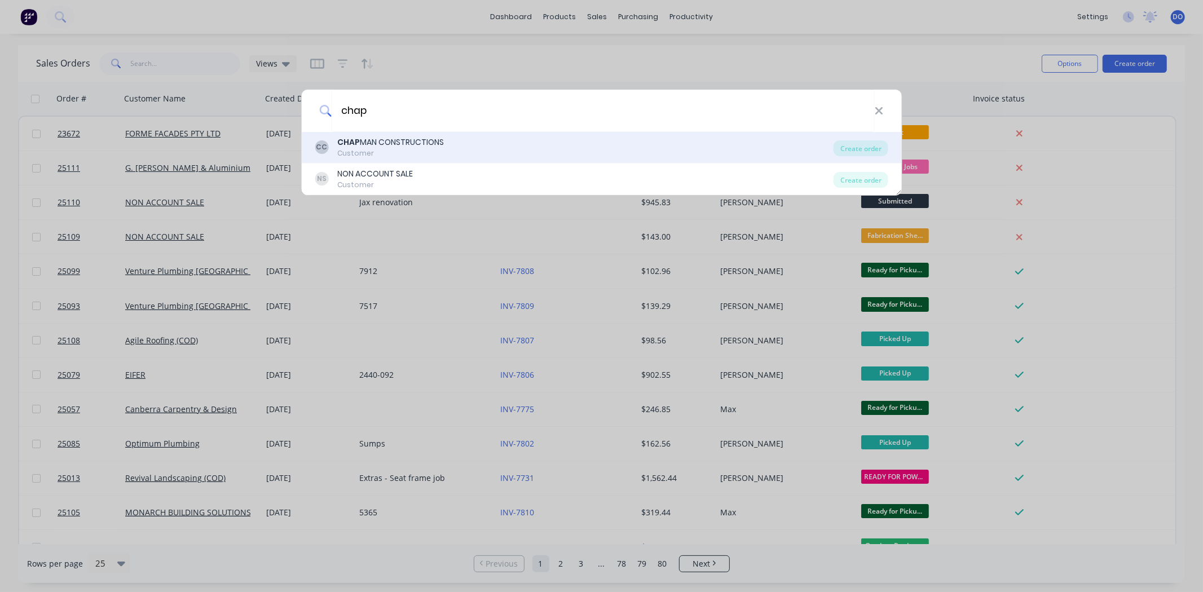
type input "chap"
click at [377, 144] on div "CHAP MAN CONSTRUCTIONS" at bounding box center [390, 142] width 107 height 12
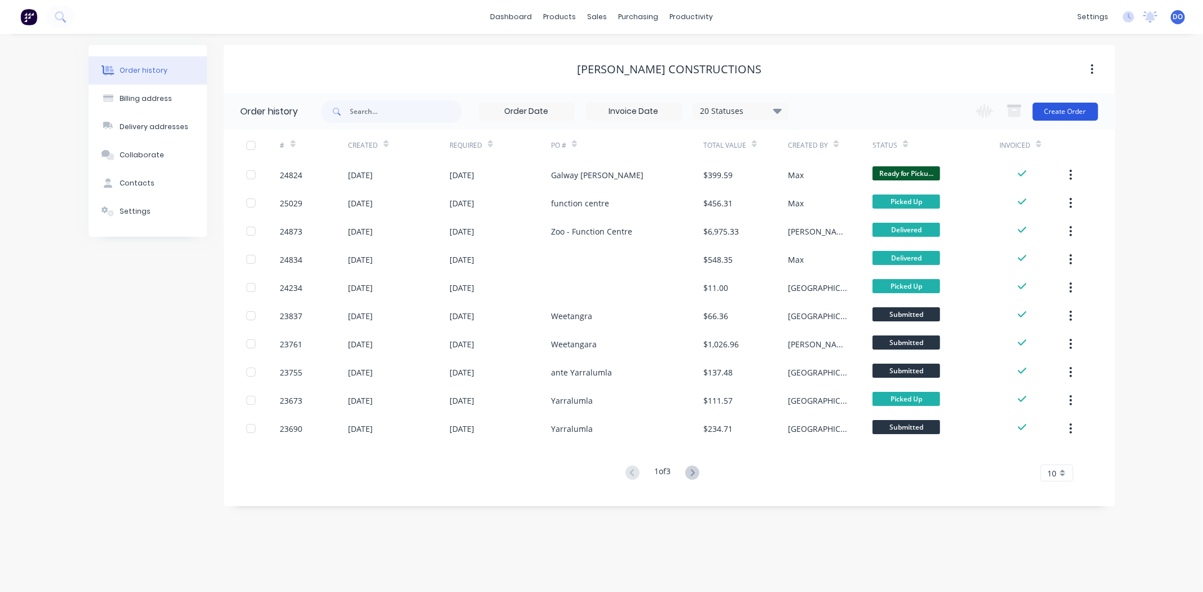
click at [1095, 103] on button "Create Order" at bounding box center [1065, 112] width 65 height 18
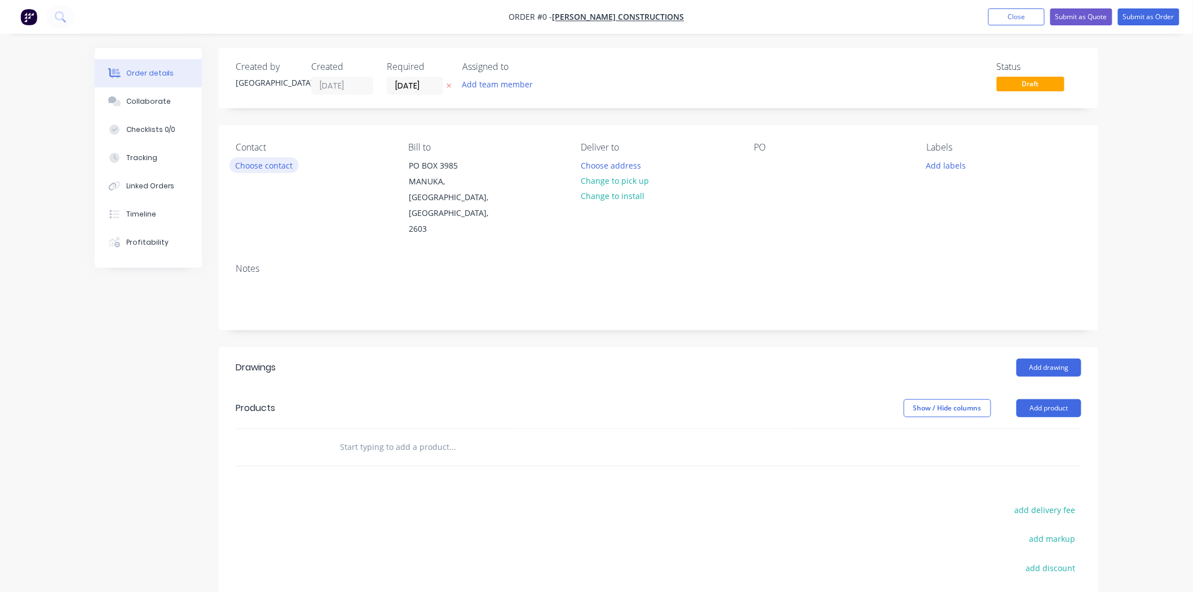
click at [270, 158] on button "Choose contact" at bounding box center [264, 164] width 69 height 15
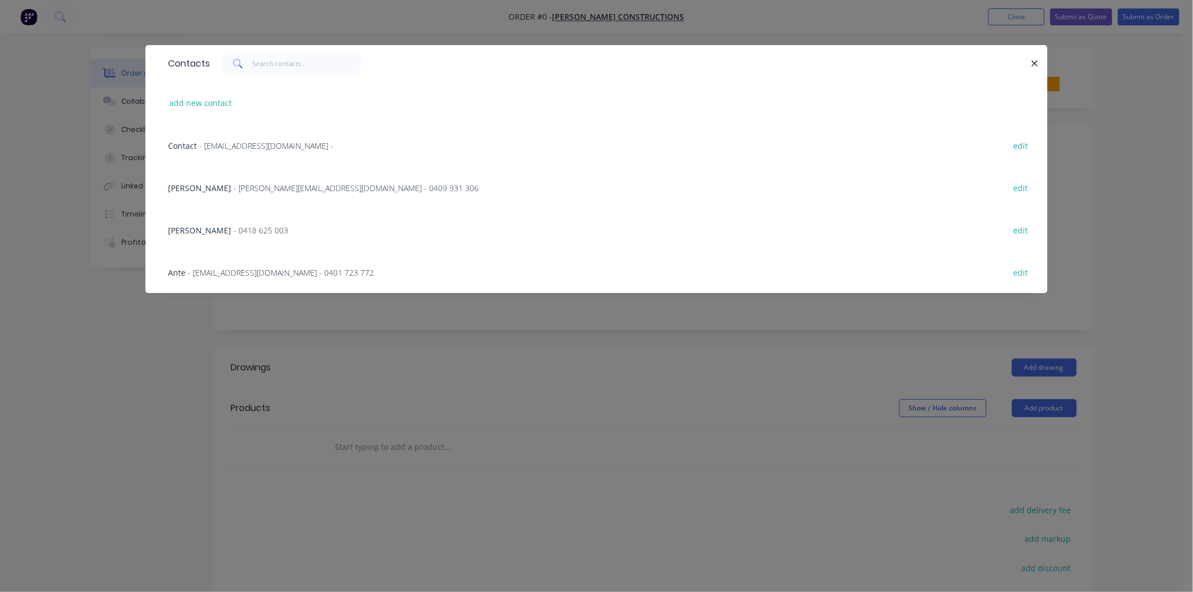
click at [233, 227] on span "- 0418 625 003" at bounding box center [260, 230] width 55 height 11
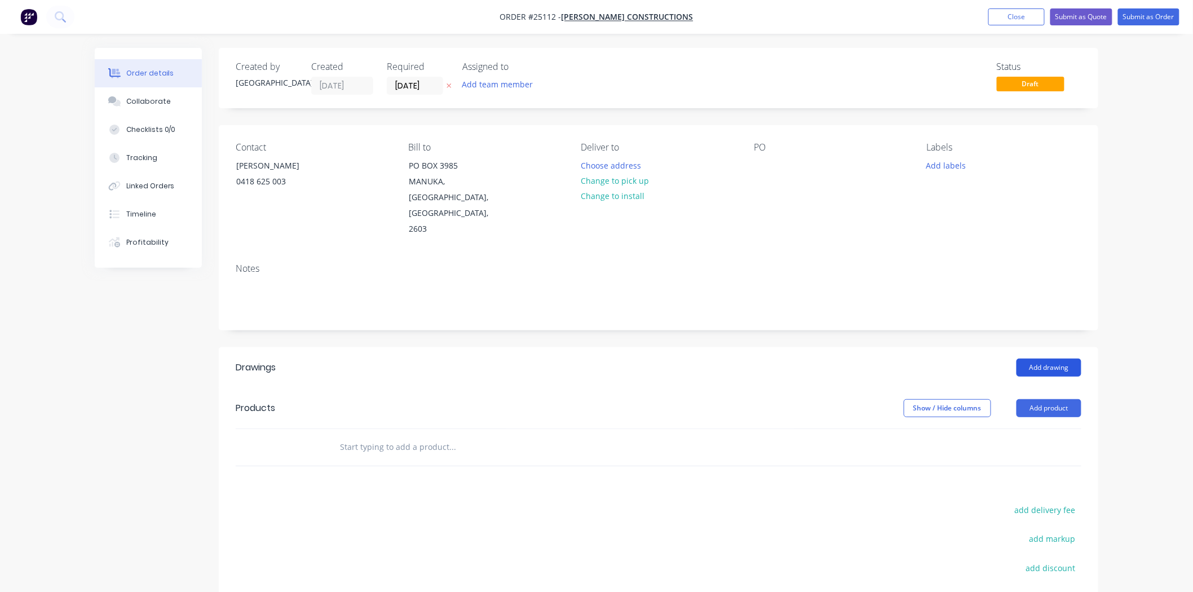
click at [1053, 359] on button "Add drawing" at bounding box center [1049, 368] width 65 height 18
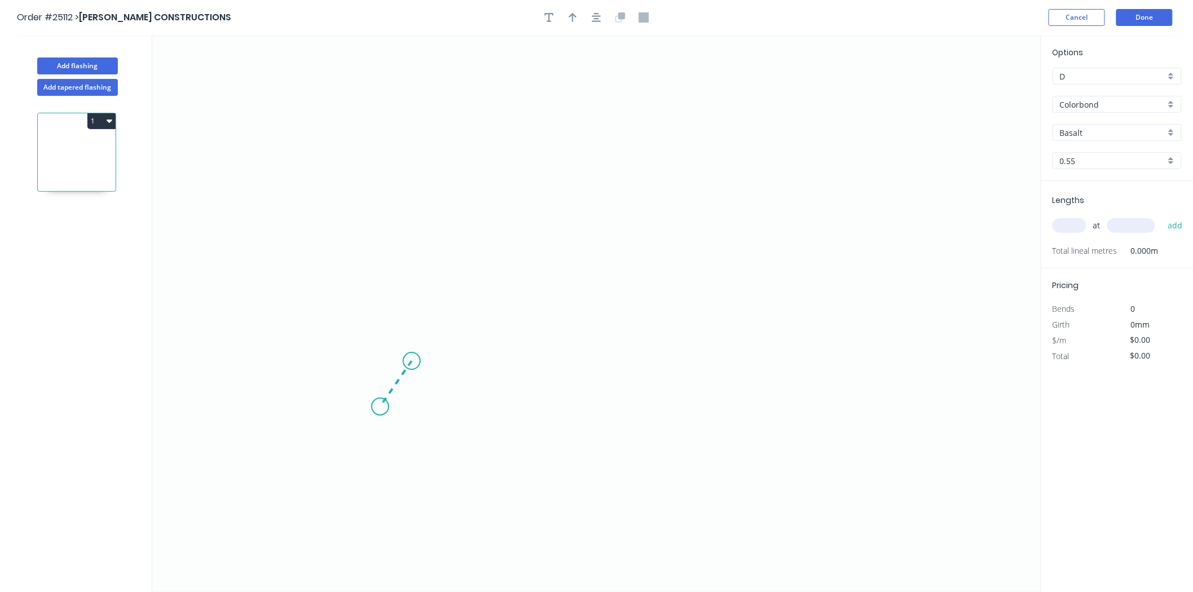
drag, startPoint x: 412, startPoint y: 361, endPoint x: 380, endPoint y: 407, distance: 55.5
click at [380, 407] on icon "0" at bounding box center [596, 313] width 889 height 557
click at [367, 130] on icon "0 ?" at bounding box center [596, 313] width 889 height 557
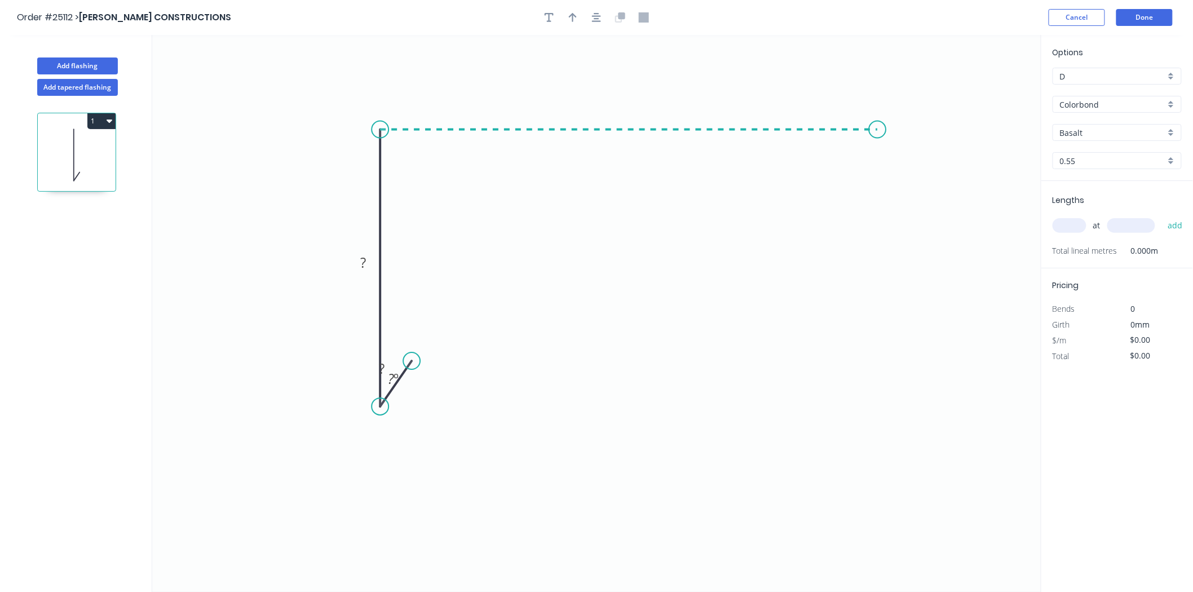
click at [880, 132] on icon "0 ? ? ? º" at bounding box center [596, 313] width 889 height 557
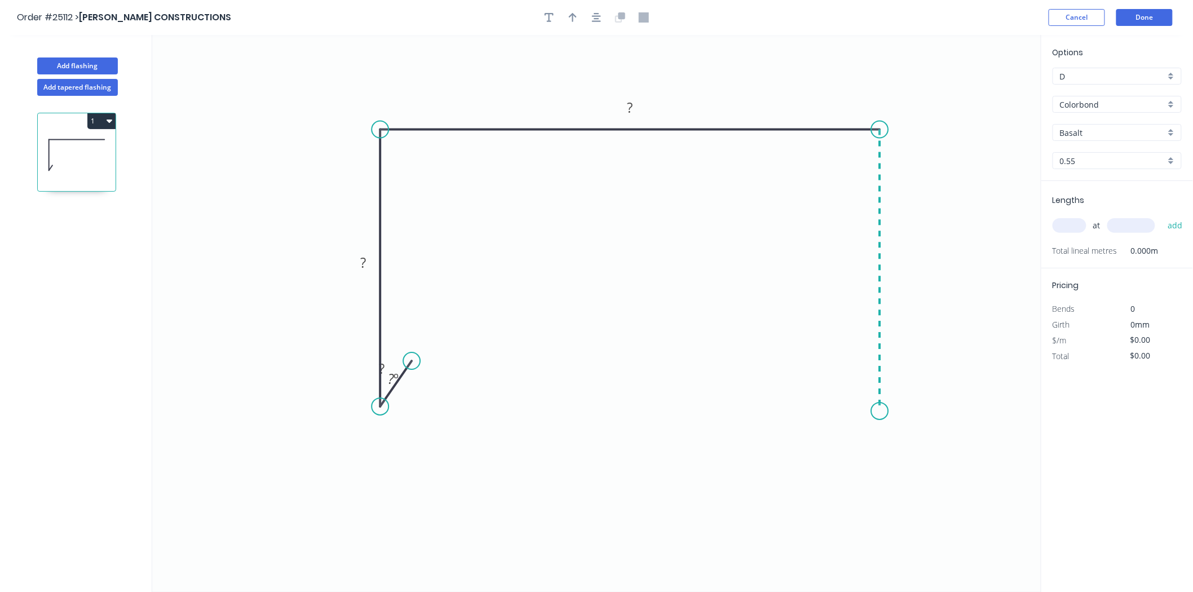
click at [884, 412] on icon "0 ? ? ? ? º" at bounding box center [596, 313] width 889 height 557
click at [816, 351] on icon "0 ? ? ? ? ? º" at bounding box center [596, 313] width 889 height 557
drag, startPoint x: 416, startPoint y: 358, endPoint x: 436, endPoint y: 352, distance: 21.6
click at [436, 352] on circle at bounding box center [436, 350] width 17 height 17
click at [421, 382] on tspan "?" at bounding box center [421, 385] width 6 height 19
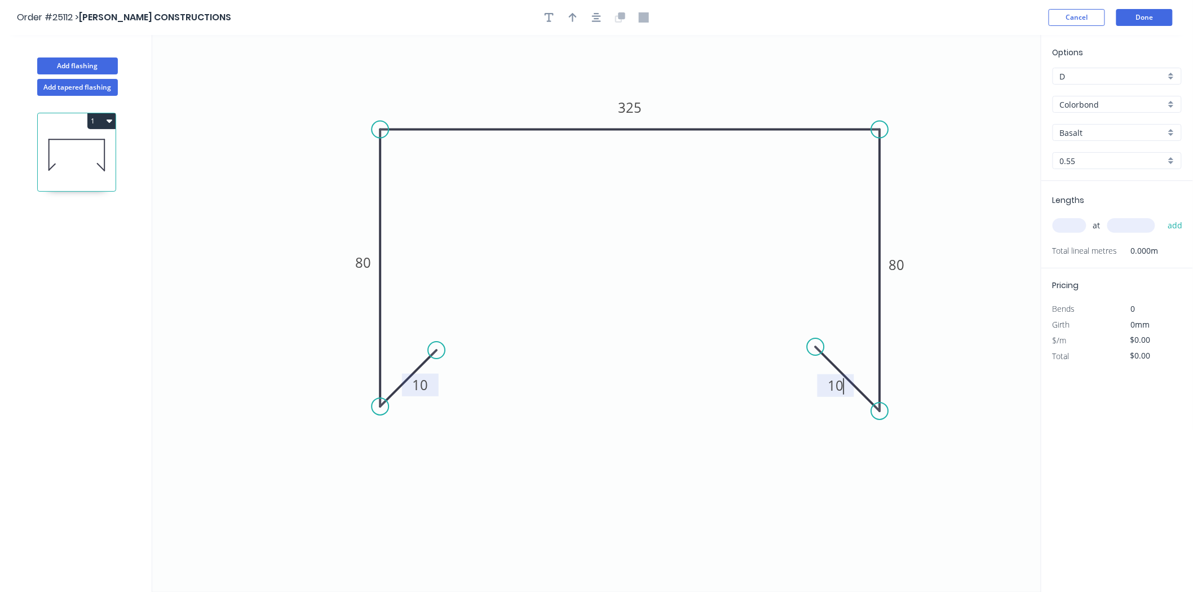
click at [646, 500] on icon "0 10 80 325 80 10" at bounding box center [596, 313] width 889 height 557
type input "$26.58"
click at [1073, 226] on input "text" at bounding box center [1070, 225] width 34 height 15
type input "1"
click at [1131, 223] on input "text" at bounding box center [1132, 225] width 48 height 15
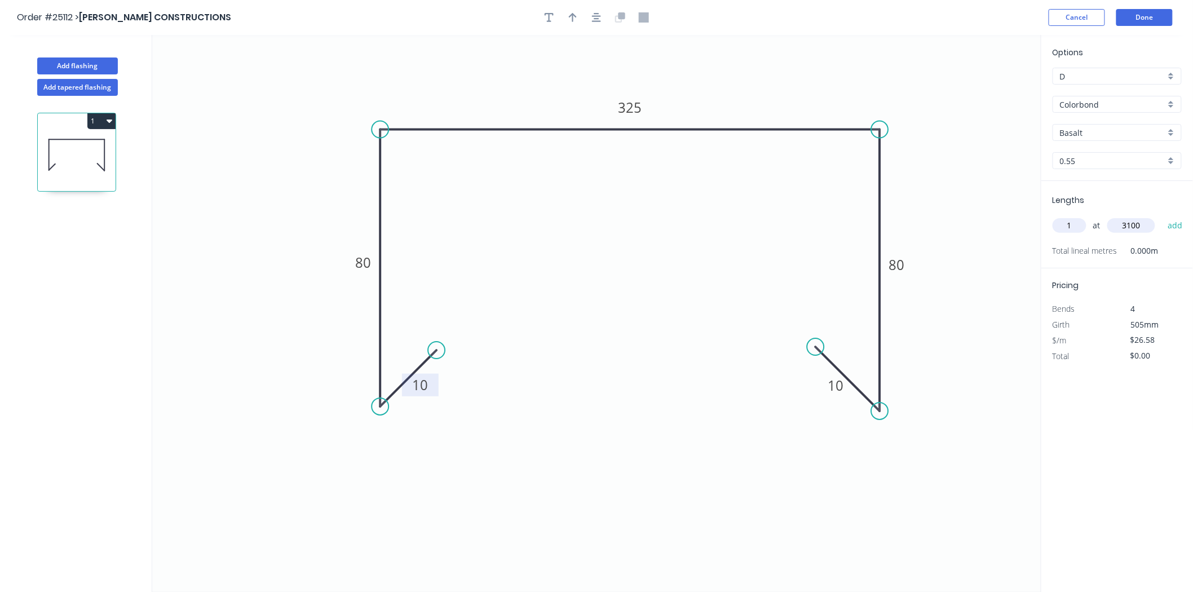
type input "3100"
click at [1162, 216] on button "add" at bounding box center [1175, 225] width 27 height 19
type input "$82.40"
click at [548, 21] on icon "button" at bounding box center [549, 17] width 9 height 10
click at [221, 61] on textarea at bounding box center [224, 80] width 91 height 42
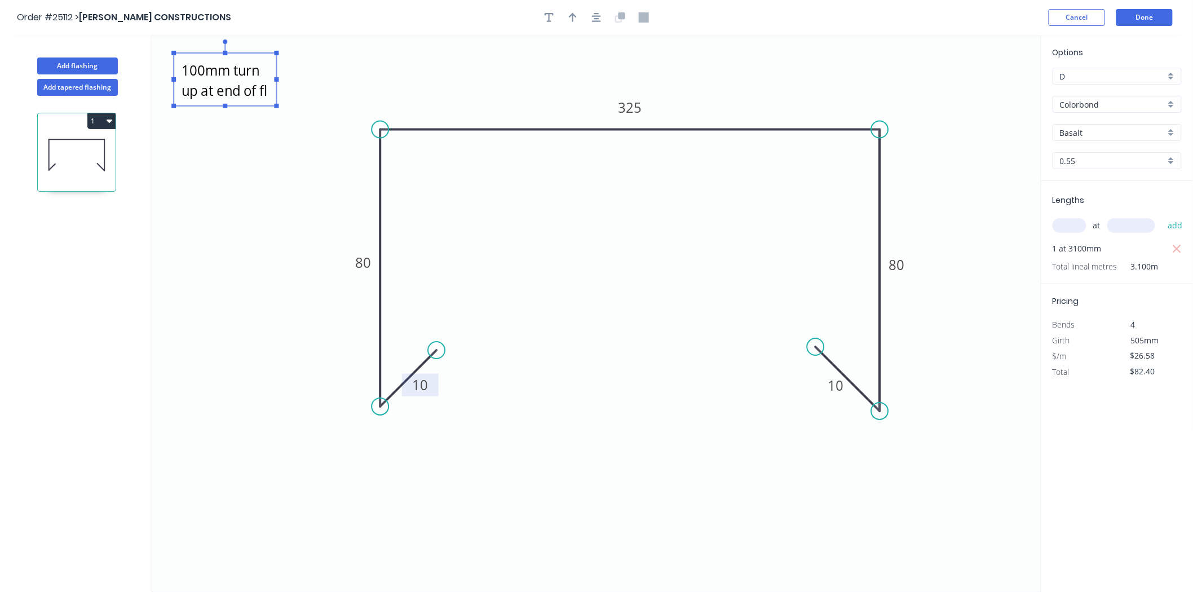
scroll to position [10, 0]
drag, startPoint x: 274, startPoint y: 80, endPoint x: 415, endPoint y: 76, distance: 141.0
click at [415, 76] on icon "100mm turn up at end of flashing 10 80 325 80 10" at bounding box center [596, 313] width 889 height 557
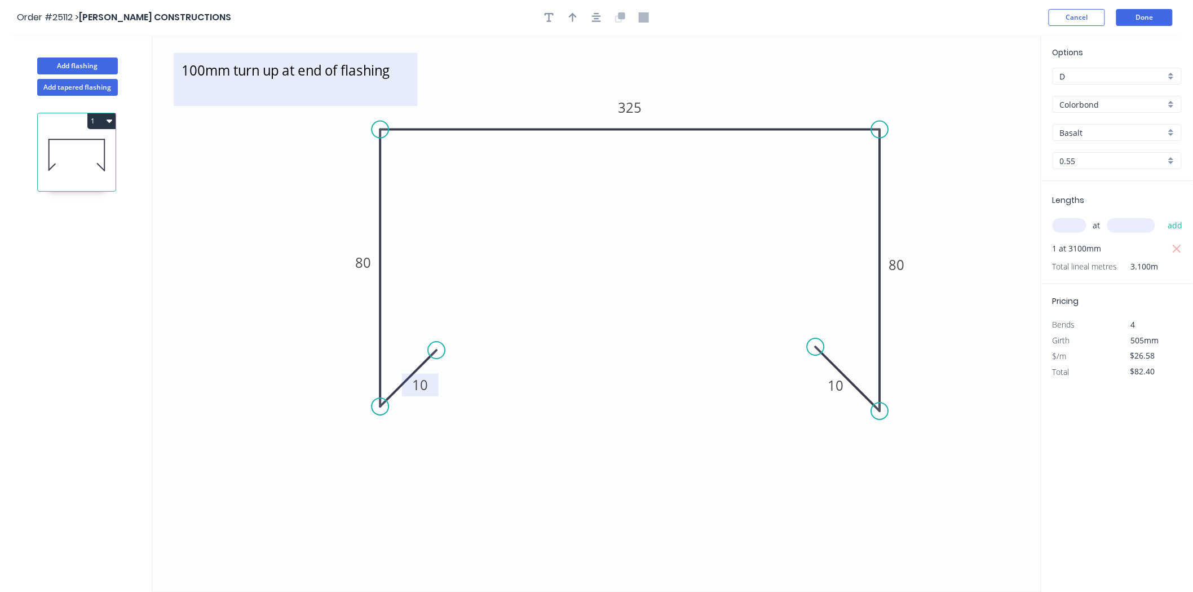
scroll to position [0, 0]
click at [377, 90] on textarea "100mm turn up at end of flashing" at bounding box center [295, 80] width 232 height 42
click at [405, 79] on textarea "100mm turn up at end of flashing" at bounding box center [295, 80] width 232 height 42
click at [257, 92] on textarea "100mm turn up at end of flashing 80mm turndown at front of flashing" at bounding box center [295, 80] width 232 height 42
click at [258, 96] on textarea "100mm turn up at end of flashing 80mm turndown at front of flashing" at bounding box center [295, 80] width 232 height 42
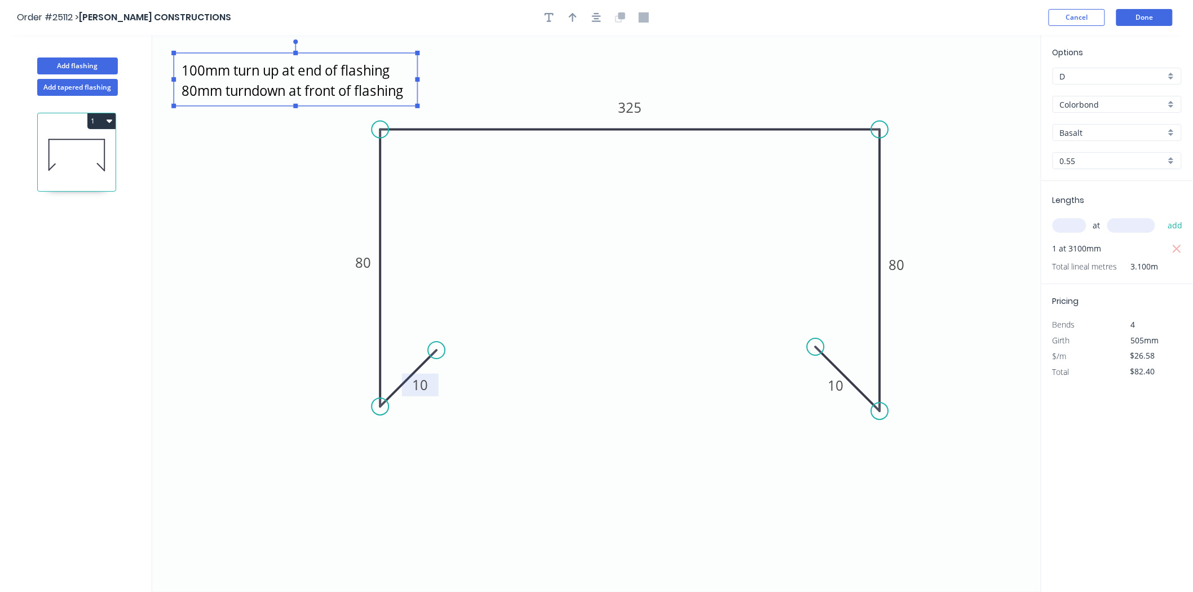
click at [253, 95] on textarea "100mm turn up at end of flashing 80mm turndown at front of flashing" at bounding box center [295, 80] width 232 height 42
drag, startPoint x: 418, startPoint y: 79, endPoint x: 453, endPoint y: 76, distance: 35.1
click at [453, 76] on g at bounding box center [312, 73] width 283 height 69
type textarea "100mm turn up at end of flashing 80mm turn down at front of flashing"
click at [577, 23] on div at bounding box center [596, 17] width 118 height 17
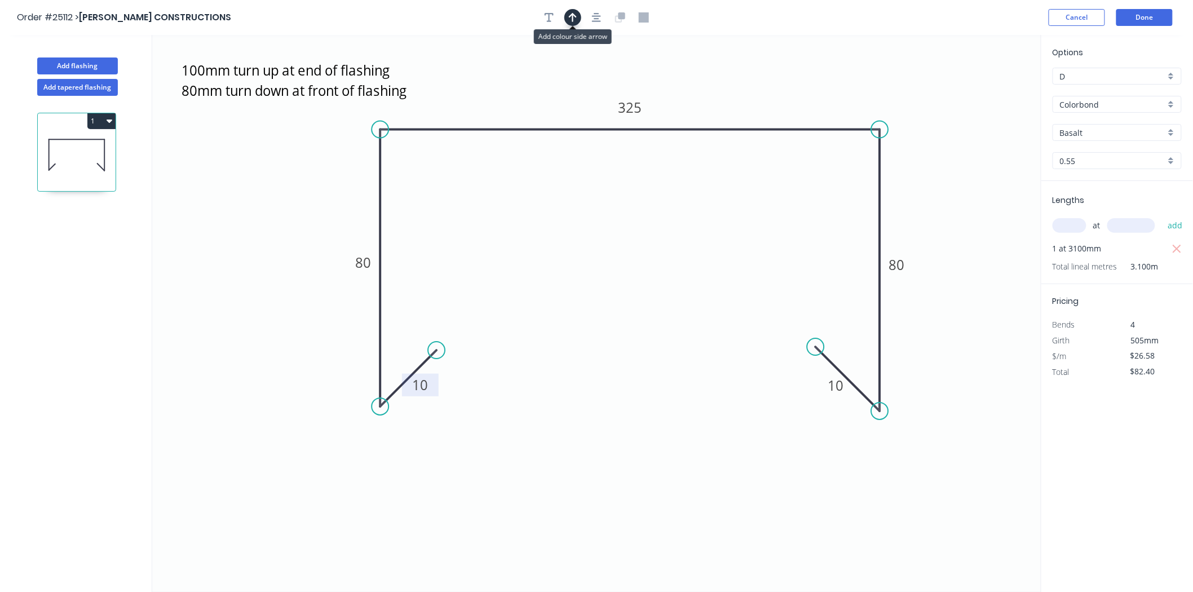
click at [565, 12] on button "button" at bounding box center [573, 17] width 17 height 17
click at [978, 86] on icon "100mm turn up at end of flashing 80mm turn down at front of flashing 10 80 325 …" at bounding box center [596, 313] width 889 height 557
click at [983, 91] on icon at bounding box center [985, 78] width 10 height 36
drag, startPoint x: 983, startPoint y: 91, endPoint x: 830, endPoint y: 103, distance: 153.8
click at [830, 103] on icon at bounding box center [844, 93] width 33 height 33
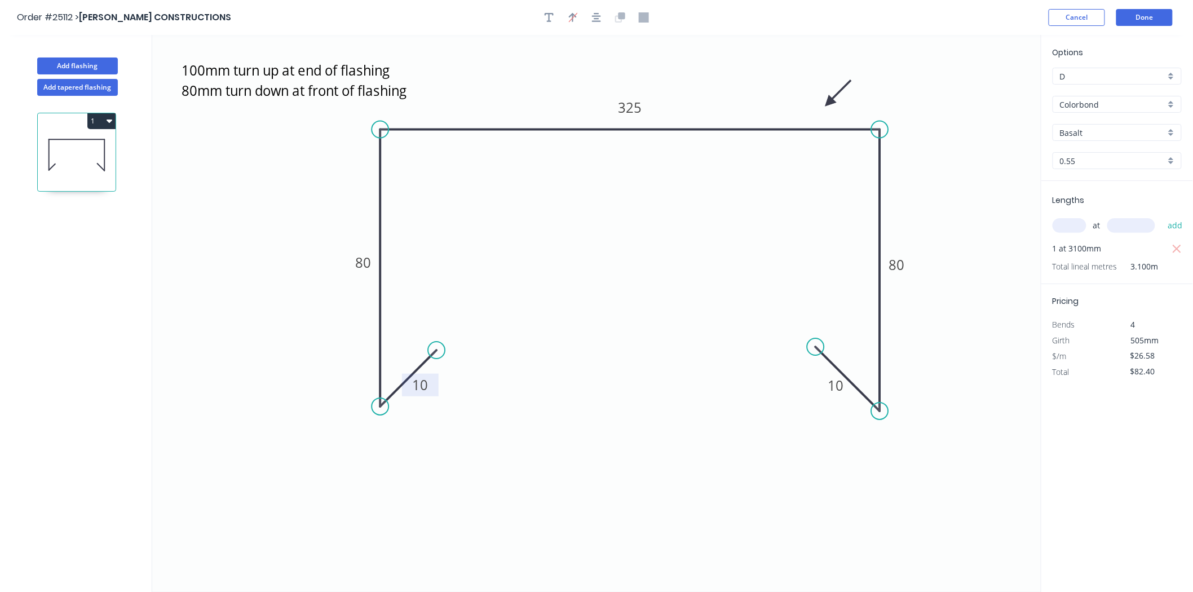
click at [1117, 133] on input "Basalt" at bounding box center [1112, 133] width 105 height 12
click at [1096, 195] on div "Paperbark" at bounding box center [1117, 200] width 128 height 20
type input "Paperbark"
click at [1137, 17] on button "Done" at bounding box center [1145, 17] width 56 height 17
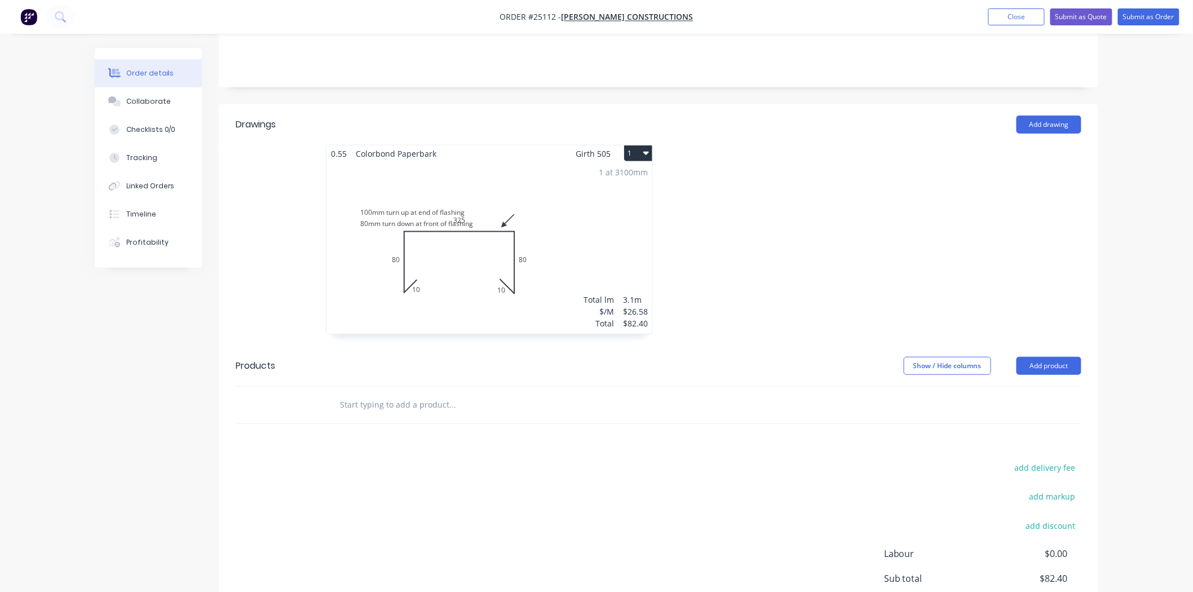
scroll to position [250, 0]
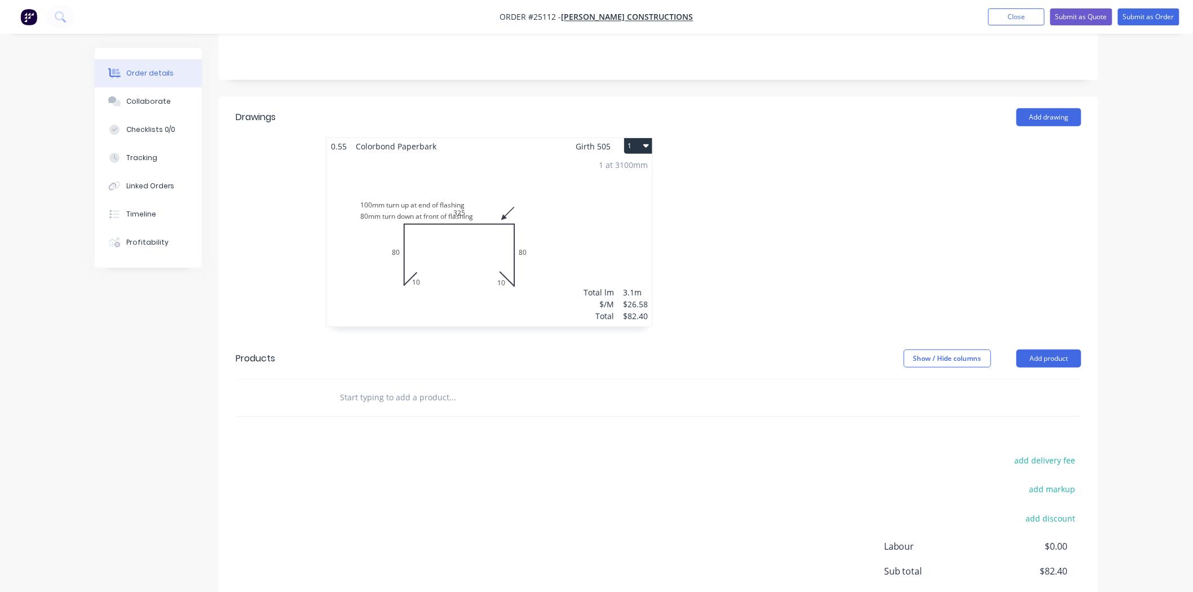
click at [553, 243] on div "1 at 3100mm Total lm $/M Total 3.1m $26.58 $82.40" at bounding box center [490, 241] width 326 height 172
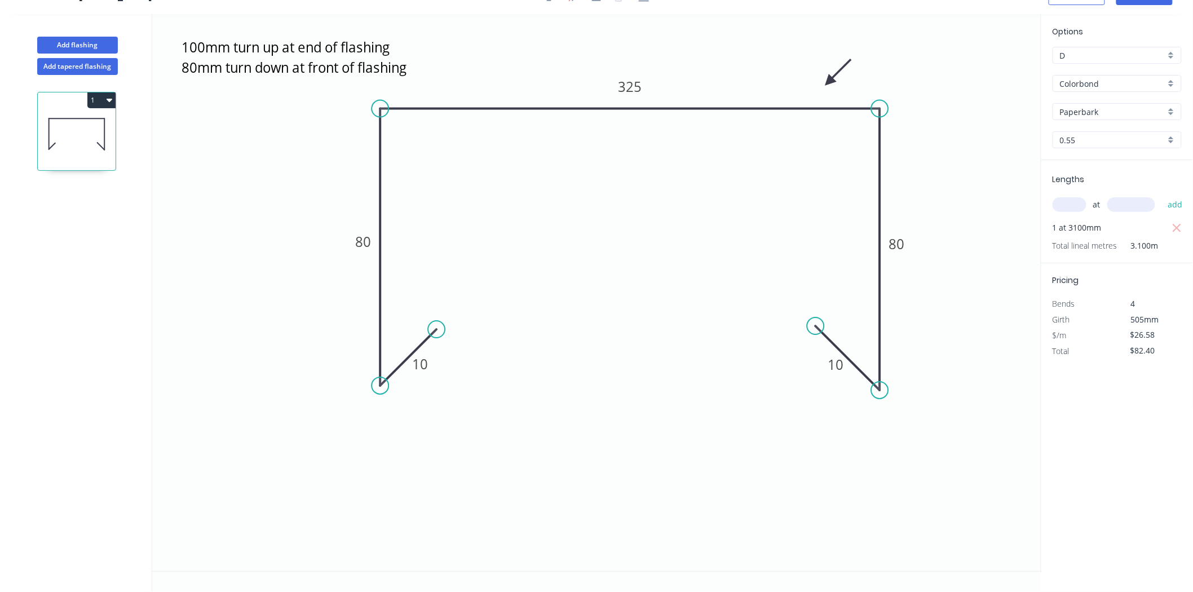
scroll to position [21, 0]
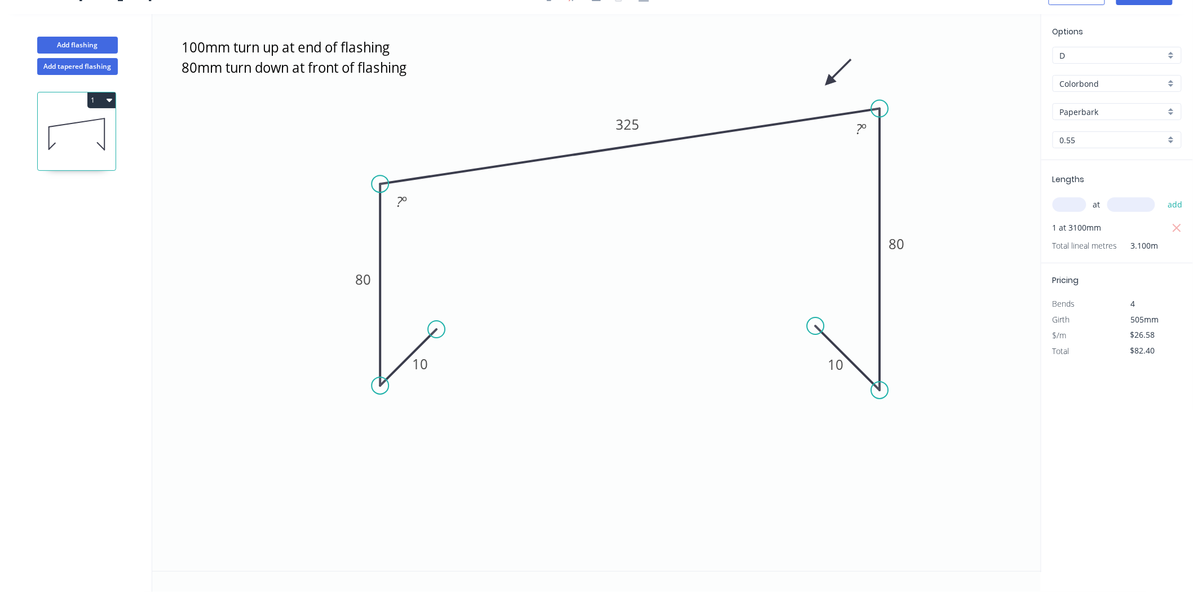
drag, startPoint x: 381, startPoint y: 113, endPoint x: 381, endPoint y: 184, distance: 70.5
click at [381, 184] on circle at bounding box center [380, 183] width 17 height 17
click at [872, 113] on circle at bounding box center [880, 108] width 17 height 17
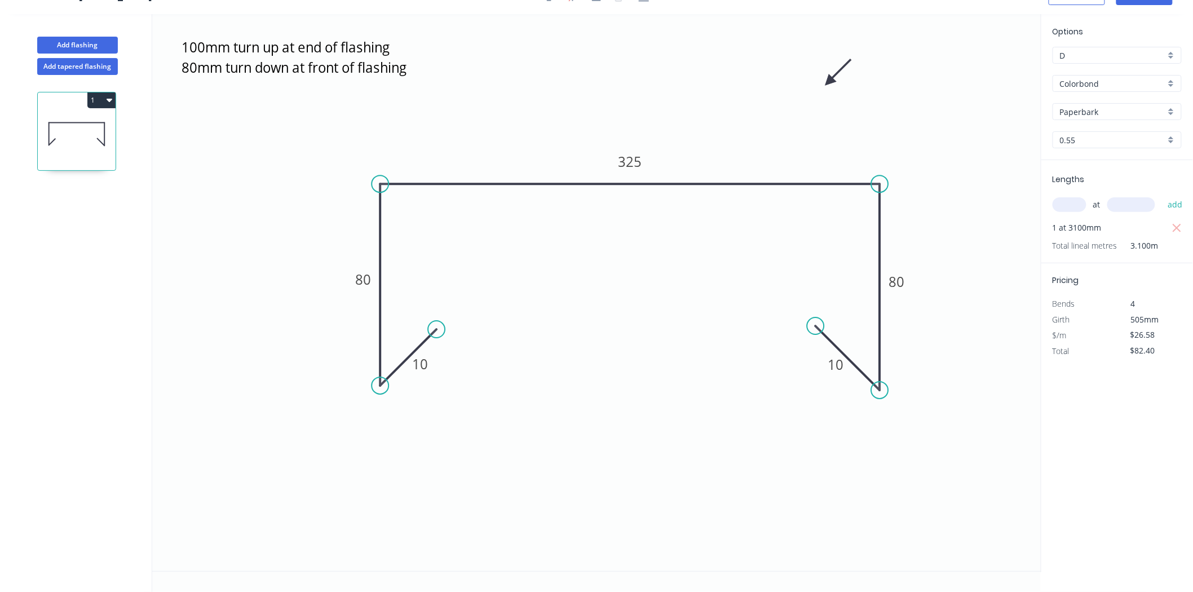
drag, startPoint x: 883, startPoint y: 110, endPoint x: 881, endPoint y: 161, distance: 51.3
click at [881, 161] on icon "100mm turn up at end of flashing 80mm turn down at front of flashing 10 80 325 …" at bounding box center [596, 292] width 889 height 557
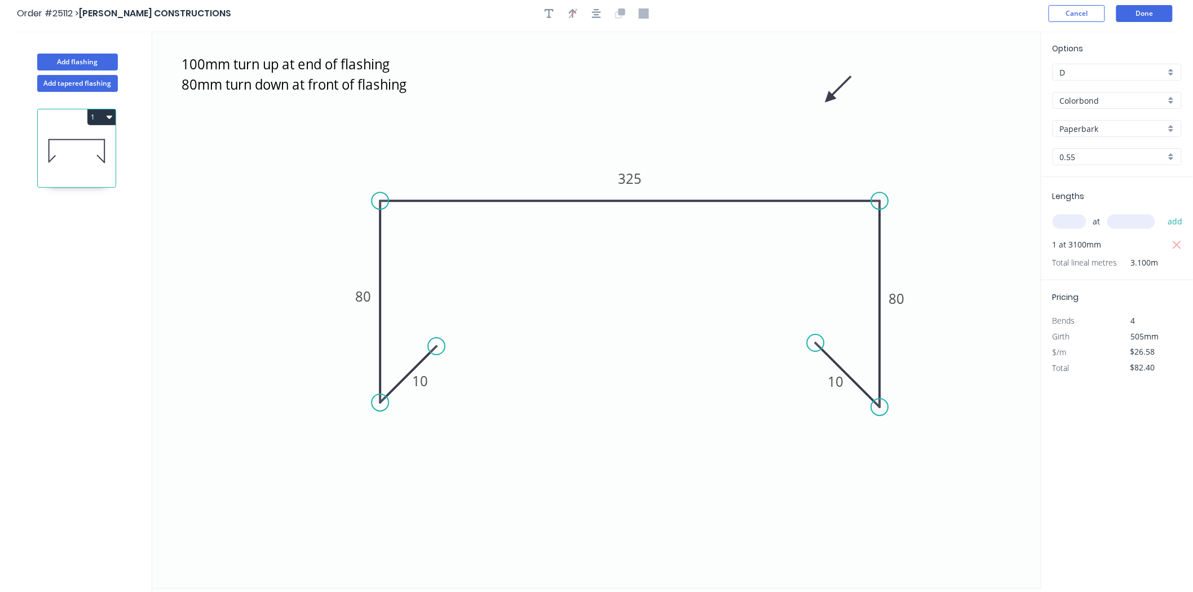
scroll to position [0, 0]
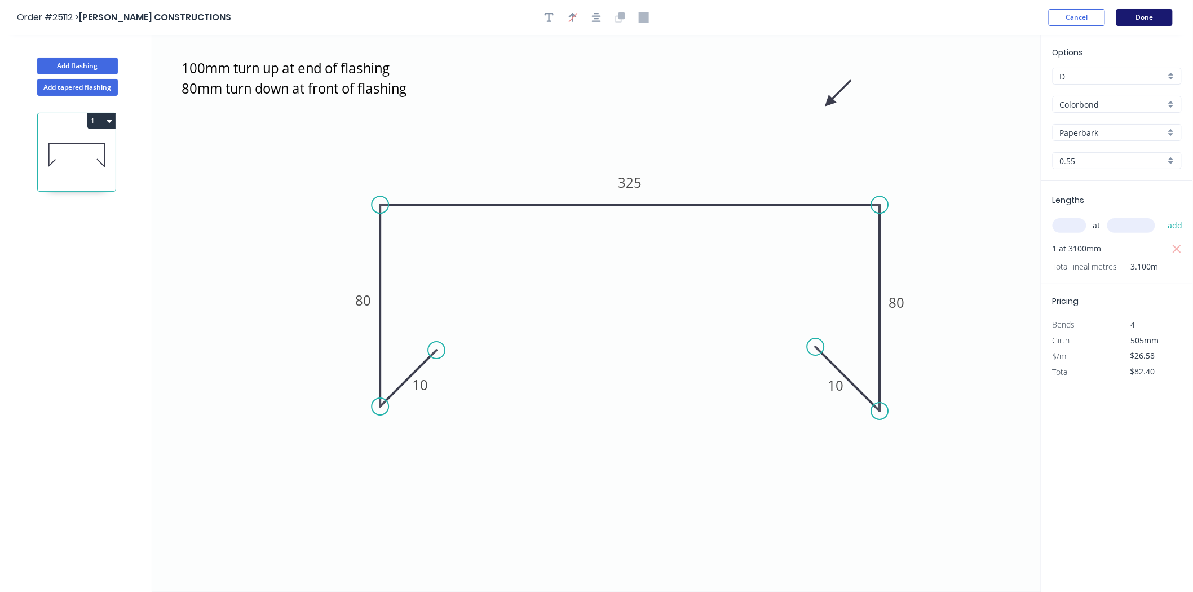
click at [1145, 15] on button "Done" at bounding box center [1145, 17] width 56 height 17
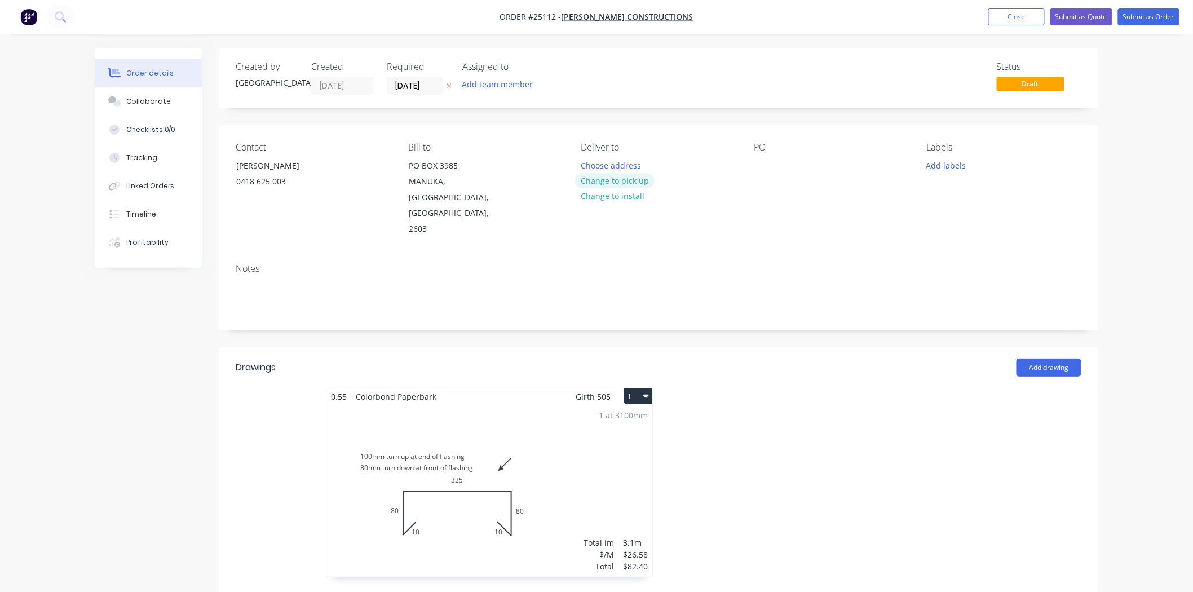
click at [638, 185] on button "Change to pick up" at bounding box center [615, 180] width 80 height 15
click at [778, 164] on div "PO" at bounding box center [831, 189] width 155 height 95
click at [762, 169] on div at bounding box center [763, 165] width 18 height 16
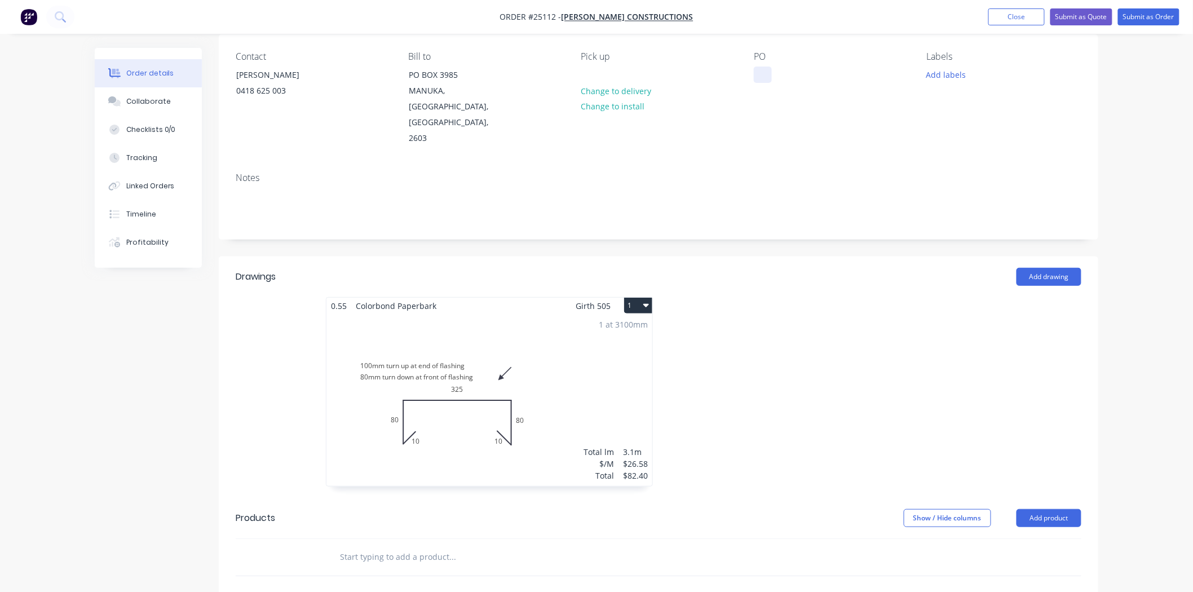
scroll to position [63, 0]
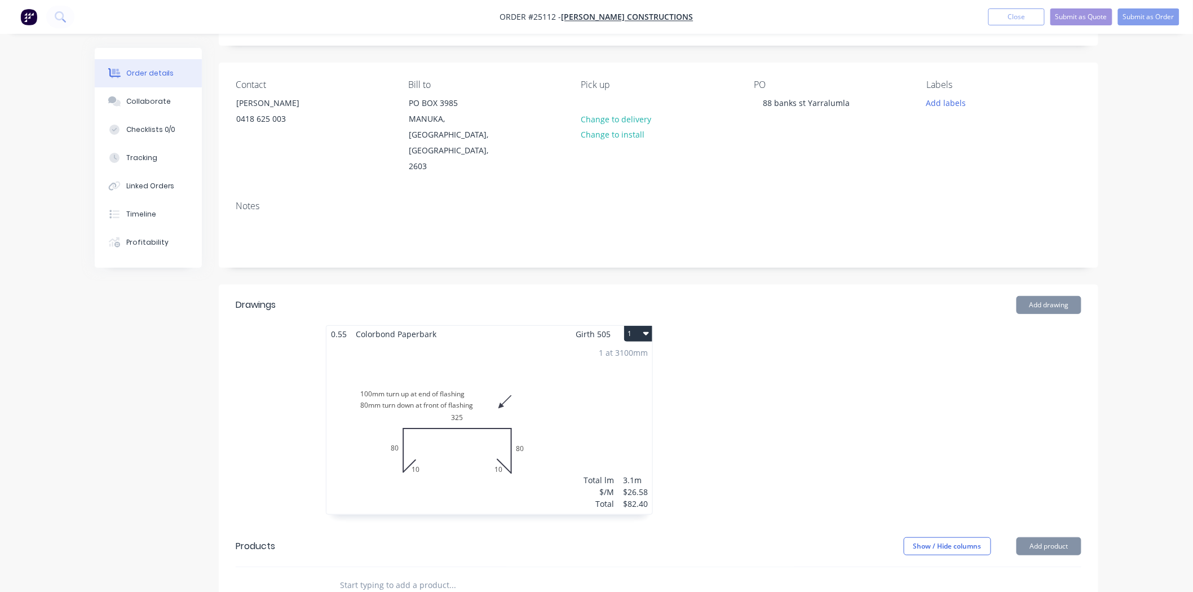
click at [938, 378] on div at bounding box center [828, 425] width 338 height 201
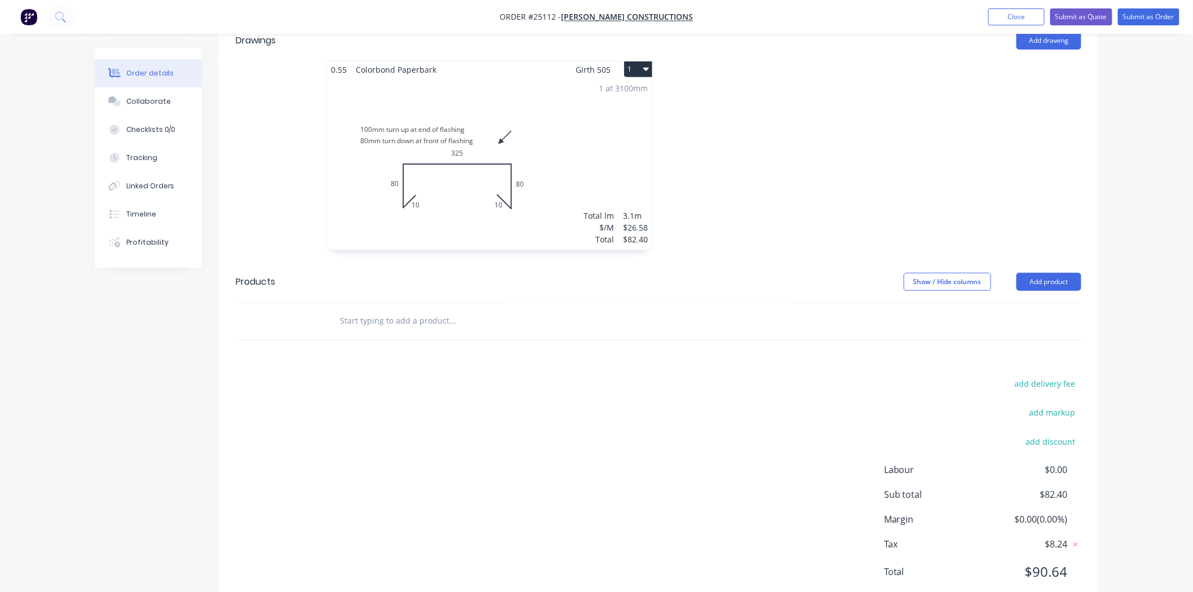
scroll to position [347, 0]
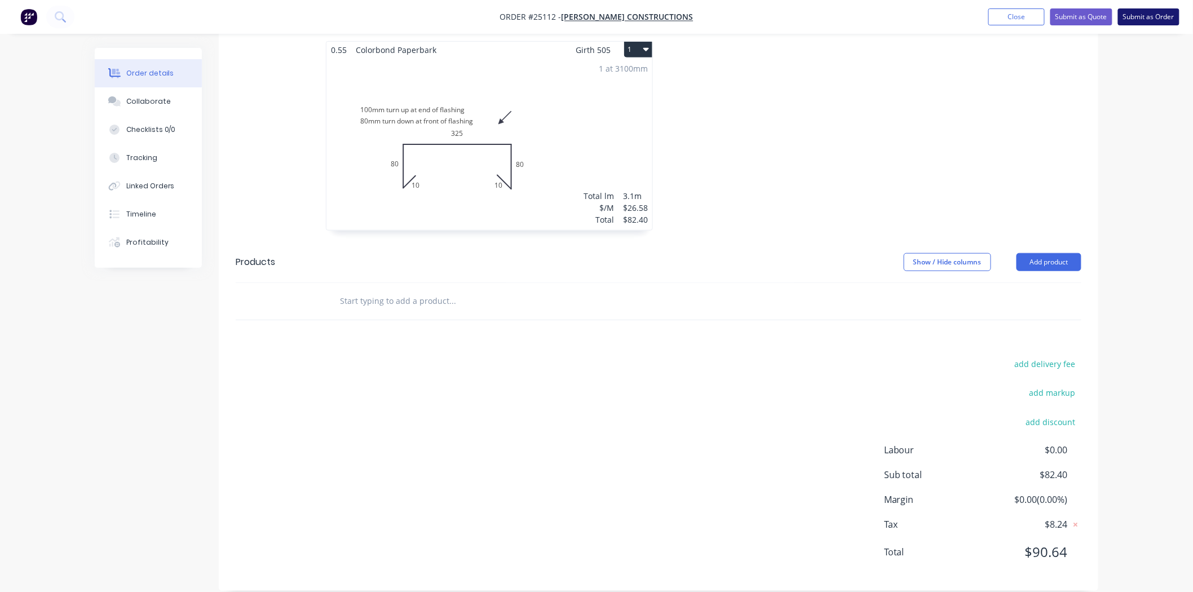
click at [1145, 17] on button "Submit as Order" at bounding box center [1148, 16] width 61 height 17
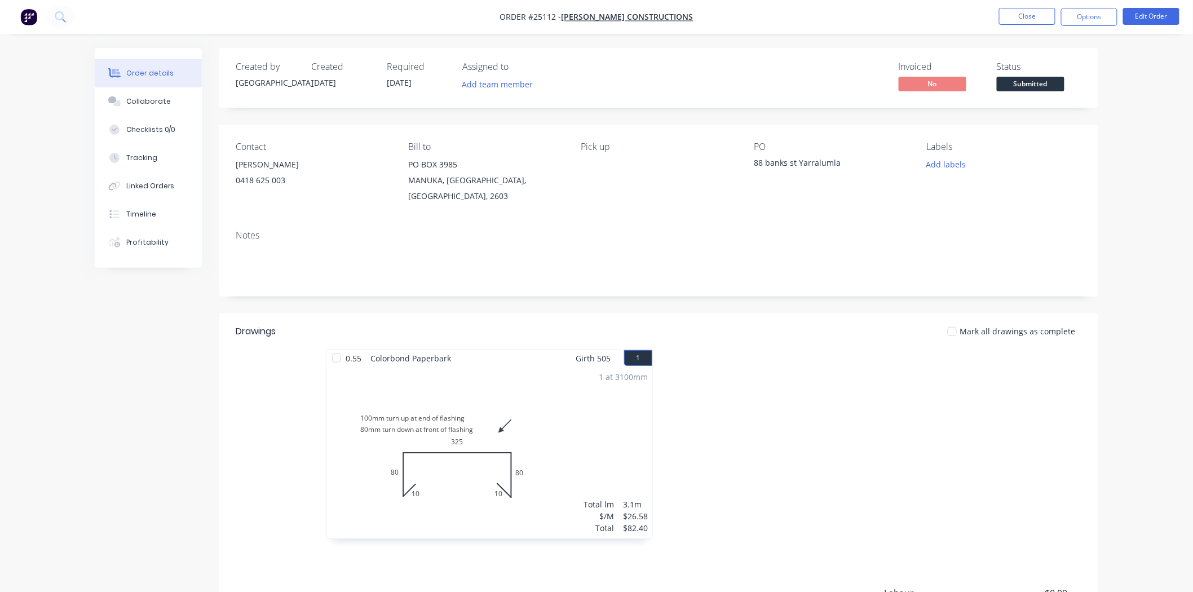
click at [1050, 78] on span "Submitted" at bounding box center [1031, 84] width 68 height 14
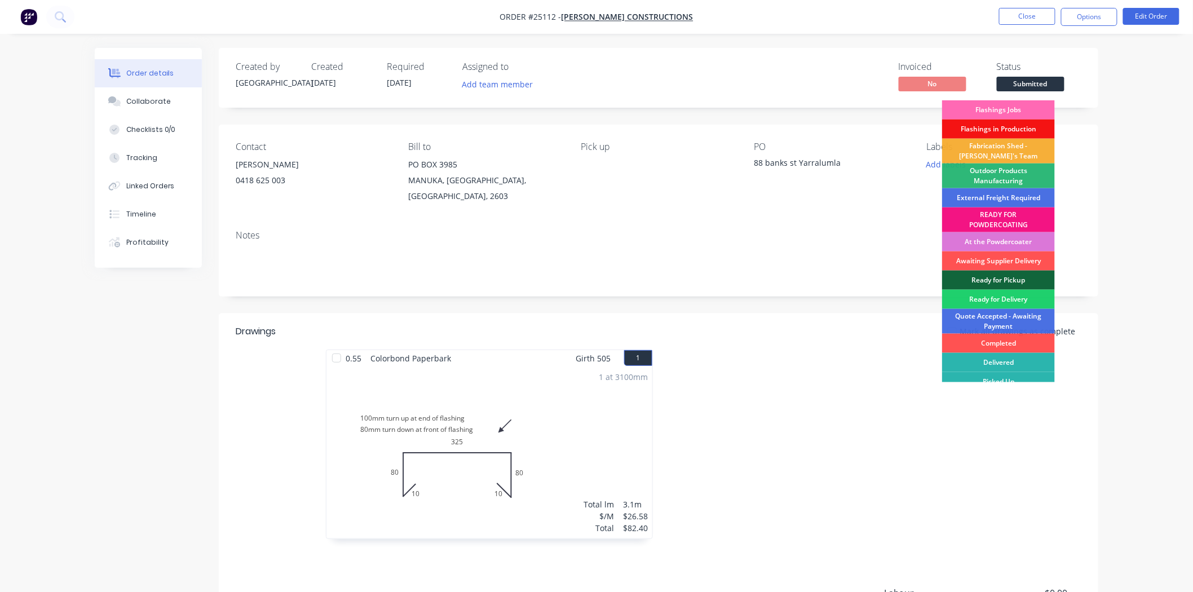
click at [1033, 112] on div "Flashings Jobs" at bounding box center [998, 109] width 113 height 19
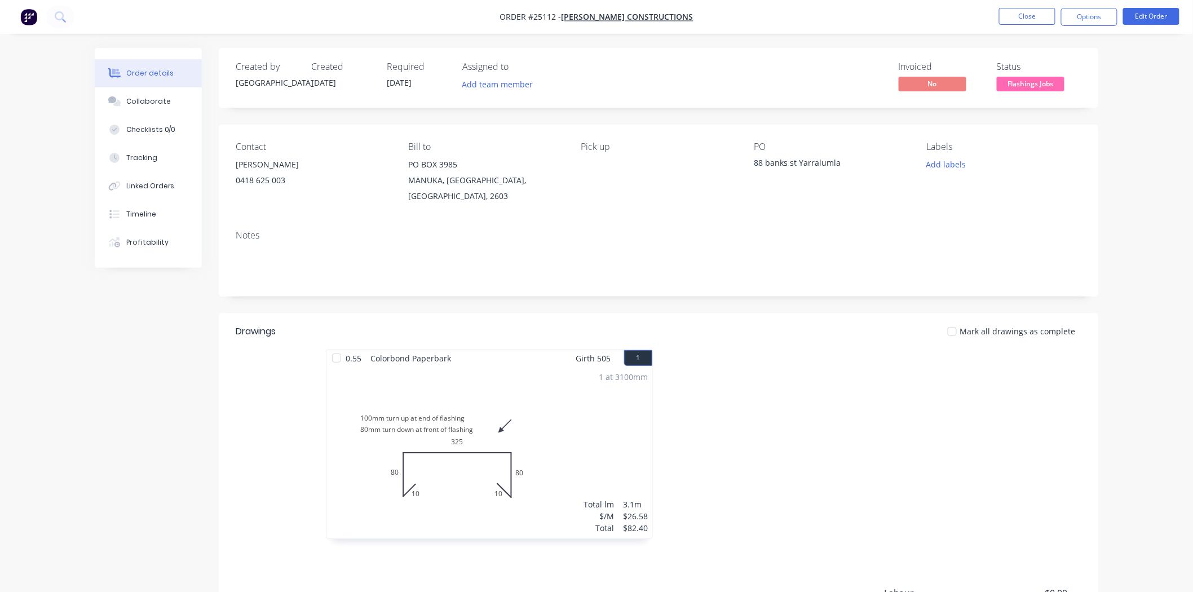
click at [954, 148] on div "Labels" at bounding box center [1004, 147] width 155 height 11
click at [954, 166] on button "Add labels" at bounding box center [946, 164] width 52 height 15
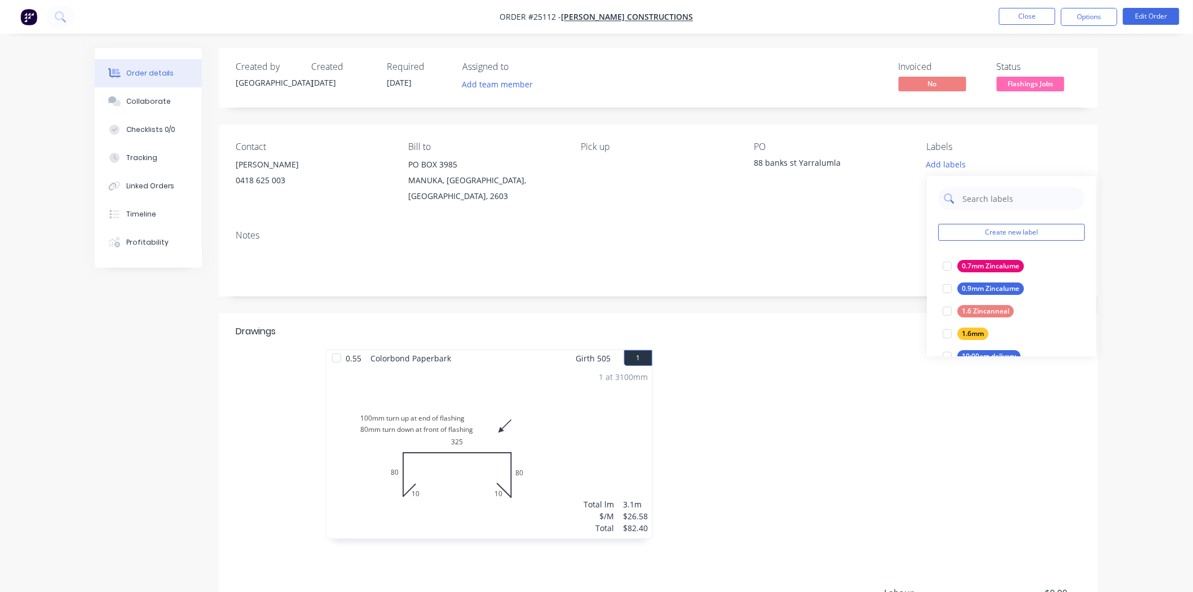
click at [981, 191] on input "text" at bounding box center [1021, 198] width 118 height 23
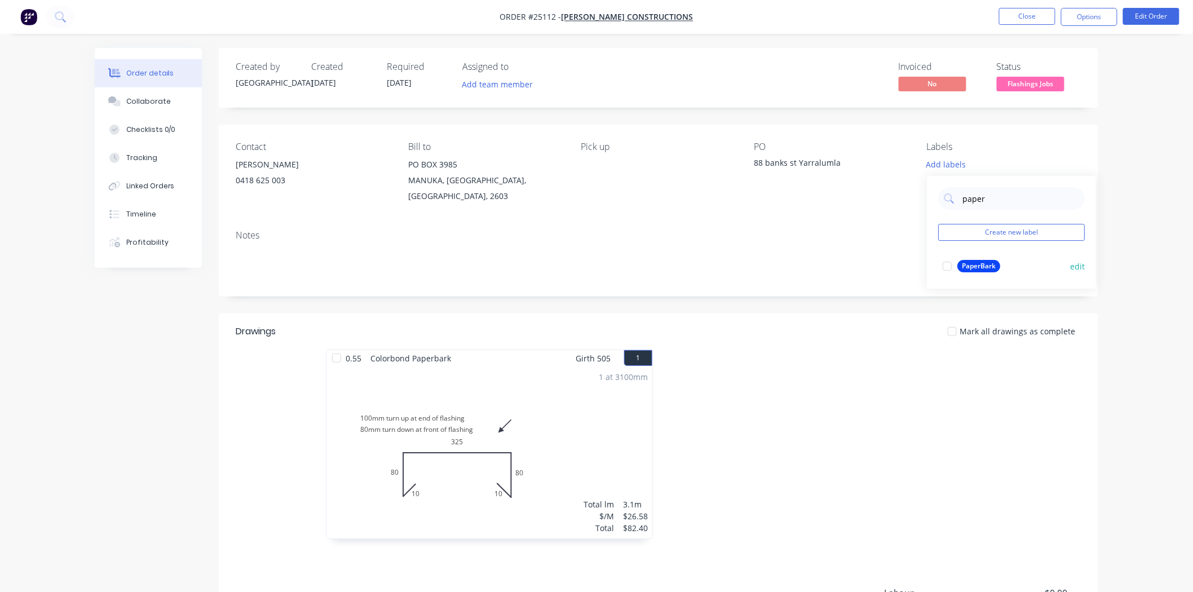
type input "paper"
click at [978, 260] on div "PaperBark" at bounding box center [979, 266] width 43 height 12
click at [857, 289] on div "Notes" at bounding box center [659, 259] width 880 height 76
click at [999, 23] on button "Close" at bounding box center [1027, 16] width 56 height 17
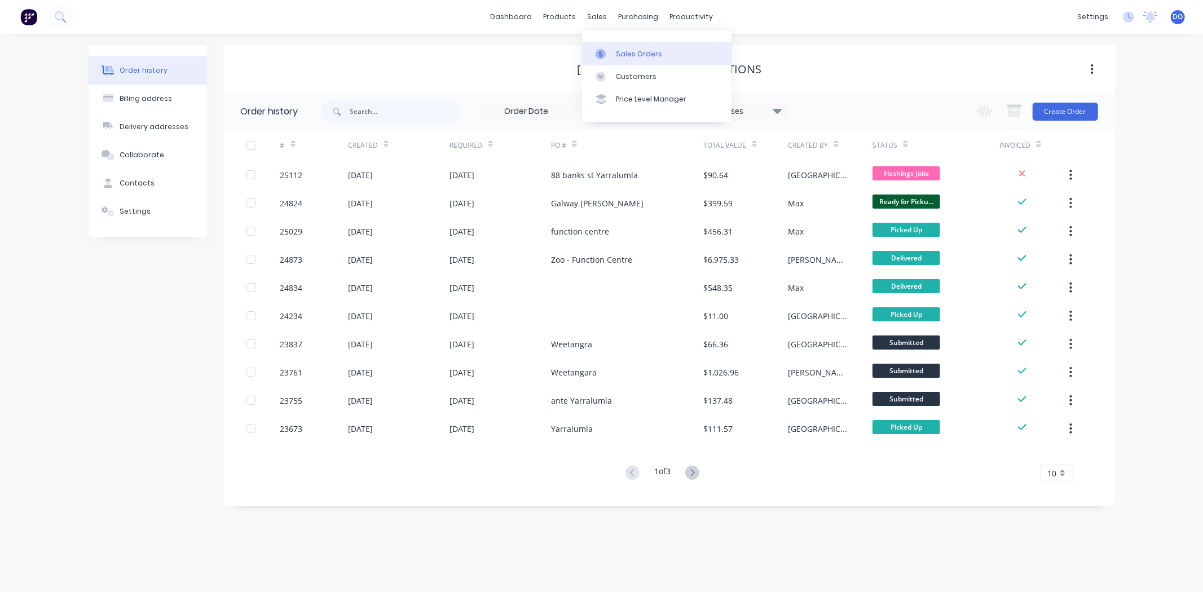
click at [619, 62] on link "Sales Orders" at bounding box center [656, 53] width 149 height 23
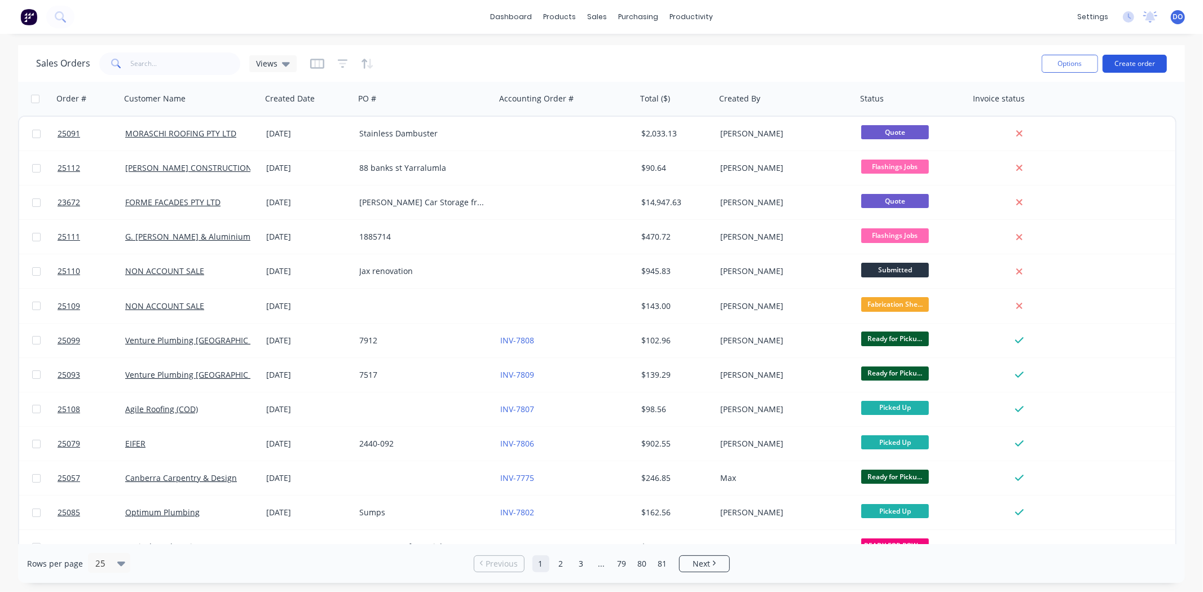
click at [1126, 59] on button "Create order" at bounding box center [1135, 64] width 64 height 18
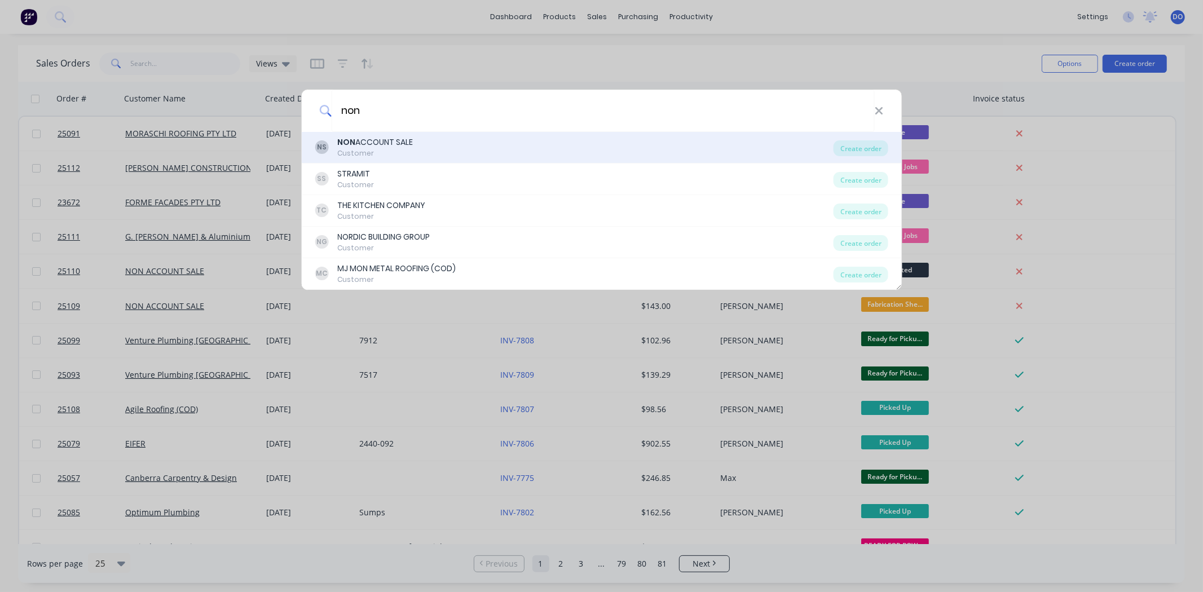
type input "non"
click at [621, 149] on div "NS NON ACCOUNT SALE Customer" at bounding box center [574, 147] width 519 height 22
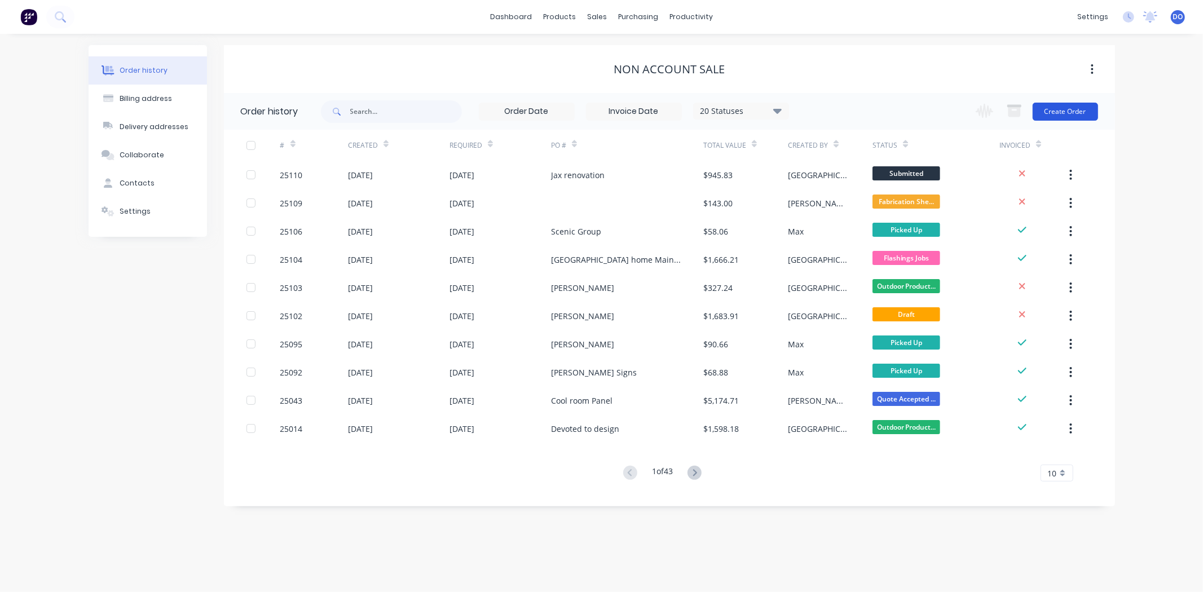
click at [1069, 108] on button "Create Order" at bounding box center [1065, 112] width 65 height 18
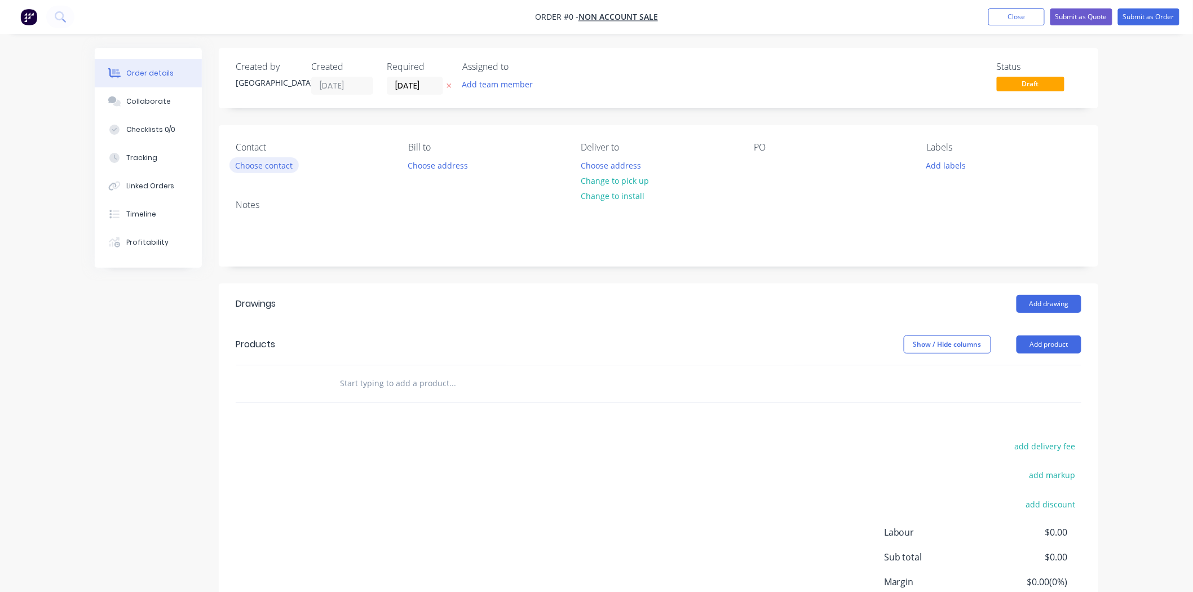
click at [274, 160] on button "Choose contact" at bounding box center [264, 164] width 69 height 15
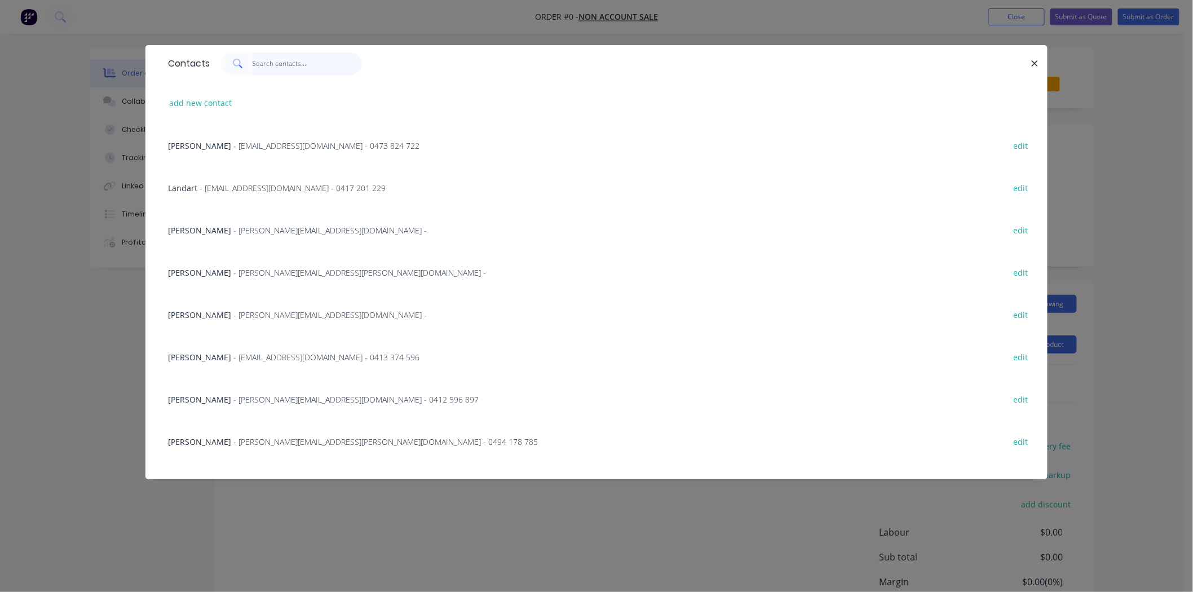
click at [283, 68] on input "text" at bounding box center [308, 63] width 110 height 23
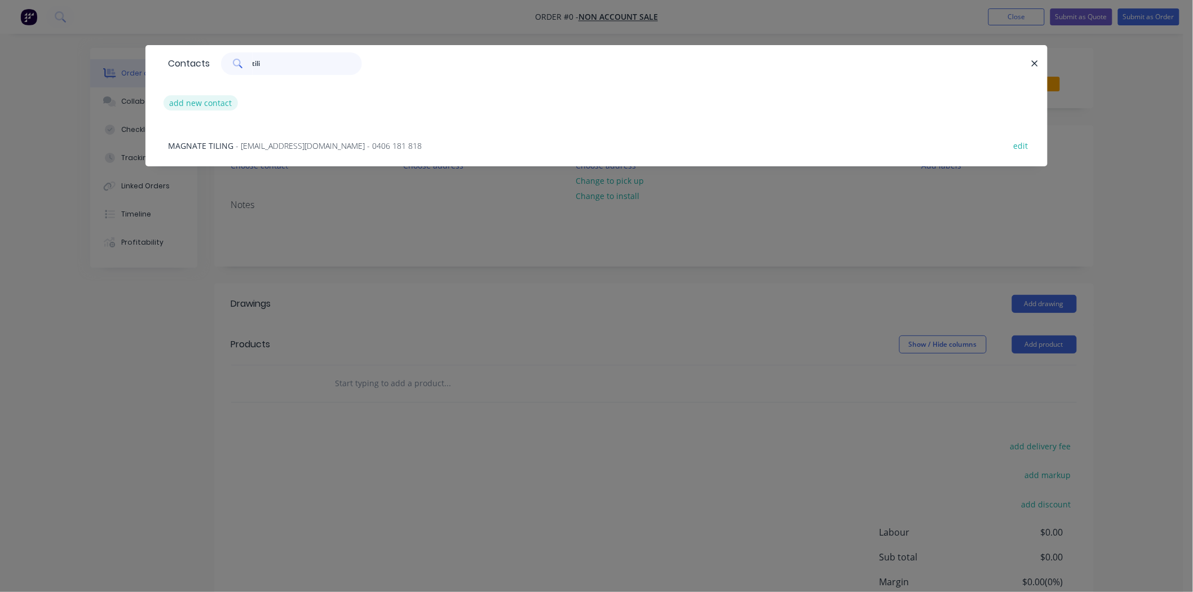
type input "tili"
click at [206, 102] on button "add new contact" at bounding box center [201, 102] width 74 height 15
select select "AU"
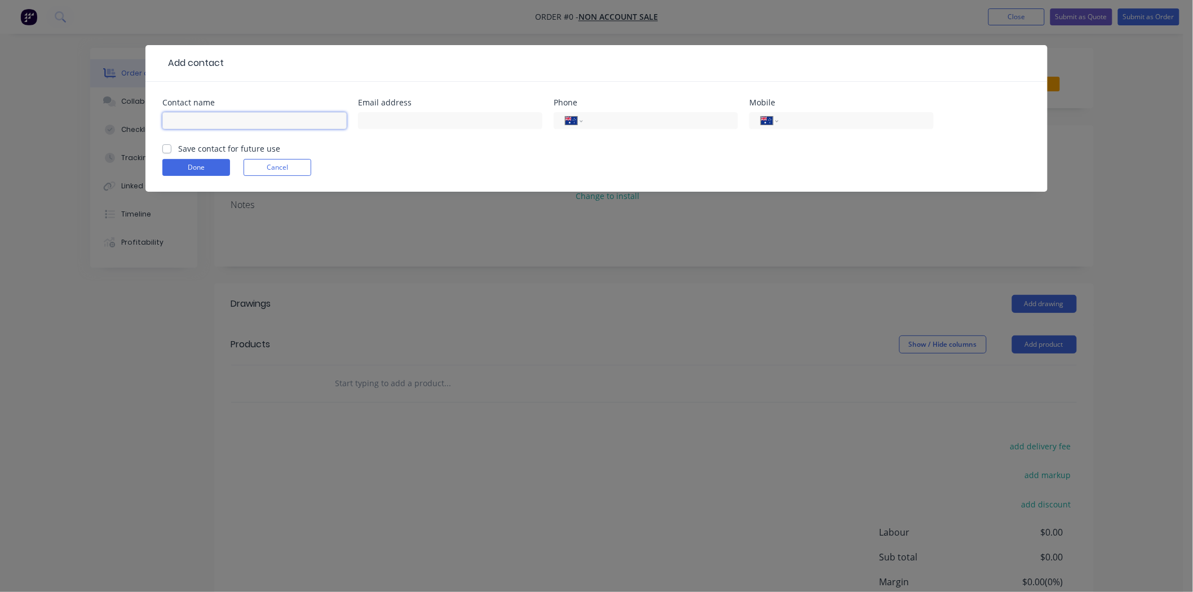
click at [217, 120] on input "text" at bounding box center [254, 120] width 184 height 17
type input "tiling impressions - [PERSON_NAME]"
click at [363, 121] on input "text" at bounding box center [450, 120] width 184 height 17
click at [642, 109] on div "International [GEOGRAPHIC_DATA] [GEOGRAPHIC_DATA] [GEOGRAPHIC_DATA] [GEOGRAPHIC…" at bounding box center [646, 125] width 184 height 33
click at [643, 117] on input "tel" at bounding box center [658, 120] width 135 height 13
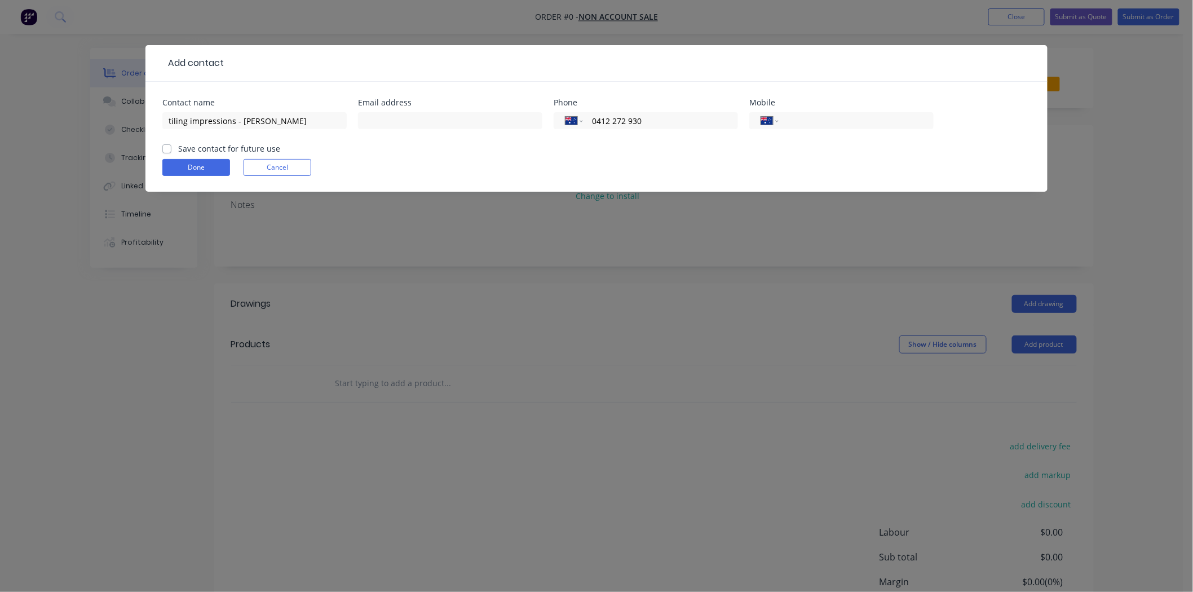
type input "0412 272 930"
click at [171, 145] on div "Save contact for future use" at bounding box center [221, 149] width 118 height 12
click at [178, 145] on label "Save contact for future use" at bounding box center [229, 149] width 102 height 12
click at [166, 145] on input "Save contact for future use" at bounding box center [166, 148] width 9 height 11
checkbox input "true"
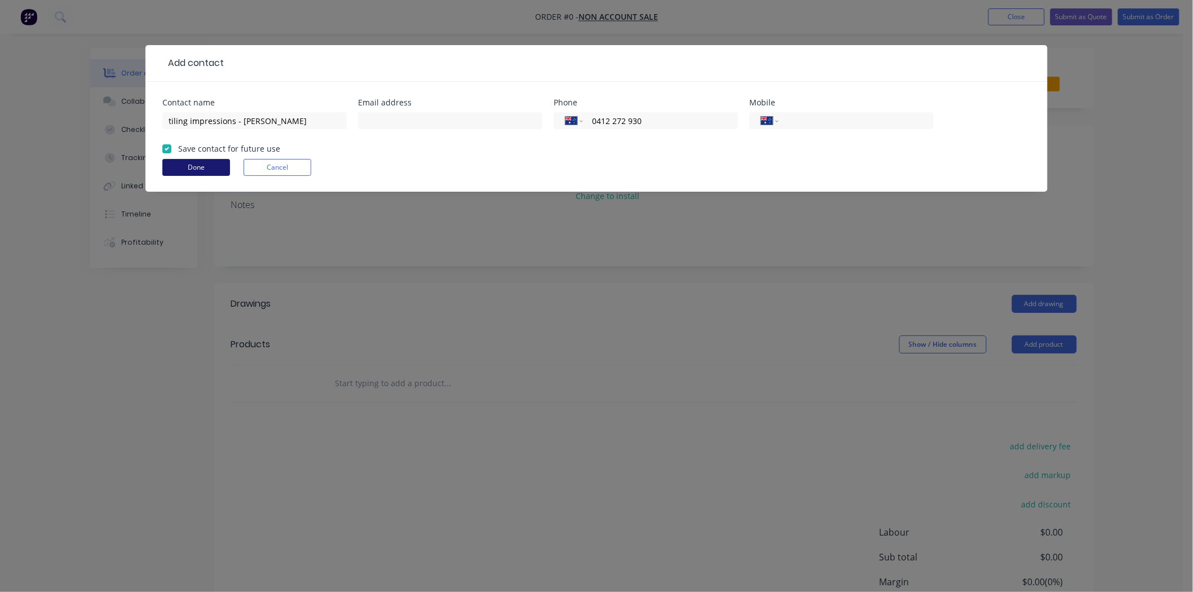
click at [181, 165] on button "Done" at bounding box center [196, 167] width 68 height 17
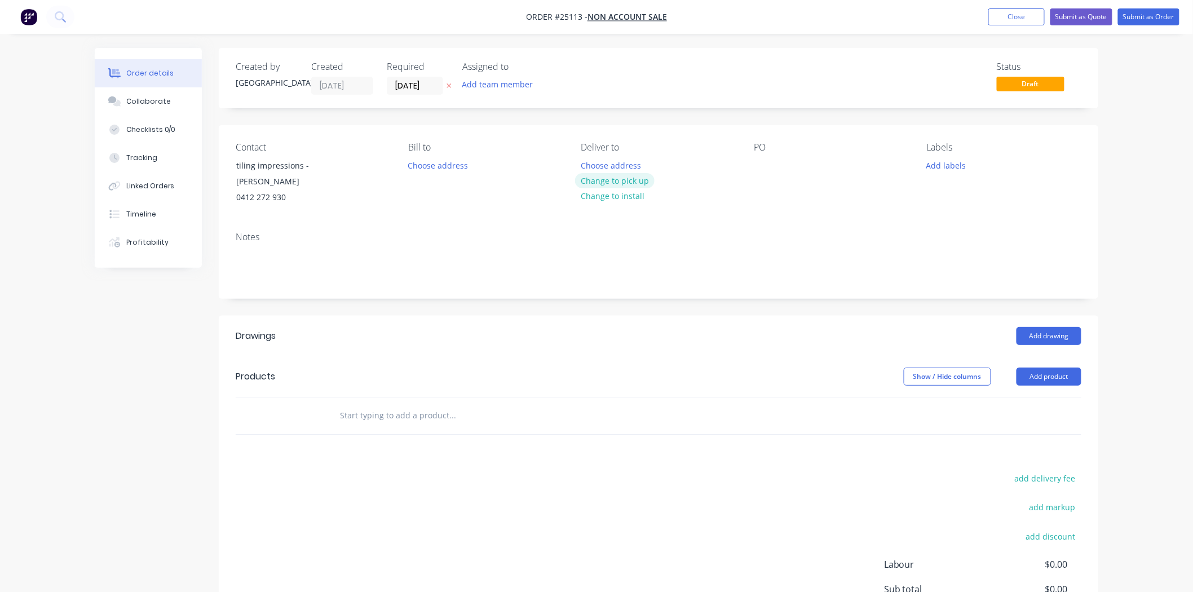
click at [610, 179] on button "Change to pick up" at bounding box center [615, 180] width 80 height 15
click at [756, 162] on div at bounding box center [763, 165] width 18 height 16
click at [1067, 333] on button "Add drawing" at bounding box center [1049, 336] width 65 height 18
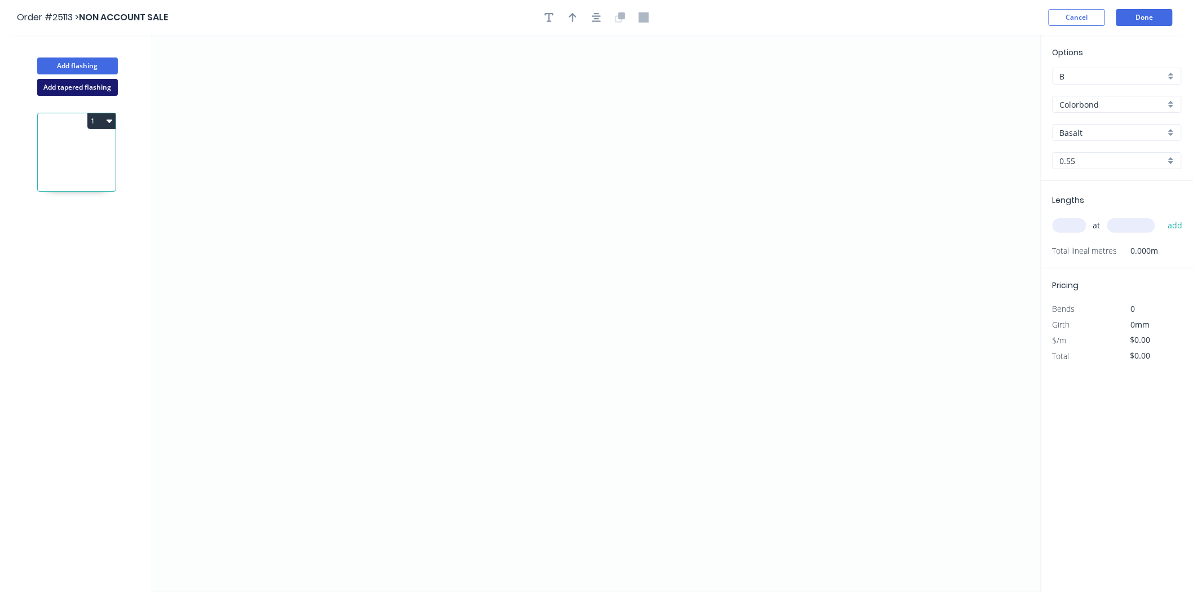
click at [55, 94] on button "Add tapered flashing" at bounding box center [77, 87] width 81 height 17
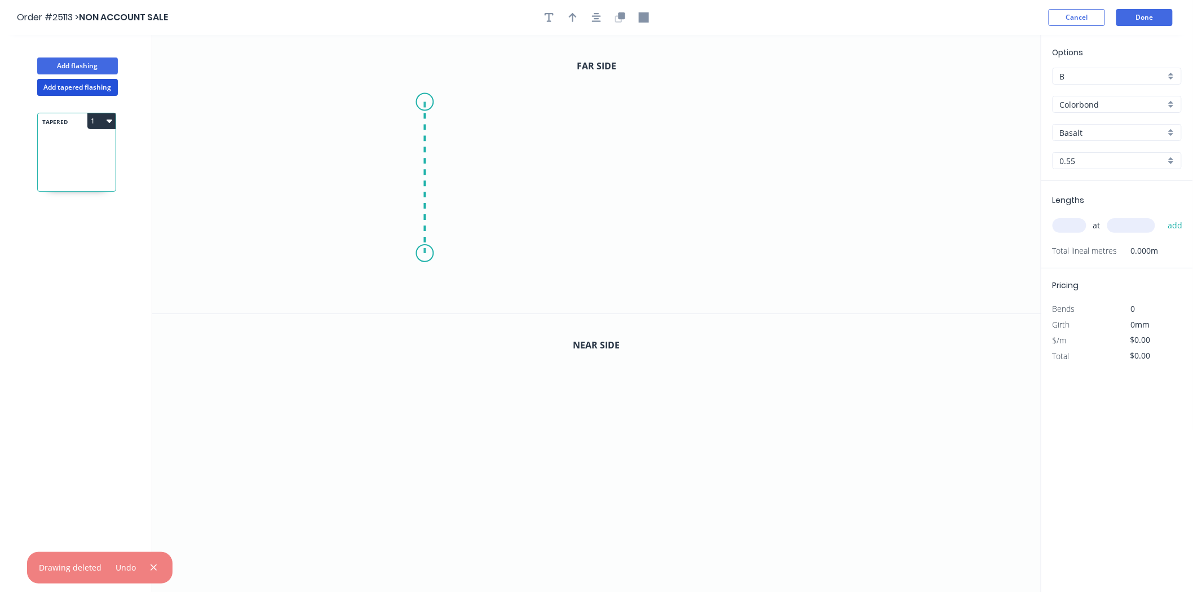
drag, startPoint x: 425, startPoint y: 102, endPoint x: 412, endPoint y: 254, distance: 152.2
click at [412, 254] on icon "0" at bounding box center [596, 174] width 889 height 279
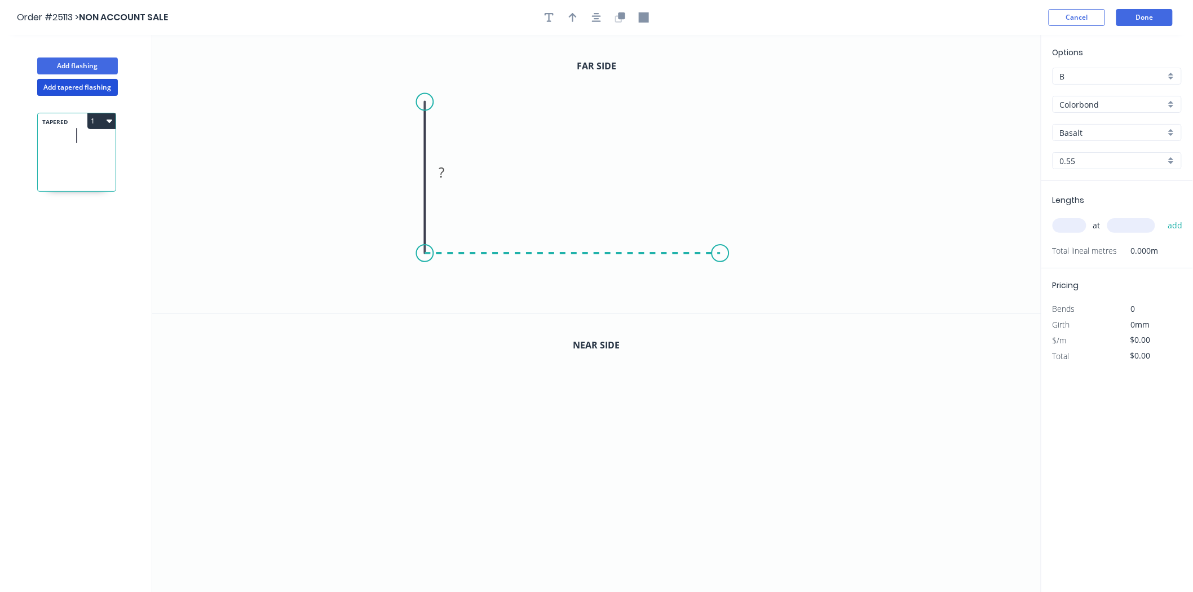
click at [721, 253] on icon "0 ?" at bounding box center [596, 174] width 889 height 279
click at [742, 284] on div "Crush & Fold" at bounding box center [776, 288] width 113 height 23
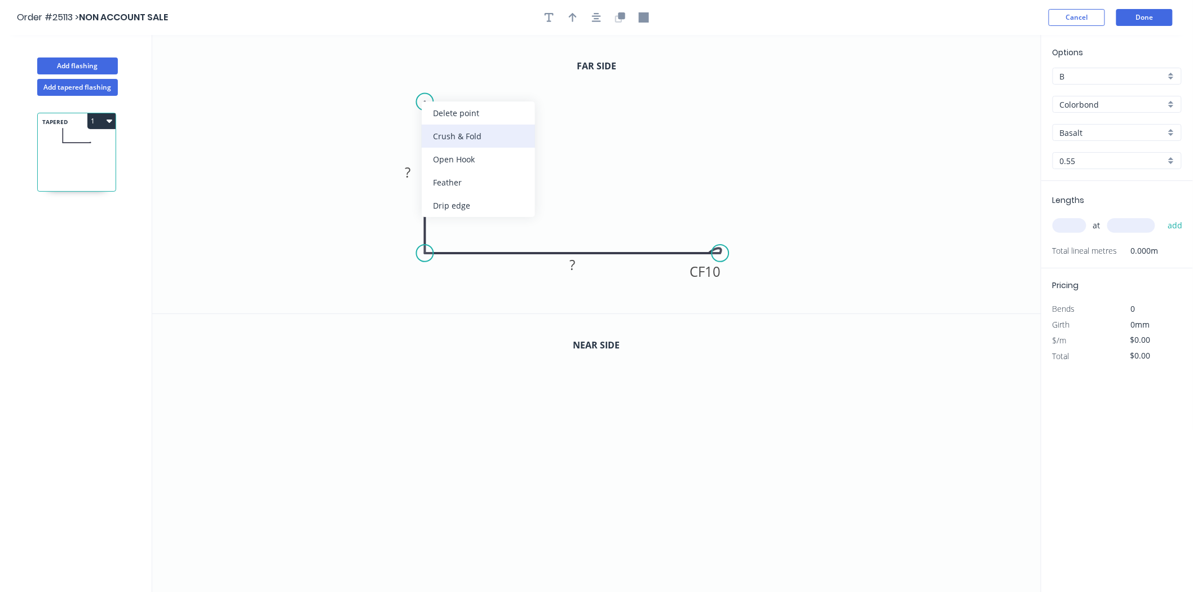
click at [452, 138] on div "Crush & Fold" at bounding box center [478, 136] width 113 height 23
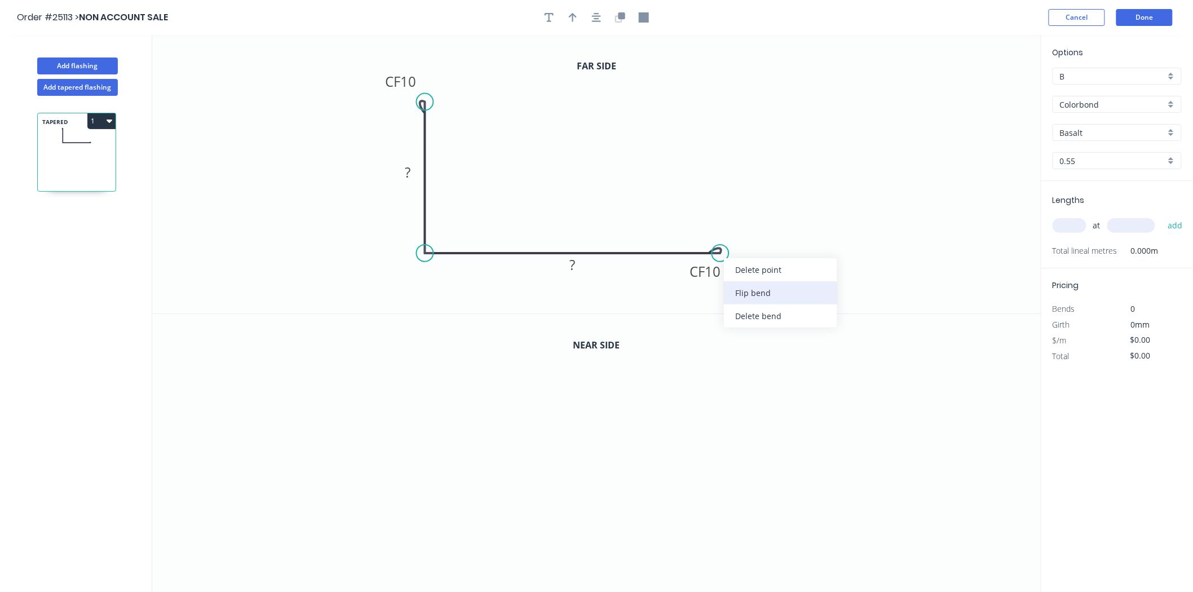
click at [753, 292] on div "Flip bend" at bounding box center [780, 292] width 113 height 23
click at [416, 175] on rect at bounding box center [408, 173] width 23 height 16
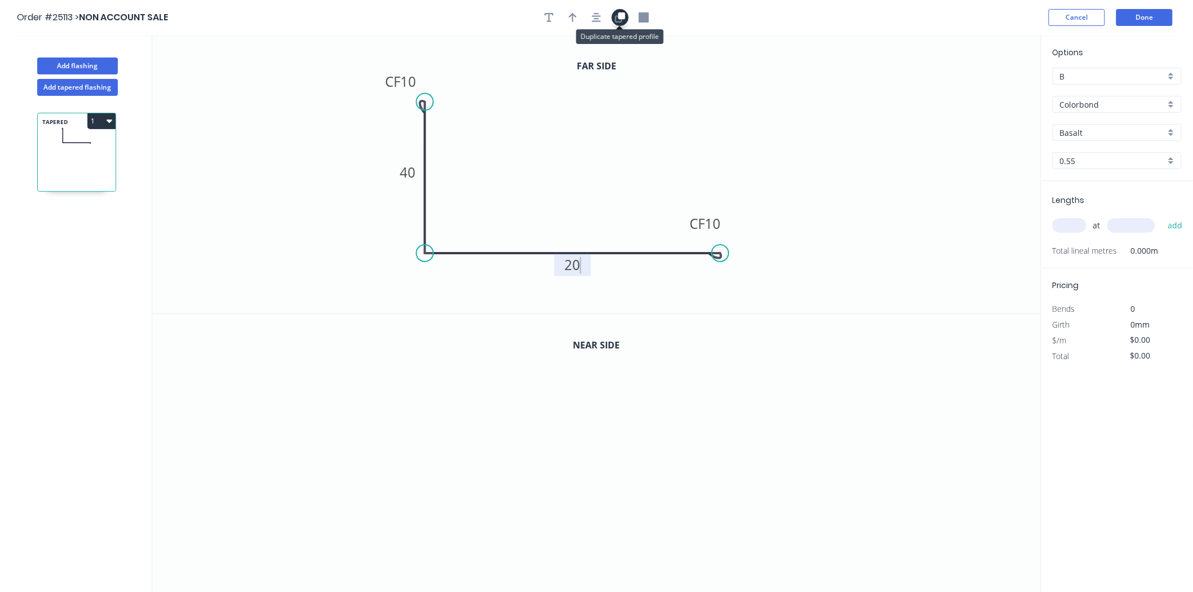
click at [618, 10] on button "button" at bounding box center [620, 17] width 17 height 17
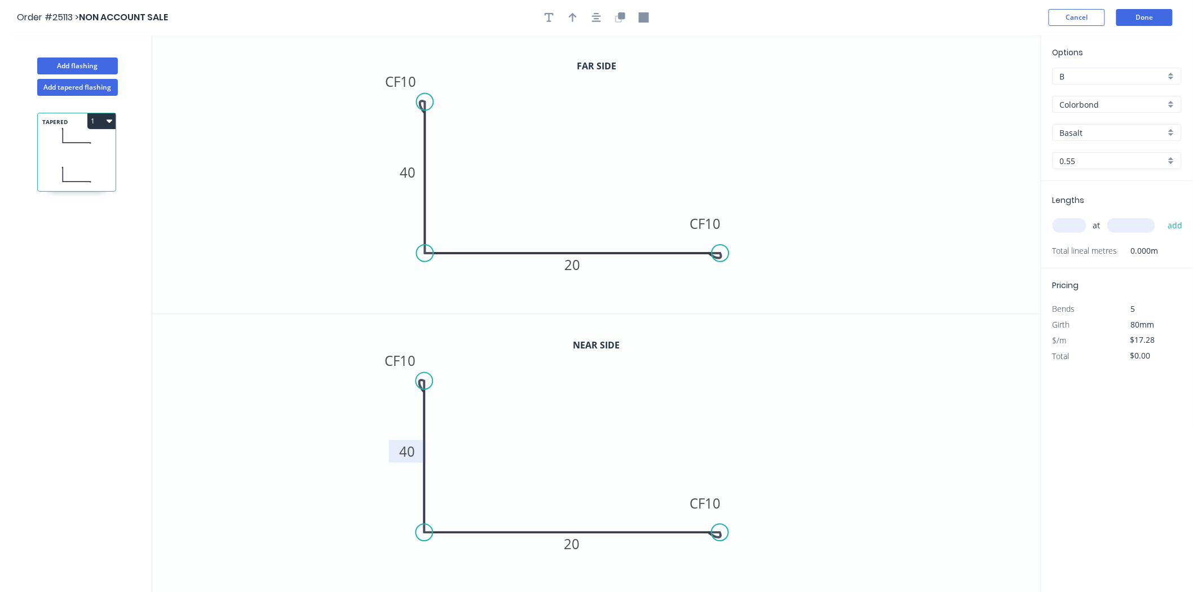
click at [420, 449] on rect at bounding box center [408, 451] width 37 height 23
click at [415, 449] on g "40" at bounding box center [407, 451] width 23 height 19
click at [413, 457] on tspan "40" at bounding box center [408, 451] width 16 height 19
click at [595, 458] on icon "0 CF 10 10 CF 10 20" at bounding box center [596, 453] width 889 height 279
type input "$18.88"
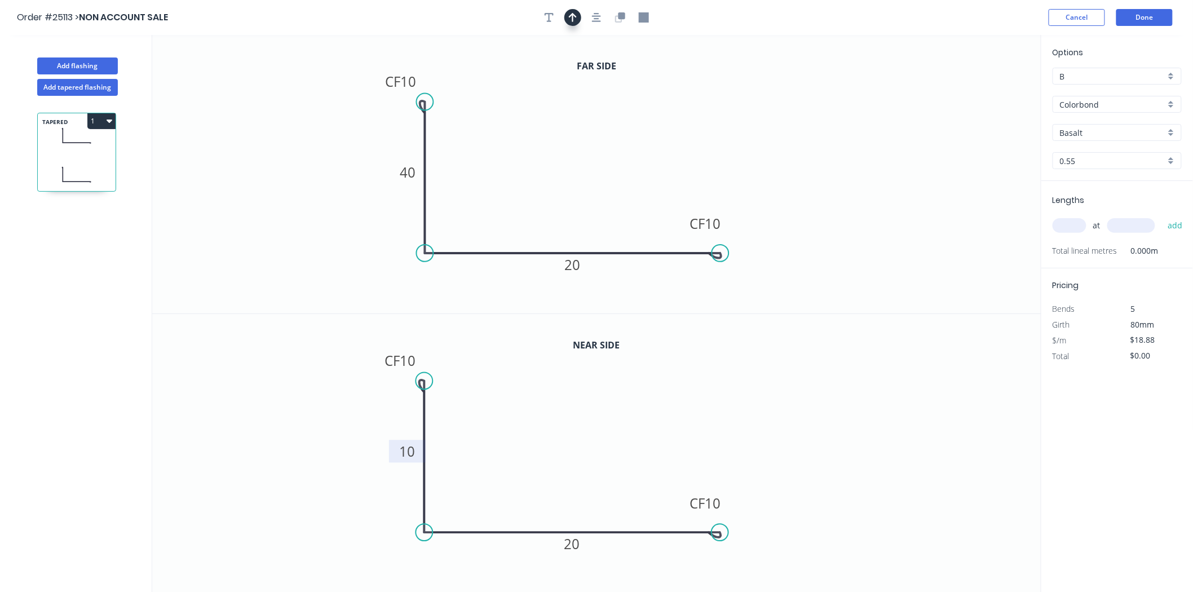
click at [579, 18] on button "button" at bounding box center [573, 17] width 17 height 17
click at [985, 91] on icon at bounding box center [985, 78] width 10 height 36
drag, startPoint x: 985, startPoint y: 91, endPoint x: 663, endPoint y: 195, distance: 338.5
click at [663, 195] on icon at bounding box center [671, 185] width 33 height 33
click at [1143, 136] on input "Basalt" at bounding box center [1112, 133] width 105 height 12
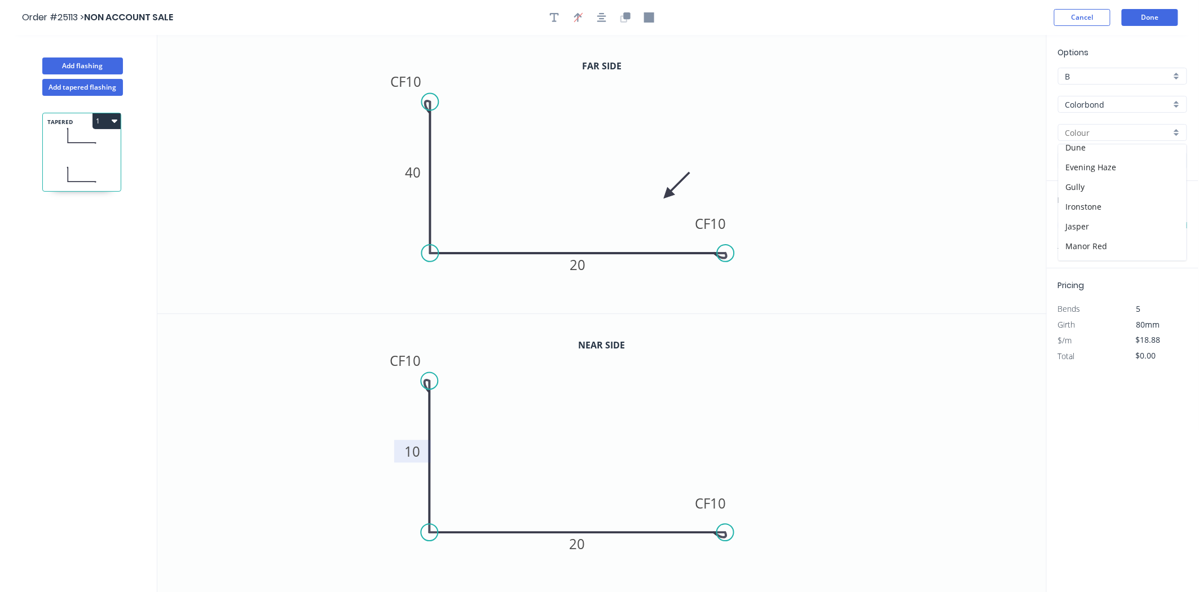
scroll to position [188, 0]
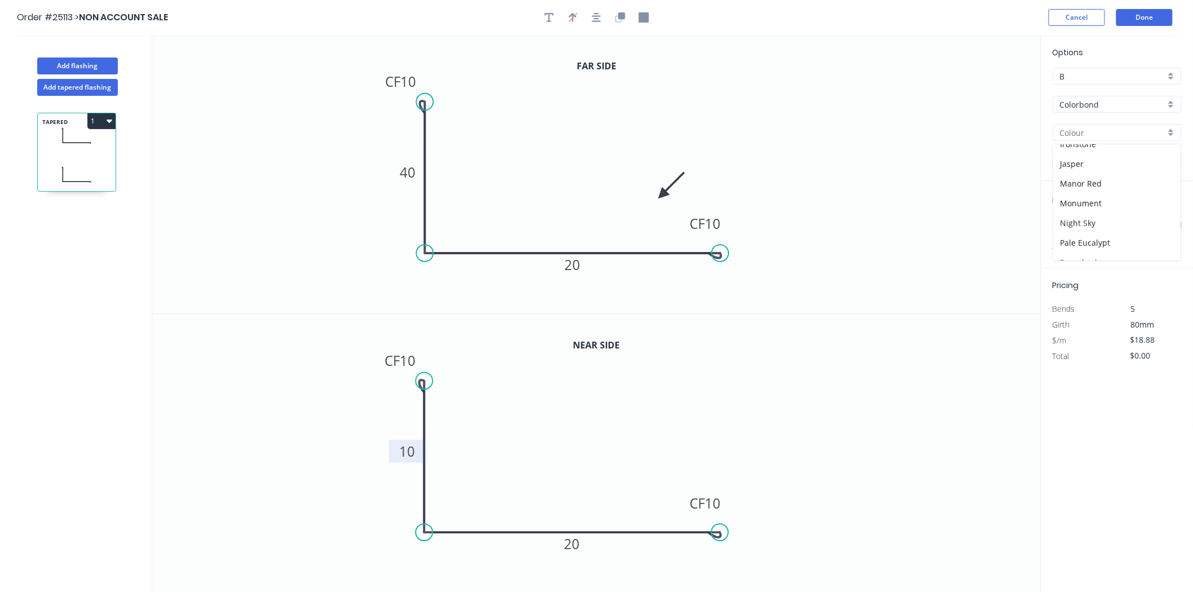
click at [1117, 222] on div "Night Sky" at bounding box center [1117, 223] width 128 height 20
type input "Night Sky"
click at [1104, 70] on input "B" at bounding box center [1112, 76] width 105 height 12
click at [1080, 131] on div "C" at bounding box center [1117, 137] width 128 height 20
type input "C"
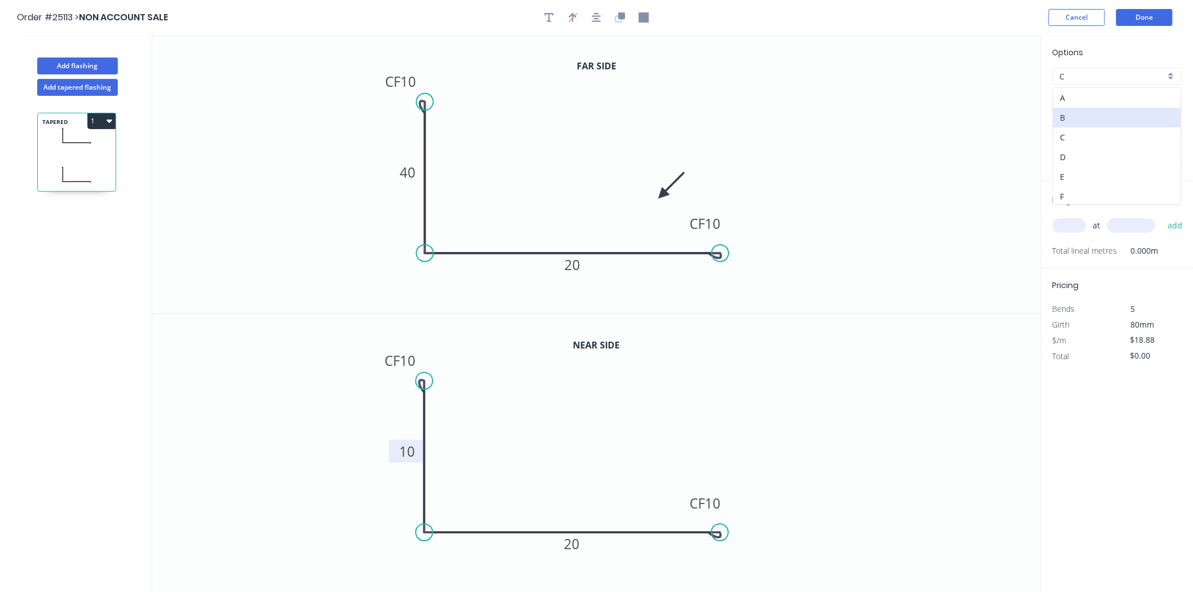
type input "$15.83"
click at [1145, 14] on button "Done" at bounding box center [1145, 17] width 56 height 17
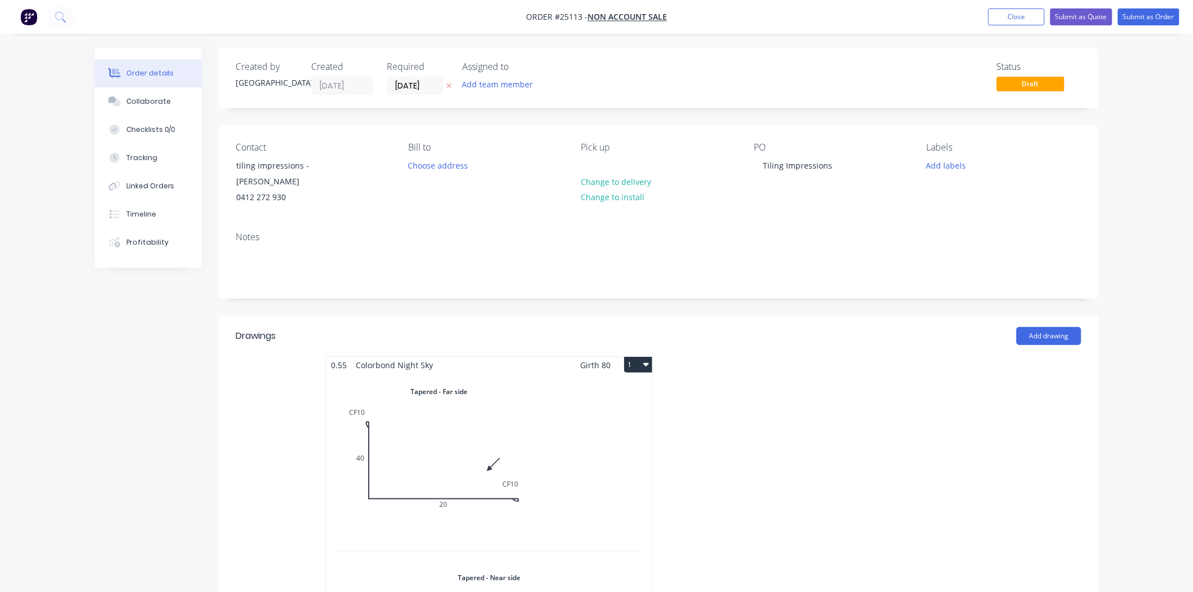
click at [506, 422] on div "Total lm $/M Total 0m $15.83 $0.00" at bounding box center [490, 559] width 326 height 372
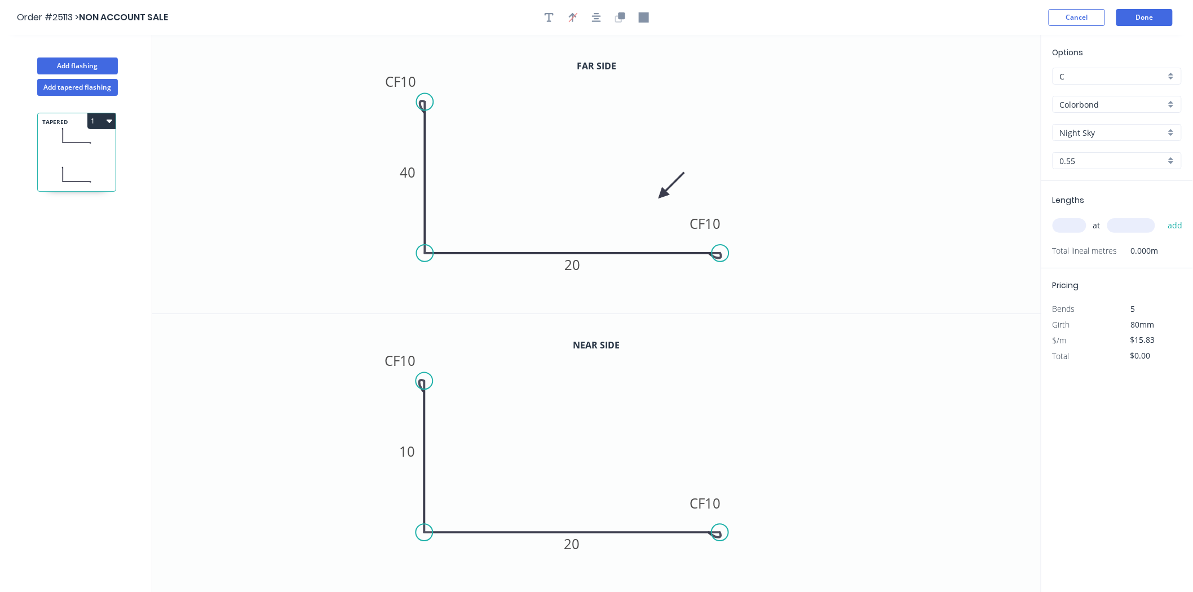
click at [852, 368] on icon "0 CF 10 10 CF 10 20" at bounding box center [596, 453] width 889 height 279
click at [1064, 218] on input "text" at bounding box center [1070, 225] width 34 height 15
type input "1"
type input "2625"
click at [1162, 216] on button "add" at bounding box center [1175, 225] width 27 height 19
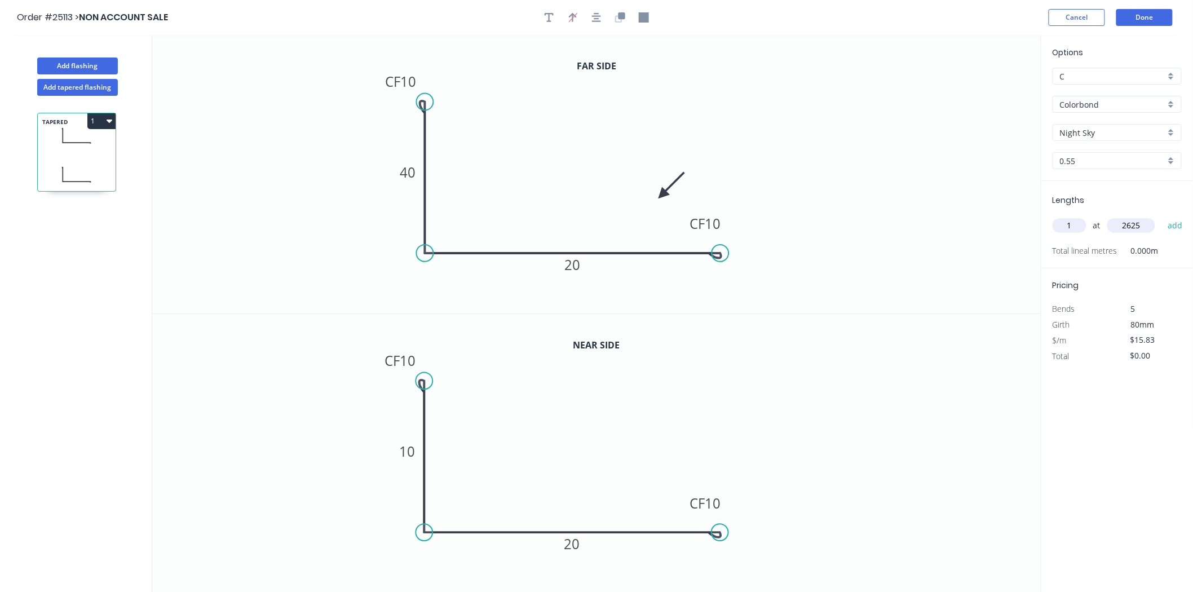
type input "$41.55"
drag, startPoint x: 1150, startPoint y: 26, endPoint x: 1151, endPoint y: 12, distance: 13.5
click at [1150, 25] on header "Order #25113 > NON ACCOUNT SALE Cancel Done" at bounding box center [596, 17] width 1193 height 35
click at [1151, 7] on header "Order #25113 > NON ACCOUNT SALE Cancel Done" at bounding box center [596, 17] width 1193 height 35
click at [1150, 19] on button "Done" at bounding box center [1145, 17] width 56 height 17
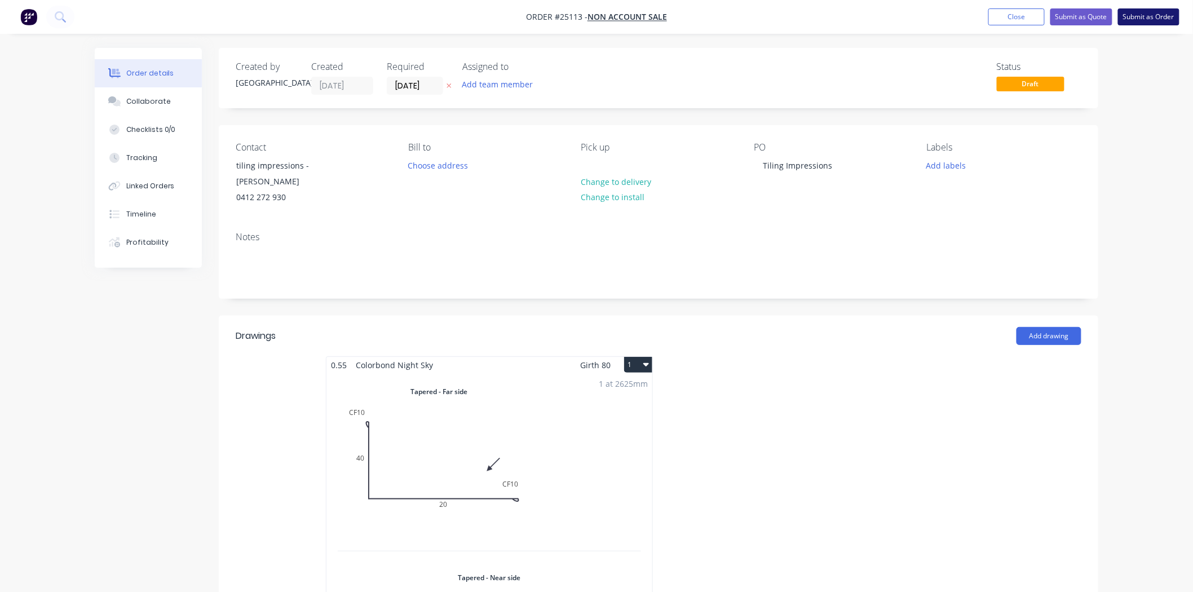
click at [1158, 12] on button "Submit as Order" at bounding box center [1148, 16] width 61 height 17
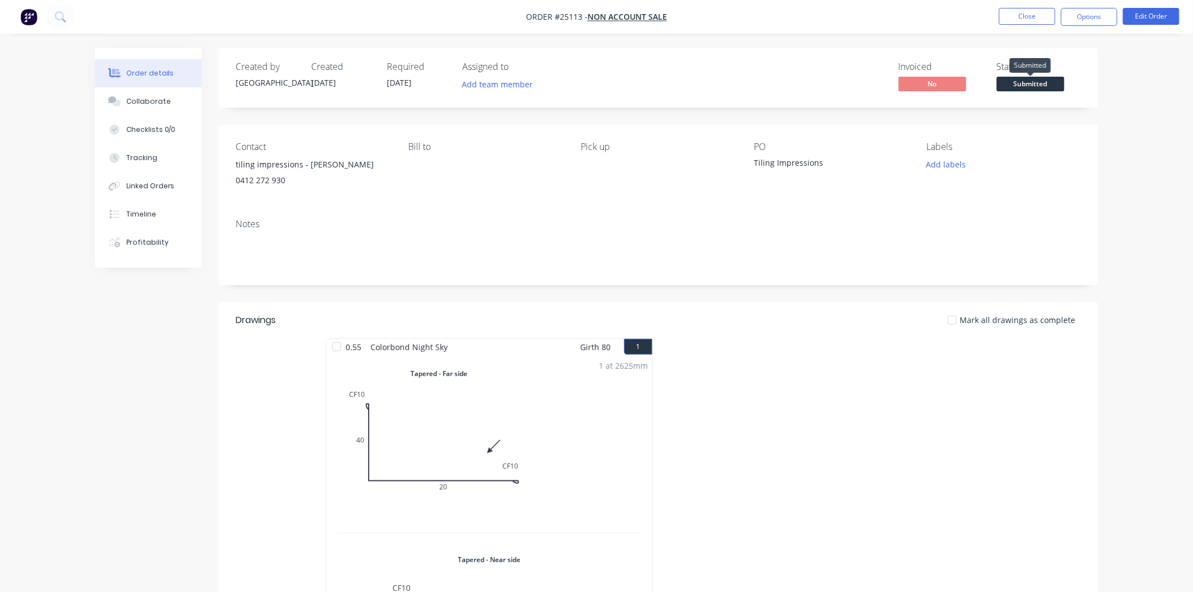
click at [1004, 86] on span "Submitted" at bounding box center [1031, 84] width 68 height 14
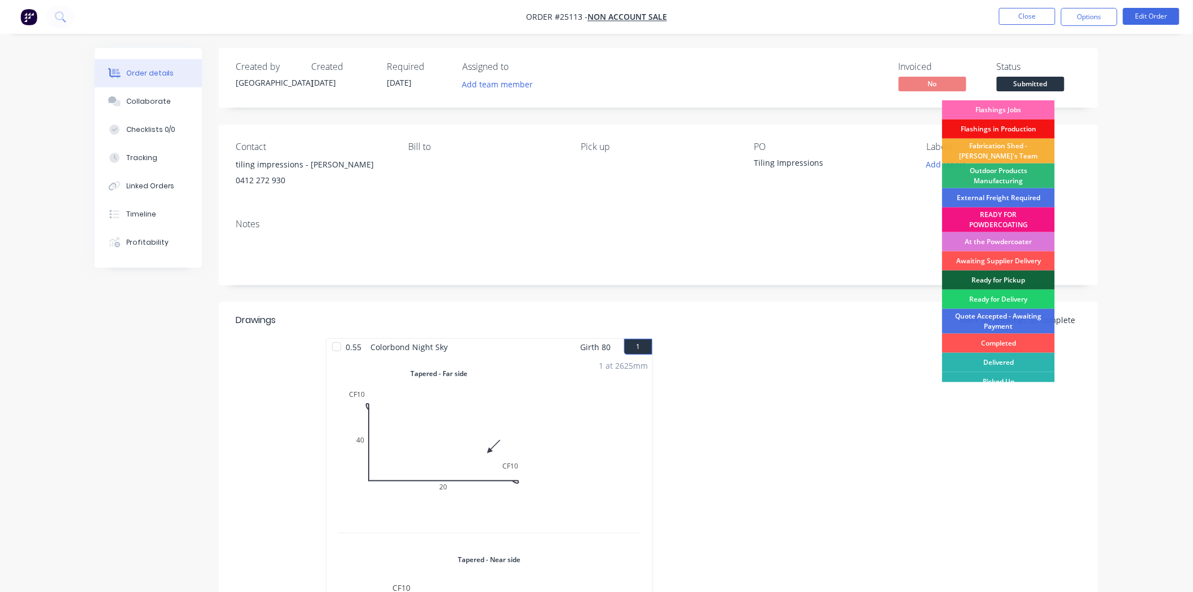
click at [999, 113] on div "Flashings Jobs" at bounding box center [998, 109] width 113 height 19
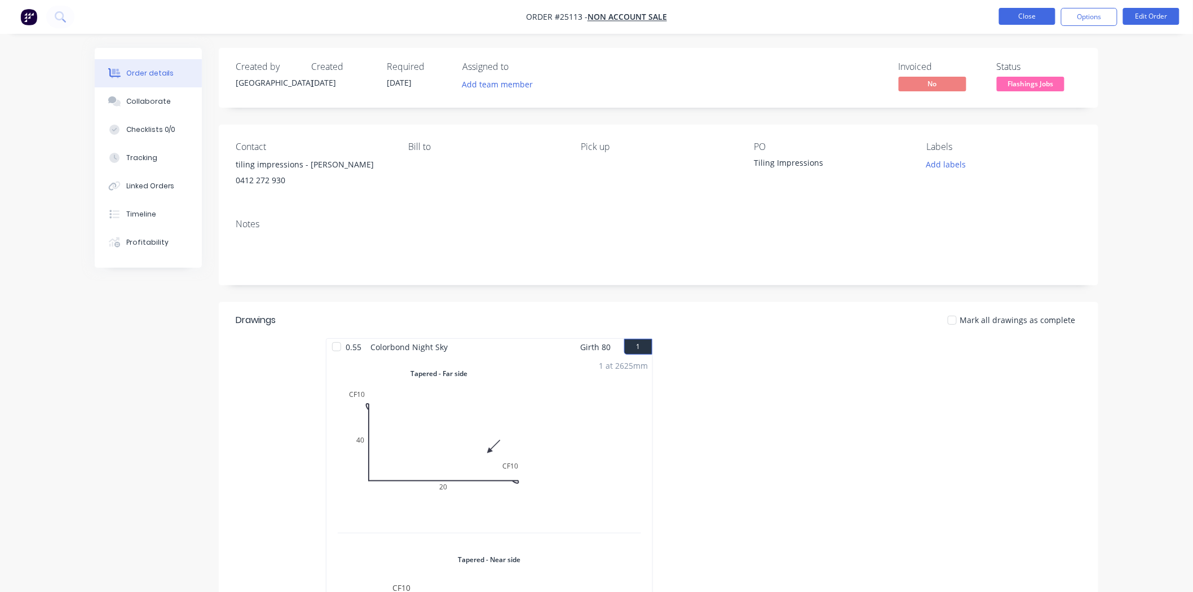
click at [1023, 18] on button "Close" at bounding box center [1027, 16] width 56 height 17
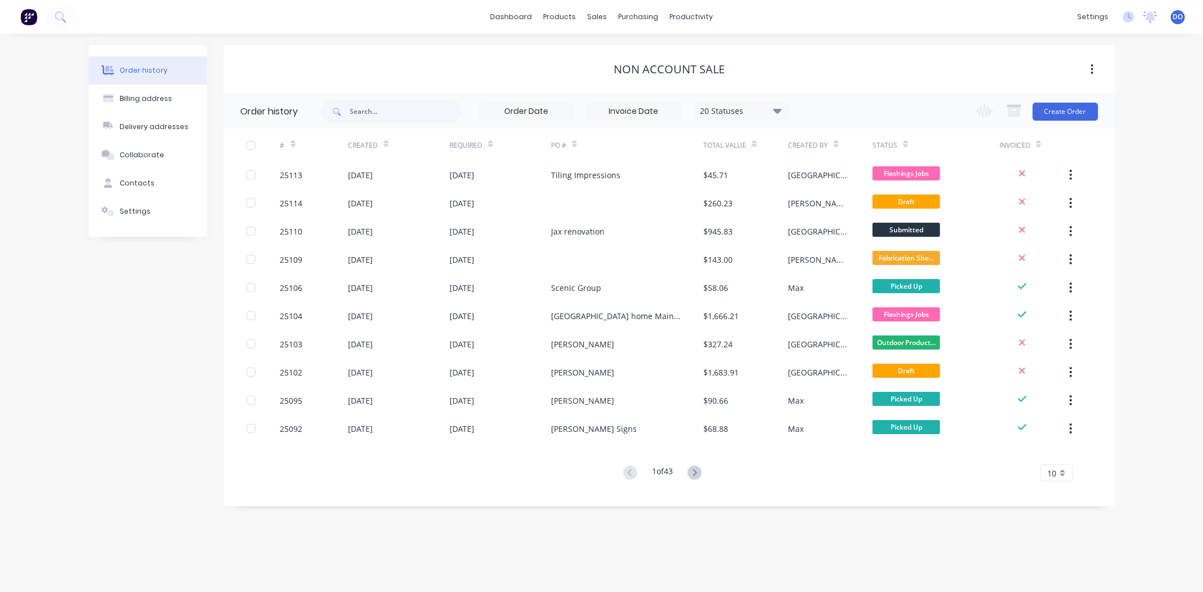
click at [687, 41] on div "Order history Billing address Delivery addresses Collaborate Contacts Settings …" at bounding box center [601, 313] width 1203 height 558
